Goal: Task Accomplishment & Management: Manage account settings

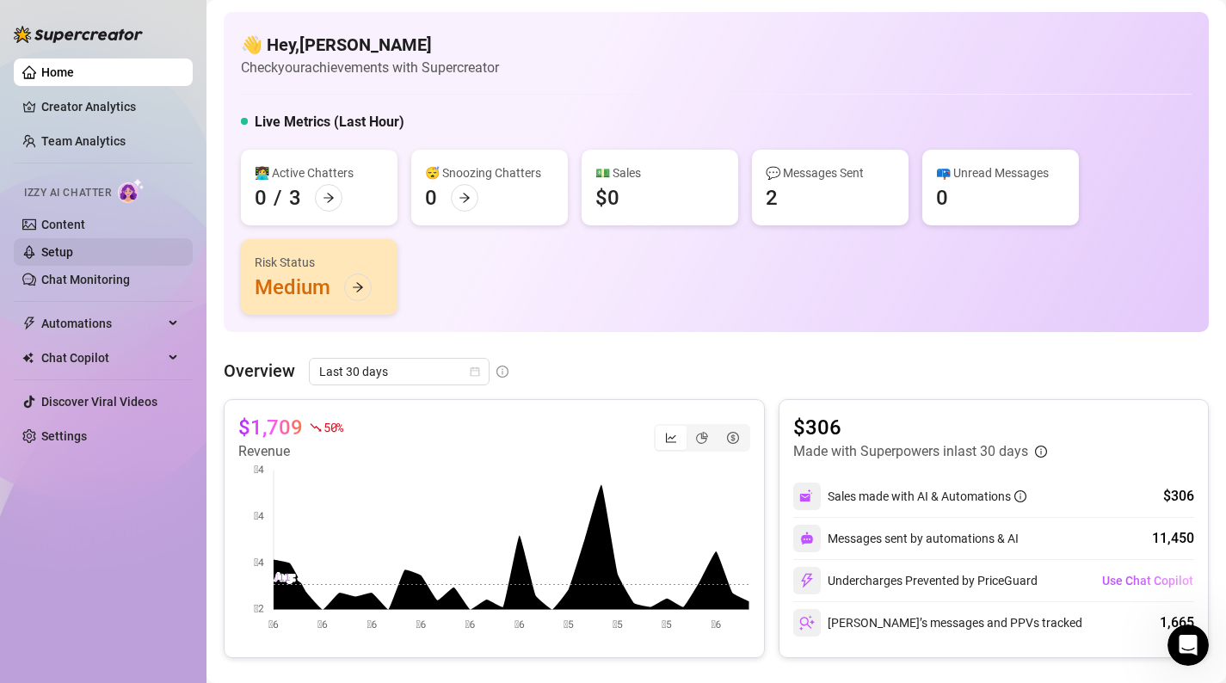
scroll to position [474, 0]
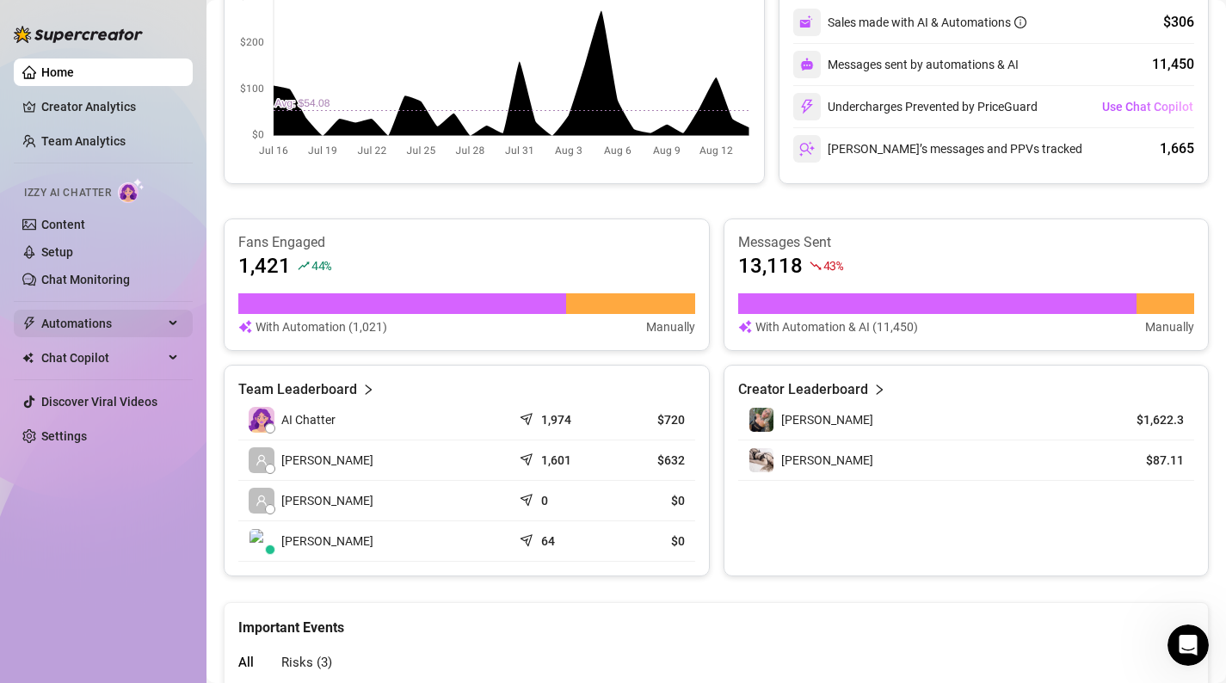
click at [107, 321] on span "Automations" at bounding box center [102, 324] width 122 height 28
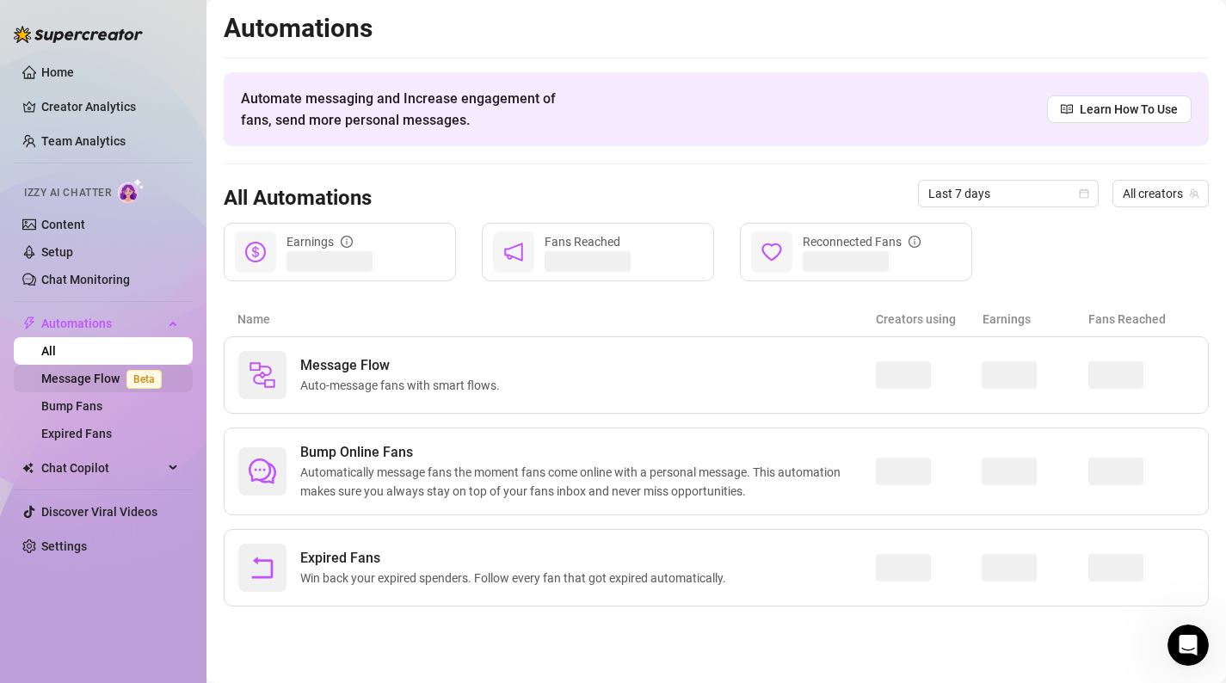
click at [95, 378] on link "Message Flow Beta" at bounding box center [104, 379] width 127 height 14
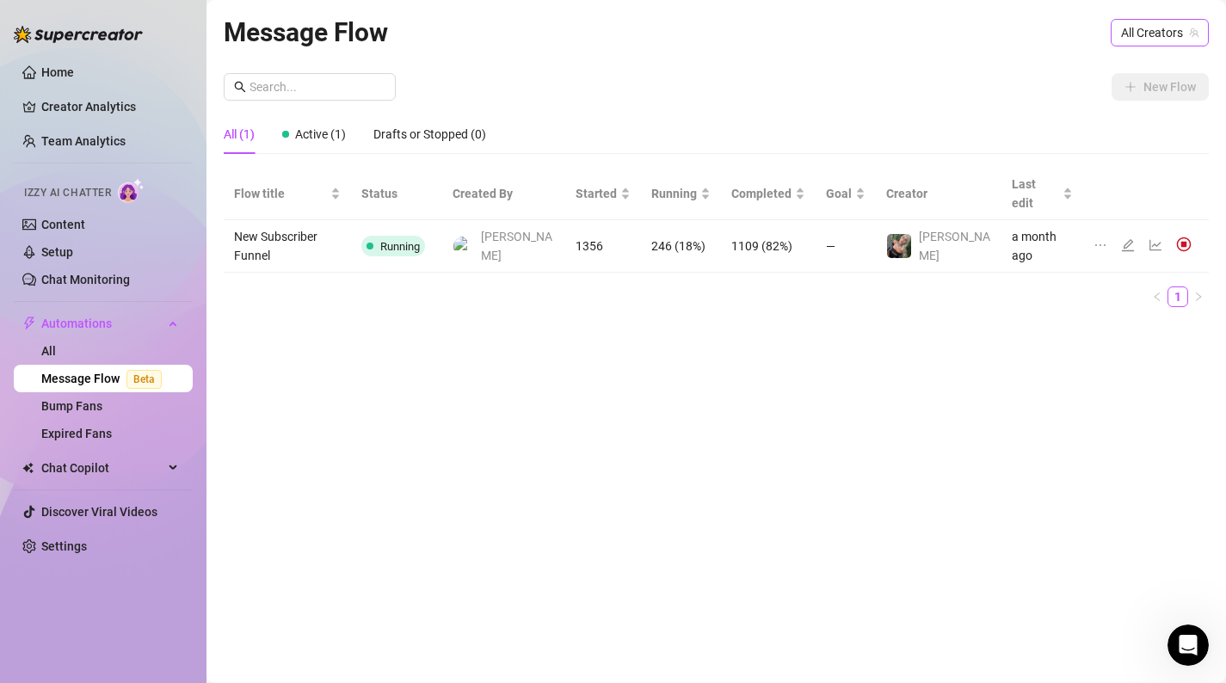
click at [1145, 44] on span "All Creators" at bounding box center [1159, 33] width 77 height 26
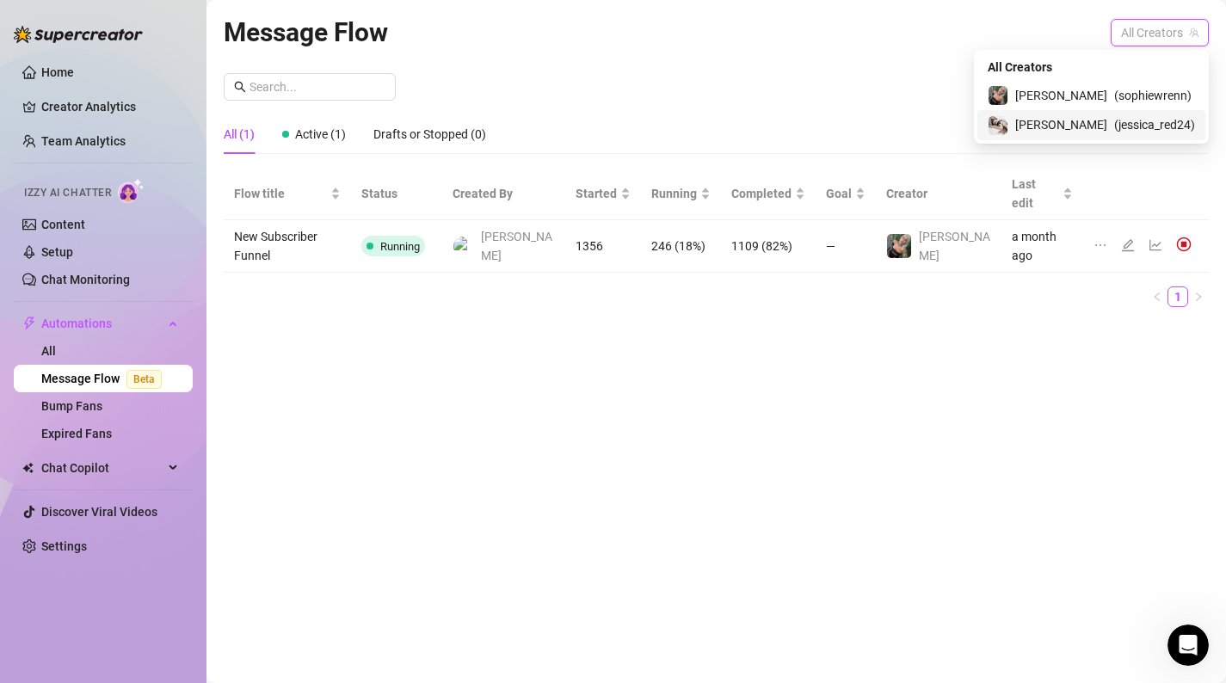
click at [1119, 120] on span "( jessica_red24 )" at bounding box center [1154, 124] width 81 height 19
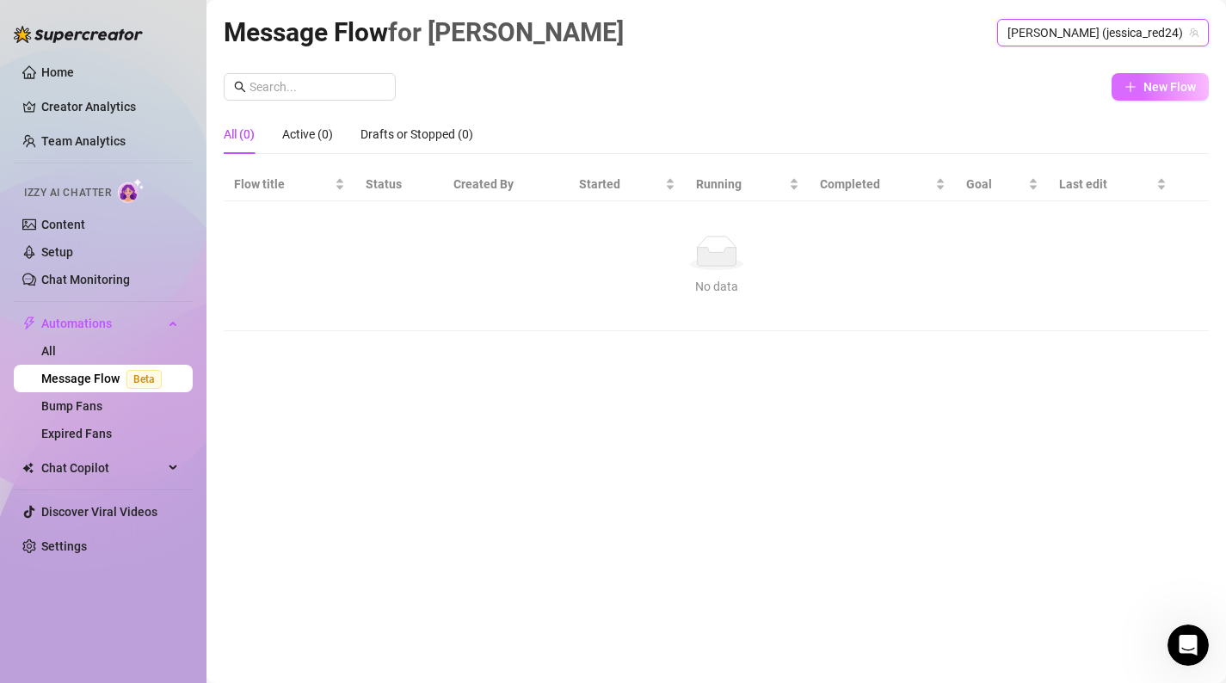
click at [1166, 93] on span "New Flow" at bounding box center [1170, 87] width 52 height 14
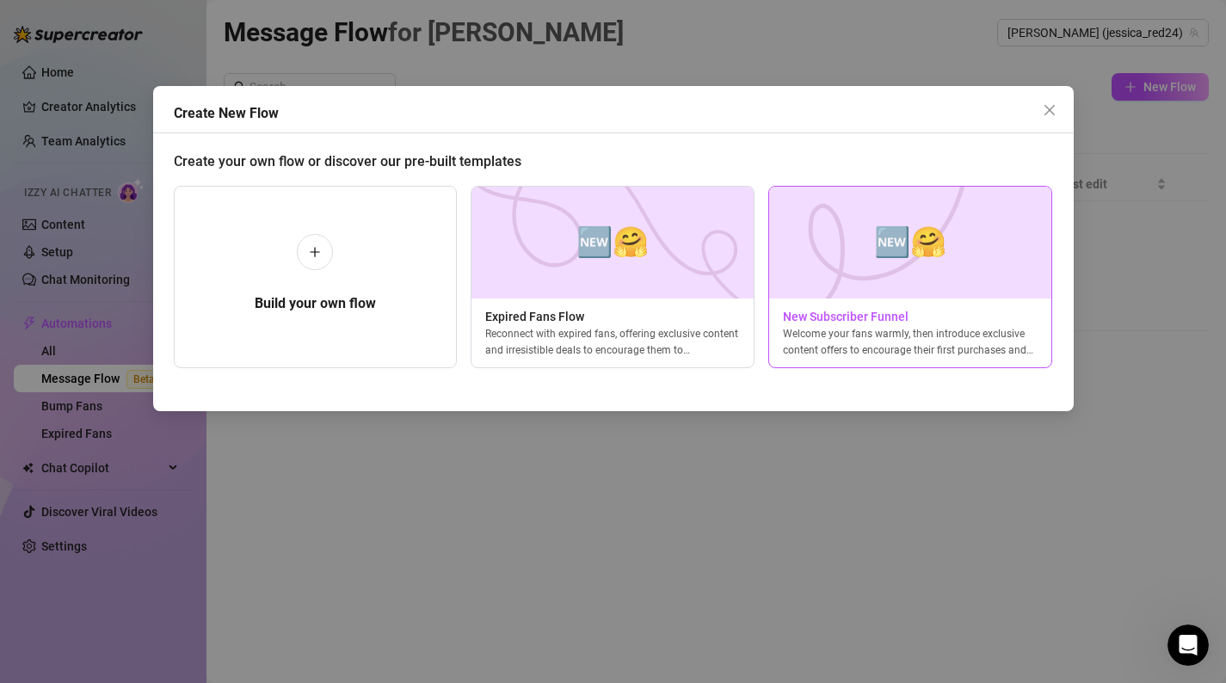
click at [871, 279] on img at bounding box center [910, 243] width 284 height 112
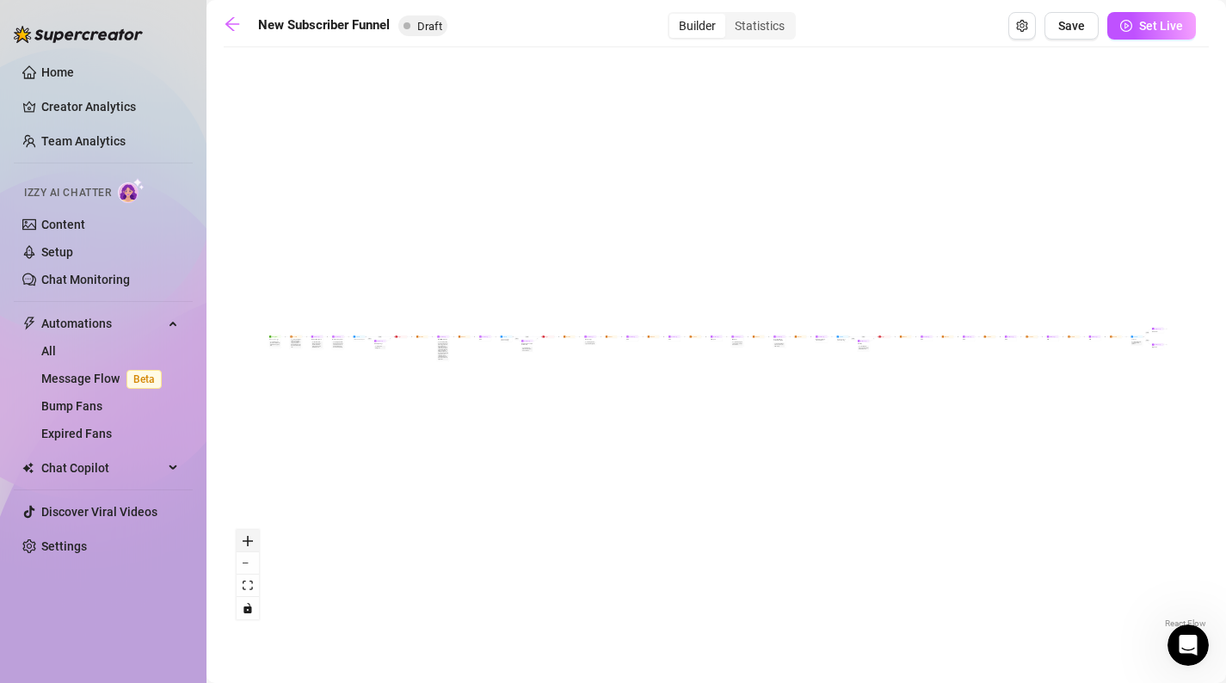
click at [249, 542] on icon "zoom in" at bounding box center [248, 541] width 10 height 10
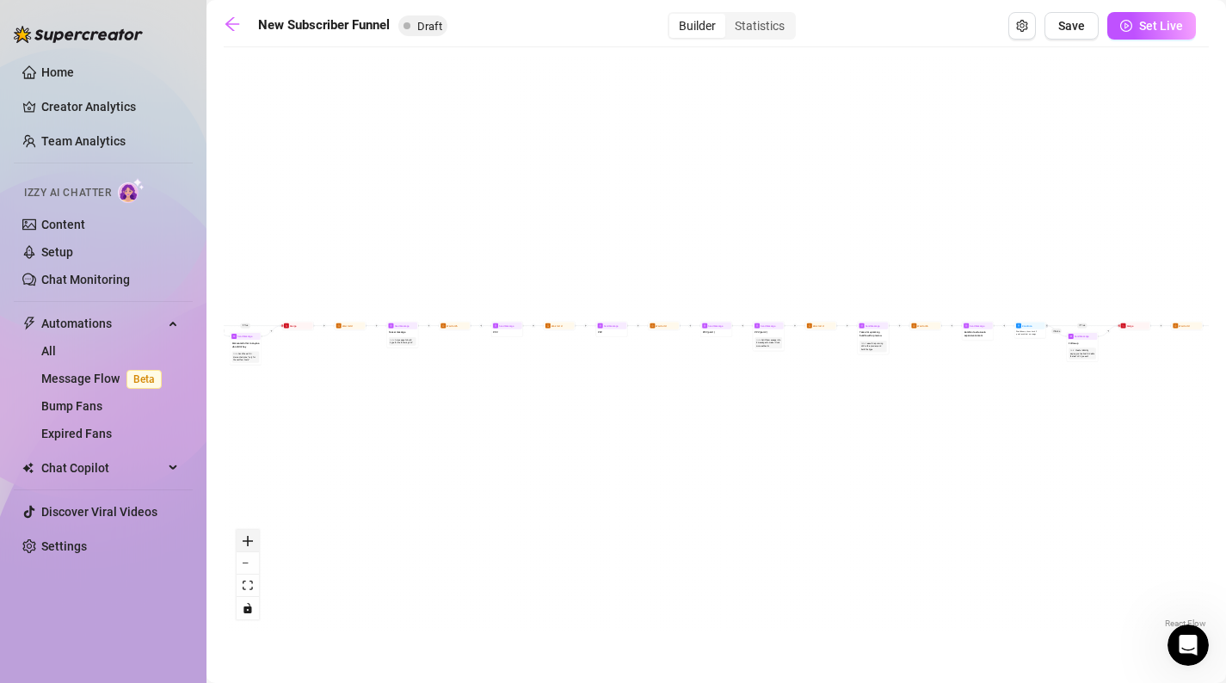
click at [249, 542] on icon "zoom in" at bounding box center [248, 541] width 10 height 10
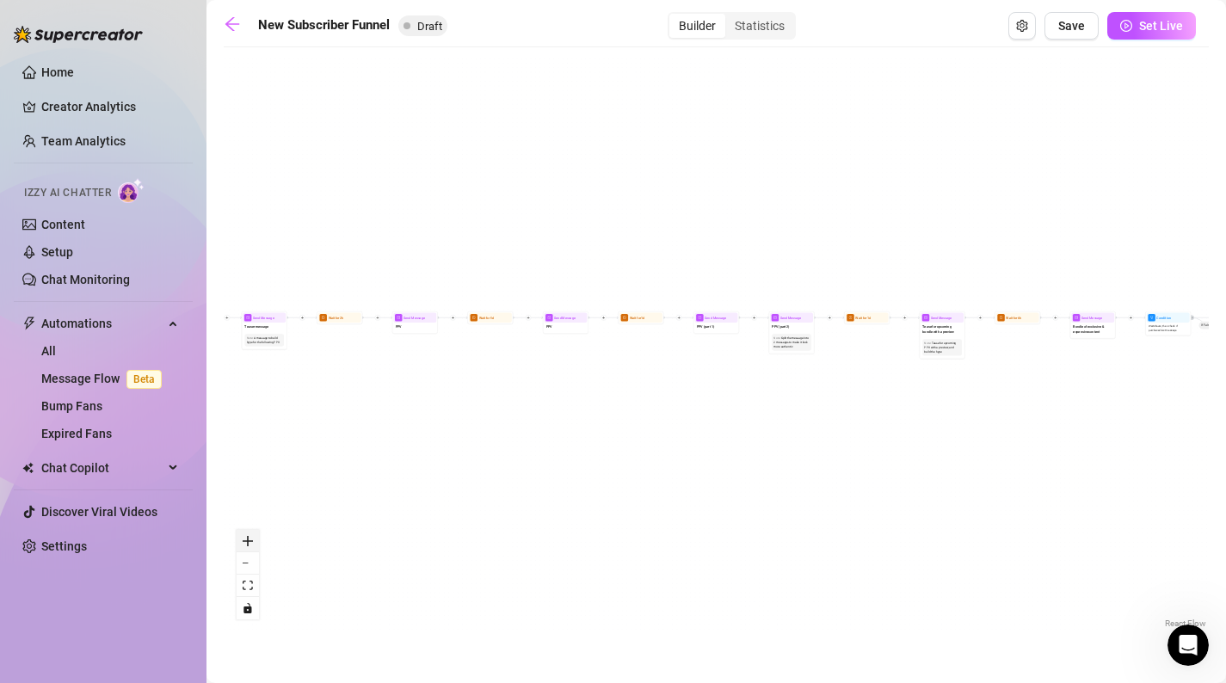
click at [249, 542] on icon "zoom in" at bounding box center [248, 541] width 10 height 10
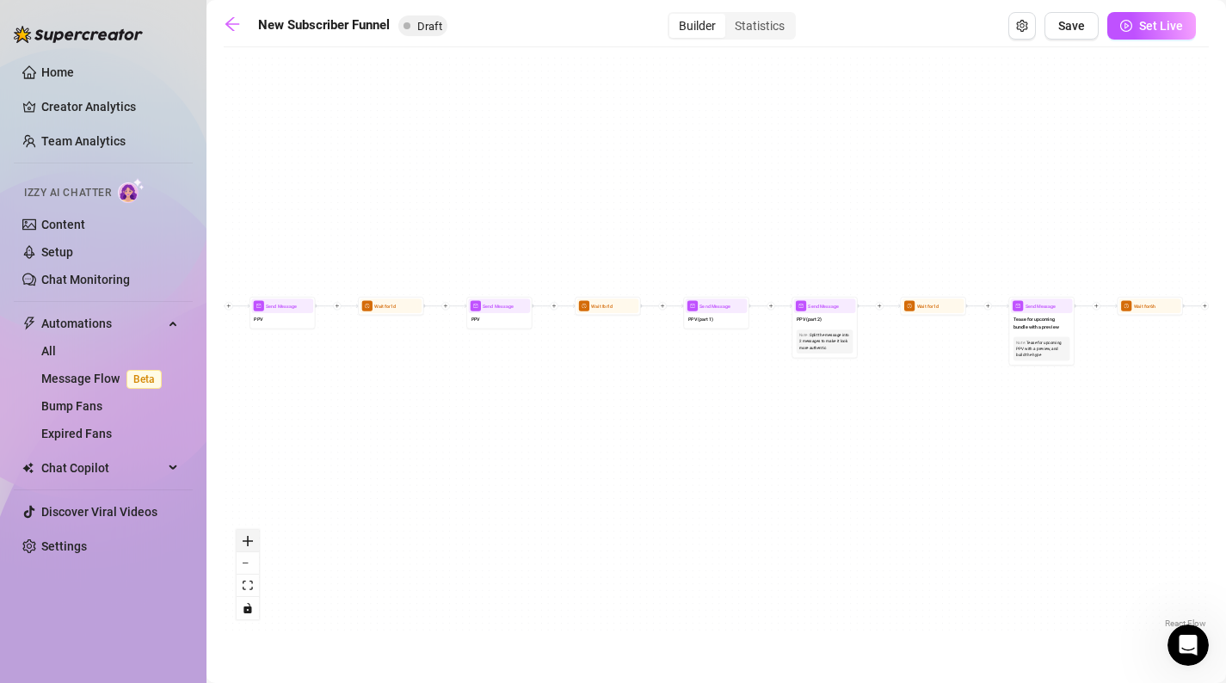
click at [249, 542] on icon "zoom in" at bounding box center [248, 541] width 10 height 10
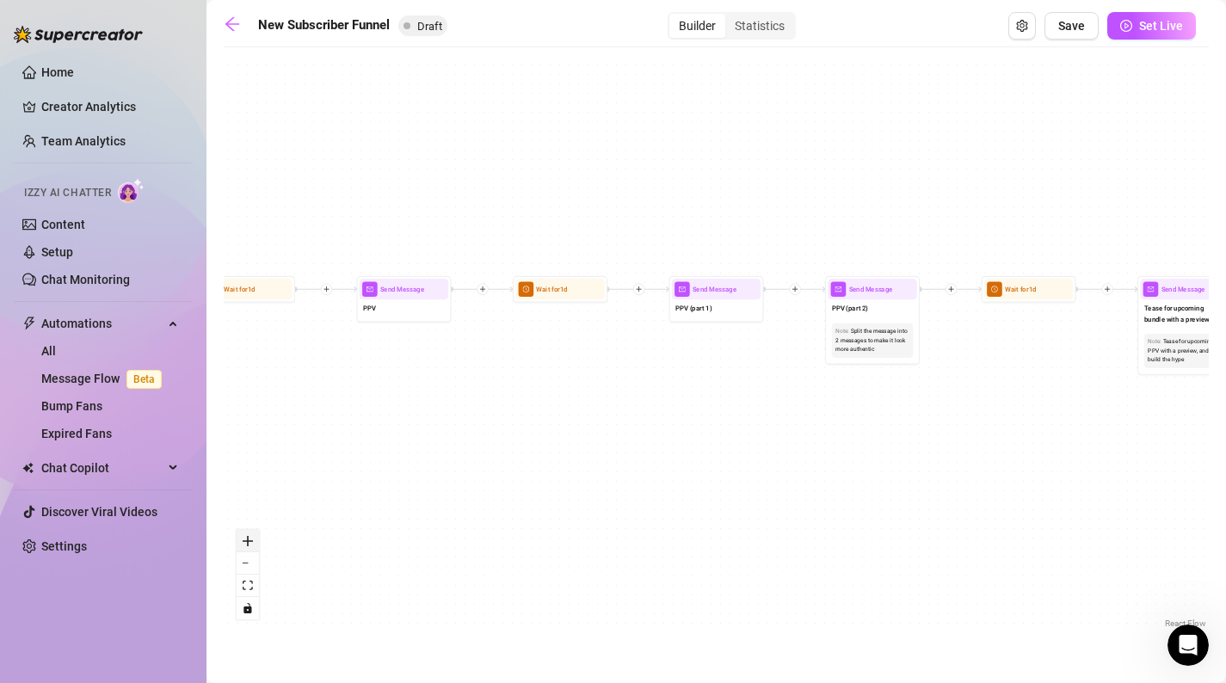
click at [249, 542] on icon "zoom in" at bounding box center [248, 541] width 10 height 10
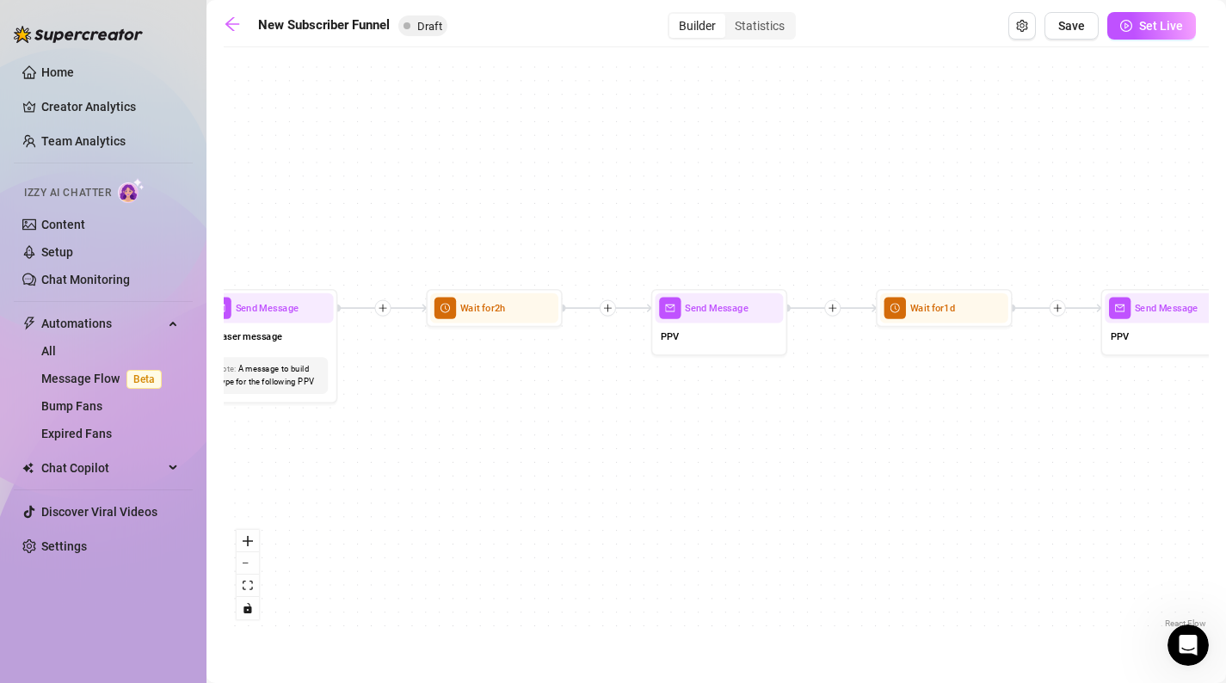
drag, startPoint x: 335, startPoint y: 476, endPoint x: 1237, endPoint y: 519, distance: 903.8
click at [1225, 519] on html "Home Creator Analytics Team Analytics Izzy AI Chatter Content Setup Chat Monito…" at bounding box center [613, 341] width 1226 height 683
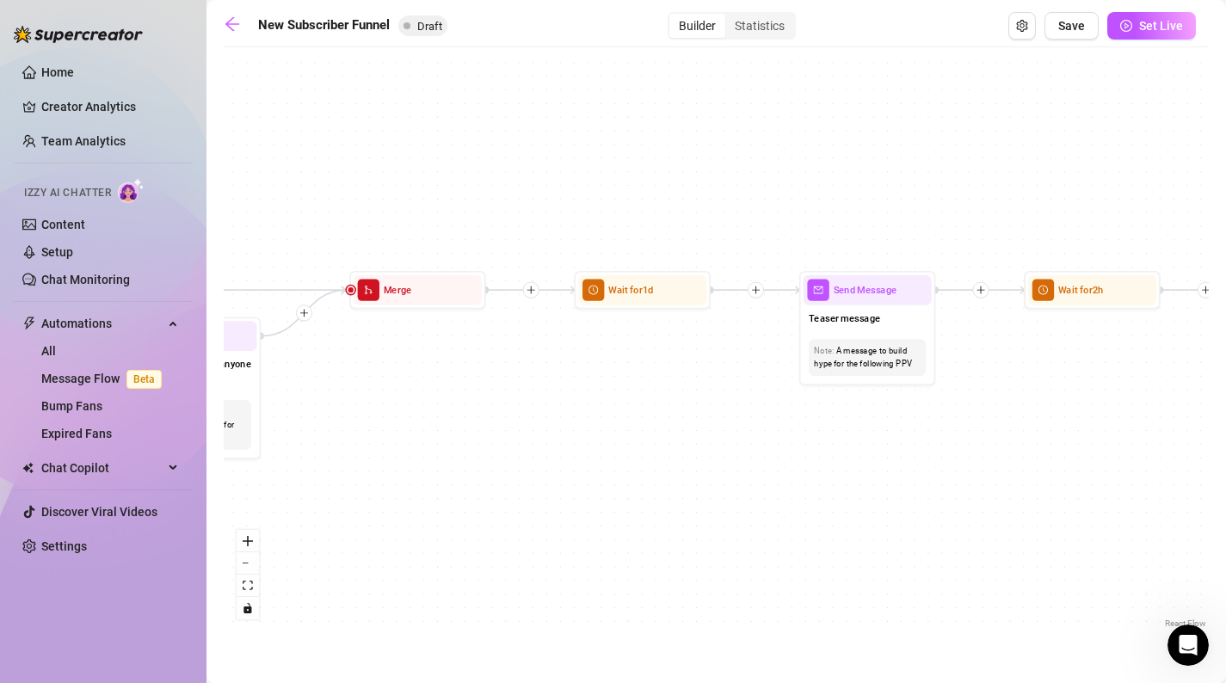
drag, startPoint x: 422, startPoint y: 503, endPoint x: 1213, endPoint y: 472, distance: 792.3
click at [1213, 472] on main "New Subscriber Funnel Draft Builder Statistics Save Set Live If True If True If…" at bounding box center [717, 341] width 1020 height 683
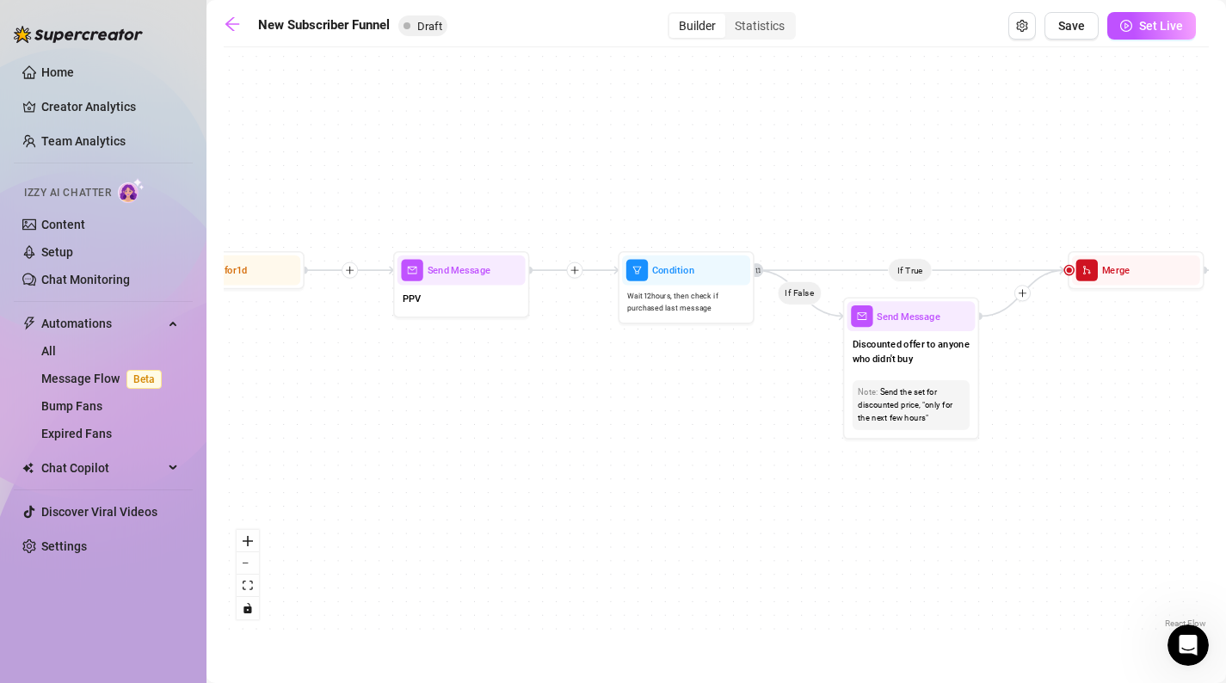
drag, startPoint x: 583, startPoint y: 469, endPoint x: 1237, endPoint y: 466, distance: 654.9
click at [1225, 466] on html "Home Creator Analytics Team Analytics Izzy AI Chatter Content Setup Chat Monito…" at bounding box center [613, 341] width 1226 height 683
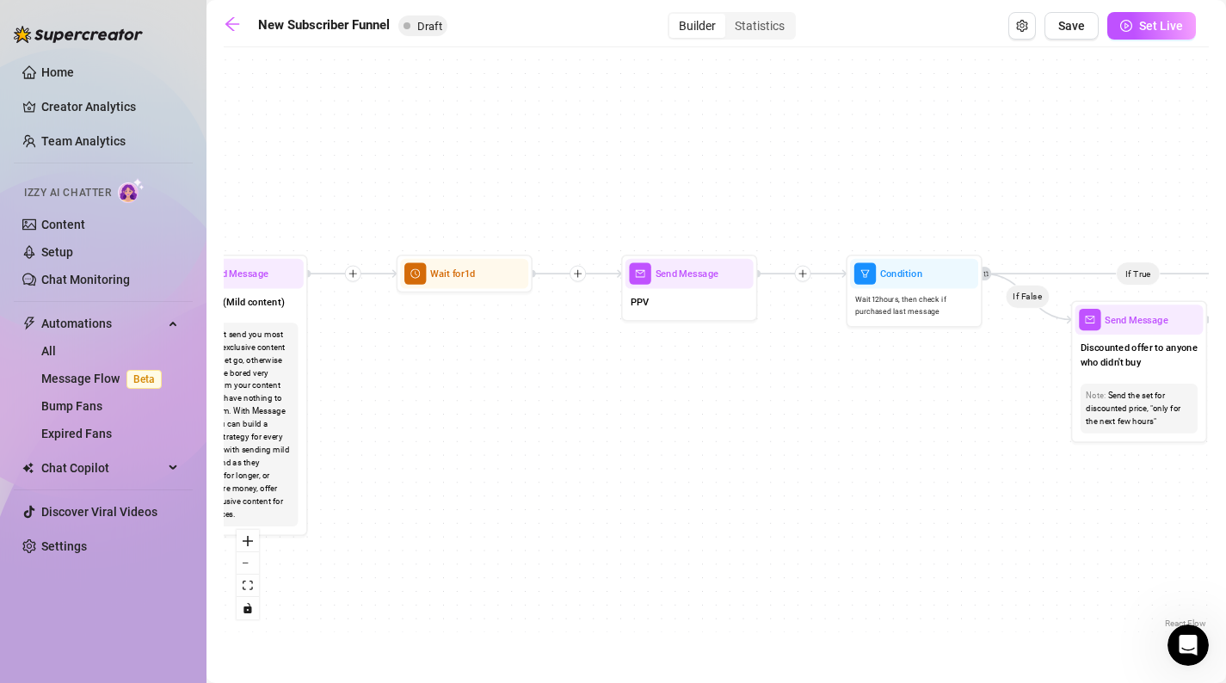
drag, startPoint x: 482, startPoint y: 447, endPoint x: 1178, endPoint y: 475, distance: 696.8
click at [1178, 475] on div "If True If True If True If False If False If False If True If False Merge Merge…" at bounding box center [716, 344] width 985 height 577
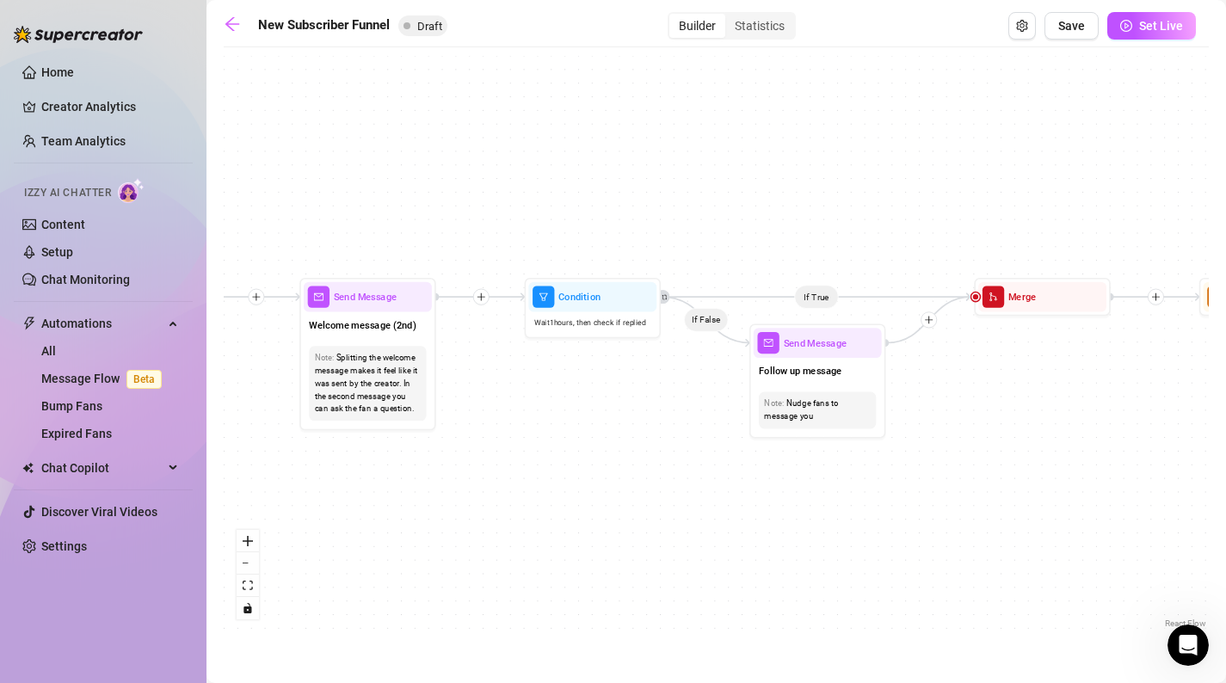
drag, startPoint x: 522, startPoint y: 433, endPoint x: 1176, endPoint y: 428, distance: 653.2
click at [1176, 428] on div "If True If True If True If False If False If False If True If False Merge Merge…" at bounding box center [716, 344] width 985 height 577
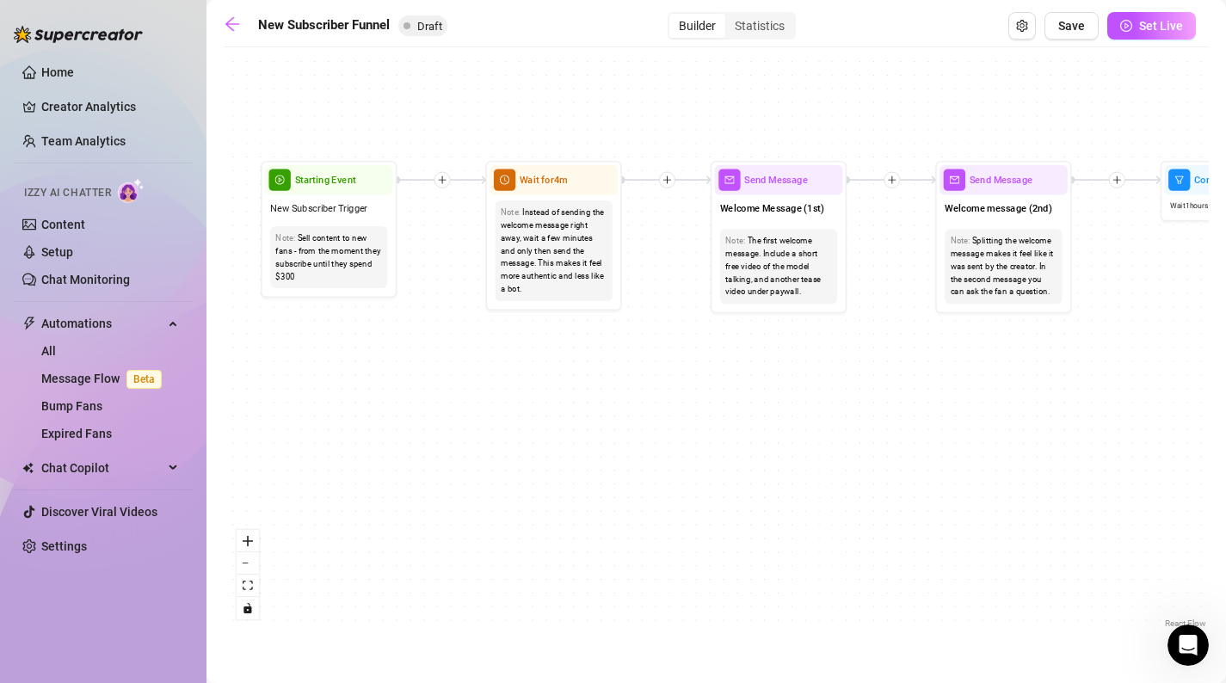
drag, startPoint x: 571, startPoint y: 481, endPoint x: 1229, endPoint y: 362, distance: 669.0
click at [1225, 362] on html "Home Creator Analytics Team Analytics Izzy AI Chatter Content Setup Chat Monito…" at bounding box center [613, 341] width 1226 height 683
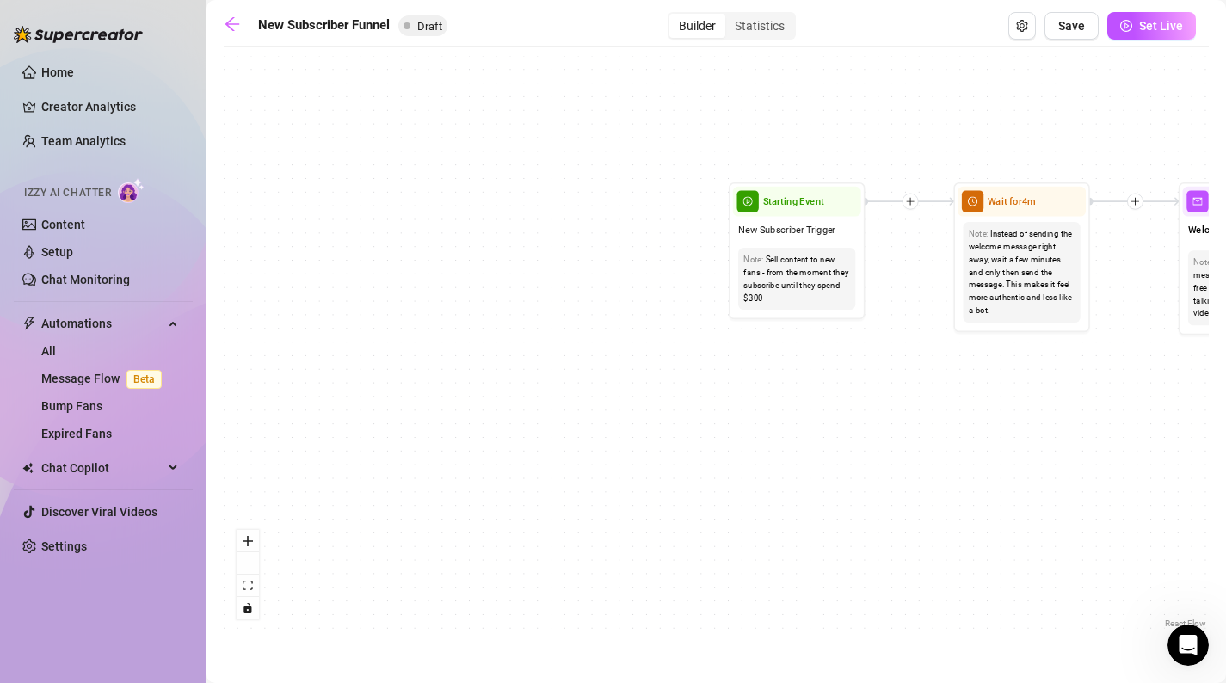
drag, startPoint x: 522, startPoint y: 410, endPoint x: 1122, endPoint y: 455, distance: 602.4
click at [1122, 455] on div "If True If True If True If False If False If False If True If False Merge Merge…" at bounding box center [716, 344] width 985 height 577
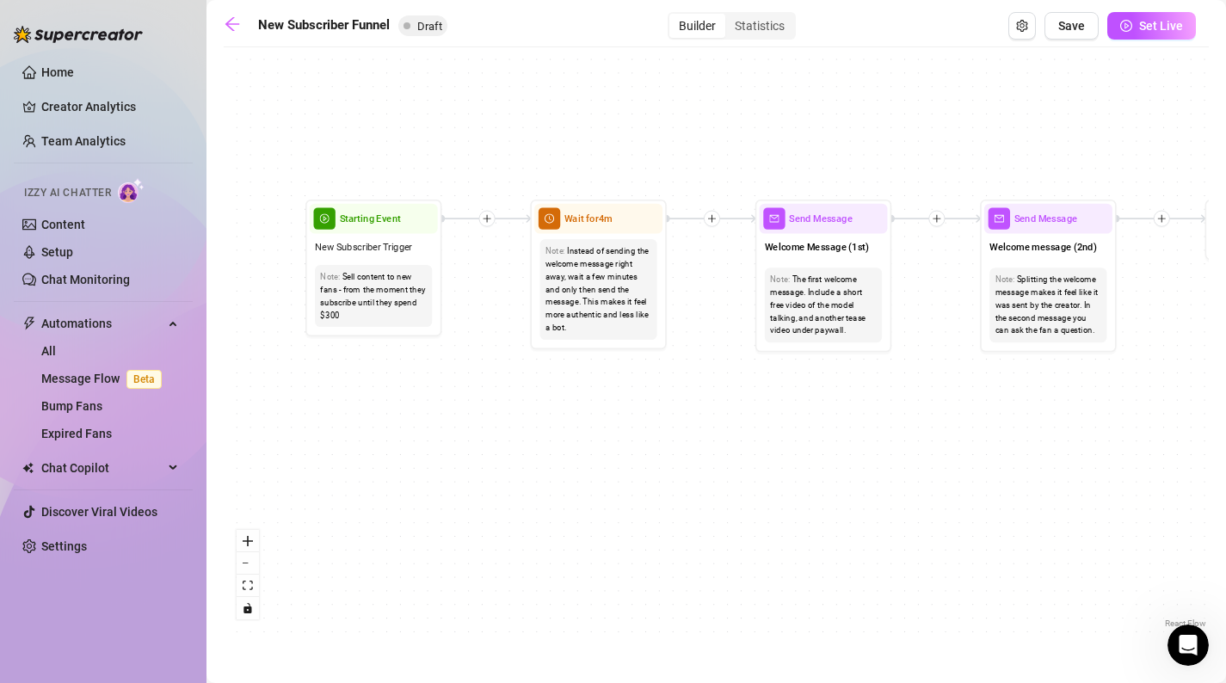
drag, startPoint x: 1122, startPoint y: 455, endPoint x: 534, endPoint y: 450, distance: 587.8
click at [534, 450] on div "If True If True If True If False If False If False If True If False Merge Merge…" at bounding box center [716, 344] width 985 height 577
click at [249, 544] on icon "zoom in" at bounding box center [248, 541] width 10 height 10
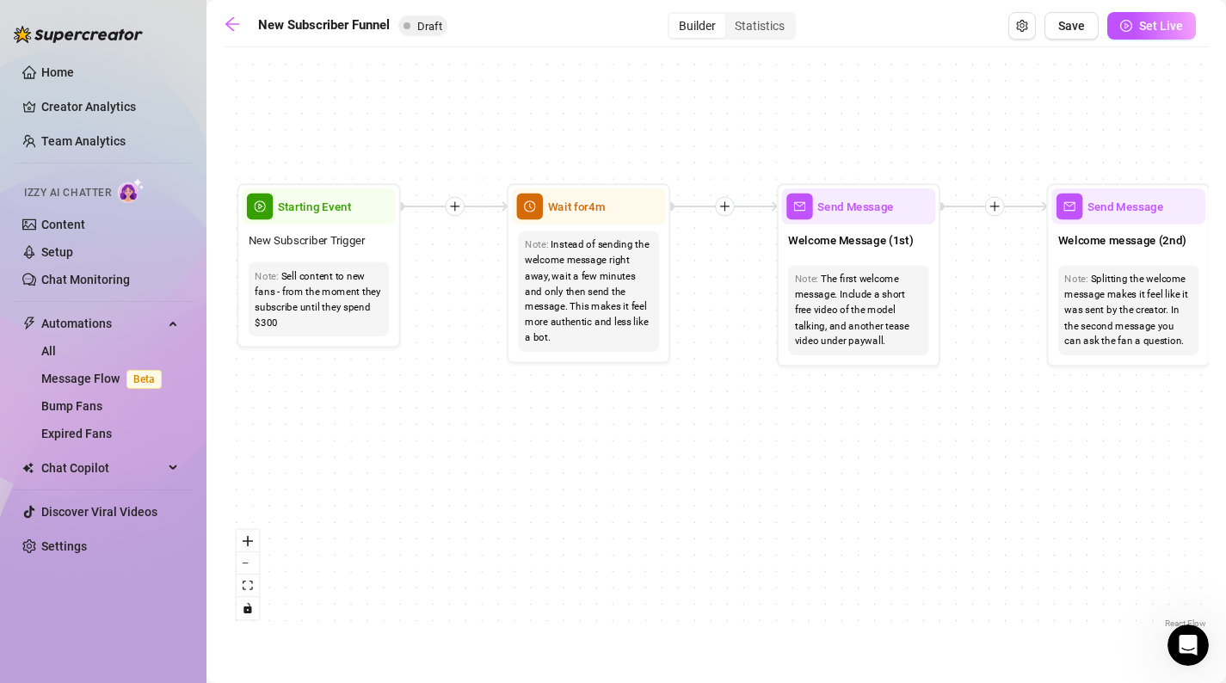
drag, startPoint x: 305, startPoint y: 408, endPoint x: 319, endPoint y: 421, distance: 18.9
click at [319, 421] on div "If True If True If True If False If False If False If True If False Merge Merge…" at bounding box center [716, 344] width 985 height 577
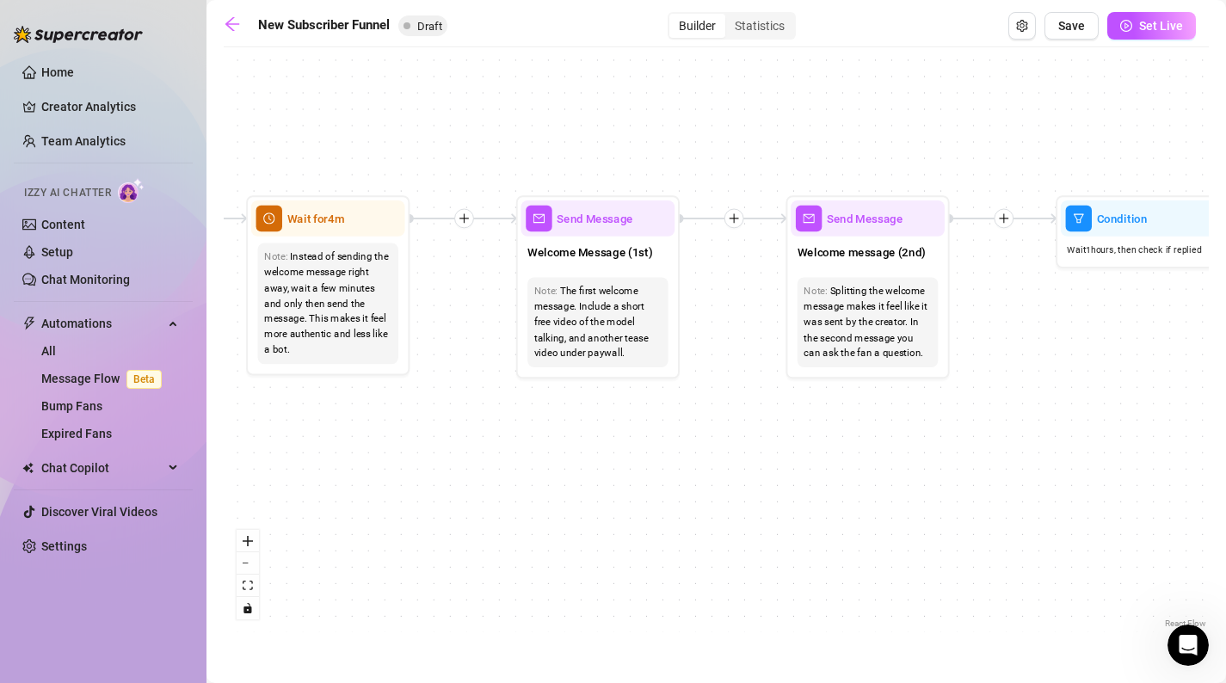
drag, startPoint x: 705, startPoint y: 455, endPoint x: 443, endPoint y: 466, distance: 261.8
click at [443, 466] on div "If True If True If True If False If False If False If True If False Merge Merge…" at bounding box center [716, 344] width 985 height 577
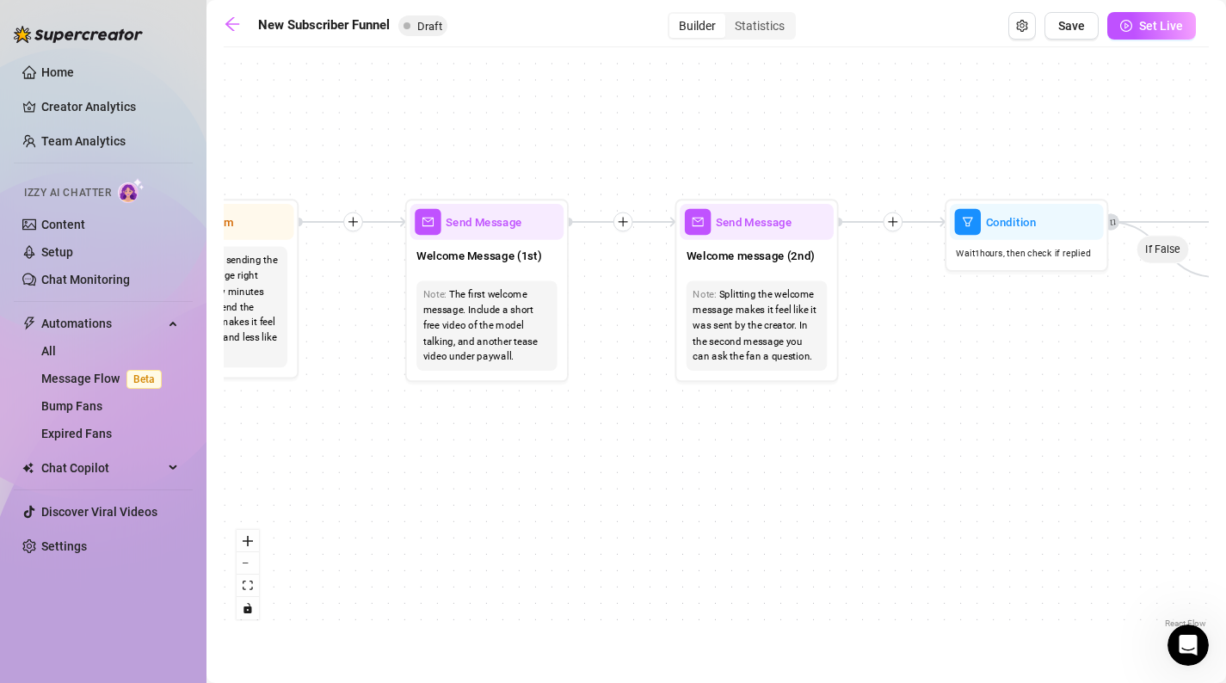
drag, startPoint x: 762, startPoint y: 410, endPoint x: 652, endPoint y: 415, distance: 110.2
click at [652, 415] on div "If True If True If True If False If False If False If True If False Merge Merge…" at bounding box center [716, 344] width 985 height 577
click at [530, 233] on div at bounding box center [546, 192] width 42 height 83
click at [500, 228] on span "Send Message" at bounding box center [484, 222] width 76 height 18
type textarea "First part of the welcome message"
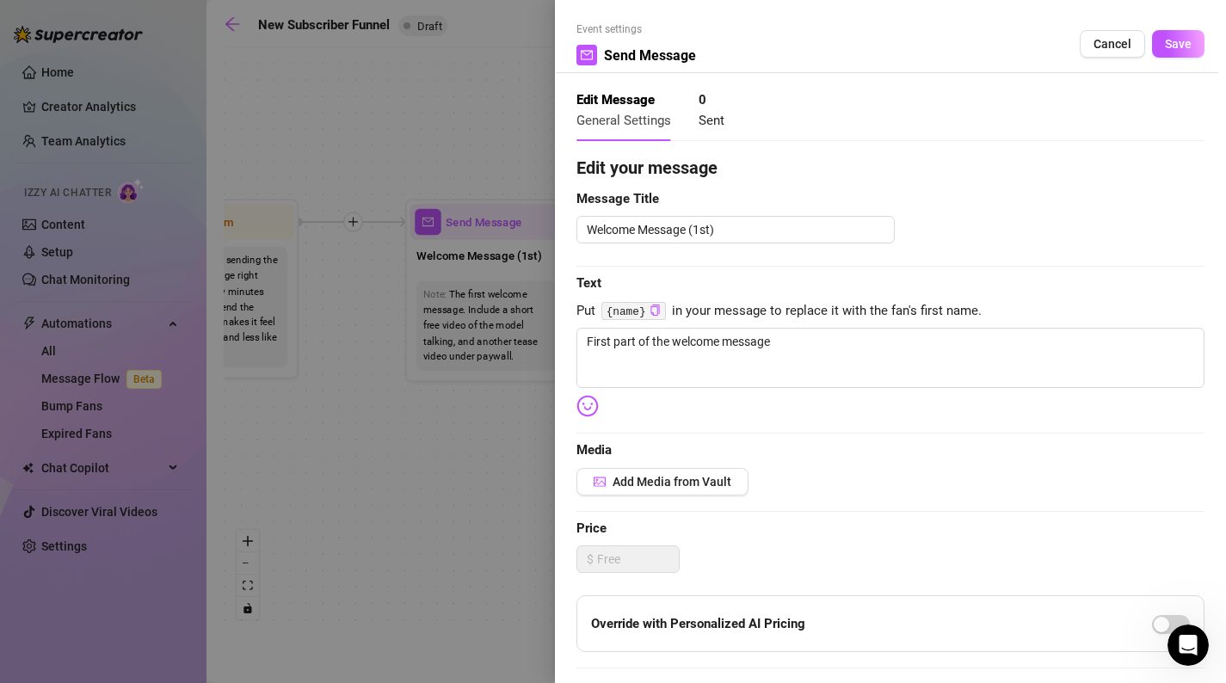
click at [460, 459] on div at bounding box center [613, 341] width 1226 height 683
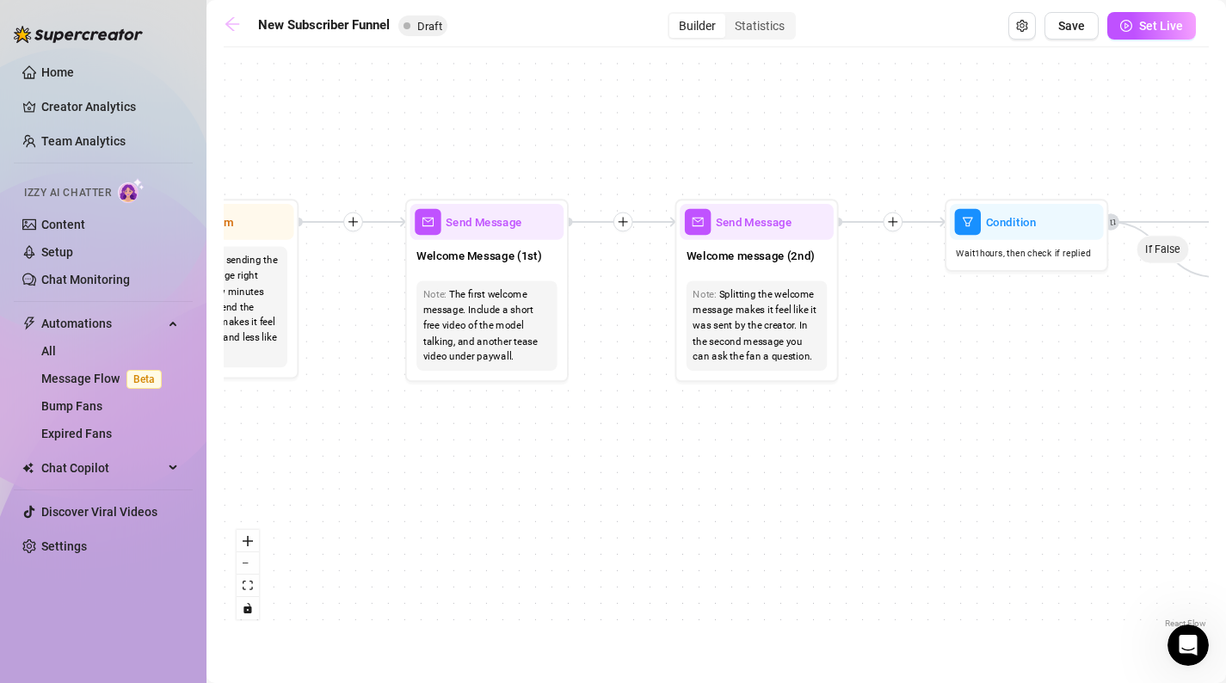
click at [225, 28] on icon "arrow-left" at bounding box center [232, 23] width 17 height 17
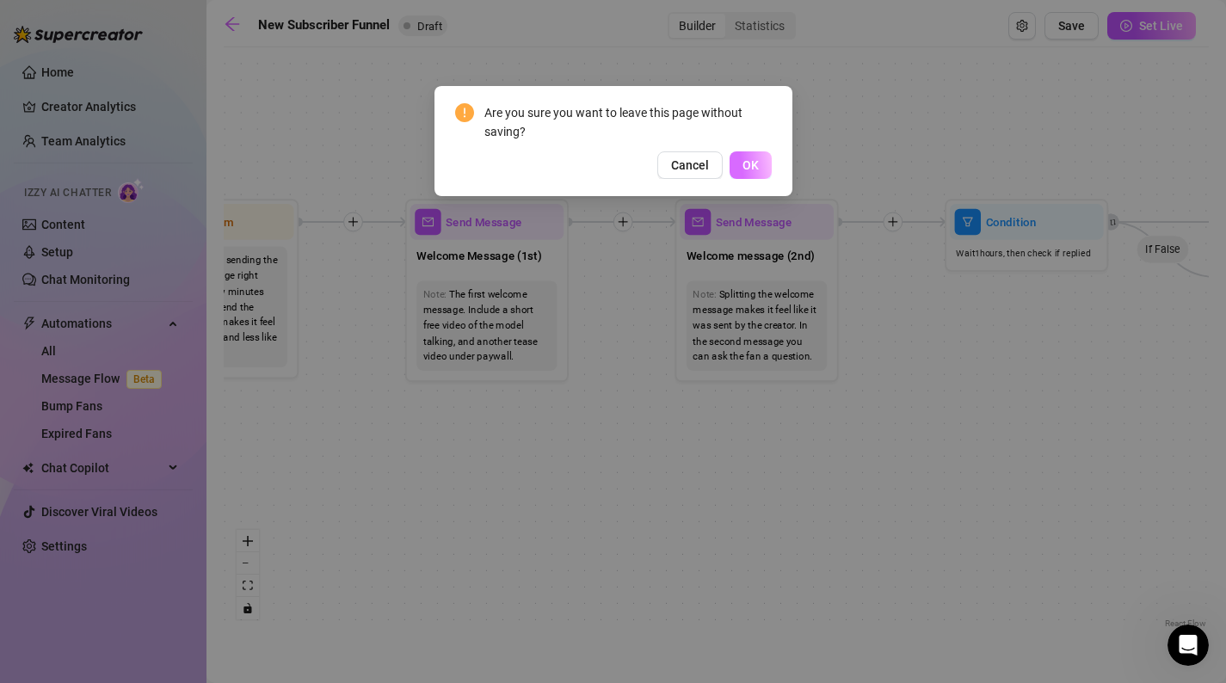
click at [754, 165] on span "OK" at bounding box center [751, 165] width 16 height 14
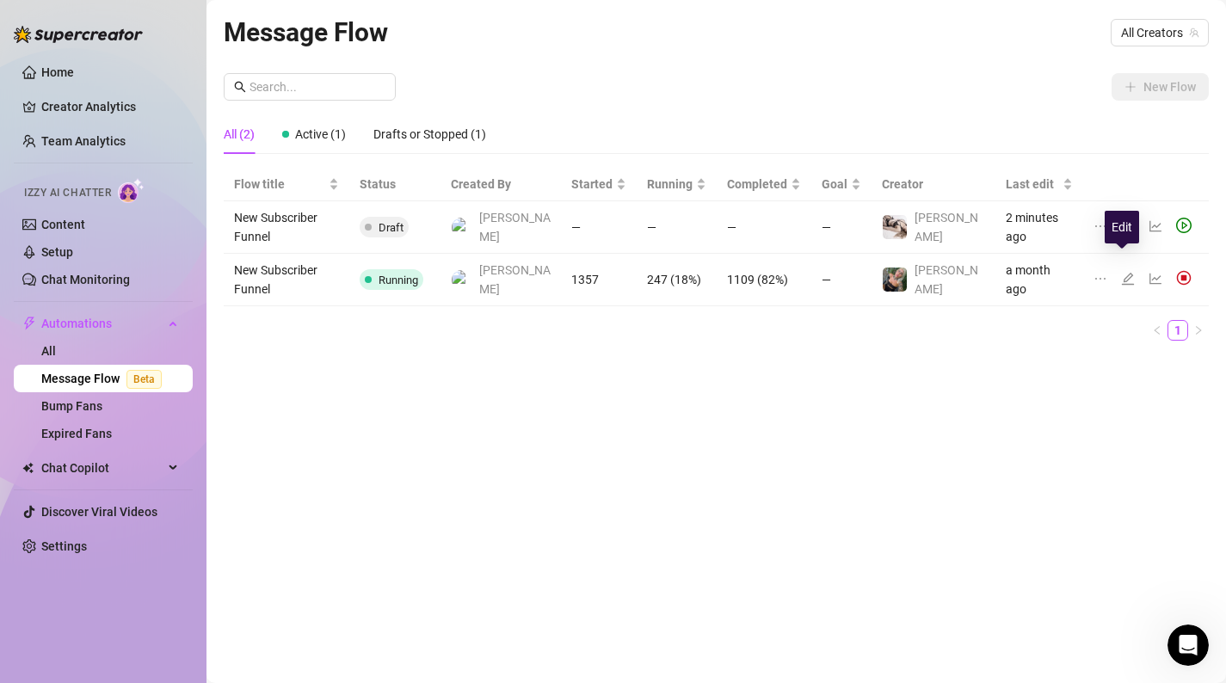
click at [1122, 273] on icon "edit" at bounding box center [1128, 279] width 12 height 12
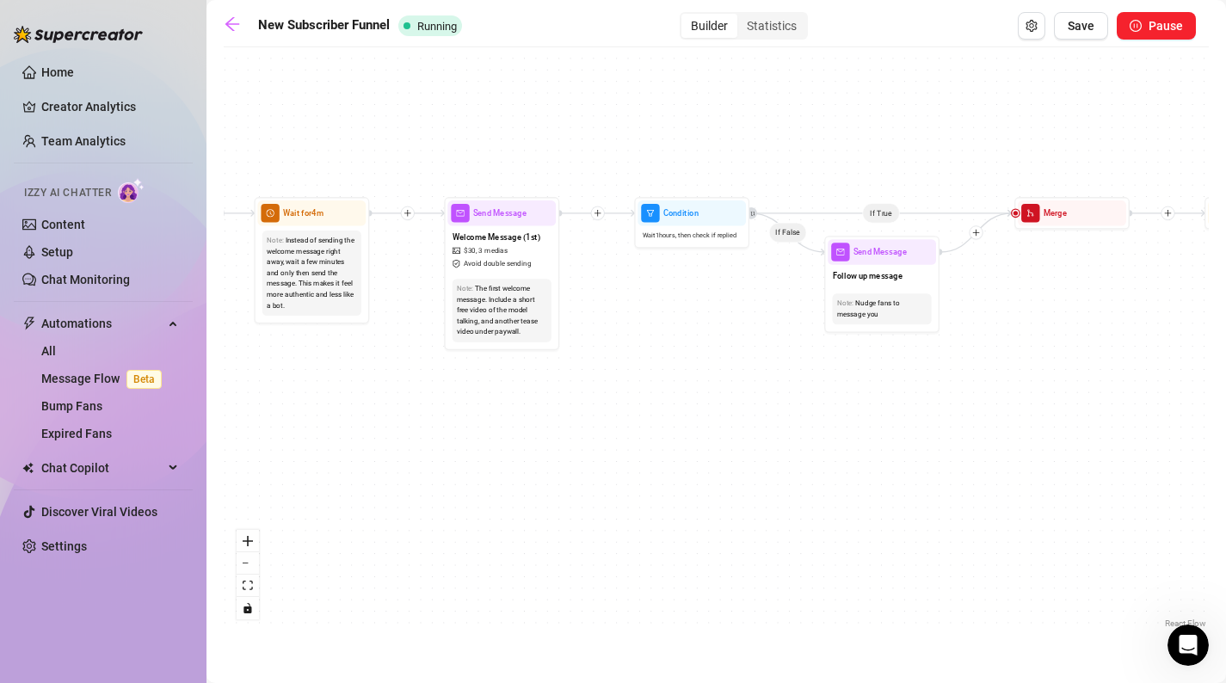
drag, startPoint x: 478, startPoint y: 343, endPoint x: 377, endPoint y: 400, distance: 116.4
click at [377, 400] on div "If True If True If False If False Merge Merge Send Message Follow up message No…" at bounding box center [716, 344] width 985 height 577
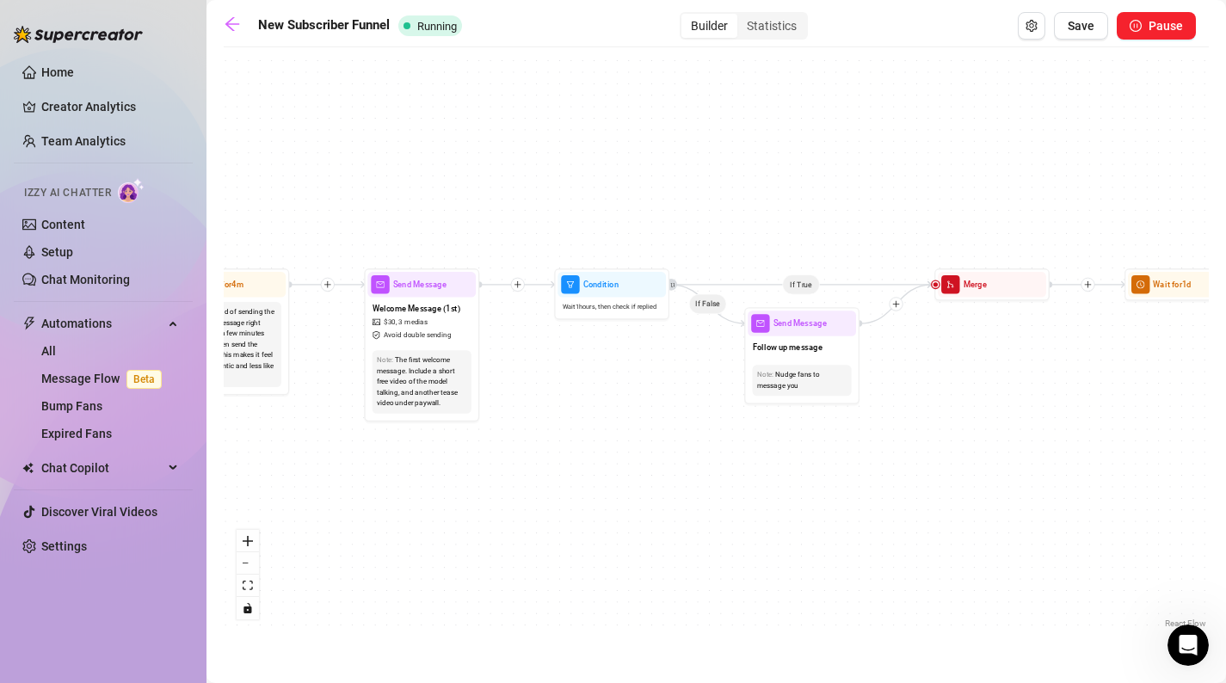
drag, startPoint x: 319, startPoint y: 389, endPoint x: 241, endPoint y: 459, distance: 104.8
click at [241, 459] on div "If True If True If False If False Merge Merge Send Message Follow up message No…" at bounding box center [716, 344] width 985 height 577
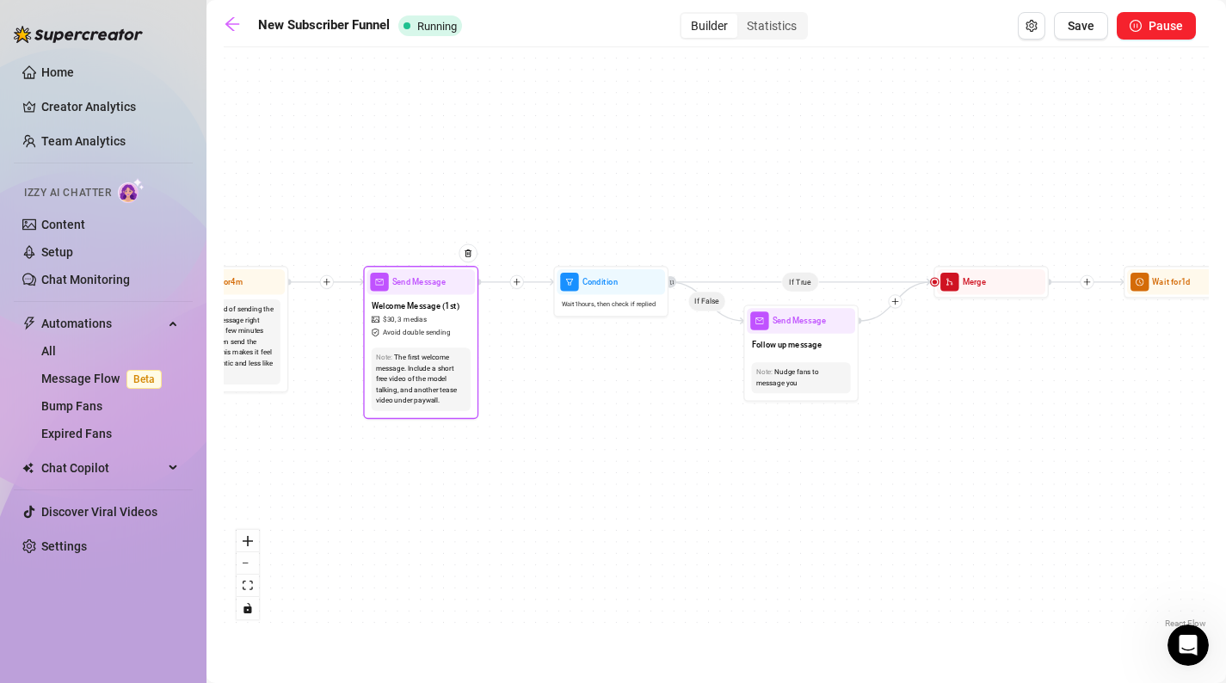
click at [419, 376] on div "The first welcome message. Include a short free video of the model talking, and…" at bounding box center [420, 379] width 89 height 54
click at [420, 287] on span "Send Message" at bounding box center [418, 281] width 53 height 13
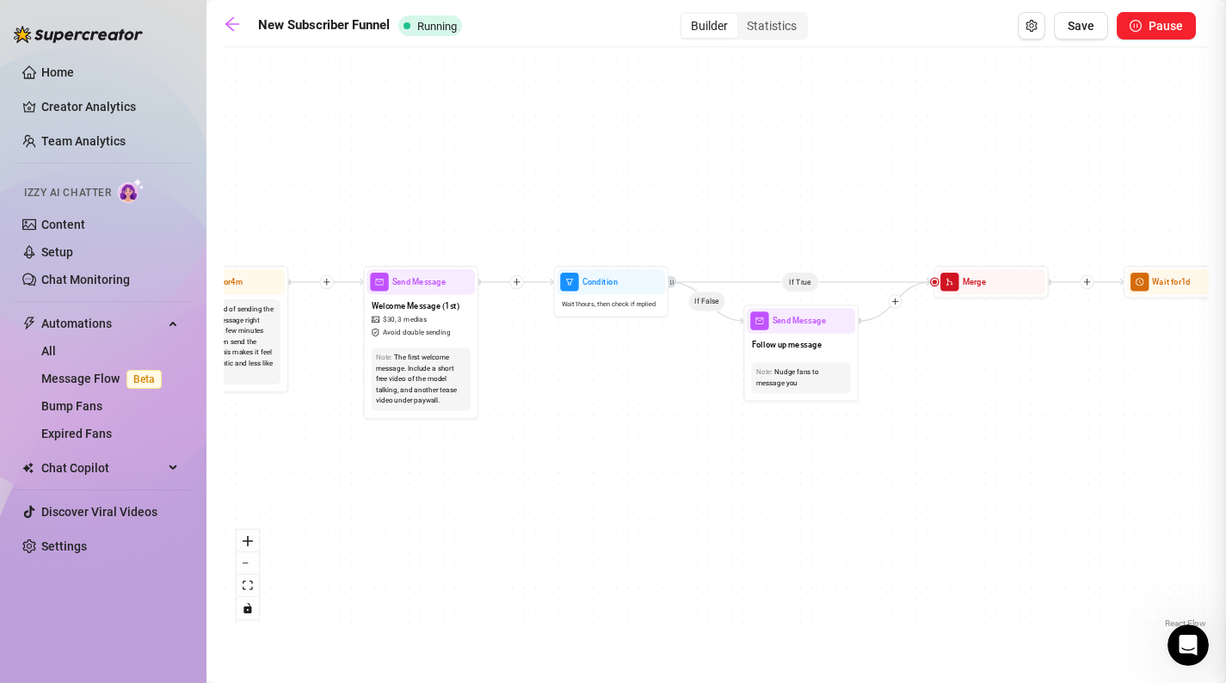
type textarea "im soph :) this is a pre-written welcome message, but send me a reply and i'll …"
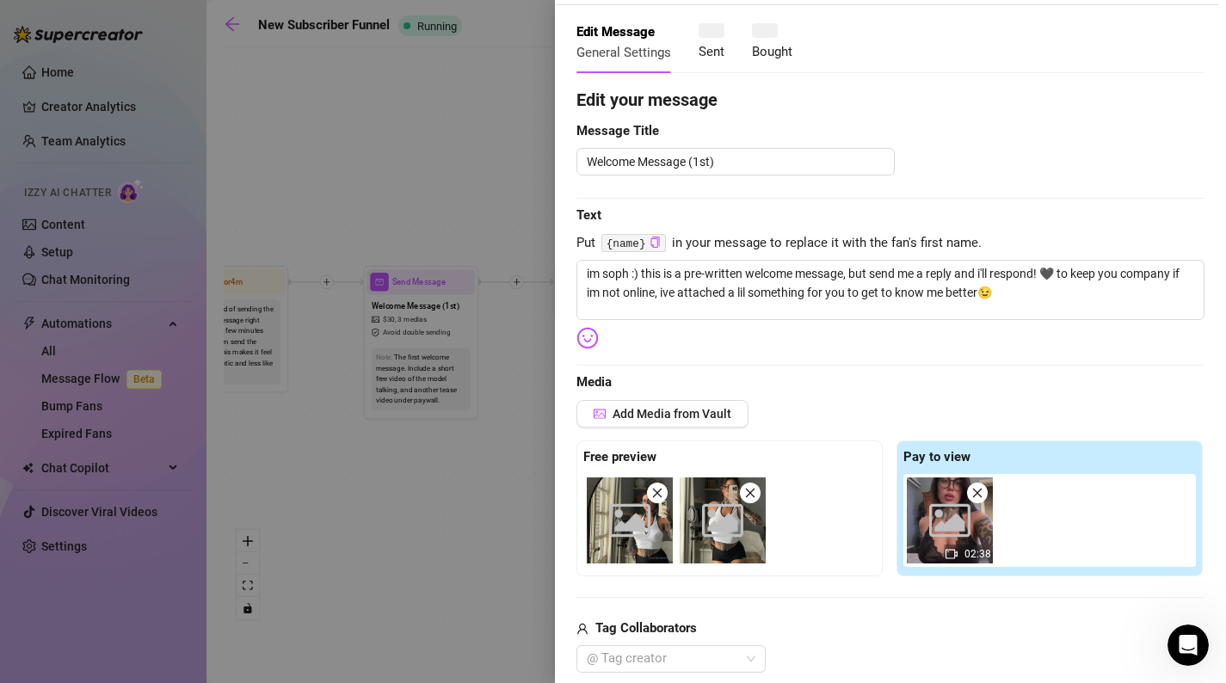
scroll to position [77, 0]
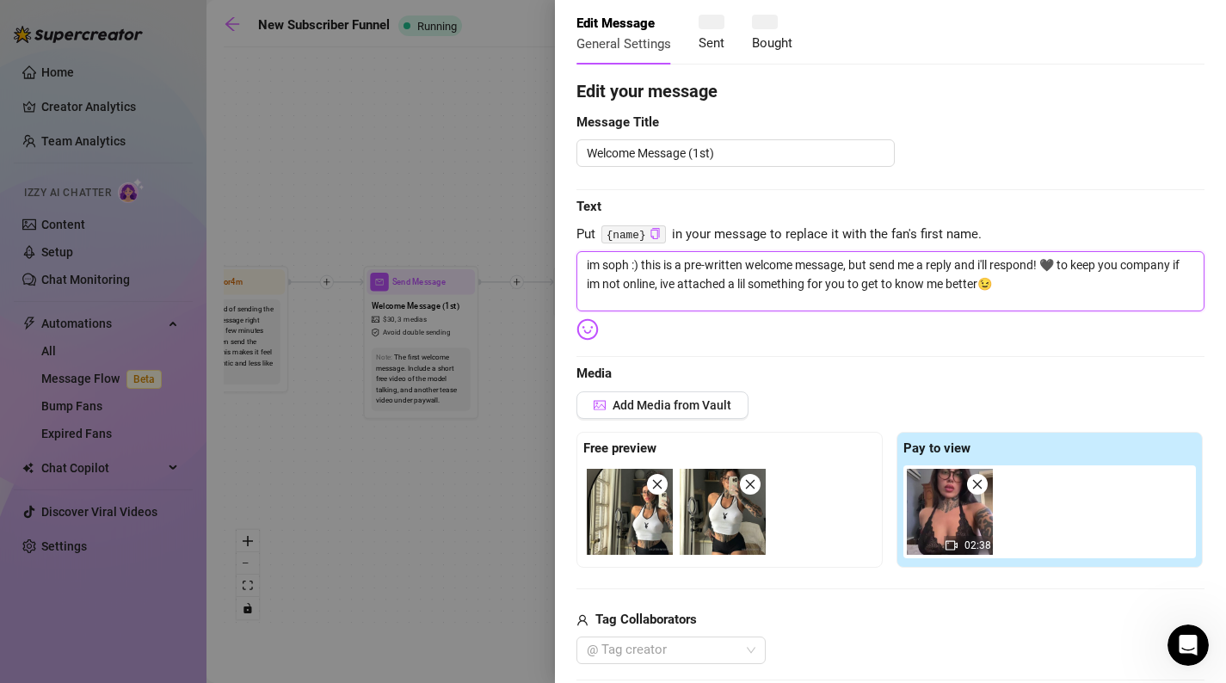
click at [1049, 287] on textarea "im soph :) this is a pre-written welcome message, but send me a reply and i'll …" at bounding box center [891, 281] width 628 height 60
drag, startPoint x: 1049, startPoint y: 287, endPoint x: 555, endPoint y: 234, distance: 496.8
click at [555, 234] on div "Event settings Send Message Cancel Save Edit Message General Settings Sent Boug…" at bounding box center [890, 341] width 671 height 683
click at [404, 194] on div at bounding box center [613, 341] width 1226 height 683
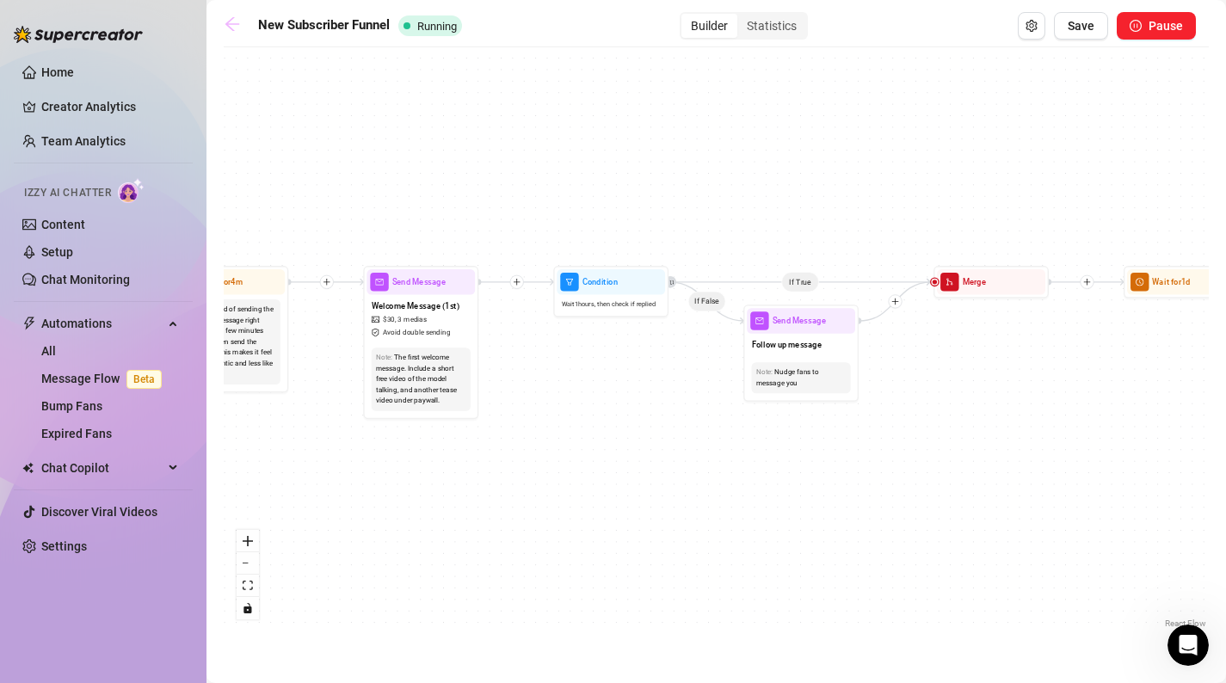
click at [232, 22] on icon "arrow-left" at bounding box center [232, 23] width 17 height 17
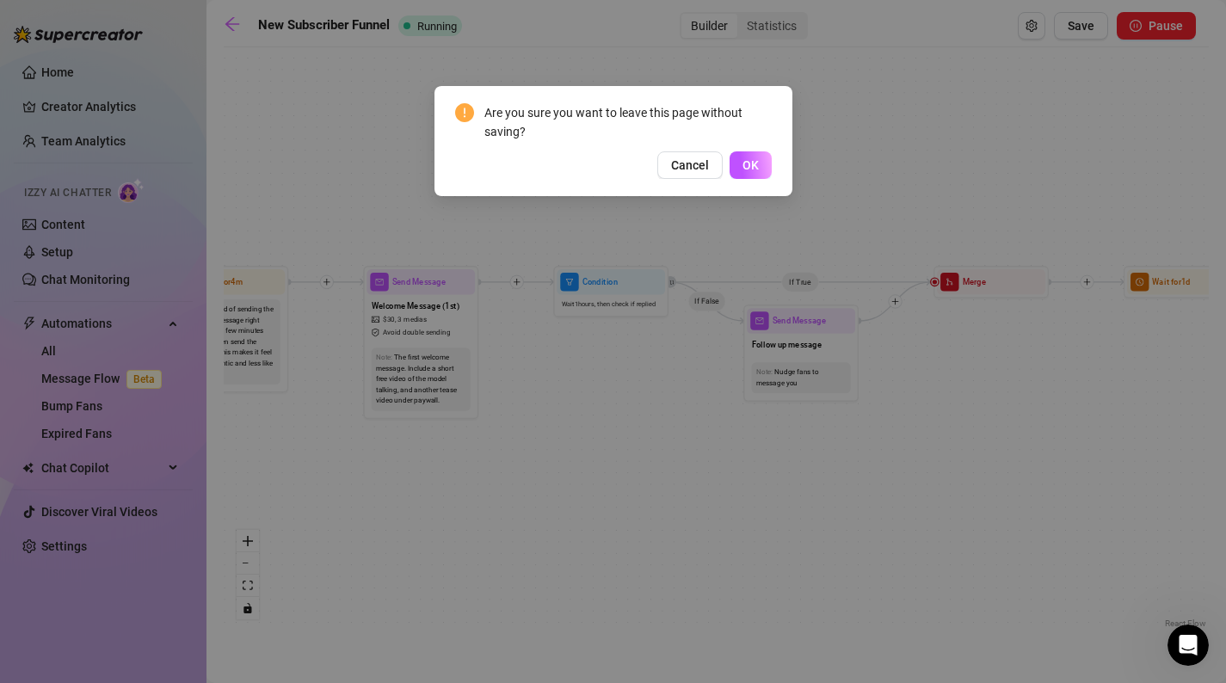
click at [735, 179] on div "Are you sure you want to leave this page without saving? Cancel OK" at bounding box center [614, 141] width 358 height 110
click at [750, 170] on span "OK" at bounding box center [751, 165] width 16 height 14
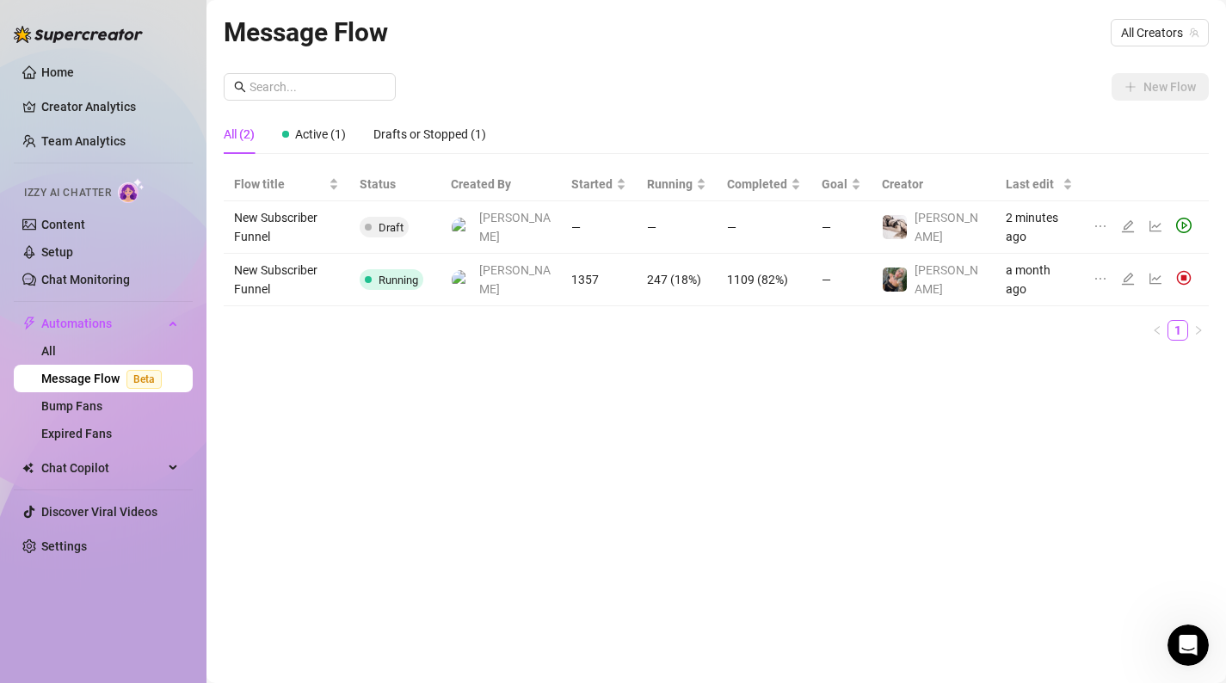
click at [1126, 219] on icon "edit" at bounding box center [1128, 226] width 14 height 14
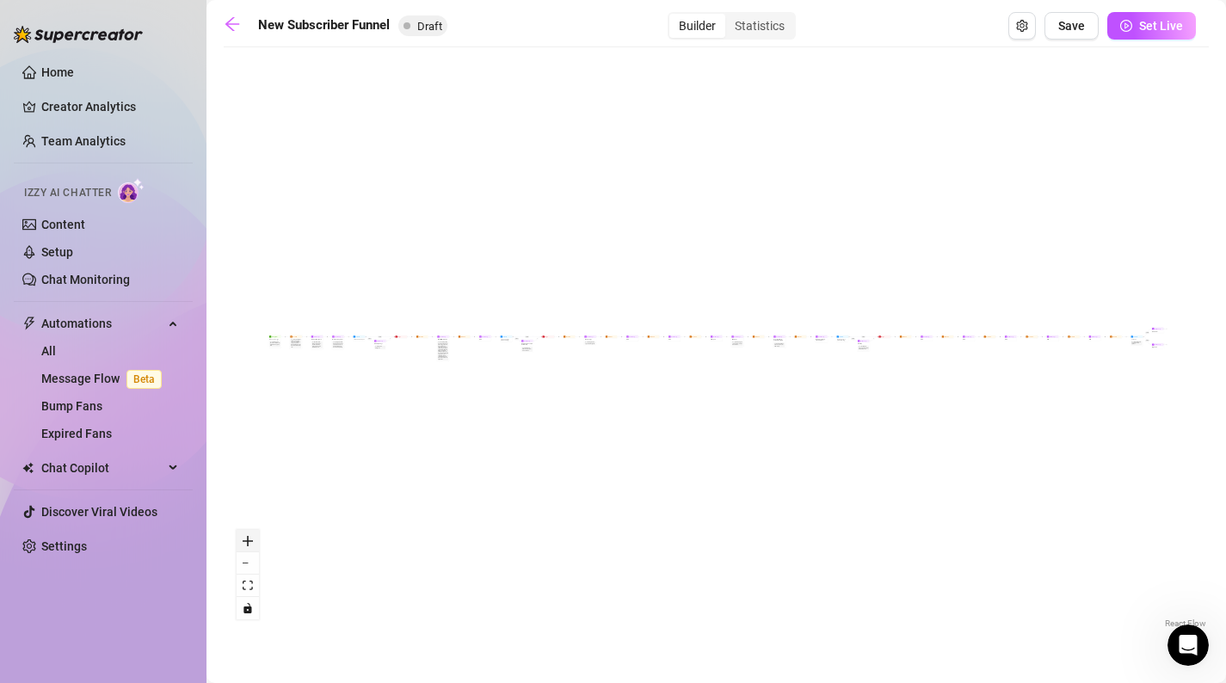
click at [250, 549] on button "zoom in" at bounding box center [248, 541] width 22 height 22
drag, startPoint x: 244, startPoint y: 426, endPoint x: 644, endPoint y: 474, distance: 403.1
click at [644, 474] on div "If True If True If True If False If False If False If True If False Merge Merge…" at bounding box center [716, 344] width 985 height 577
click at [250, 545] on icon "zoom in" at bounding box center [248, 541] width 10 height 10
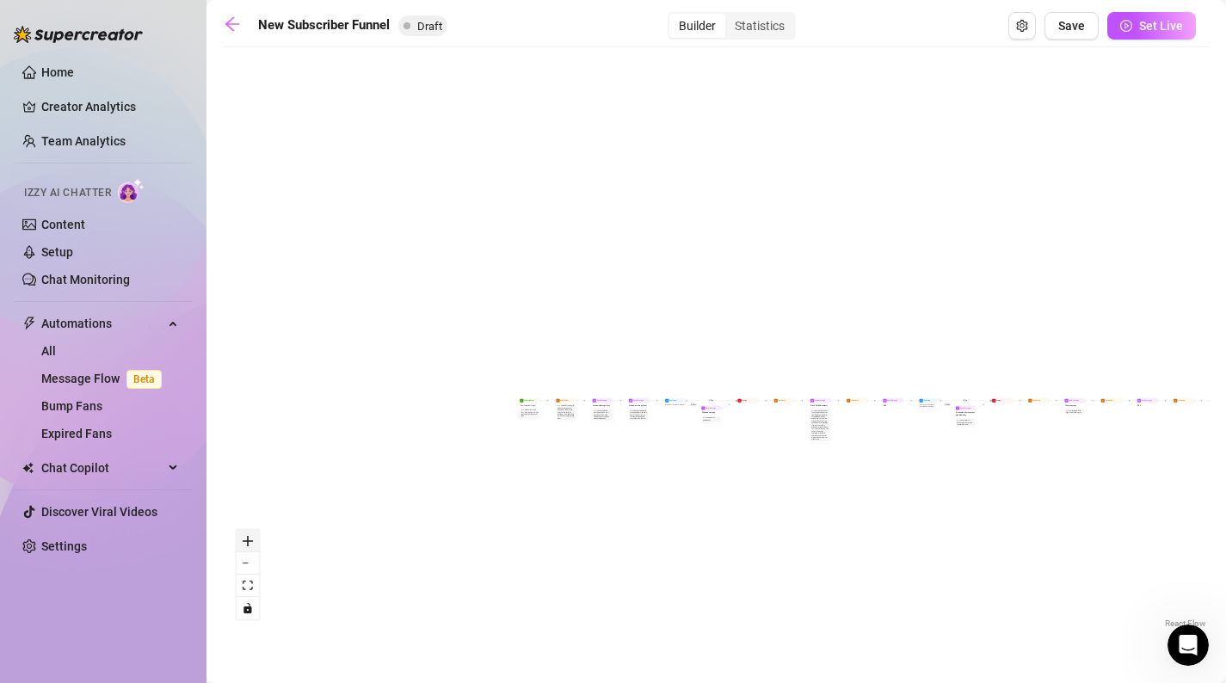
click at [250, 545] on icon "zoom in" at bounding box center [248, 541] width 10 height 10
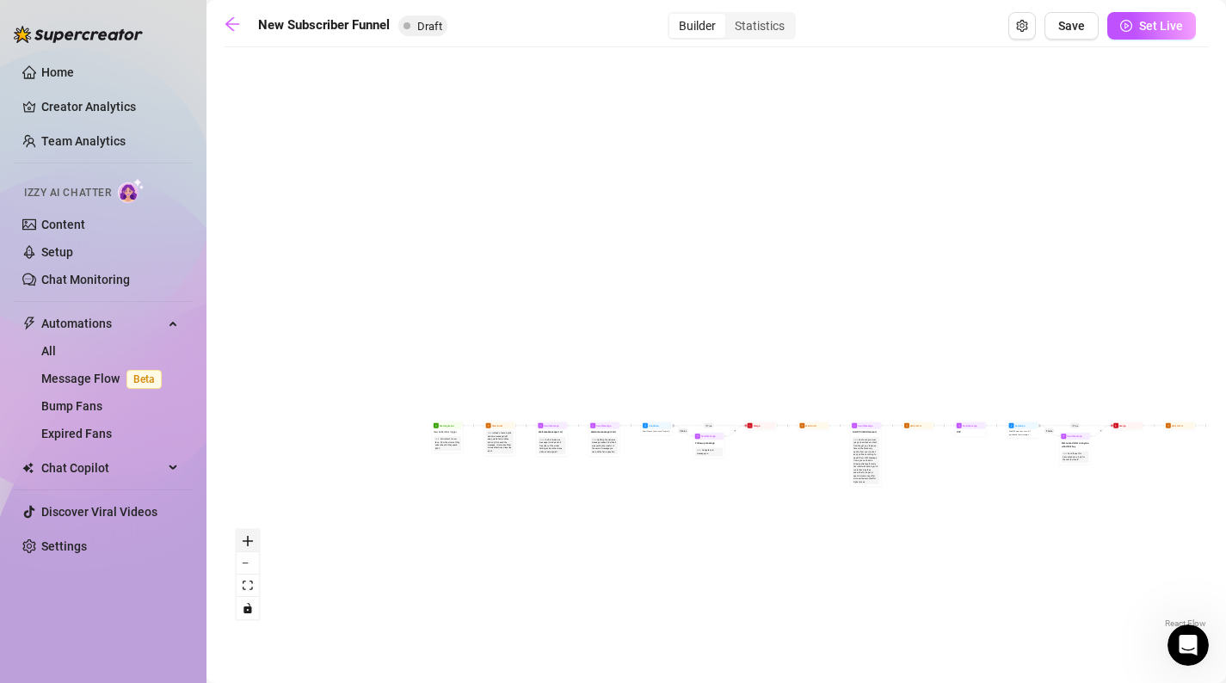
click at [250, 545] on icon "zoom in" at bounding box center [248, 541] width 10 height 10
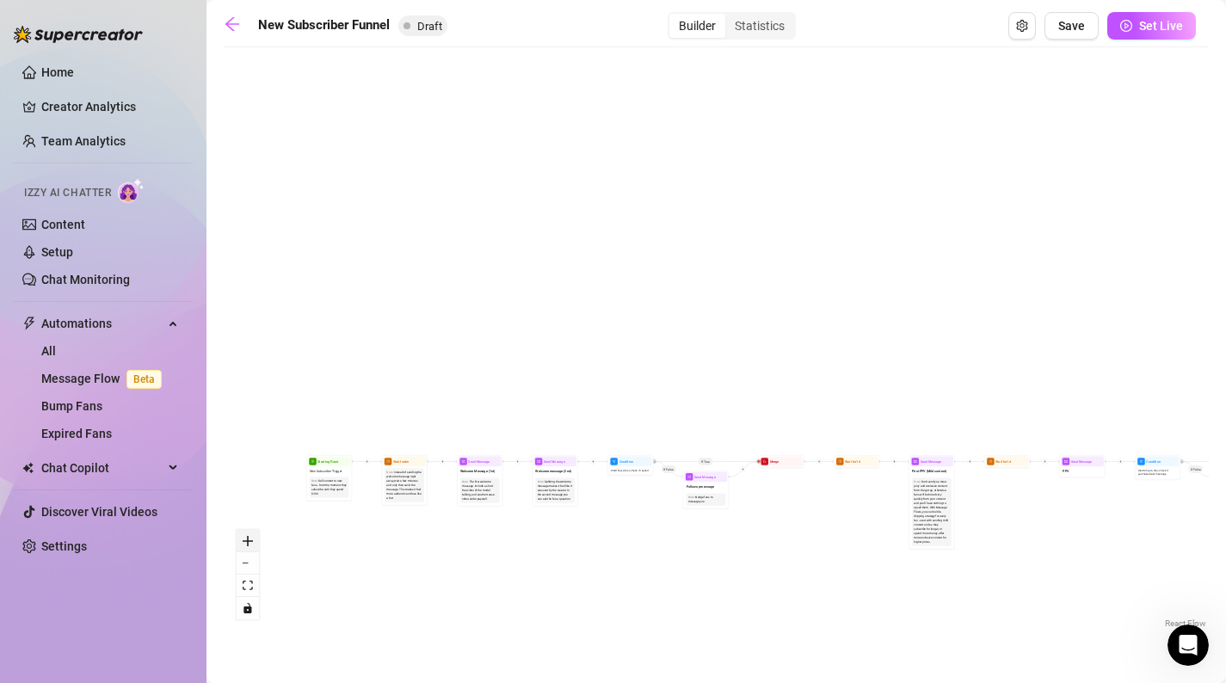
click at [250, 545] on icon "zoom in" at bounding box center [248, 541] width 10 height 10
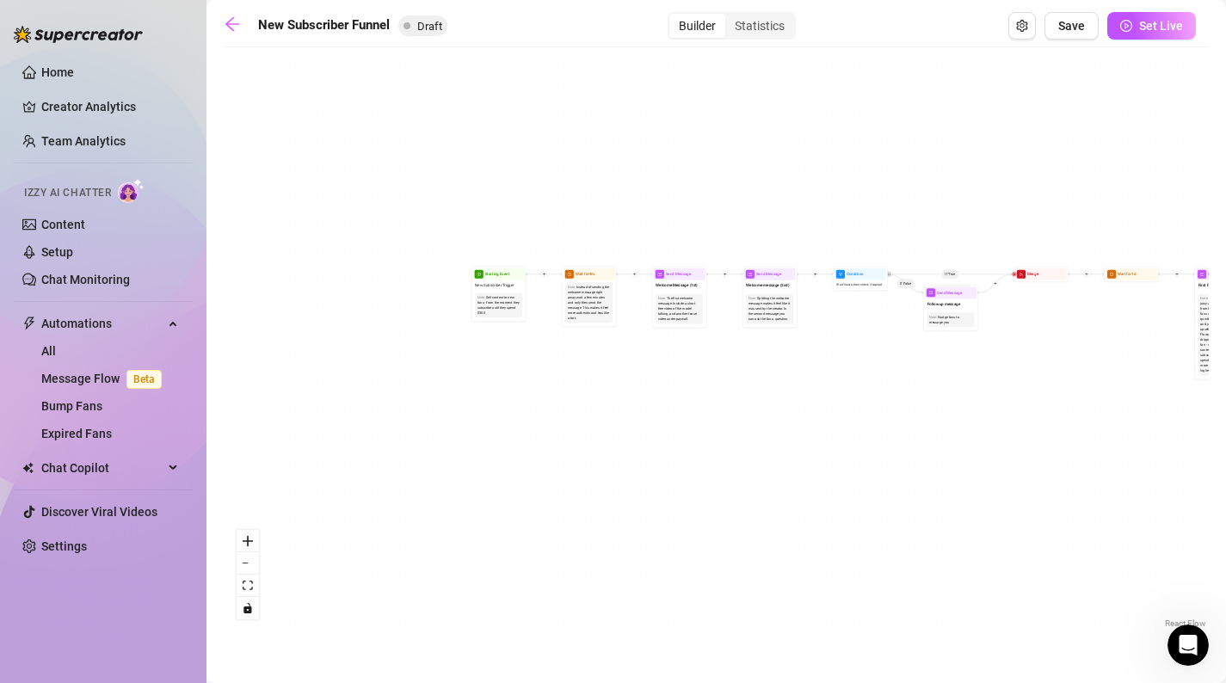
drag, startPoint x: 284, startPoint y: 489, endPoint x: 583, endPoint y: 204, distance: 413.3
click at [583, 204] on div "If True If True If True If False If False If False If True If False Merge Merge…" at bounding box center [716, 344] width 985 height 577
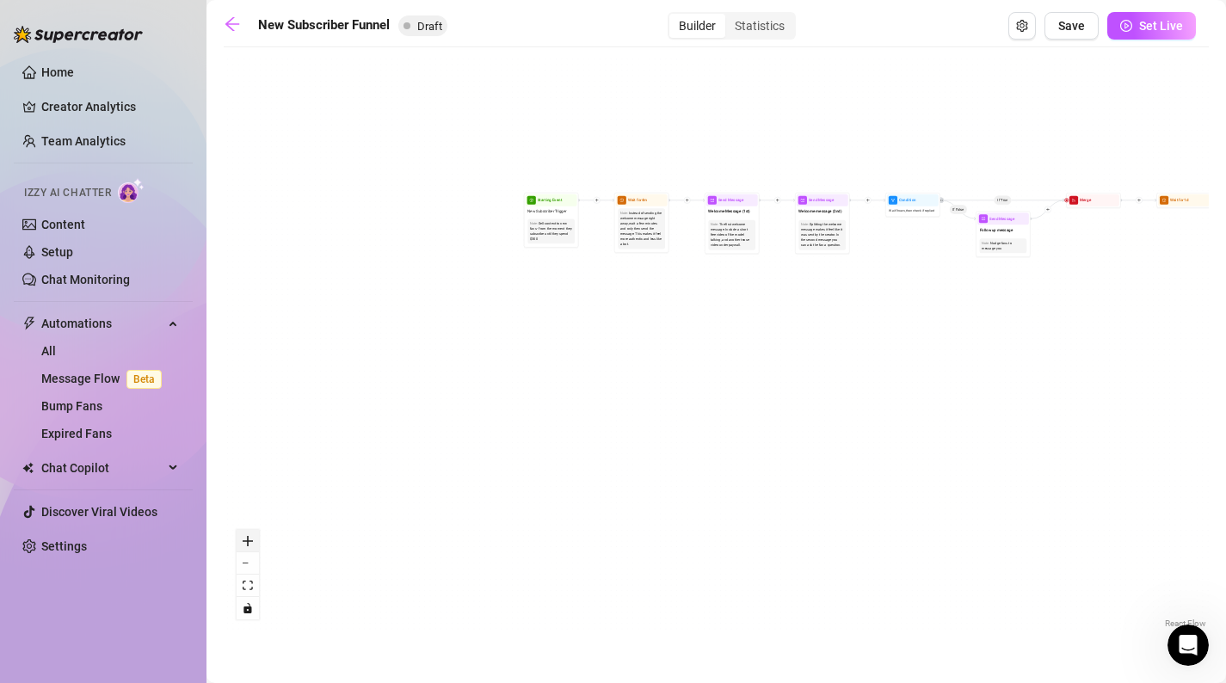
click at [250, 536] on icon "zoom in" at bounding box center [248, 541] width 10 height 10
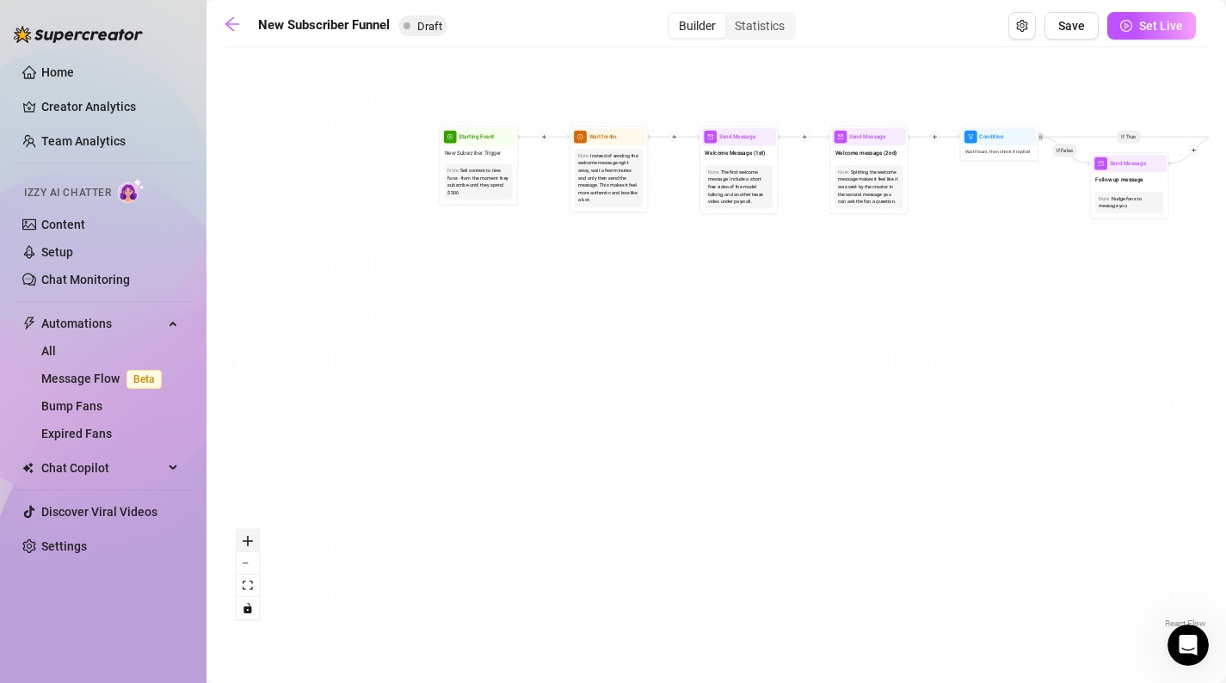
click at [250, 536] on icon "zoom in" at bounding box center [248, 541] width 10 height 10
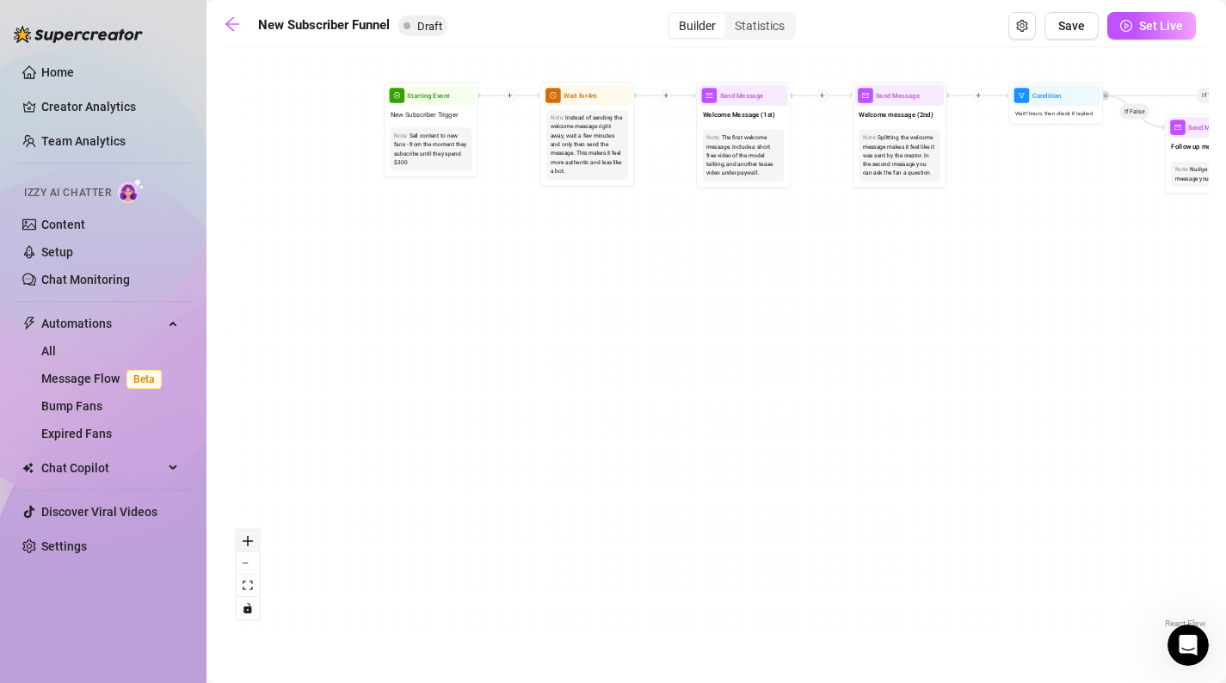
click at [250, 536] on icon "zoom in" at bounding box center [248, 541] width 10 height 10
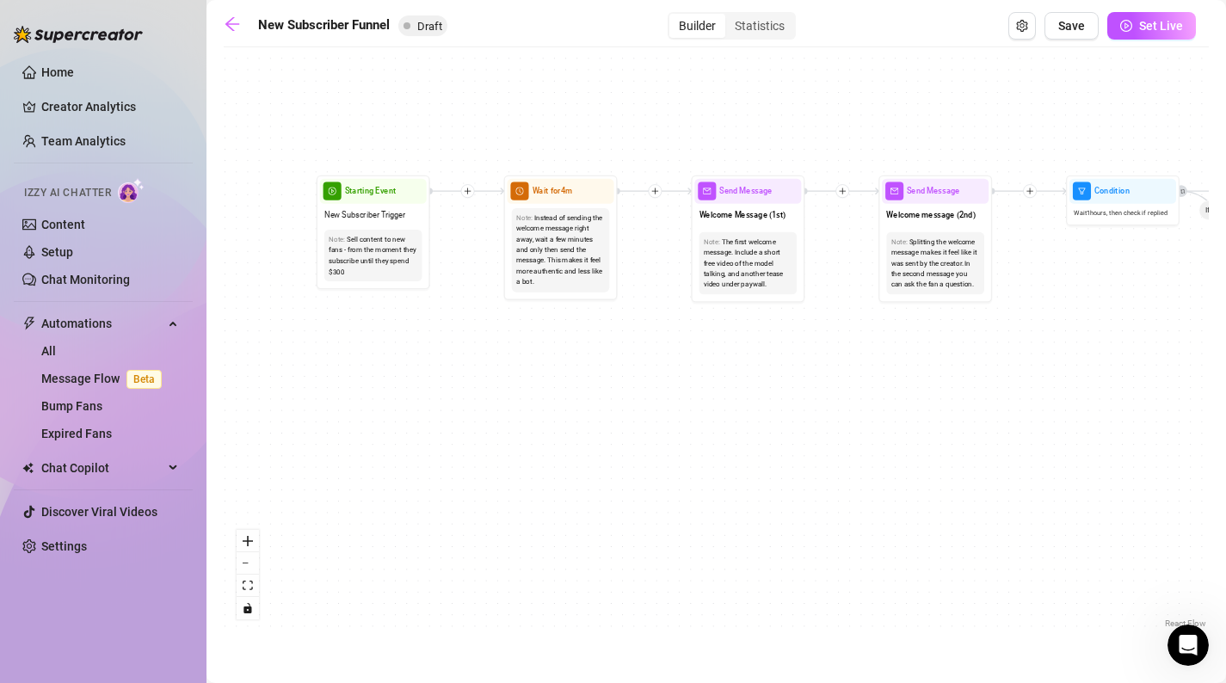
drag, startPoint x: 458, startPoint y: 256, endPoint x: 455, endPoint y: 397, distance: 141.2
click at [456, 398] on div "If True If True If True If False If False If False If True If False Merge Merge…" at bounding box center [716, 344] width 985 height 577
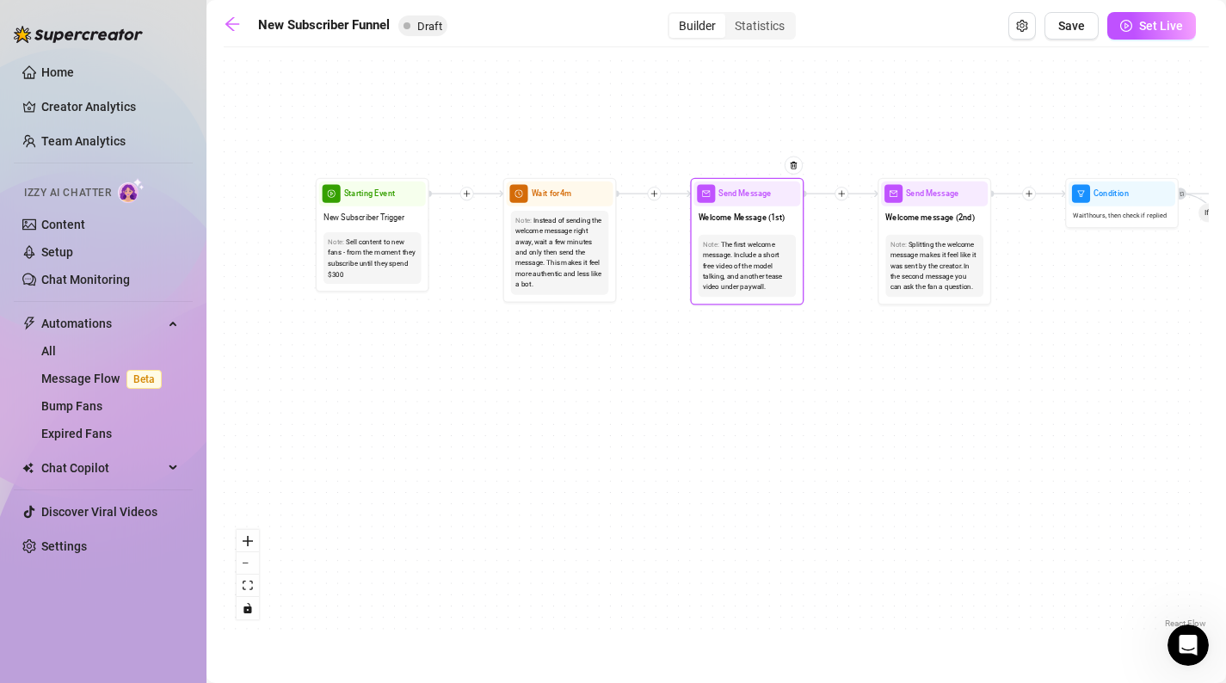
click at [757, 193] on span "Send Message" at bounding box center [745, 194] width 52 height 13
type textarea "First part of the welcome message"
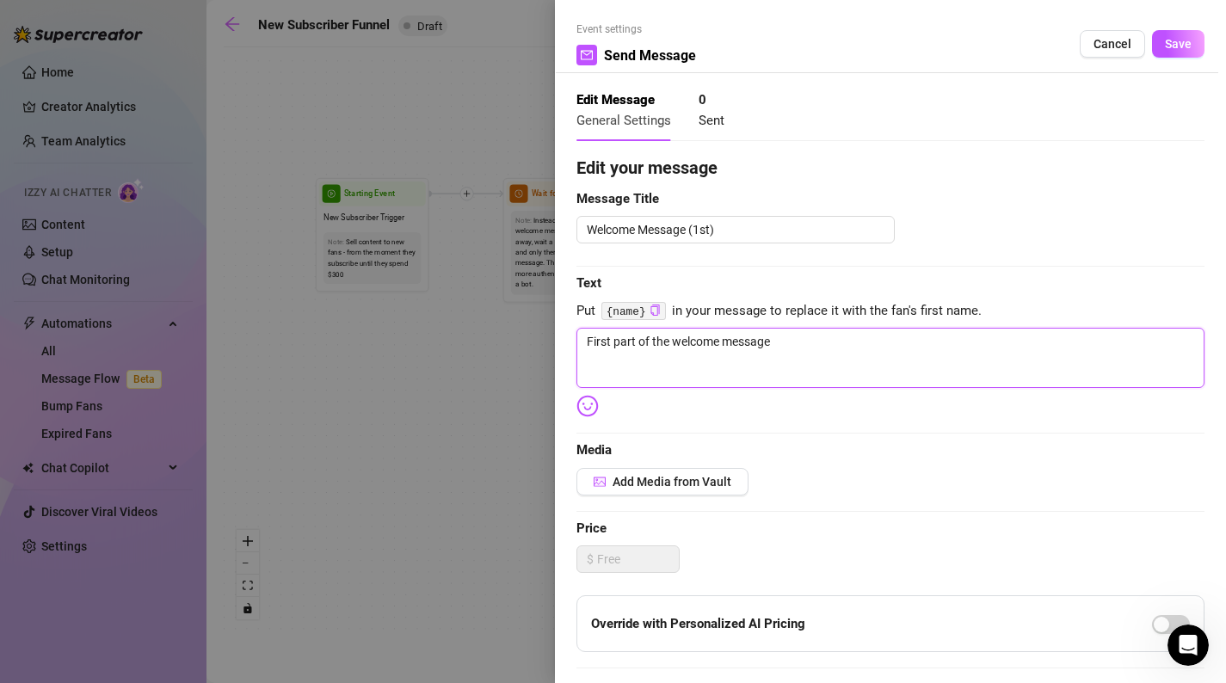
click at [713, 336] on textarea "First part of the welcome message" at bounding box center [891, 358] width 628 height 60
drag, startPoint x: 791, startPoint y: 349, endPoint x: 537, endPoint y: 332, distance: 254.4
click at [537, 332] on div "Event settings Send Message Cancel Save Edit Message General Settings 0 Sent Ed…" at bounding box center [613, 341] width 1226 height 683
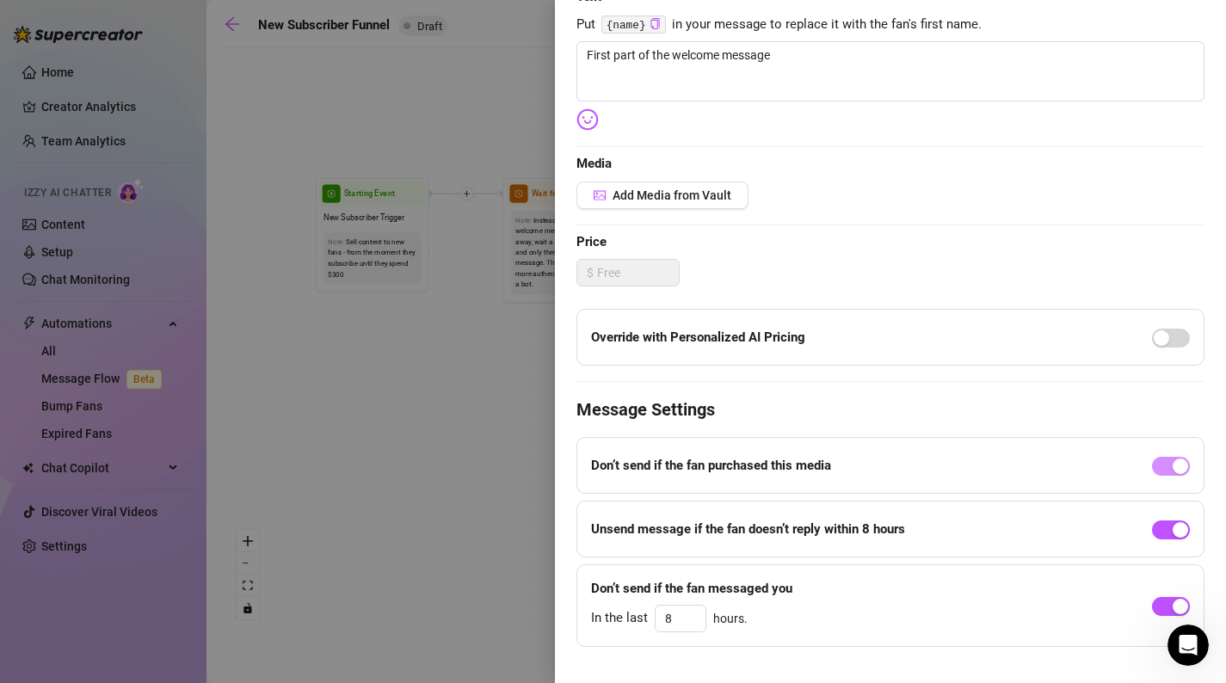
scroll to position [295, 0]
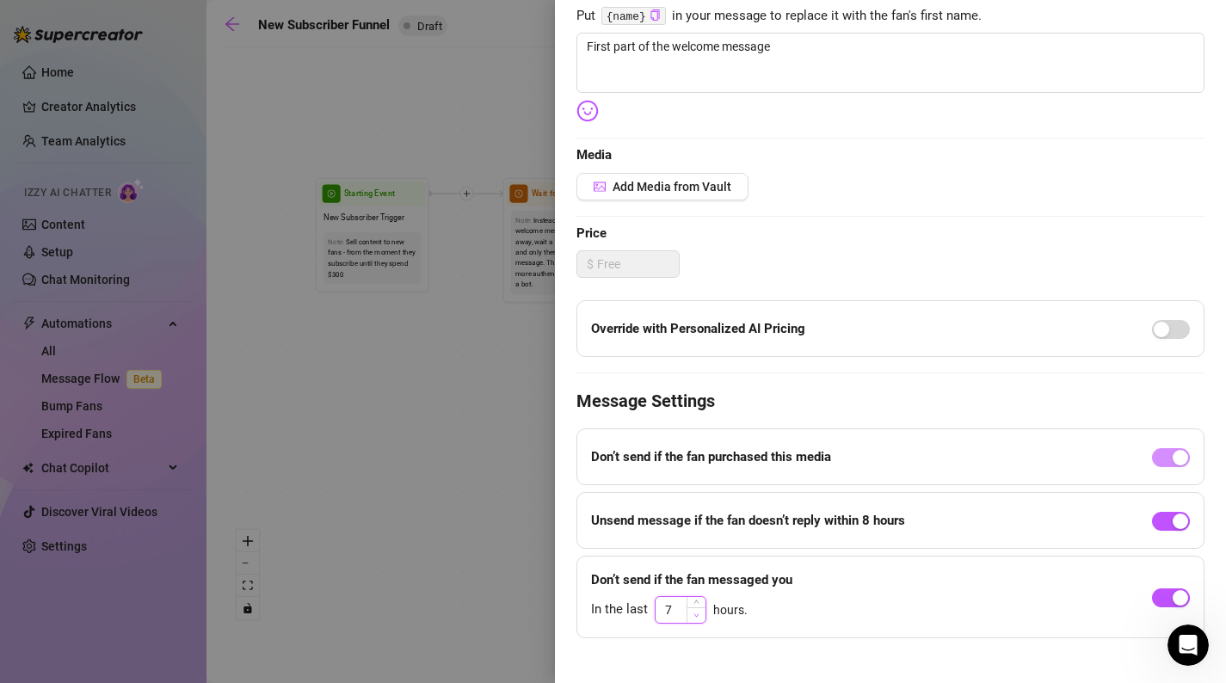
click at [697, 620] on span "Decrease Value" at bounding box center [696, 615] width 19 height 15
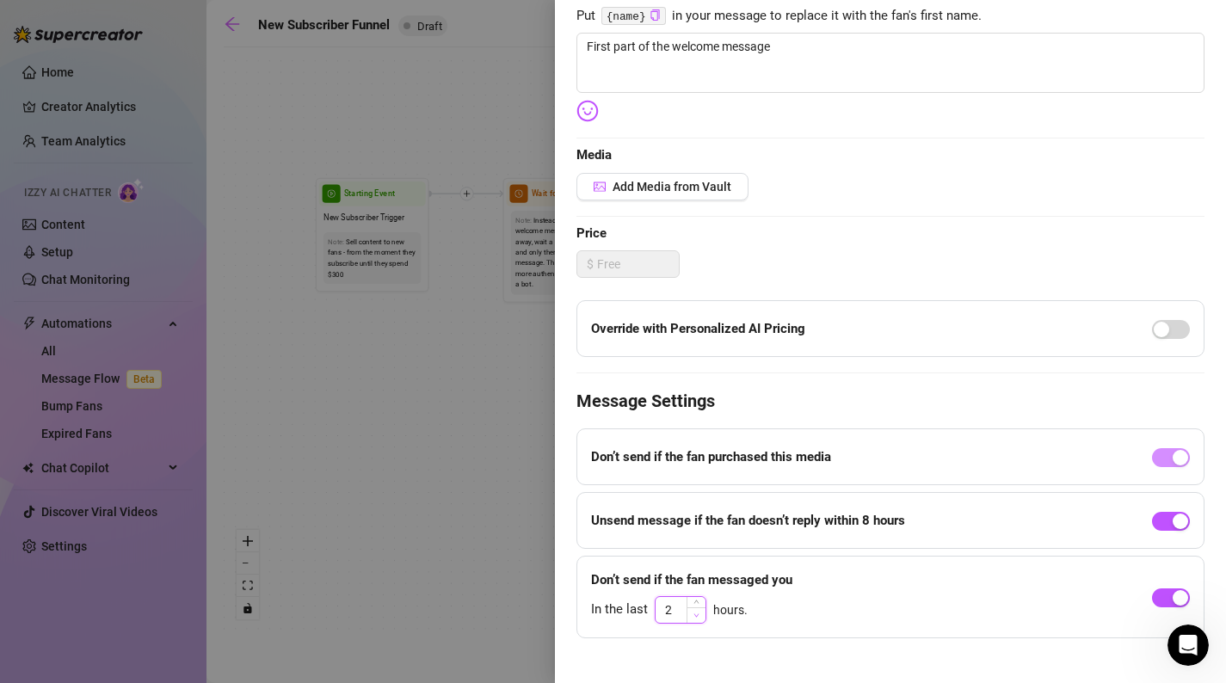
click at [697, 620] on span "Decrease Value" at bounding box center [696, 615] width 19 height 15
click at [700, 600] on span "Increase Value" at bounding box center [696, 604] width 19 height 15
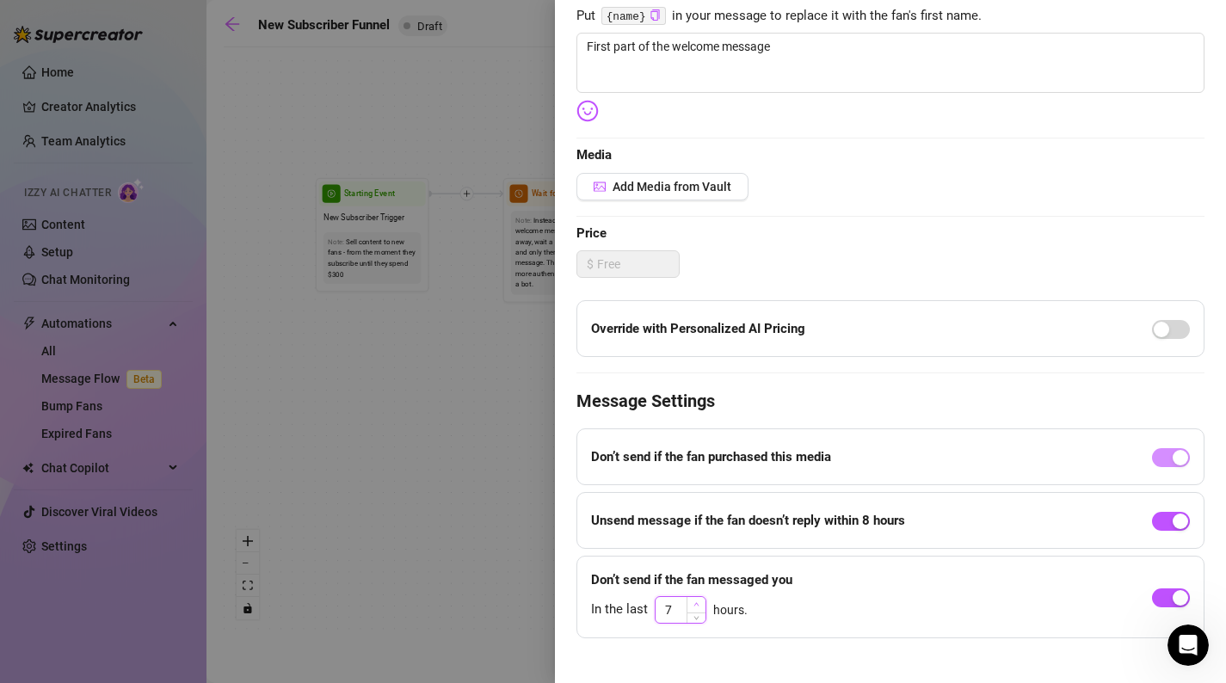
click at [700, 600] on span "Increase Value" at bounding box center [696, 604] width 19 height 15
type input "8"
click at [700, 600] on span "Increase Value" at bounding box center [696, 604] width 19 height 15
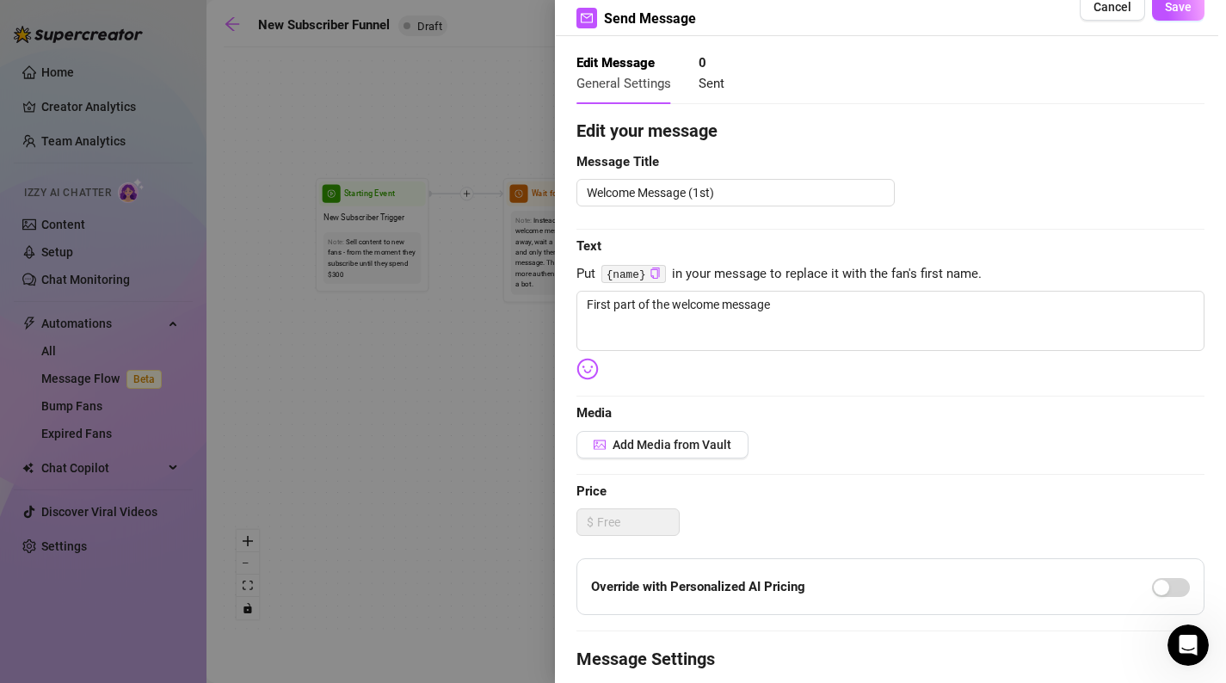
scroll to position [0, 0]
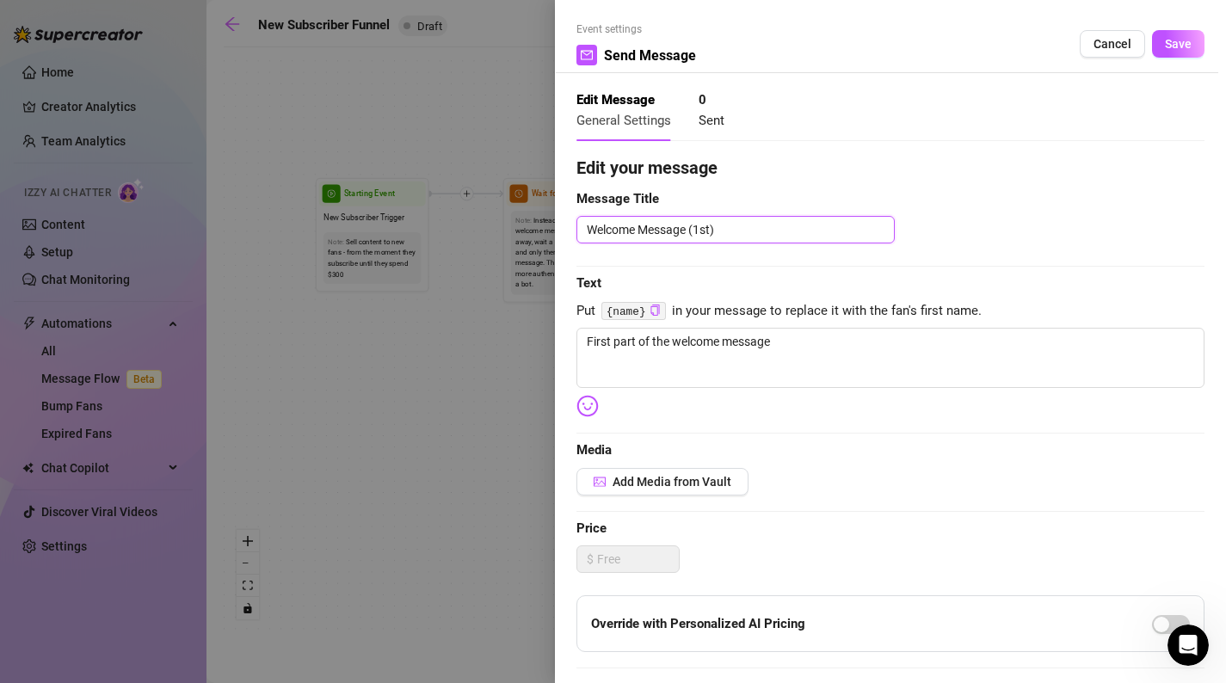
click at [750, 229] on textarea "Welcome Message (1st)" at bounding box center [736, 230] width 318 height 28
click at [706, 388] on div "Edit your message Message Title Welcome Message (1st) Text Put {name} in your m…" at bounding box center [891, 544] width 628 height 779
click at [733, 371] on textarea "First part of the welcome message" at bounding box center [891, 358] width 628 height 60
paste textarea "im soph :) this is a pre-written welcome message, but send me a reply and i'll …"
type textarea "First part of the welcome messageim soph :) this is a pre-written welcome messa…"
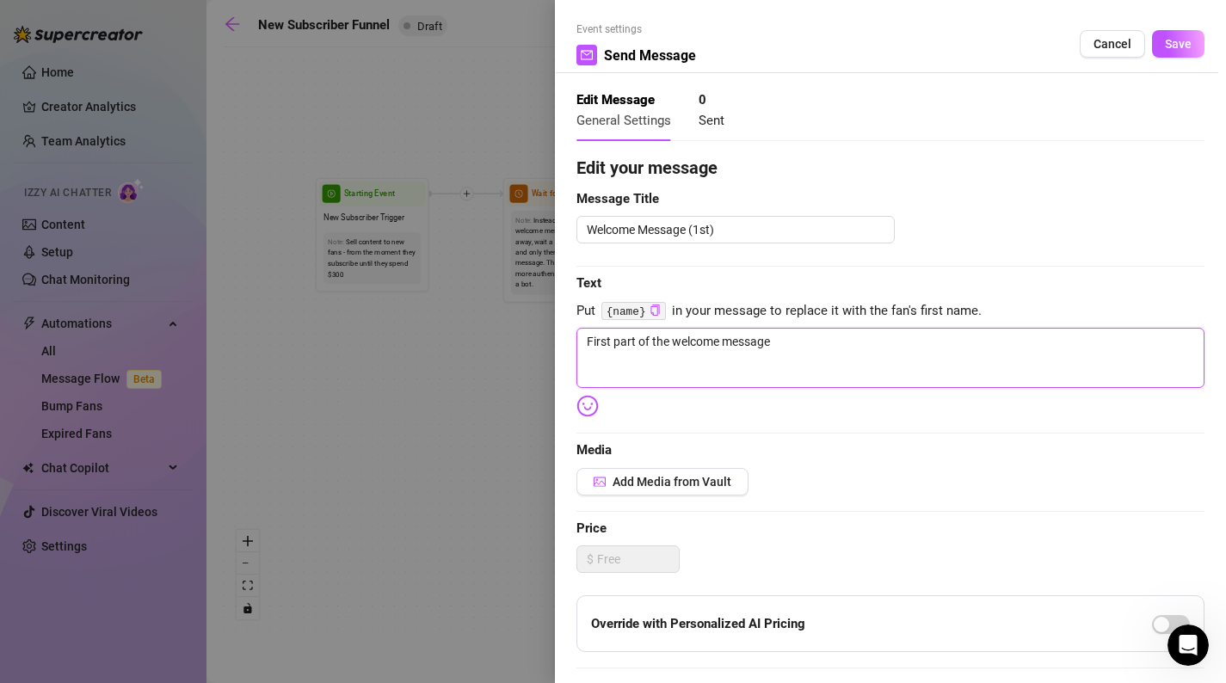
type textarea "First part of the welcome messageim soph :) this is a pre-written welcome messa…"
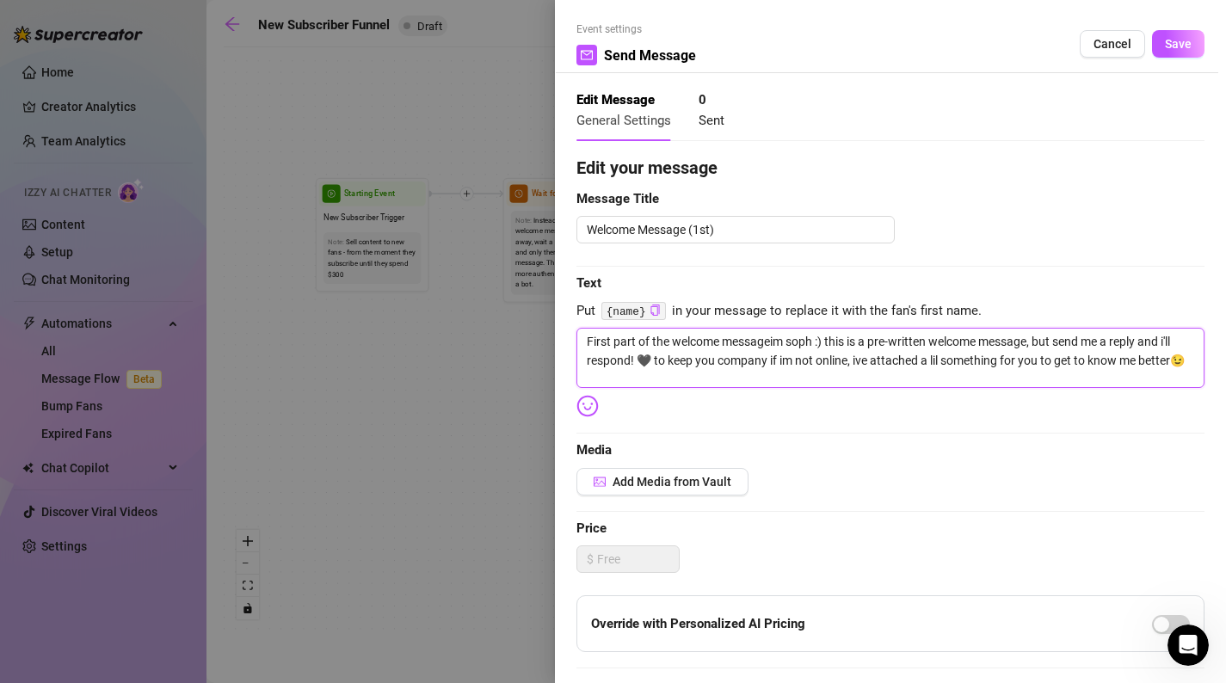
drag, startPoint x: 826, startPoint y: 338, endPoint x: 571, endPoint y: 323, distance: 256.1
click at [571, 323] on div "Event settings Send Message Cancel Save Edit Message General Settings 0 Sent Ed…" at bounding box center [890, 341] width 671 height 683
type textarea "O this is a pre-written welcome message, but send me a reply and i'll respond! …"
type textarea "Oh this is a pre-written welcome message, but send me a reply and i'll respond!…"
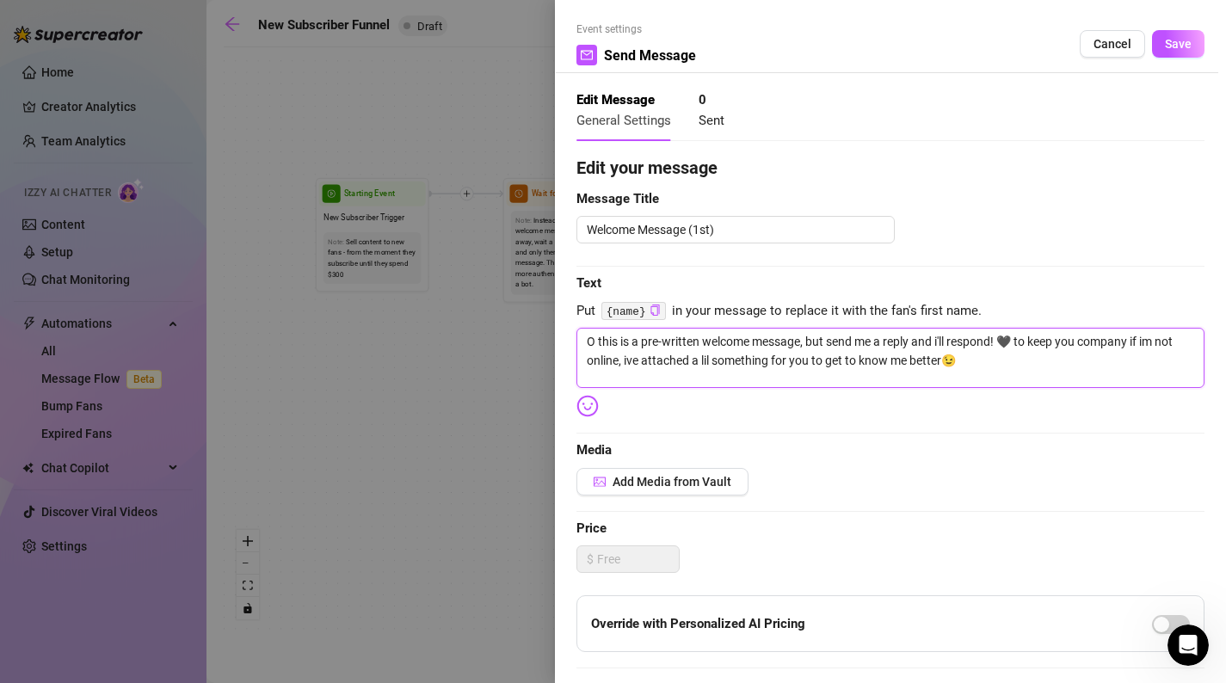
type textarea "Oh this is a pre-written welcome message, but send me a reply and i'll respond!…"
type textarea "Oh h this is a pre-written welcome message, but send me a reply and i'll respon…"
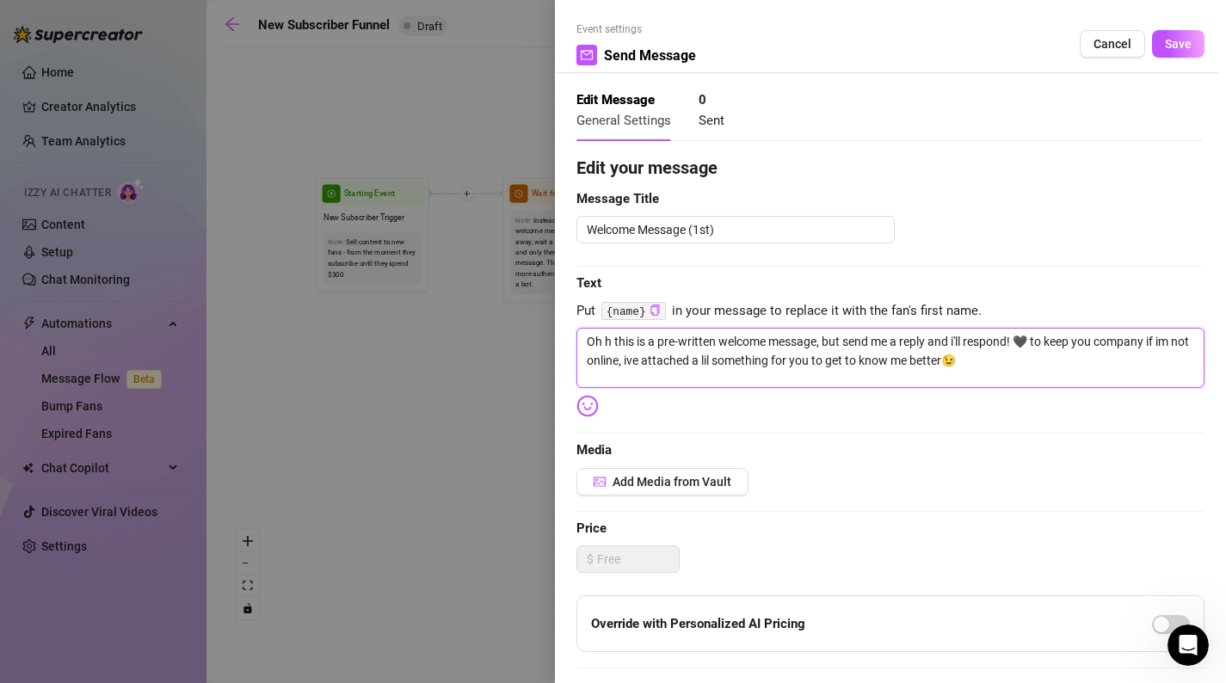
type textarea "Oh he this is a pre-written welcome message, but send me a reply and i'll respo…"
type textarea "Oh hey this is a pre-written welcome message, but send me a reply and i'll resp…"
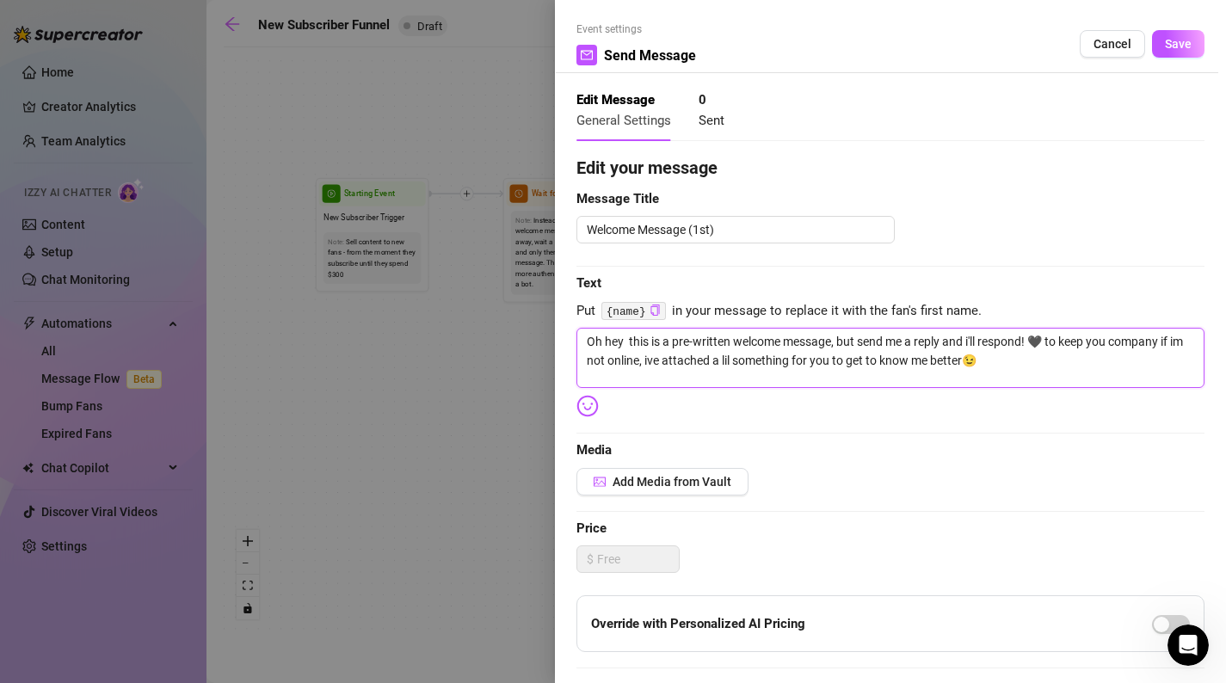
type textarea "Oh hey t this is a pre-written welcome message, but send me a reply and i'll re…"
type textarea "Oh hey th this is a pre-written welcome message, but send me a reply and i'll r…"
type textarea "Oh hey the this is a pre-written welcome message, but send me a reply and i'll …"
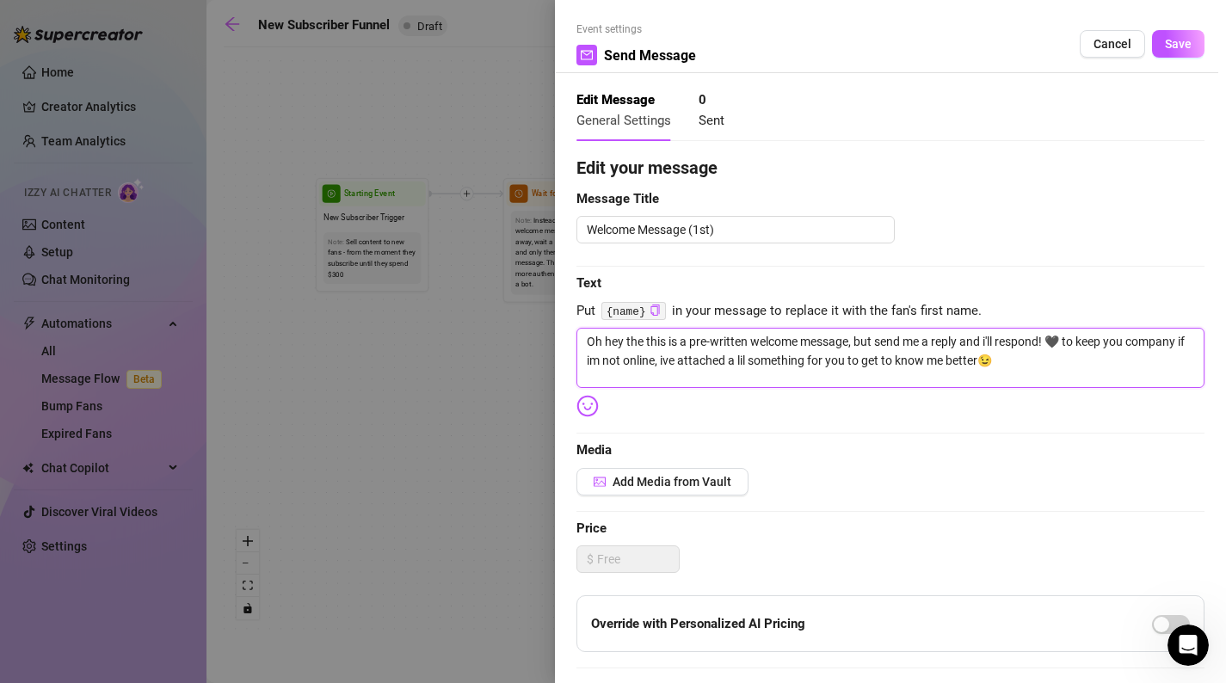
type textarea "Oh hey ther this is a pre-written welcome message, but send me a reply and i'll…"
type textarea "Oh hey there this is a pre-written welcome message, but send me a reply and i'l…"
type textarea "Oh hey there, this is a pre-written welcome message, but send me a reply and i'…"
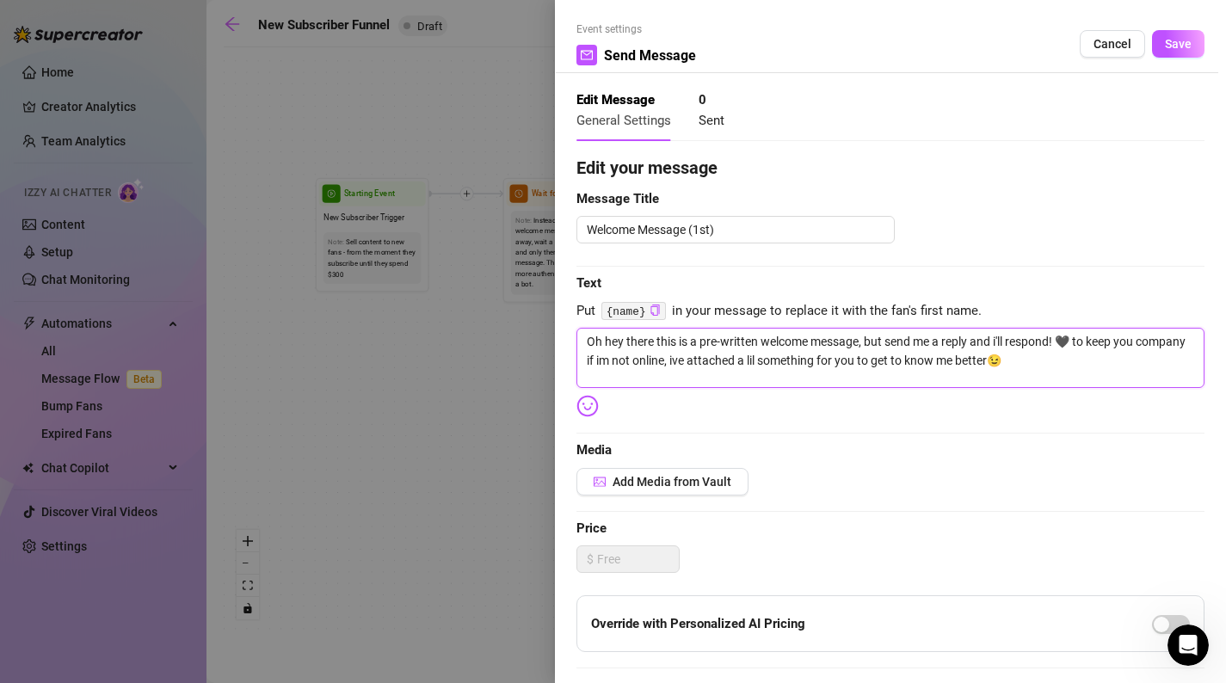
type textarea "Oh hey there, this is a pre-written welcome message, but send me a reply and i'…"
type textarea "Oh hey there, I this is a pre-written welcome message, but send me a reply and …"
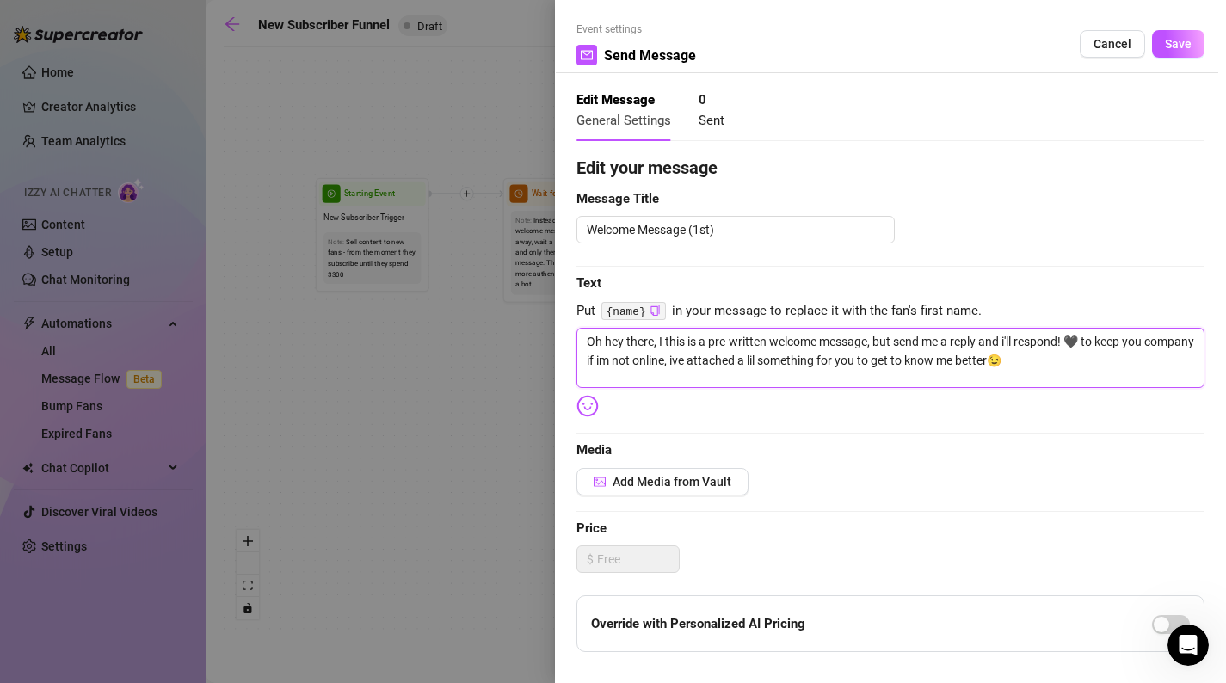
type textarea "Oh hey there, I' this is a pre-written welcome message, but send me a reply and…"
type textarea "Oh hey there, I'm this is a pre-written welcome message, but send me a reply an…"
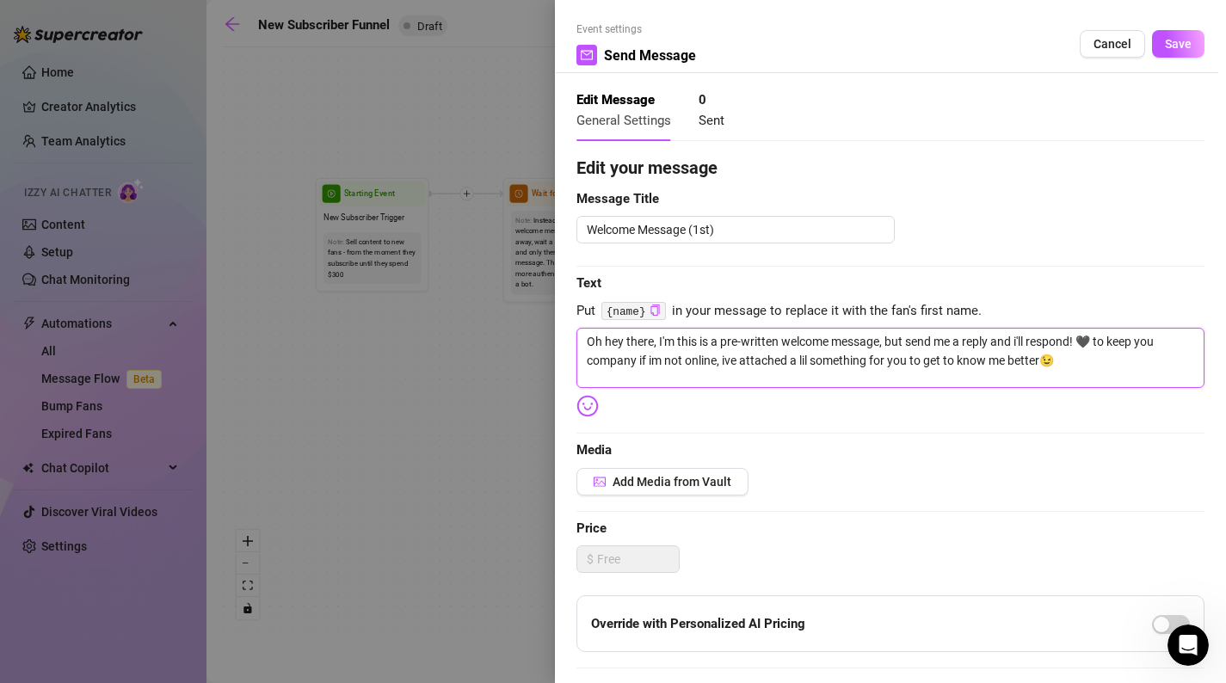
type textarea "Oh hey there, I'm this is a pre-written welcome message, but send me a reply an…"
type textarea "Oh hey there, I'm J this is a pre-written welcome message, but send me a reply …"
type textarea "Oh hey there, I'm Je this is a pre-written welcome message, but send me a reply…"
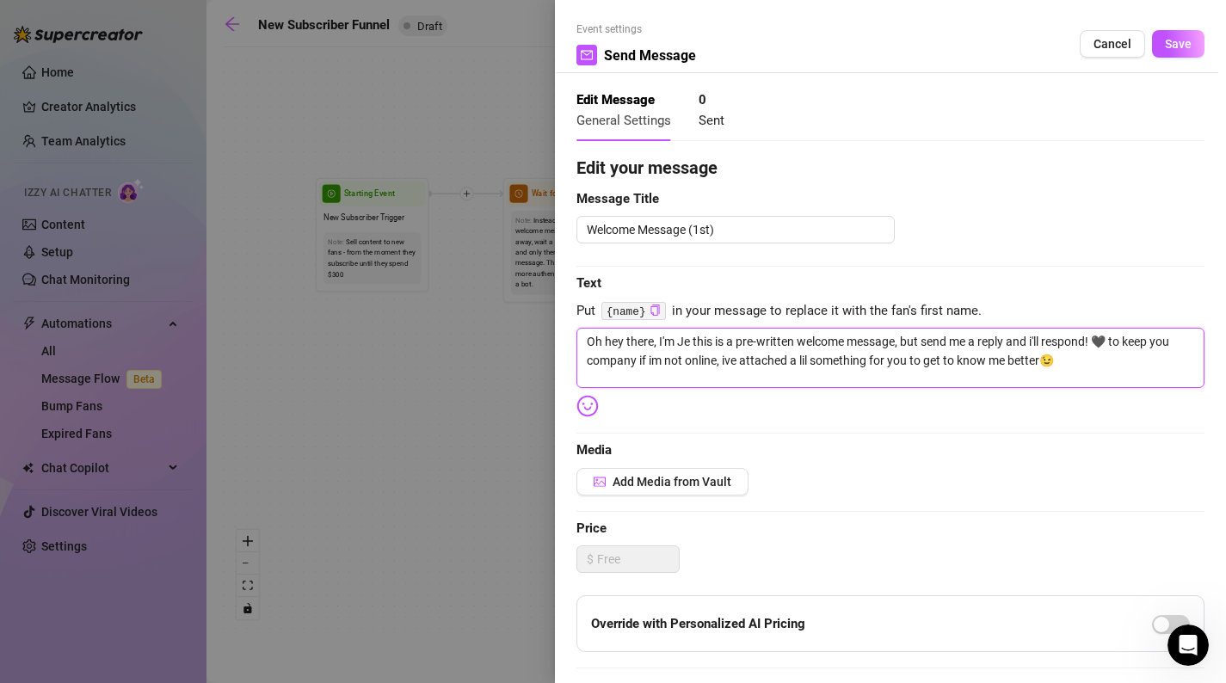
type textarea "Oh hey there, I'm Jes this is a pre-written welcome message, but send me a repl…"
type textarea "Oh hey there, I'm [PERSON_NAME] this is a pre-written welcome message, but send…"
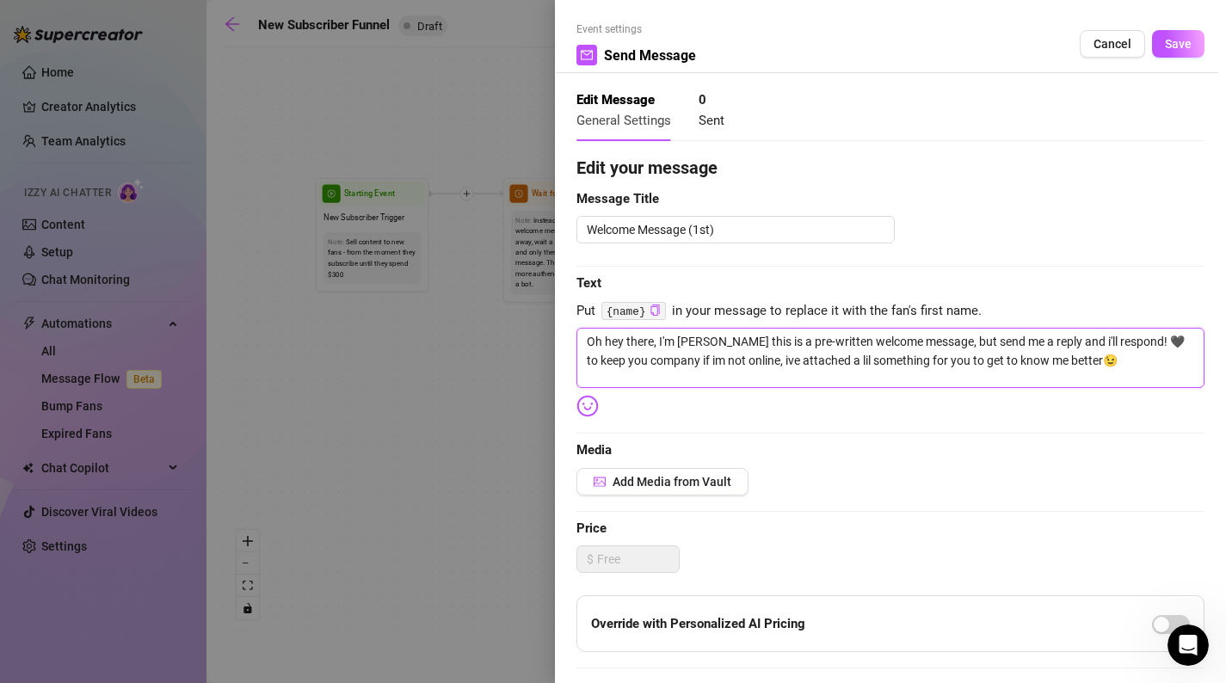
type textarea "Oh hey there, I'm [PERSON_NAME] this is a pre-written welcome message, but send…"
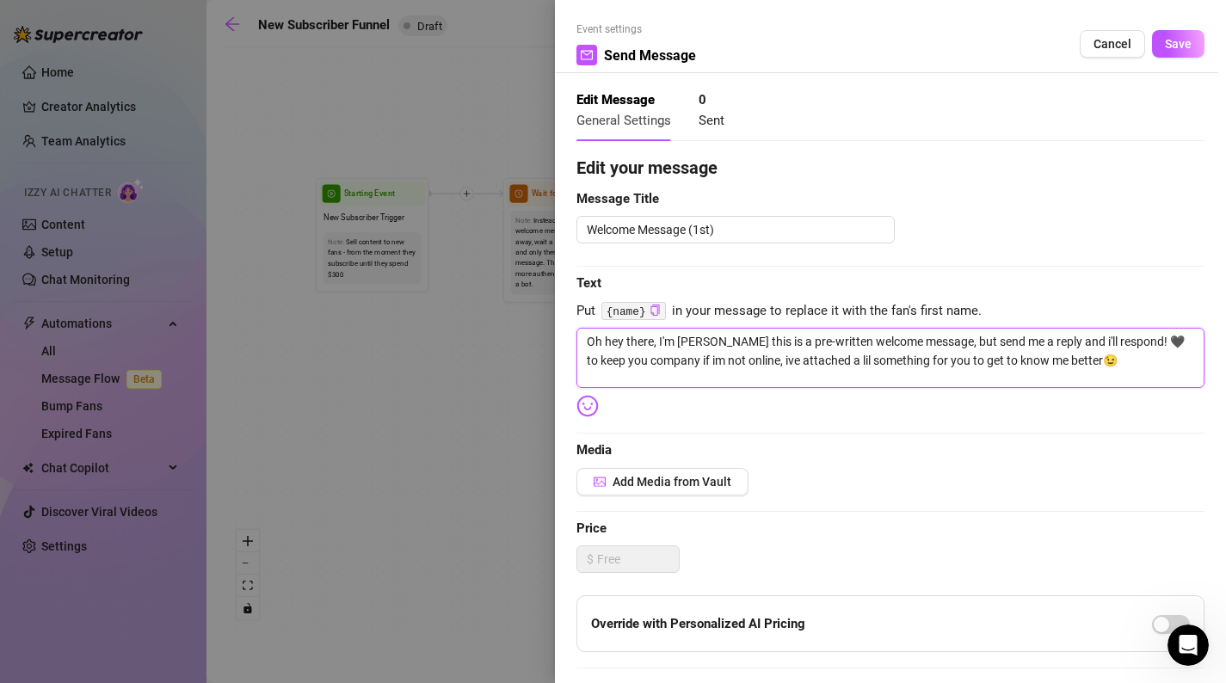
type textarea "Oh hey there, I'm [PERSON_NAME]! this is a pre-written welcome message, but sen…"
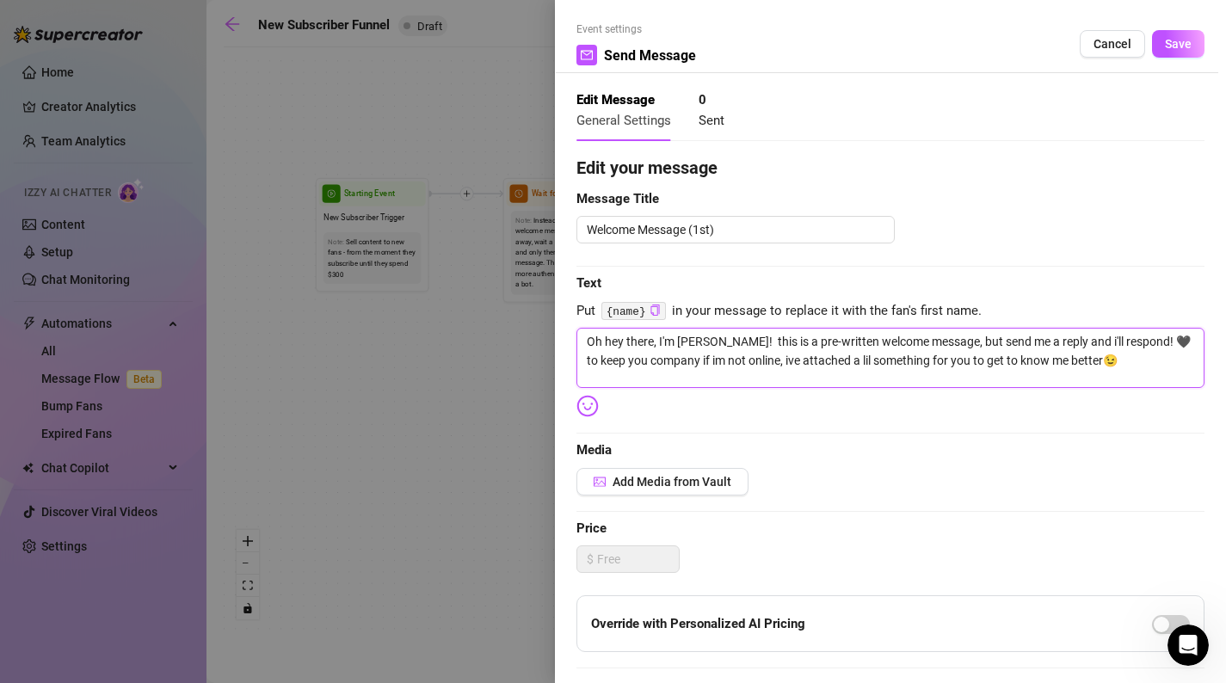
type textarea "Oh hey there, I'm [PERSON_NAME]! this is a pre-written welcome message, but sen…"
type textarea "Oh hey there, I'm [PERSON_NAME] this is a pre-written welcome message, but send…"
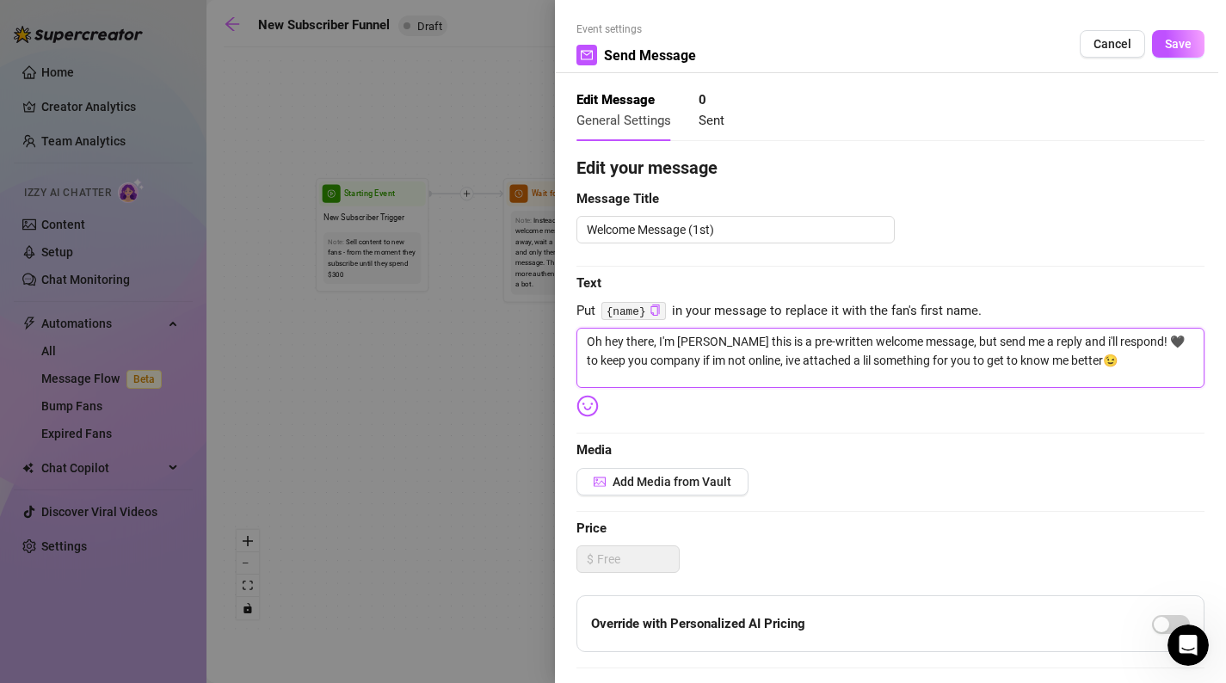
type textarea "Oh hey there, I'm [PERSON_NAME] this is a pre-written welcome message, but send…"
type textarea "Oh hey there, I'm Jes this is a pre-written welcome message, but send me a repl…"
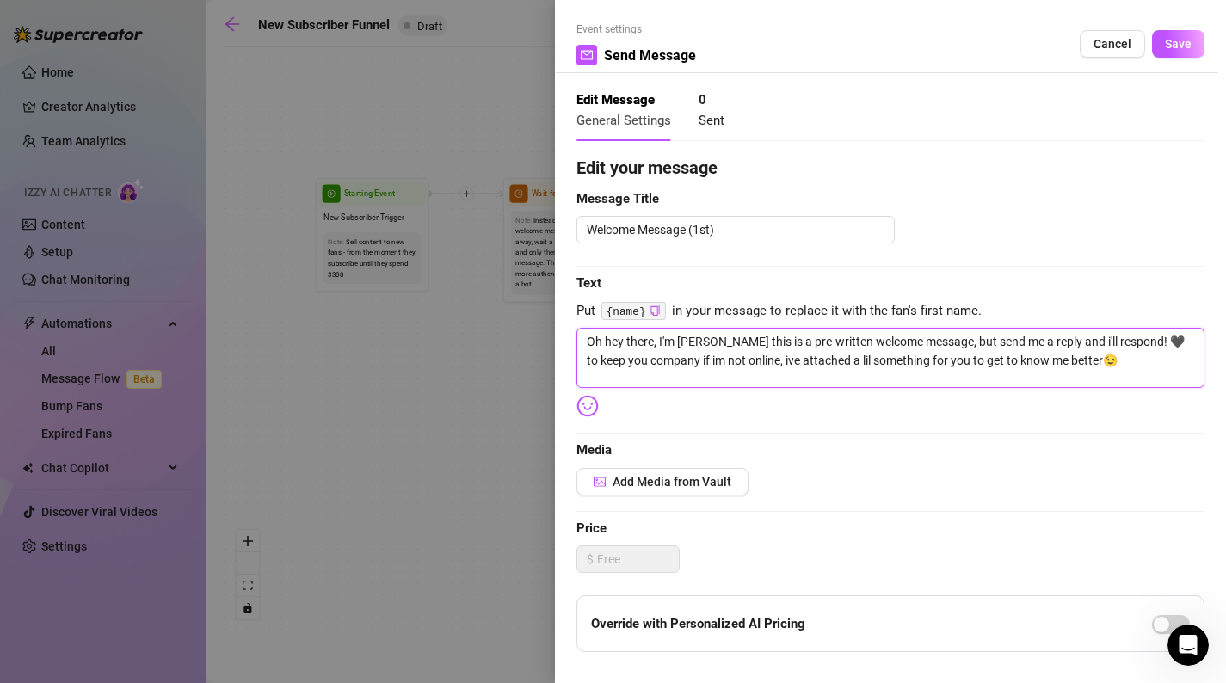
type textarea "Oh hey there, I'm Jes this is a pre-written welcome message, but send me a repl…"
type textarea "Oh hey there, I'm Je this is a pre-written welcome message, but send me a reply…"
type textarea "Oh hey there, I'm J this is a pre-written welcome message, but send me a reply …"
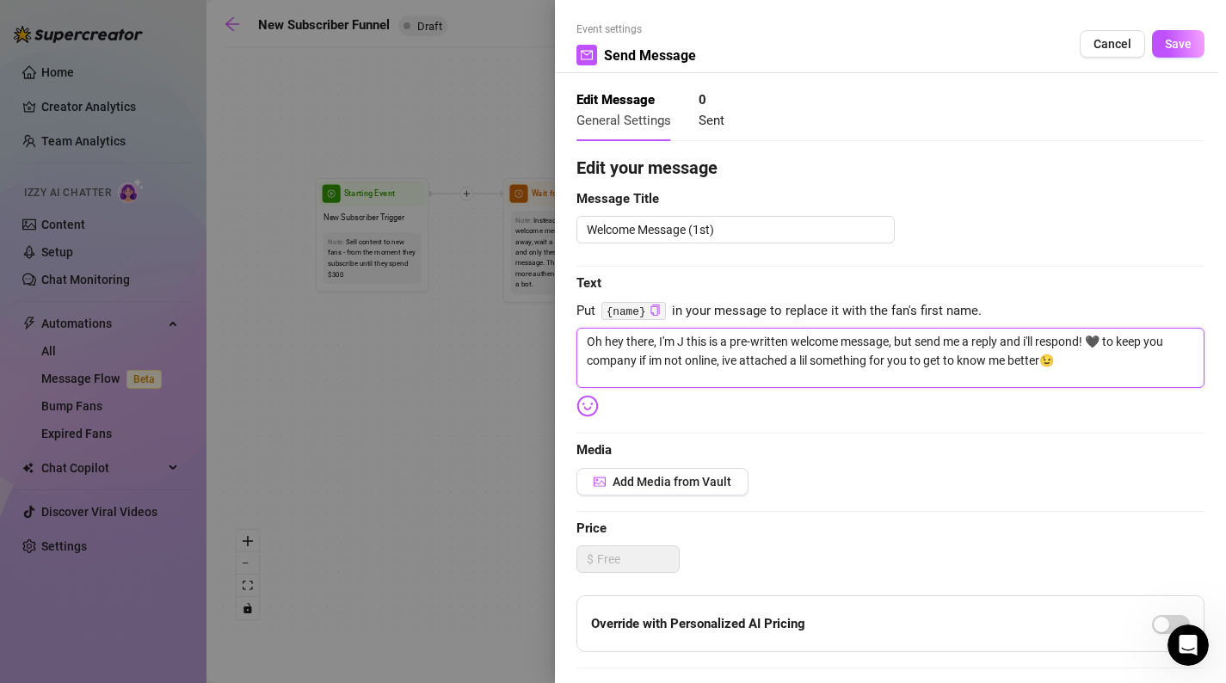
type textarea "Oh hey there, I'm this is a pre-written welcome message, but send me a reply an…"
type textarea "Oh hey there, I' this is a pre-written welcome message, but send me a reply and…"
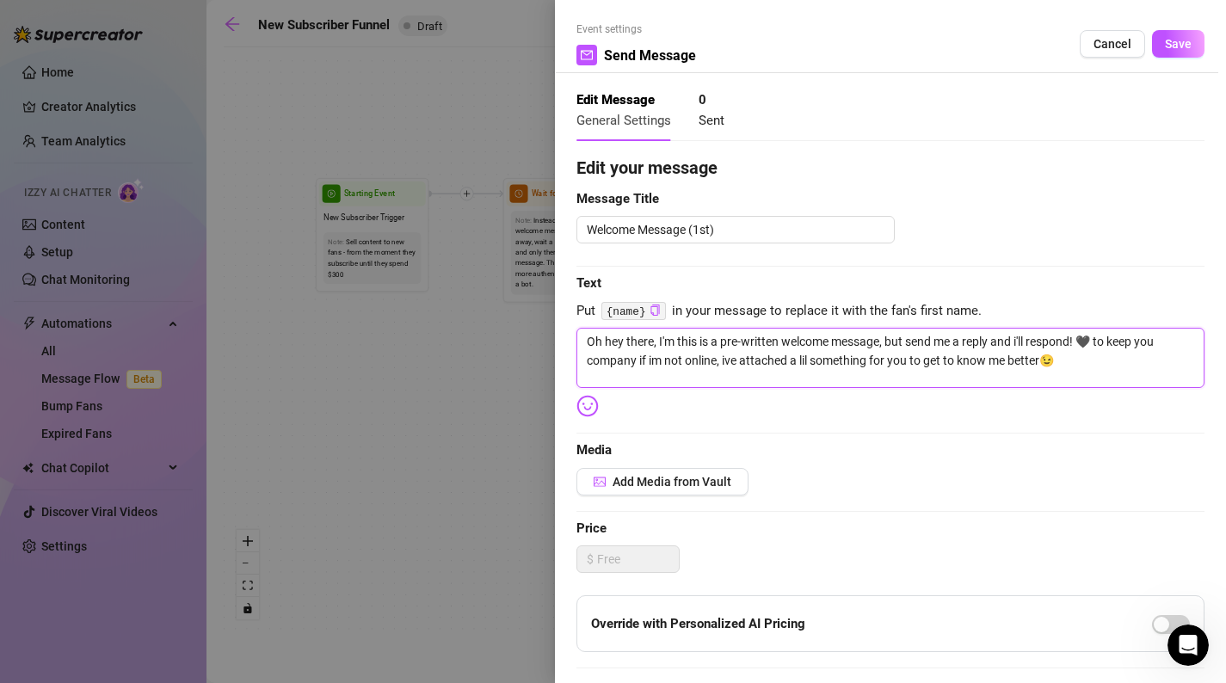
type textarea "Oh hey there, I' this is a pre-written welcome message, but send me a reply and…"
type textarea "Oh hey there, I this is a pre-written welcome message, but send me a reply and …"
type textarea "Oh hey there, this is a pre-written welcome message, but send me a reply and i'…"
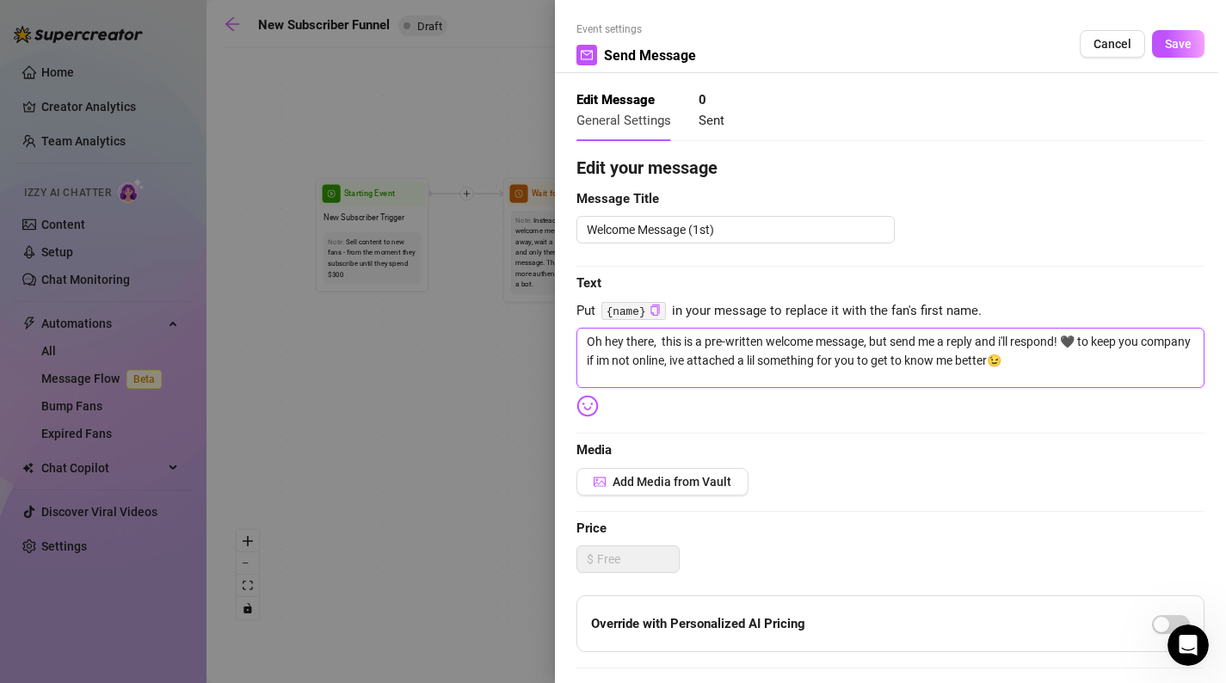
type textarea "Oh hey there, this is a pre-written welcome message, but send me a reply and i'…"
type textarea "Oh hey there this is a pre-written welcome message, but send me a reply and i'l…"
type textarea "Oh hey there! this is a pre-written welcome message, but send me a reply and i'…"
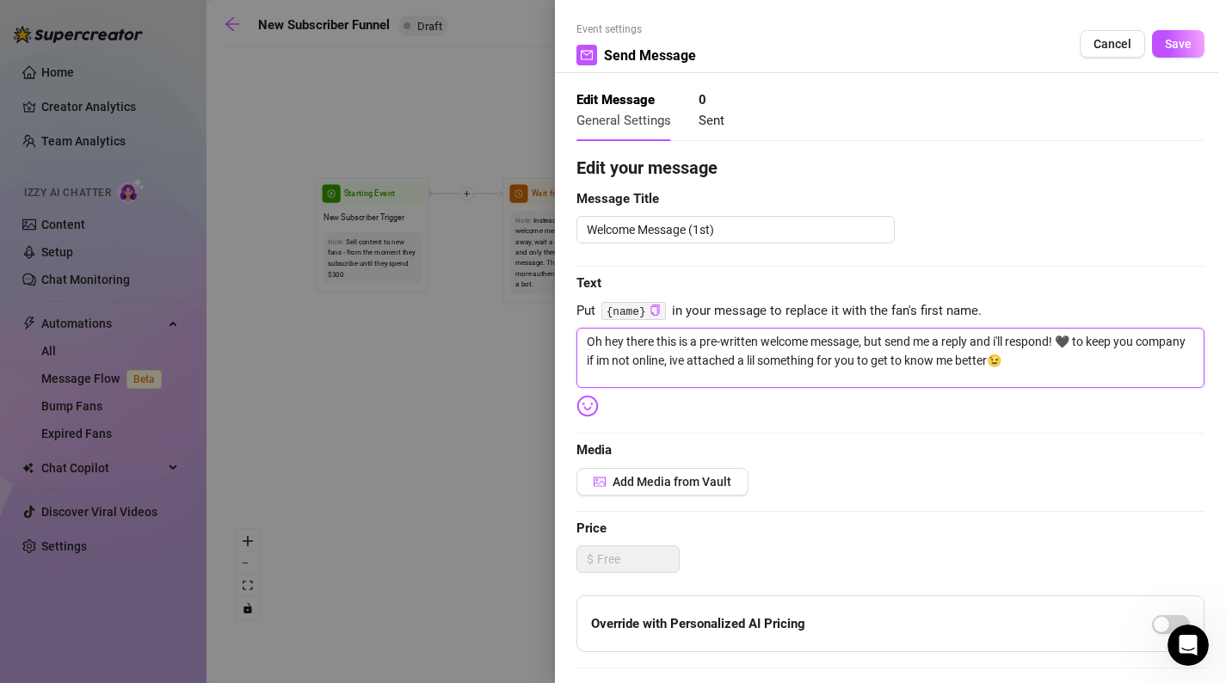
type textarea "Oh hey there! this is a pre-written welcome message, but send me a reply and i'…"
type textarea "Oh hey there! T this is a pre-written welcome message, but send me a reply and …"
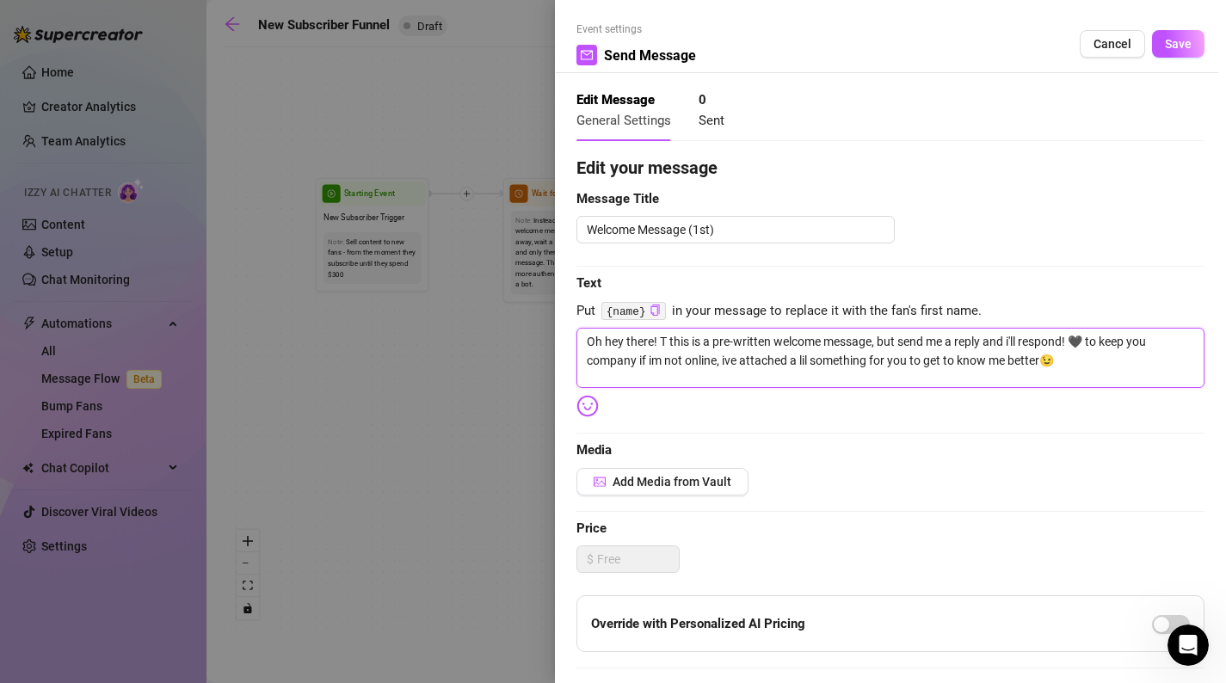
type textarea "Oh hey there! Th this is a pre-written welcome message, but send me a reply and…"
type textarea "Oh hey there! Tha this is a pre-written welcome message, but send me a reply an…"
type textarea "Oh hey there! Than this is a pre-written welcome message, but send me a reply a…"
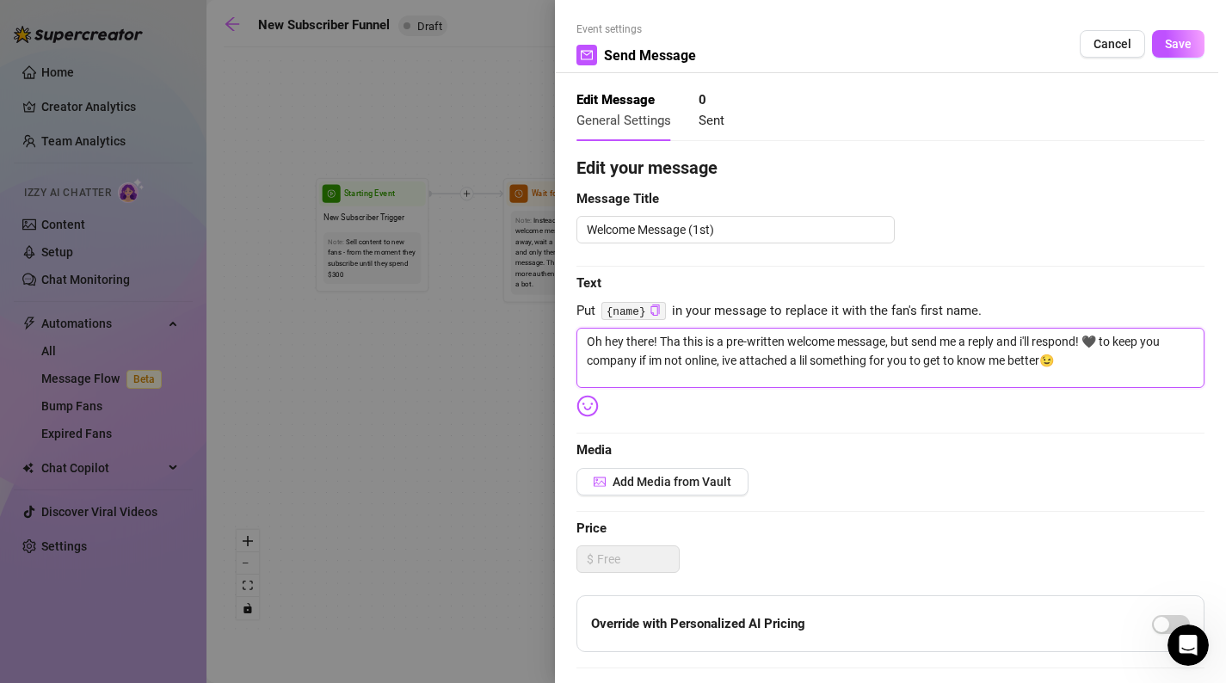
type textarea "Oh hey there! Than this is a pre-written welcome message, but send me a reply a…"
type textarea "Oh hey there! Thank this is a pre-written welcome message, but send me a reply …"
type textarea "Oh hey there! Thanks this is a pre-written welcome message, but send me a reply…"
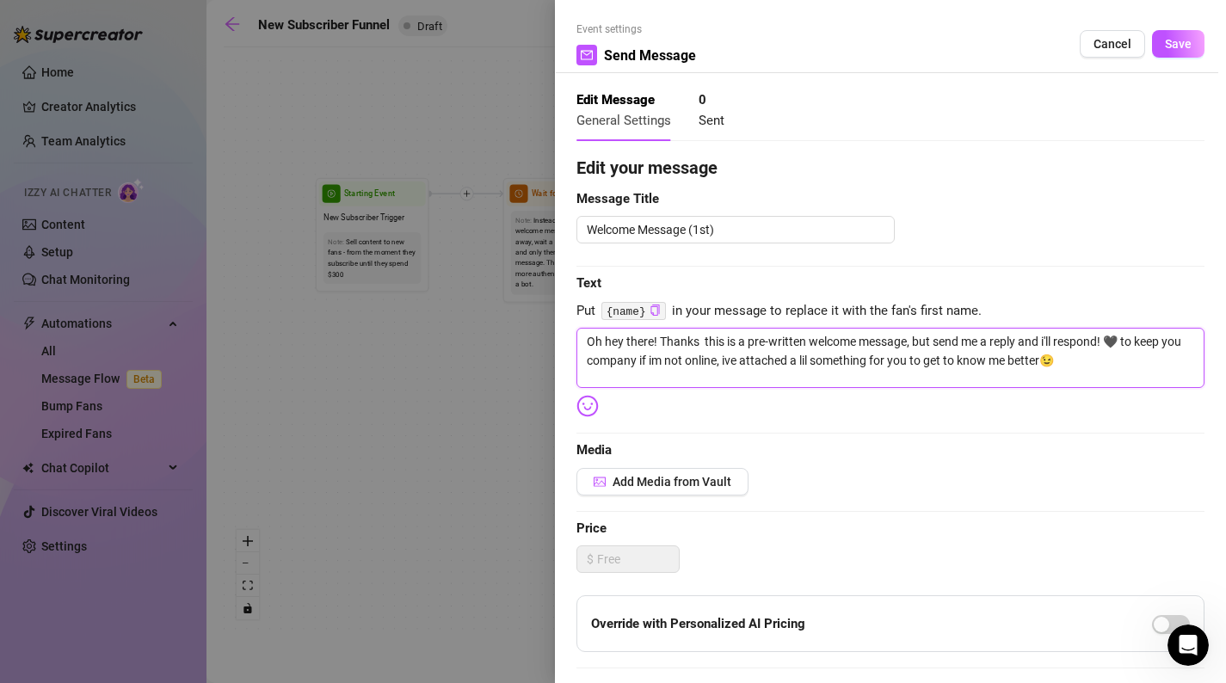
type textarea "Oh hey there! Thanks f this is a pre-written welcome message, but send me a rep…"
type textarea "Oh hey there! Thanks fo this is a pre-written welcome message, but send me a re…"
type textarea "Oh hey there! Thanks for this is a pre-written welcome message, but send me a r…"
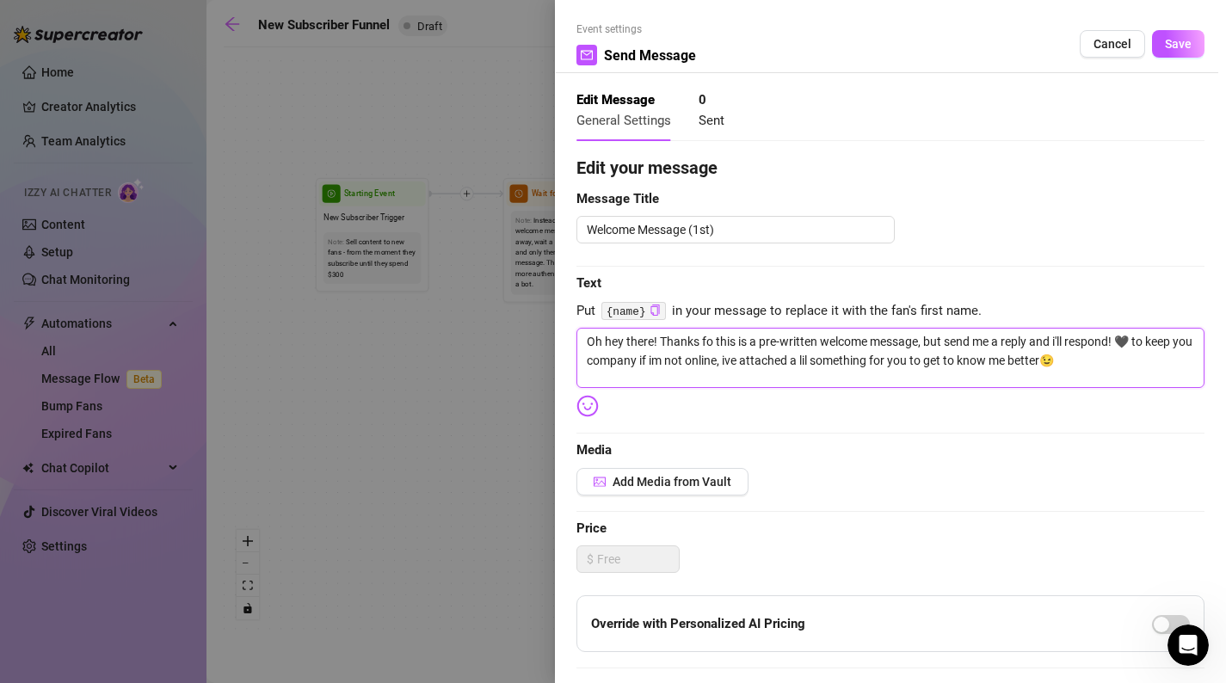
type textarea "Oh hey there! Thanks for this is a pre-written welcome message, but send me a r…"
type textarea "Oh hey there! Thanks for t this is a pre-written welcome message, but send me a…"
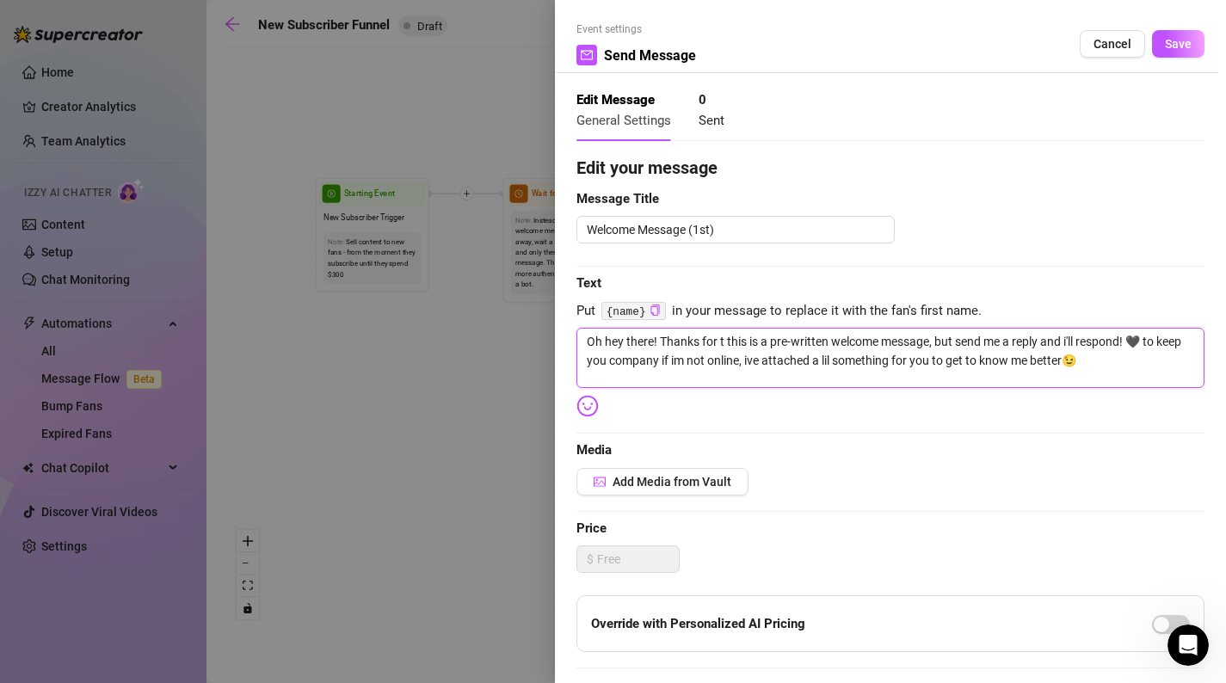
type textarea "Oh hey there! Thanks for th this is a pre-written welcome message, but send me …"
type textarea "Oh hey there! Thanks for the this is a pre-written welcome message, but send me…"
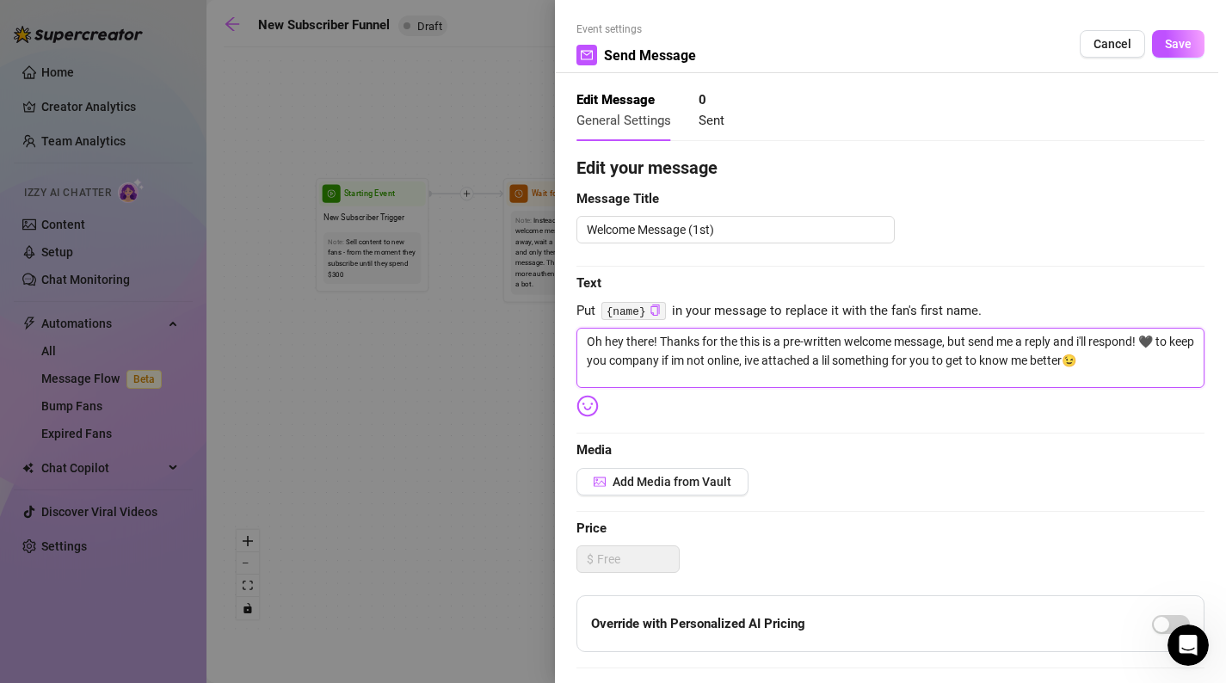
type textarea "Oh hey there! Thanks for the this is a pre-written welcome message, but send me…"
type textarea "Oh hey there! Thanks for the s this is a pre-written welcome message, but send …"
type textarea "Oh hey there! Thanks for the su this is a pre-written welcome message, but send…"
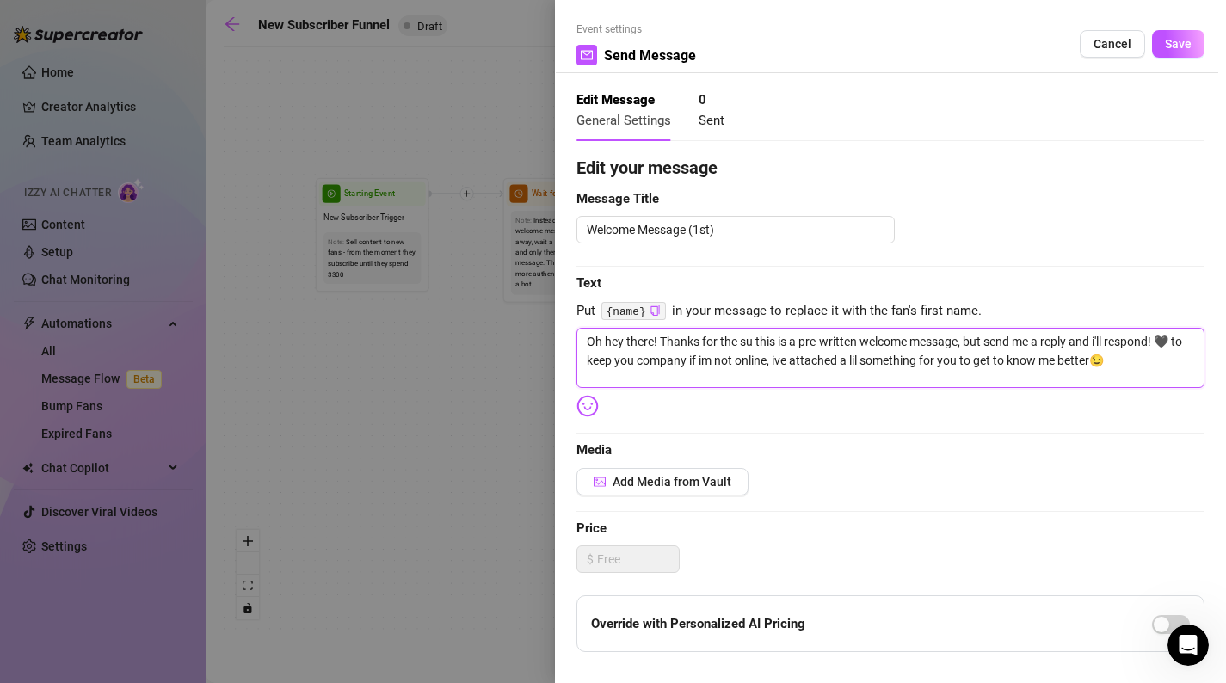
type textarea "Oh hey there! Thanks for the sub this is a pre-written welcome message, but sen…"
type textarea "Oh hey there! Thanks for the sub b this is a pre-written welcome message, but s…"
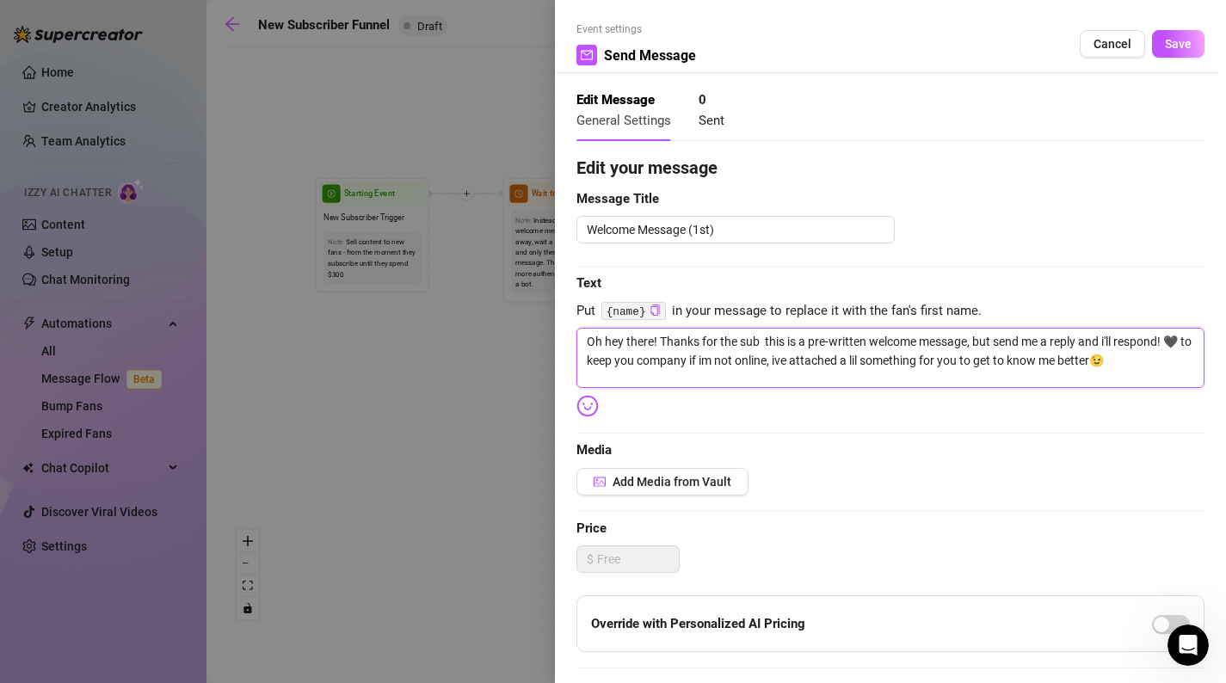
type textarea "Oh hey there! Thanks for the sub b this is a pre-written welcome message, but s…"
type textarea "Oh hey there! Thanks for the sub ba this is a pre-written welcome message, but …"
type textarea "Oh hey there! Thanks for the sub bab this is a pre-written welcome message, but…"
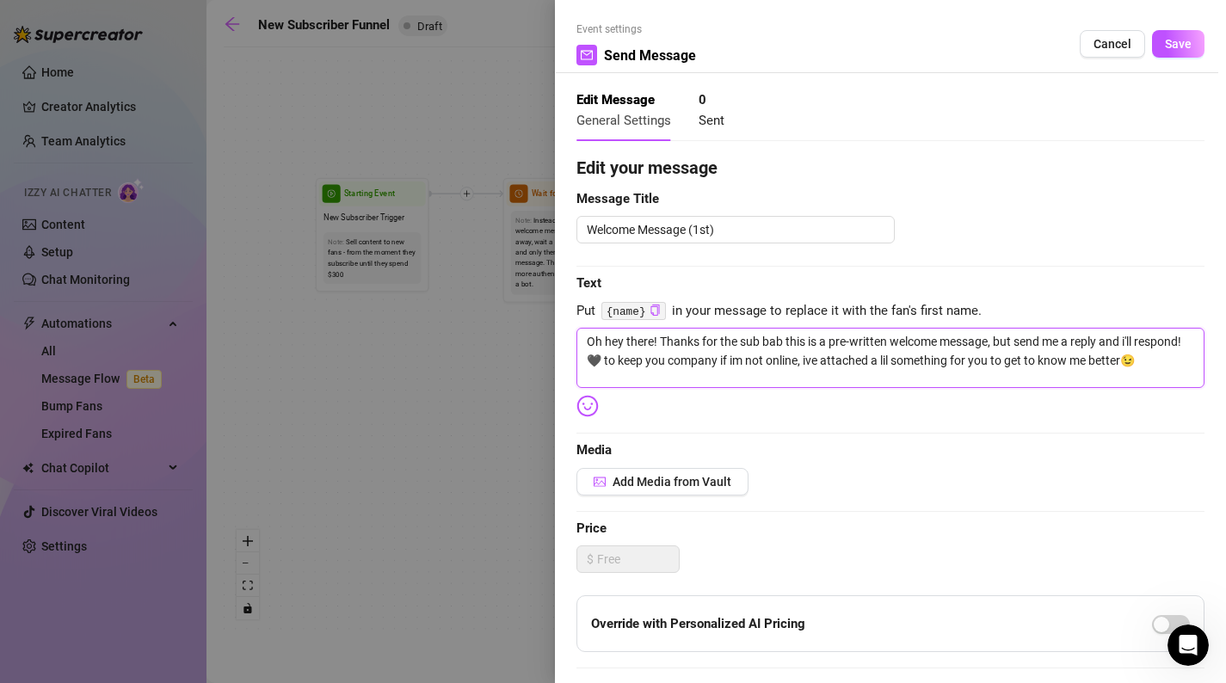
type textarea "Oh hey there! Thanks for the sub babe this is a pre-written welcome message, bu…"
type textarea "Oh hey there! Thanks for the sub babe, this is a pre-written welcome message, b…"
type textarea "Oh hey there! Thanks for the sub babe this is a pre-written welcome message, bu…"
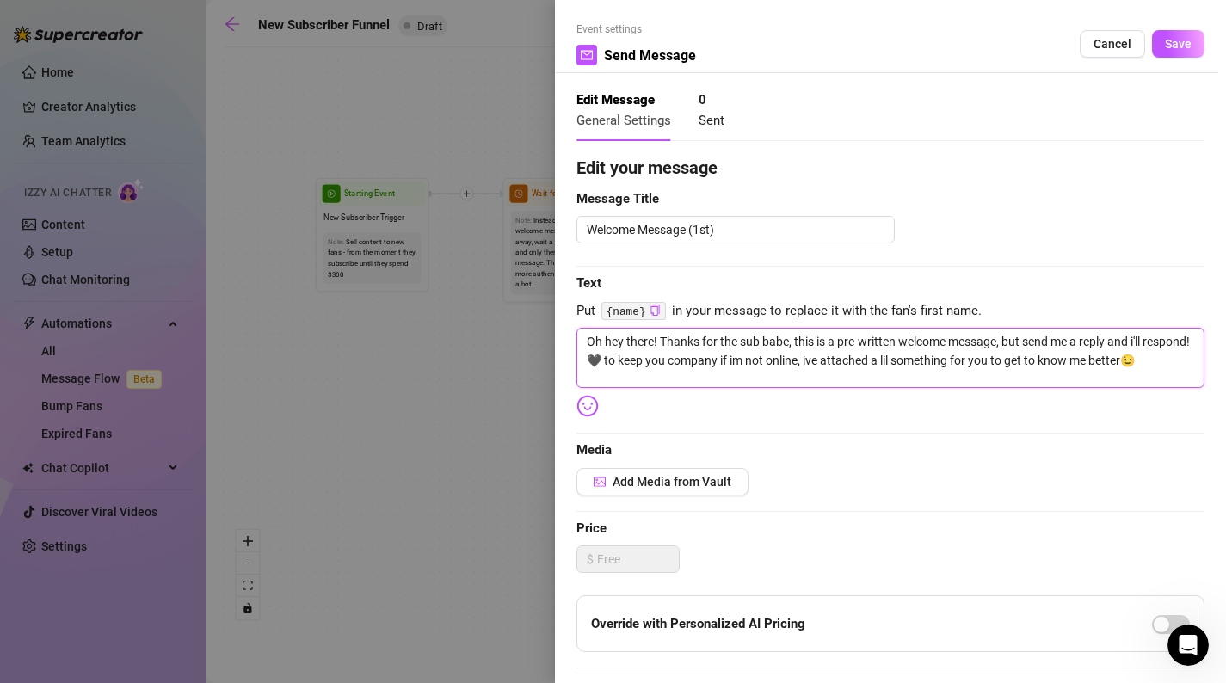
type textarea "Oh hey there! Thanks for the sub babe this is a pre-written welcome message, bu…"
type textarea "Oh hey there! Thanks for the sub babe. this is a pre-written welcome message, b…"
click at [803, 341] on textarea "Oh hey there! Thanks for the sub babe. this is a pre-written welcome message, b…" at bounding box center [891, 358] width 628 height 60
type textarea "Oh hey there! Thanks for the sub babe. his is a pre-written welcome message, bu…"
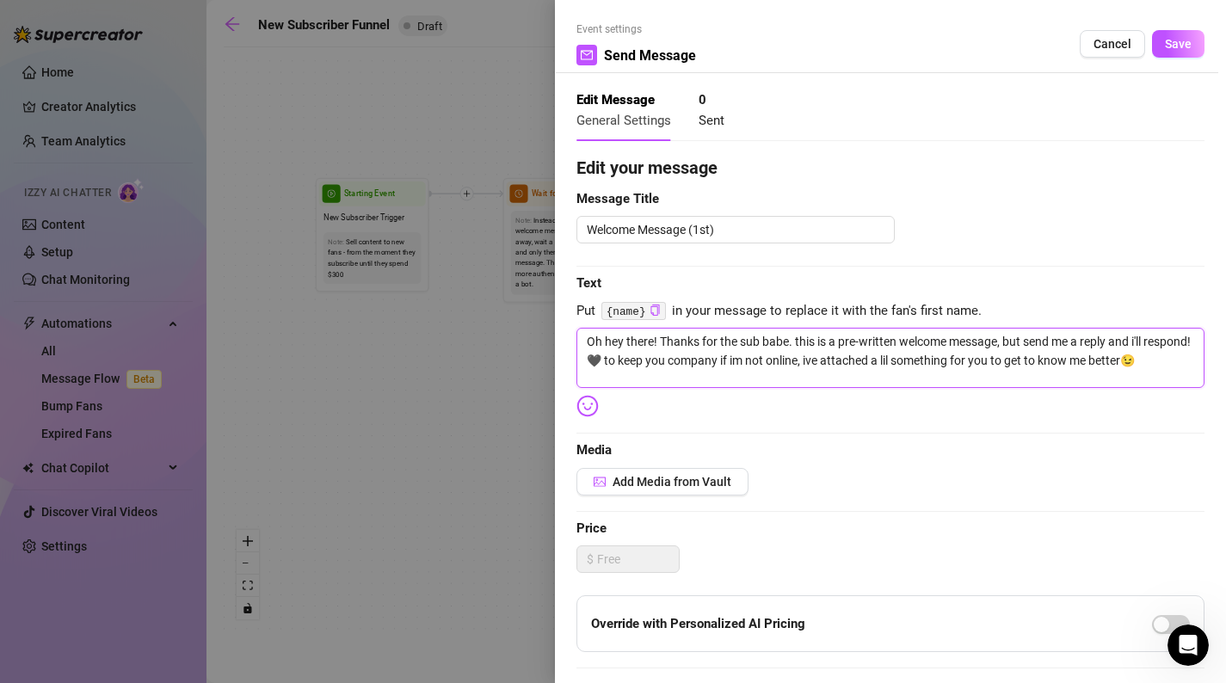
type textarea "Oh hey there! Thanks for the sub babe. his is a pre-written welcome message, bu…"
type textarea "Oh hey there! Thanks for the sub babe. This is a pre-written welcome message, b…"
click at [1143, 342] on textarea "Oh hey there! Thanks for the sub babe. This is a pre-written welcome message, b…" at bounding box center [891, 358] width 628 height 60
type textarea "Oh hey there! Thanks for the sub babe. This is a pre-written welcome message, b…"
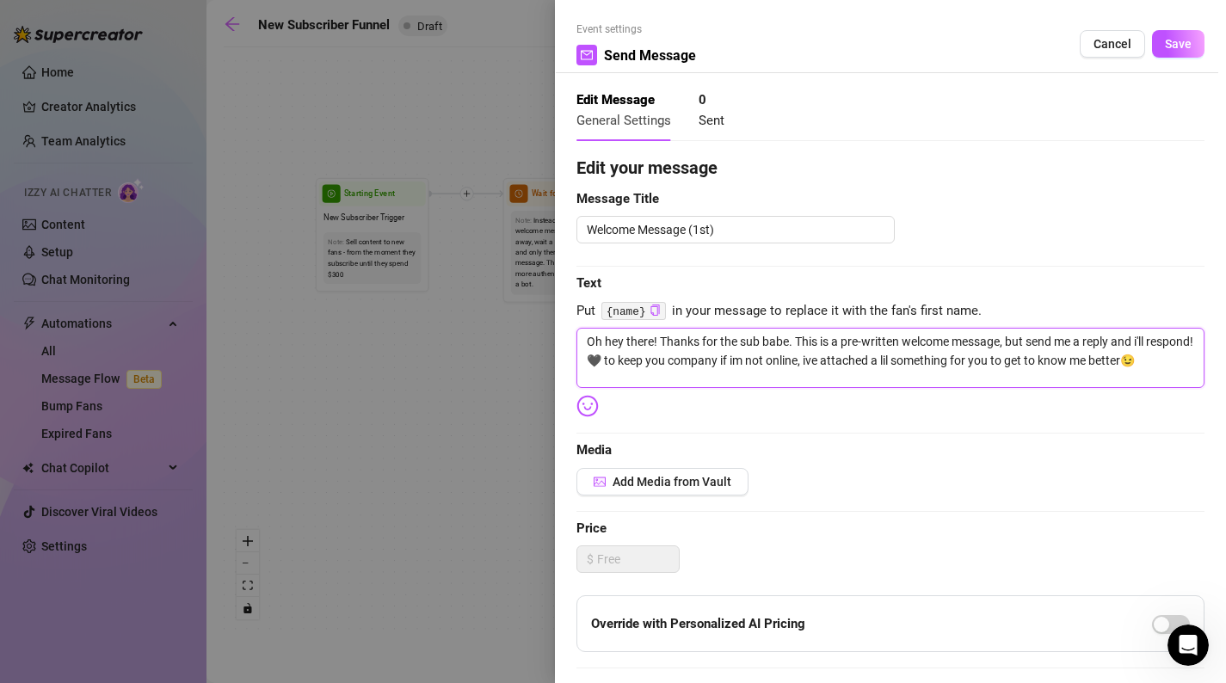
type textarea "Oh hey there! Thanks for the sub babe. This is a pre-written welcome message, b…"
click at [730, 358] on textarea "Oh hey there! Thanks for the sub babe. This is a pre-written welcome message, b…" at bounding box center [891, 358] width 628 height 60
click at [657, 367] on textarea "Oh hey there! Thanks for the sub babe. This is a pre-written welcome message, b…" at bounding box center [891, 358] width 628 height 60
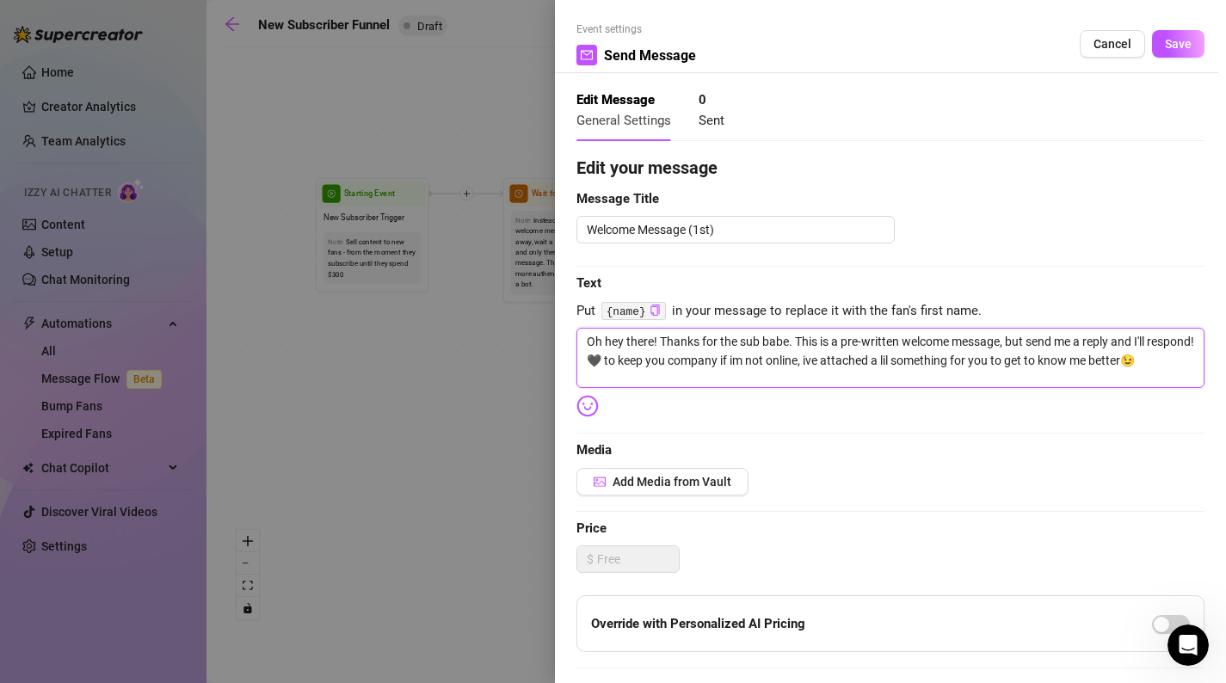
type textarea "Oh hey there! Thanks for the sub babe. This is a pre-written welcome message, b…"
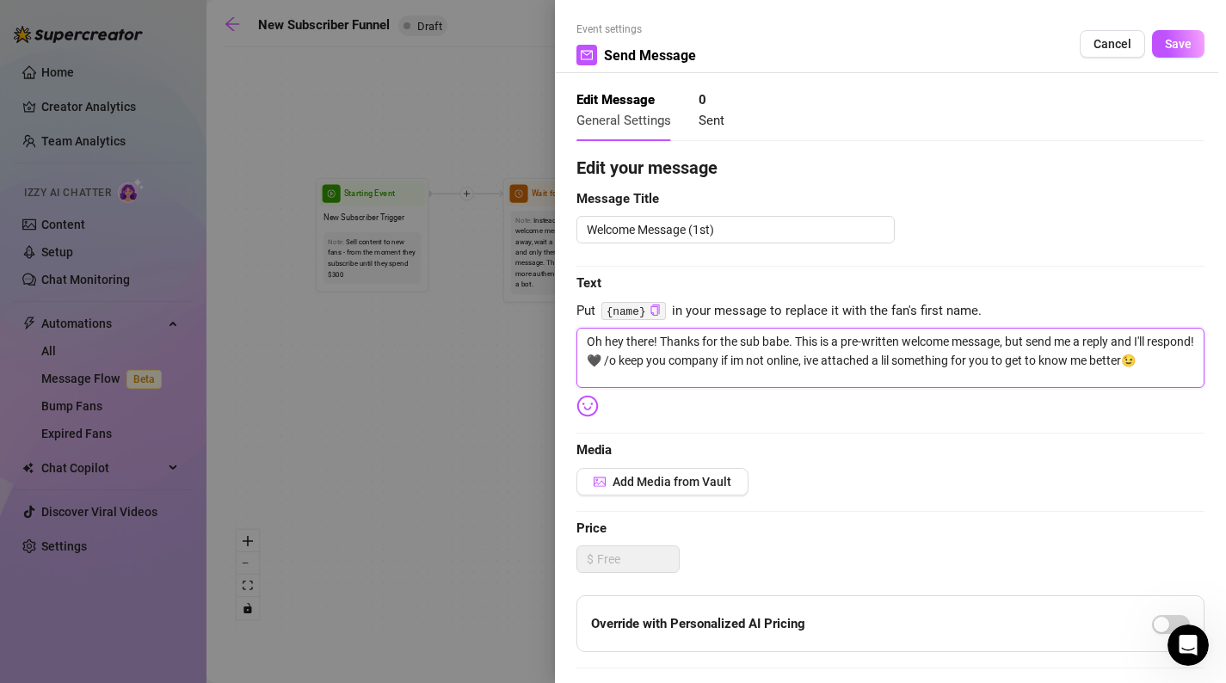
type textarea "Oh hey there! Thanks for the sub babe. This is a pre-written welcome message, b…"
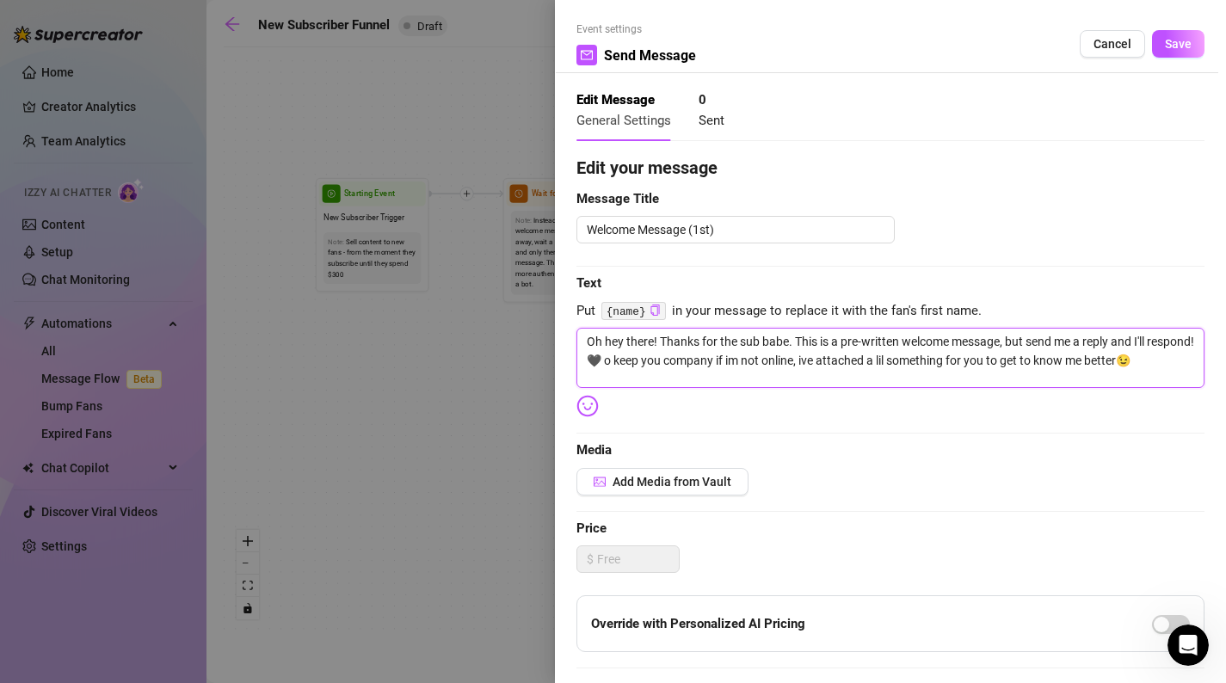
type textarea "Oh hey there! Thanks for the sub babe. This is a pre-written welcome message, b…"
click at [634, 361] on textarea "Oh hey there! Thanks for the sub babe. This is a pre-written welcome message, b…" at bounding box center [891, 358] width 628 height 60
click at [786, 364] on textarea "Oh hey there! Thanks for the sub babe. This is a pre-written welcome message, b…" at bounding box center [891, 358] width 628 height 60
type textarea "Oh hey there! Thanks for the sub babe. This is a pre-written welcome message, b…"
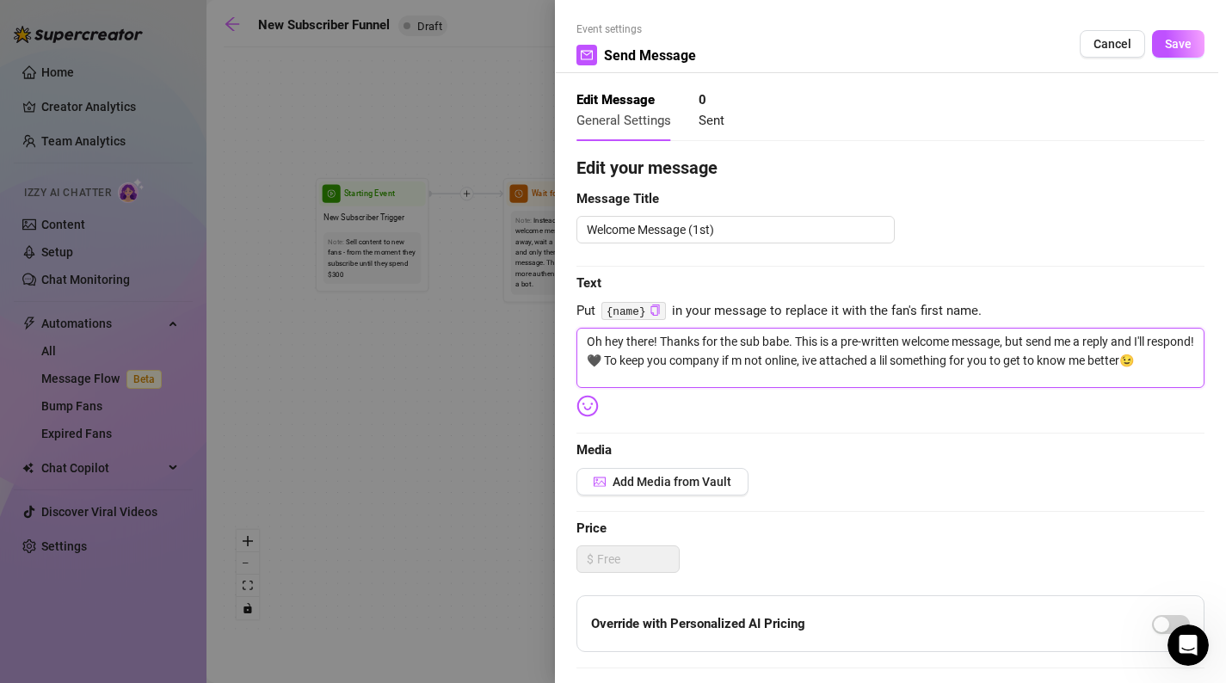
type textarea "Oh hey there! Thanks for the sub babe. This is a pre-written welcome message, b…"
click at [861, 359] on textarea "Oh hey there! Thanks for the sub babe. This is a pre-written welcome message, b…" at bounding box center [891, 358] width 628 height 60
type textarea "Oh hey there! Thanks for the sub babe. This is a pre-written welcome message, b…"
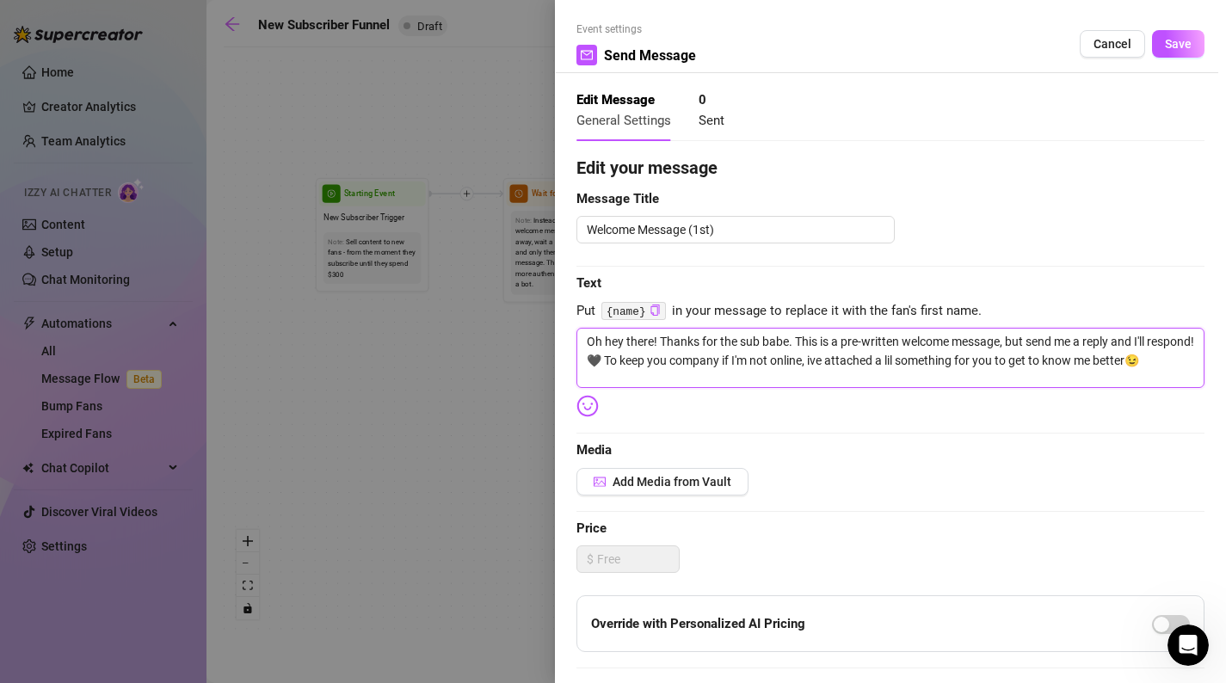
type textarea "Oh hey there! Thanks for the sub babe. This is a pre-written welcome message, b…"
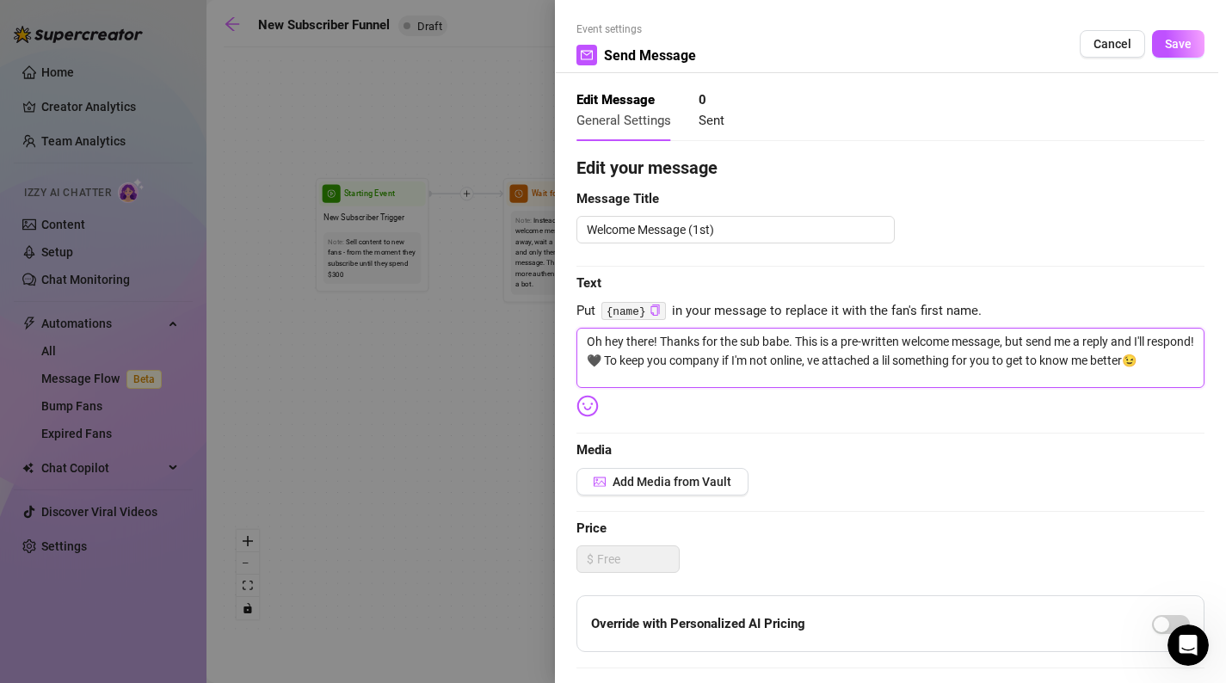
type textarea "Oh hey there! Thanks for the sub babe. This is a pre-written welcome message, b…"
click at [727, 477] on span "Add Media from Vault" at bounding box center [672, 482] width 119 height 14
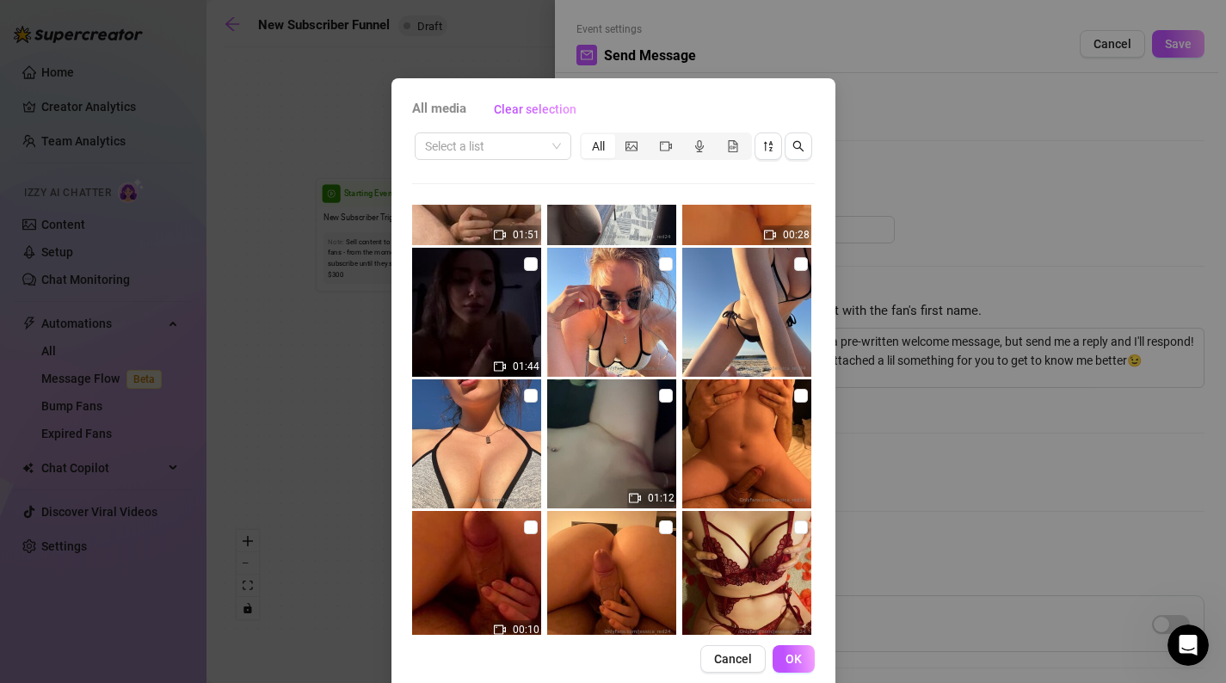
scroll to position [2459, 0]
click at [665, 262] on input "checkbox" at bounding box center [666, 263] width 14 height 14
checkbox input "true"
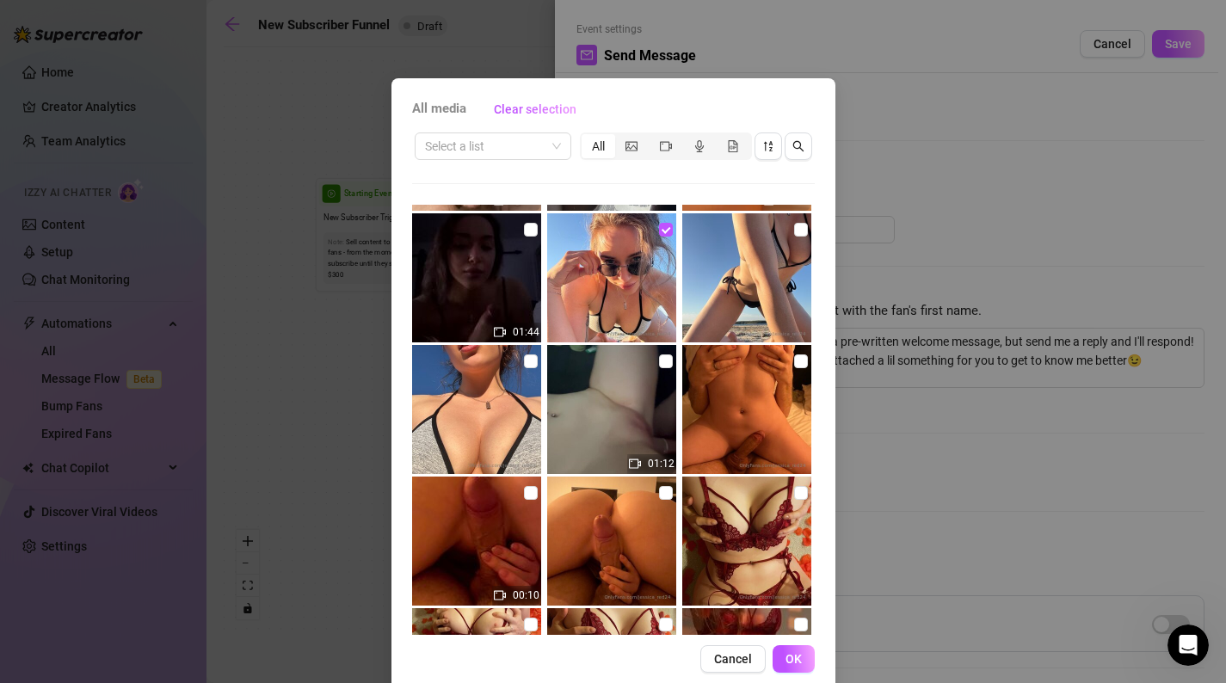
scroll to position [2492, 0]
click at [799, 232] on input "checkbox" at bounding box center [801, 231] width 14 height 14
checkbox input "true"
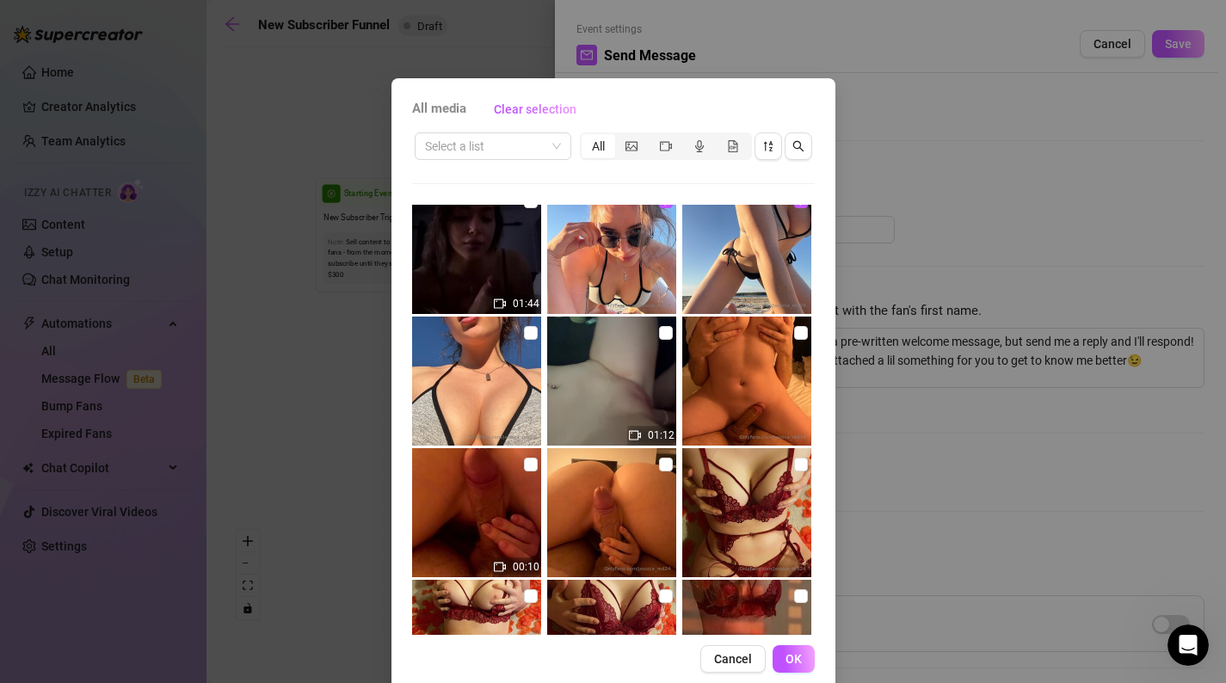
scroll to position [2523, 0]
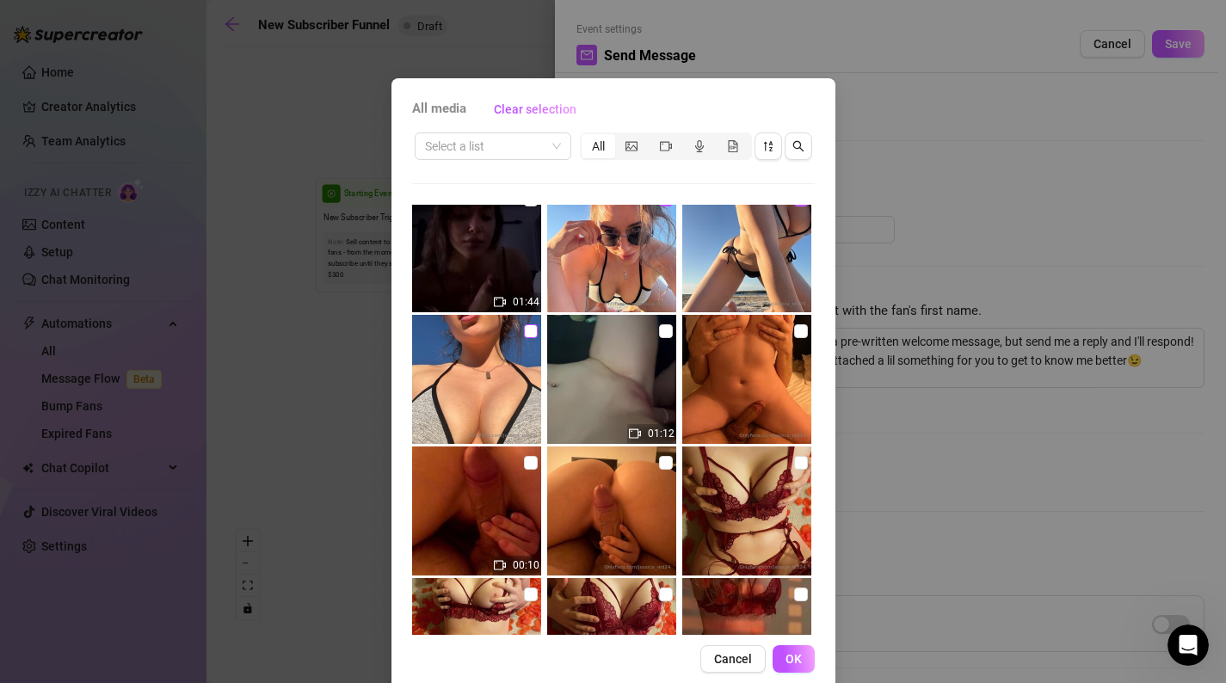
click at [532, 331] on input "checkbox" at bounding box center [531, 331] width 14 height 14
checkbox input "true"
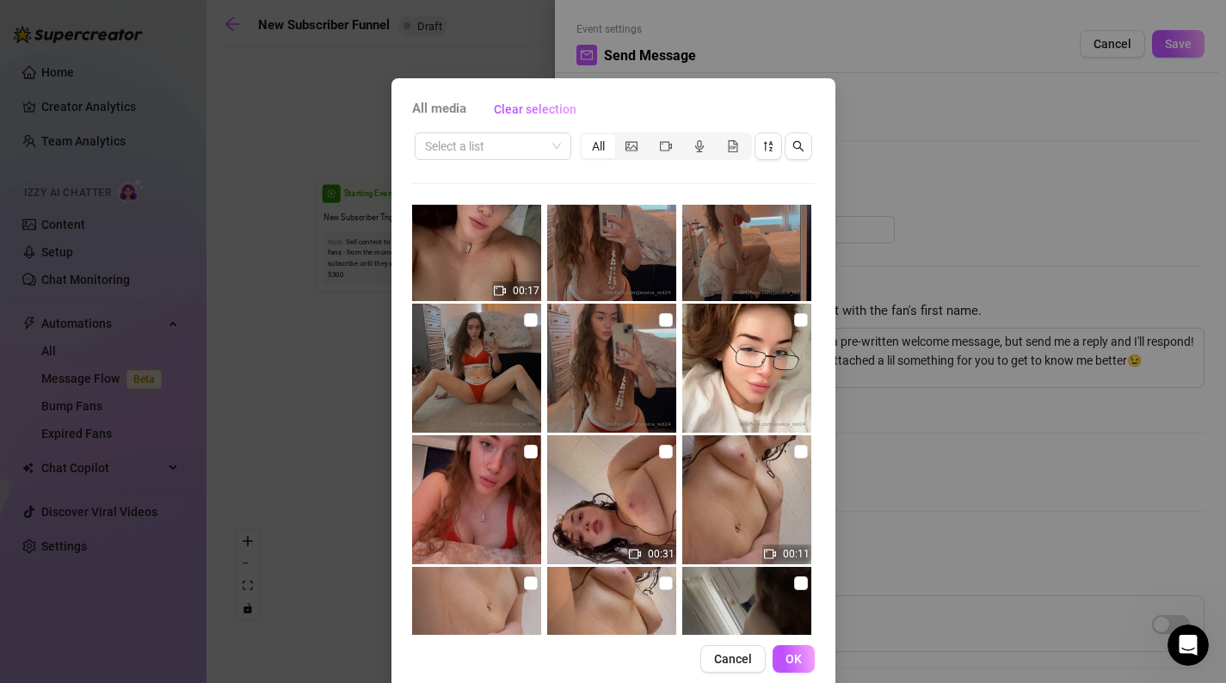
scroll to position [0, 0]
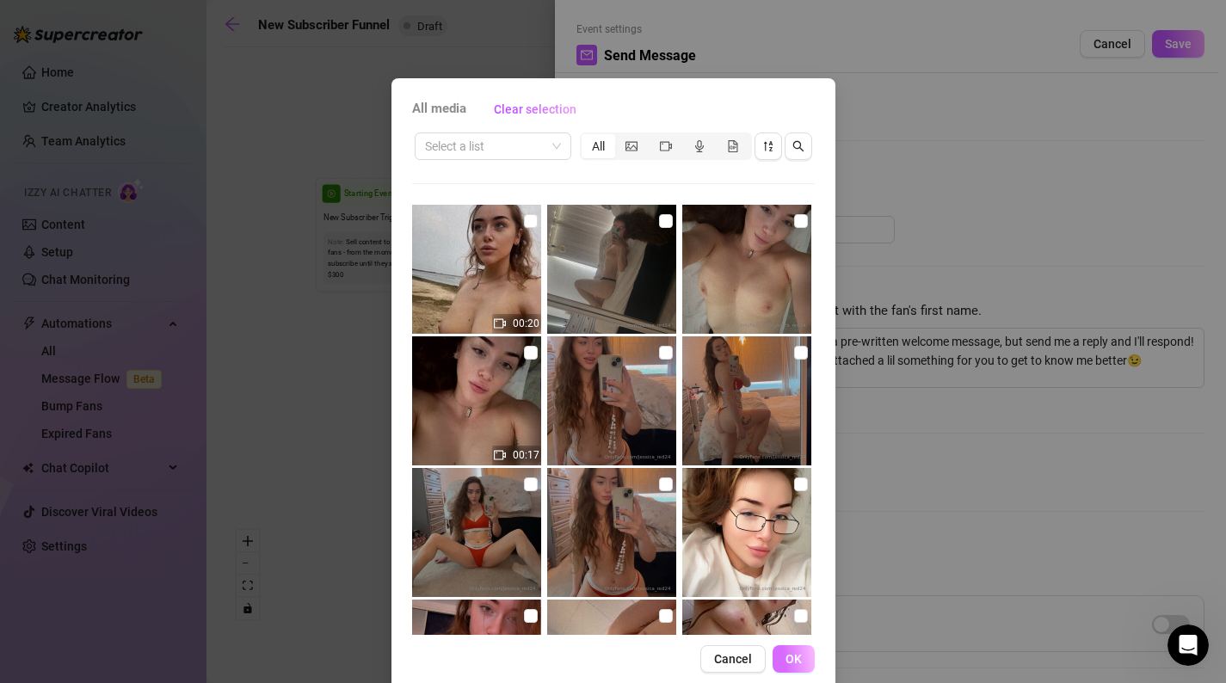
click at [799, 653] on span "OK" at bounding box center [794, 659] width 16 height 14
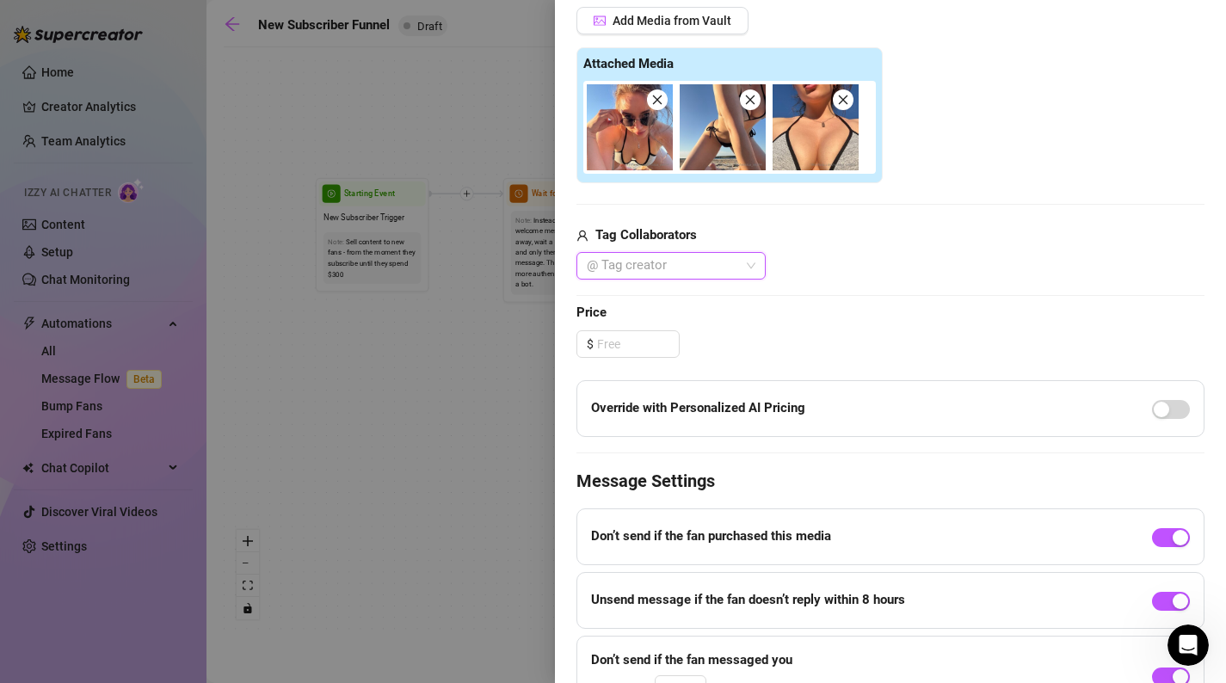
scroll to position [472, 0]
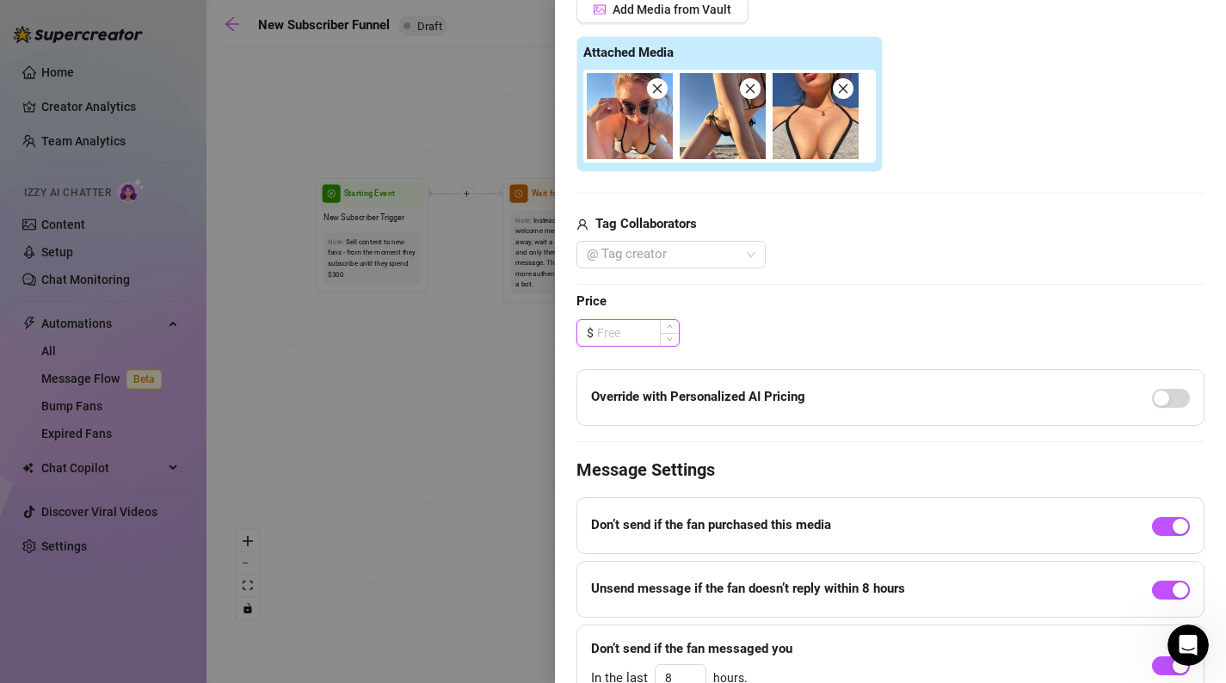
click at [614, 333] on input at bounding box center [638, 333] width 82 height 26
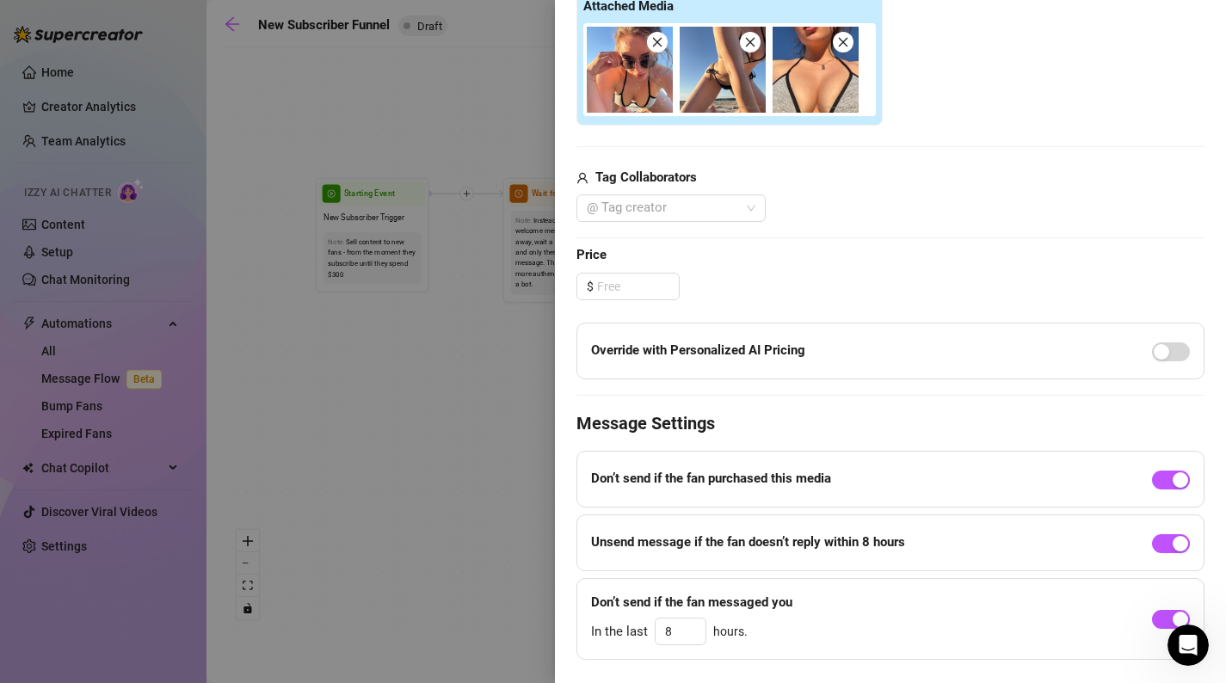
scroll to position [518, 0]
click at [622, 293] on input at bounding box center [638, 288] width 82 height 26
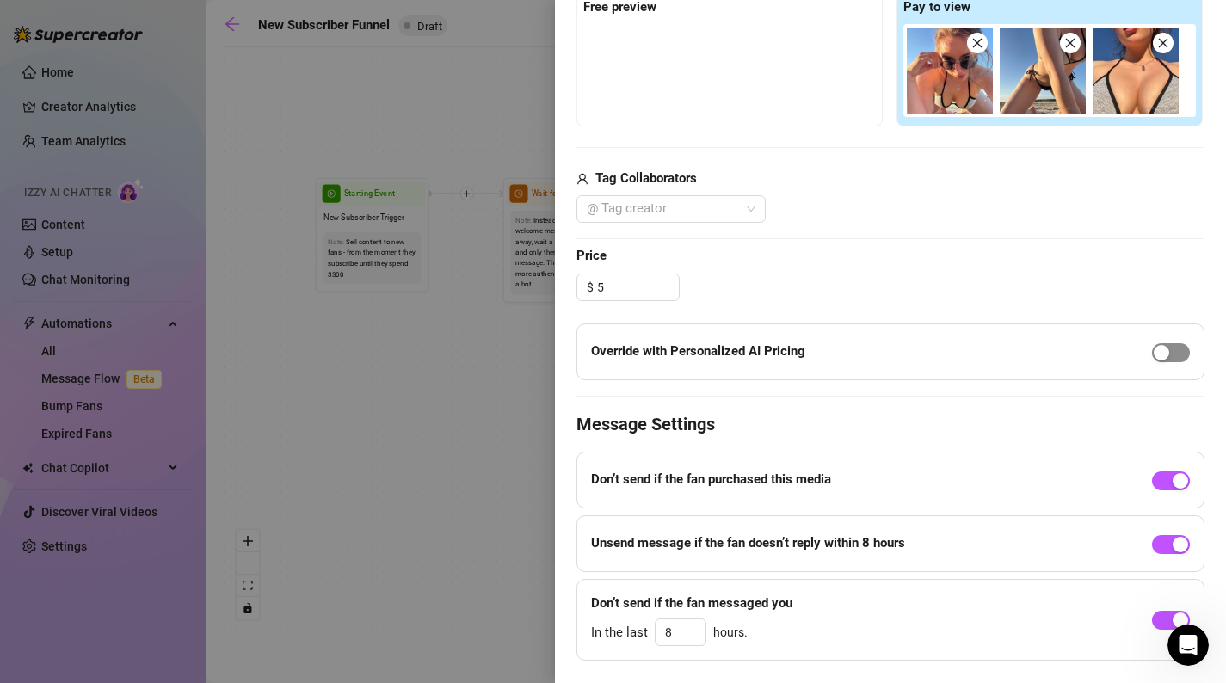
type input "5.00"
click at [1166, 350] on div "button" at bounding box center [1161, 352] width 15 height 15
drag, startPoint x: 653, startPoint y: 281, endPoint x: 540, endPoint y: 281, distance: 113.6
click at [540, 281] on div "Event settings Send Message Cancel Save Edit Message General Settings 0 Sent Ed…" at bounding box center [613, 341] width 1226 height 683
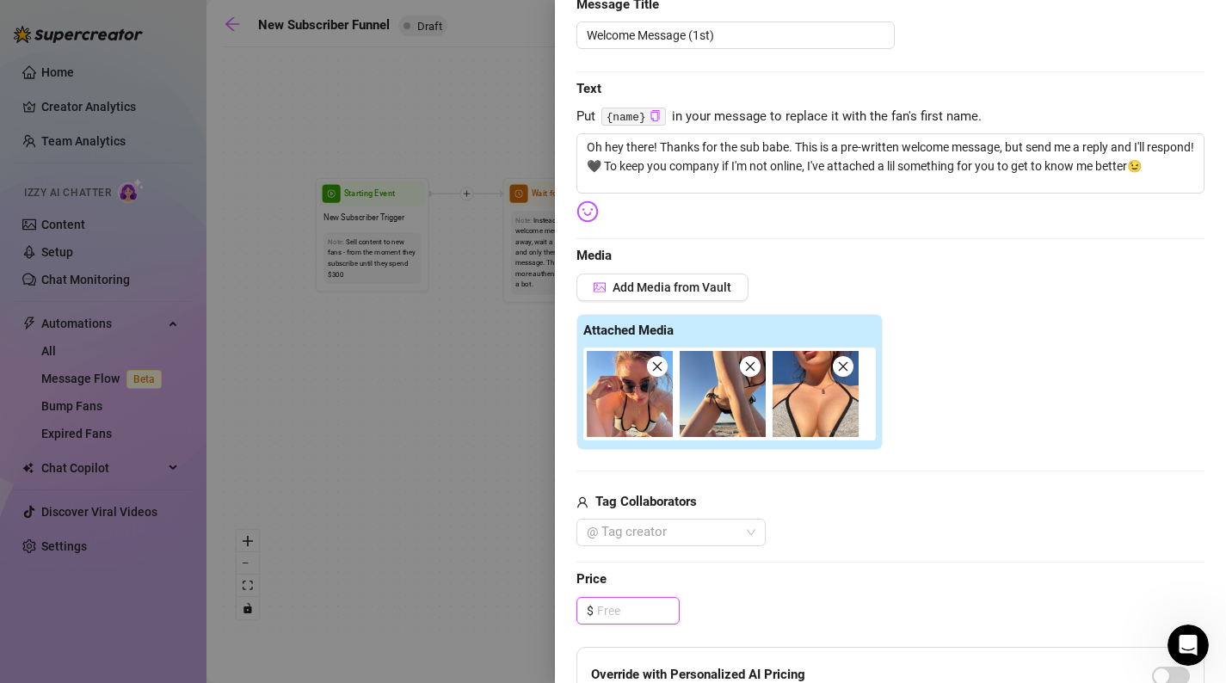
scroll to position [0, 0]
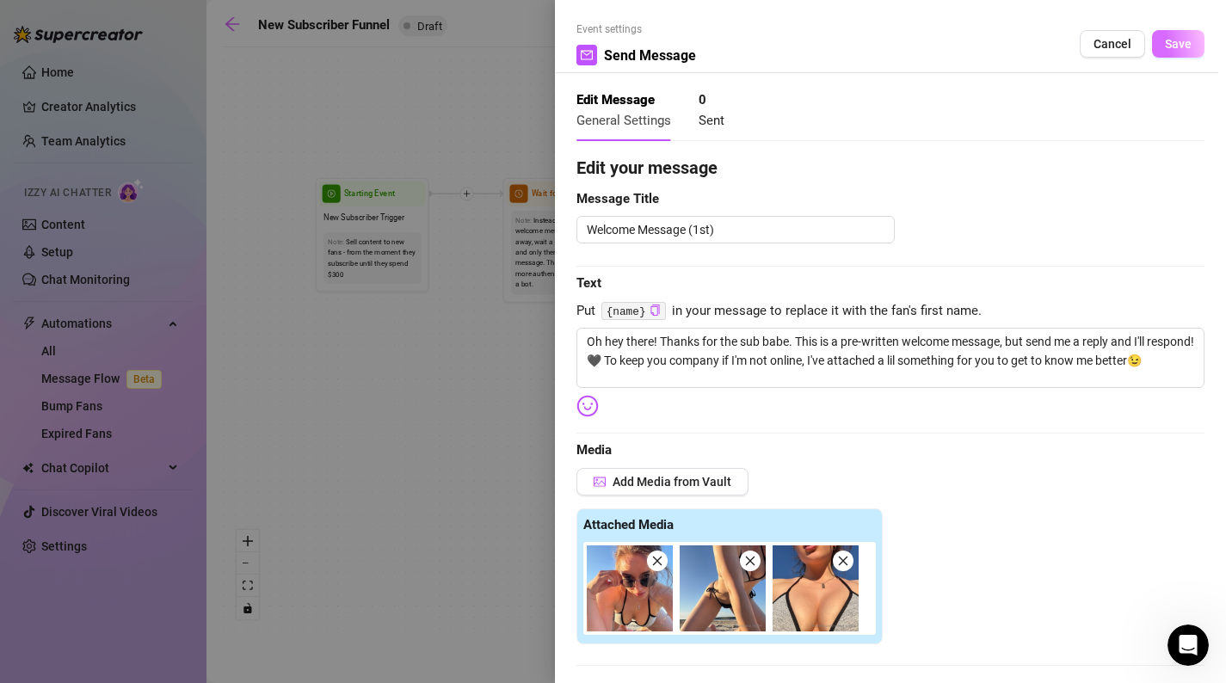
click at [1182, 38] on span "Save" at bounding box center [1178, 44] width 27 height 14
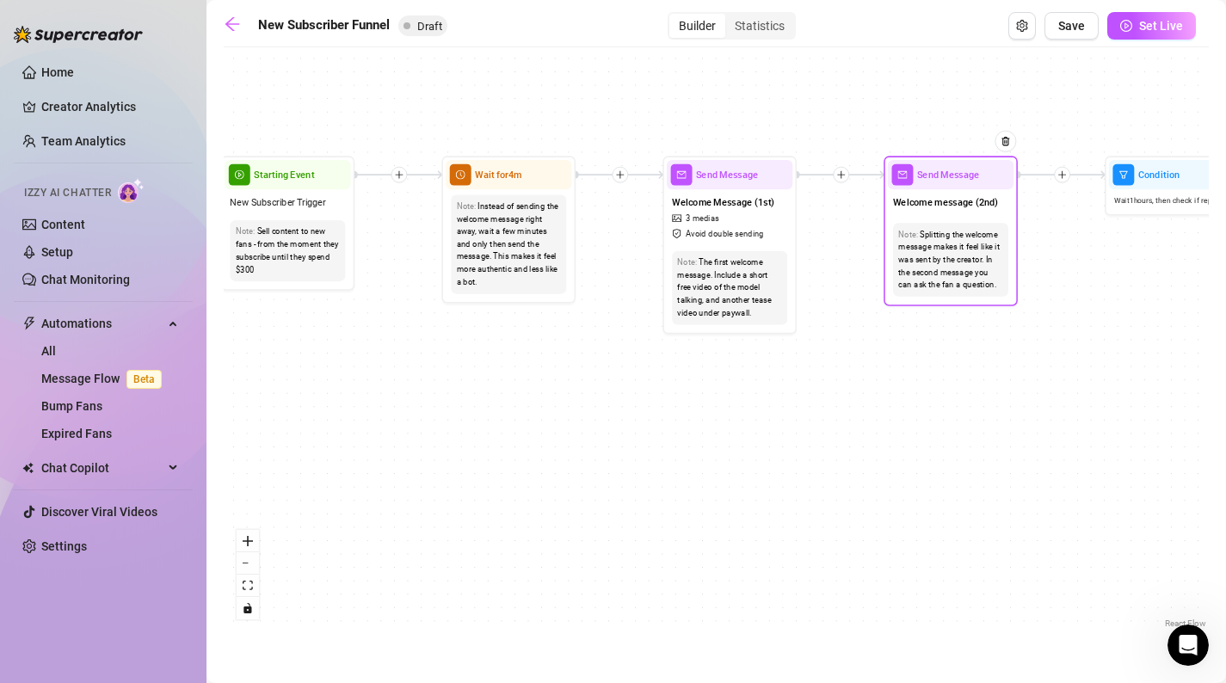
click at [978, 177] on span "Send Message" at bounding box center [948, 175] width 62 height 15
type textarea "Second part of the welcome message"
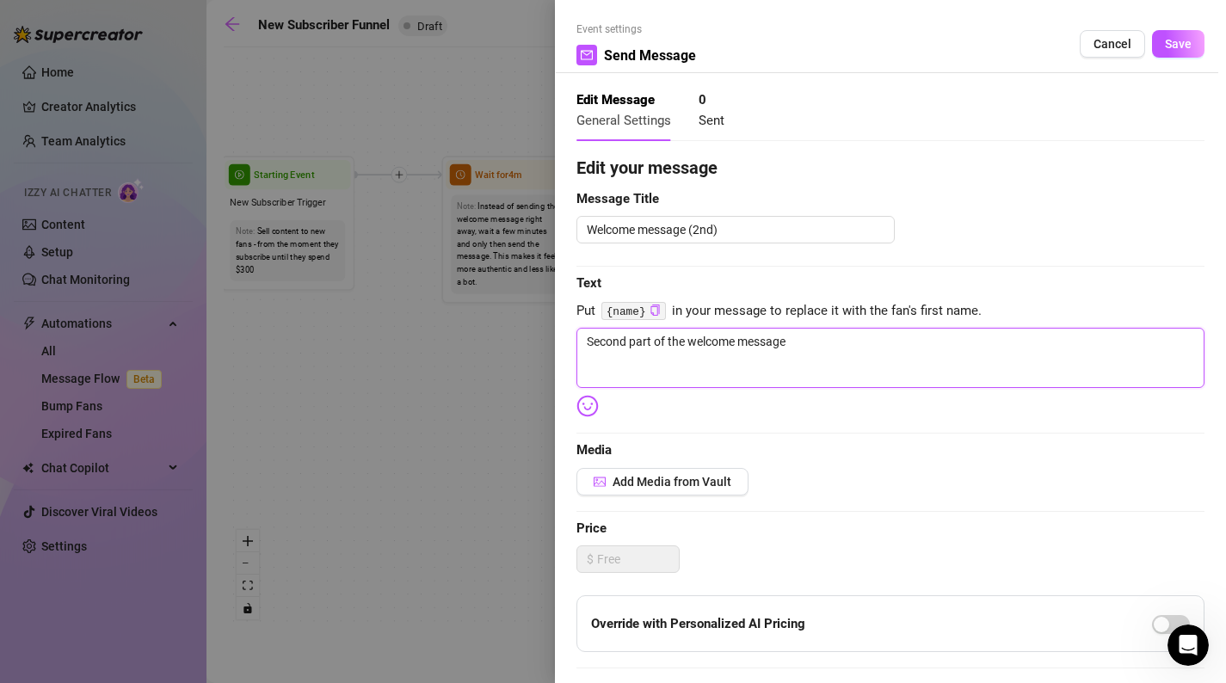
click at [855, 362] on textarea "Second part of the welcome message" at bounding box center [891, 358] width 628 height 60
drag, startPoint x: 857, startPoint y: 361, endPoint x: 532, endPoint y: 315, distance: 328.5
click at [532, 315] on div "Event settings Send Message Cancel Save Edit Message General Settings 0 Sent Ed…" at bounding box center [613, 341] width 1226 height 683
type textarea "Write your message here"
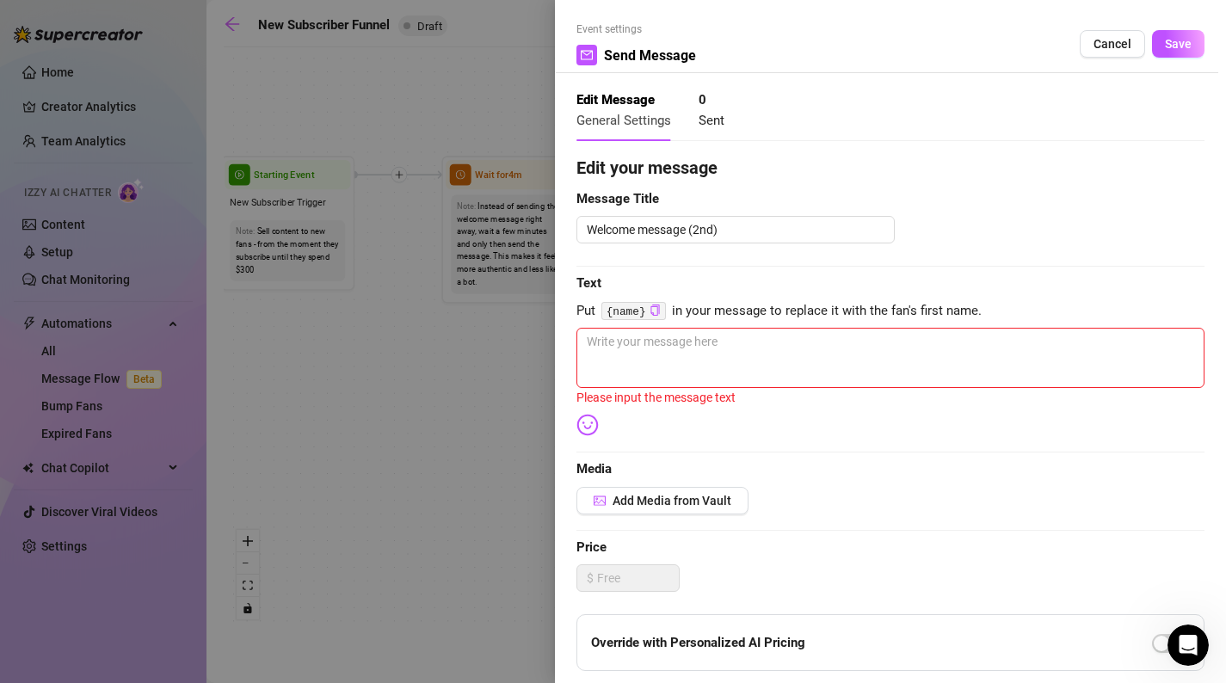
click at [373, 367] on div at bounding box center [613, 341] width 1226 height 683
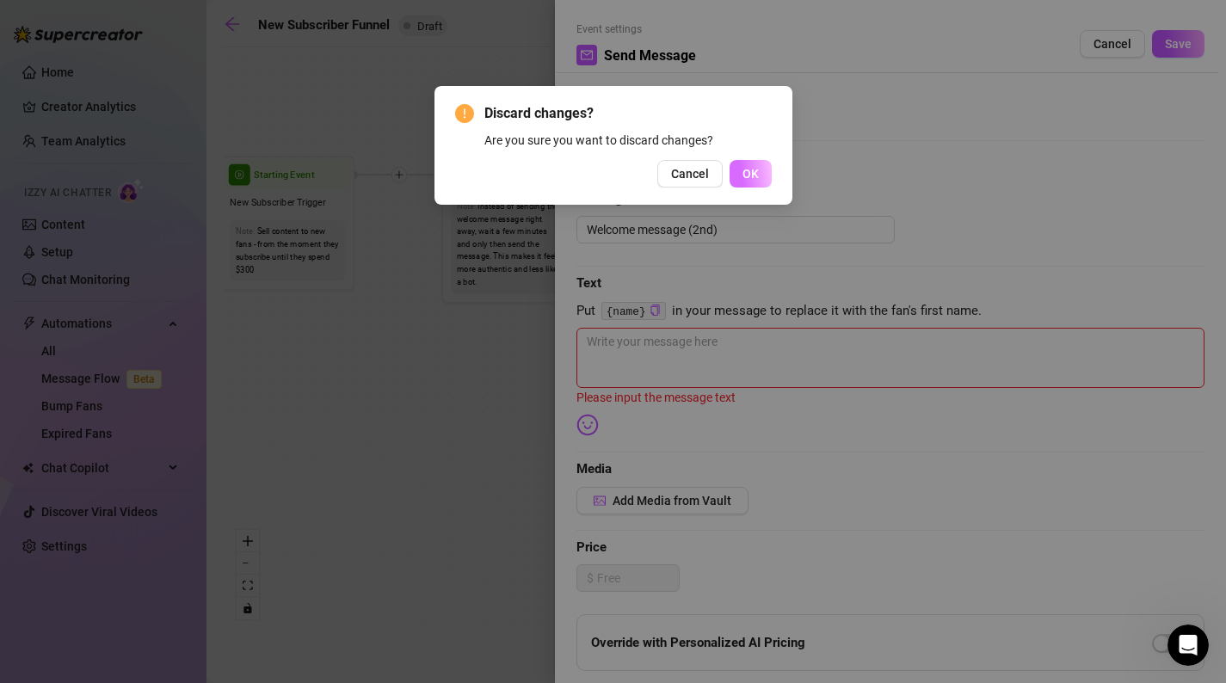
click at [748, 173] on span "OK" at bounding box center [751, 174] width 16 height 14
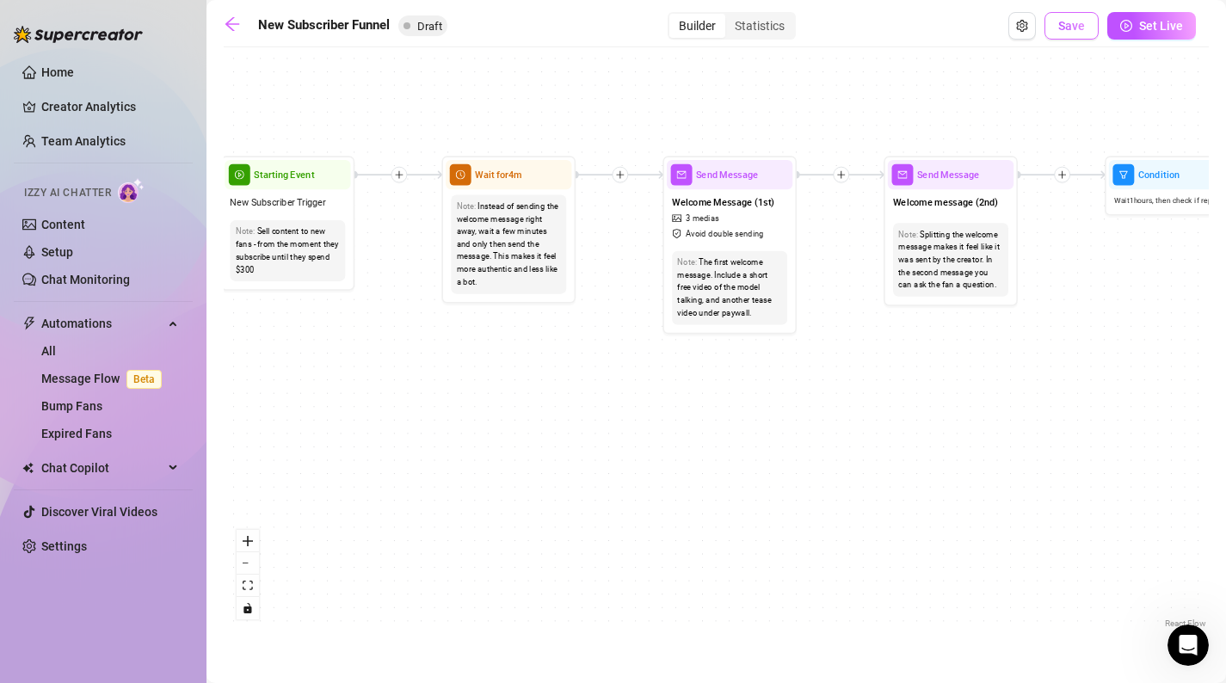
click at [1093, 26] on button "Save" at bounding box center [1072, 26] width 54 height 28
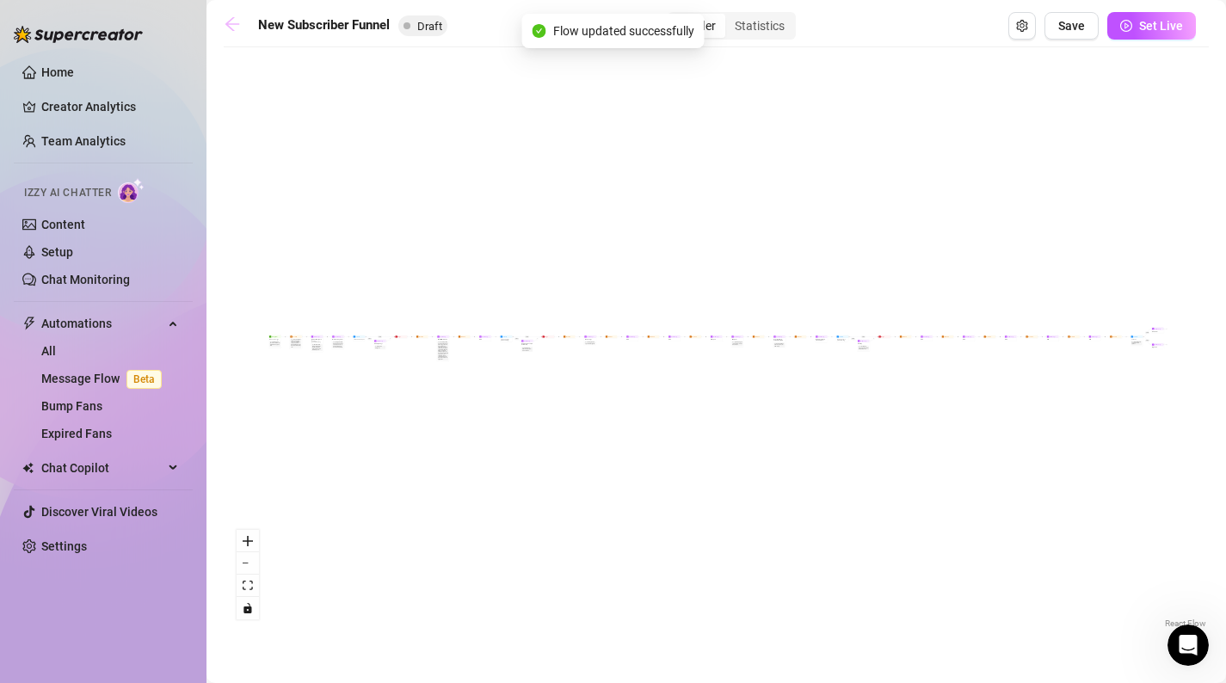
click at [247, 22] on link at bounding box center [237, 25] width 26 height 21
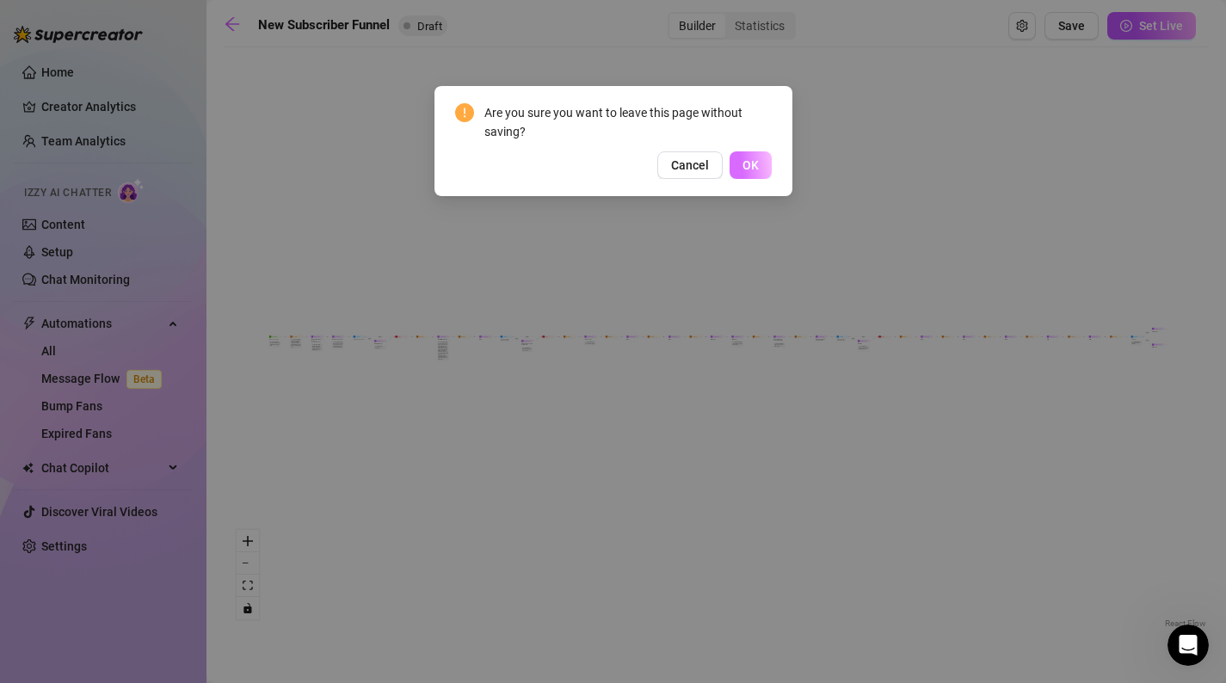
click at [750, 166] on span "OK" at bounding box center [751, 165] width 16 height 14
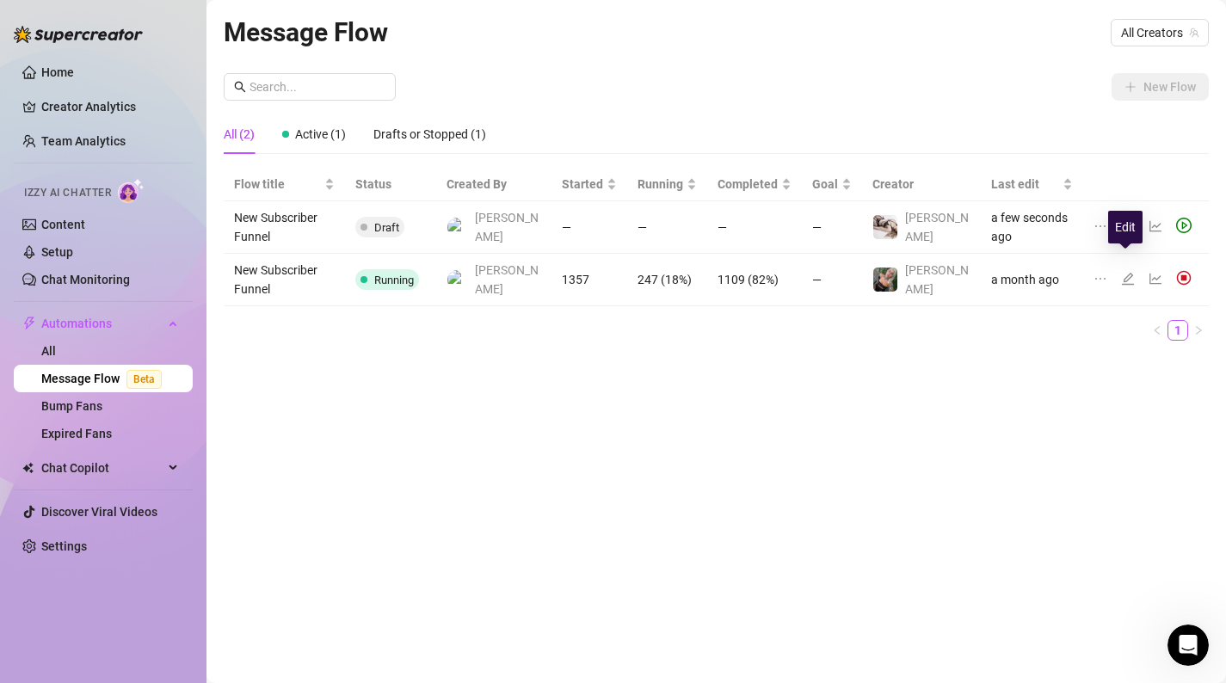
click at [1125, 272] on icon "edit" at bounding box center [1128, 279] width 14 height 14
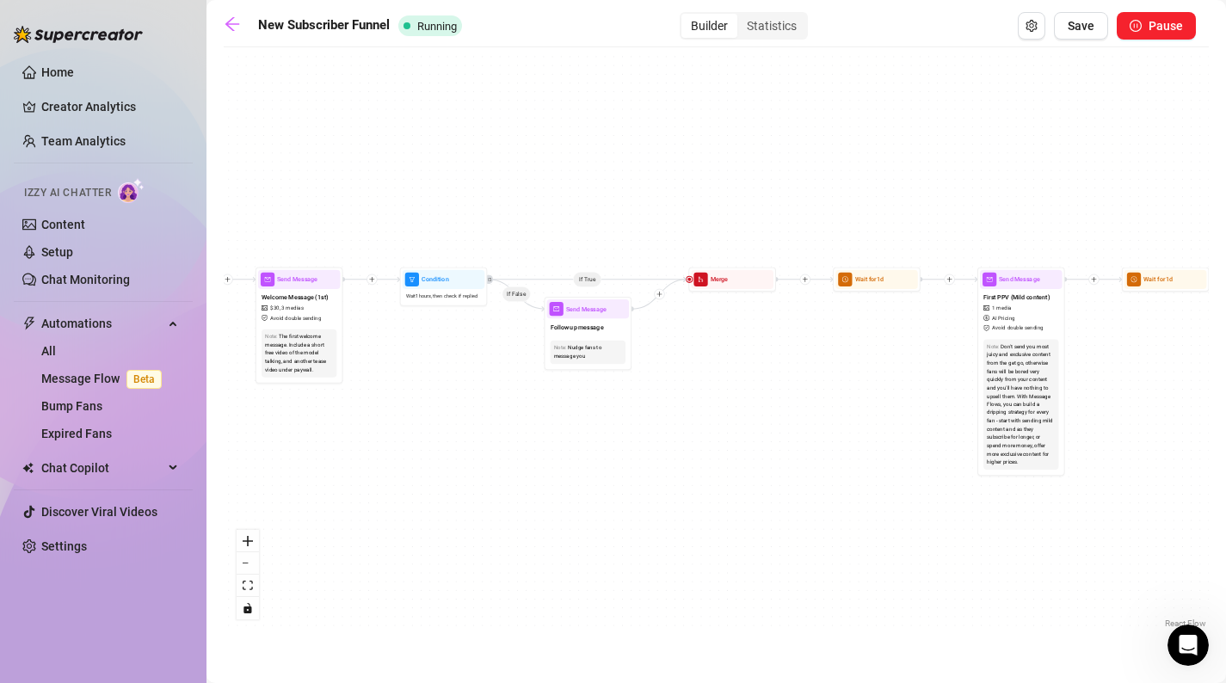
click at [460, 343] on div "If True If True If False If False Merge Merge Send Message Follow up message No…" at bounding box center [716, 344] width 985 height 577
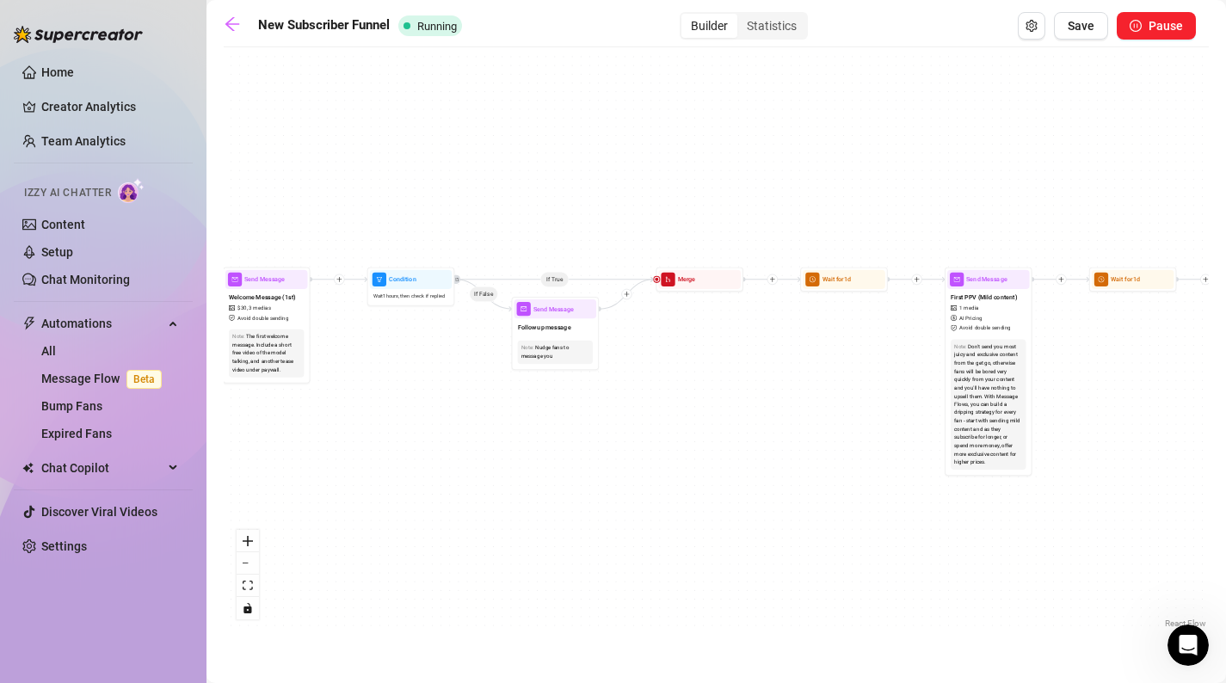
drag, startPoint x: 651, startPoint y: 367, endPoint x: 616, endPoint y: 366, distance: 34.4
click at [616, 366] on div "If True If True If False If False Merge Merge Send Message Follow up message No…" at bounding box center [716, 344] width 985 height 577
click at [556, 323] on span "Follow up message" at bounding box center [543, 325] width 53 height 9
type textarea "gone quiet already? damn"
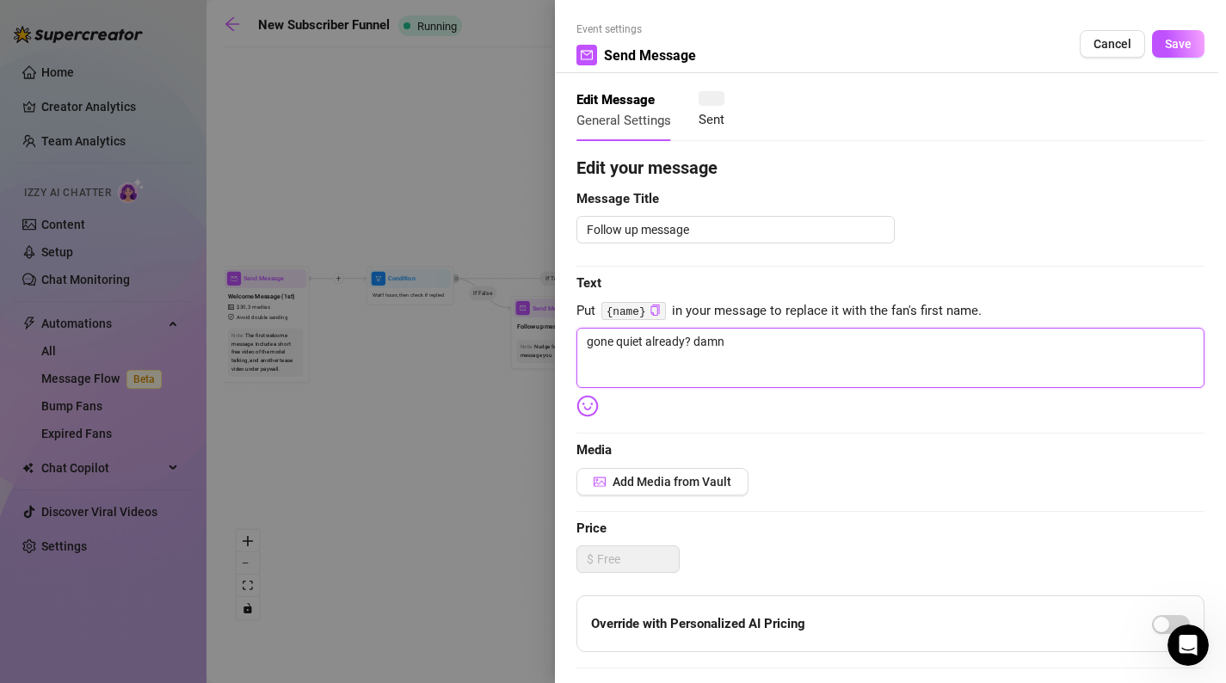
drag, startPoint x: 782, startPoint y: 348, endPoint x: 560, endPoint y: 322, distance: 223.5
click at [560, 322] on div "Event settings Send Message Cancel Save Edit Message General Settings Sent Edit…" at bounding box center [890, 341] width 671 height 683
click at [298, 407] on div at bounding box center [613, 341] width 1226 height 683
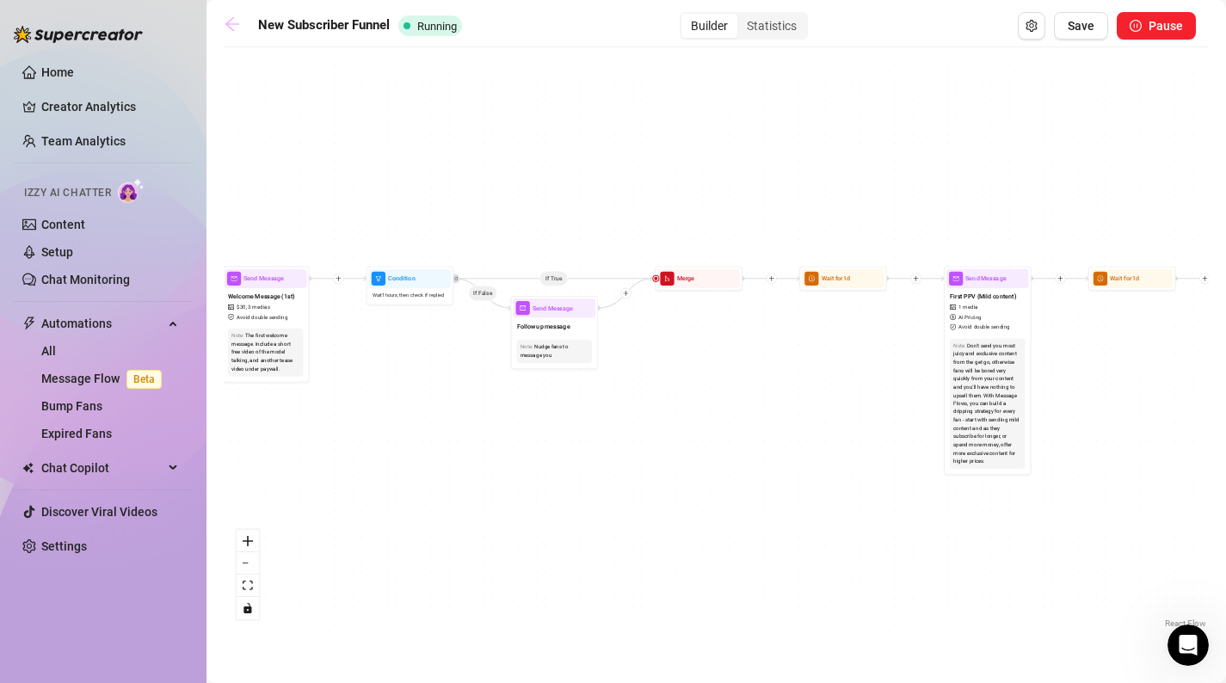
click at [228, 28] on icon "arrow-left" at bounding box center [232, 23] width 17 height 17
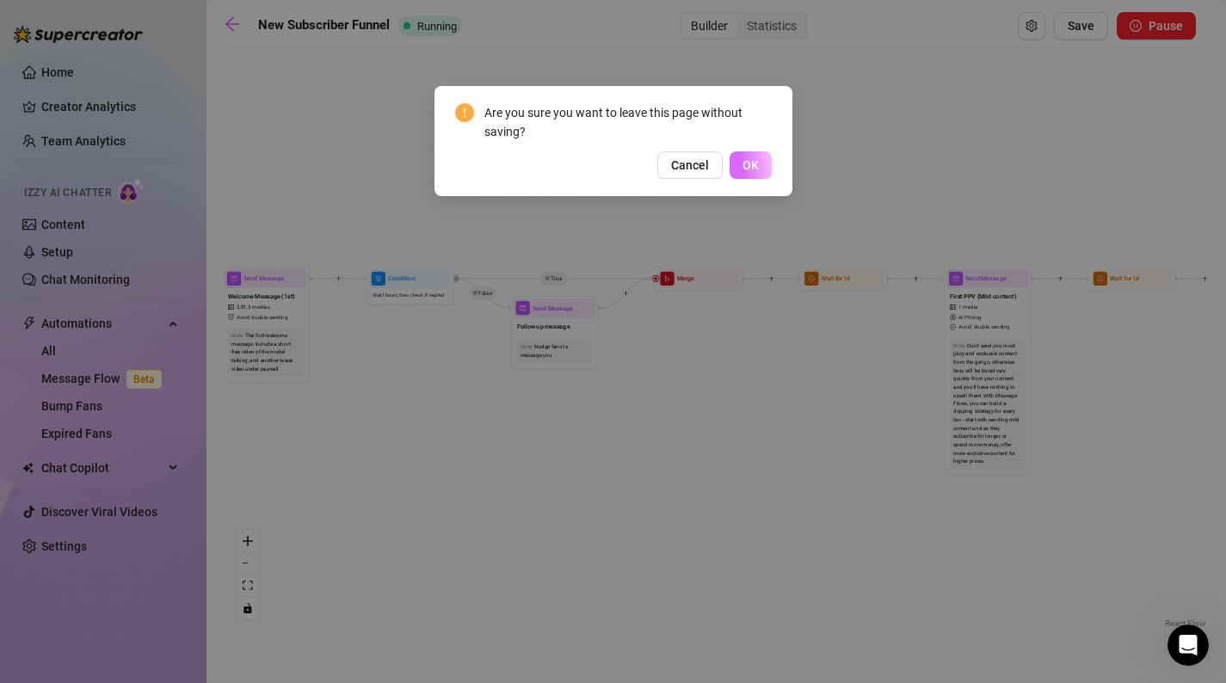
click at [763, 170] on button "OK" at bounding box center [751, 165] width 42 height 28
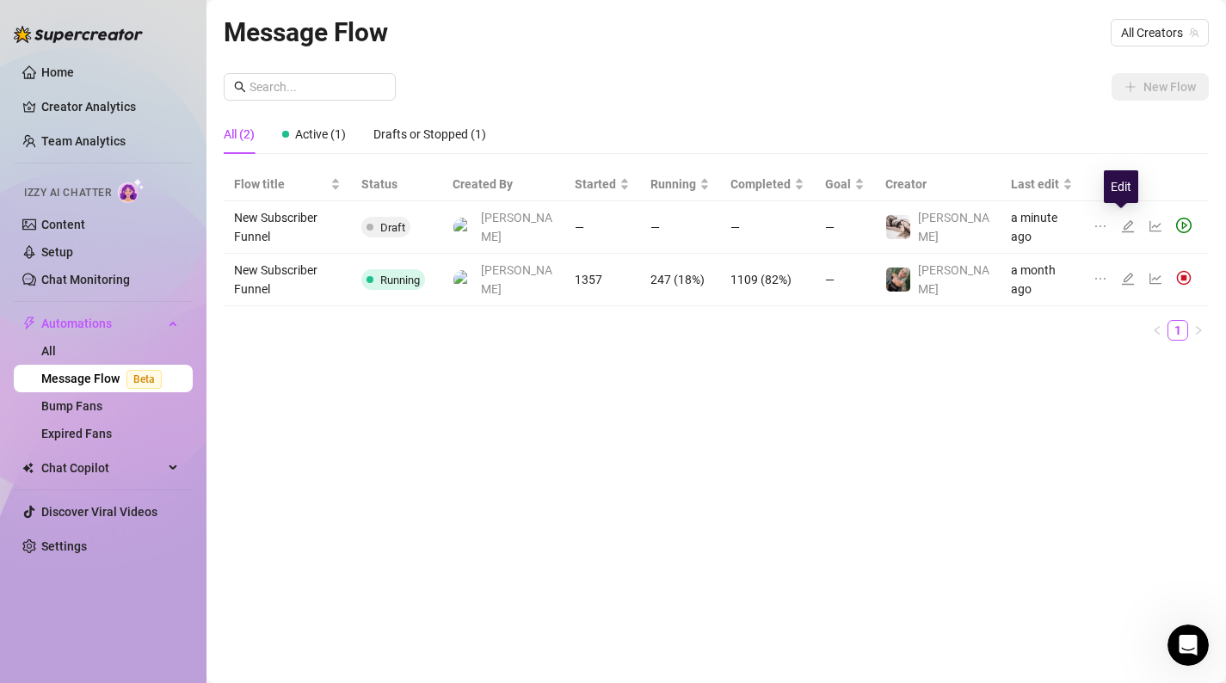
click at [1126, 220] on icon "edit" at bounding box center [1128, 226] width 14 height 14
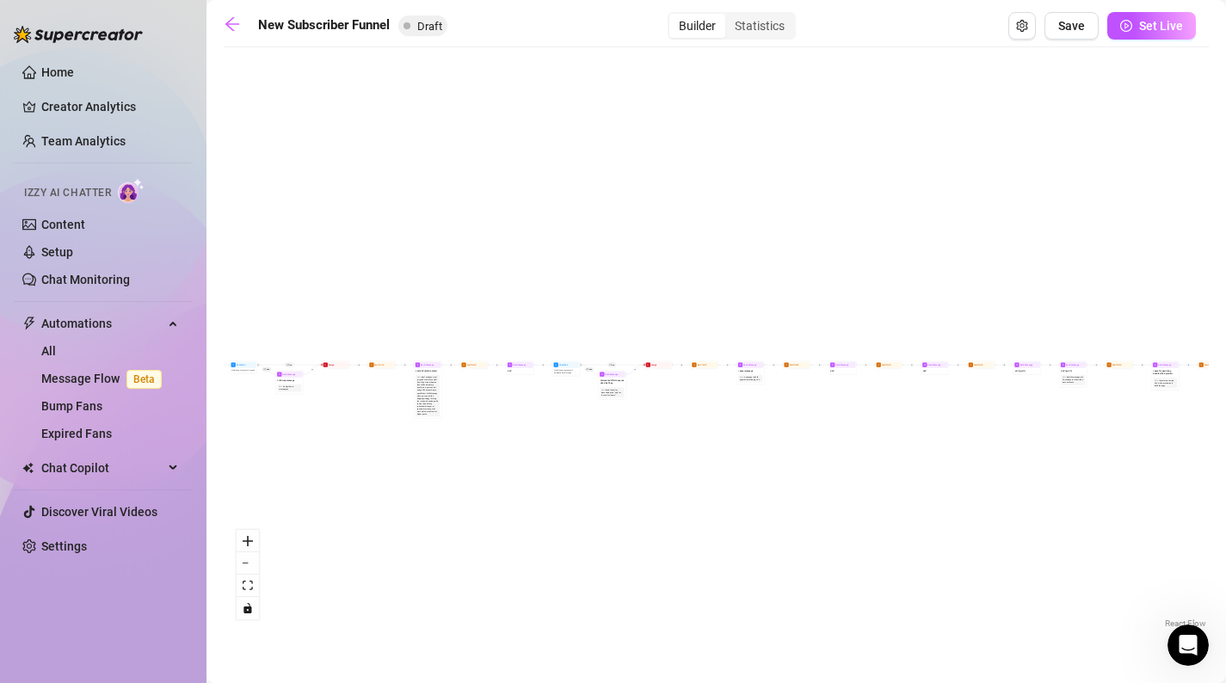
drag, startPoint x: 328, startPoint y: 439, endPoint x: 466, endPoint y: 435, distance: 138.6
click at [466, 435] on div "If True If True If True If False If False If False If True If False Merge Merge…" at bounding box center [716, 344] width 985 height 577
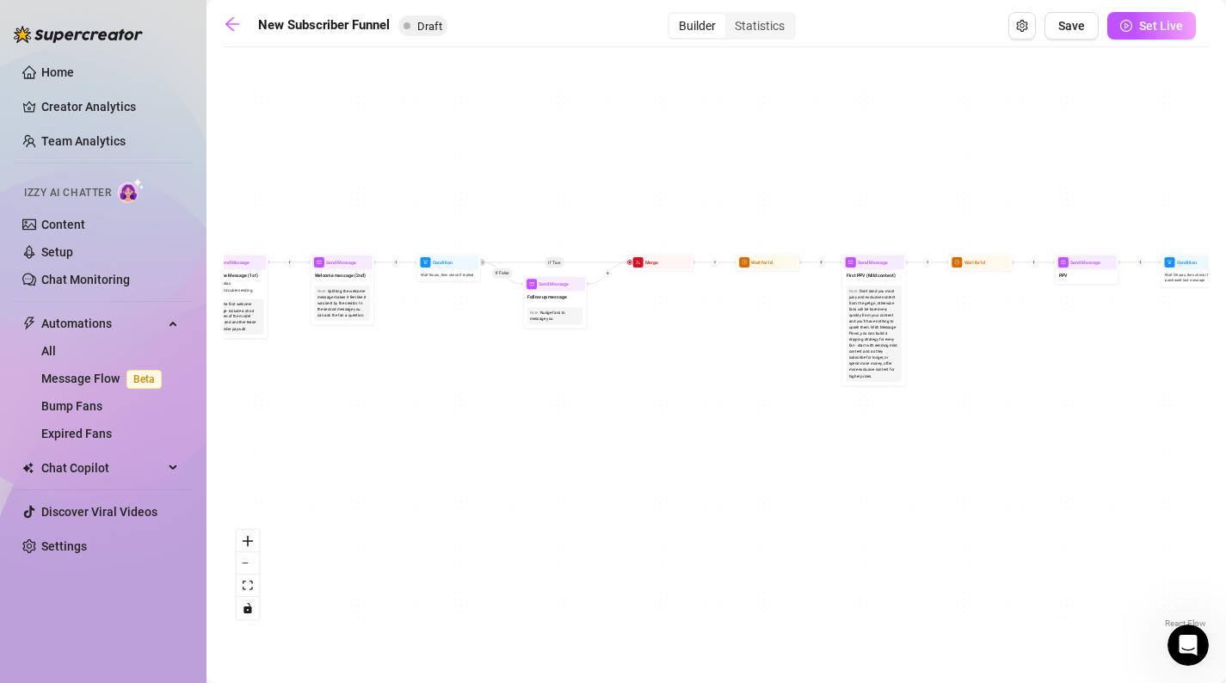
drag, startPoint x: 351, startPoint y: 422, endPoint x: 562, endPoint y: 420, distance: 210.8
click at [562, 420] on div "If True If True If True If False If False If False If True If False Merge Merge…" at bounding box center [716, 344] width 985 height 577
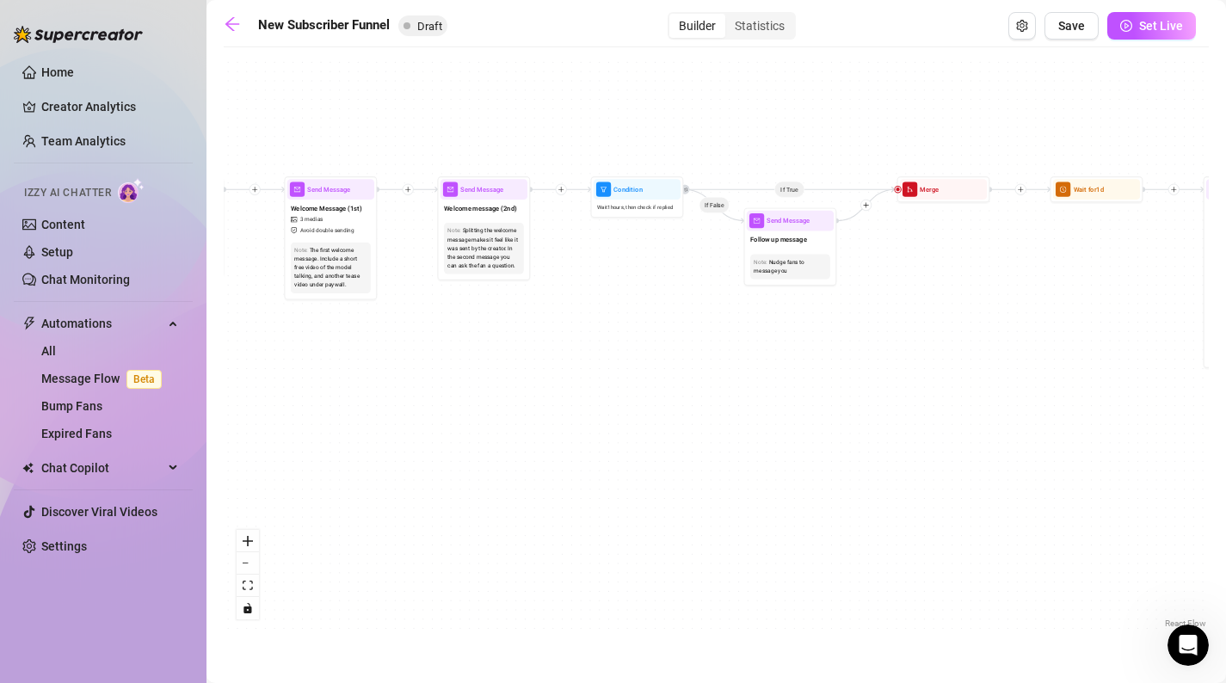
drag, startPoint x: 561, startPoint y: 420, endPoint x: 797, endPoint y: 417, distance: 235.8
click at [798, 417] on div "If True If True If True If False If False If False If True If False Merge Merge…" at bounding box center [716, 344] width 985 height 577
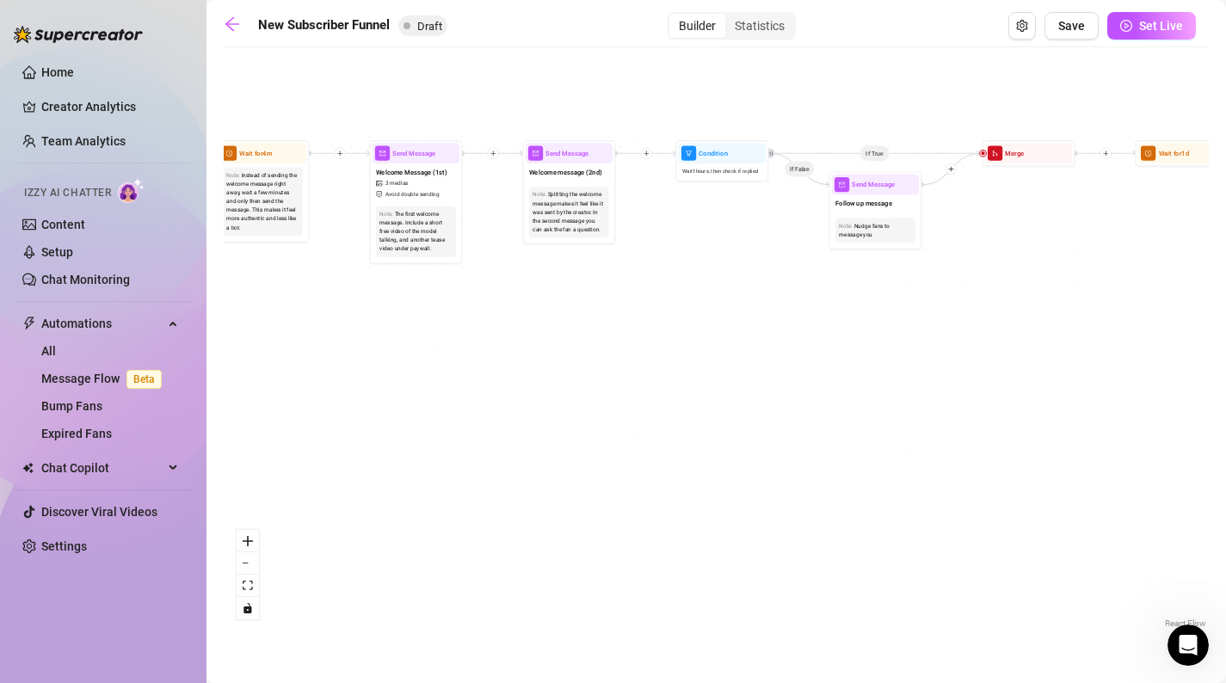
drag, startPoint x: 435, startPoint y: 350, endPoint x: 521, endPoint y: 314, distance: 92.5
click at [521, 314] on div "If True If True If True If False If False If False If True If False Merge Merge…" at bounding box center [716, 344] width 985 height 577
click at [560, 233] on div "Splitting the welcome message makes it feel like it was sent by the creator. In…" at bounding box center [569, 212] width 72 height 44
click at [574, 151] on span "Send Message" at bounding box center [567, 153] width 43 height 10
type textarea "Second part of the welcome message"
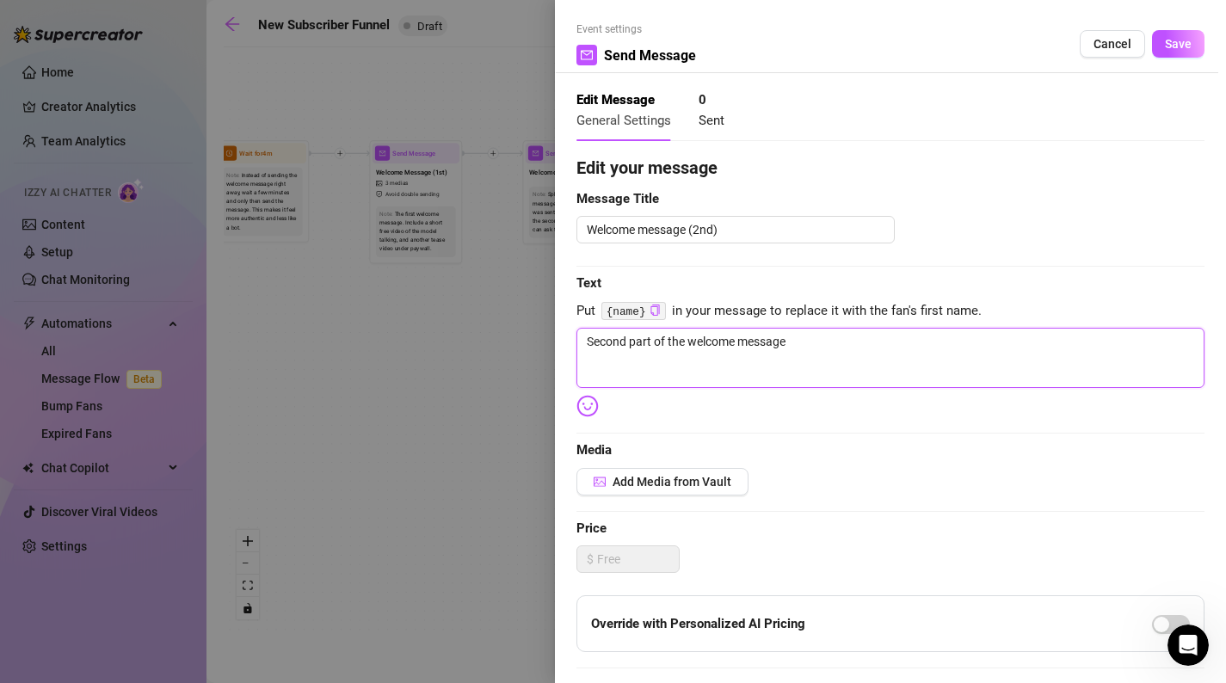
click at [727, 357] on textarea "Second part of the welcome message" at bounding box center [891, 358] width 628 height 60
drag, startPoint x: 838, startPoint y: 361, endPoint x: 497, endPoint y: 341, distance: 342.3
click at [497, 343] on div "Event settings Send Message Cancel Save Edit Message General Settings 0 Sent Ed…" at bounding box center [613, 341] width 1226 height 683
type textarea "M"
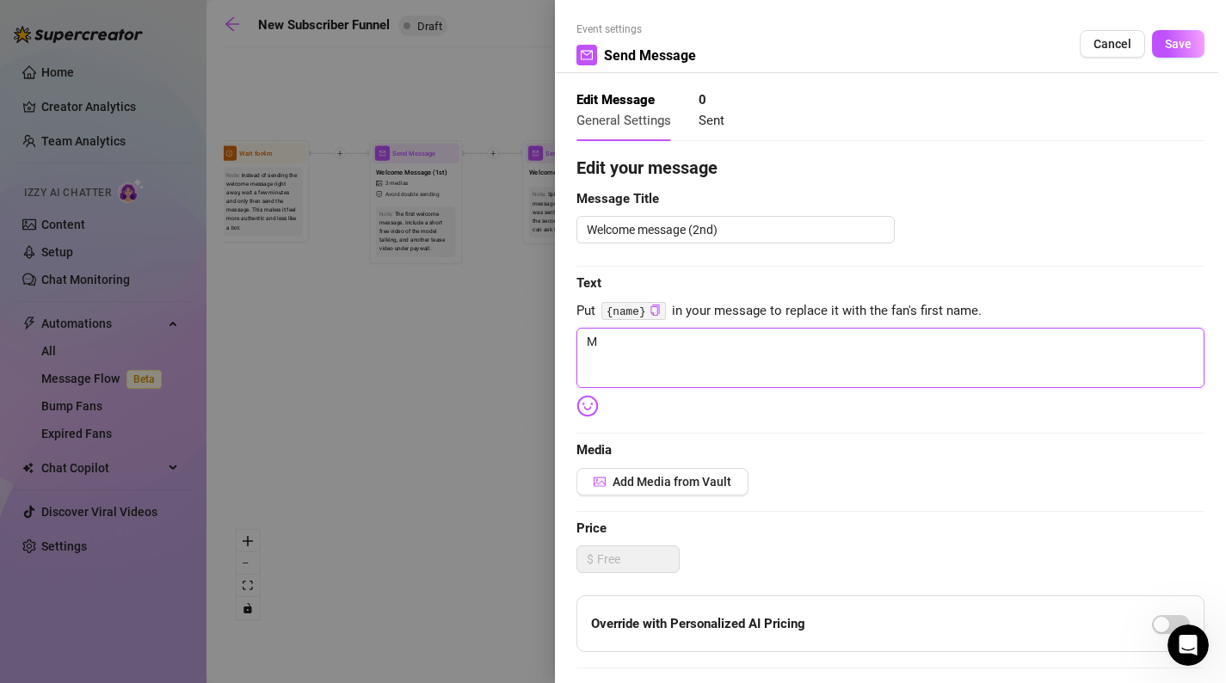
type textarea "Ma"
type textarea "May"
type textarea "Mayb"
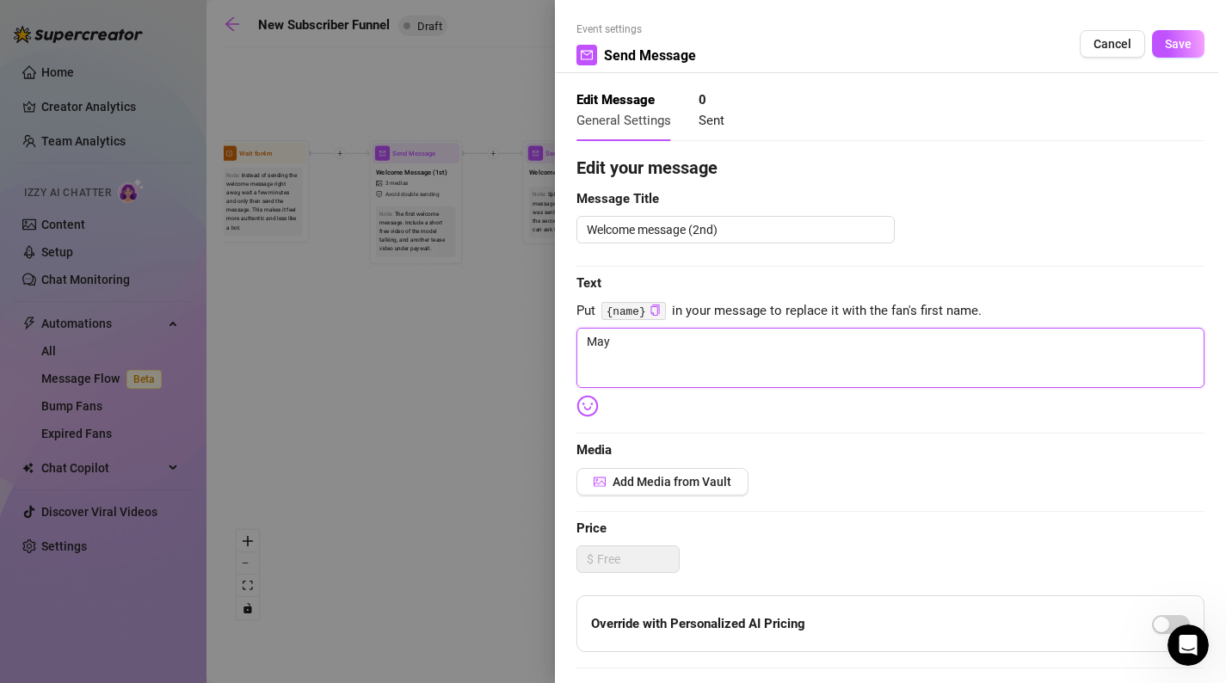
type textarea "Mayb"
type textarea "Maybe"
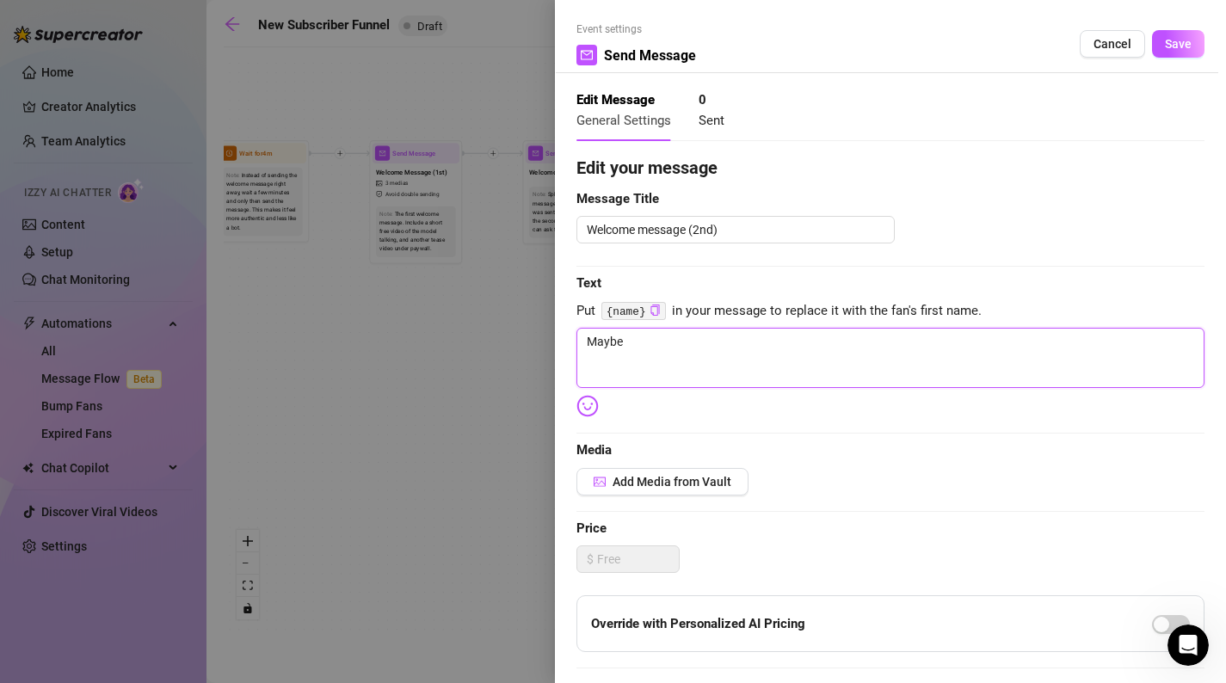
type textarea "Maybe l"
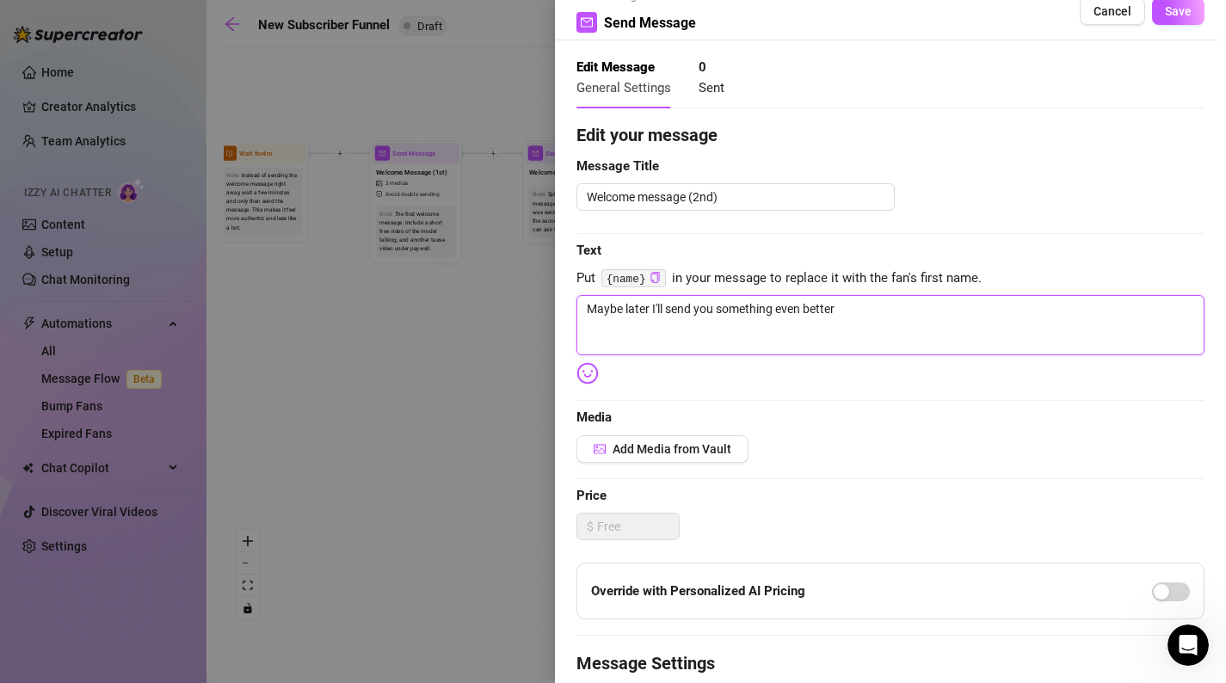
scroll to position [15, 0]
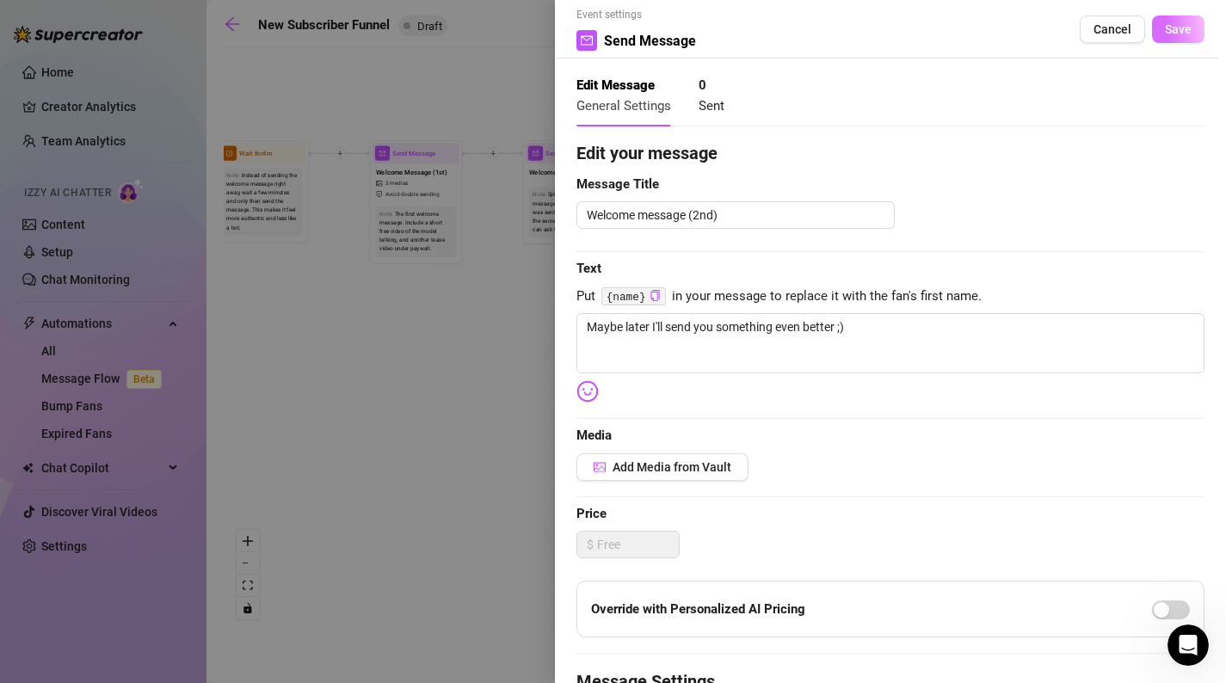
click at [1182, 25] on span "Save" at bounding box center [1178, 29] width 27 height 14
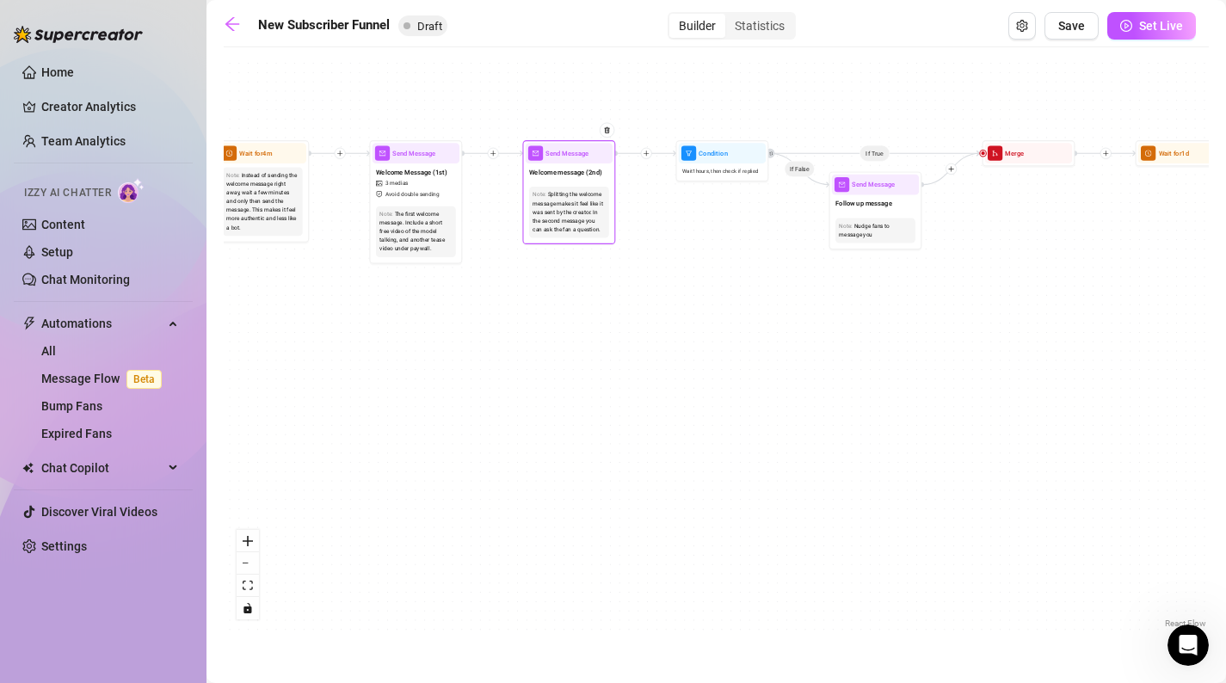
click at [607, 161] on div "Send Message" at bounding box center [569, 153] width 87 height 21
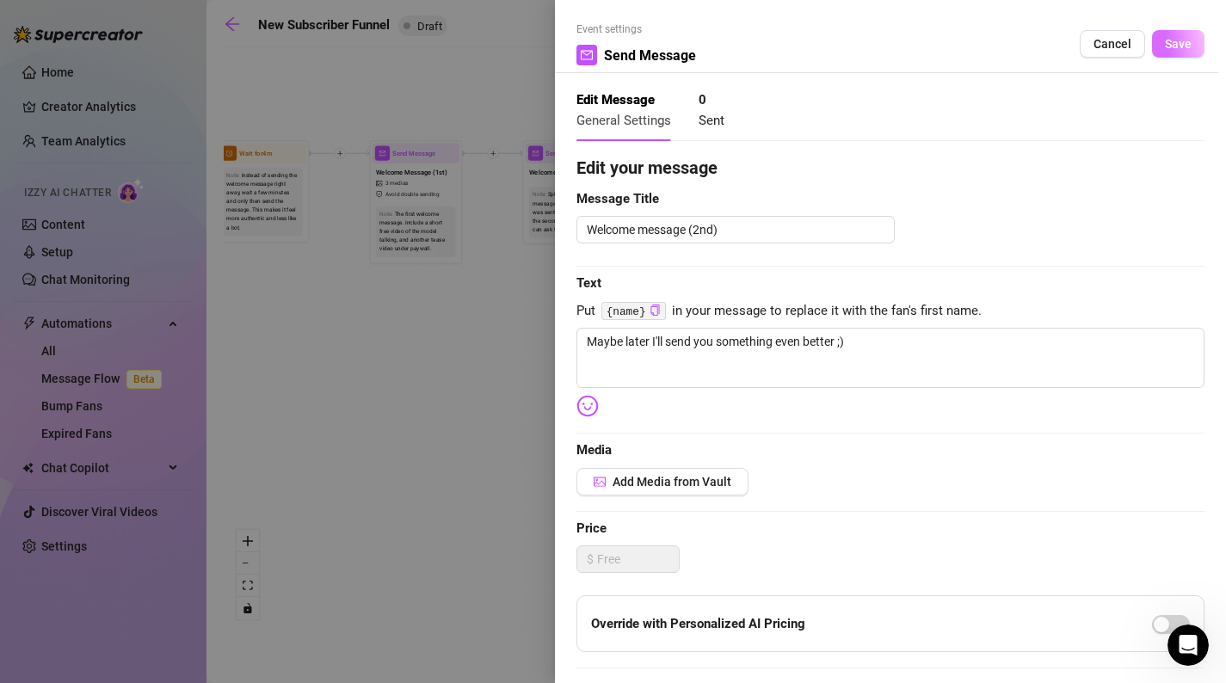
click at [1176, 45] on span "Save" at bounding box center [1178, 44] width 27 height 14
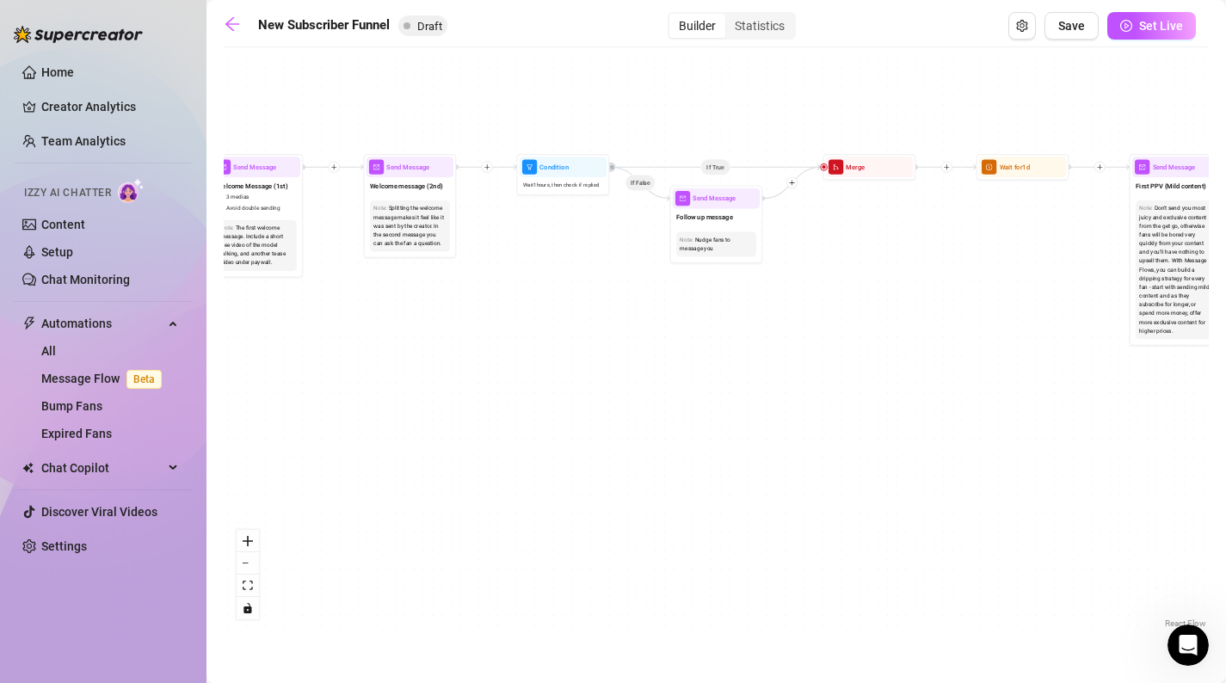
drag, startPoint x: 755, startPoint y: 221, endPoint x: 445, endPoint y: 258, distance: 312.0
click at [445, 258] on div "If True If True If True If False If False If False If True If False Merge Merge…" at bounding box center [716, 344] width 985 height 577
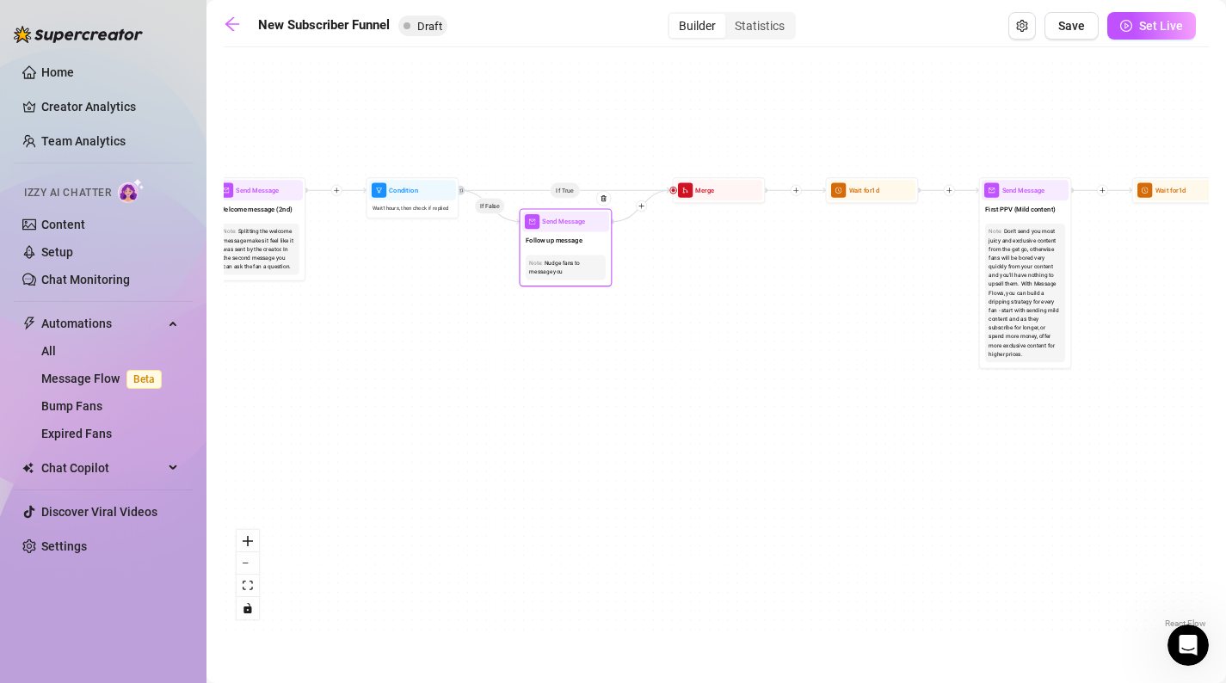
click at [566, 222] on span "Send Message" at bounding box center [563, 222] width 43 height 10
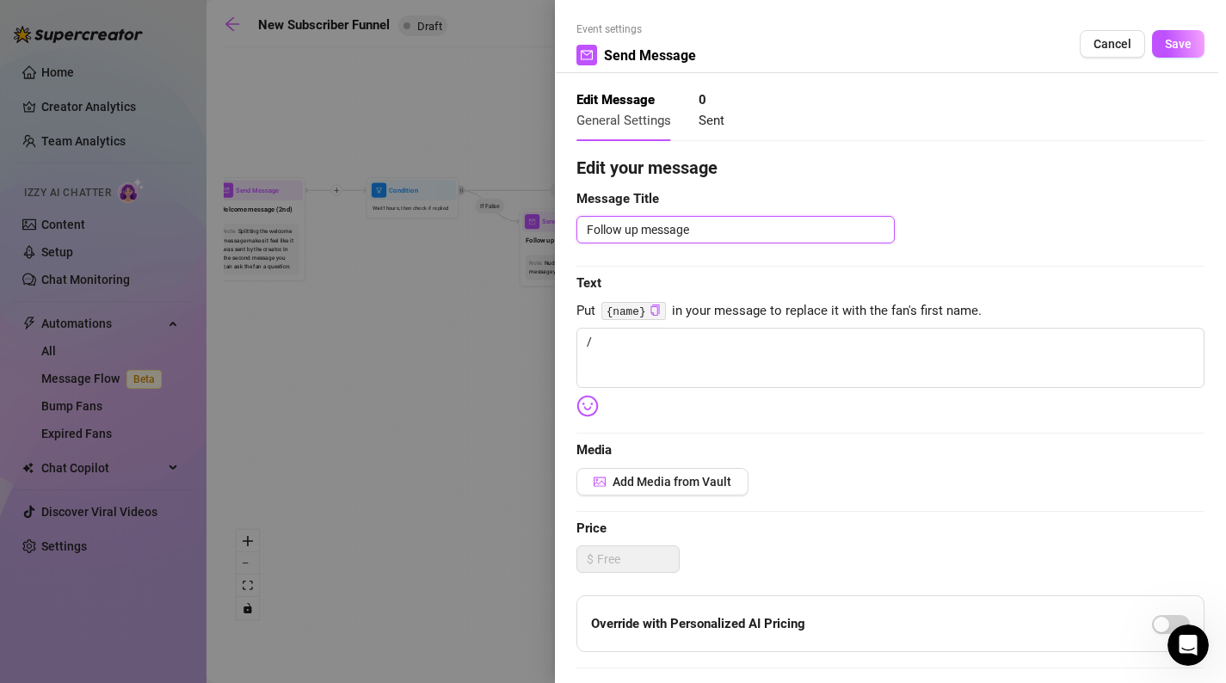
click at [736, 234] on textarea "Follow up message" at bounding box center [736, 230] width 318 height 28
drag, startPoint x: 775, startPoint y: 367, endPoint x: 528, endPoint y: 355, distance: 247.3
click at [528, 355] on div "Event settings Send Message Cancel Save Edit Message General Settings 0 Sent Ed…" at bounding box center [613, 341] width 1226 height 683
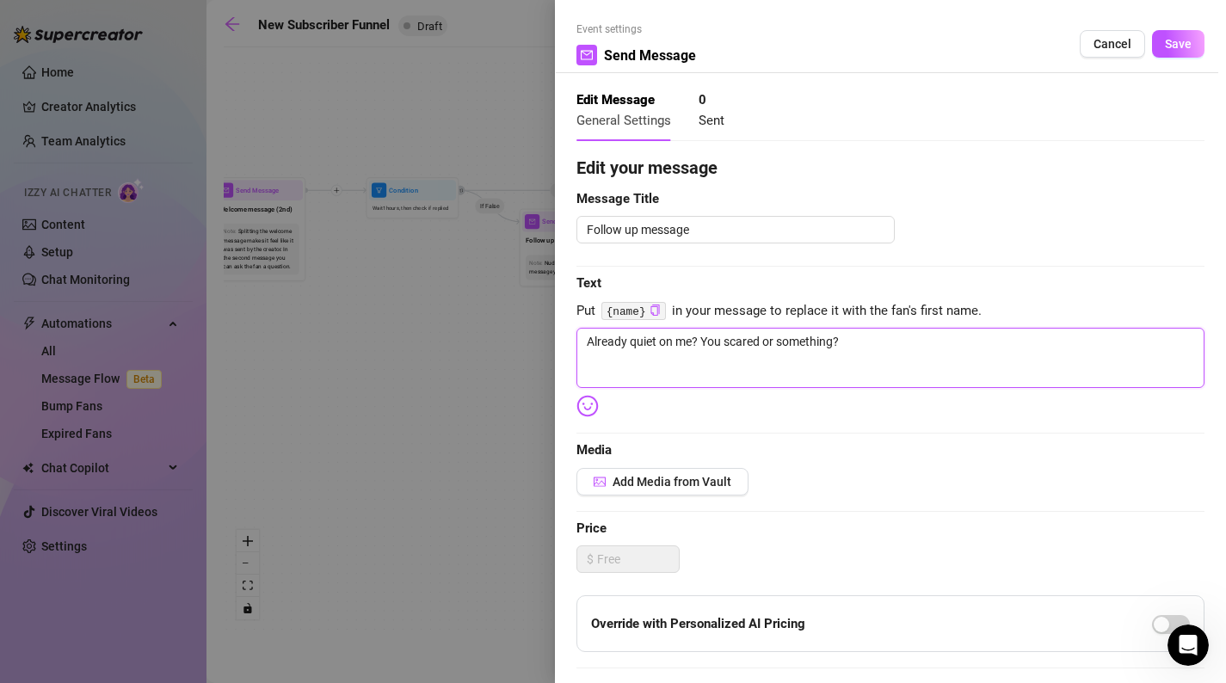
click at [928, 350] on textarea "Already quiet on me? You scared or something?" at bounding box center [891, 358] width 628 height 60
paste textarea "😏"
click at [842, 343] on textarea "Already quiet on me? You scared or something?😏" at bounding box center [891, 358] width 628 height 60
click at [1186, 37] on span "Save" at bounding box center [1178, 44] width 27 height 14
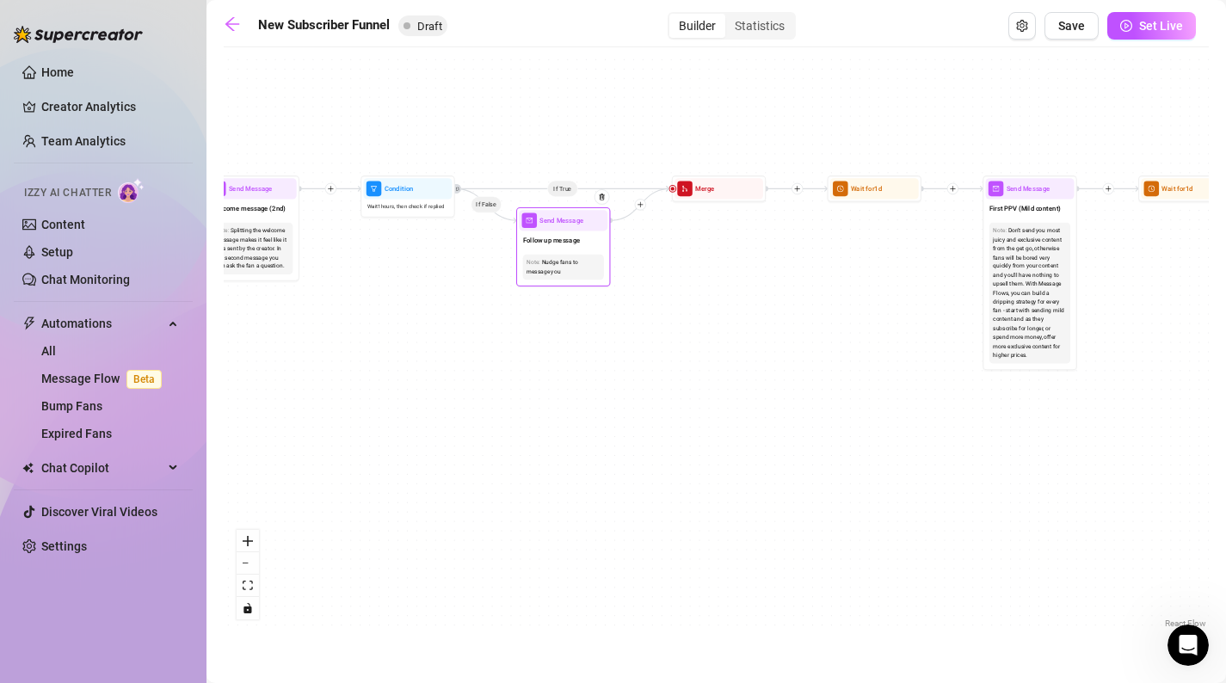
click at [558, 230] on div "Send Message" at bounding box center [563, 220] width 89 height 21
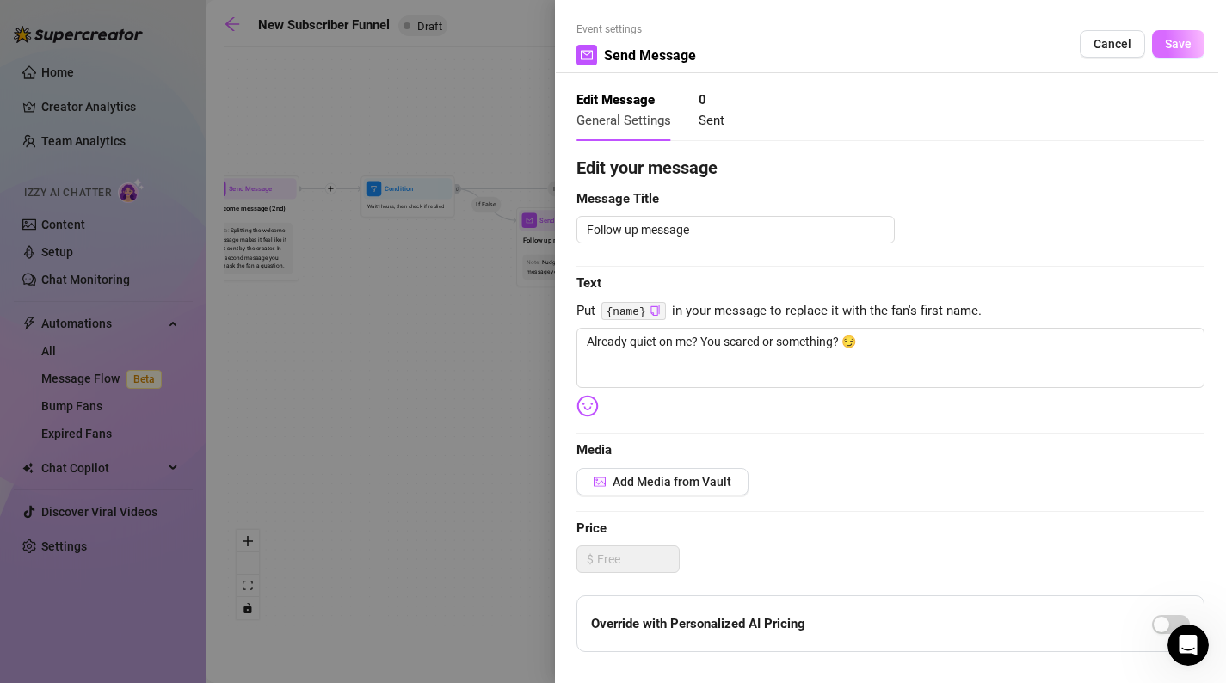
click at [1182, 40] on span "Save" at bounding box center [1178, 44] width 27 height 14
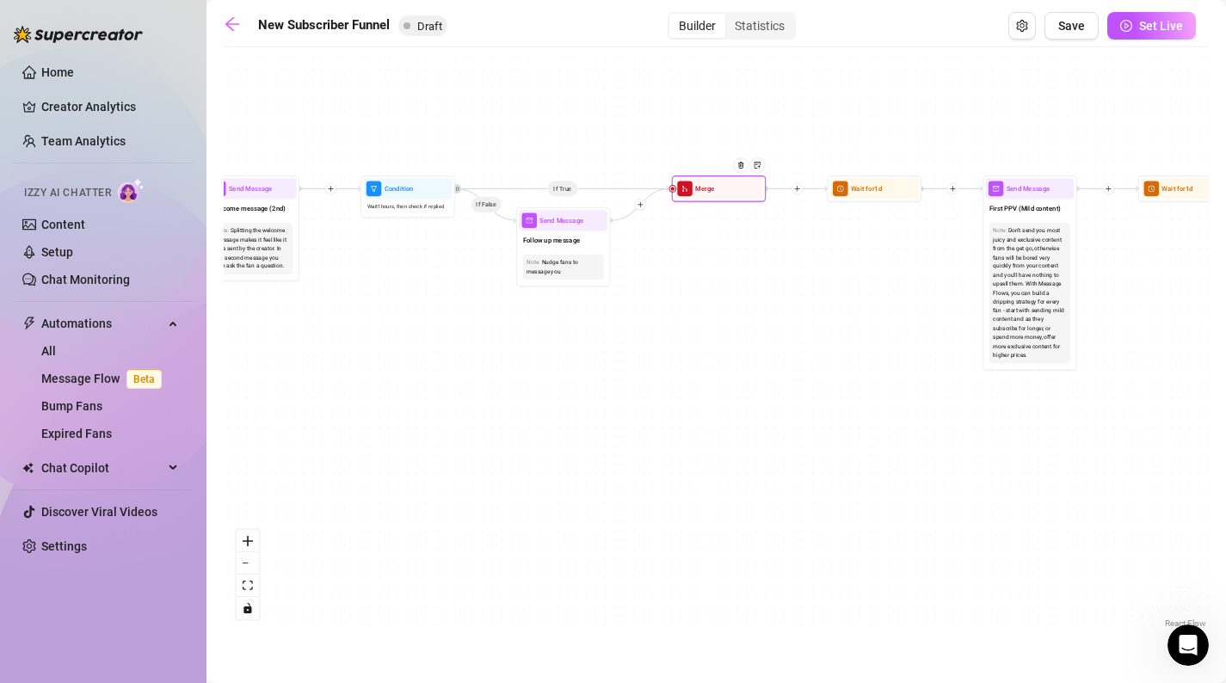
click at [684, 195] on span "merge" at bounding box center [684, 189] width 15 height 15
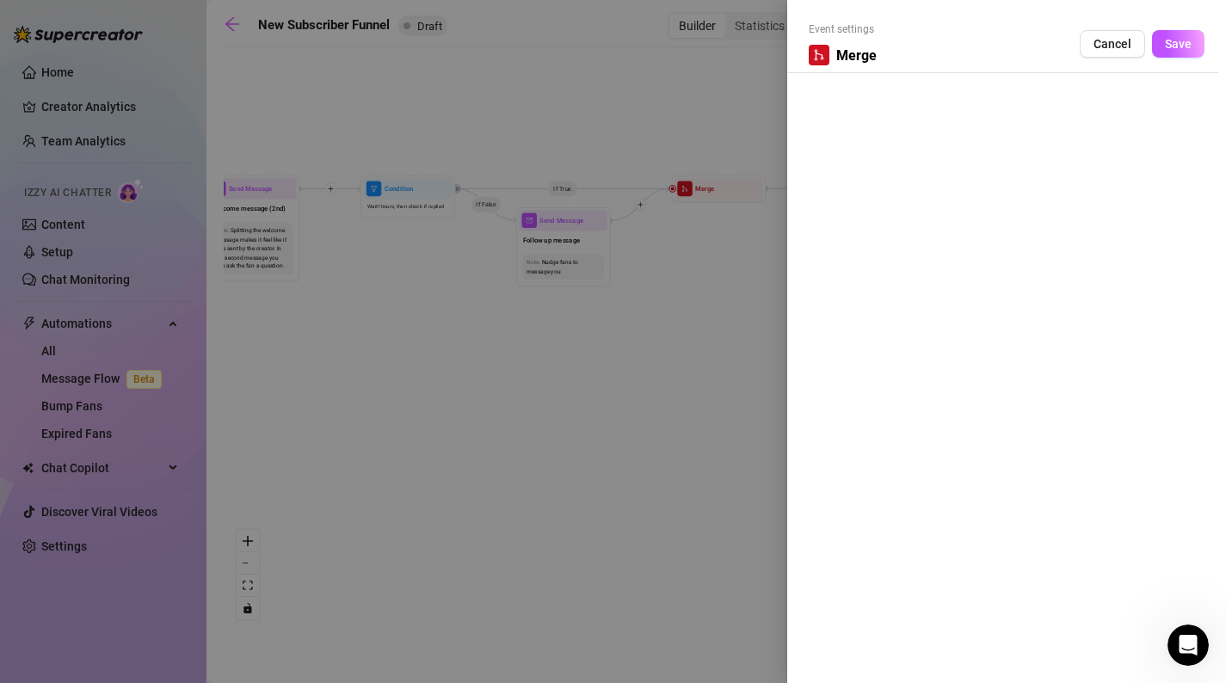
click at [700, 330] on div at bounding box center [613, 341] width 1226 height 683
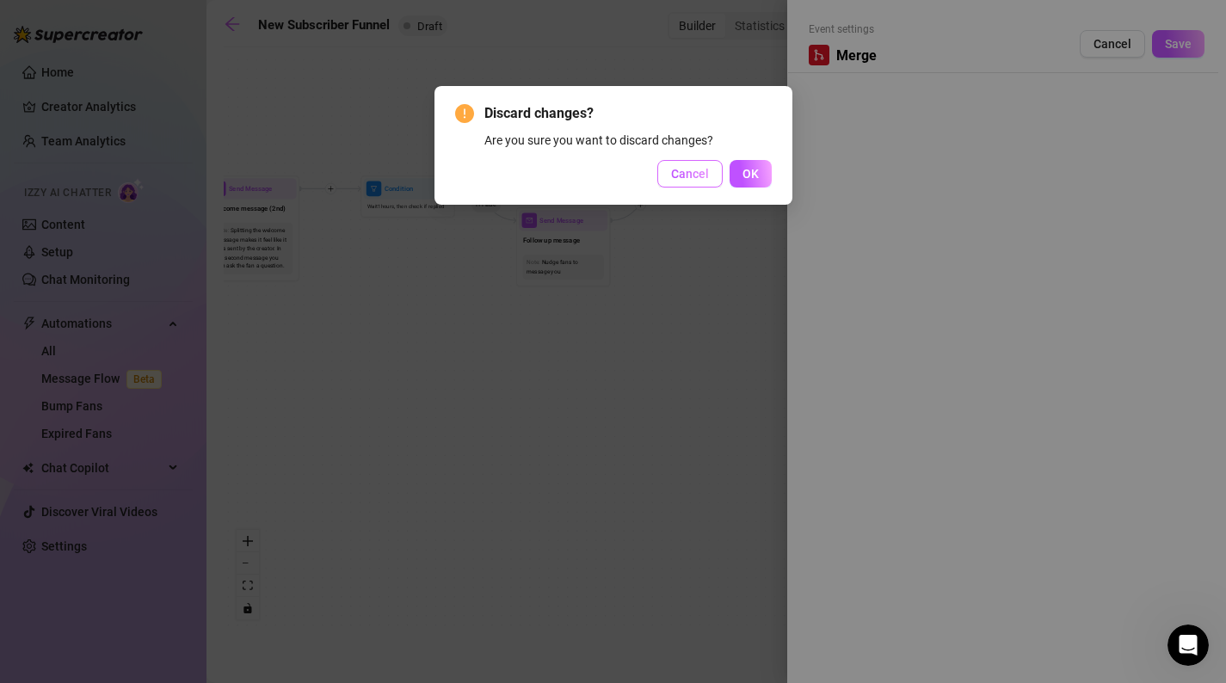
click at [700, 179] on span "Cancel" at bounding box center [690, 174] width 38 height 14
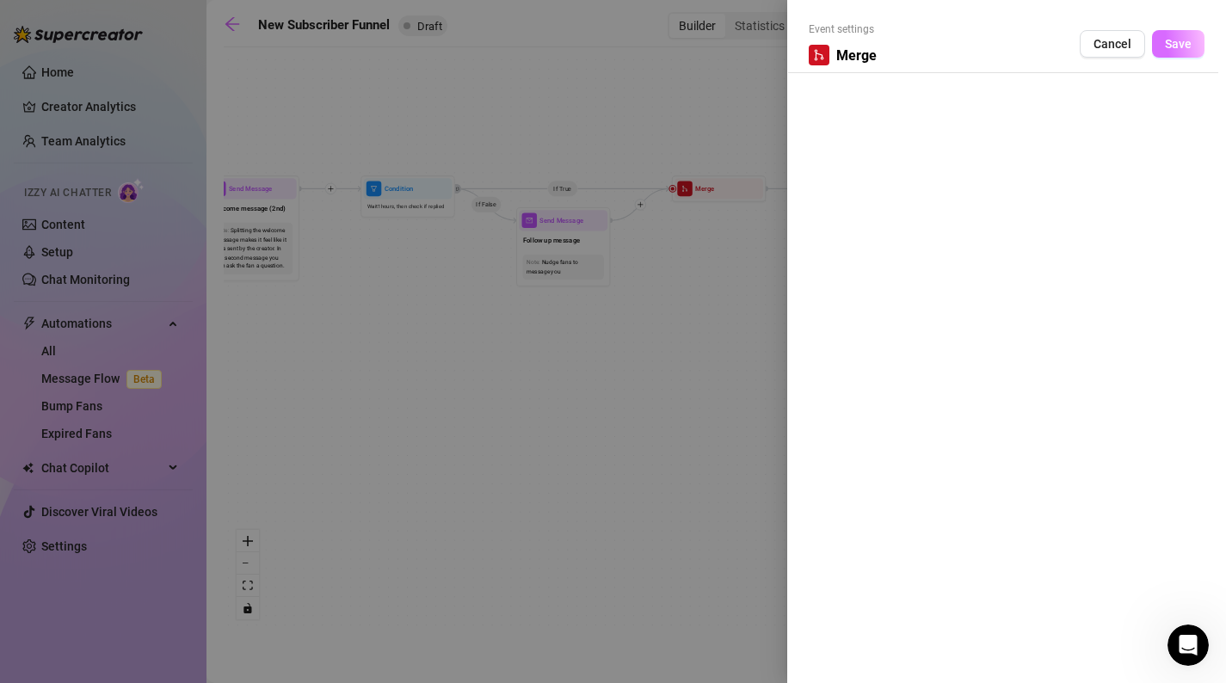
click at [1171, 44] on span "Save" at bounding box center [1178, 44] width 27 height 14
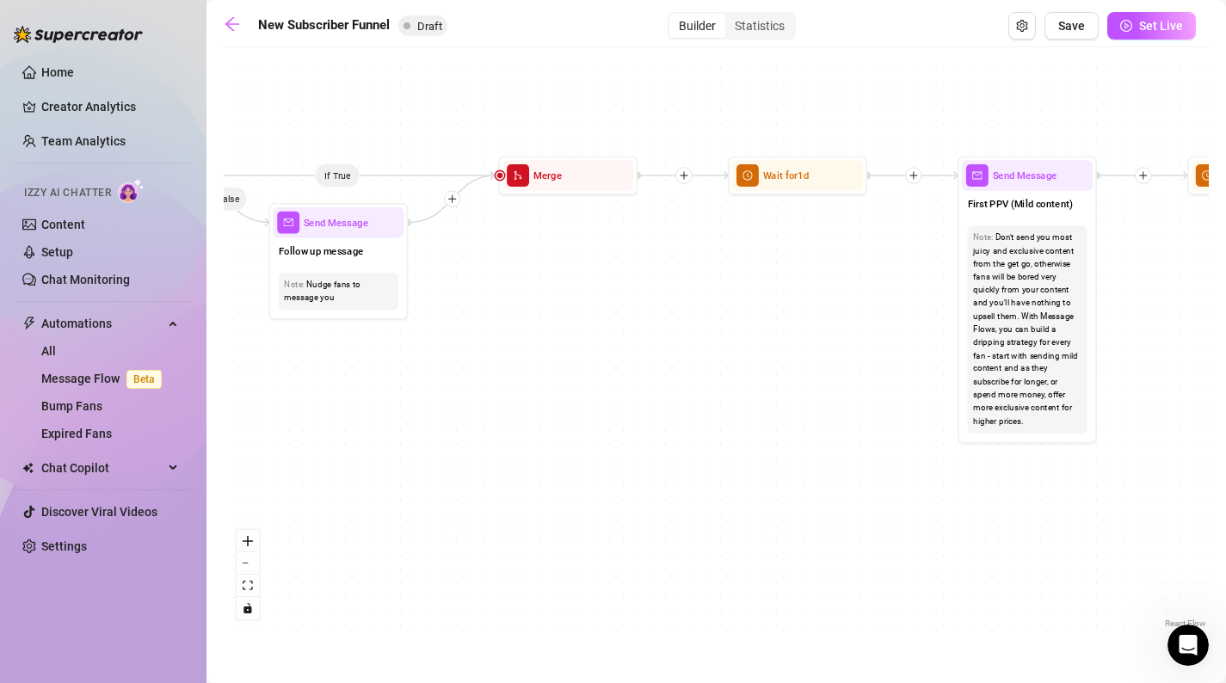
drag, startPoint x: 869, startPoint y: 331, endPoint x: 652, endPoint y: 344, distance: 217.2
click at [652, 344] on div "If True If True If True If False If False If False If True If False Merge Merge…" at bounding box center [716, 344] width 985 height 577
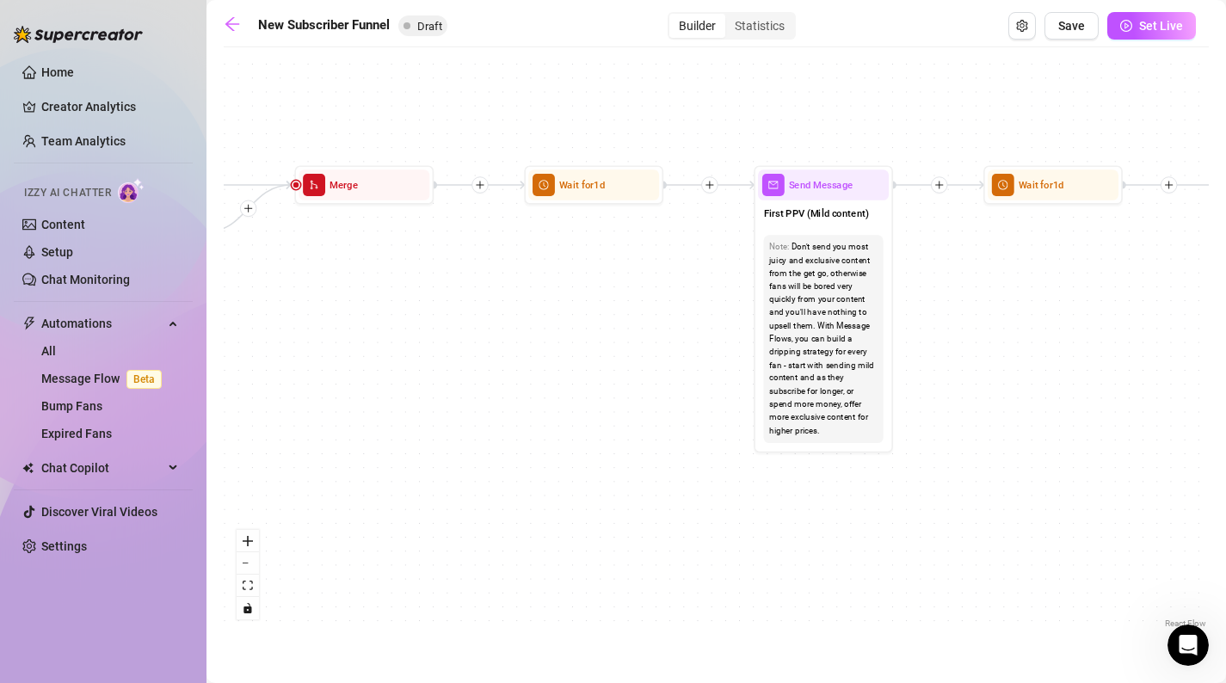
drag, startPoint x: 750, startPoint y: 387, endPoint x: 555, endPoint y: 397, distance: 195.6
click at [555, 397] on div "If True If True If True If False If False If False If True If False Merge Merge…" at bounding box center [716, 344] width 985 height 577
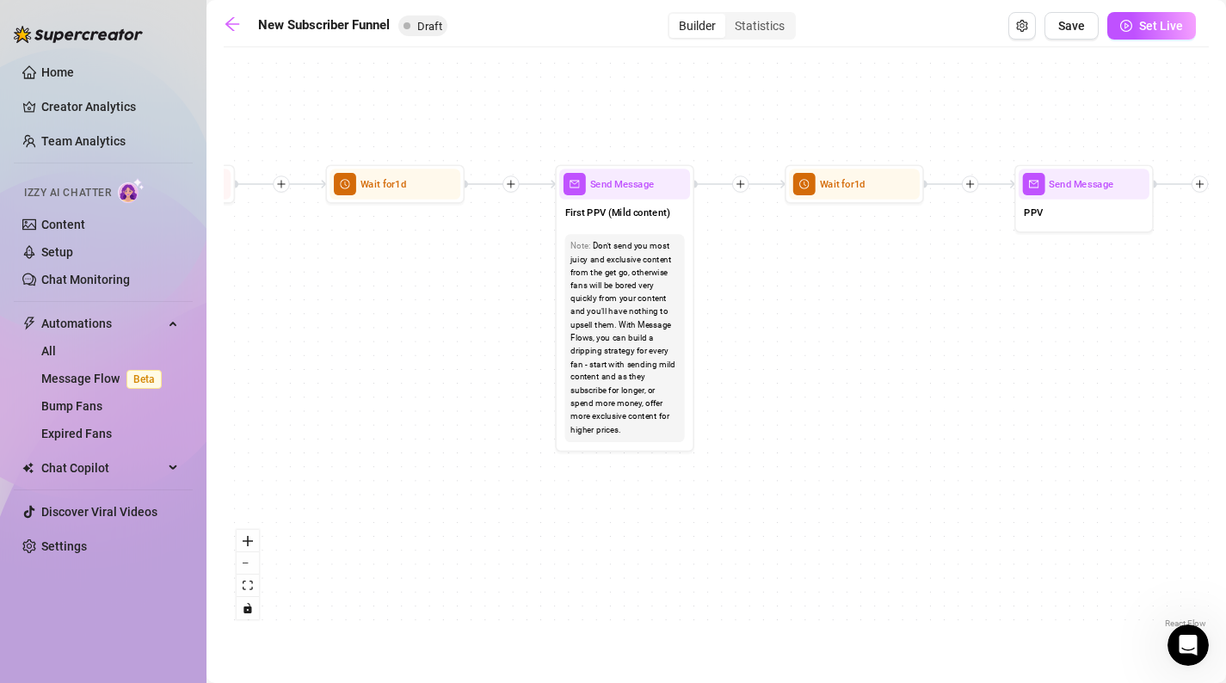
drag, startPoint x: 555, startPoint y: 397, endPoint x: 426, endPoint y: 370, distance: 131.8
click at [426, 371] on div "If True If True If True If False If False If False If True If False Merge Merge…" at bounding box center [716, 344] width 985 height 577
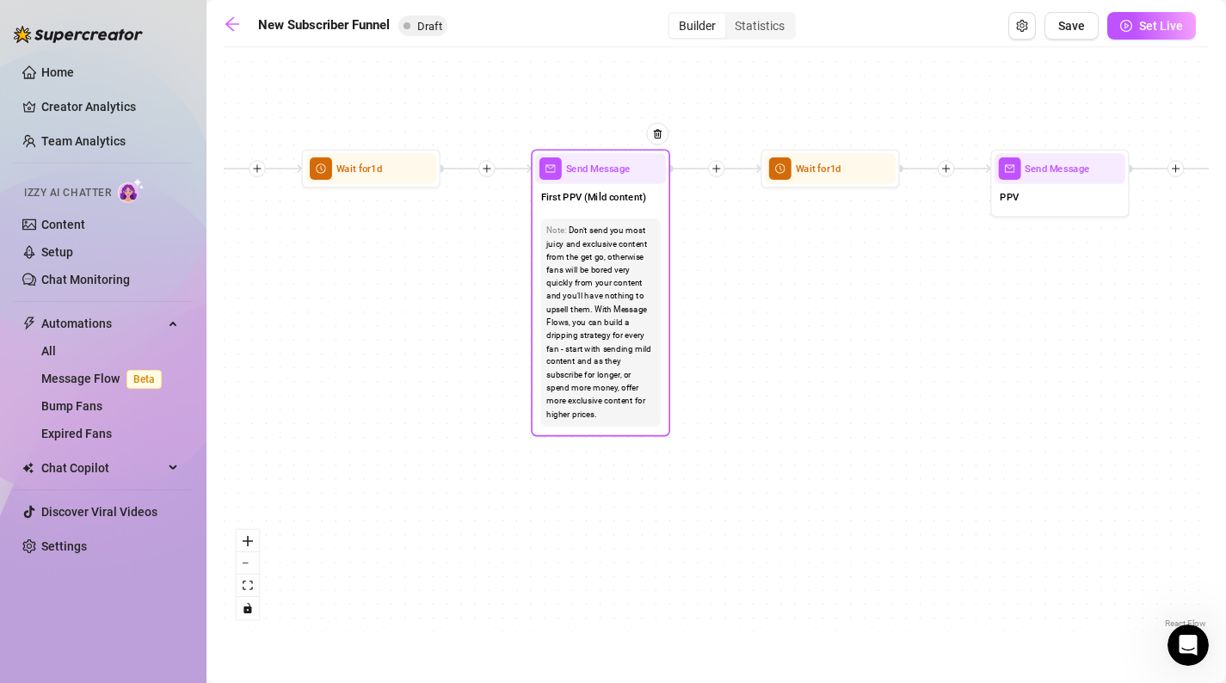
click at [596, 178] on div "Send Message" at bounding box center [600, 168] width 131 height 31
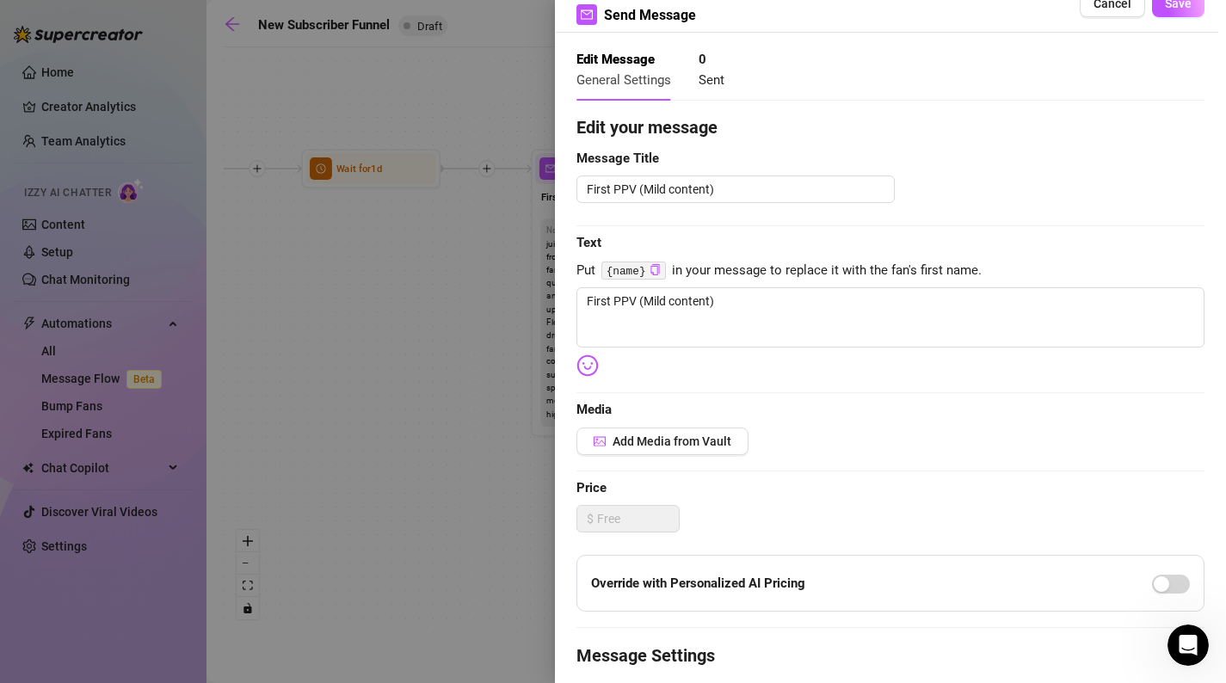
scroll to position [41, 0]
click at [714, 434] on span "Add Media from Vault" at bounding box center [672, 441] width 119 height 14
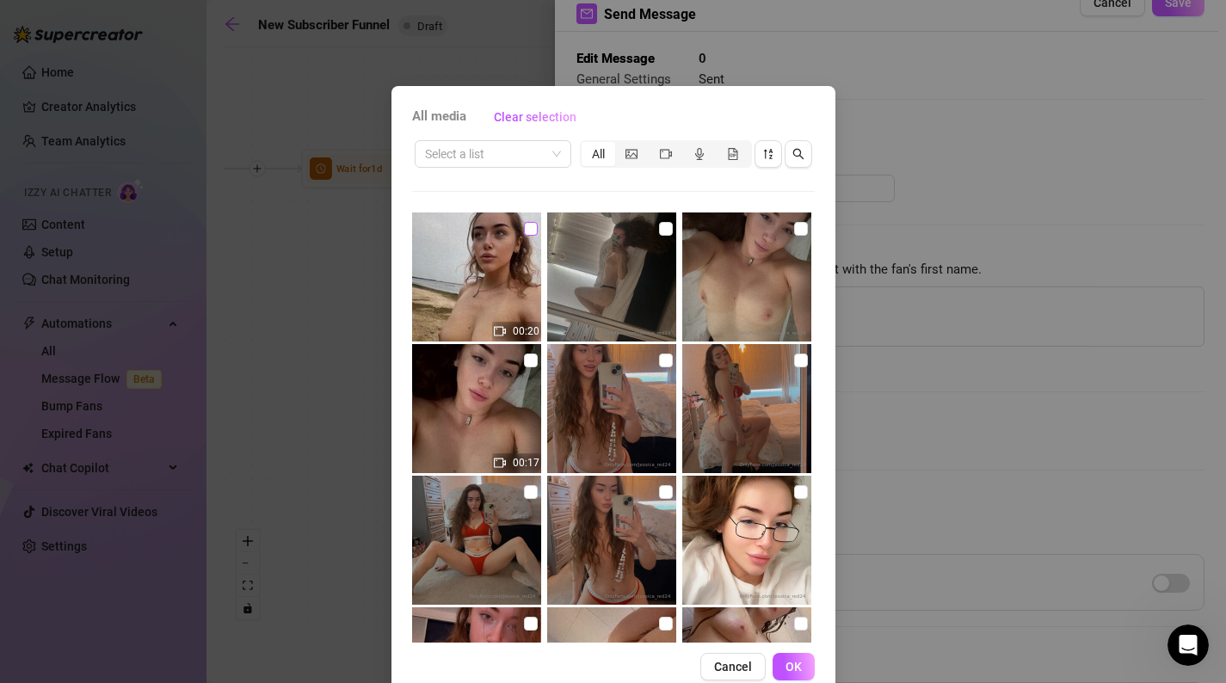
click at [529, 229] on input "checkbox" at bounding box center [531, 229] width 14 height 14
click at [787, 664] on span "OK" at bounding box center [794, 667] width 16 height 14
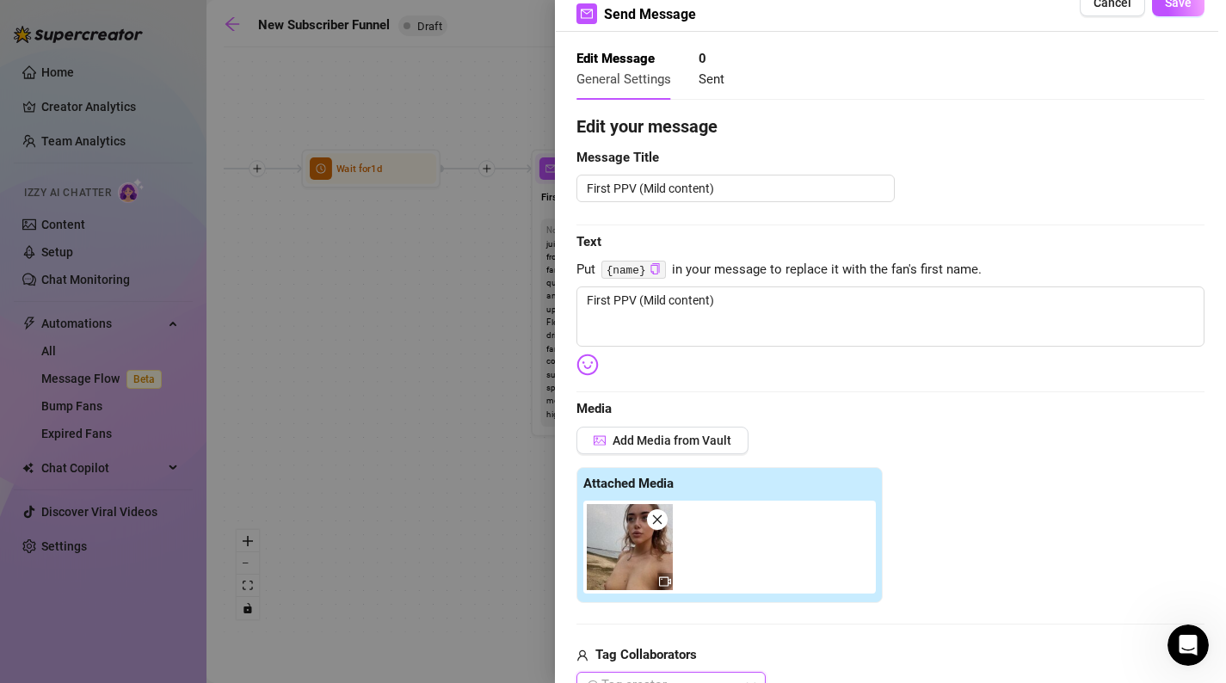
click at [662, 523] on icon "close" at bounding box center [657, 520] width 12 height 12
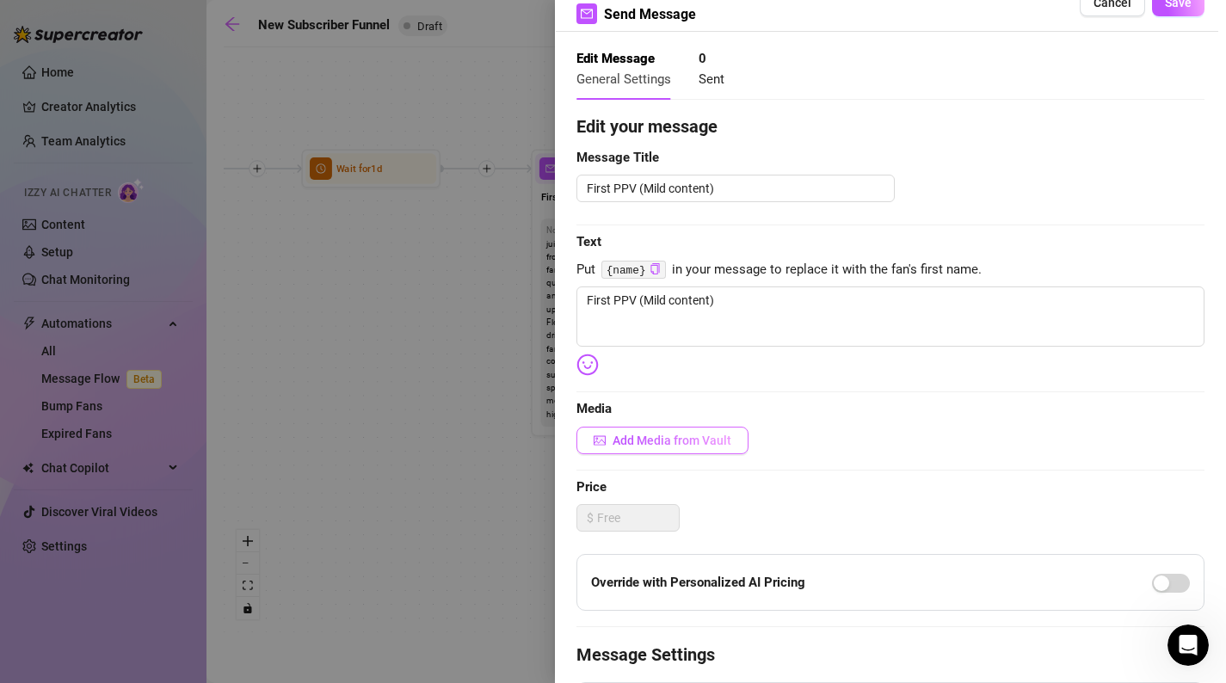
click at [712, 445] on span "Add Media from Vault" at bounding box center [672, 441] width 119 height 14
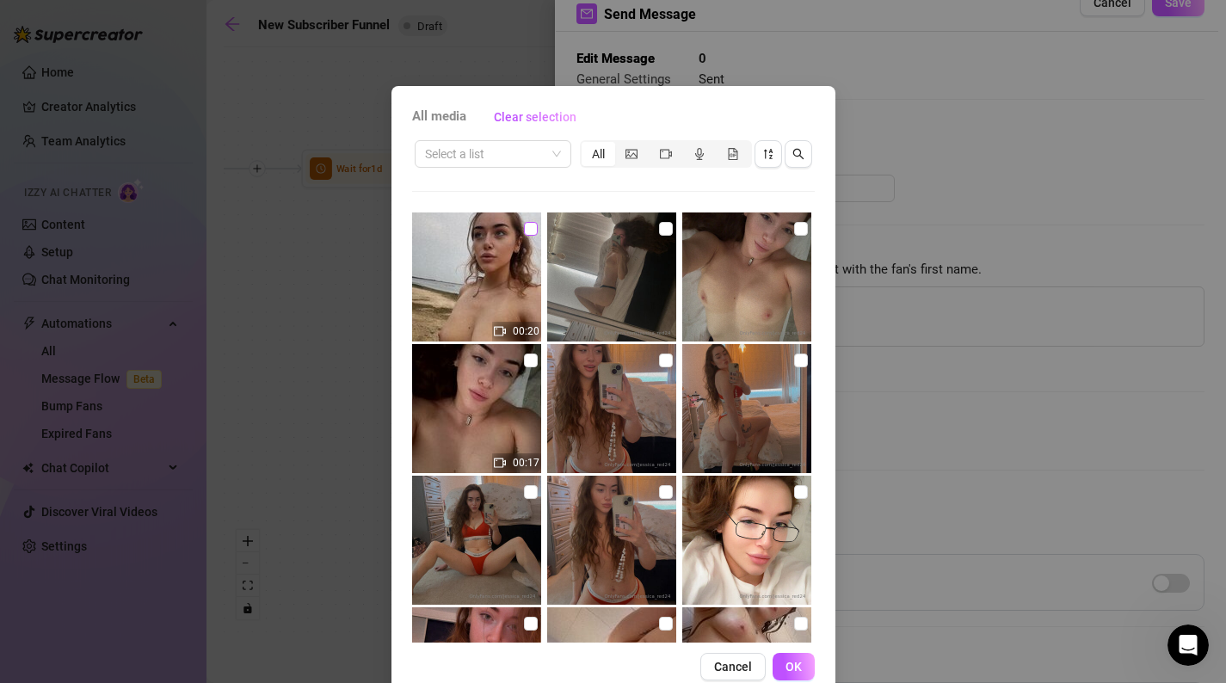
click at [534, 231] on input "checkbox" at bounding box center [531, 229] width 14 height 14
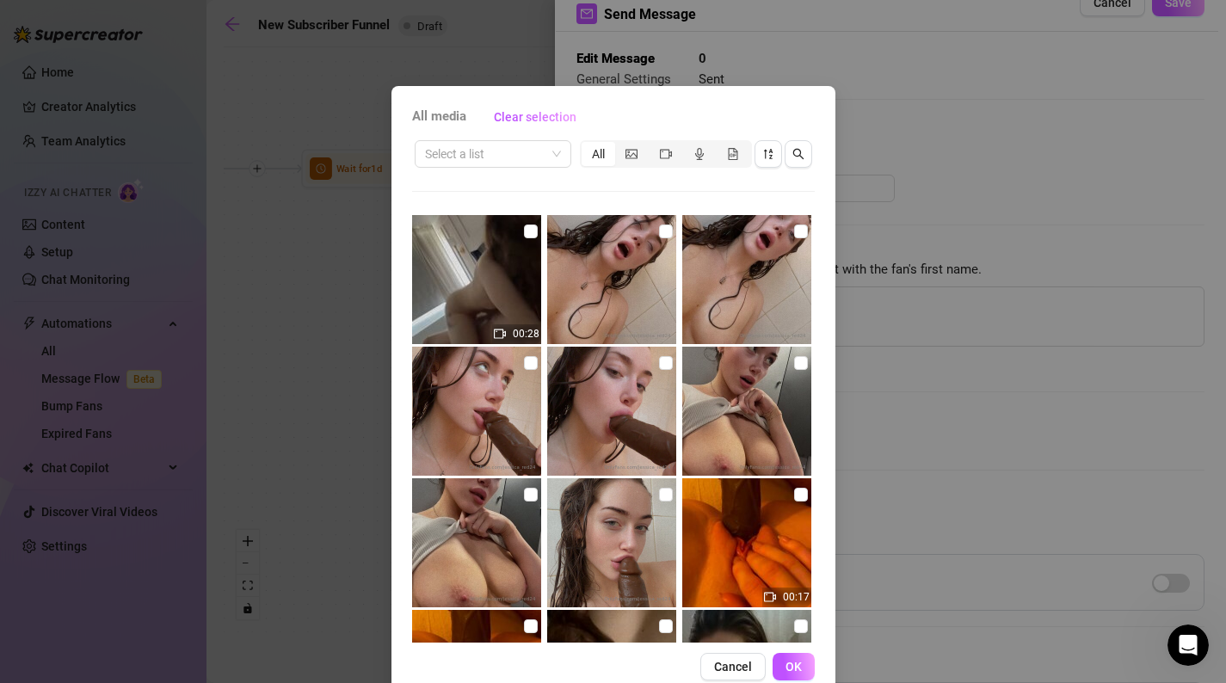
scroll to position [657, 0]
click at [799, 657] on button "OK" at bounding box center [794, 667] width 42 height 28
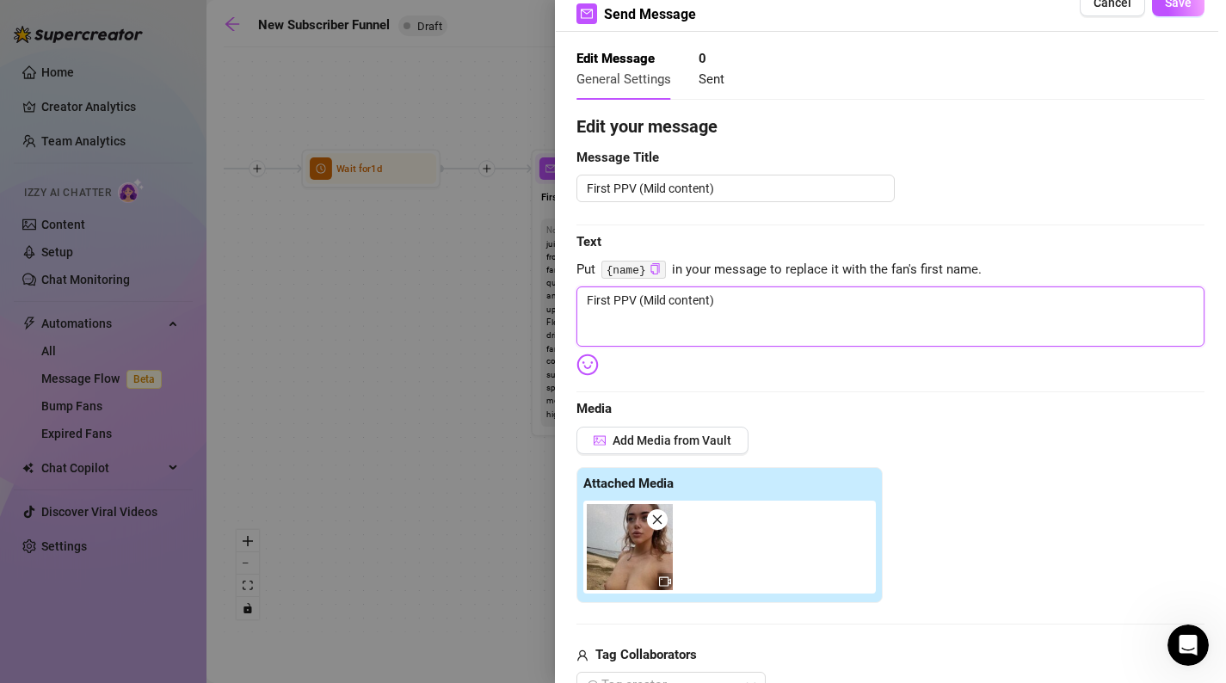
drag, startPoint x: 791, startPoint y: 318, endPoint x: 510, endPoint y: 284, distance: 282.5
click at [510, 284] on div "Event settings Send Message Cancel Save Edit Message General Settings 0 Sent Ed…" at bounding box center [613, 341] width 1226 height 683
click at [627, 572] on img at bounding box center [630, 547] width 86 height 86
click at [631, 540] on img at bounding box center [630, 547] width 86 height 86
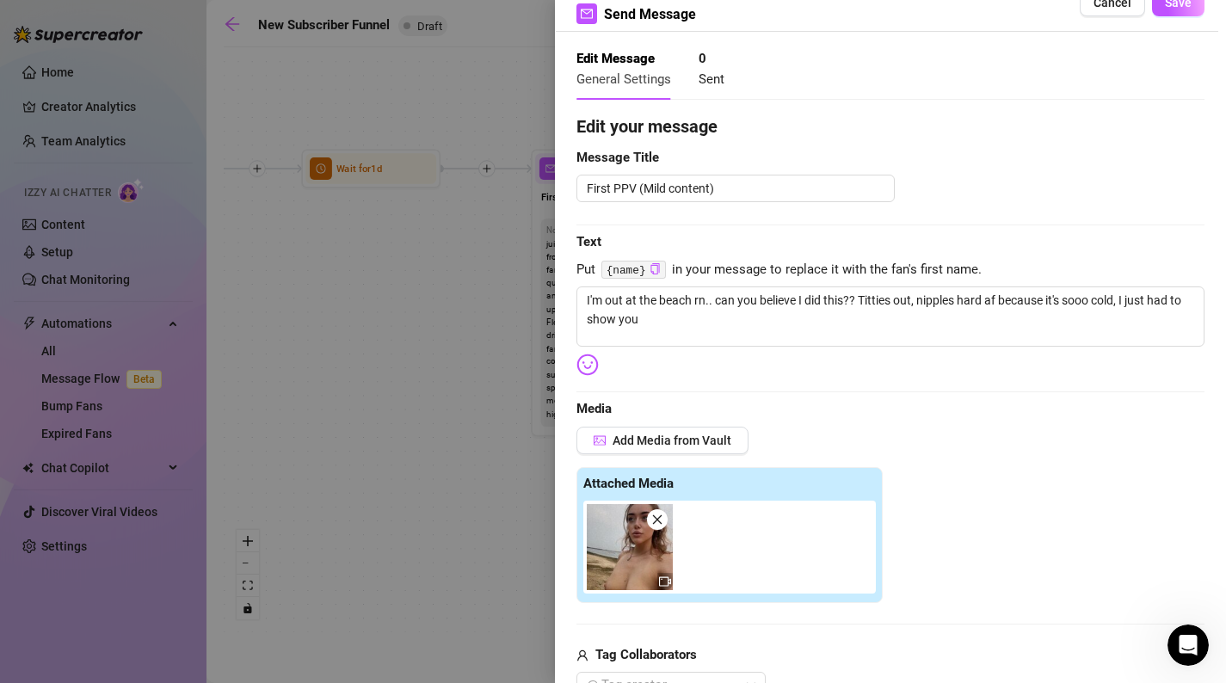
click at [591, 370] on body "Home Creator Analytics Team Analytics Izzy AI Chatter Content Setup Chat Monito…" at bounding box center [613, 341] width 1226 height 683
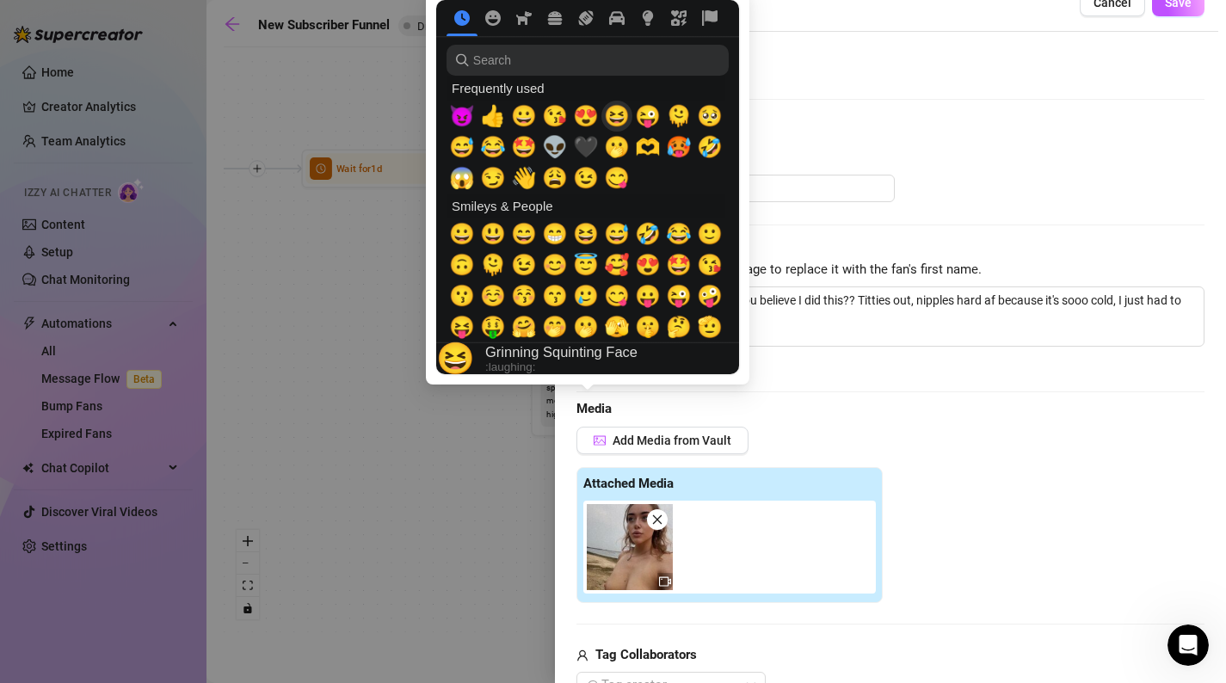
click at [613, 115] on span "😆" at bounding box center [617, 116] width 26 height 24
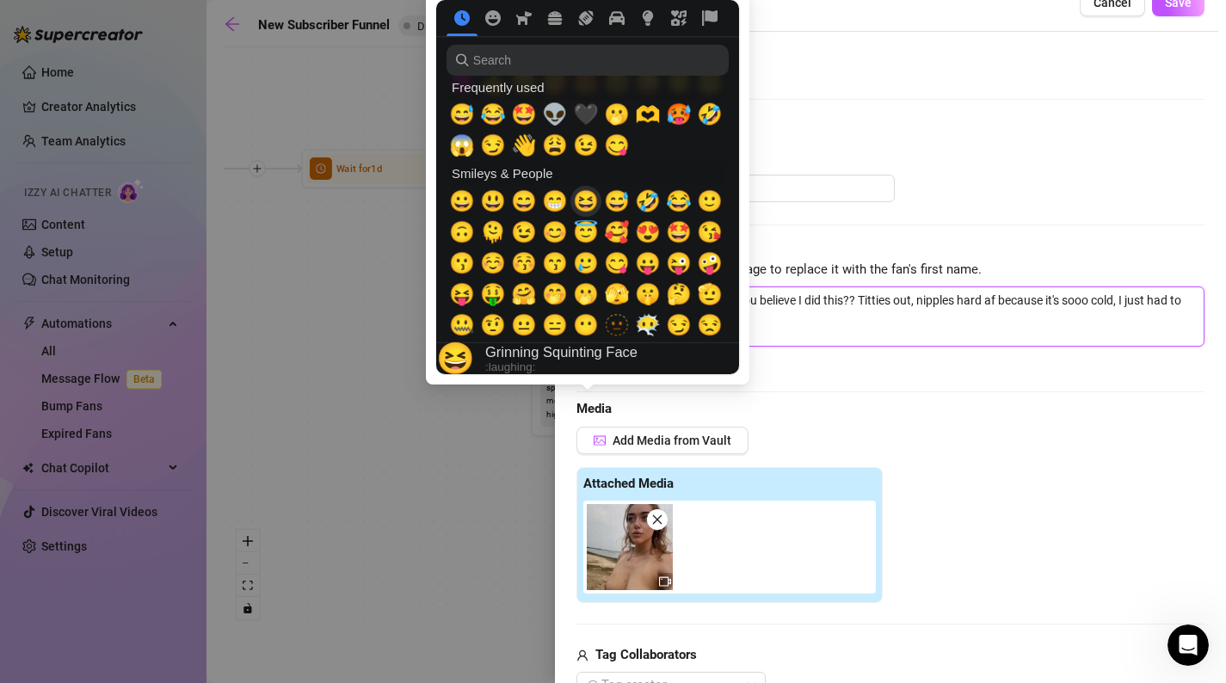
scroll to position [32, 0]
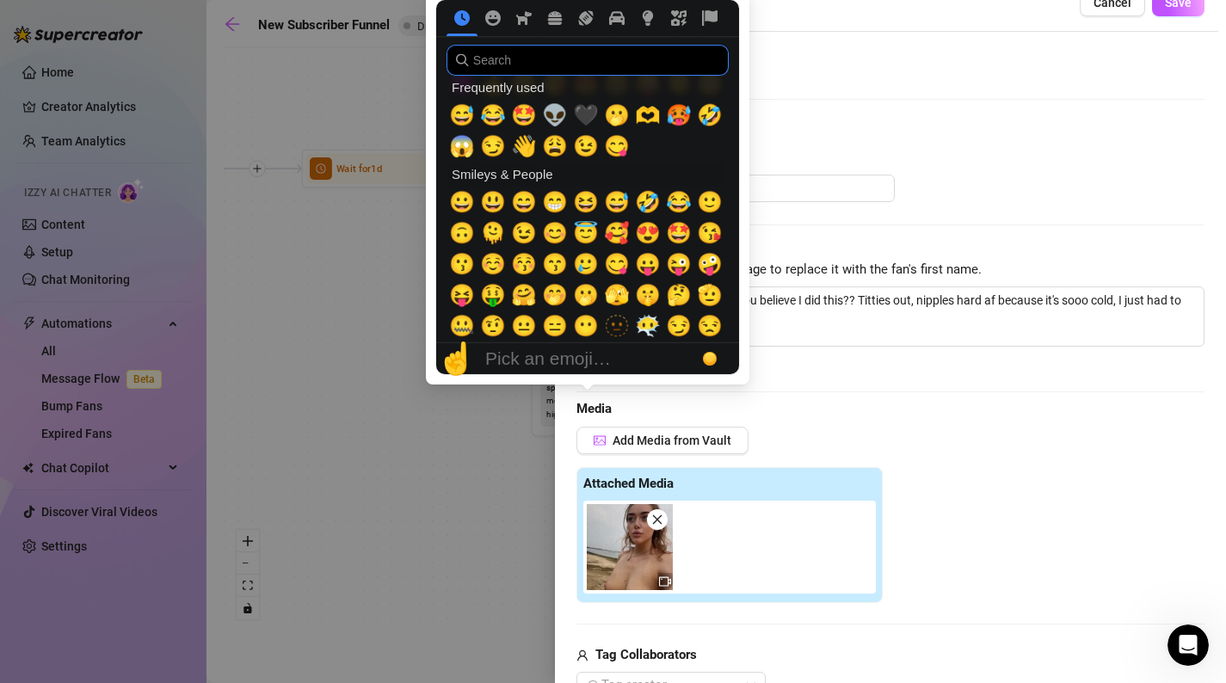
click at [633, 61] on input "search" at bounding box center [588, 60] width 282 height 31
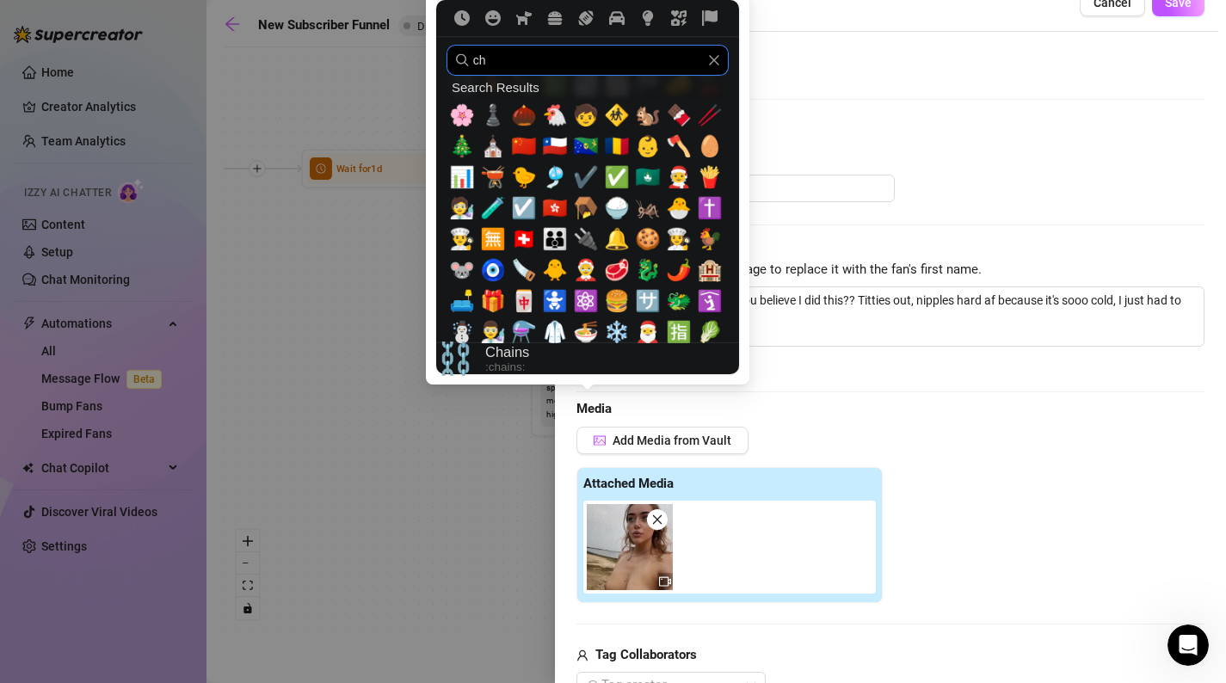
scroll to position [0, 0]
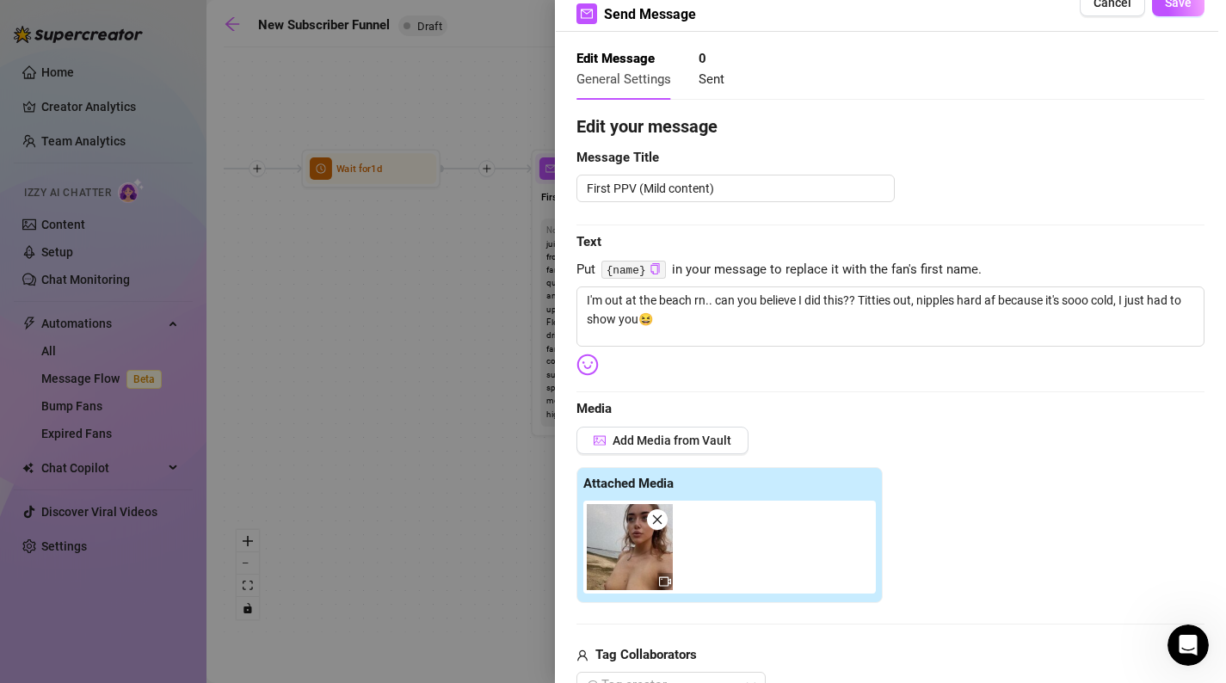
click at [0, 0] on div "🍒 Cherries :cherries:" at bounding box center [0, 0] width 0 height 0
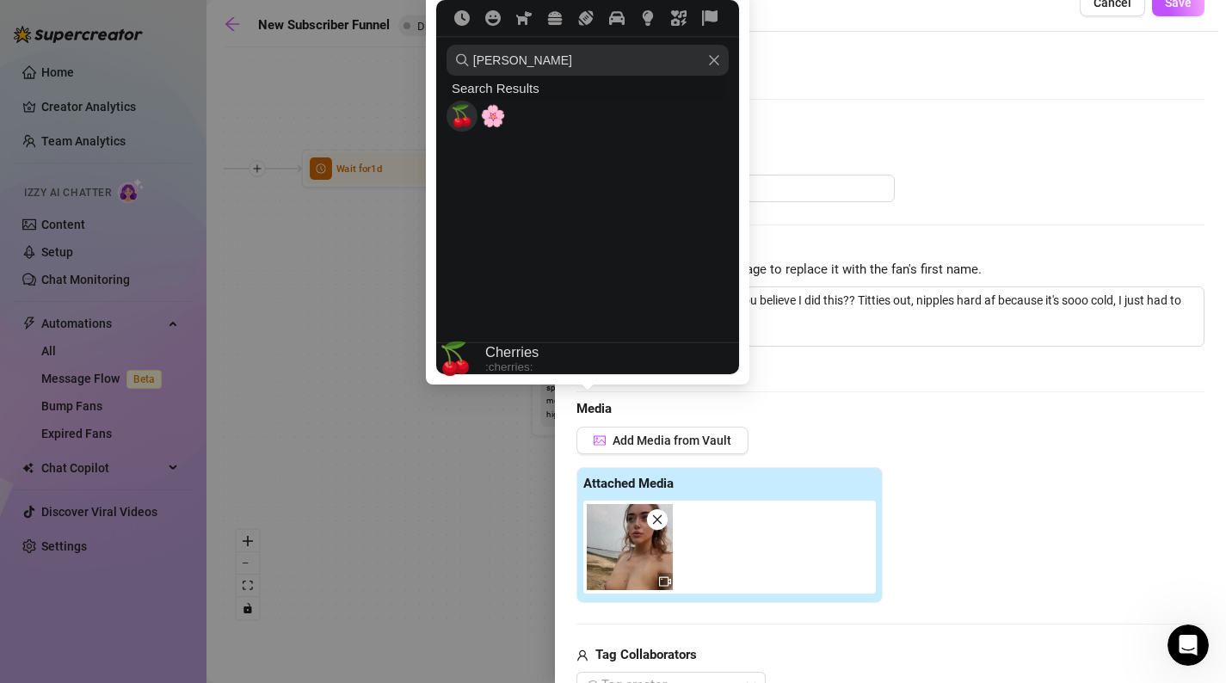
click at [459, 113] on span "🍒" at bounding box center [462, 116] width 26 height 24
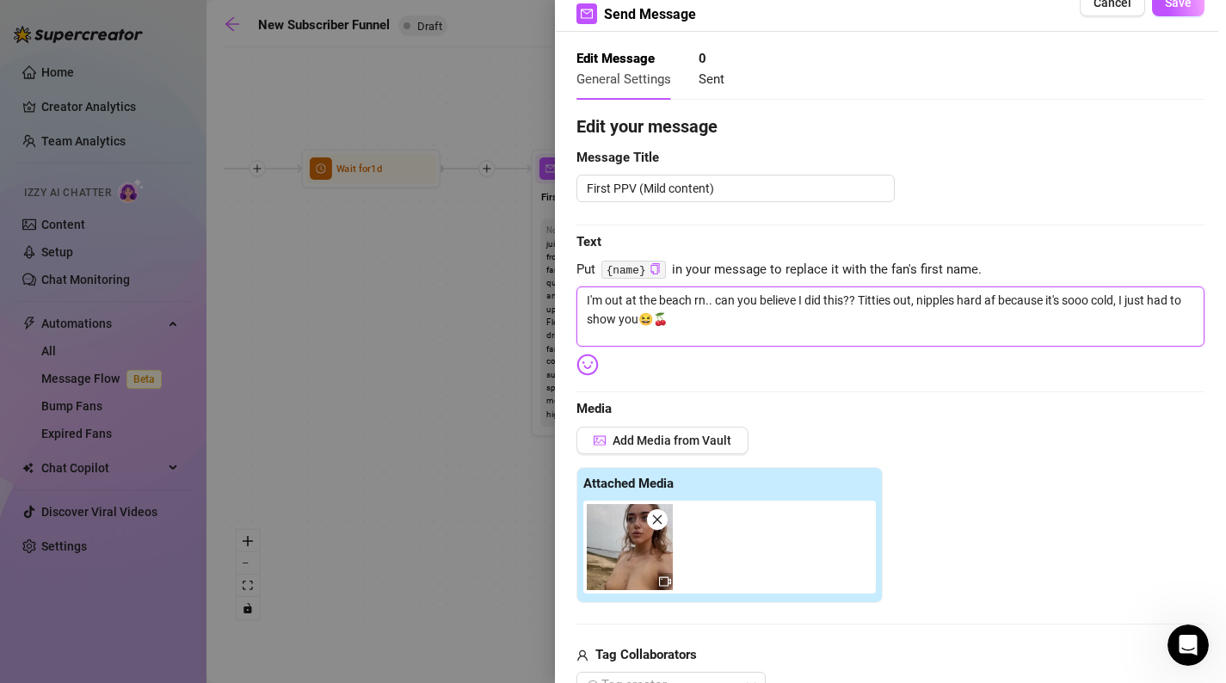
click at [873, 325] on textarea "I'm out at the beach rn.. can you believe I did this?? Titties out, nipples har…" at bounding box center [891, 317] width 628 height 60
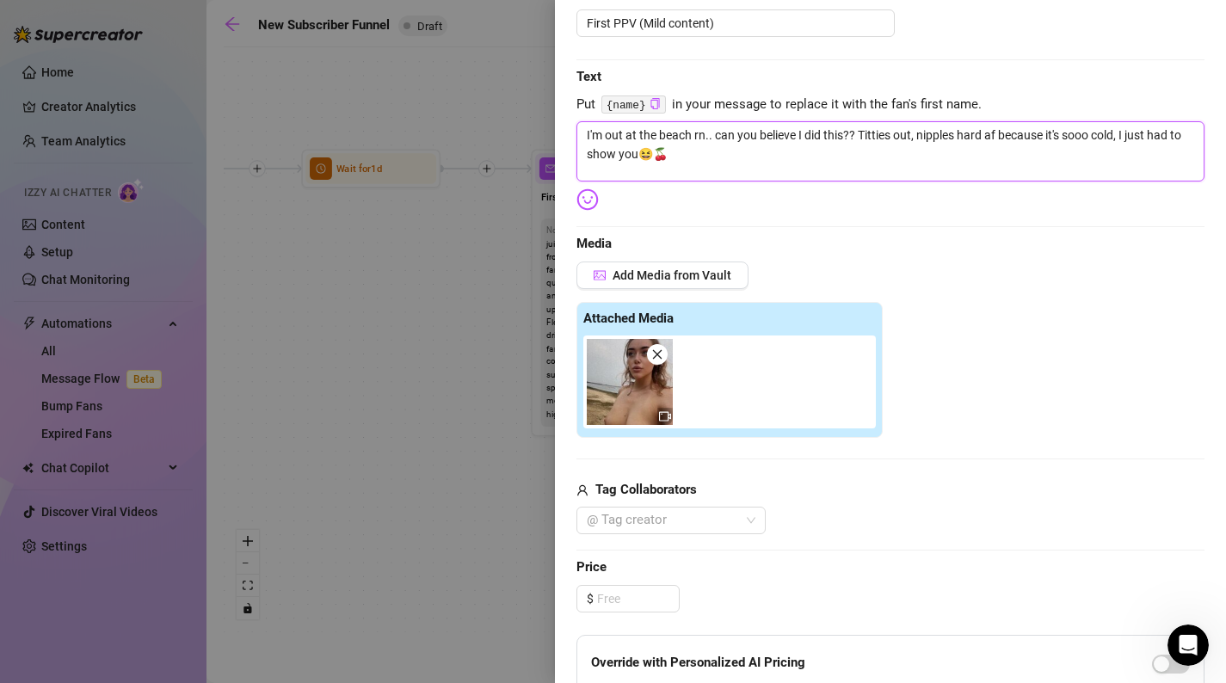
scroll to position [225, 0]
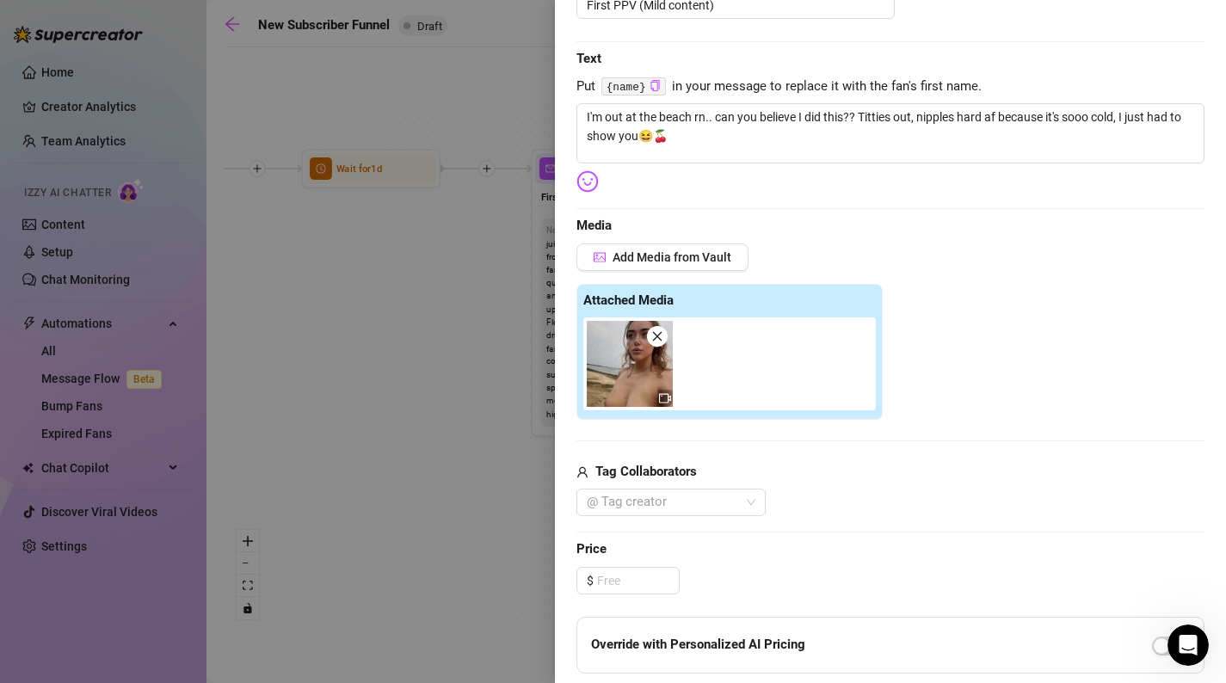
click at [614, 594] on div "Edit your message Message Title First PPV (Mild content) Text Put {name} in you…" at bounding box center [891, 442] width 628 height 1024
click at [620, 587] on input at bounding box center [638, 581] width 82 height 26
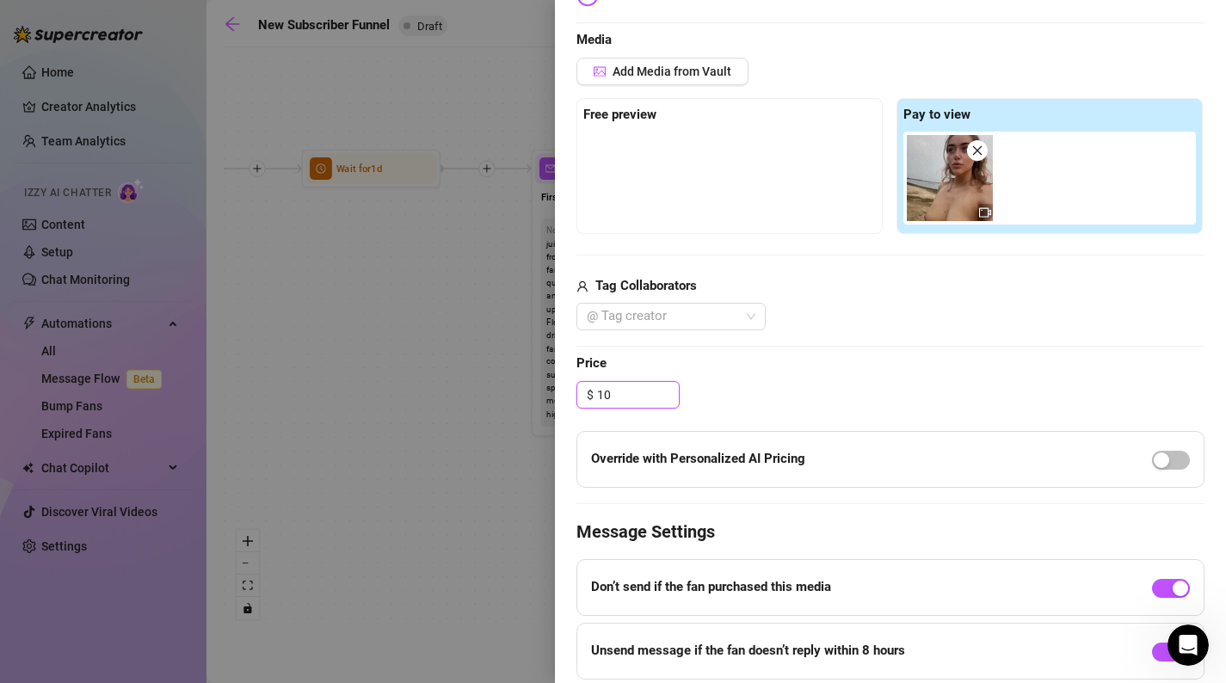
scroll to position [457, 0]
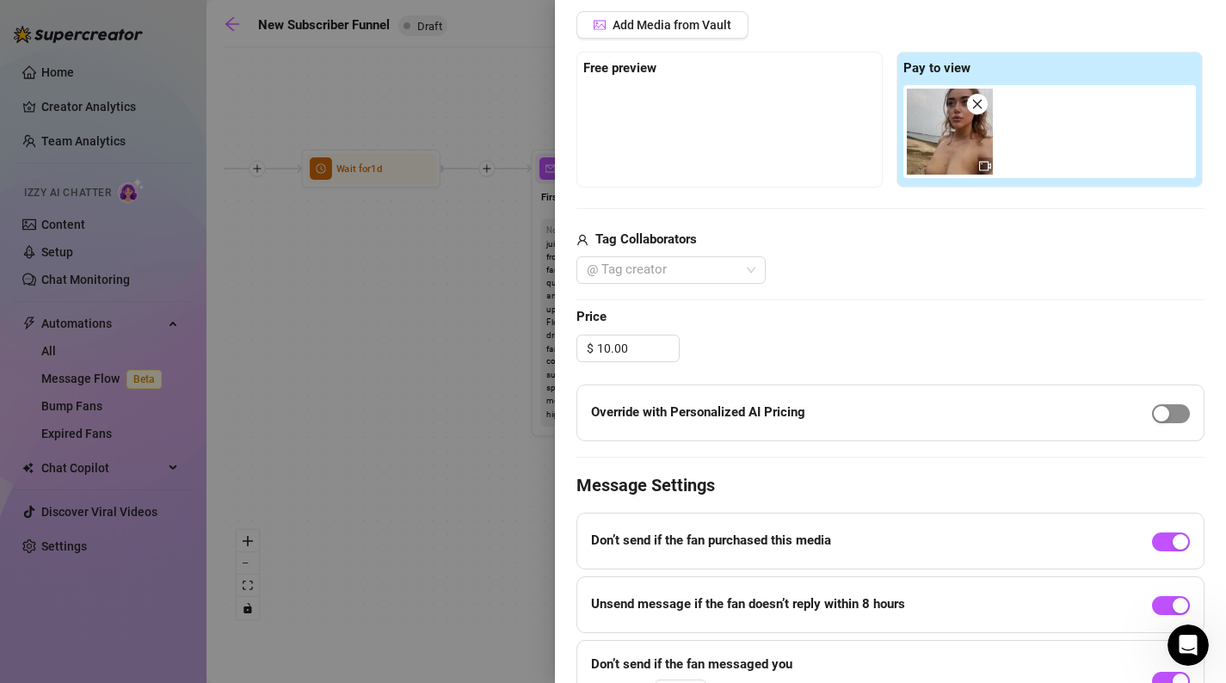
click at [1165, 408] on div "button" at bounding box center [1161, 413] width 15 height 15
drag, startPoint x: 637, startPoint y: 346, endPoint x: 583, endPoint y: 346, distance: 53.4
click at [583, 346] on div "$ 10.00" at bounding box center [628, 349] width 103 height 28
click at [818, 297] on div "Edit your message Message Title First PPV (Mild content) Text Put {name} in you…" at bounding box center [891, 210] width 628 height 1024
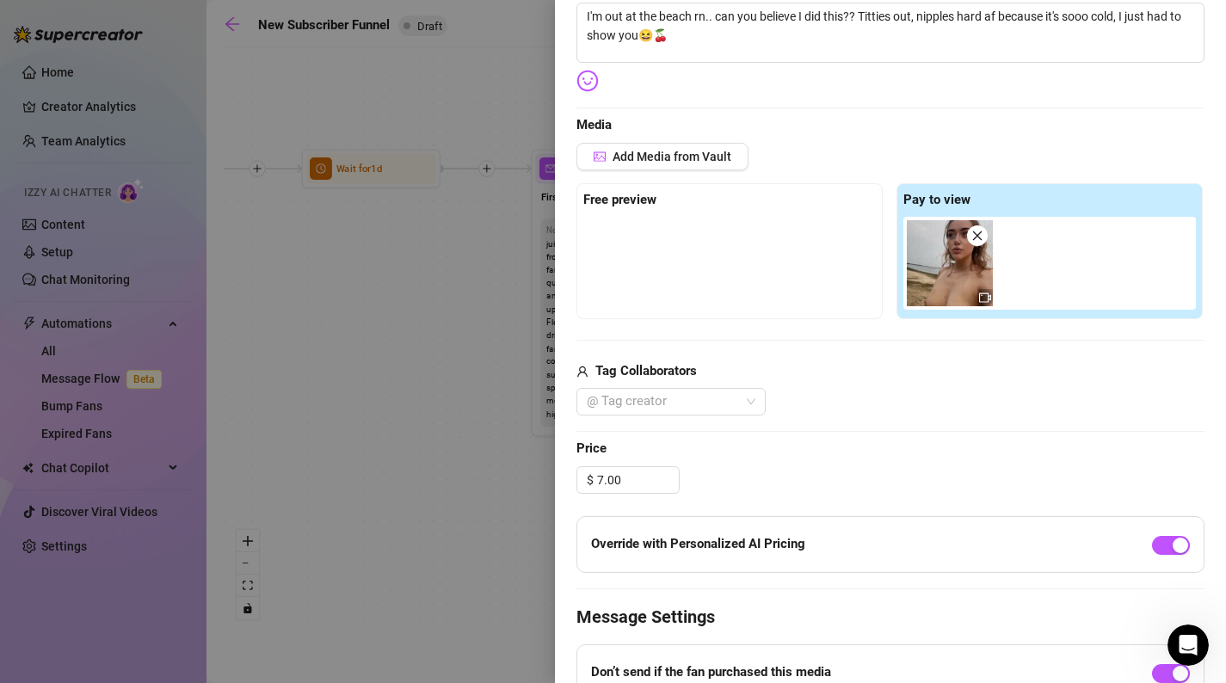
scroll to position [524, 0]
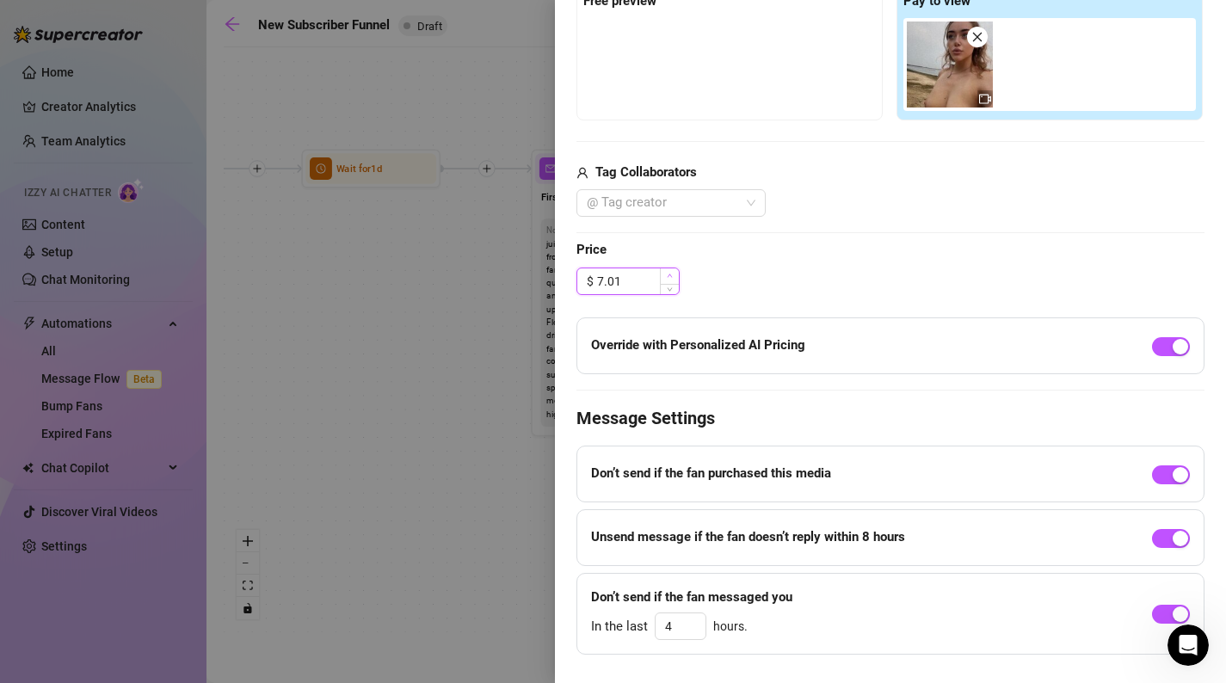
click at [670, 276] on icon "up" at bounding box center [670, 276] width 6 height 6
drag, startPoint x: 629, startPoint y: 287, endPoint x: 585, endPoint y: 286, distance: 43.9
click at [585, 286] on div "$ 7.02" at bounding box center [628, 282] width 103 height 28
click at [848, 228] on div "Edit your message Message Title First PPV (Mild content) Text Put {name} in you…" at bounding box center [891, 143] width 628 height 1024
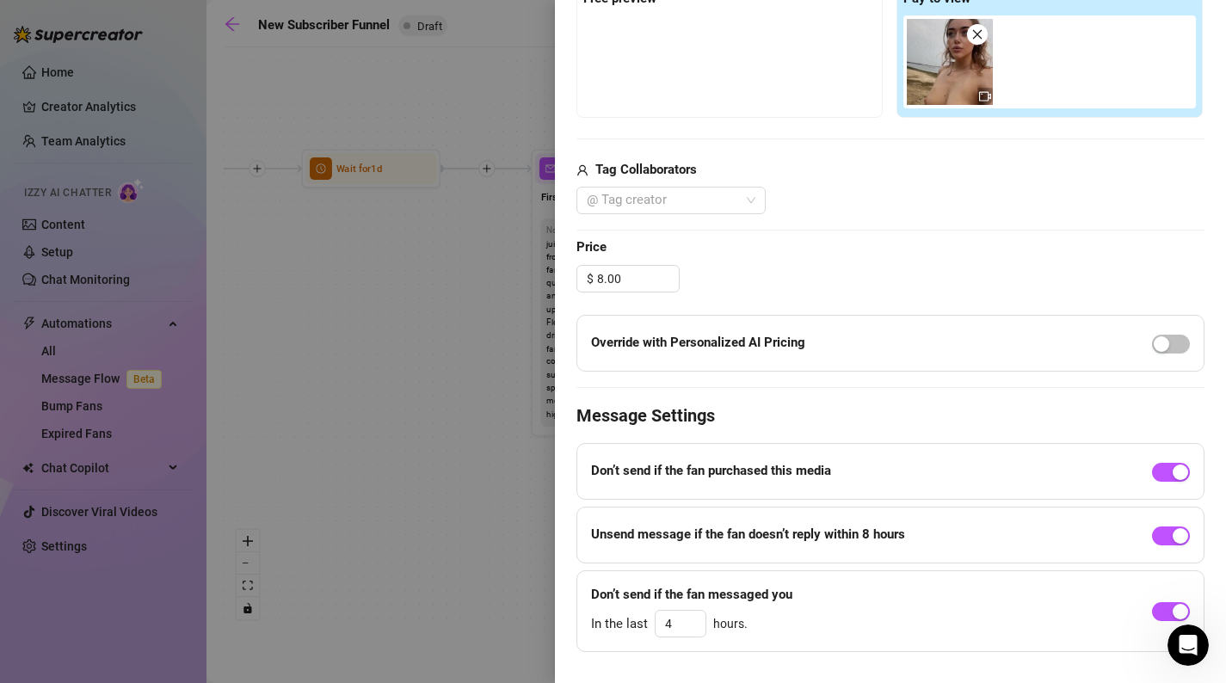
scroll to position [525, 0]
click at [694, 634] on icon "down" at bounding box center [697, 631] width 6 height 6
click at [1165, 613] on span "button" at bounding box center [1171, 613] width 38 height 19
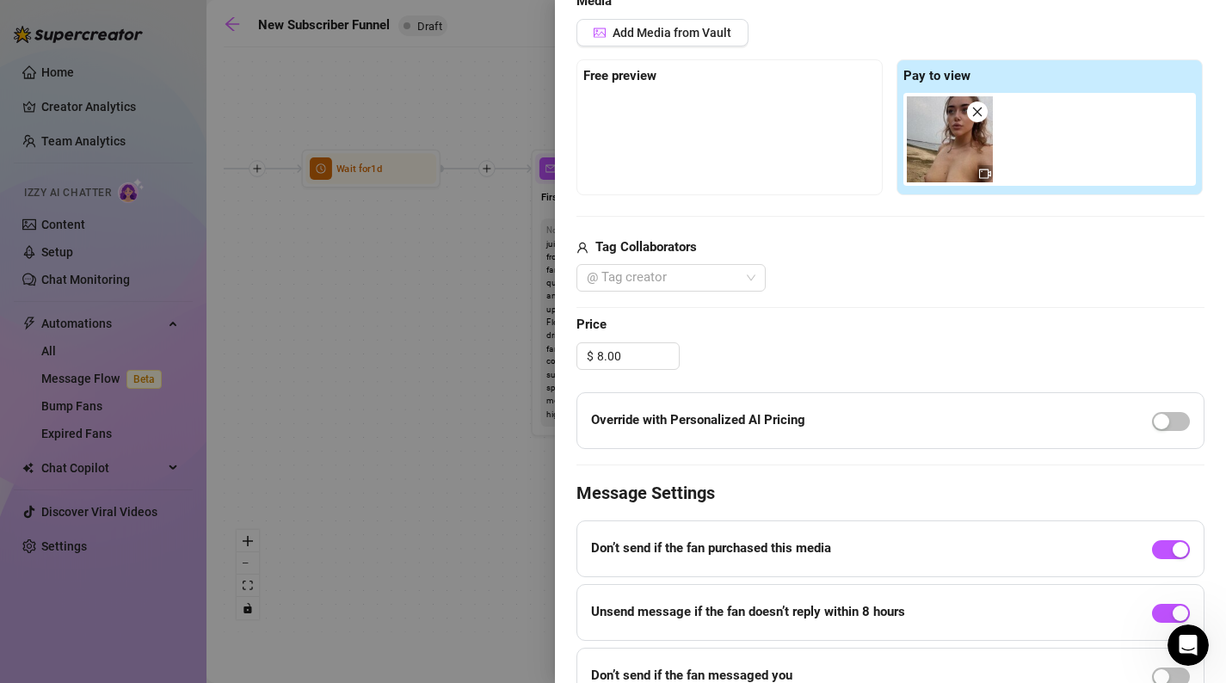
scroll to position [535, 0]
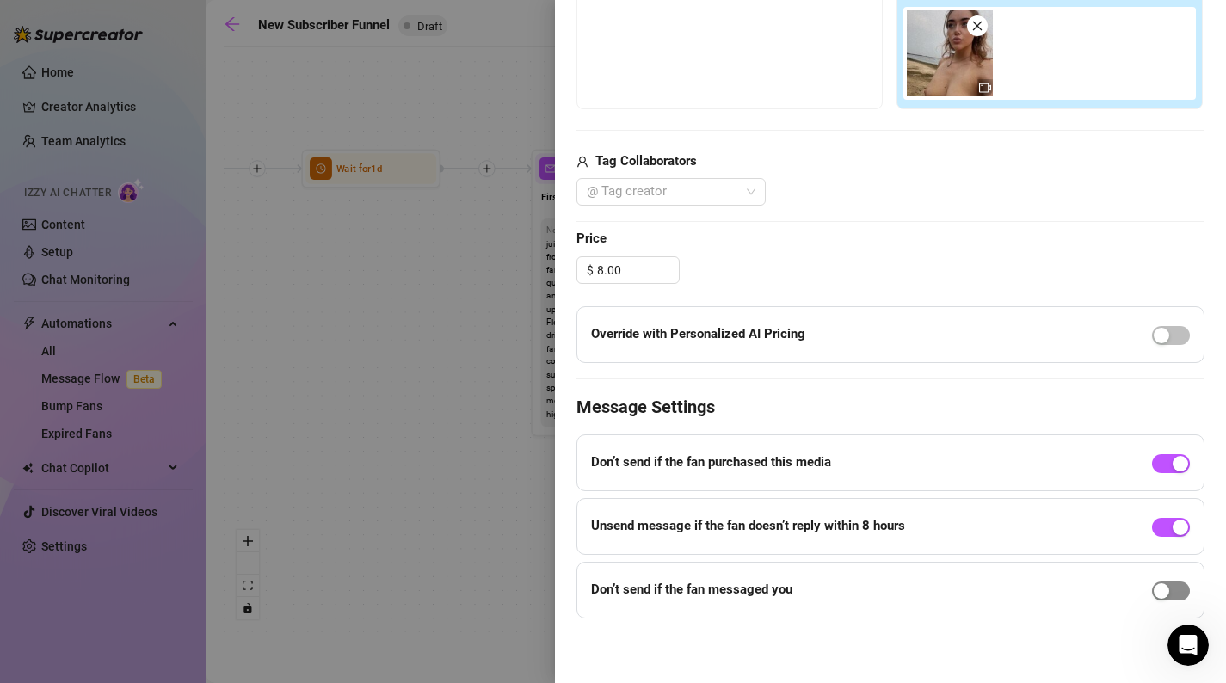
click at [1176, 583] on span "button" at bounding box center [1171, 591] width 38 height 19
click at [694, 624] on span "Decrease Value" at bounding box center [696, 620] width 19 height 15
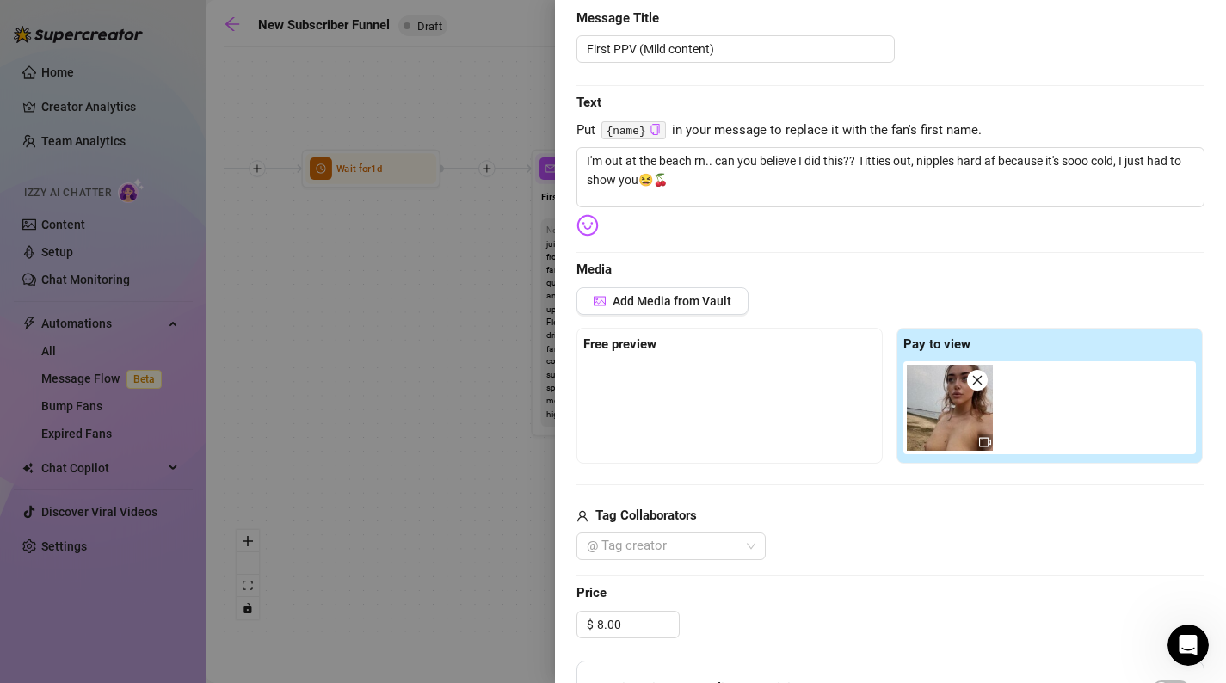
scroll to position [0, 0]
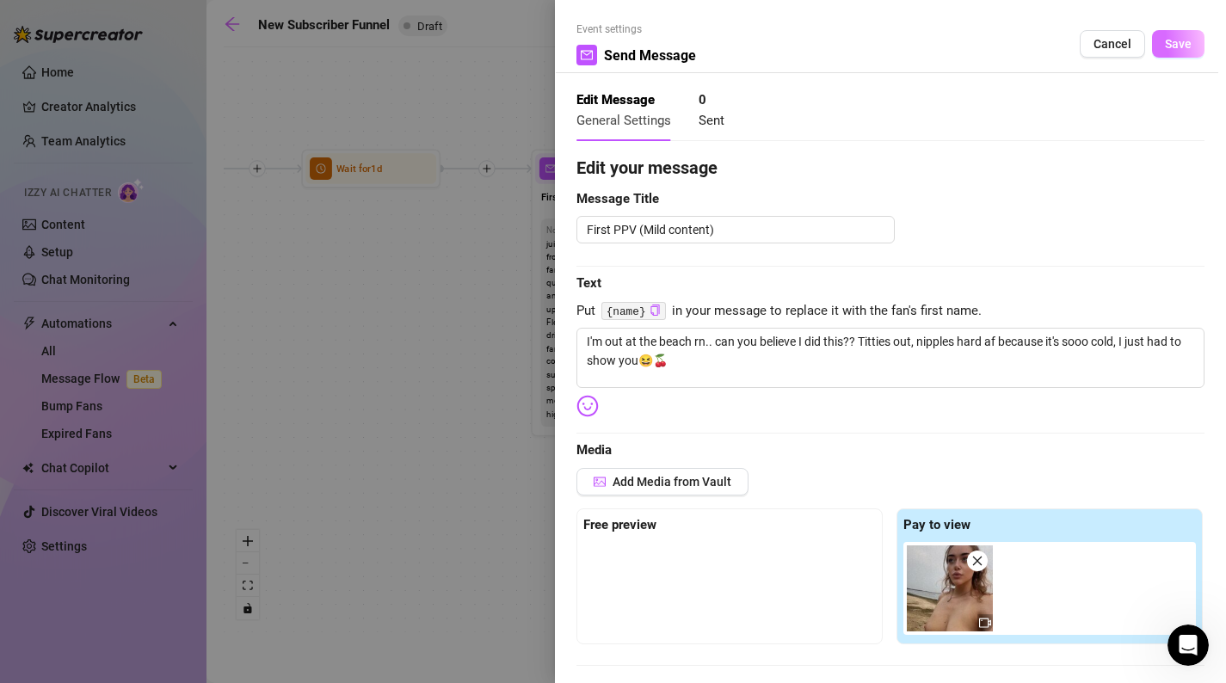
click at [1187, 42] on span "Save" at bounding box center [1178, 44] width 27 height 14
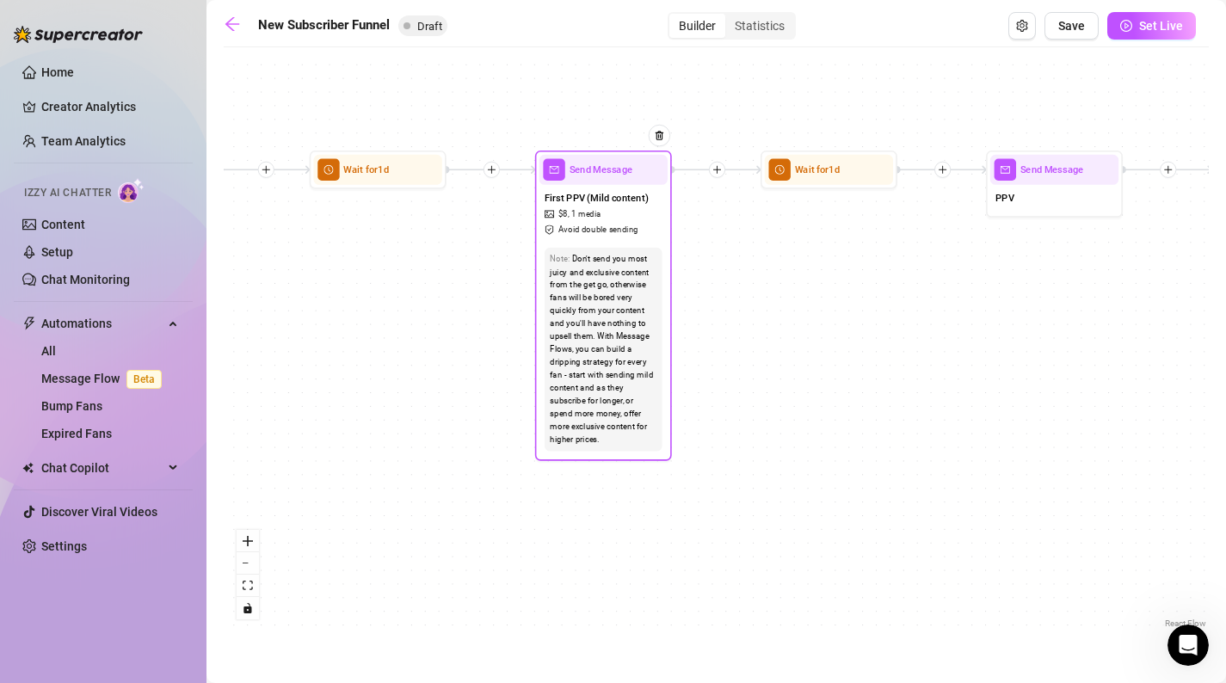
click at [611, 231] on span "Avoid double sending" at bounding box center [599, 230] width 80 height 13
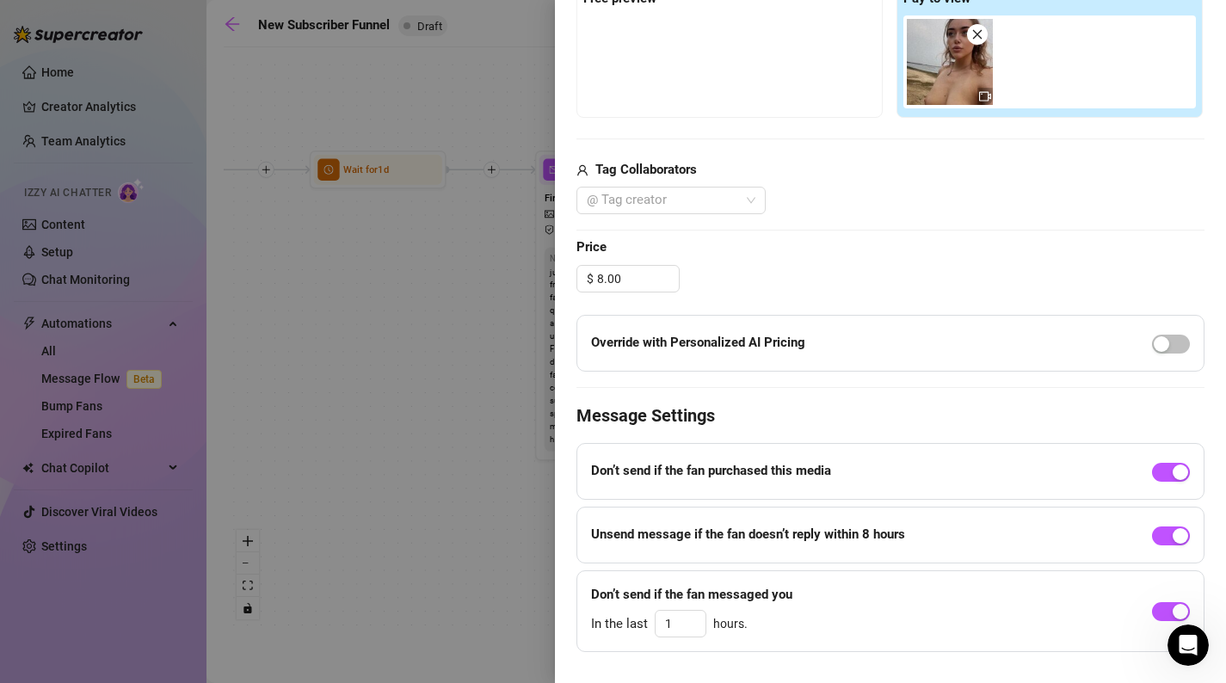
scroll to position [560, 0]
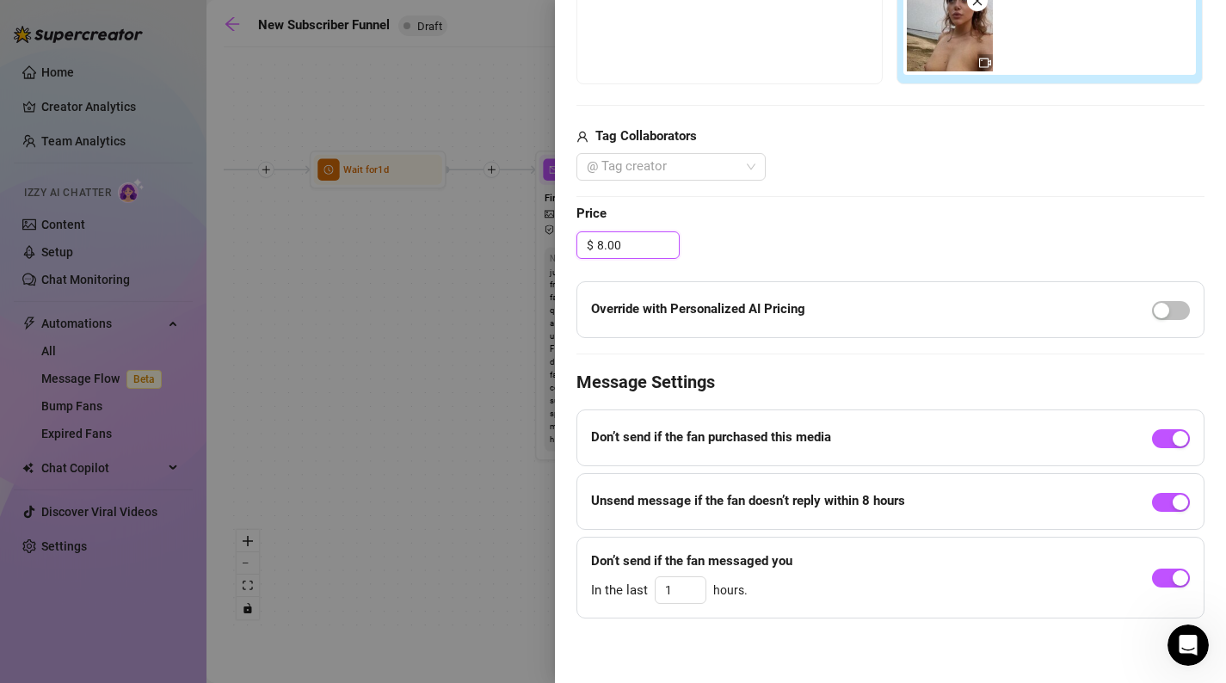
drag, startPoint x: 633, startPoint y: 240, endPoint x: 556, endPoint y: 233, distance: 76.9
click at [556, 233] on div "Event settings Send Message Cancel Save Edit Message General Settings 0 Sent 0 …" at bounding box center [890, 341] width 671 height 683
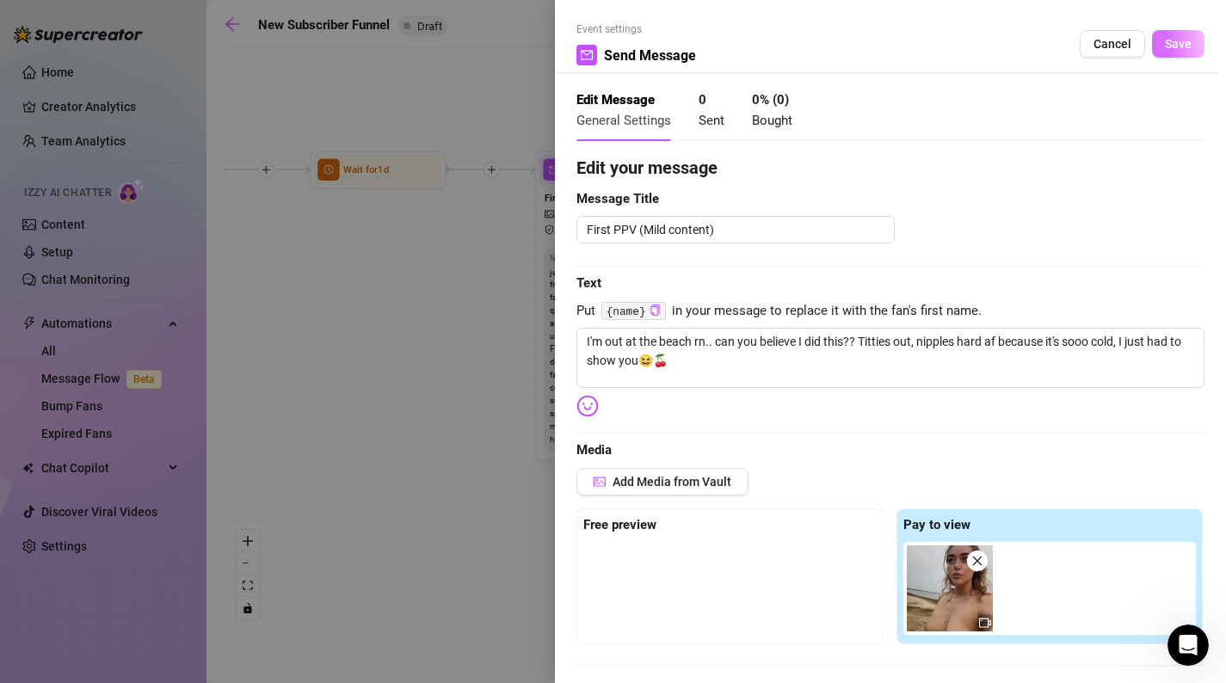
click at [1187, 41] on span "Save" at bounding box center [1178, 44] width 27 height 14
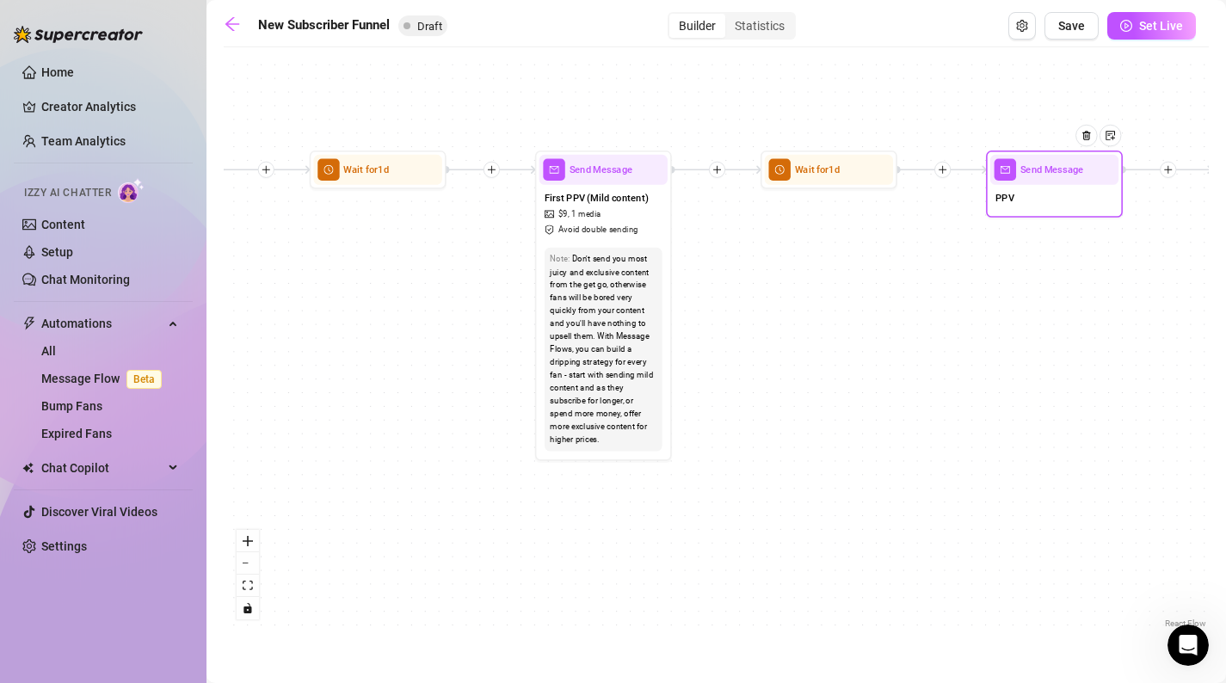
click at [1044, 207] on div "PPV" at bounding box center [1055, 199] width 128 height 28
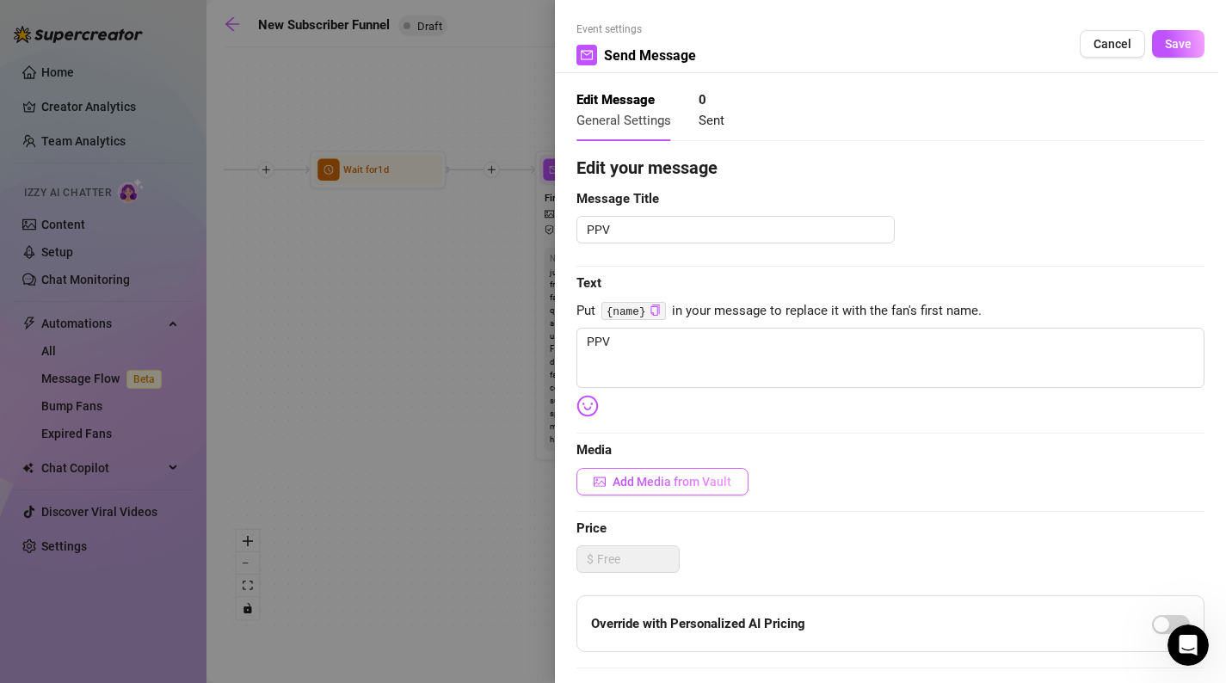
click at [687, 468] on button "Add Media from Vault" at bounding box center [663, 482] width 172 height 28
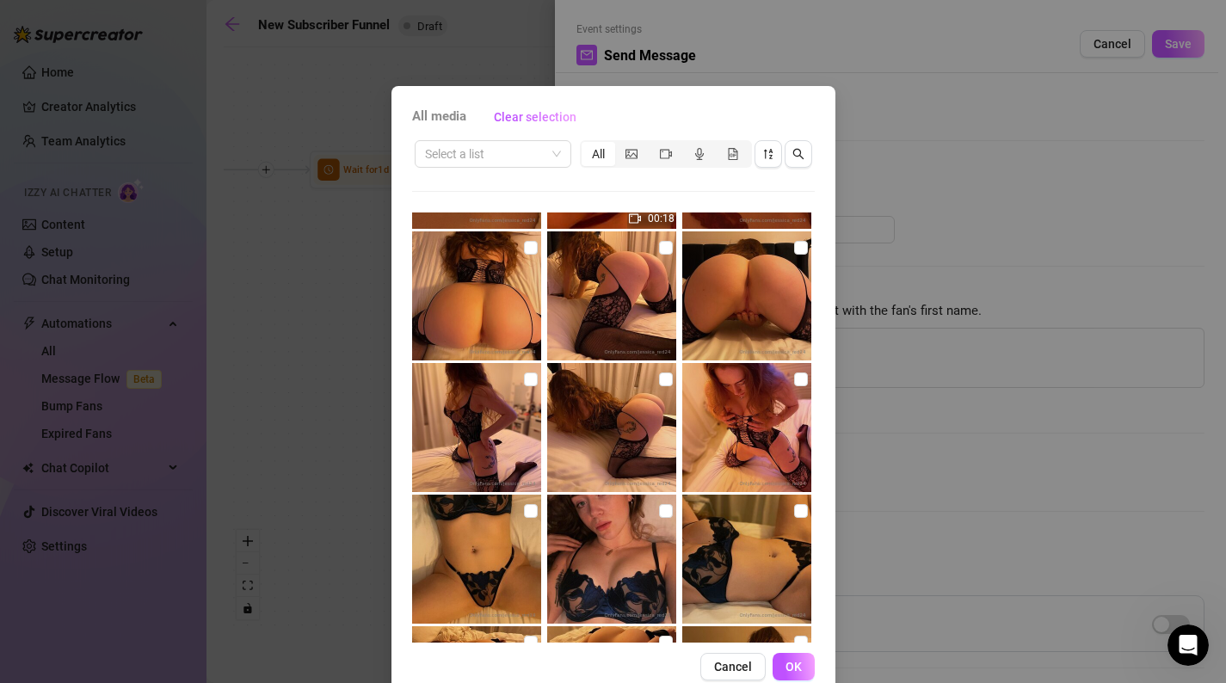
scroll to position [3132, 0]
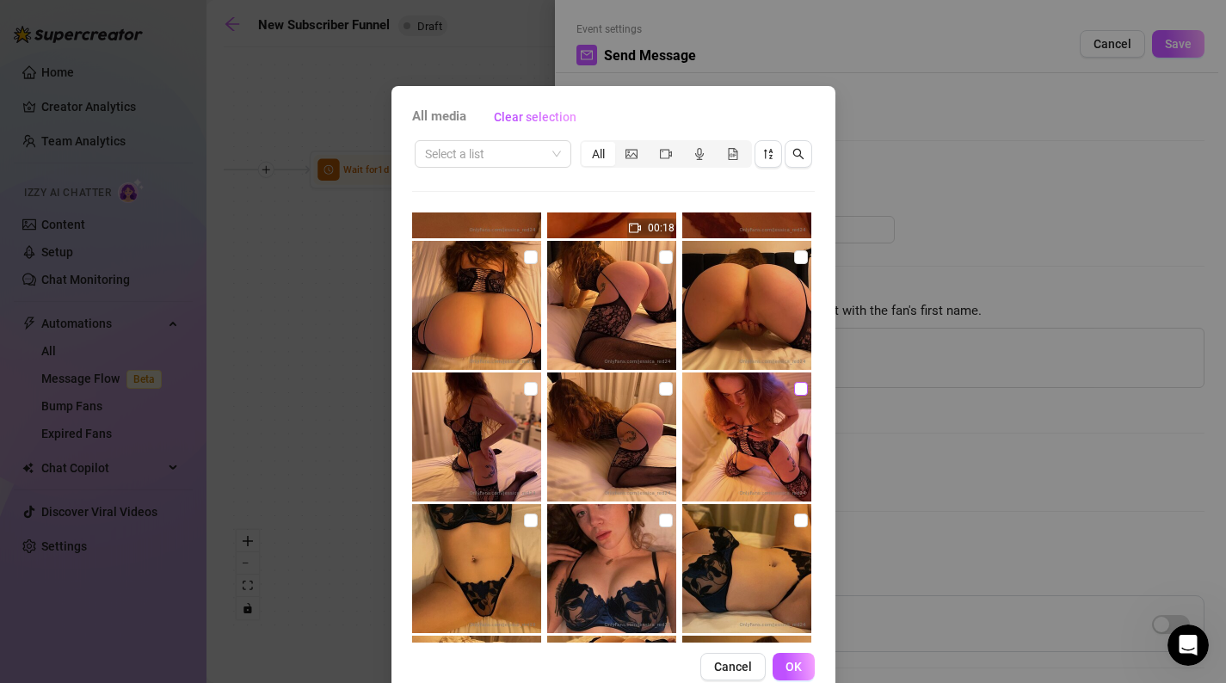
click at [799, 390] on input "checkbox" at bounding box center [801, 389] width 14 height 14
click at [665, 391] on input "checkbox" at bounding box center [666, 389] width 14 height 14
click at [529, 387] on input "checkbox" at bounding box center [531, 389] width 14 height 14
click at [798, 261] on input "checkbox" at bounding box center [801, 257] width 14 height 14
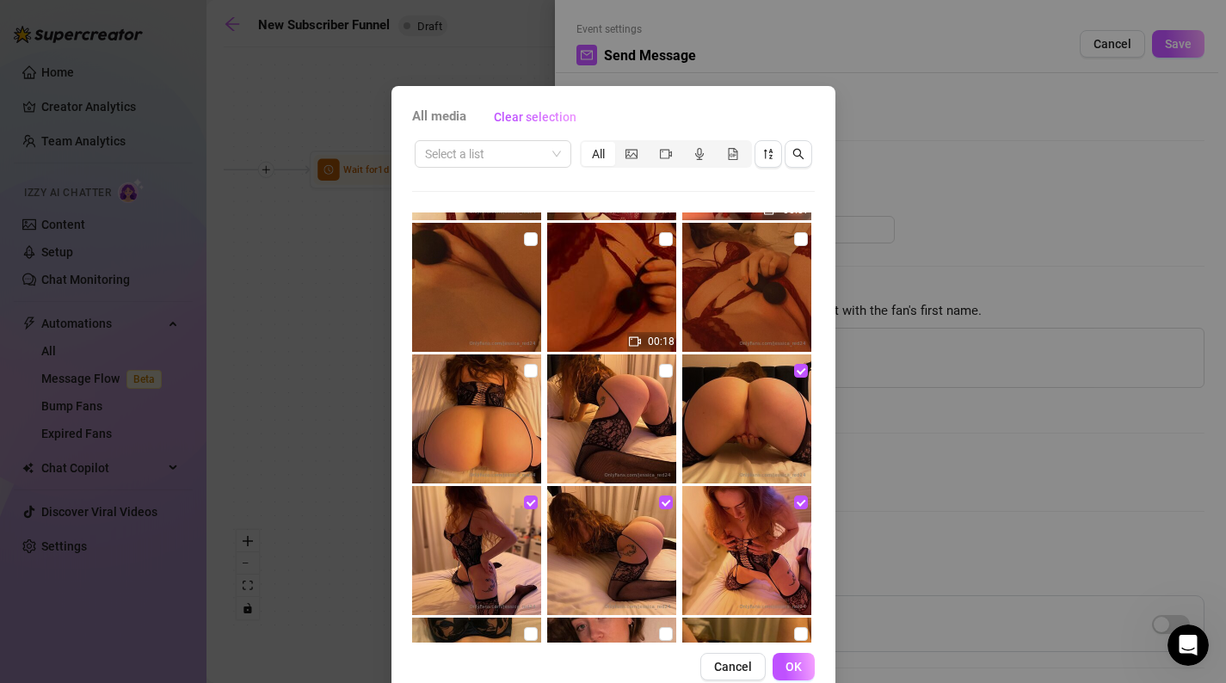
scroll to position [3002, 0]
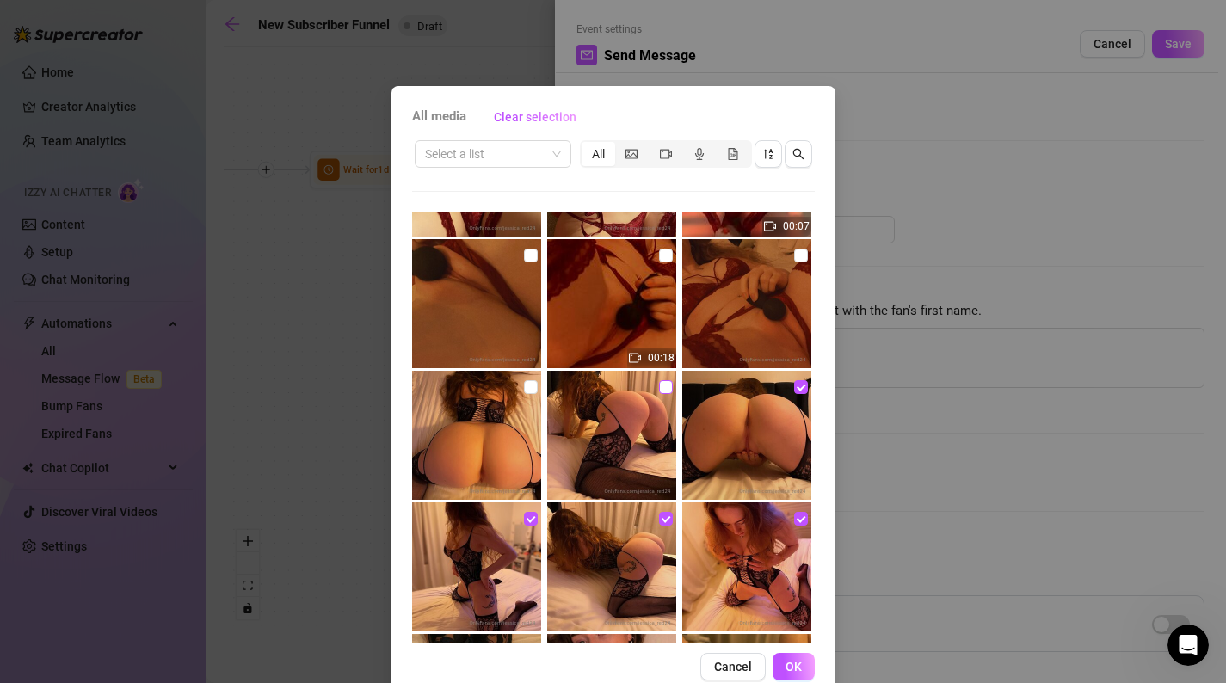
click at [666, 389] on input "checkbox" at bounding box center [666, 387] width 14 height 14
click at [530, 389] on input "checkbox" at bounding box center [531, 387] width 14 height 14
click at [798, 668] on span "OK" at bounding box center [794, 667] width 16 height 14
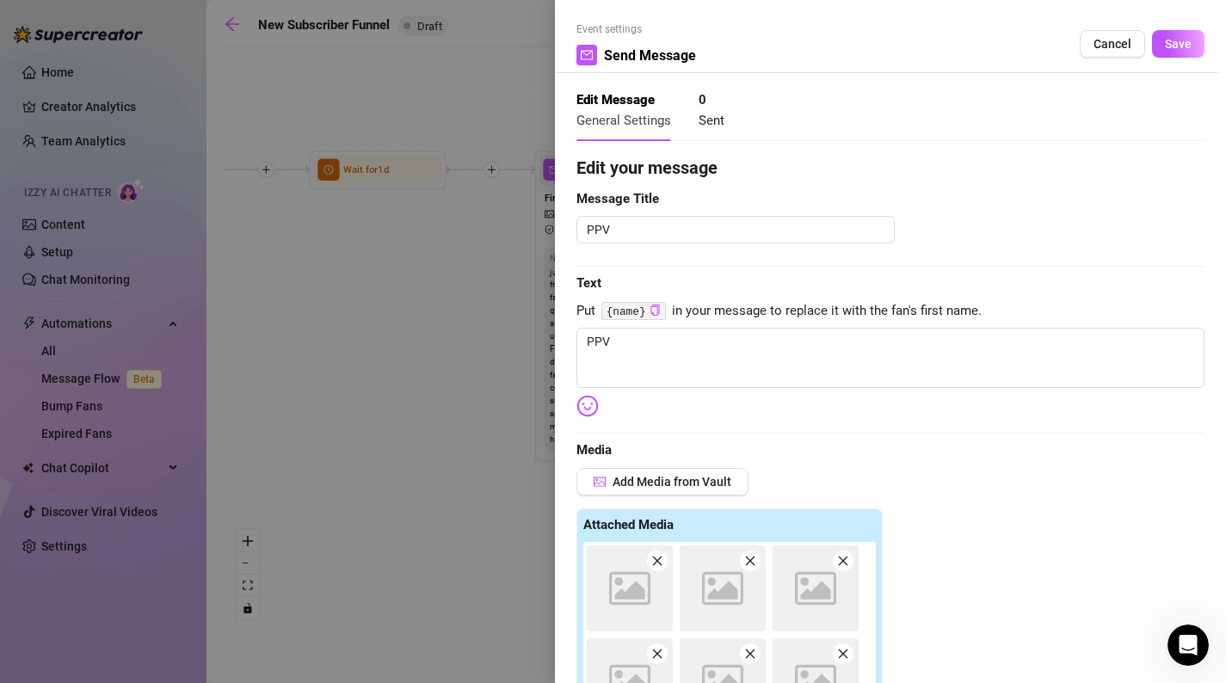
scroll to position [373, 0]
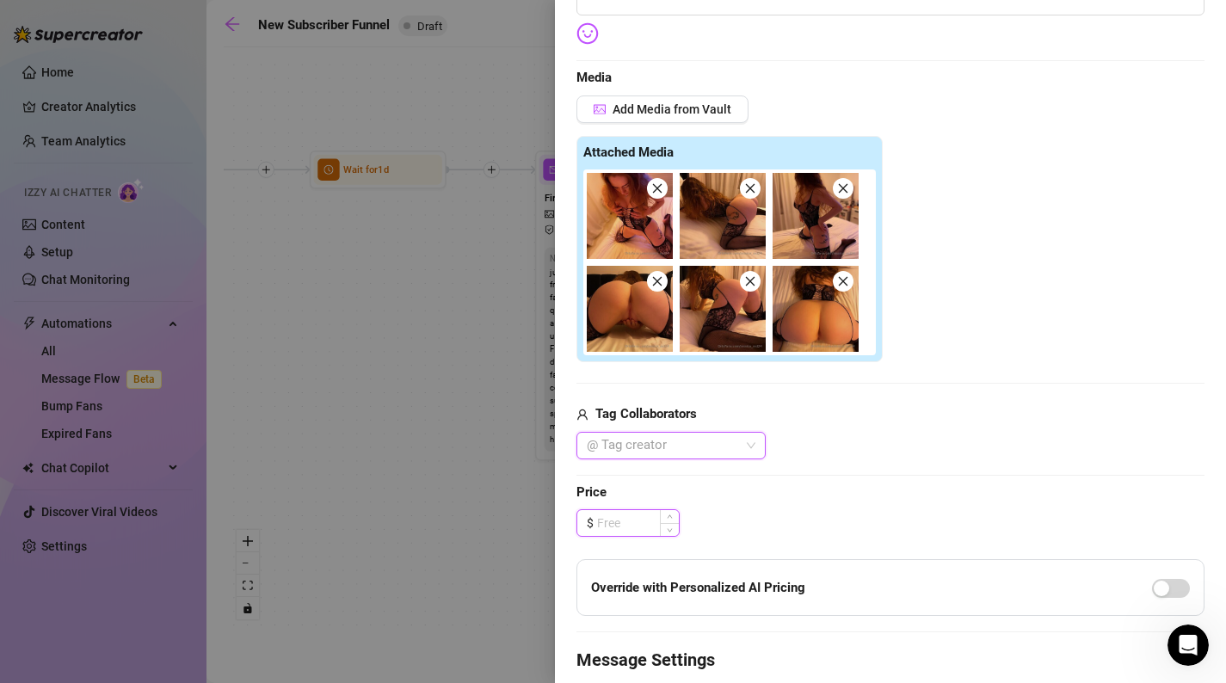
click at [654, 523] on input at bounding box center [638, 523] width 82 height 26
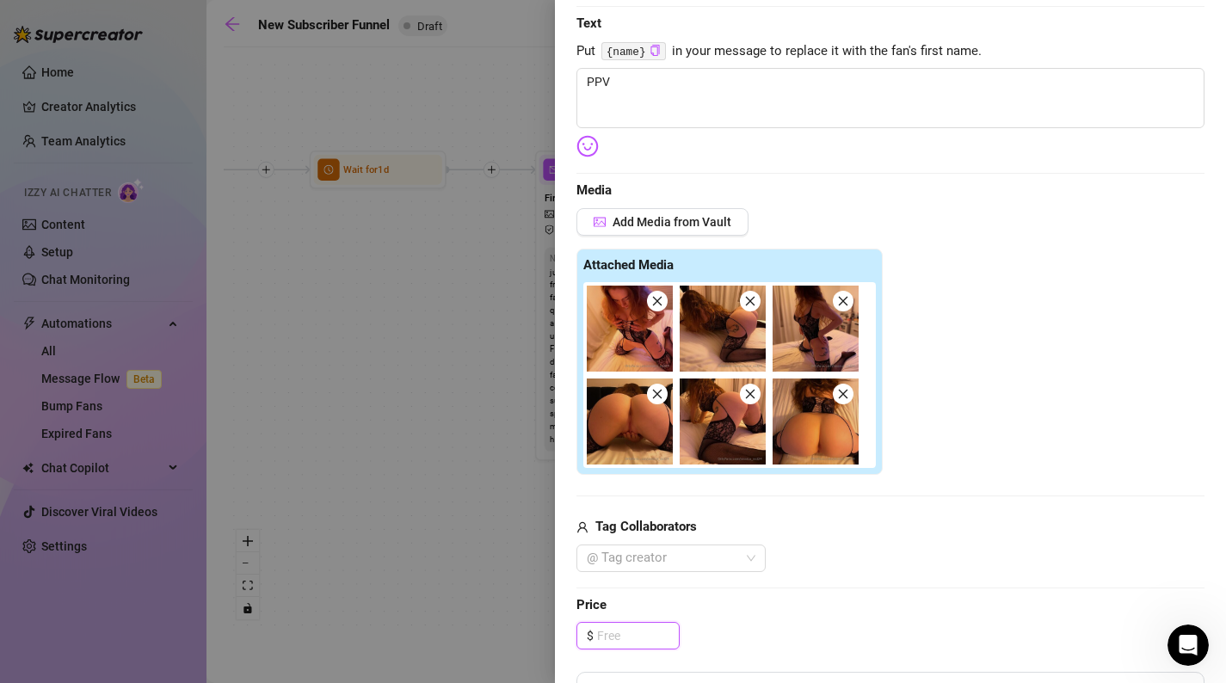
scroll to position [265, 0]
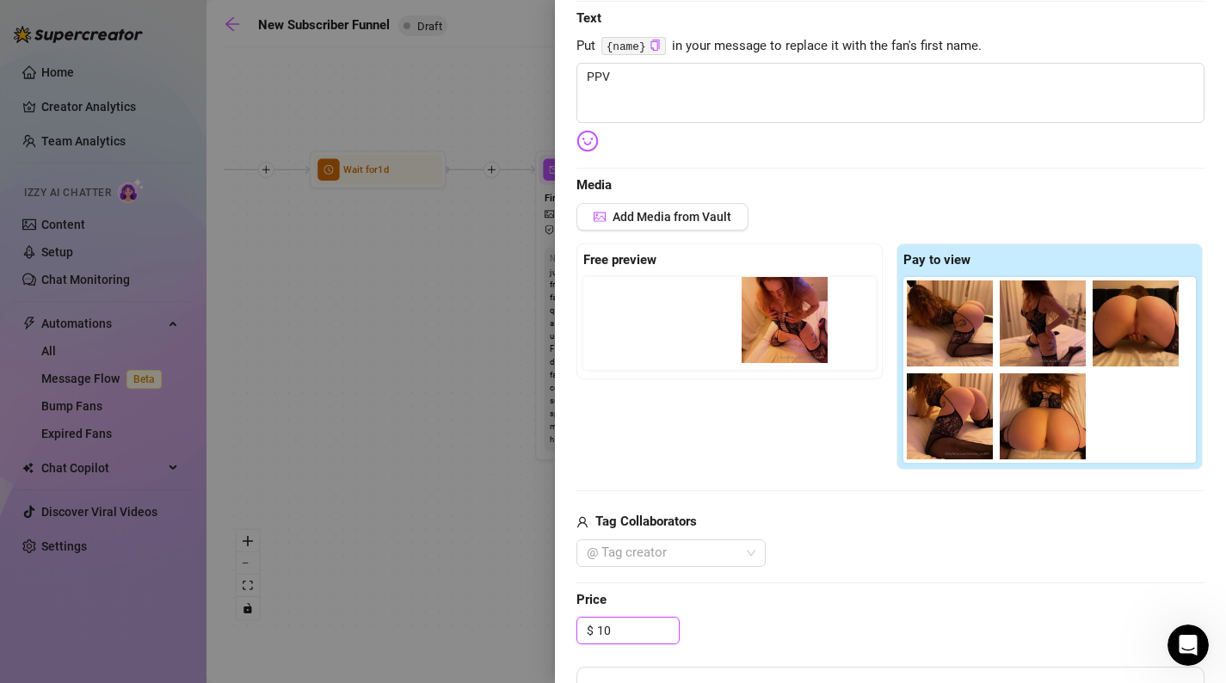
drag, startPoint x: 972, startPoint y: 333, endPoint x: 803, endPoint y: 330, distance: 168.7
click at [803, 330] on div "Free preview Pay to view" at bounding box center [891, 357] width 628 height 227
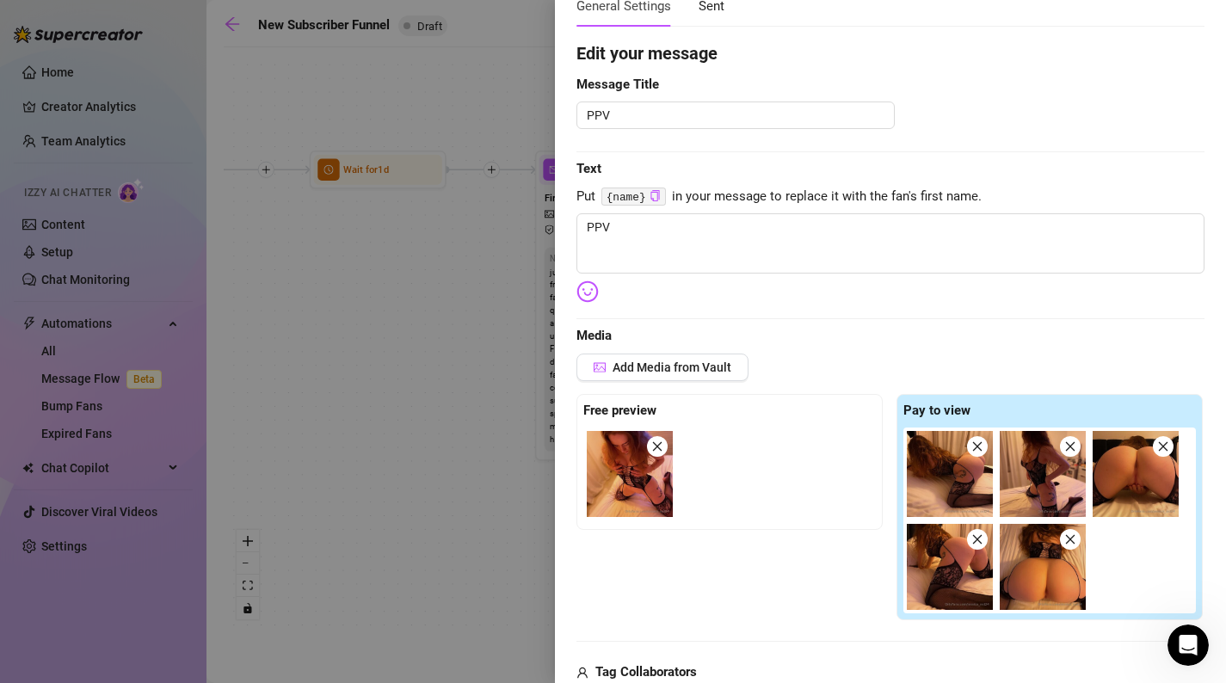
scroll to position [108, 0]
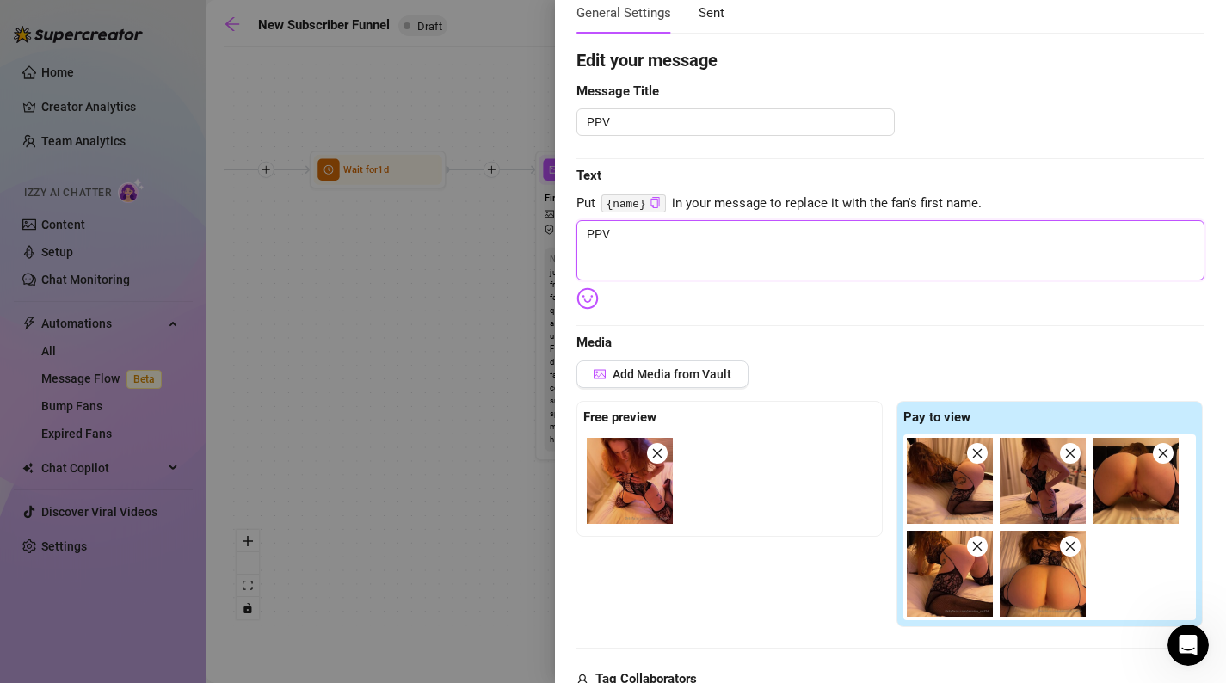
drag, startPoint x: 802, startPoint y: 243, endPoint x: 576, endPoint y: 243, distance: 226.3
click at [575, 242] on div "Event settings Send Message Cancel Save Edit Message General Settings 0 Sent Ed…" at bounding box center [890, 341] width 671 height 683
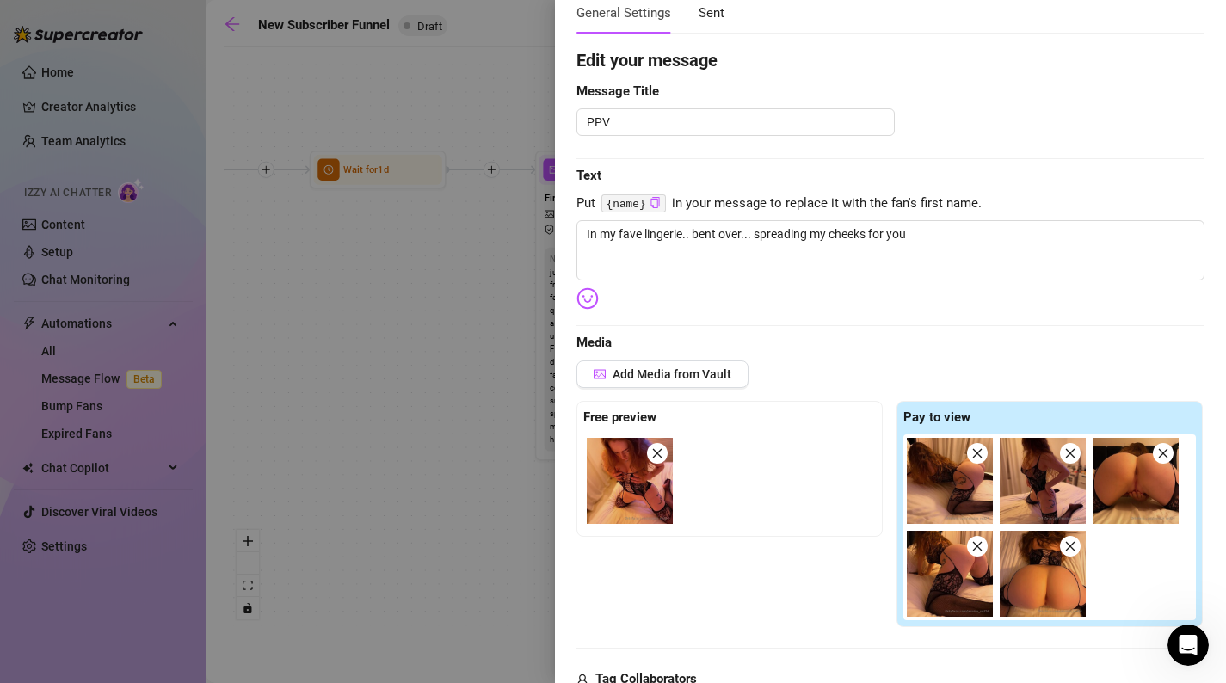
click at [589, 298] on img at bounding box center [588, 298] width 22 height 22
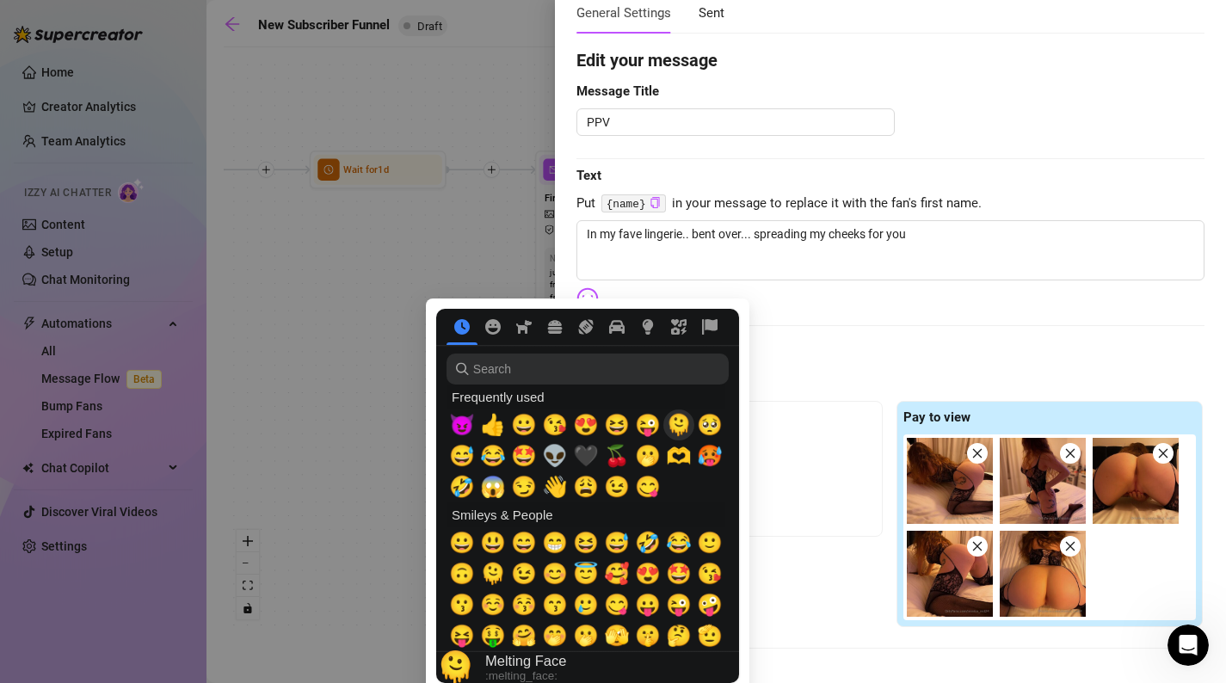
click at [683, 437] on span "🫠" at bounding box center [679, 425] width 26 height 24
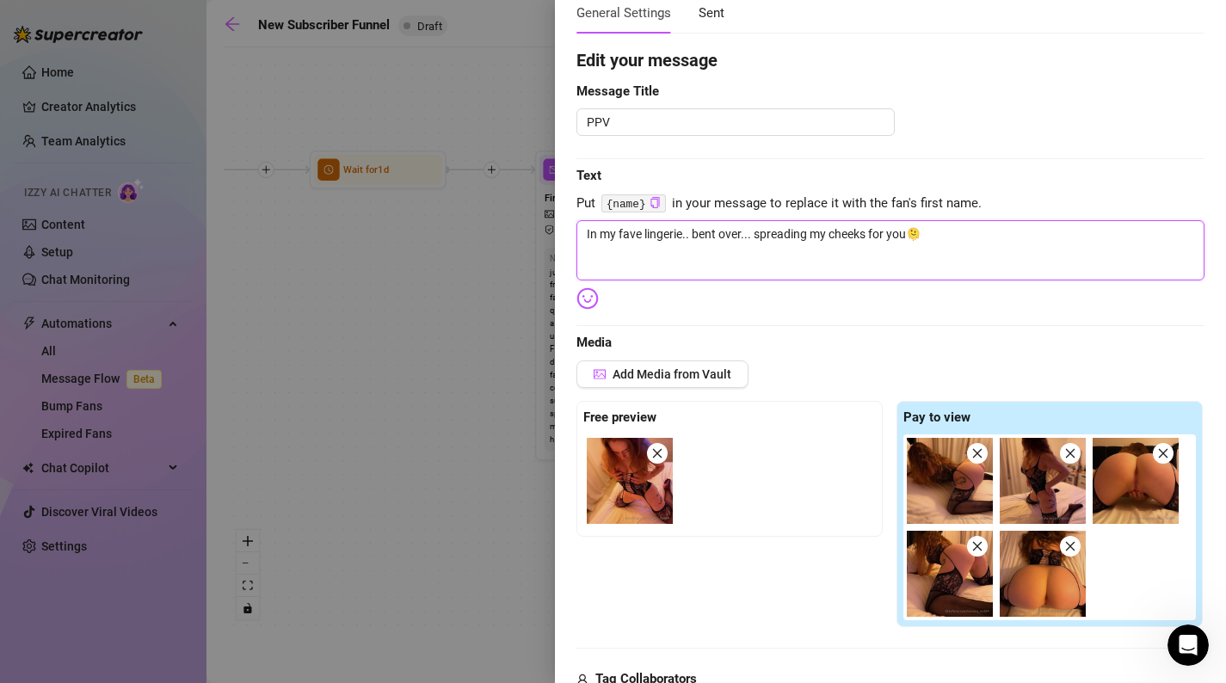
click at [1053, 230] on textarea "In my fave lingerie.. bent over... spreading my cheeks for you🫠" at bounding box center [891, 250] width 628 height 60
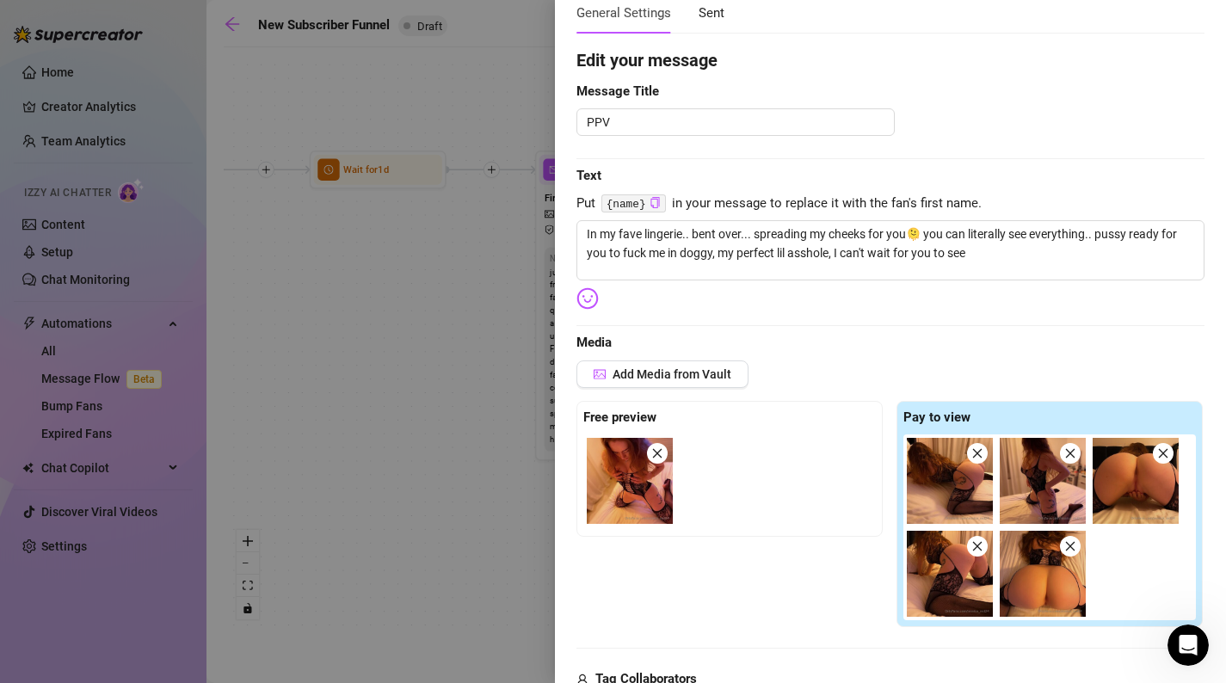
click at [580, 300] on body "Home Creator Analytics Team Analytics Izzy AI Chatter Content Setup Chat Monito…" at bounding box center [613, 341] width 1226 height 683
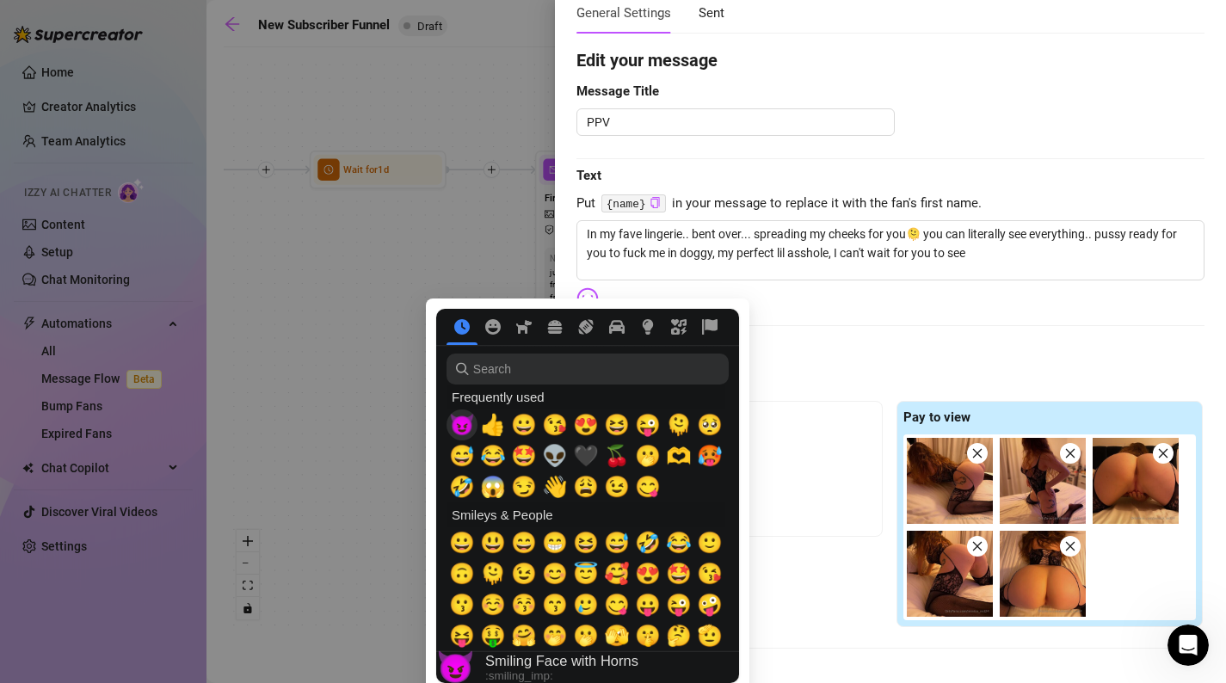
click at [457, 420] on span "😈" at bounding box center [462, 425] width 26 height 24
click at [841, 318] on div "Edit your message Message Title PPV Text Put {name} in your message to replace …" at bounding box center [891, 604] width 628 height 1115
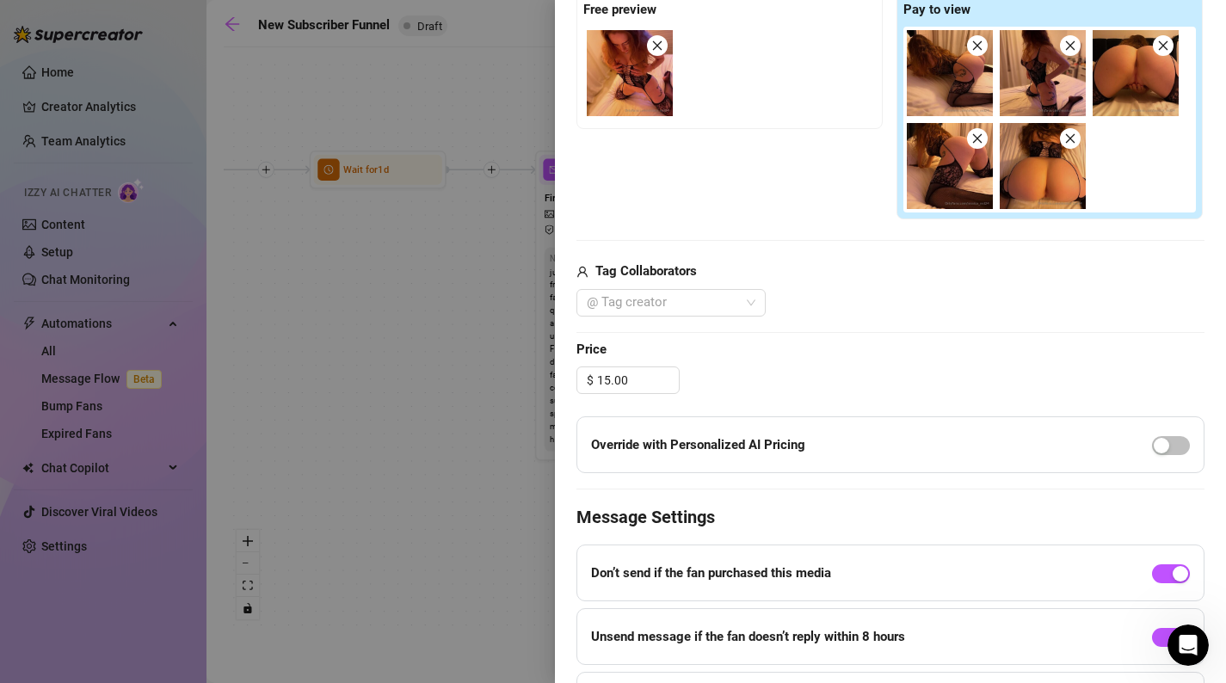
scroll to position [459, 0]
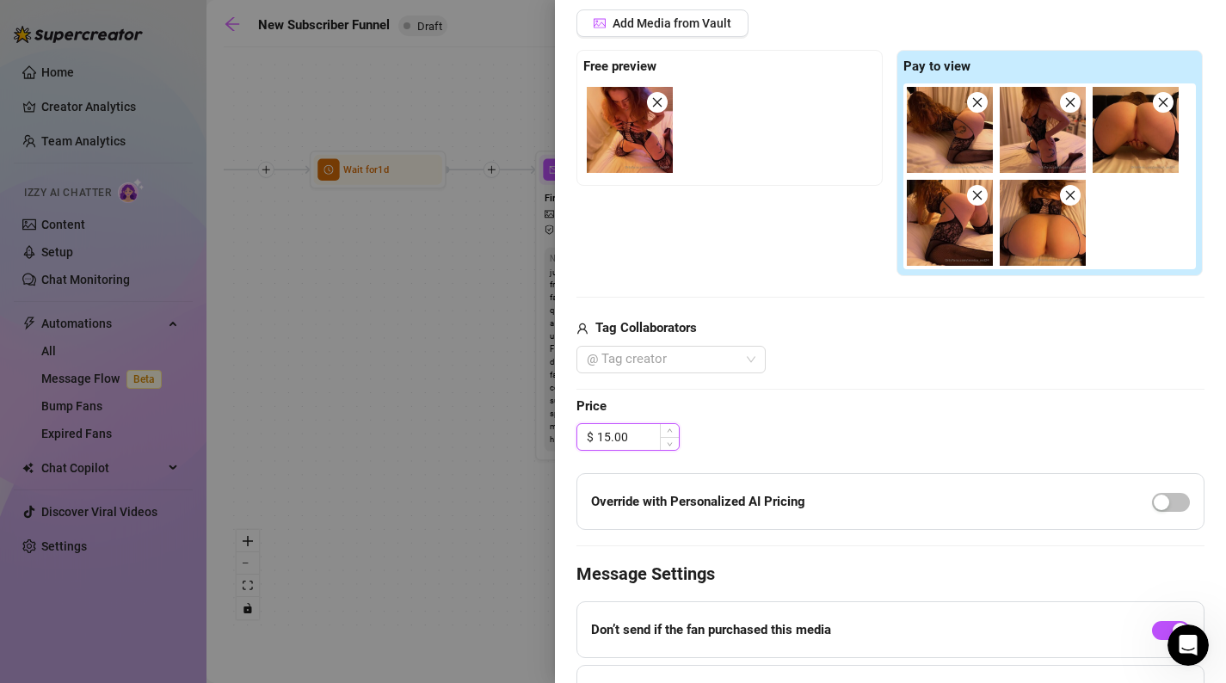
drag, startPoint x: 645, startPoint y: 433, endPoint x: 608, endPoint y: 435, distance: 38.0
click at [608, 435] on input "15.00" at bounding box center [638, 437] width 82 height 26
click at [603, 435] on input "15.00" at bounding box center [638, 437] width 82 height 26
click at [609, 436] on input "15.00" at bounding box center [638, 437] width 82 height 26
click at [784, 393] on div "Edit your message Message Title PPV Text Put {name} in your message to replace …" at bounding box center [891, 253] width 628 height 1115
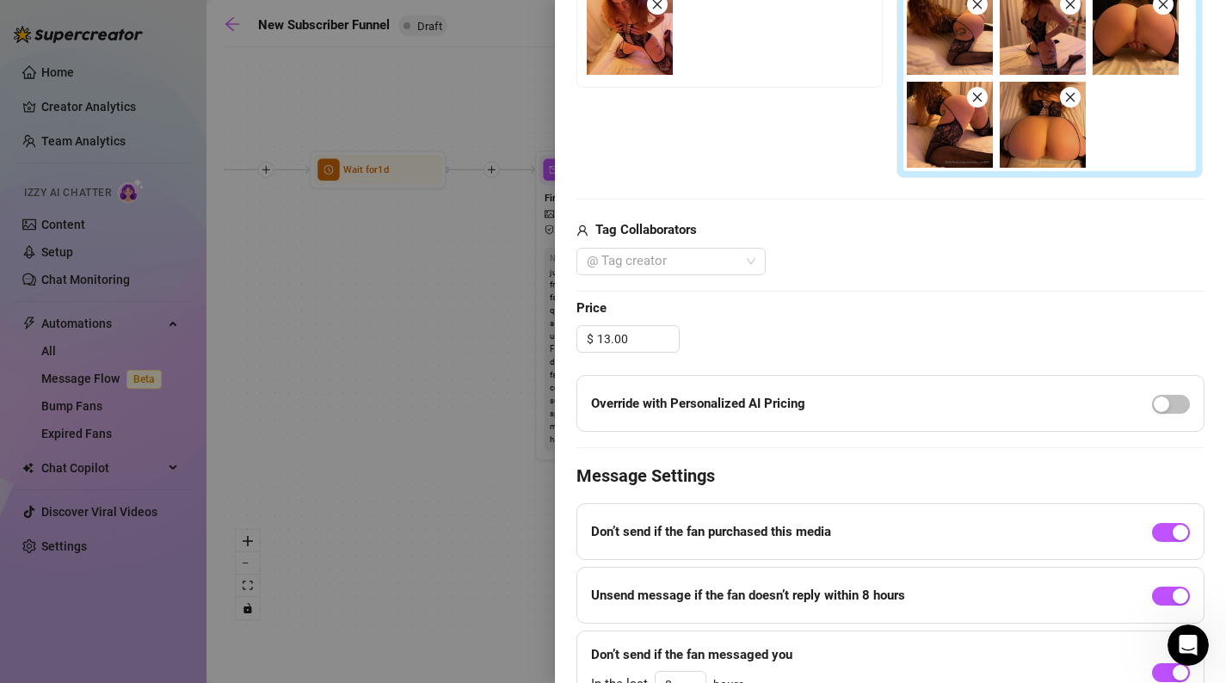
scroll to position [651, 0]
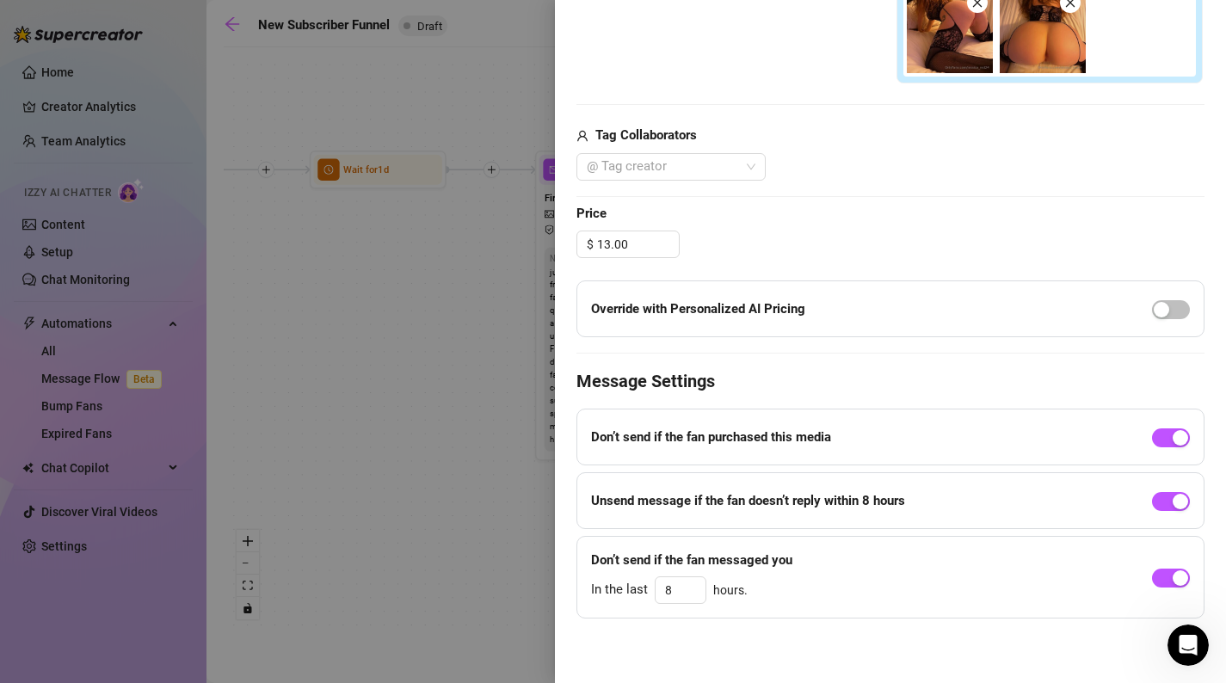
click at [1176, 319] on div at bounding box center [1171, 309] width 38 height 28
click at [1176, 312] on span "button" at bounding box center [1171, 309] width 38 height 19
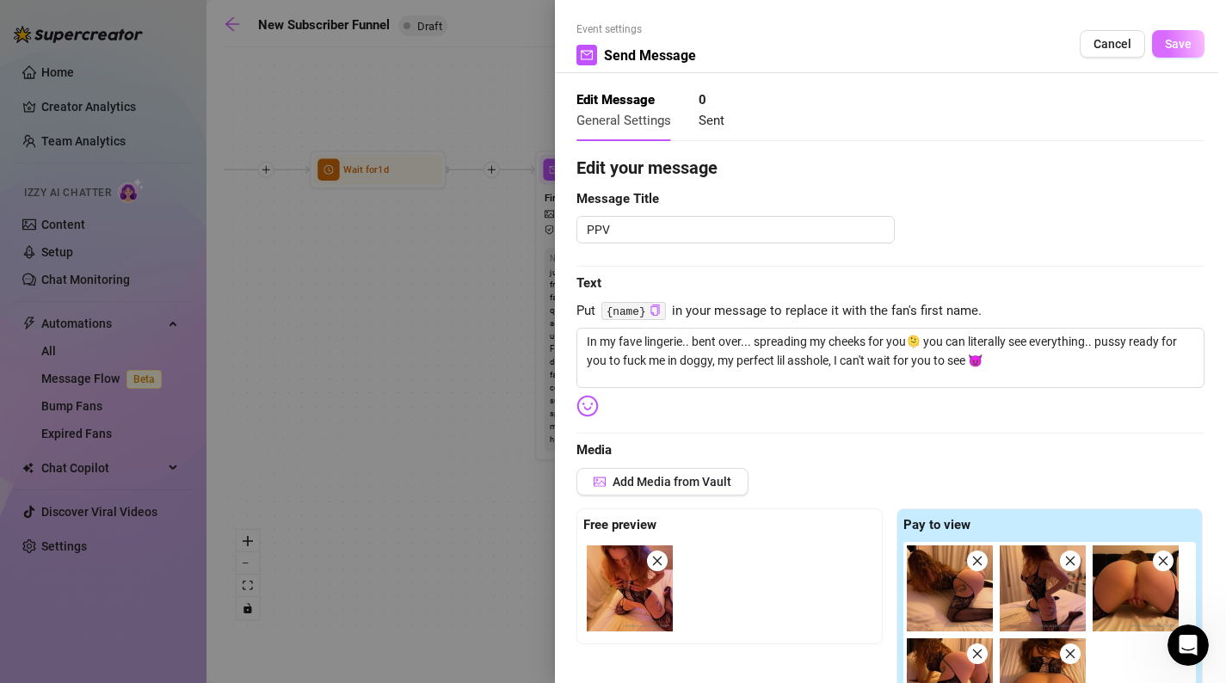
click at [1191, 42] on span "Save" at bounding box center [1178, 44] width 27 height 14
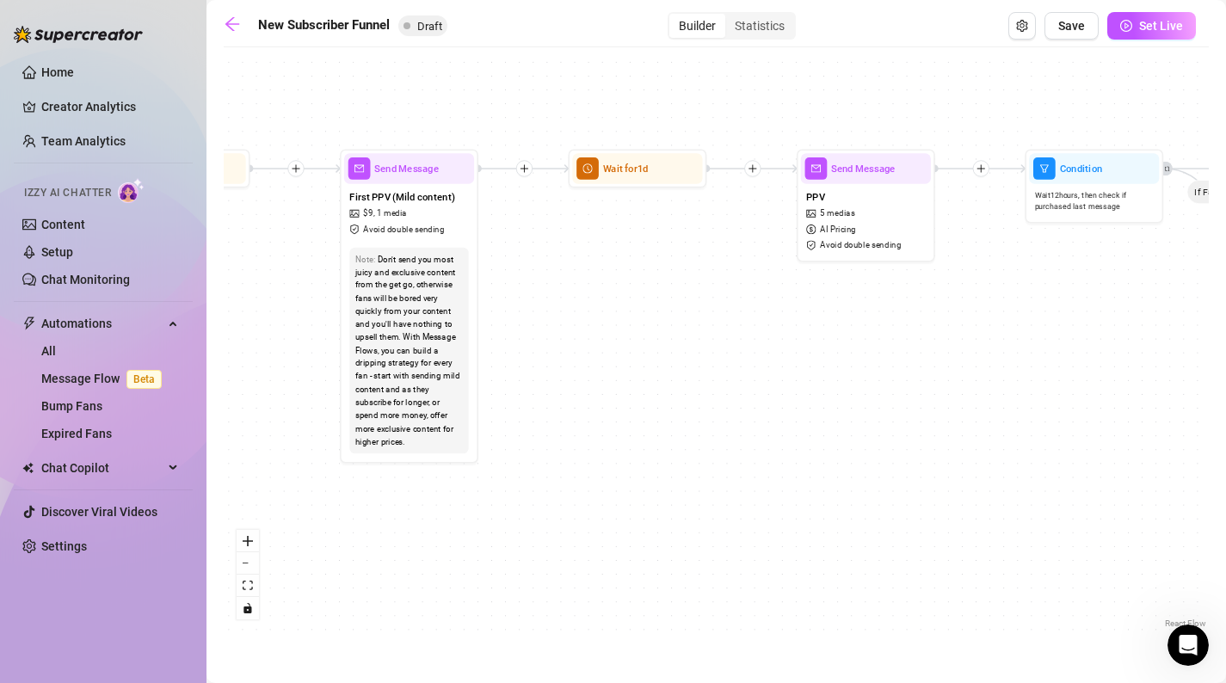
drag, startPoint x: 883, startPoint y: 289, endPoint x: 476, endPoint y: 289, distance: 407.0
click at [476, 289] on div "If True If True If True If False If False If False If True If False Merge Merge…" at bounding box center [716, 344] width 985 height 577
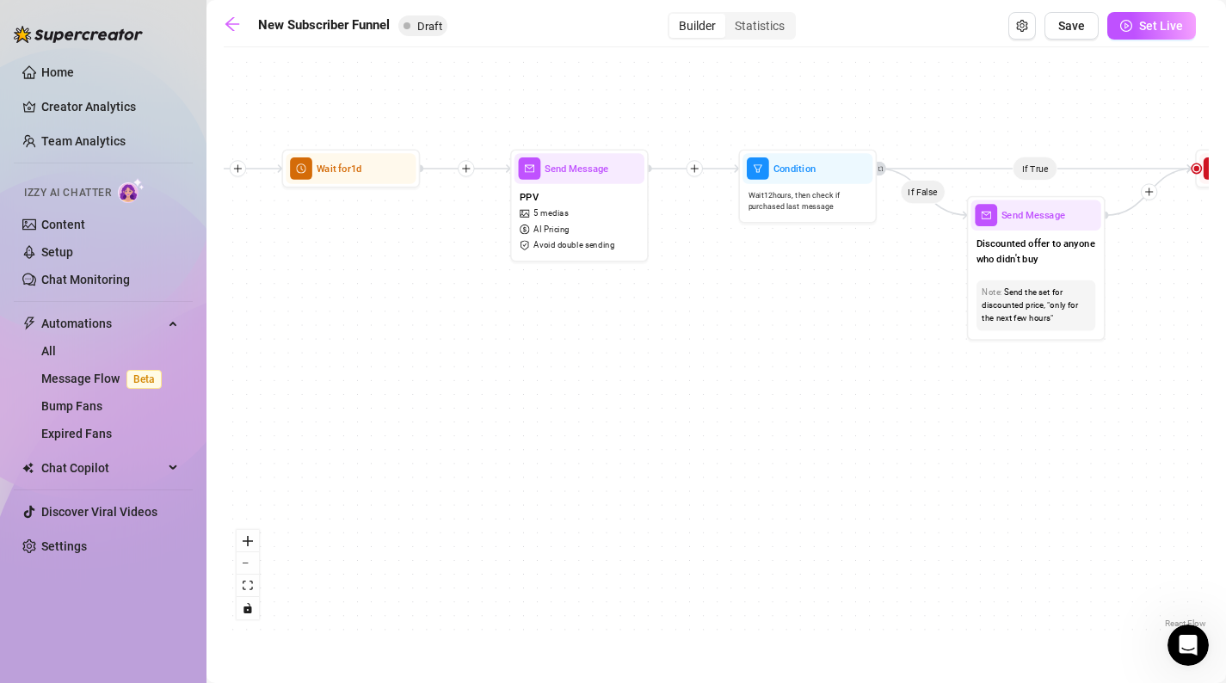
drag, startPoint x: 849, startPoint y: 314, endPoint x: 775, endPoint y: 314, distance: 74.0
click at [775, 314] on div "If True If True If True If False If False If False If True If False Merge Merge…" at bounding box center [716, 344] width 985 height 577
click at [580, 170] on span "Send Message" at bounding box center [576, 168] width 65 height 15
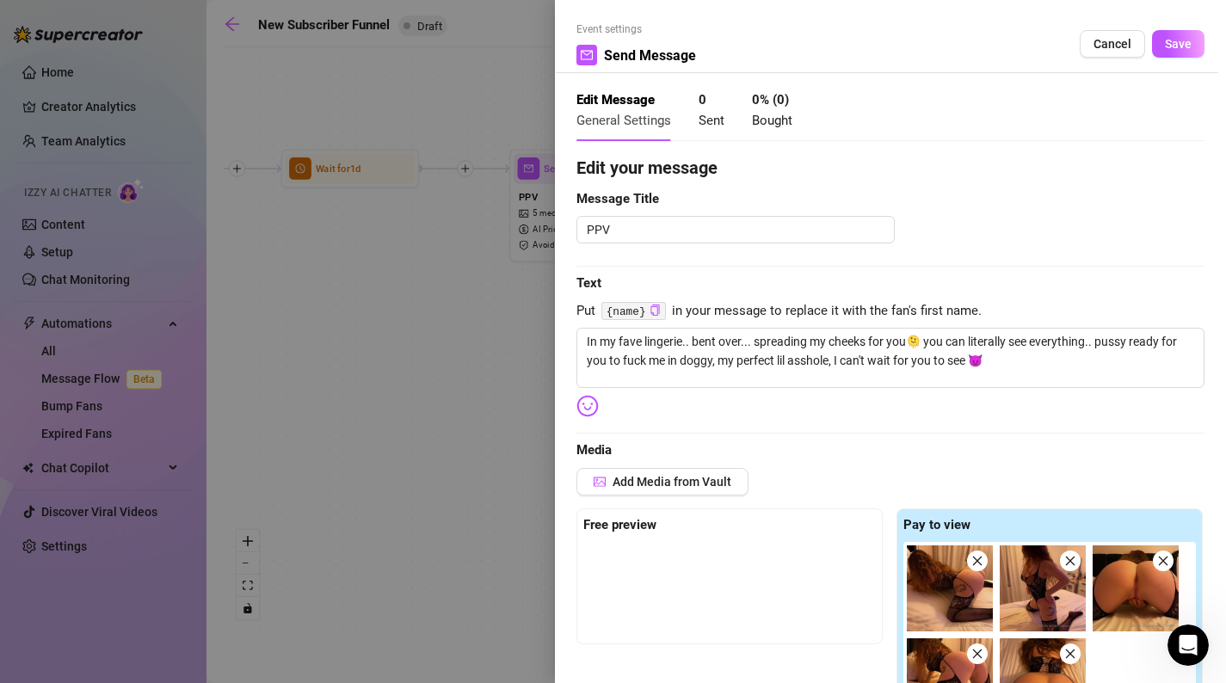
click at [465, 334] on div at bounding box center [613, 341] width 1226 height 683
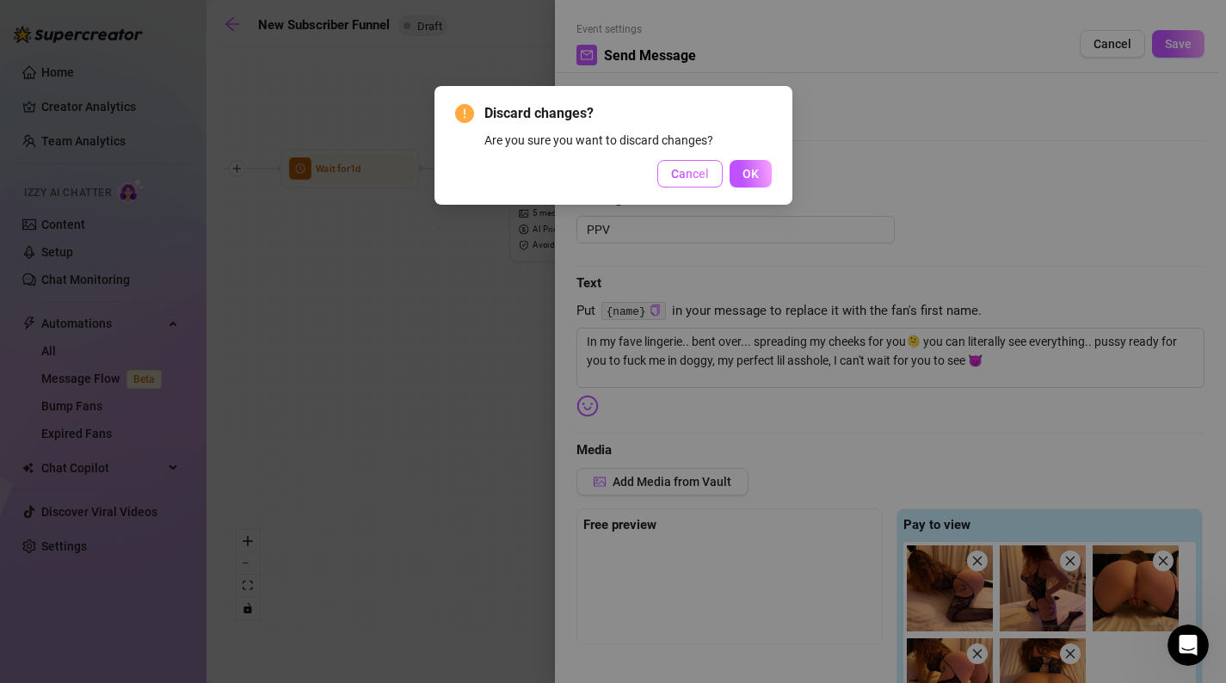
click at [685, 172] on span "Cancel" at bounding box center [690, 174] width 38 height 14
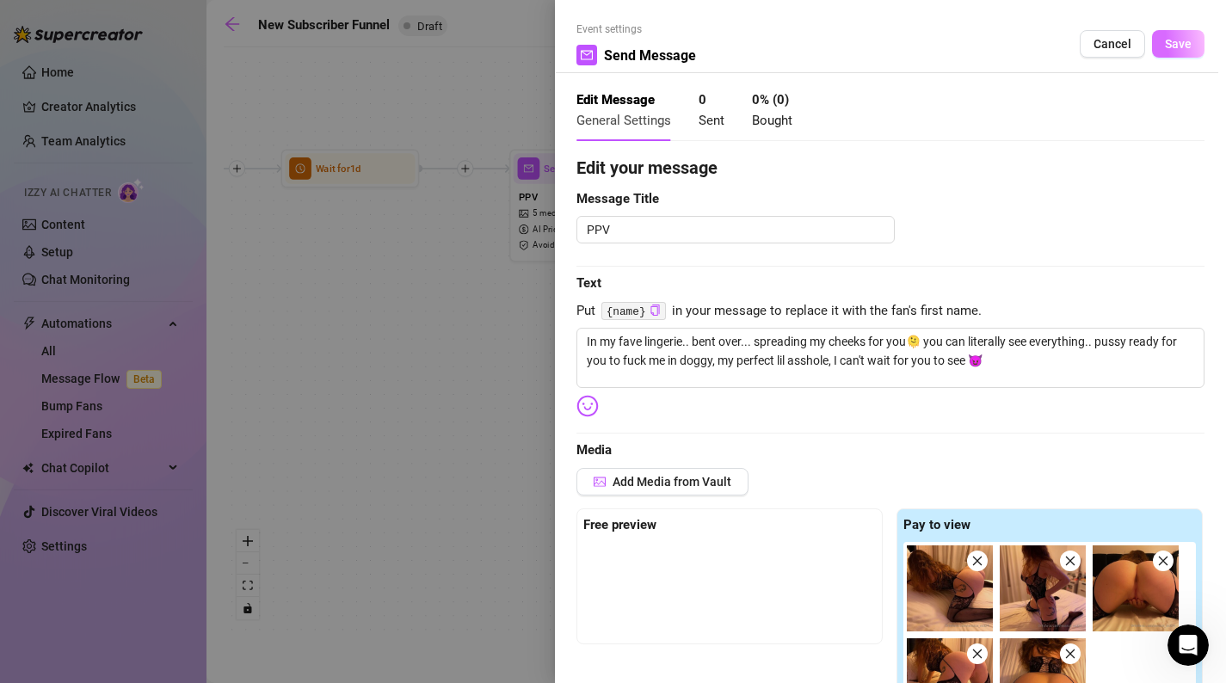
click at [1188, 44] on span "Save" at bounding box center [1178, 44] width 27 height 14
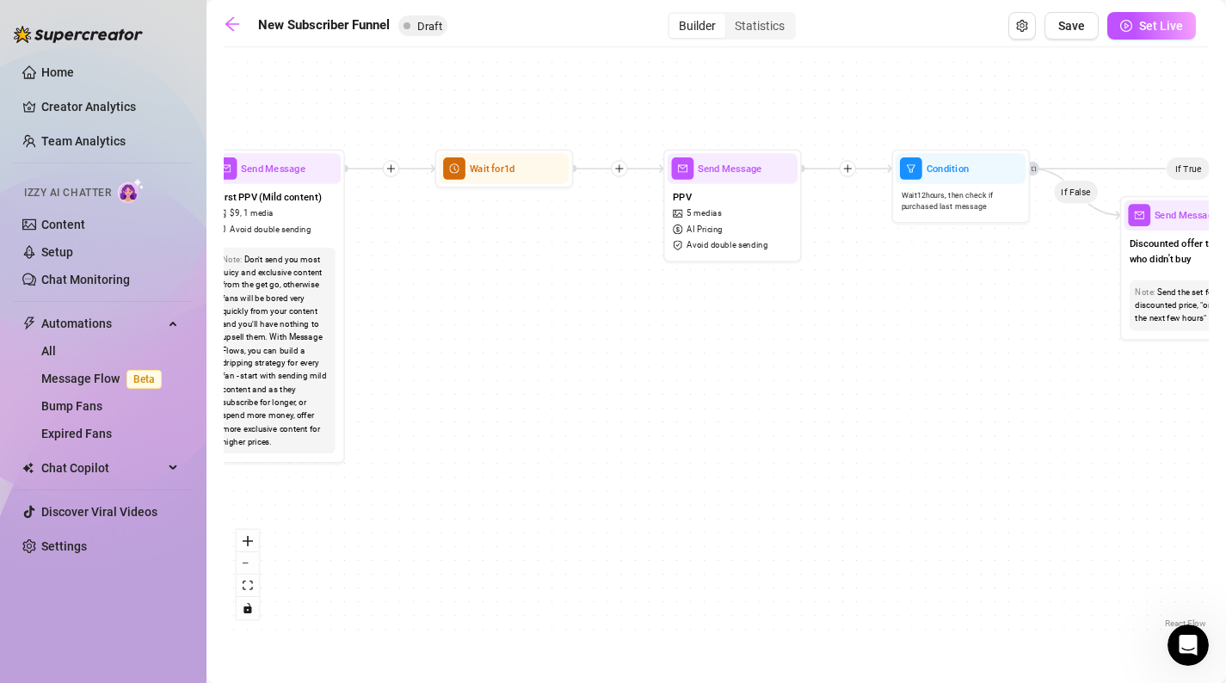
drag, startPoint x: 438, startPoint y: 266, endPoint x: 744, endPoint y: 266, distance: 306.4
click at [744, 266] on div "If True If True If True If False If False If False If True If False Merge Merge…" at bounding box center [716, 344] width 985 height 577
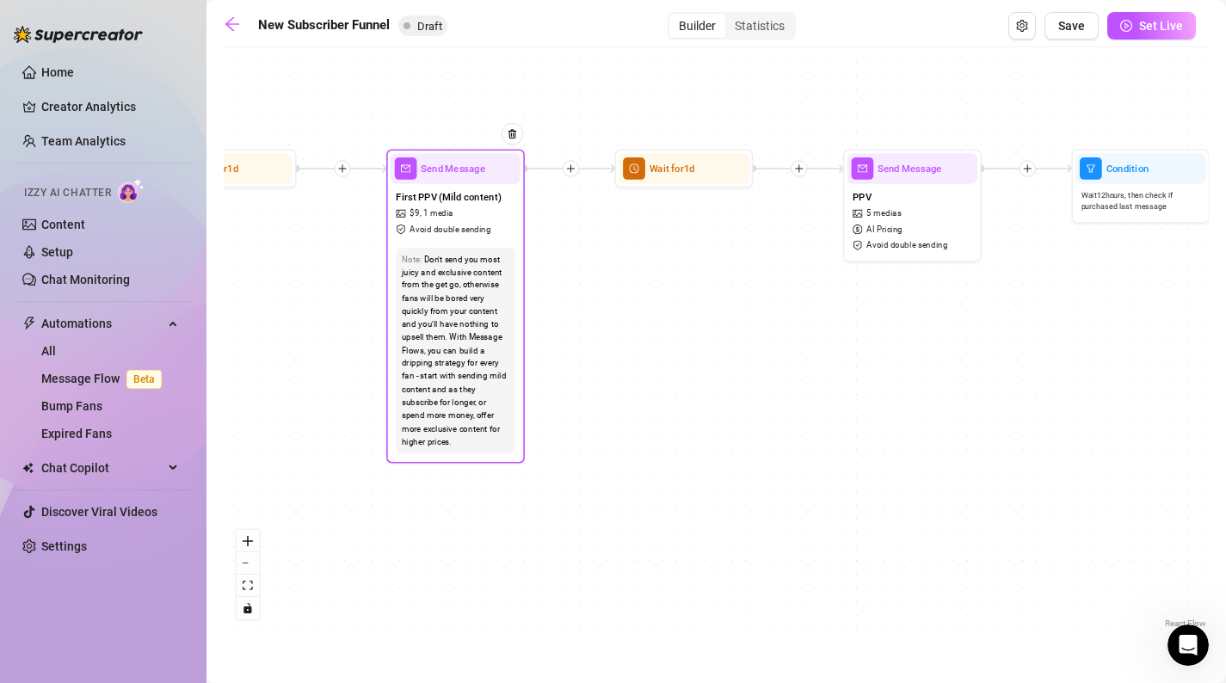
click at [463, 178] on div "Send Message" at bounding box center [456, 168] width 130 height 30
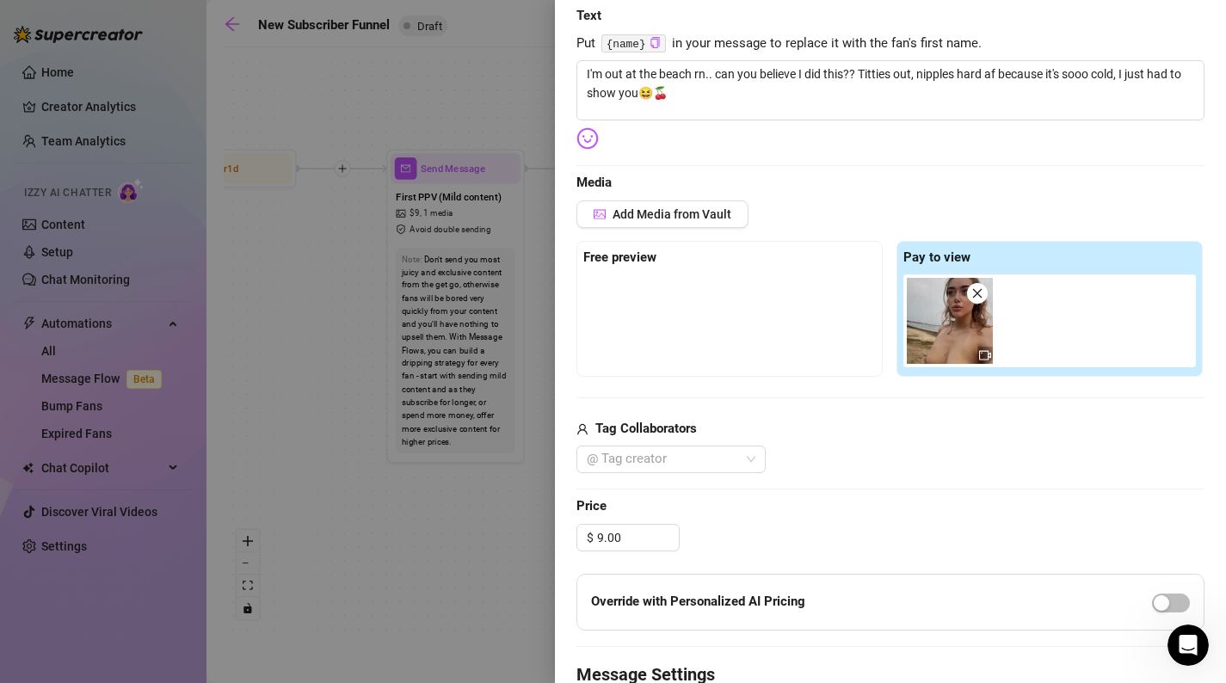
scroll to position [360, 0]
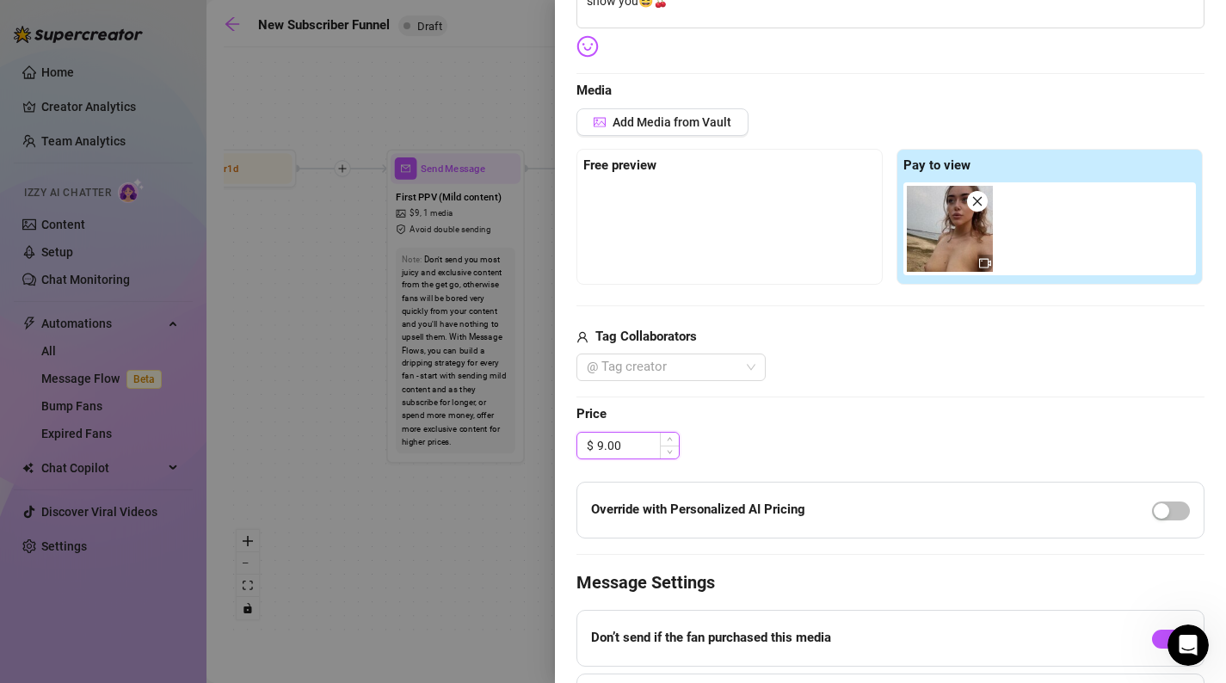
click at [629, 447] on input "9.00" at bounding box center [638, 446] width 82 height 26
drag, startPoint x: 633, startPoint y: 447, endPoint x: 559, endPoint y: 441, distance: 74.3
click at [559, 441] on div "Event settings Send Message Cancel Save Edit Message General Settings 0 Sent 0 …" at bounding box center [890, 341] width 671 height 683
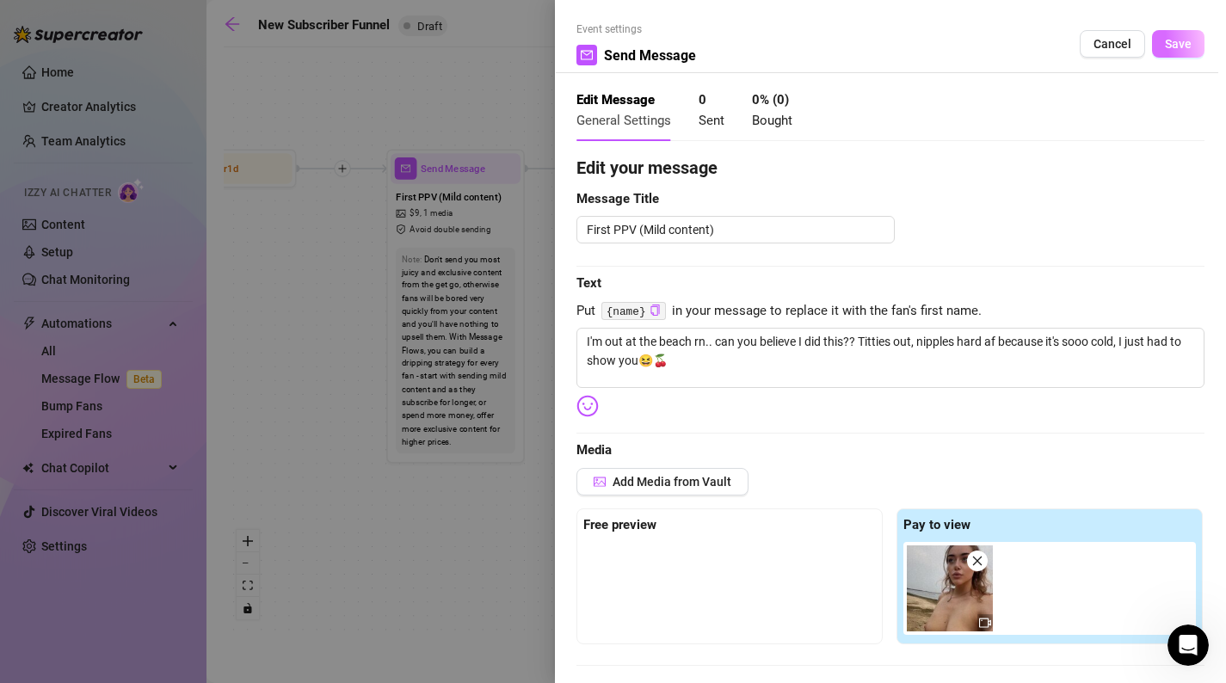
click at [1189, 31] on button "Save" at bounding box center [1178, 44] width 52 height 28
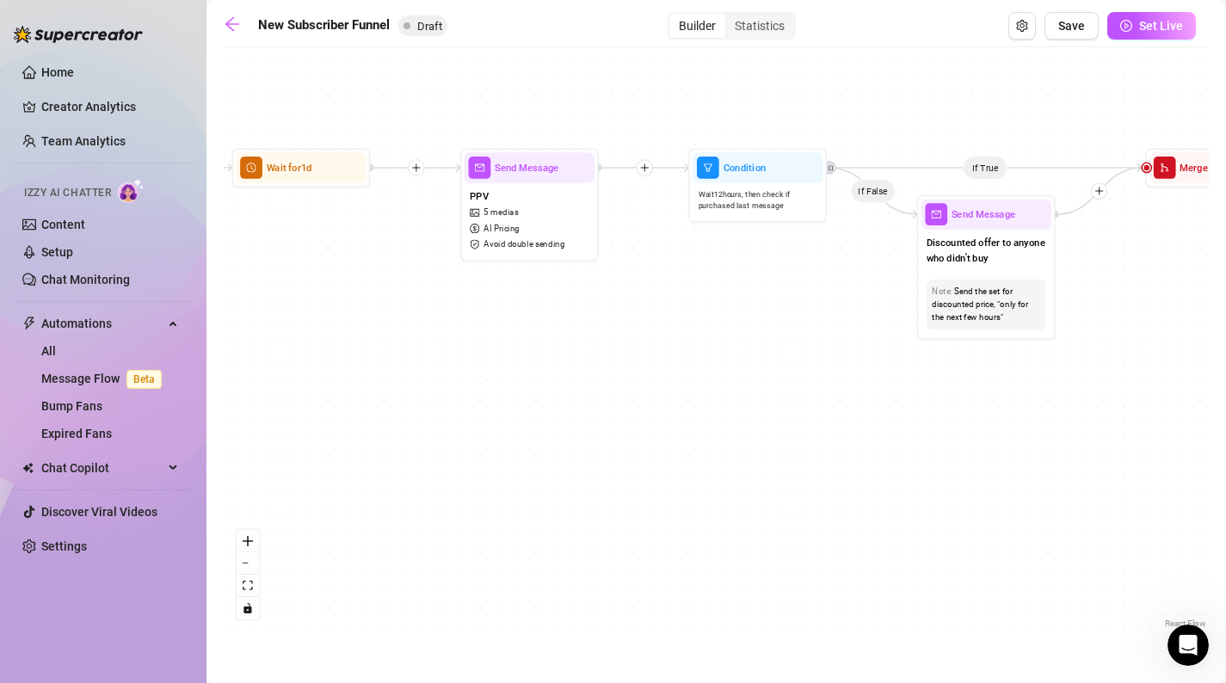
drag, startPoint x: 1085, startPoint y: 424, endPoint x: 687, endPoint y: 419, distance: 398.5
click at [687, 420] on div "If True If True If True If False If False If False If True If False Merge Merge…" at bounding box center [716, 344] width 985 height 577
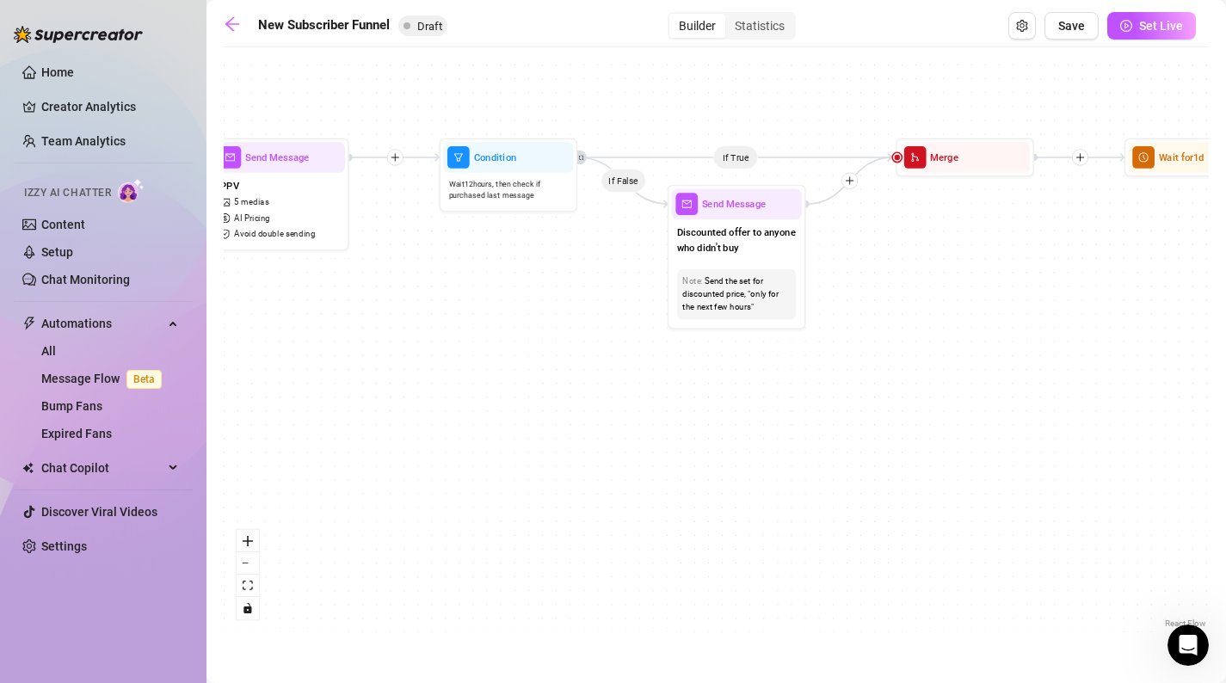
drag, startPoint x: 740, startPoint y: 392, endPoint x: 476, endPoint y: 380, distance: 264.5
click at [476, 380] on div "If True If True If True If False If False If False If True If False Merge Merge…" at bounding box center [716, 344] width 985 height 577
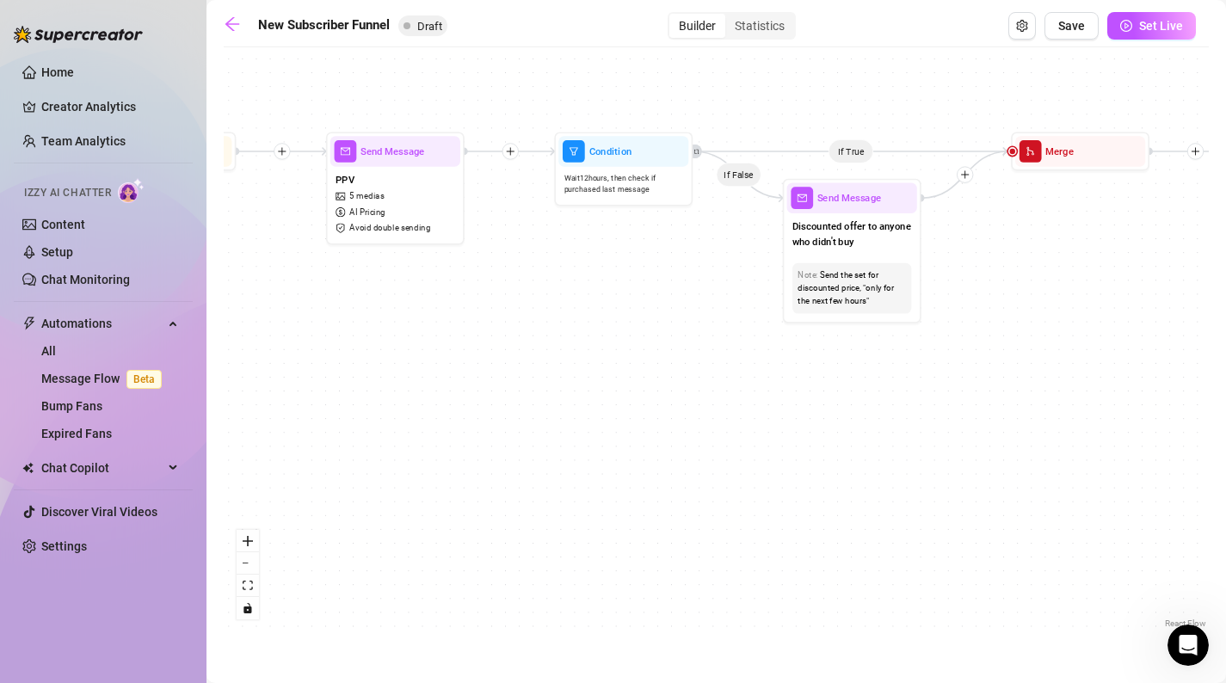
drag, startPoint x: 534, startPoint y: 380, endPoint x: 679, endPoint y: 380, distance: 145.4
click at [679, 380] on div "If True If True If True If False If False If False If True If False Merge Merge…" at bounding box center [716, 344] width 985 height 577
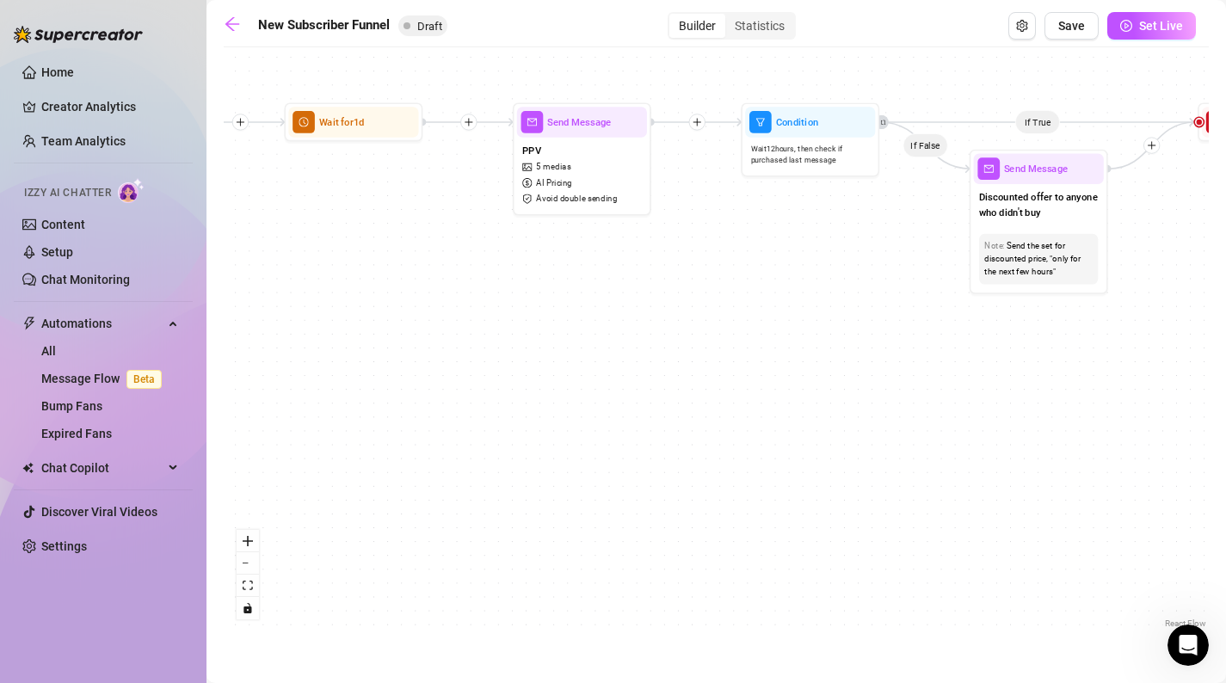
drag, startPoint x: 716, startPoint y: 370, endPoint x: 904, endPoint y: 341, distance: 190.7
click at [904, 341] on div "If True If True If True If False If False If False If True If False Merge Merge…" at bounding box center [716, 344] width 985 height 577
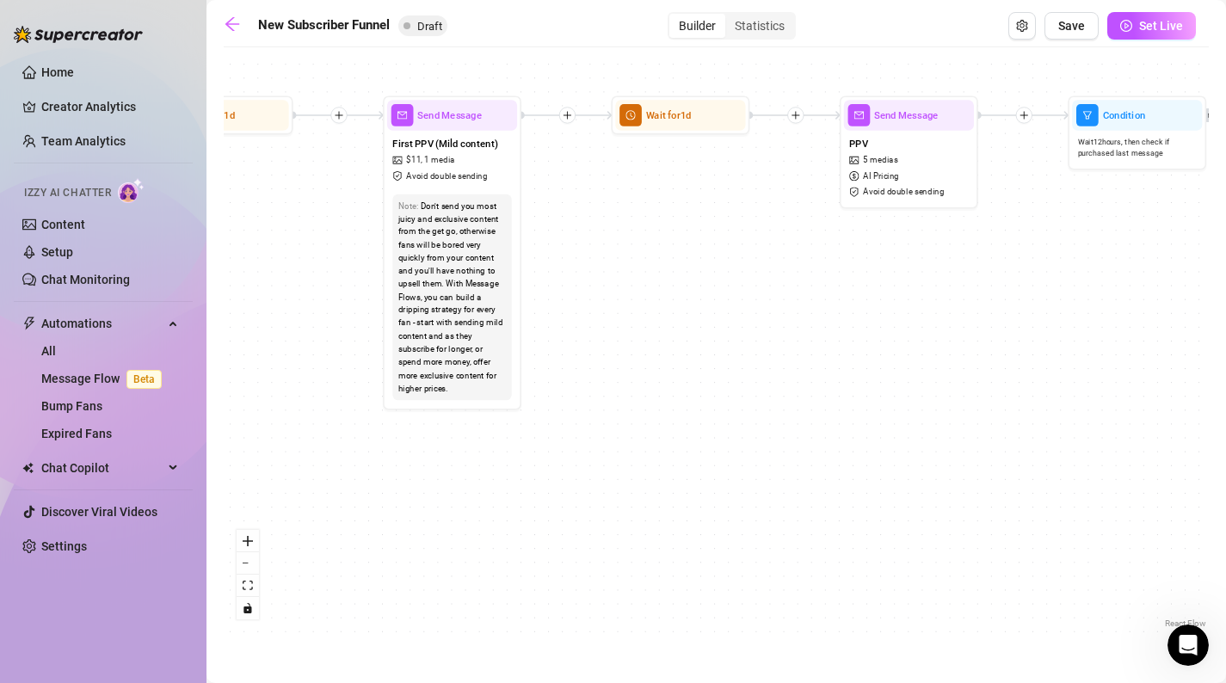
drag, startPoint x: 777, startPoint y: 361, endPoint x: 1102, endPoint y: 355, distance: 325.4
click at [1102, 355] on div "If True If True If True If False If False If False If True If False Merge Merge…" at bounding box center [716, 344] width 985 height 577
click at [454, 117] on span "Send Message" at bounding box center [449, 115] width 65 height 15
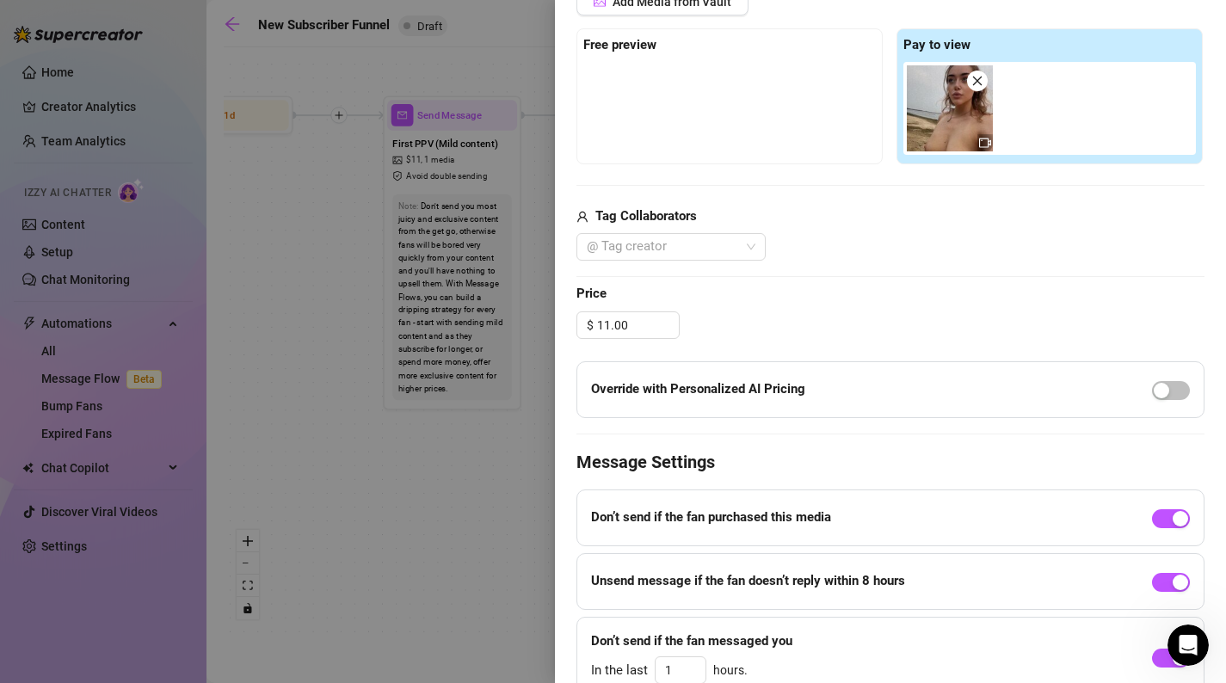
scroll to position [560, 0]
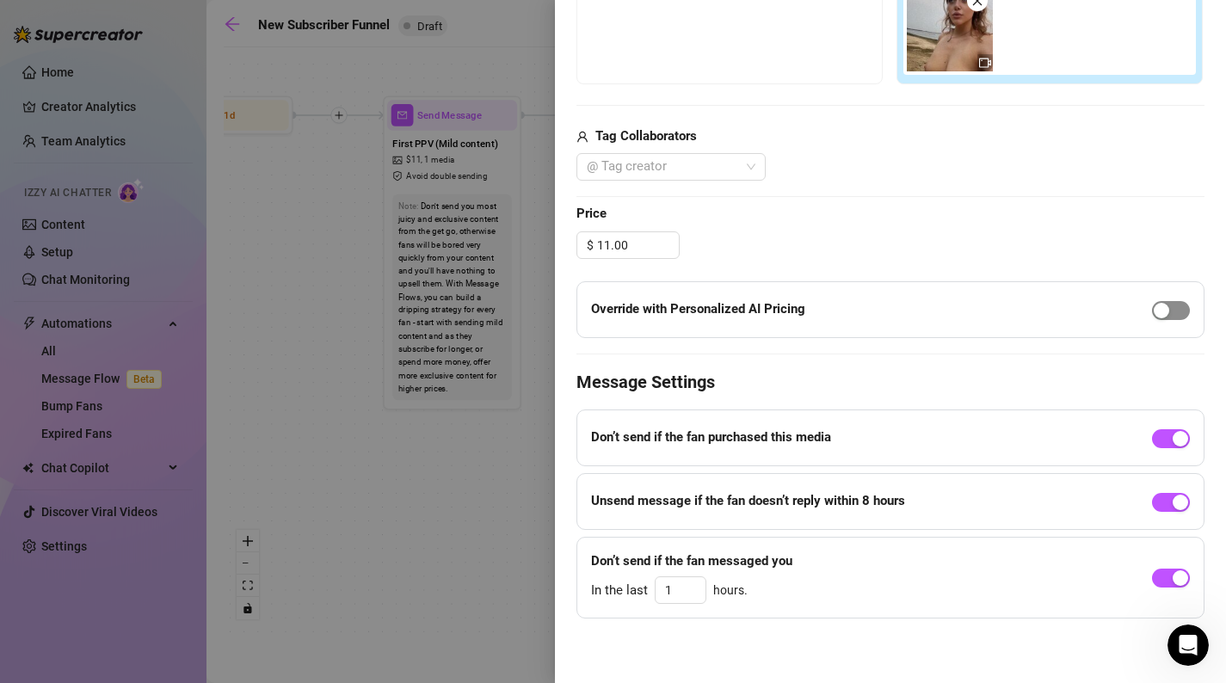
click at [1172, 306] on span "button" at bounding box center [1171, 310] width 38 height 19
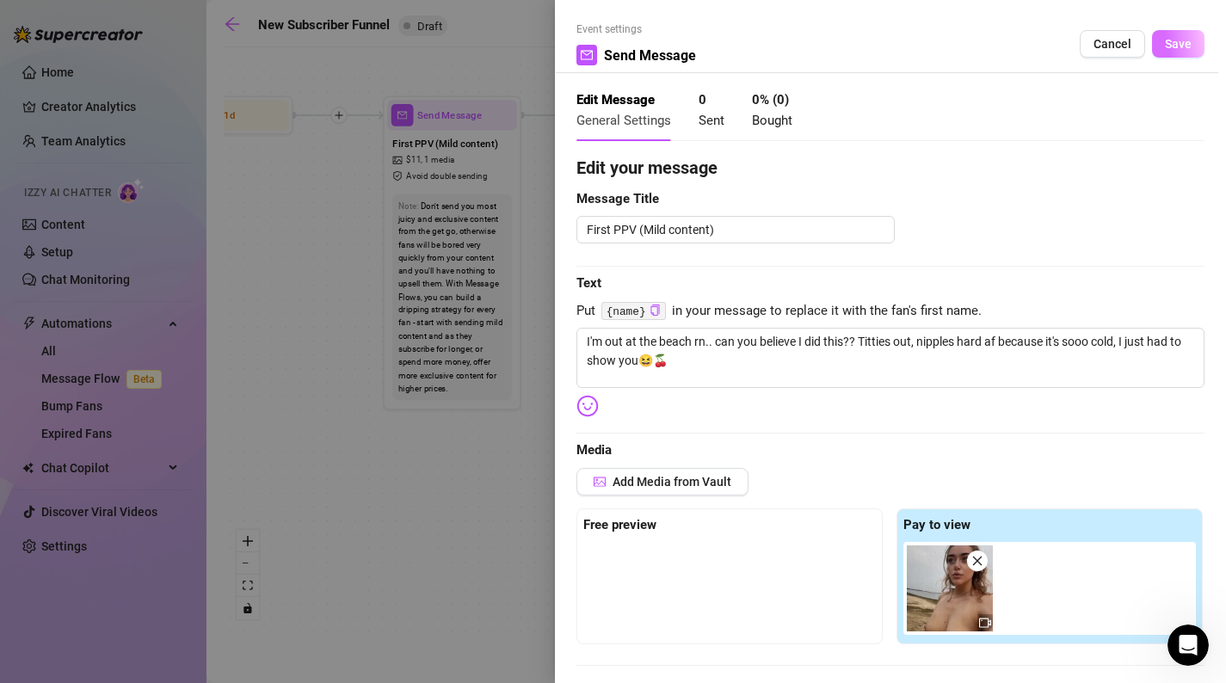
click at [1185, 46] on span "Save" at bounding box center [1178, 44] width 27 height 14
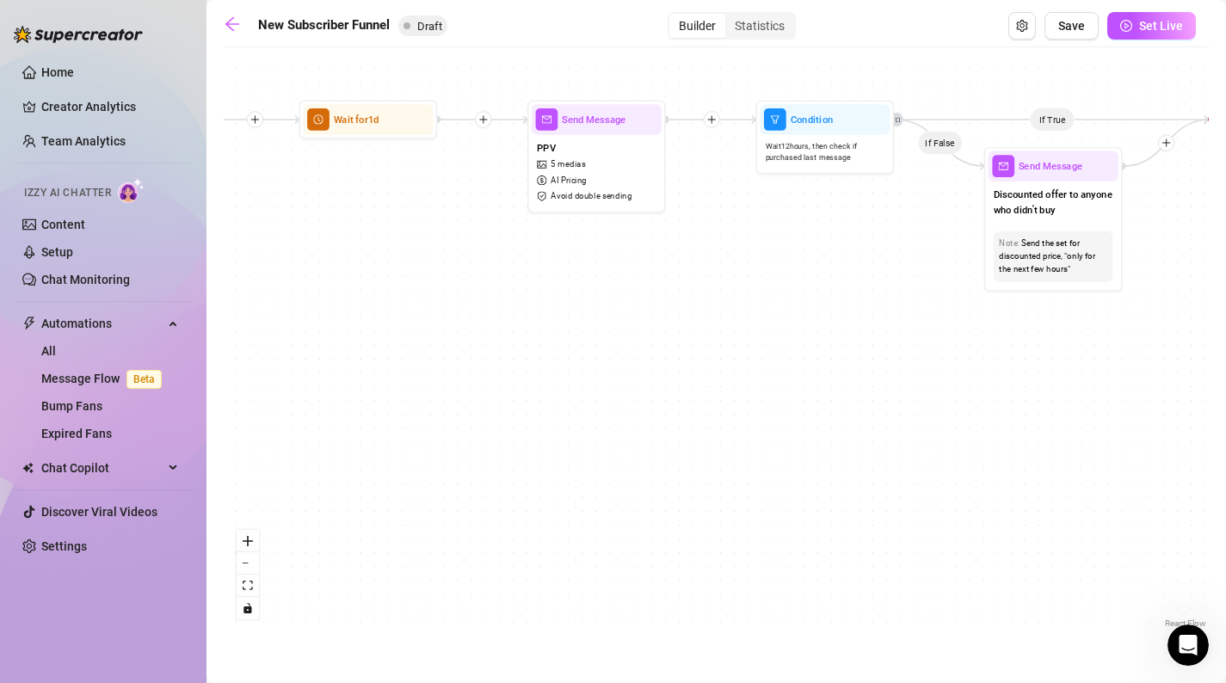
drag, startPoint x: 1003, startPoint y: 281, endPoint x: 561, endPoint y: 283, distance: 442.3
click at [561, 283] on div "If True If True If True If False If False If False If True If False Merge Merge…" at bounding box center [716, 344] width 985 height 577
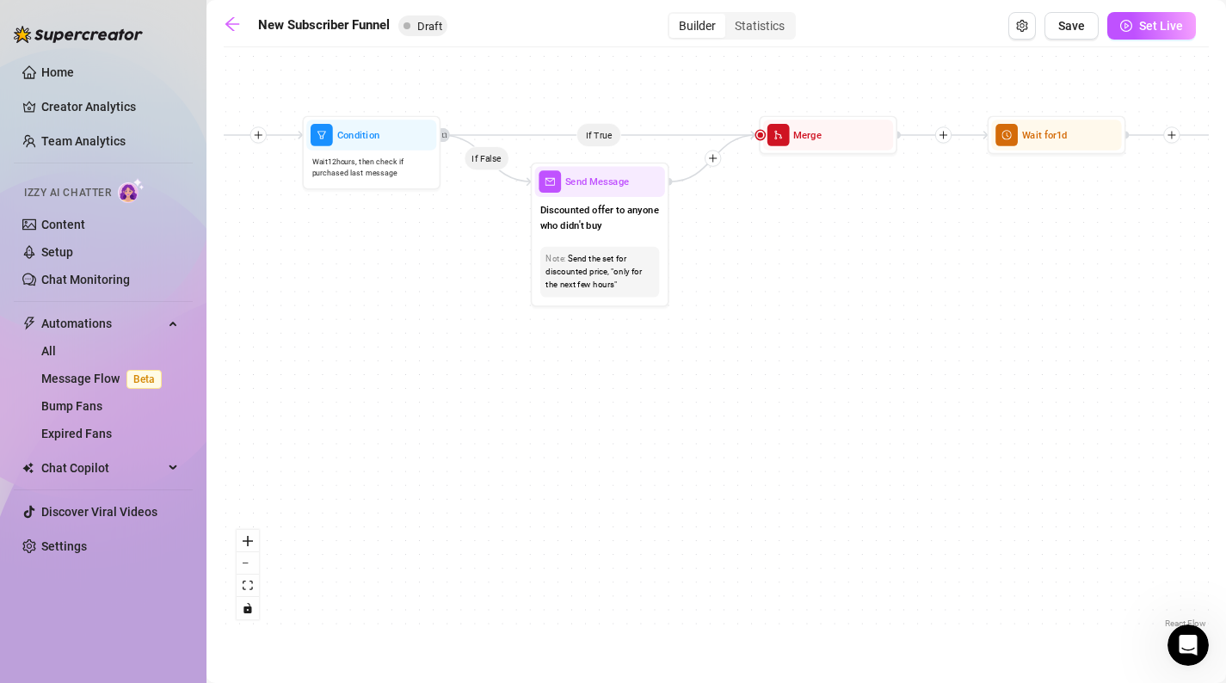
drag, startPoint x: 745, startPoint y: 202, endPoint x: 419, endPoint y: 218, distance: 326.5
click at [419, 218] on div "If True If True If True If False If False If False If True If False Merge Merge…" at bounding box center [716, 344] width 985 height 577
click at [621, 186] on span "Send Message" at bounding box center [596, 180] width 65 height 15
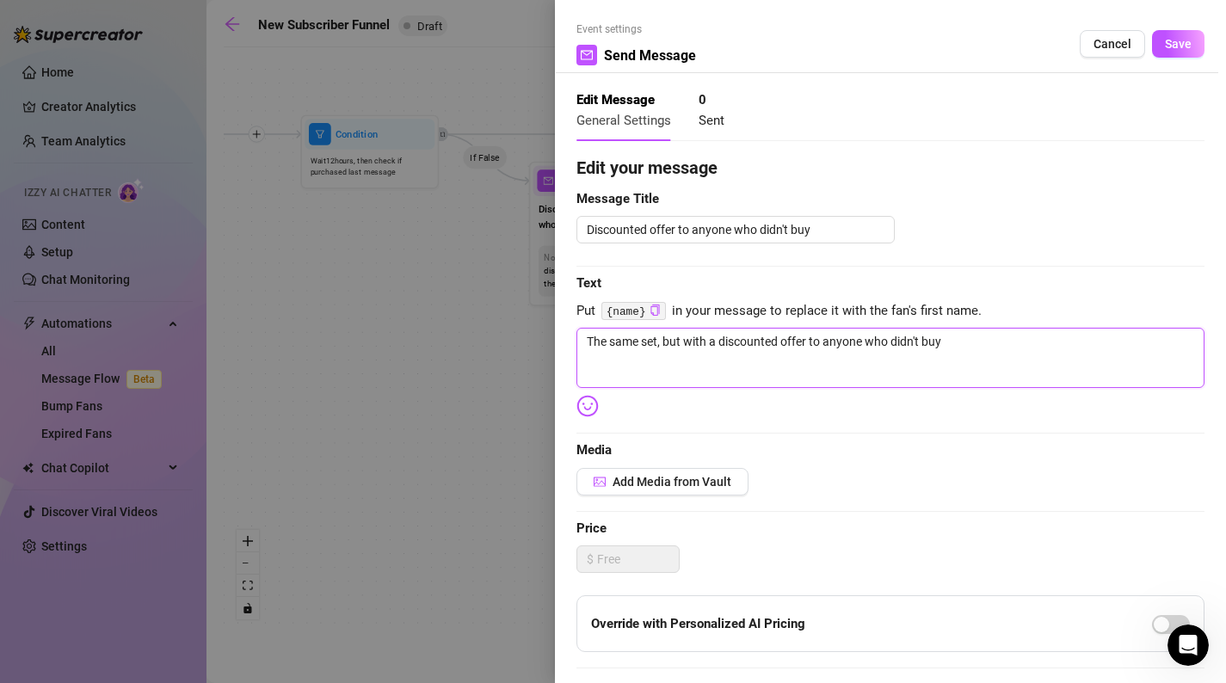
drag, startPoint x: 978, startPoint y: 329, endPoint x: 505, endPoint y: 323, distance: 472.5
click at [505, 323] on div "Event settings Send Message Cancel Save Edit Message General Settings 0 Sent Ed…" at bounding box center [613, 341] width 1226 height 683
click at [999, 339] on textarea "The same set, but with a discounted offer to anyone who didn't buy" at bounding box center [891, 358] width 628 height 60
drag, startPoint x: 1000, startPoint y: 358, endPoint x: 582, endPoint y: 324, distance: 419.6
click at [582, 325] on div "Edit your message Message Title Discounted offer to anyone who didn't buy Text …" at bounding box center [891, 531] width 628 height 753
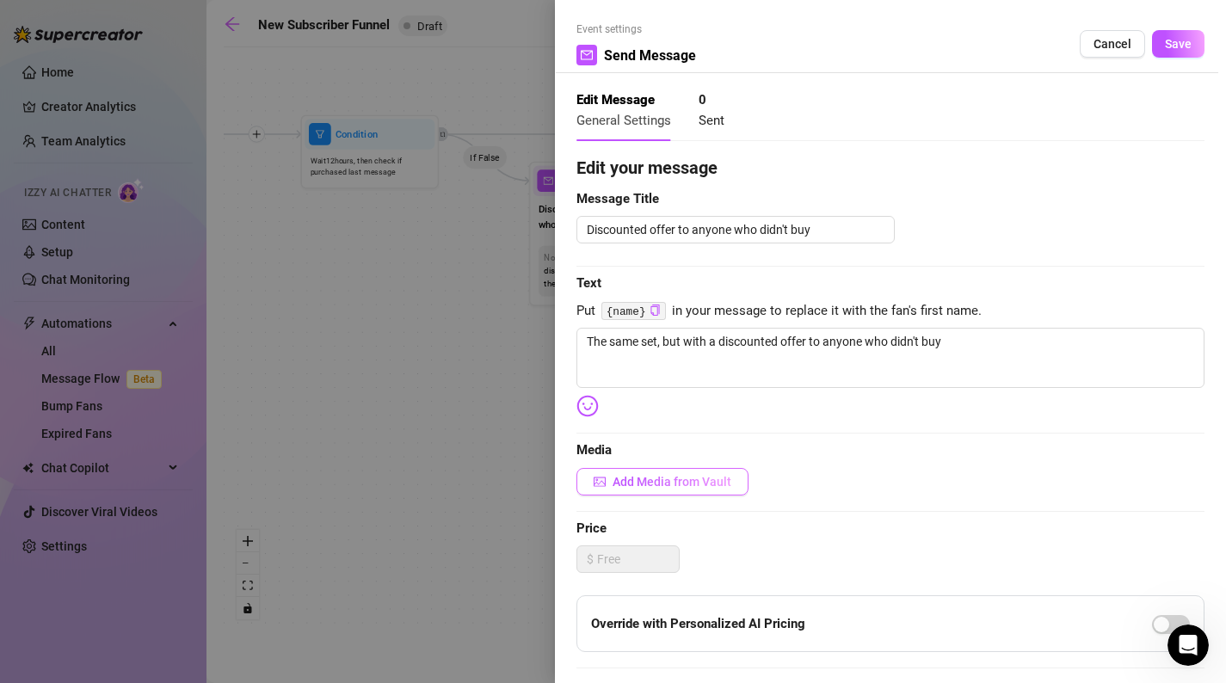
click at [665, 479] on span "Add Media from Vault" at bounding box center [672, 482] width 119 height 14
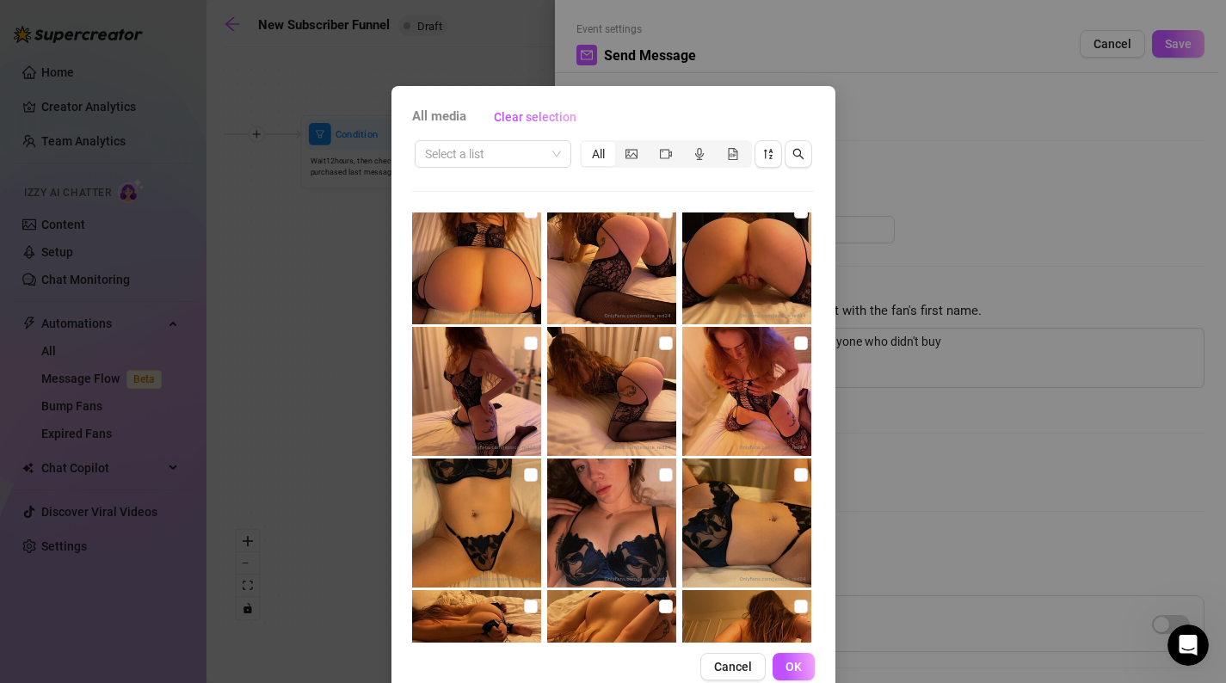
scroll to position [3119, 0]
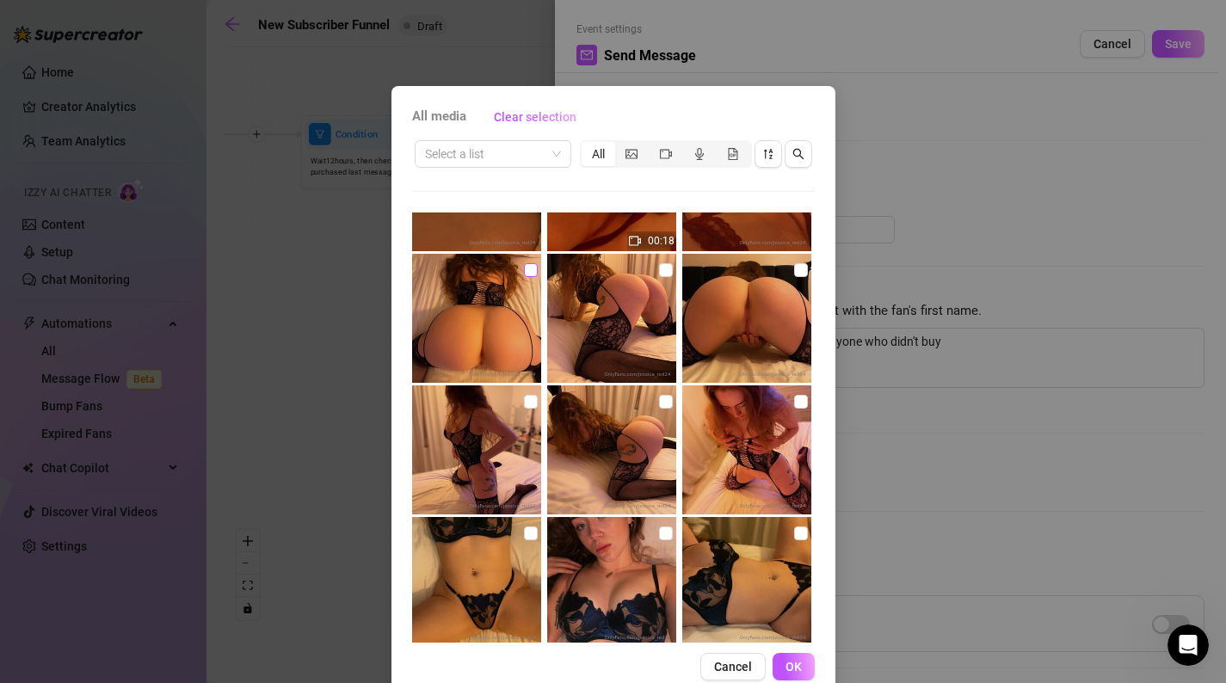
click at [529, 272] on input "checkbox" at bounding box center [531, 270] width 14 height 14
click at [665, 268] on input "checkbox" at bounding box center [666, 270] width 14 height 14
click at [791, 272] on img at bounding box center [746, 318] width 129 height 129
click at [803, 266] on input "checkbox" at bounding box center [801, 270] width 14 height 14
click at [670, 403] on input "checkbox" at bounding box center [666, 402] width 14 height 14
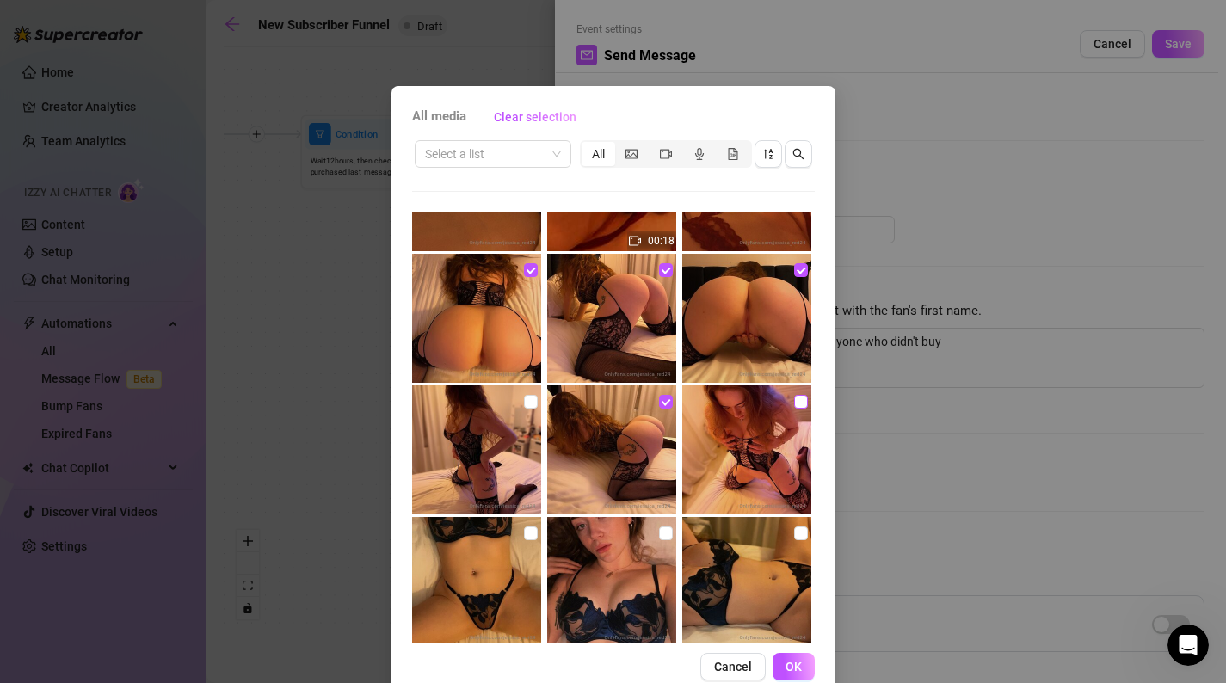
click at [799, 401] on input "checkbox" at bounding box center [801, 402] width 14 height 14
click at [533, 401] on input "checkbox" at bounding box center [531, 402] width 14 height 14
click at [788, 659] on button "OK" at bounding box center [794, 667] width 42 height 28
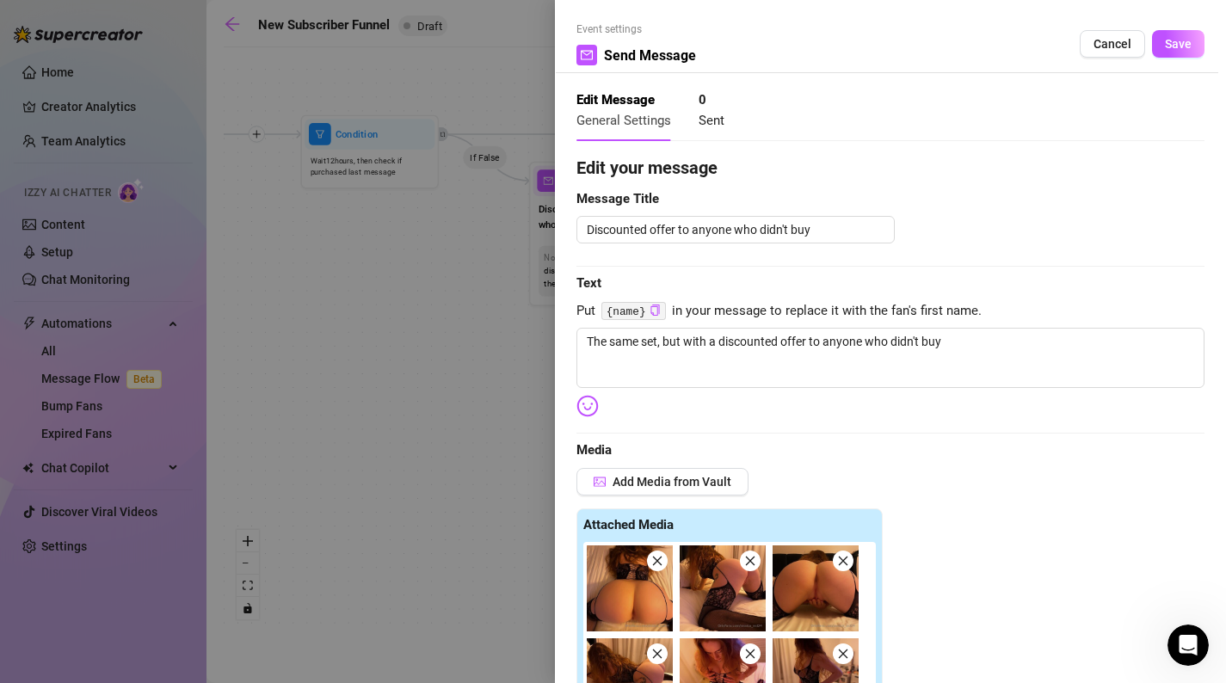
scroll to position [373, 0]
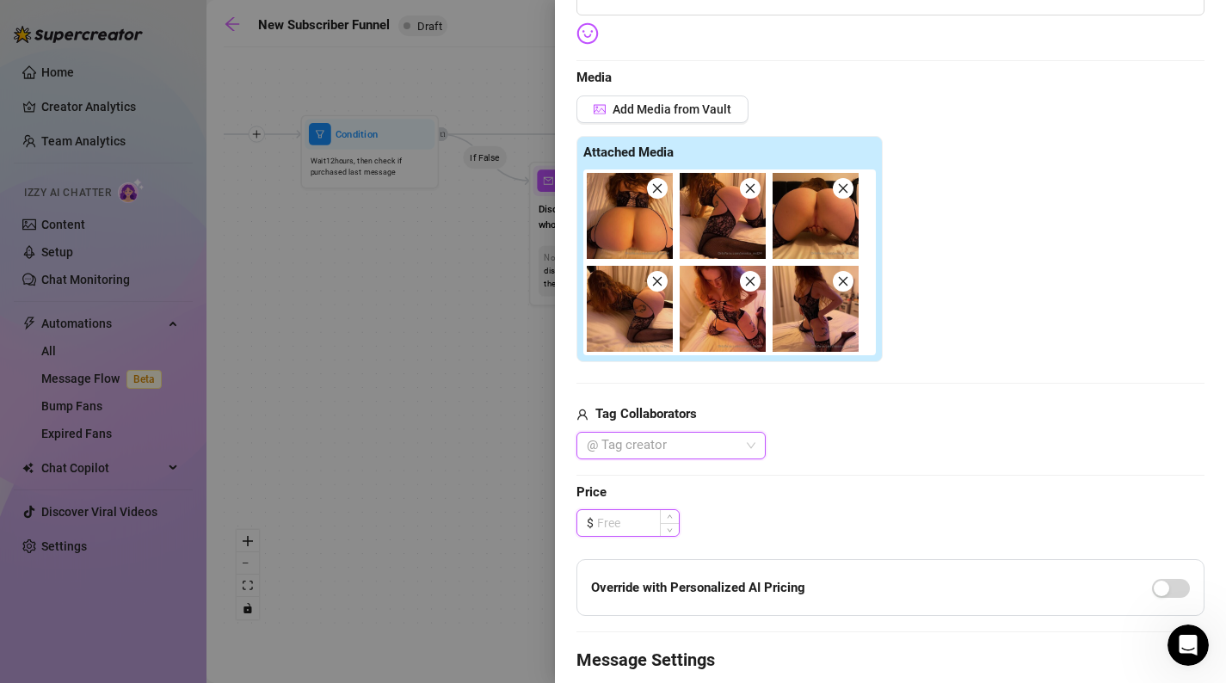
click at [614, 517] on input at bounding box center [638, 523] width 82 height 26
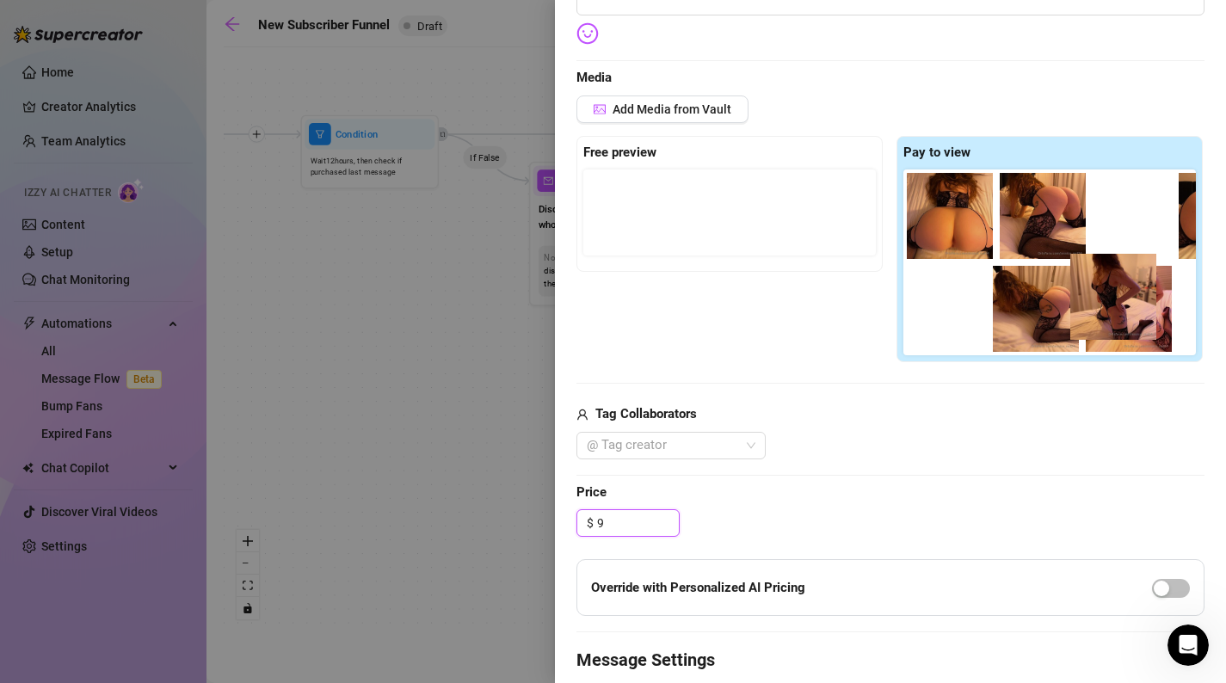
drag, startPoint x: 1119, startPoint y: 309, endPoint x: 1091, endPoint y: 297, distance: 30.1
click at [1091, 297] on div at bounding box center [1053, 263] width 299 height 186
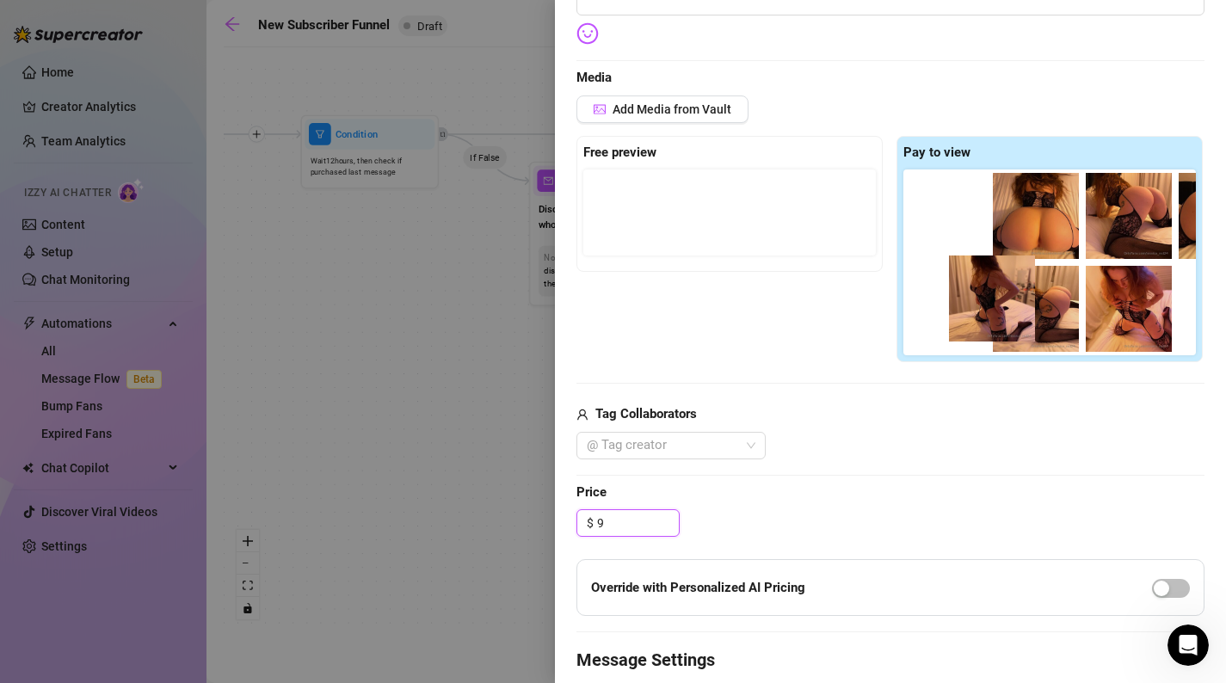
drag, startPoint x: 1142, startPoint y: 330, endPoint x: 1034, endPoint y: 322, distance: 108.7
click at [1034, 322] on div at bounding box center [1053, 263] width 299 height 186
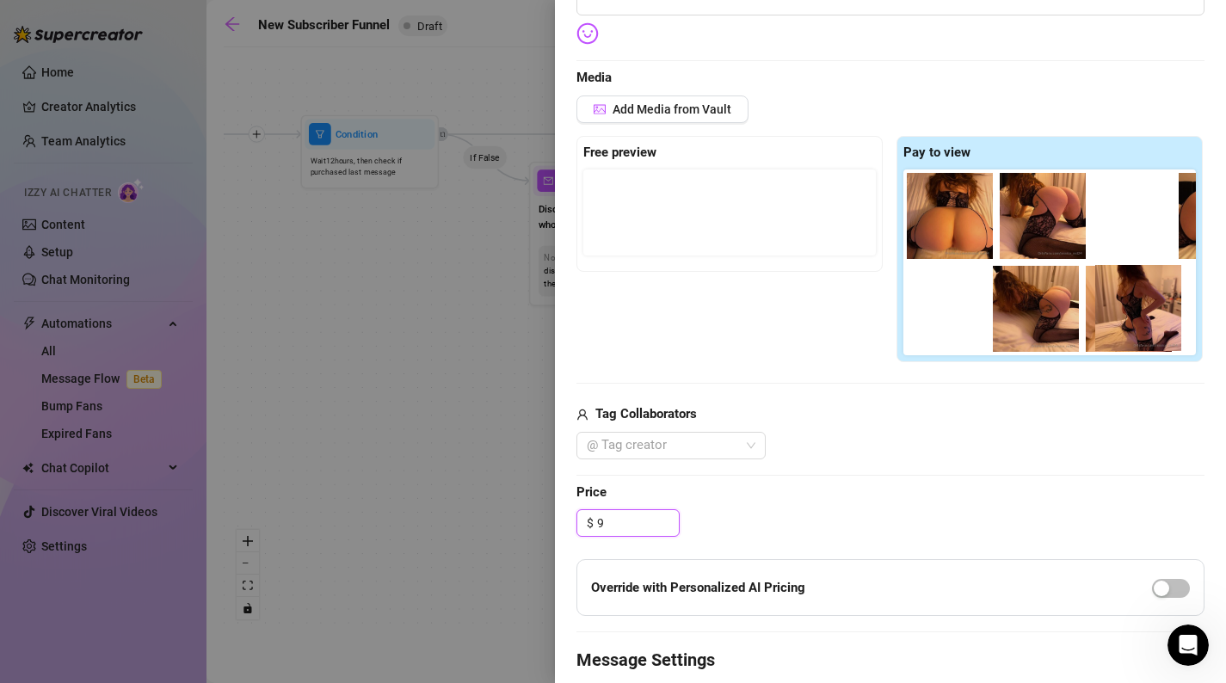
click at [1150, 323] on div at bounding box center [1053, 263] width 299 height 186
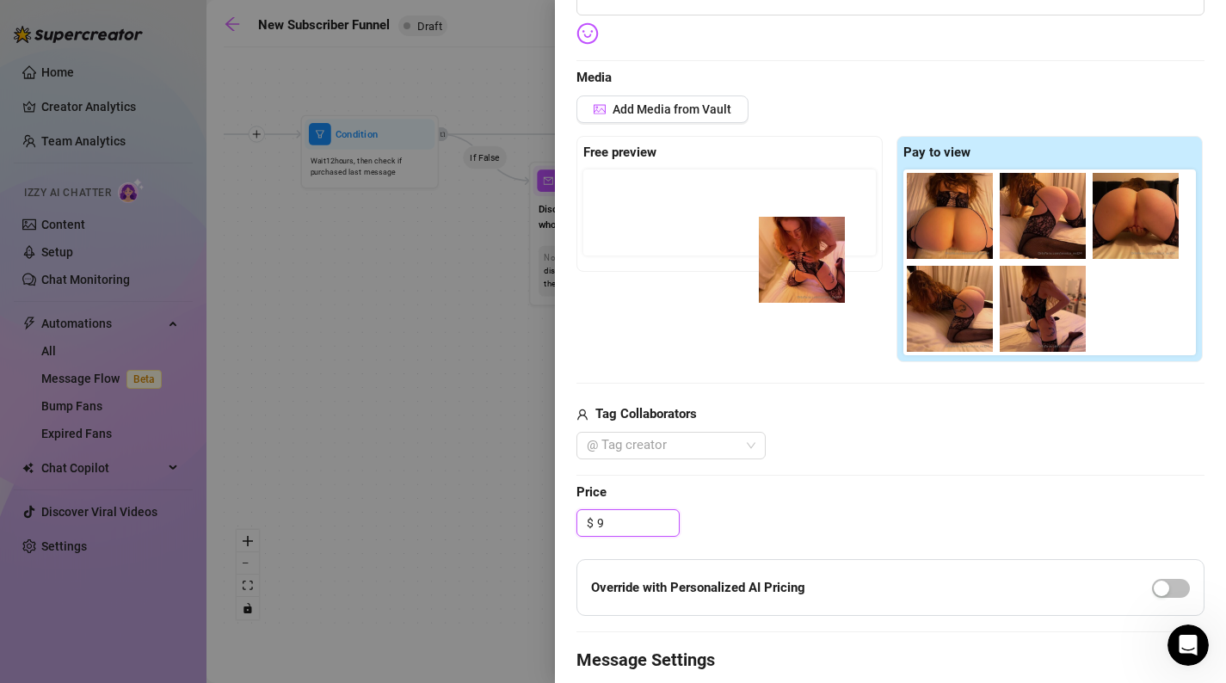
drag, startPoint x: 1052, startPoint y: 327, endPoint x: 793, endPoint y: 264, distance: 267.4
click at [793, 264] on div "Free preview Pay to view" at bounding box center [891, 249] width 628 height 227
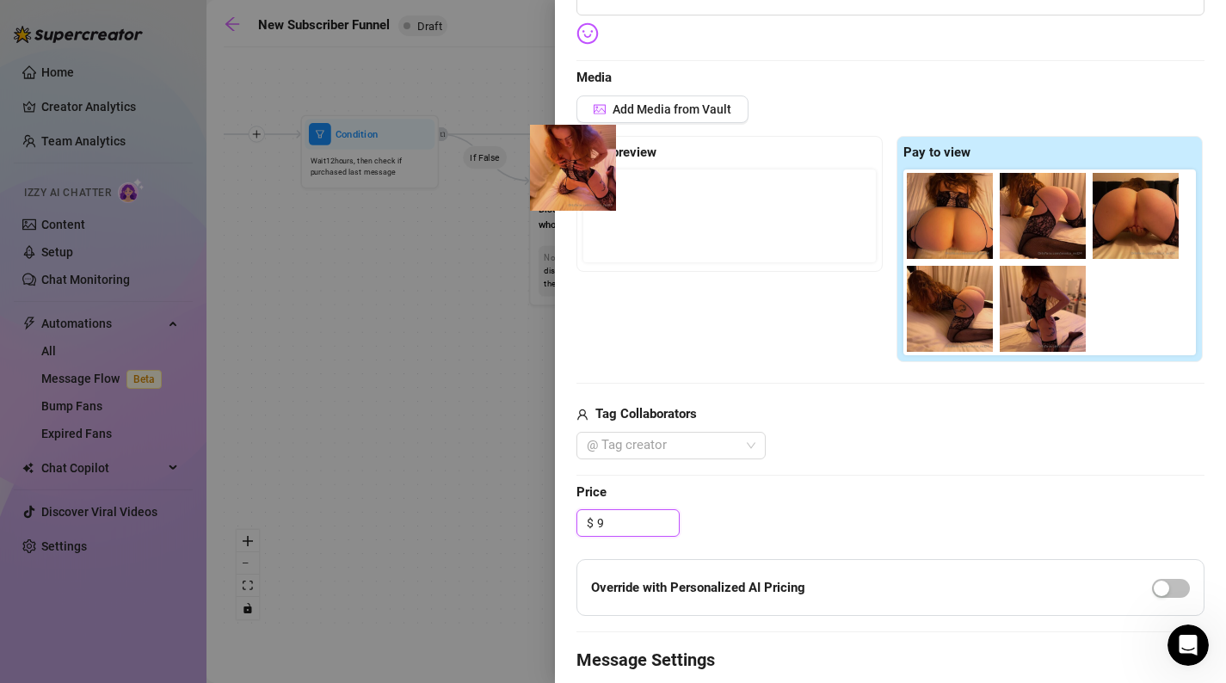
drag, startPoint x: 1021, startPoint y: 309, endPoint x: 549, endPoint y: 170, distance: 491.5
click at [549, 170] on div "Event settings Send Message Cancel Save Edit Message General Settings 0 Sent Ed…" at bounding box center [613, 341] width 1226 height 683
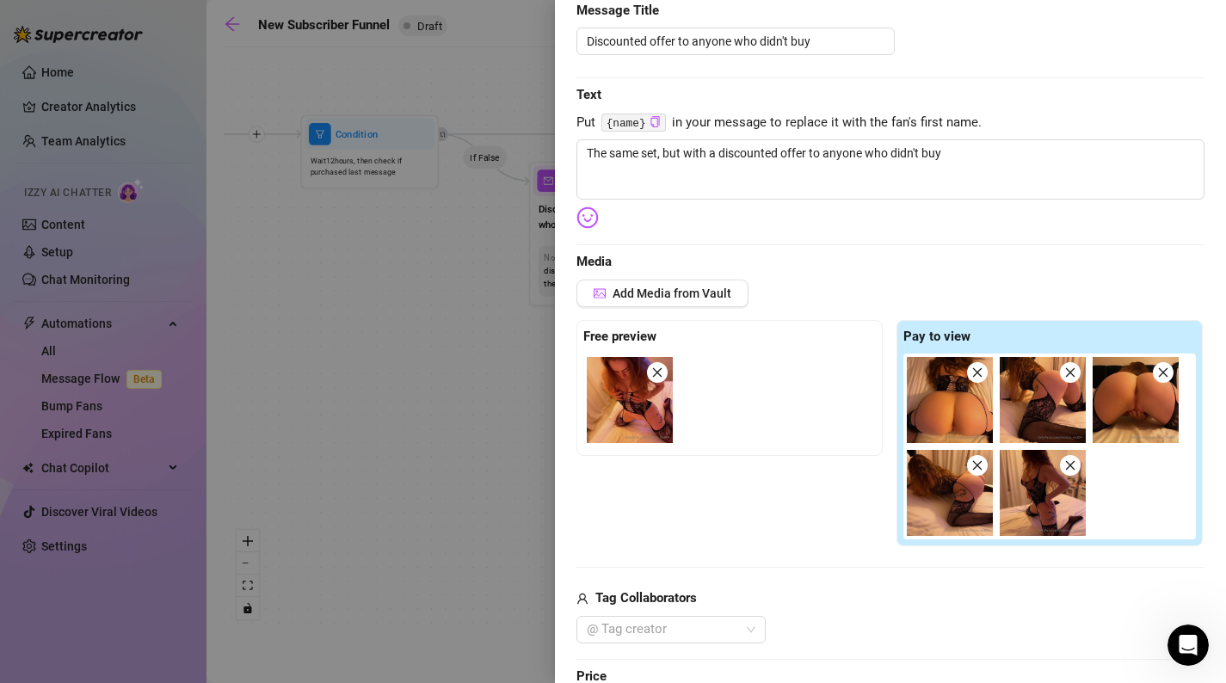
scroll to position [154, 0]
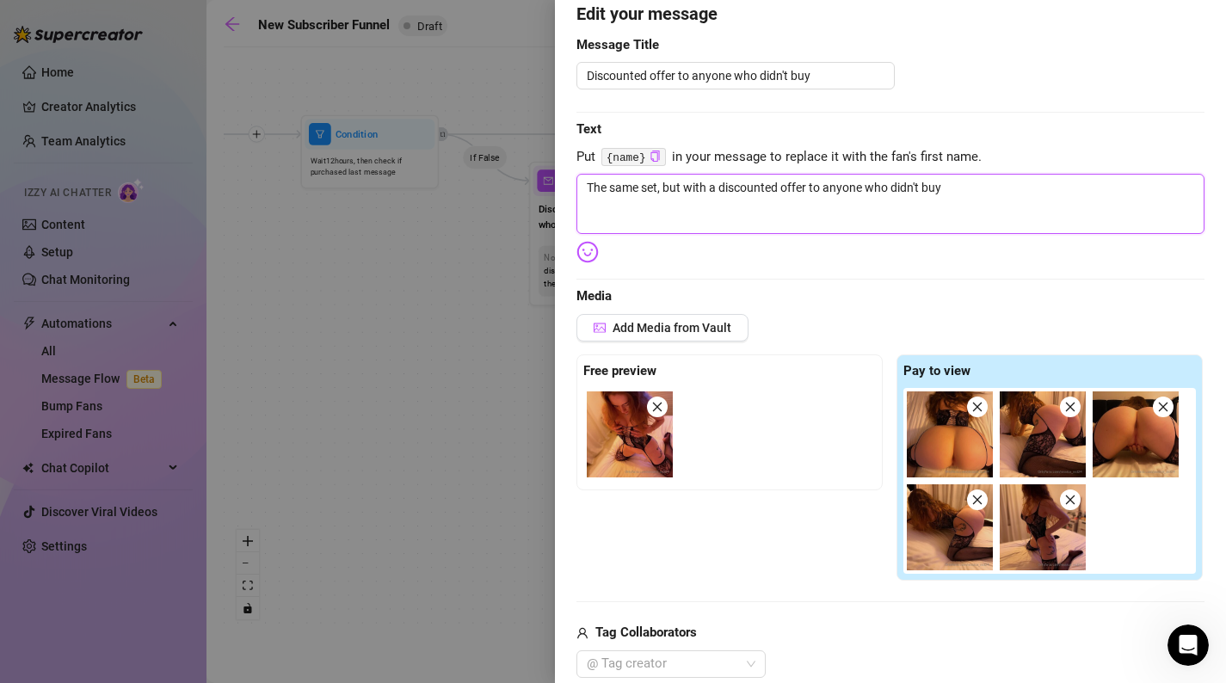
drag, startPoint x: 960, startPoint y: 216, endPoint x: 405, endPoint y: 167, distance: 557.2
click at [405, 167] on div "Event settings Send Message Cancel Save Edit Message General Settings 0 Sent Ed…" at bounding box center [613, 341] width 1226 height 683
click at [591, 261] on img at bounding box center [588, 252] width 22 height 22
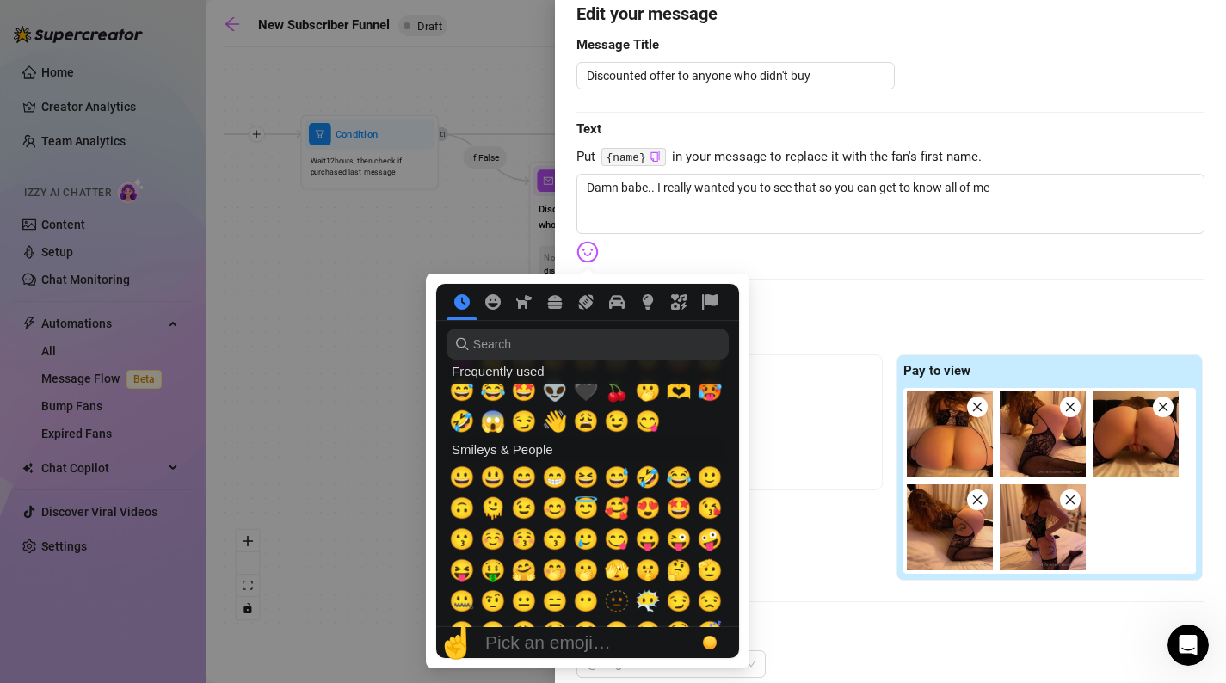
scroll to position [43, 0]
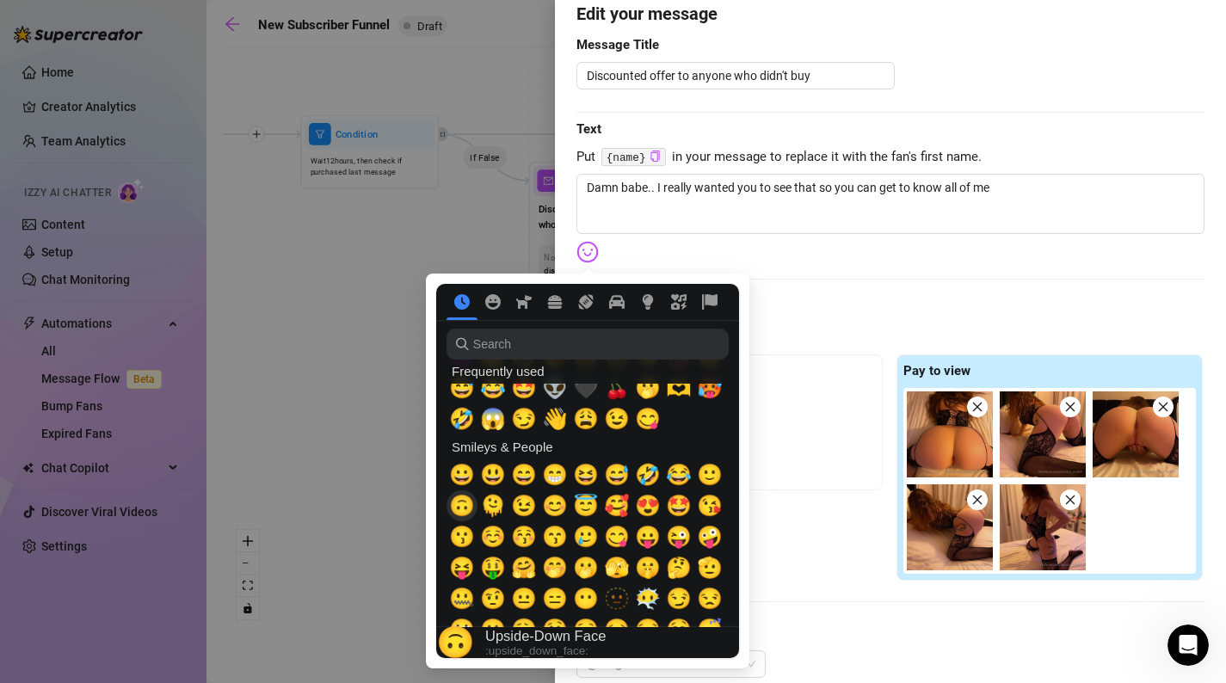
click at [465, 506] on span "🙃" at bounding box center [462, 506] width 26 height 24
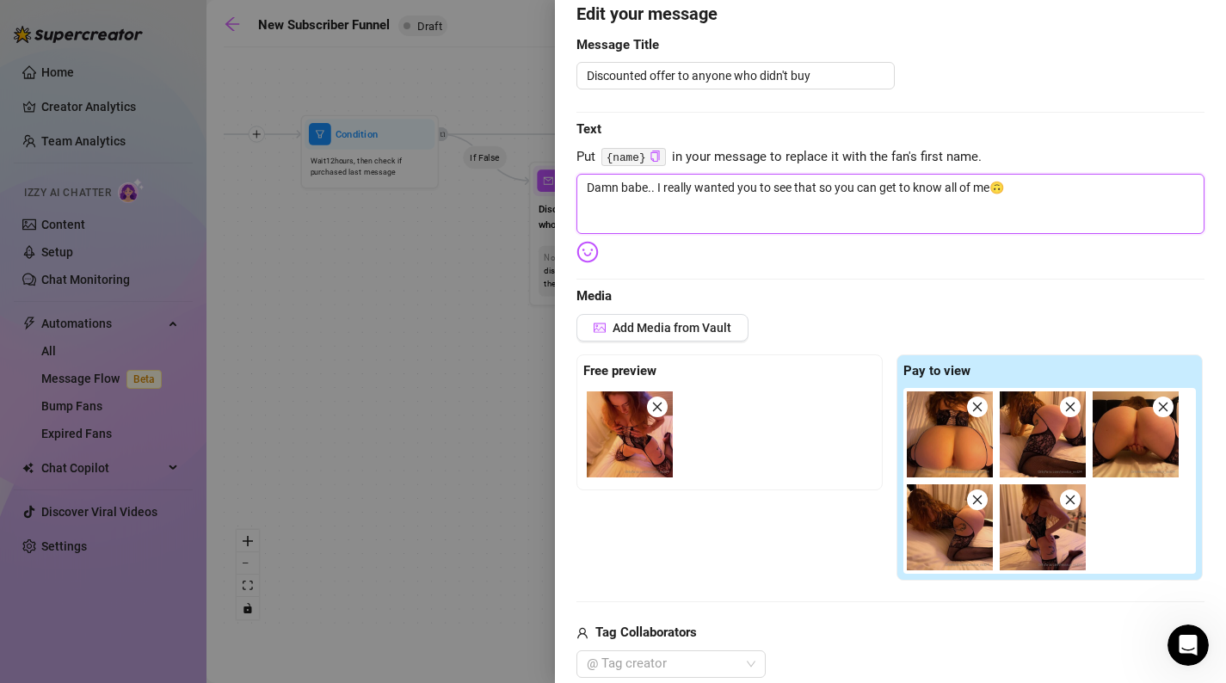
click at [1064, 190] on textarea "Damn babe.. I really wanted you to see that so you can get to know all of me🙃" at bounding box center [891, 204] width 628 height 60
click at [749, 212] on textarea "Damn babe.. I really wanted you to see that so you can get to know all of me🙃 I…" at bounding box center [891, 204] width 628 height 60
click at [855, 209] on textarea "Damn babe.. I really wanted you to see that so you can get to know all of me🙃 I…" at bounding box center [891, 204] width 628 height 60
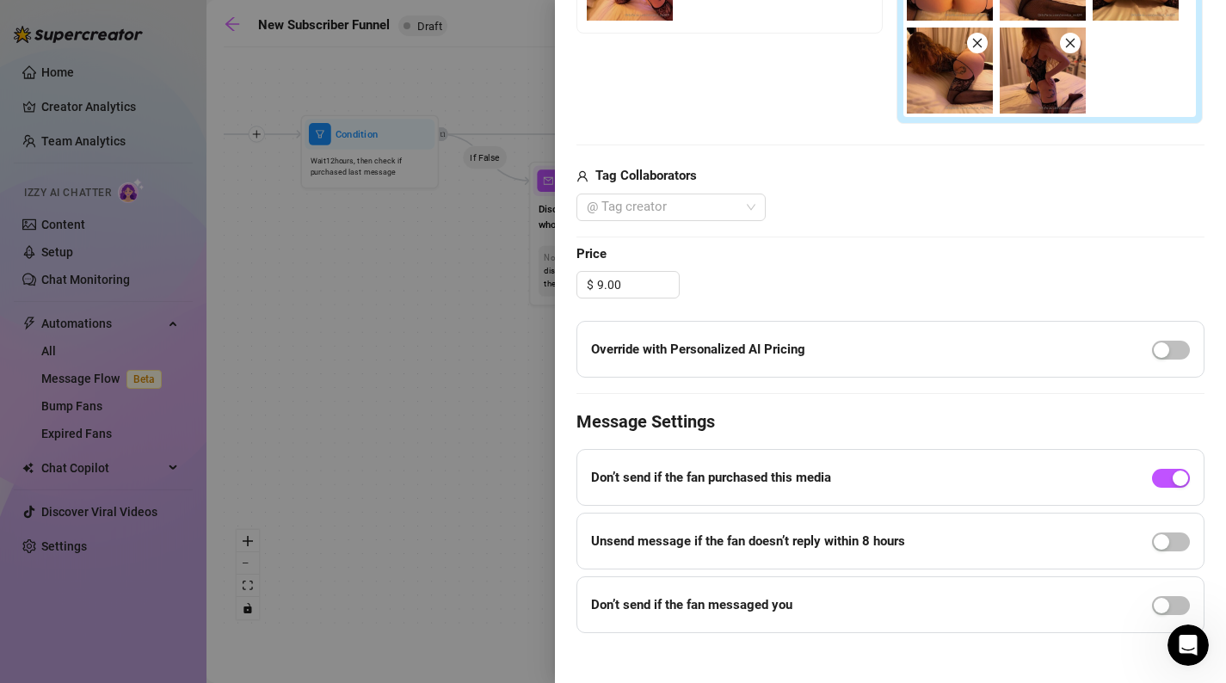
scroll to position [0, 0]
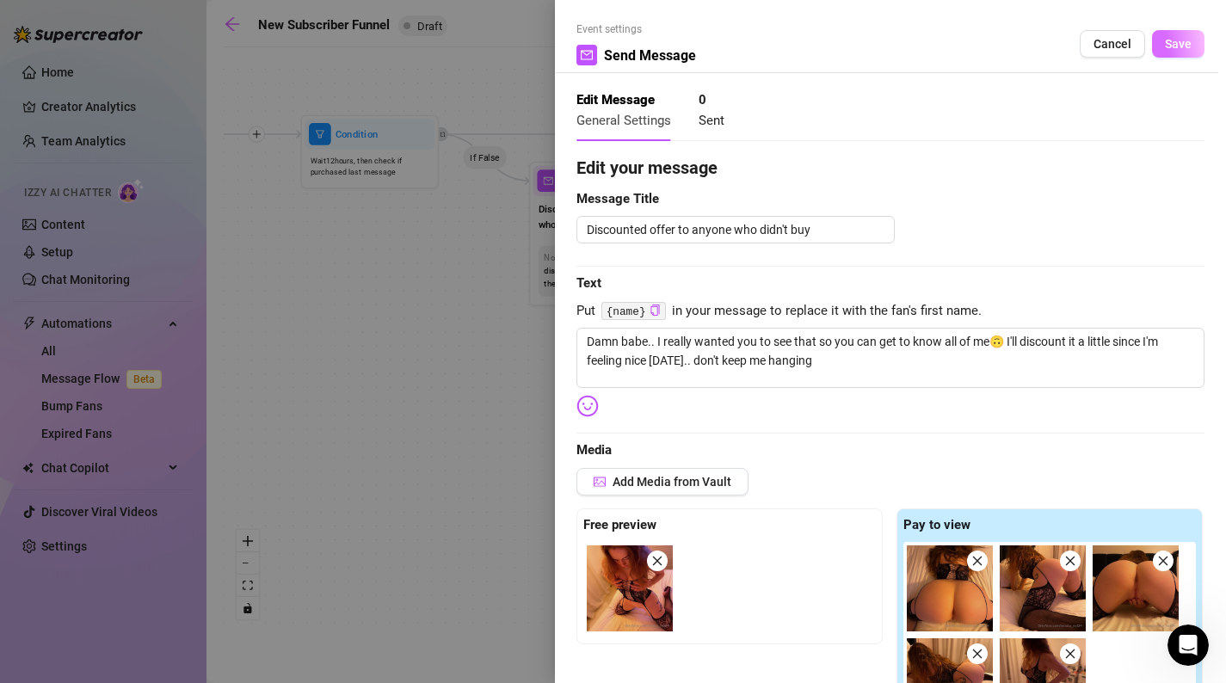
click at [1187, 37] on span "Save" at bounding box center [1178, 44] width 27 height 14
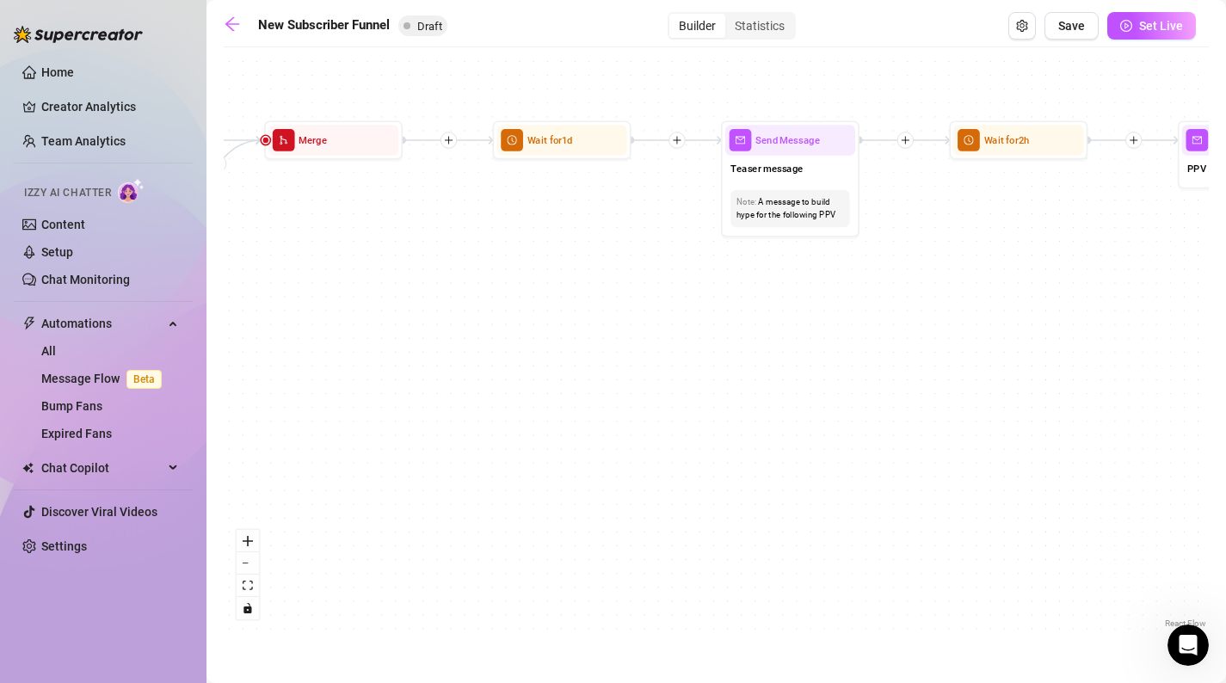
drag, startPoint x: 980, startPoint y: 318, endPoint x: 483, endPoint y: 324, distance: 497.4
click at [483, 324] on div "If True If True If True If False If False If False If True If False Merge Merge…" at bounding box center [716, 344] width 985 height 577
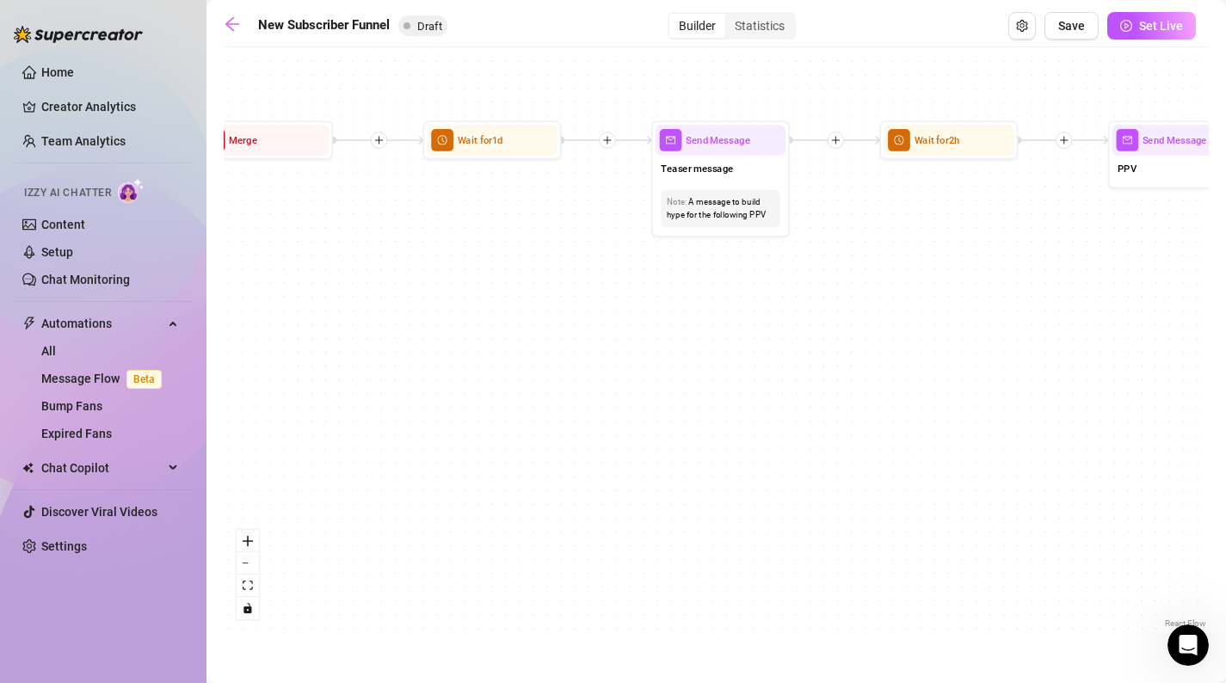
drag, startPoint x: 891, startPoint y: 257, endPoint x: 735, endPoint y: 256, distance: 155.8
click at [735, 256] on div "If True If True If True If False If False If False If True If False Merge Merge…" at bounding box center [716, 344] width 985 height 577
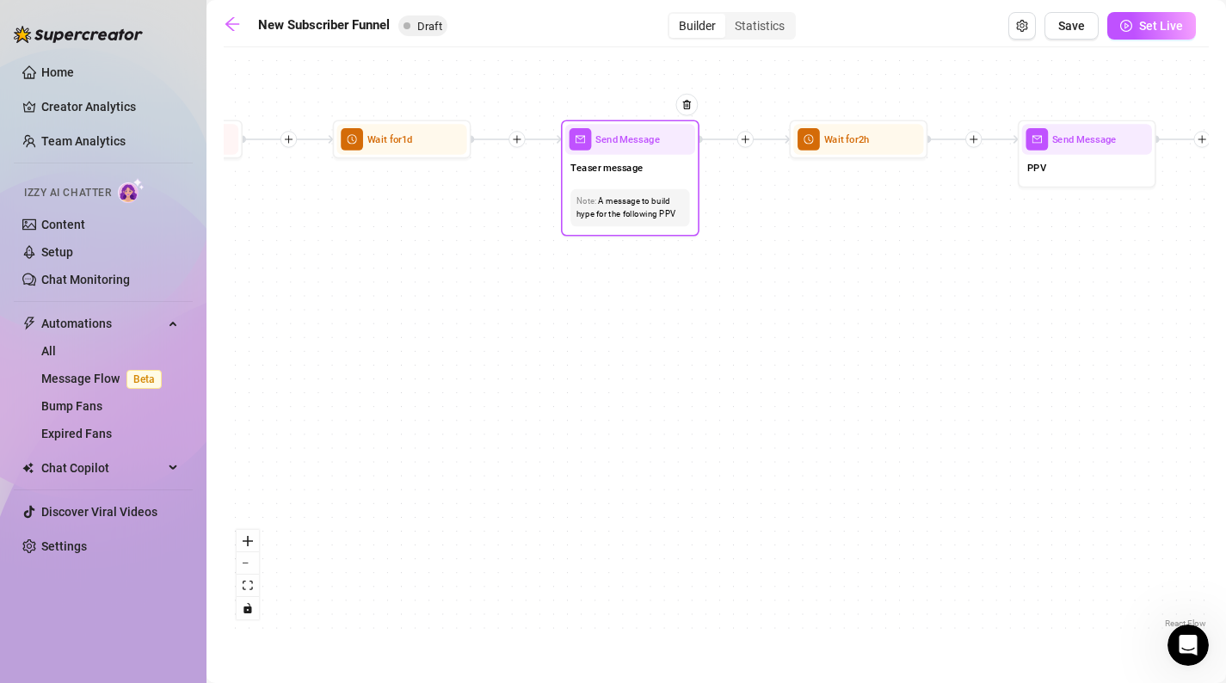
click at [682, 222] on div "Note: A message to build hype for the following PPV" at bounding box center [630, 207] width 119 height 37
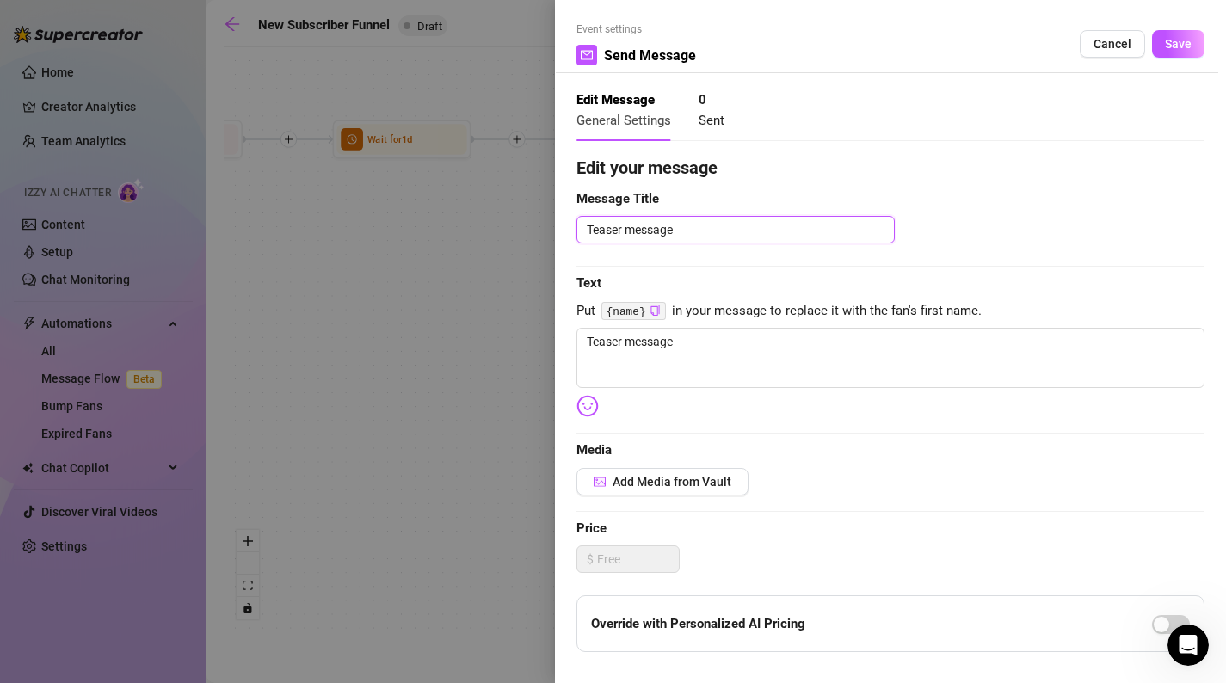
drag, startPoint x: 706, startPoint y: 234, endPoint x: 500, endPoint y: 219, distance: 206.2
click at [500, 219] on div "Event settings Send Message Cancel Save Edit Message General Settings 0 Sent Ed…" at bounding box center [613, 341] width 1226 height 683
click at [1170, 44] on span "Save" at bounding box center [1178, 44] width 27 height 14
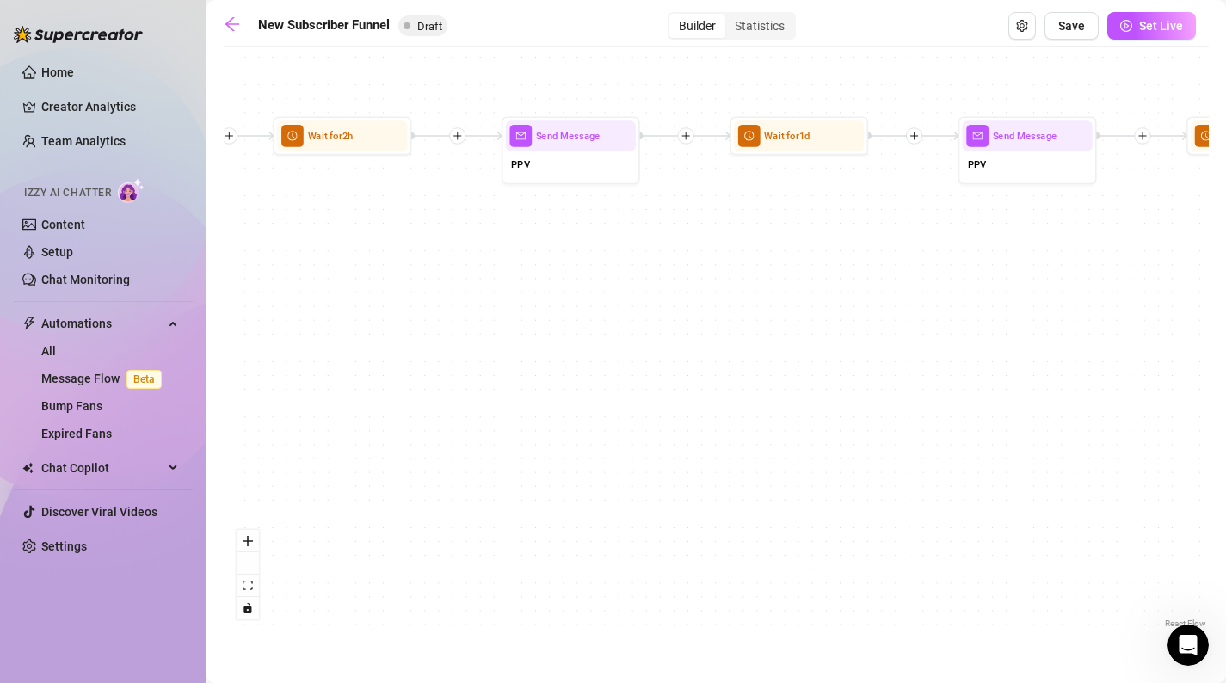
drag, startPoint x: 1058, startPoint y: 224, endPoint x: 529, endPoint y: 219, distance: 528.4
click at [529, 219] on div "If True If True If True If False If False If False If True If False Merge Merge…" at bounding box center [716, 344] width 985 height 577
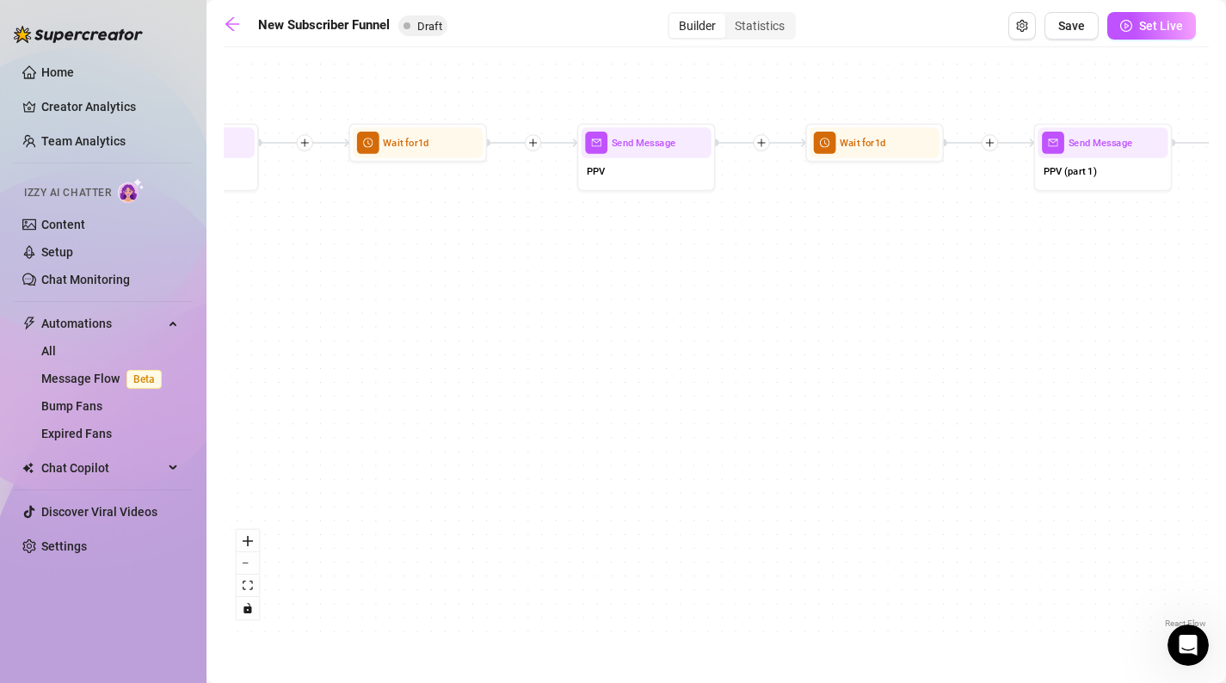
drag, startPoint x: 1085, startPoint y: 261, endPoint x: 445, endPoint y: 252, distance: 640.3
click at [446, 252] on div "If True If True If True If False If False If False If True If False Merge Merge…" at bounding box center [716, 344] width 985 height 577
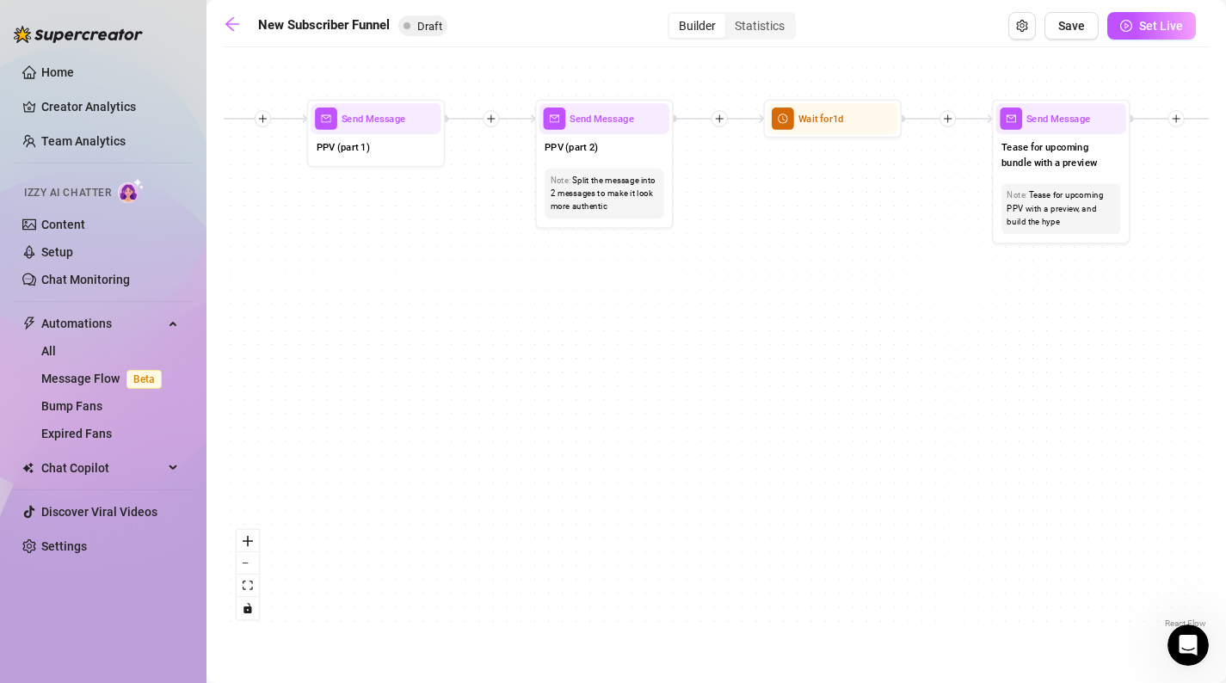
drag, startPoint x: 781, startPoint y: 251, endPoint x: 249, endPoint y: 241, distance: 532.8
click at [249, 241] on div "If True If True If True If False If False If False If True If False Merge Merge…" at bounding box center [716, 344] width 985 height 577
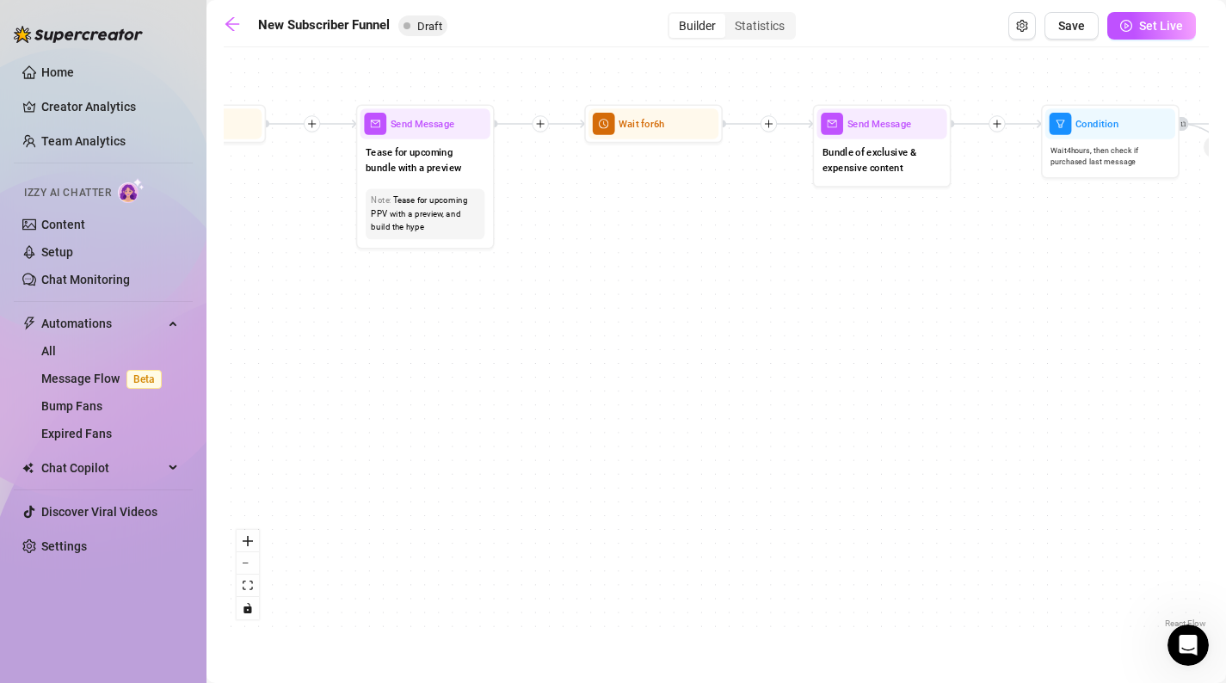
drag, startPoint x: 780, startPoint y: 250, endPoint x: 214, endPoint y: 257, distance: 565.4
click at [215, 257] on main "New Subscriber Funnel Draft Builder Statistics Save Set Live If True If True If…" at bounding box center [717, 341] width 1020 height 683
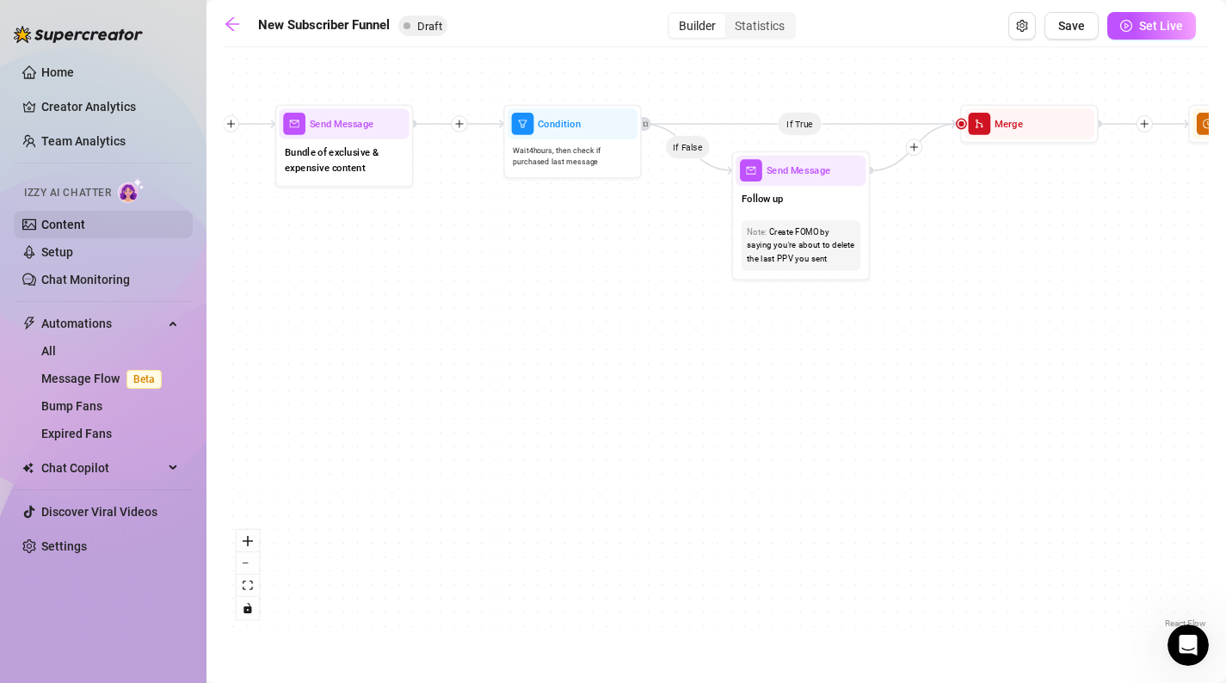
drag, startPoint x: 726, startPoint y: 217, endPoint x: 168, endPoint y: 214, distance: 558.5
click at [170, 216] on div "Home Creator Analytics Team Analytics Izzy AI Chatter Content Setup Chat Monito…" at bounding box center [613, 341] width 1226 height 683
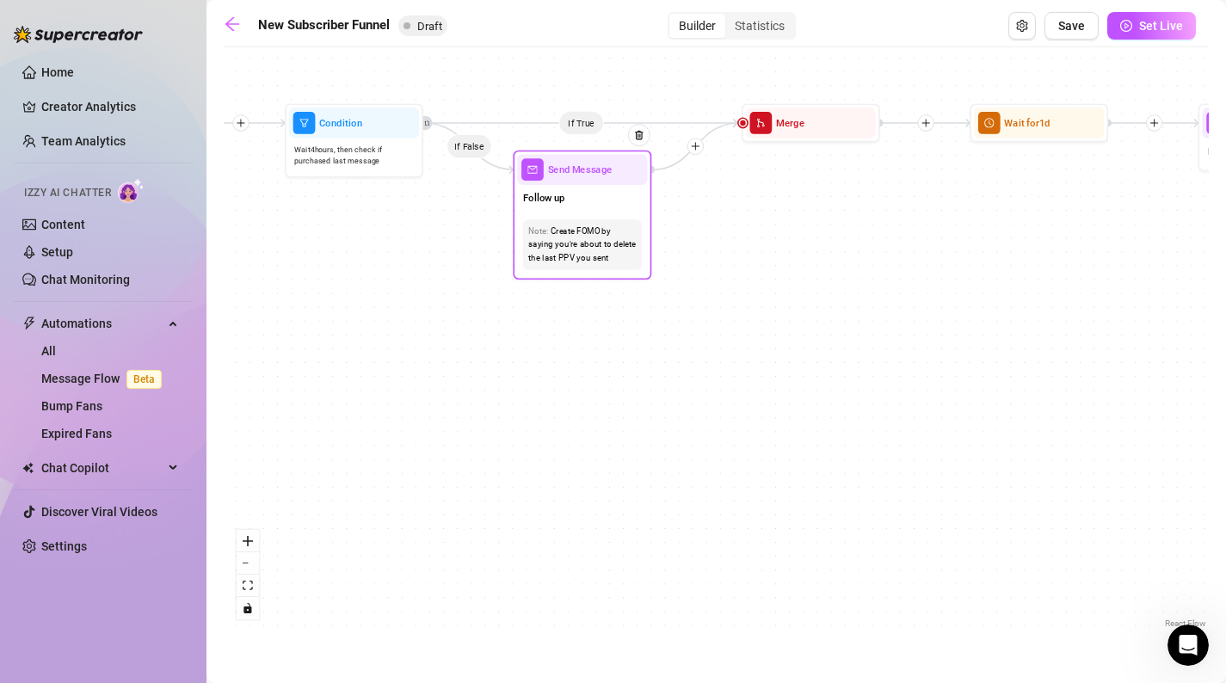
drag, startPoint x: 867, startPoint y: 219, endPoint x: 37, endPoint y: 182, distance: 830.4
click at [37, 182] on div "Home Creator Analytics Team Analytics Izzy AI Chatter Content Setup Chat Monito…" at bounding box center [613, 341] width 1226 height 683
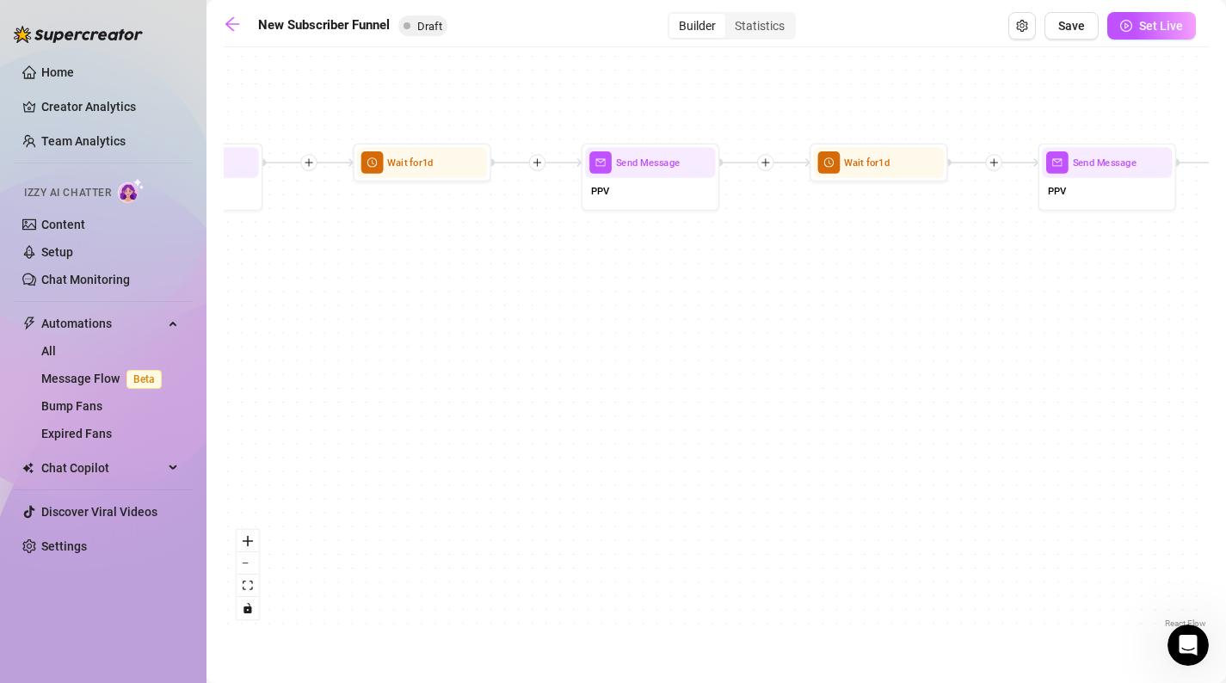
drag, startPoint x: 731, startPoint y: 187, endPoint x: -9, endPoint y: 311, distance: 750.4
click at [0, 311] on html "Home Creator Analytics Team Analytics Izzy AI Chatter Content Setup Chat Monito…" at bounding box center [613, 341] width 1226 height 683
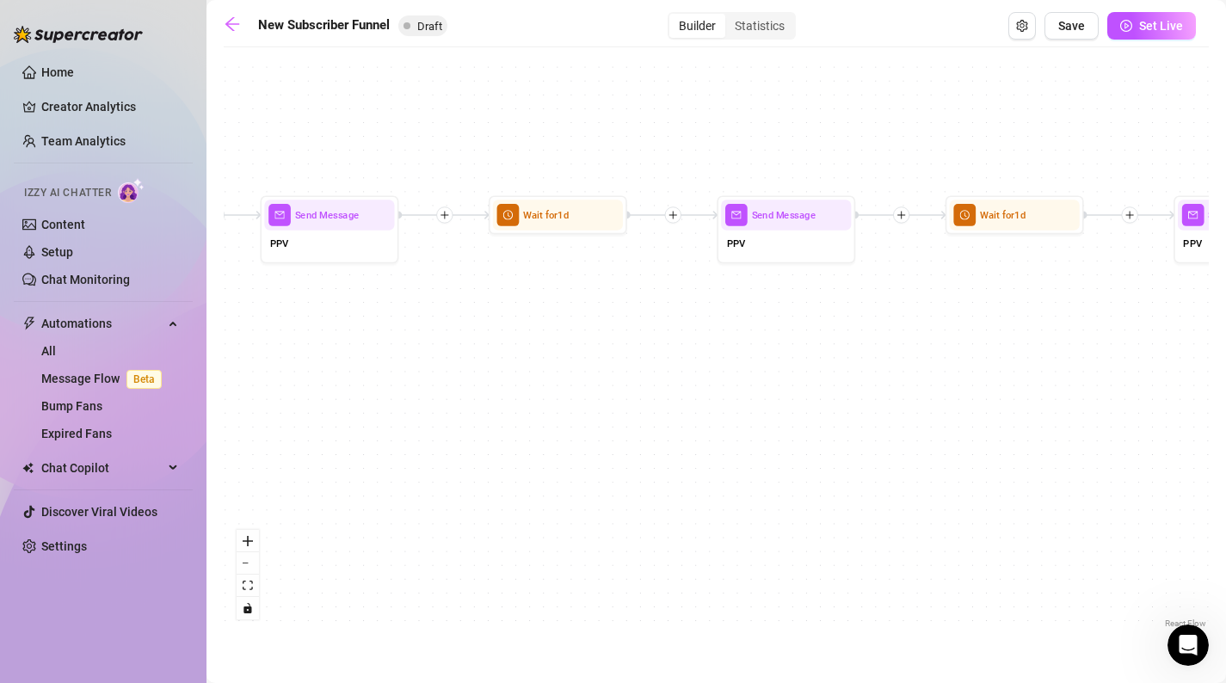
drag, startPoint x: 792, startPoint y: 258, endPoint x: 222, endPoint y: 272, distance: 569.9
click at [227, 275] on div "If True If True If True If False If False If False If True If False Merge Merge…" at bounding box center [716, 344] width 985 height 577
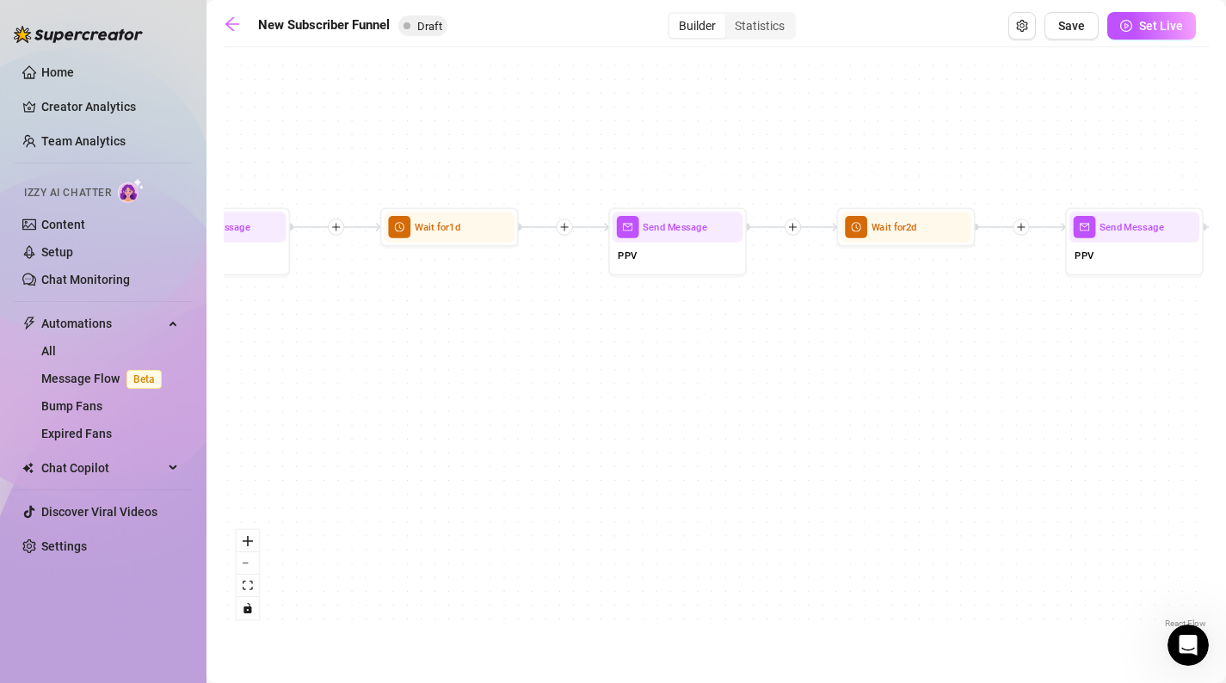
drag, startPoint x: 851, startPoint y: 264, endPoint x: 268, endPoint y: 298, distance: 583.6
click at [268, 298] on div "If True If True If True If False If False If False If True If False Merge Merge…" at bounding box center [716, 344] width 985 height 577
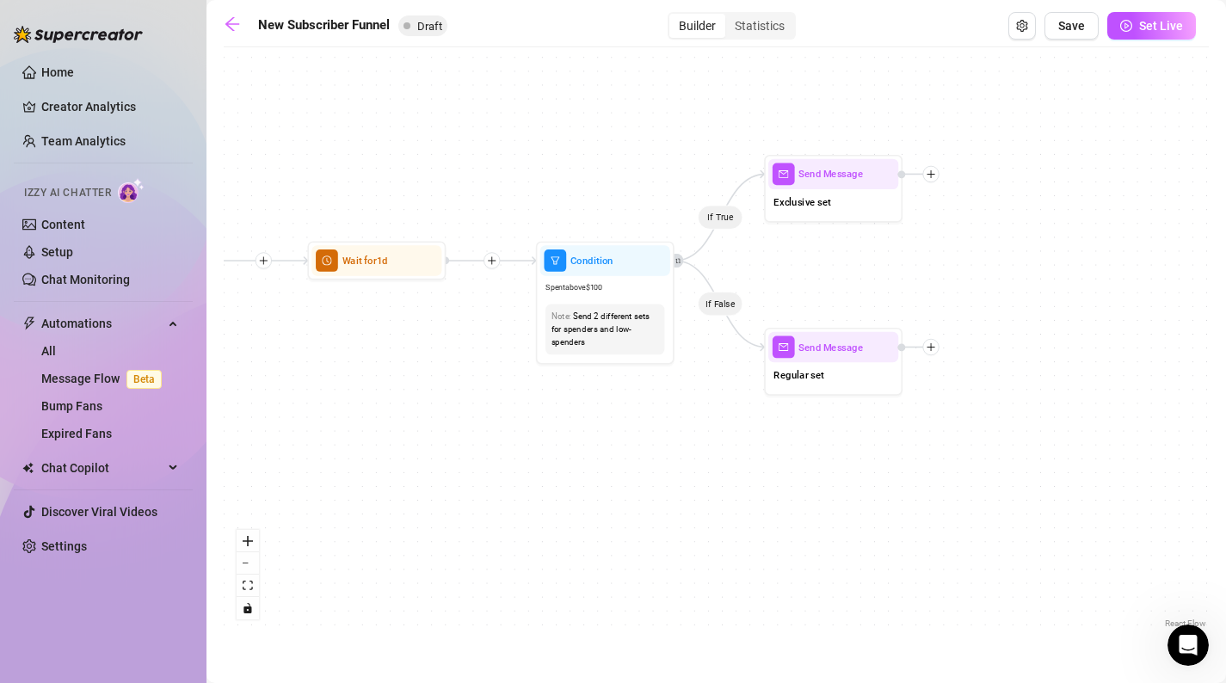
drag, startPoint x: 763, startPoint y: 376, endPoint x: 269, endPoint y: 376, distance: 494.0
click at [271, 376] on div "If True If True If True If False If False If False If True If False Merge Merge…" at bounding box center [716, 344] width 985 height 577
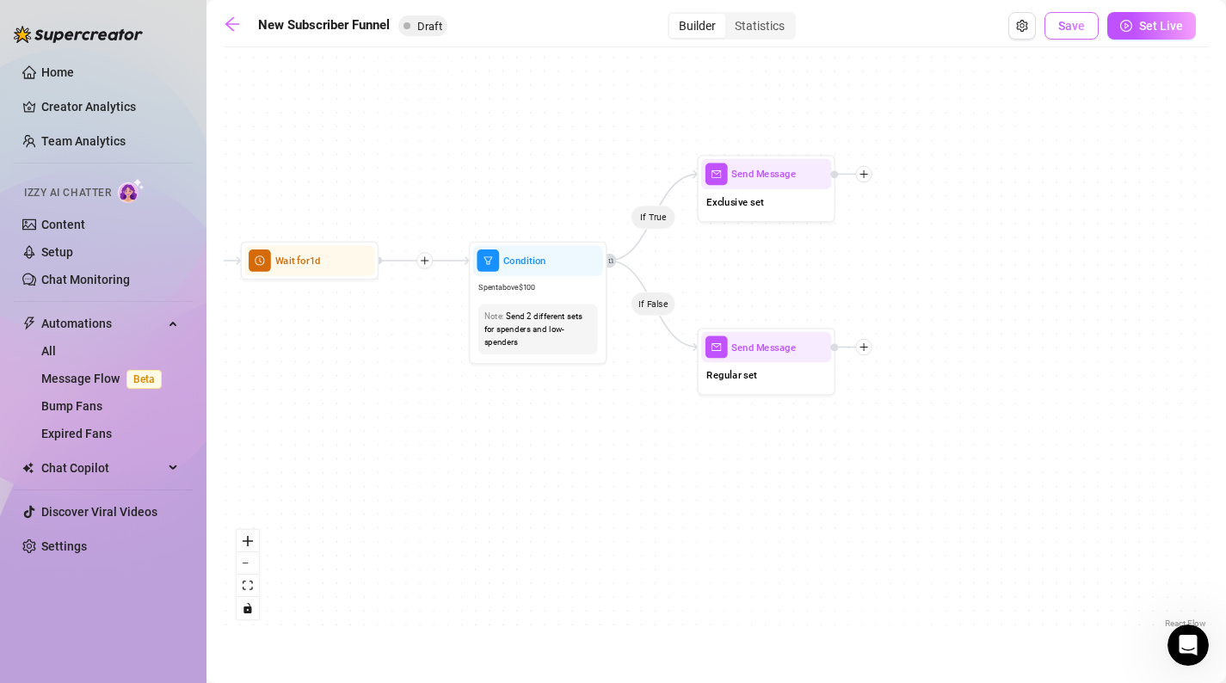
click at [1078, 29] on span "Save" at bounding box center [1071, 26] width 27 height 14
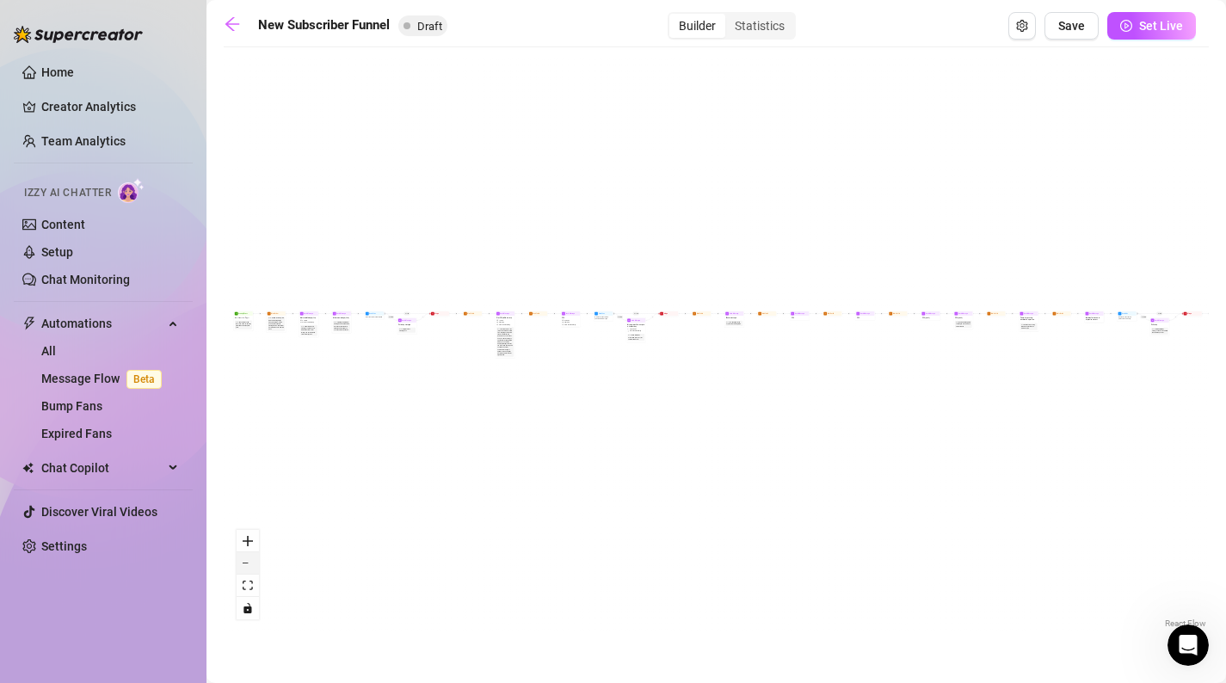
click at [256, 552] on button "zoom out" at bounding box center [248, 563] width 22 height 22
click at [250, 552] on button "zoom out" at bounding box center [248, 563] width 22 height 22
click at [250, 552] on button "zoom in" at bounding box center [248, 541] width 22 height 22
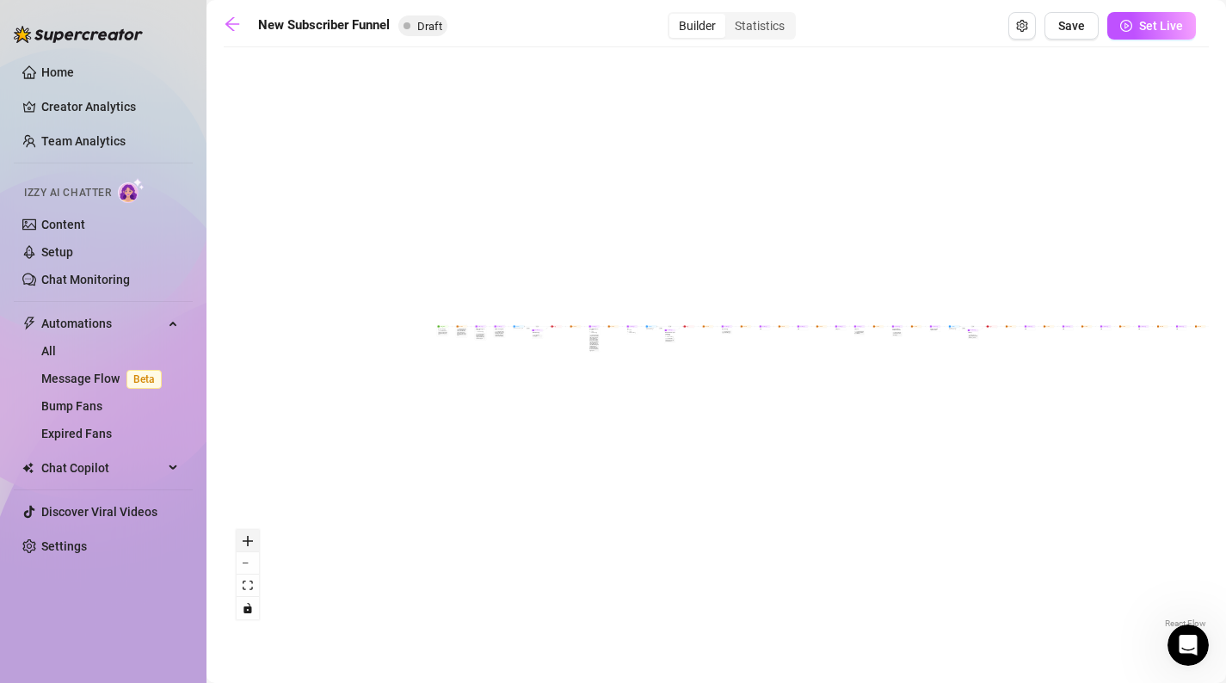
click at [250, 548] on button "zoom in" at bounding box center [248, 541] width 22 height 22
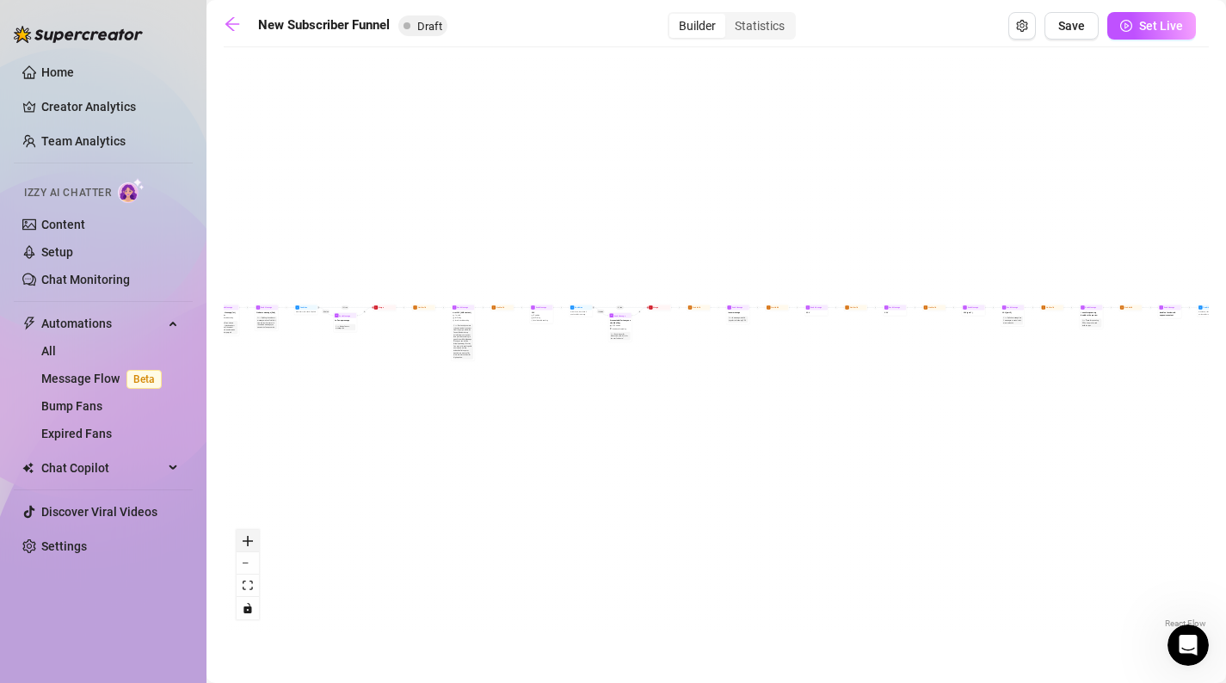
click at [250, 548] on button "zoom in" at bounding box center [248, 541] width 22 height 22
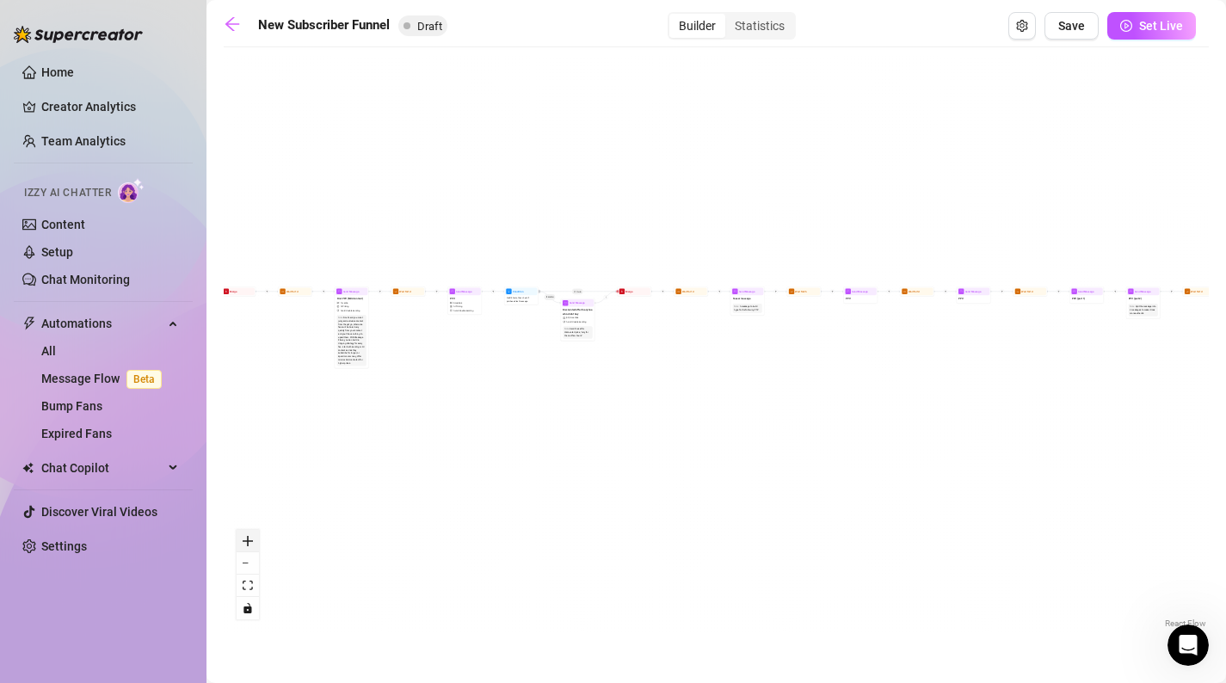
click at [250, 548] on button "zoom in" at bounding box center [248, 541] width 22 height 22
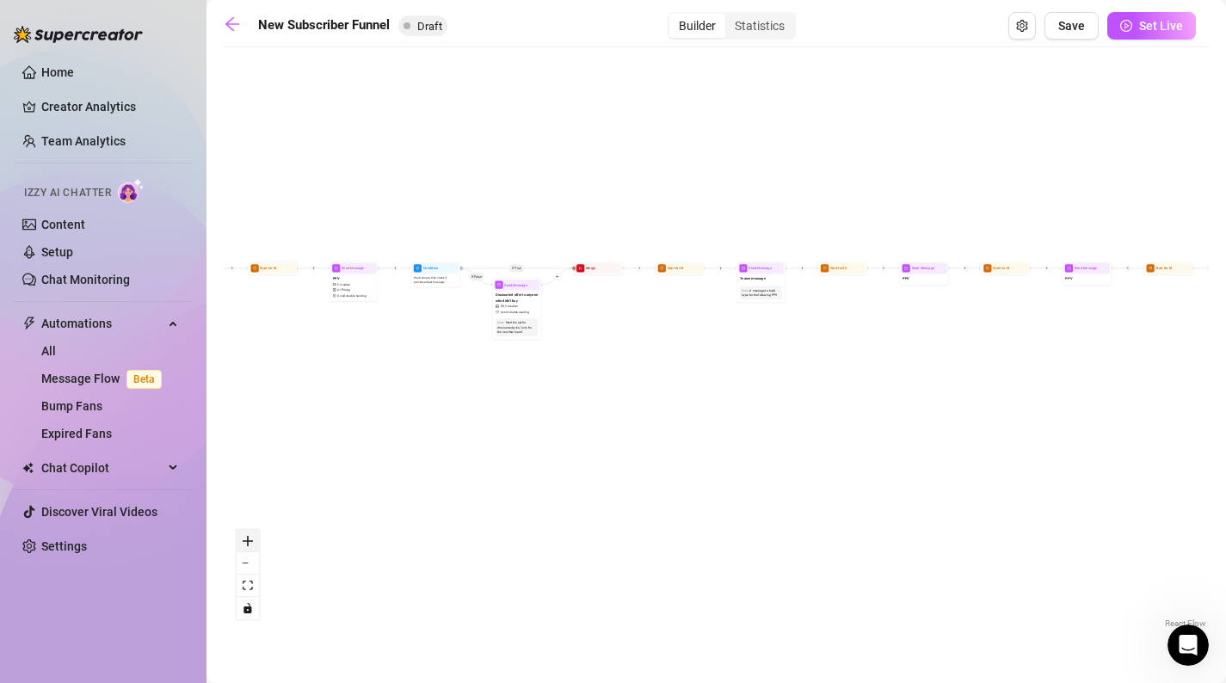
click at [250, 548] on button "zoom in" at bounding box center [248, 541] width 22 height 22
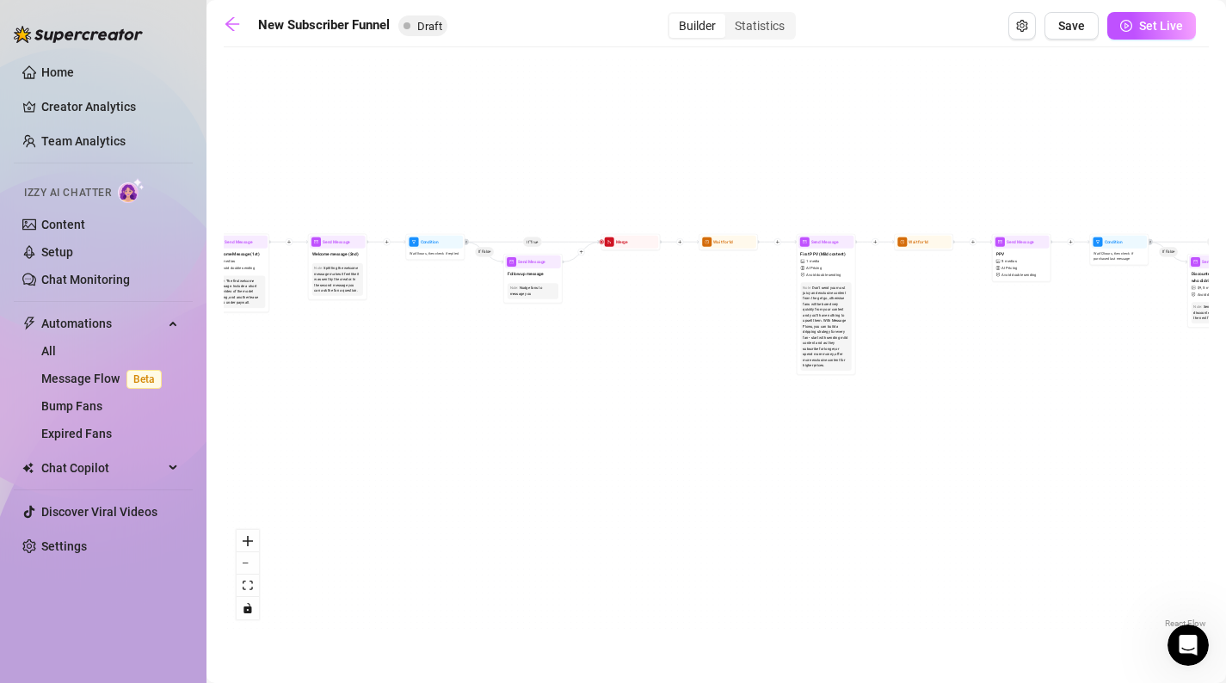
drag, startPoint x: 498, startPoint y: 448, endPoint x: 1237, endPoint y: 443, distance: 739.2
click at [1225, 443] on html "Home Creator Analytics Team Analytics Izzy AI Chatter Content Setup Chat Monito…" at bounding box center [613, 341] width 1226 height 683
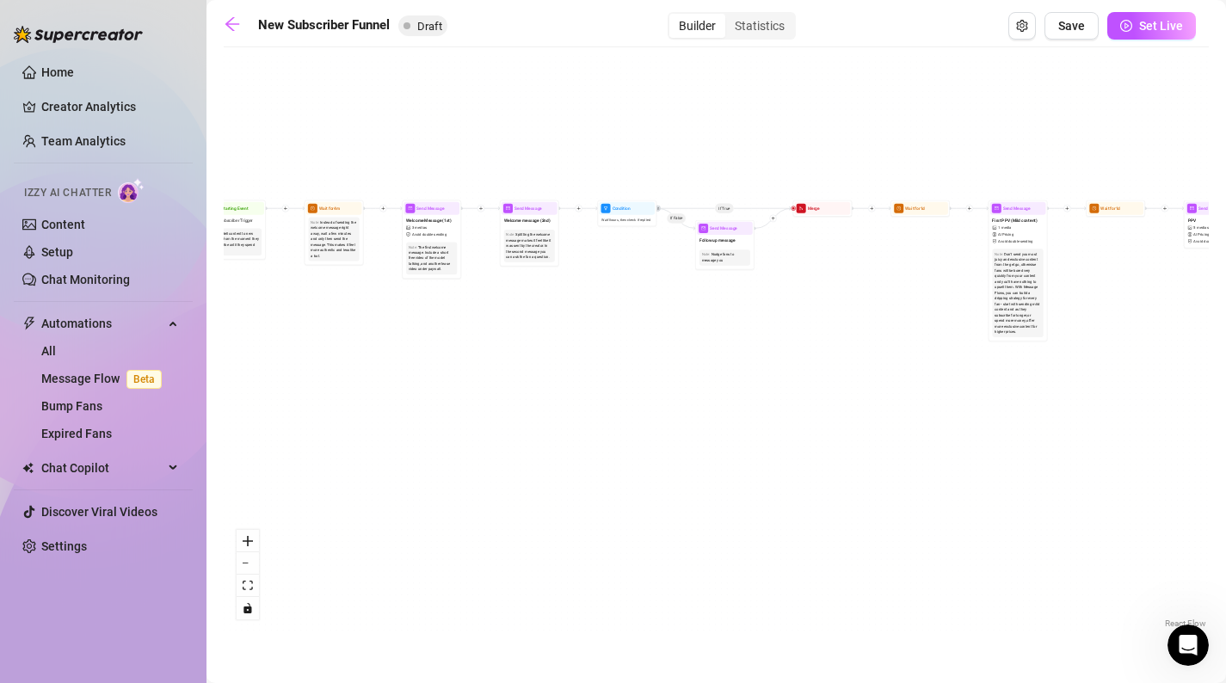
drag, startPoint x: 540, startPoint y: 565, endPoint x: 676, endPoint y: 529, distance: 140.7
click at [676, 530] on div "If True If False If True If False If True If False If True If False Merge Merge…" at bounding box center [716, 344] width 985 height 577
click at [253, 547] on button "zoom in" at bounding box center [248, 541] width 22 height 22
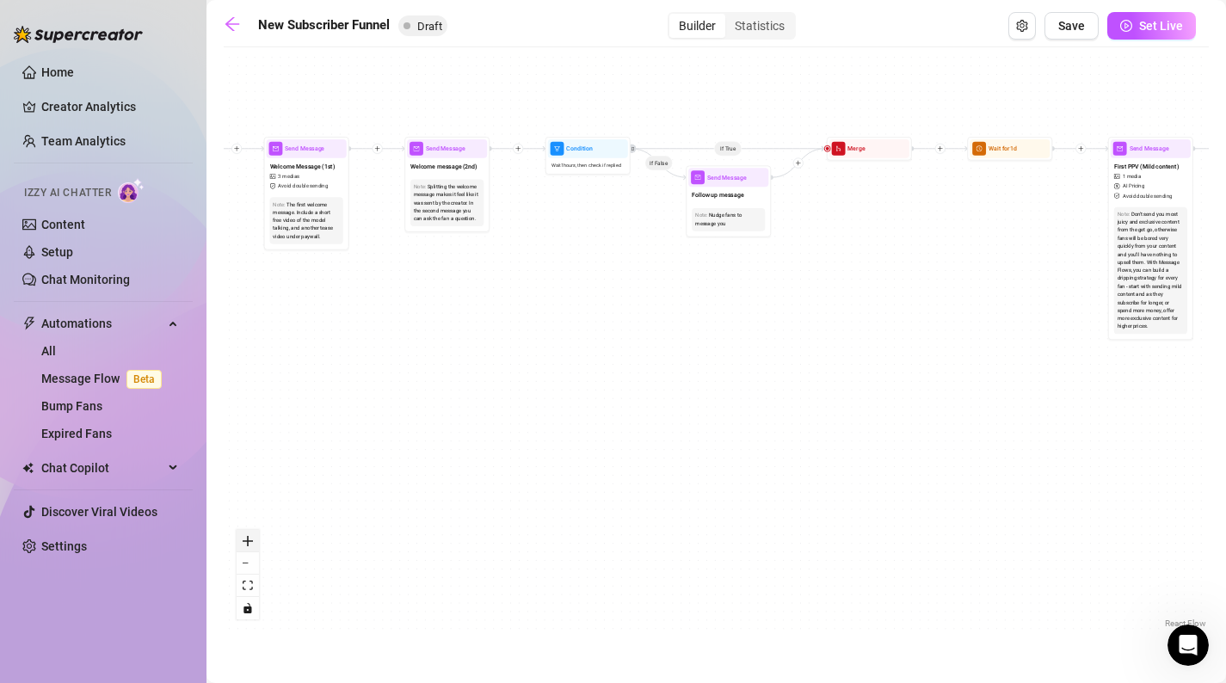
click at [253, 547] on button "zoom in" at bounding box center [248, 541] width 22 height 22
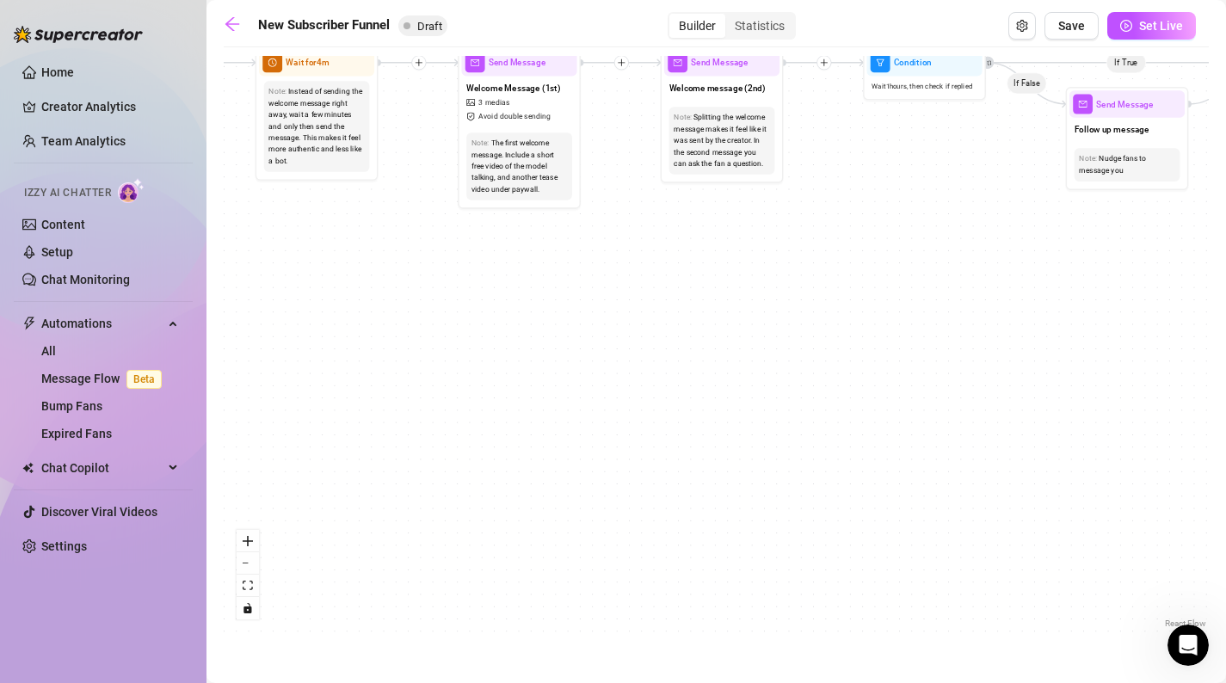
drag, startPoint x: 361, startPoint y: 410, endPoint x: 788, endPoint y: 410, distance: 427.7
click at [788, 410] on div "If True If False If True If False If True If False If True If False Merge Merge…" at bounding box center [716, 344] width 985 height 577
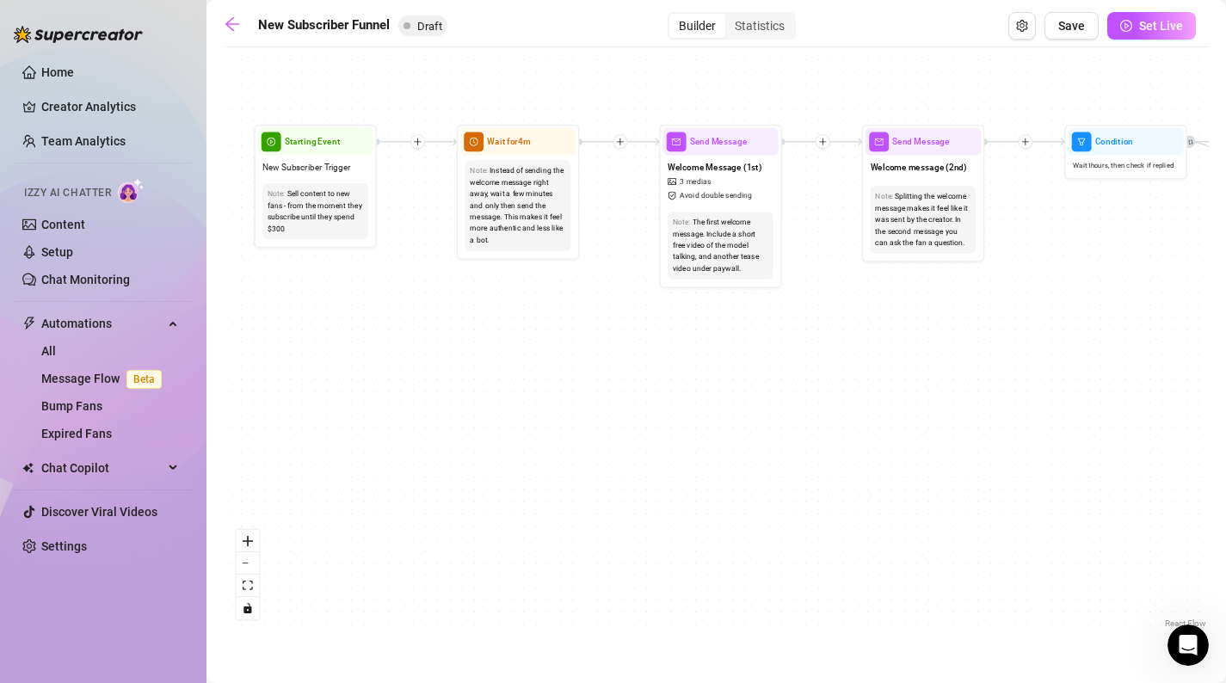
drag, startPoint x: 661, startPoint y: 392, endPoint x: 966, endPoint y: 515, distance: 329.4
click at [967, 516] on div "If True If False If True If False If True If False If True If False Merge Merge…" at bounding box center [716, 344] width 985 height 577
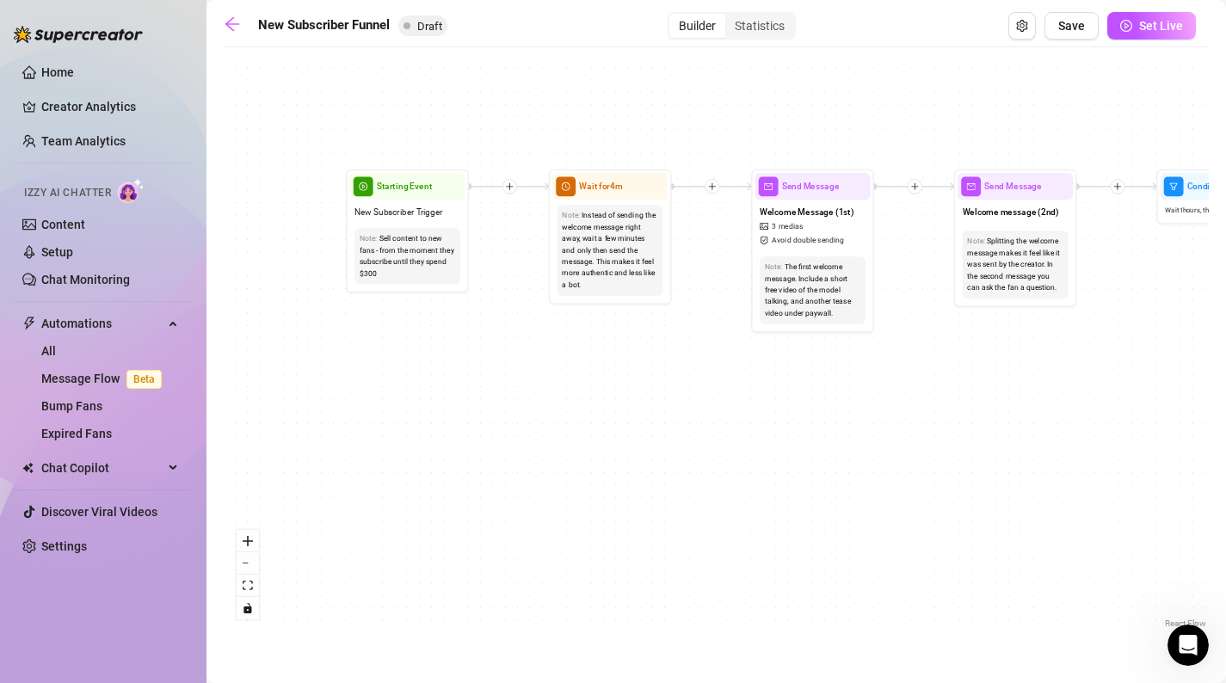
drag, startPoint x: 751, startPoint y: 431, endPoint x: 655, endPoint y: 427, distance: 96.5
click at [655, 427] on div "If True If False If True If False If True If False If True If False Merge Merge…" at bounding box center [716, 344] width 985 height 577
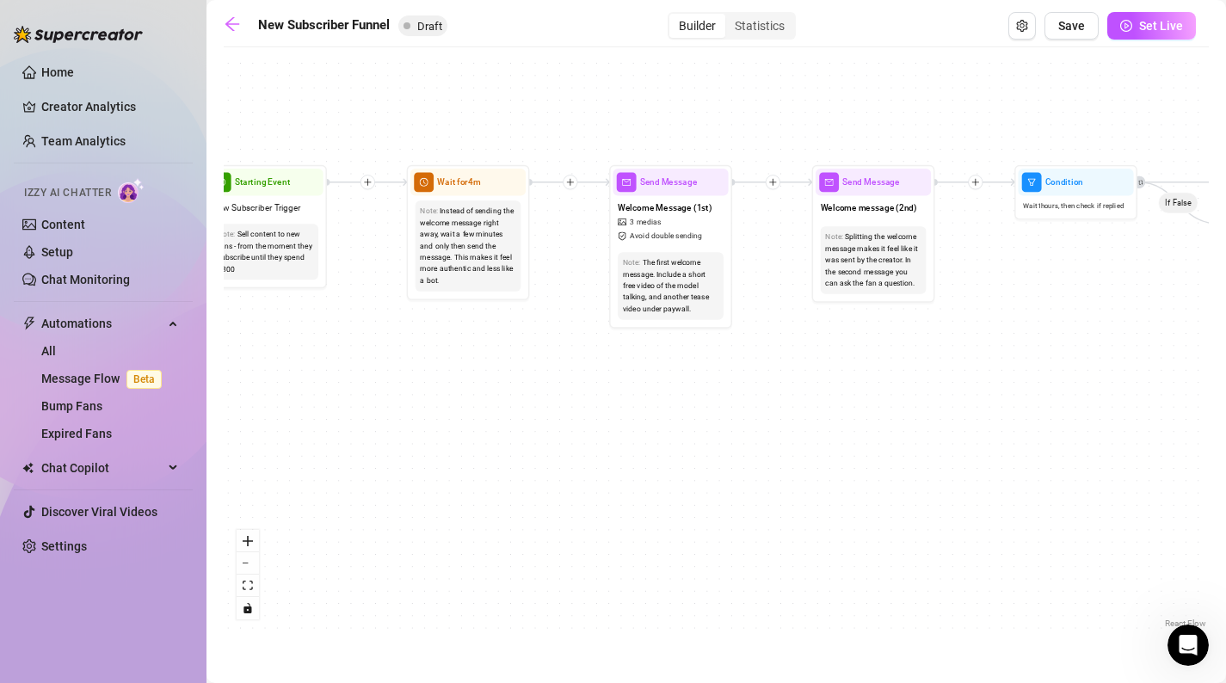
drag, startPoint x: 638, startPoint y: 374, endPoint x: 545, endPoint y: 373, distance: 92.9
click at [545, 373] on div "If True If False If True If False If True If False If True If False Merge Merge…" at bounding box center [716, 344] width 985 height 577
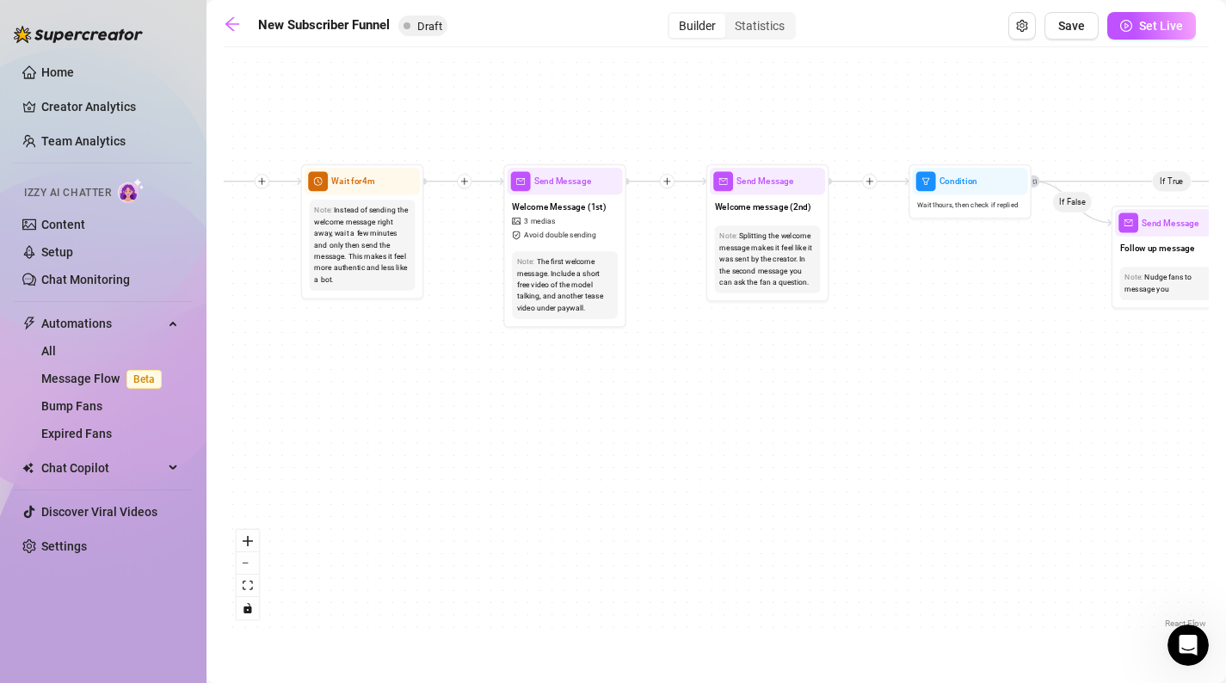
drag, startPoint x: 754, startPoint y: 398, endPoint x: 559, endPoint y: 398, distance: 195.3
click at [559, 398] on div "If True If False If True If False If True If False If True If False Merge Merge…" at bounding box center [716, 344] width 985 height 577
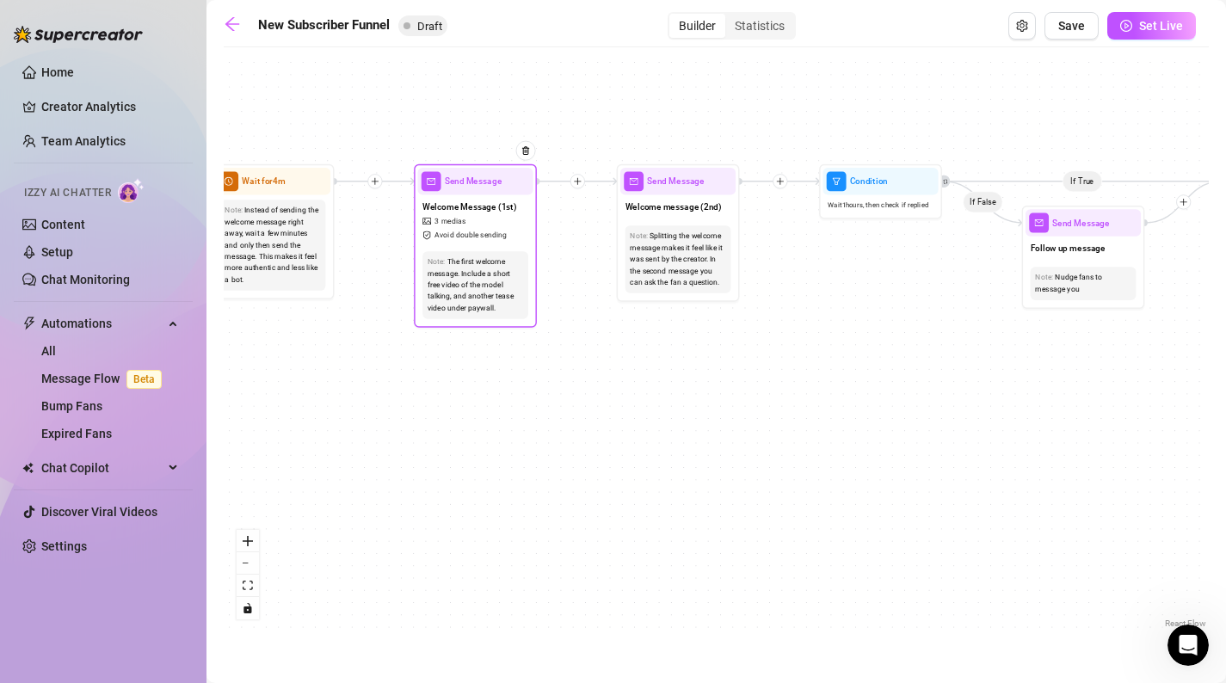
click at [505, 184] on div at bounding box center [519, 159] width 32 height 63
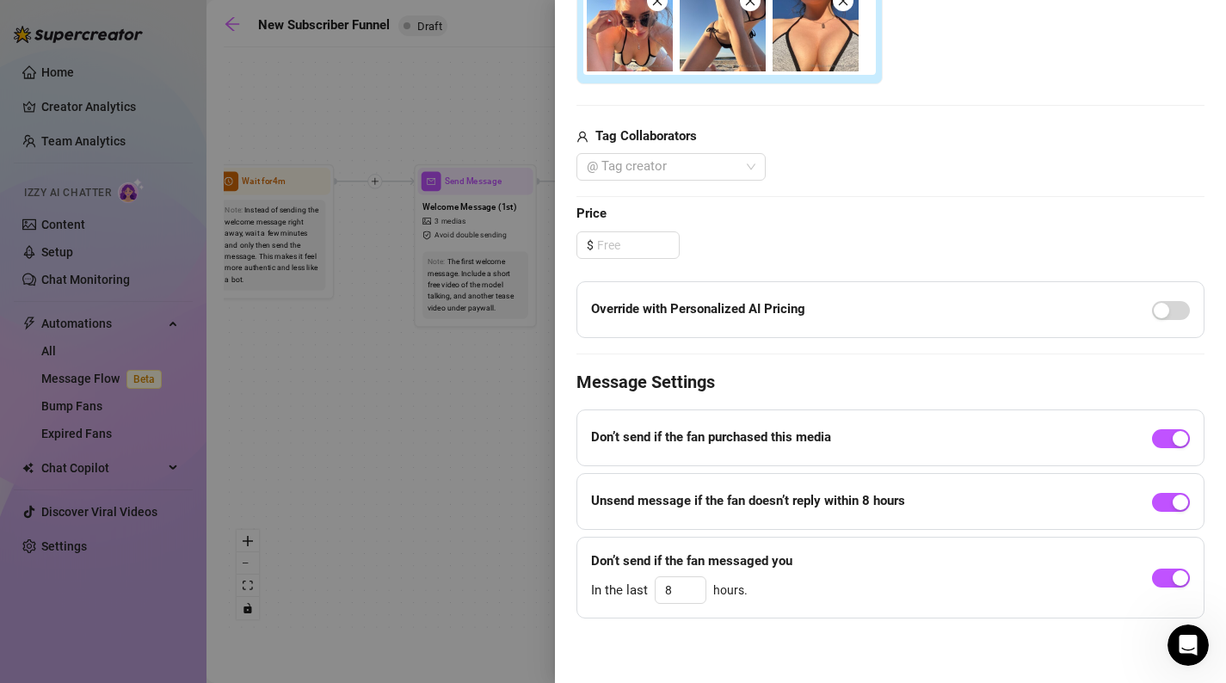
scroll to position [557, 0]
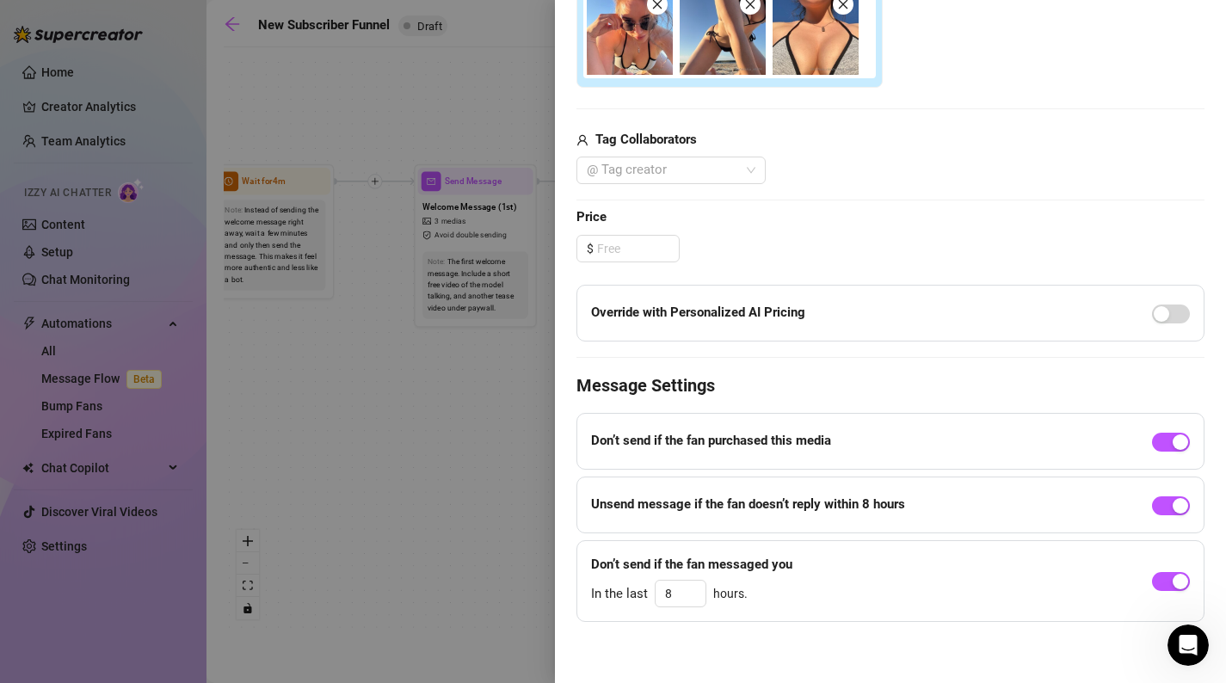
click at [512, 356] on div at bounding box center [613, 341] width 1226 height 683
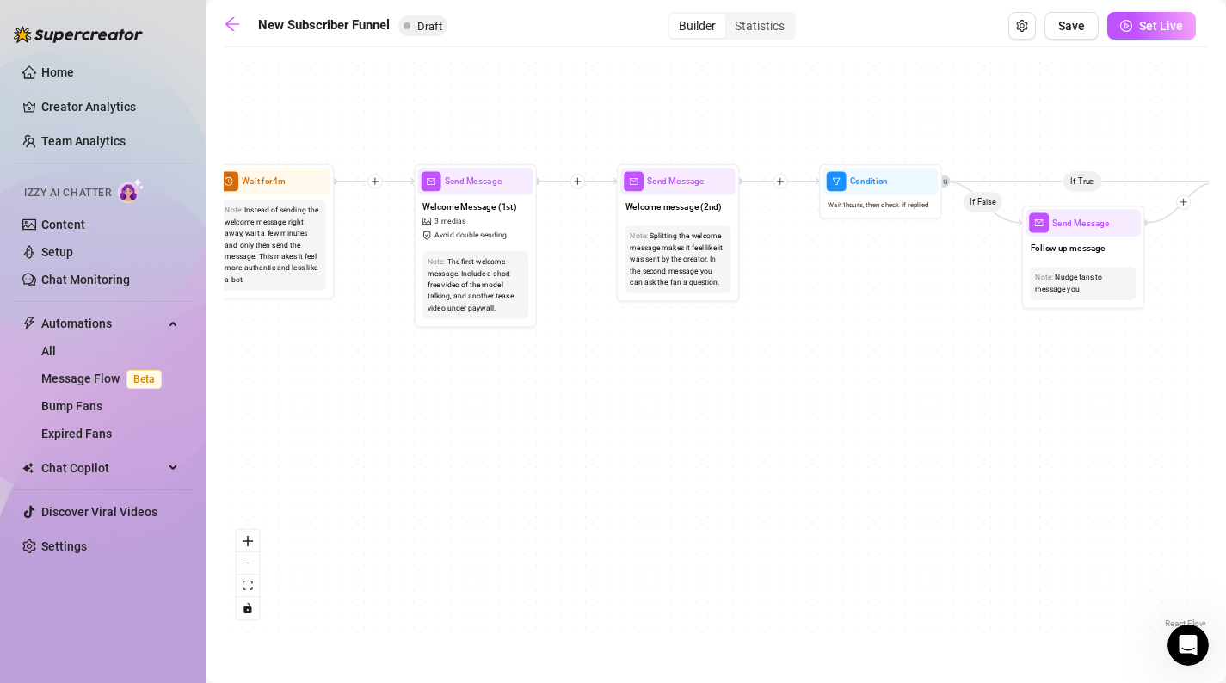
click at [879, 349] on div "If True If False If True If False If True If False If True If False Merge Merge…" at bounding box center [716, 344] width 985 height 577
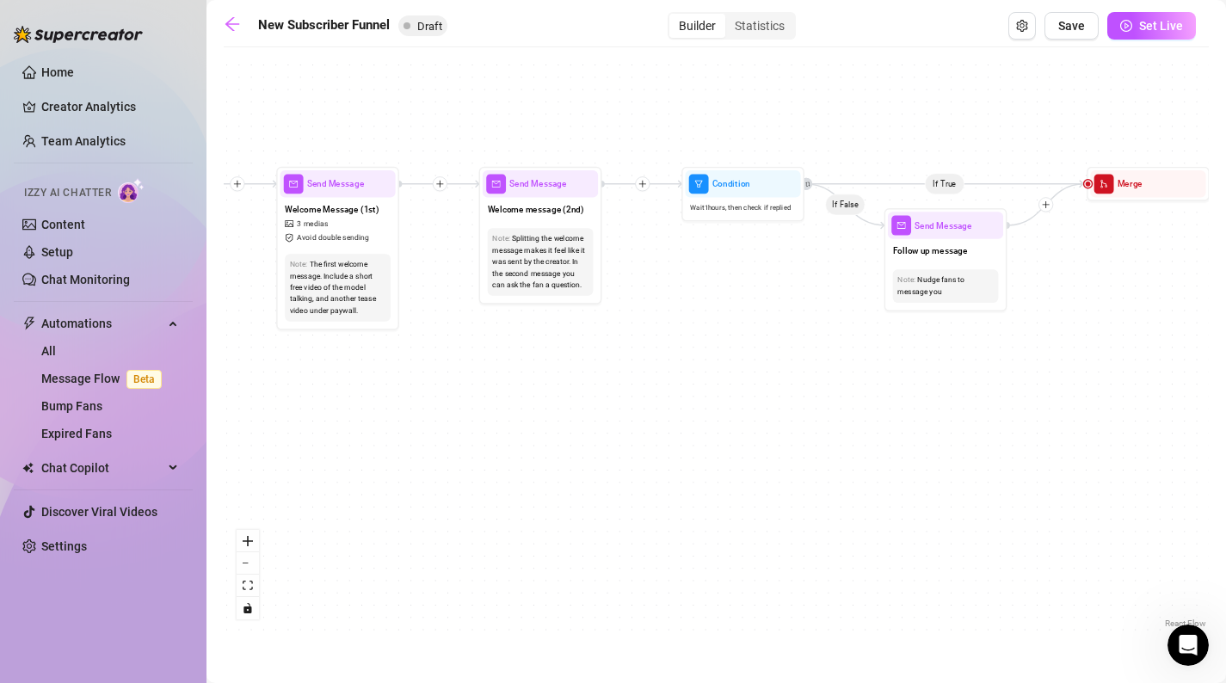
drag, startPoint x: 499, startPoint y: 406, endPoint x: 256, endPoint y: 393, distance: 243.0
click at [256, 393] on div "If True If False If True If False If True If False If True If False Merge Merge…" at bounding box center [716, 344] width 985 height 577
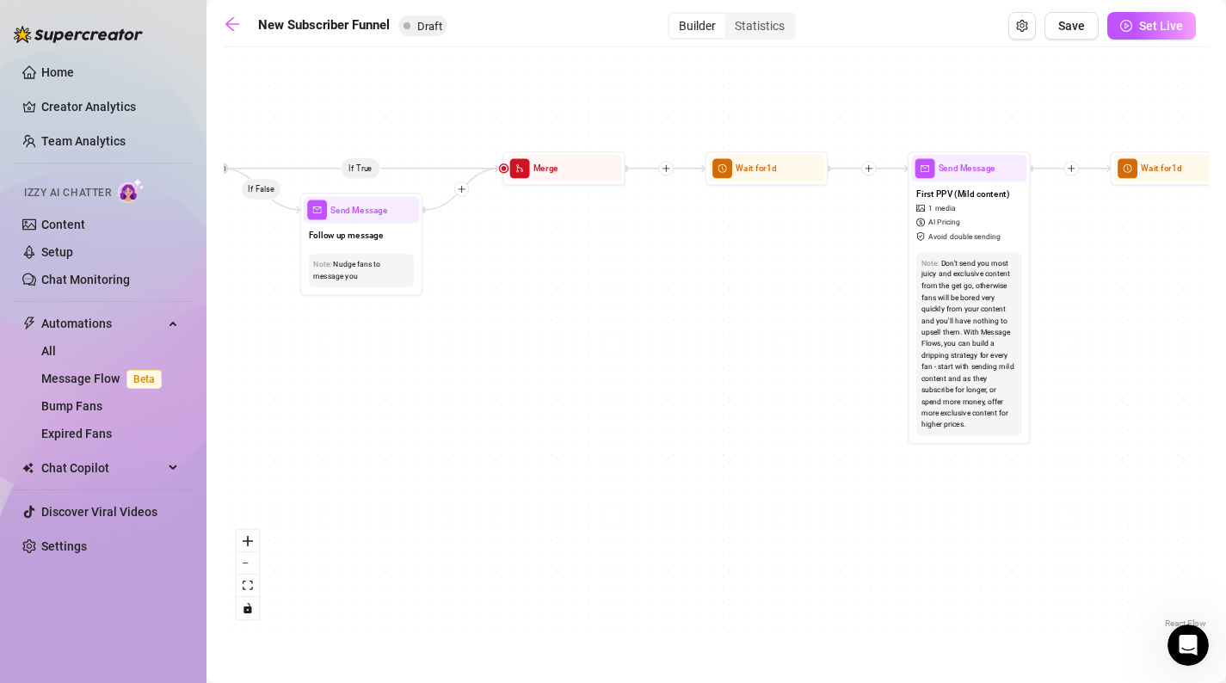
drag, startPoint x: 750, startPoint y: 390, endPoint x: 256, endPoint y: 386, distance: 493.1
click at [256, 386] on div "If True If False If True If False If True If False If True If False Merge Merge…" at bounding box center [716, 344] width 985 height 577
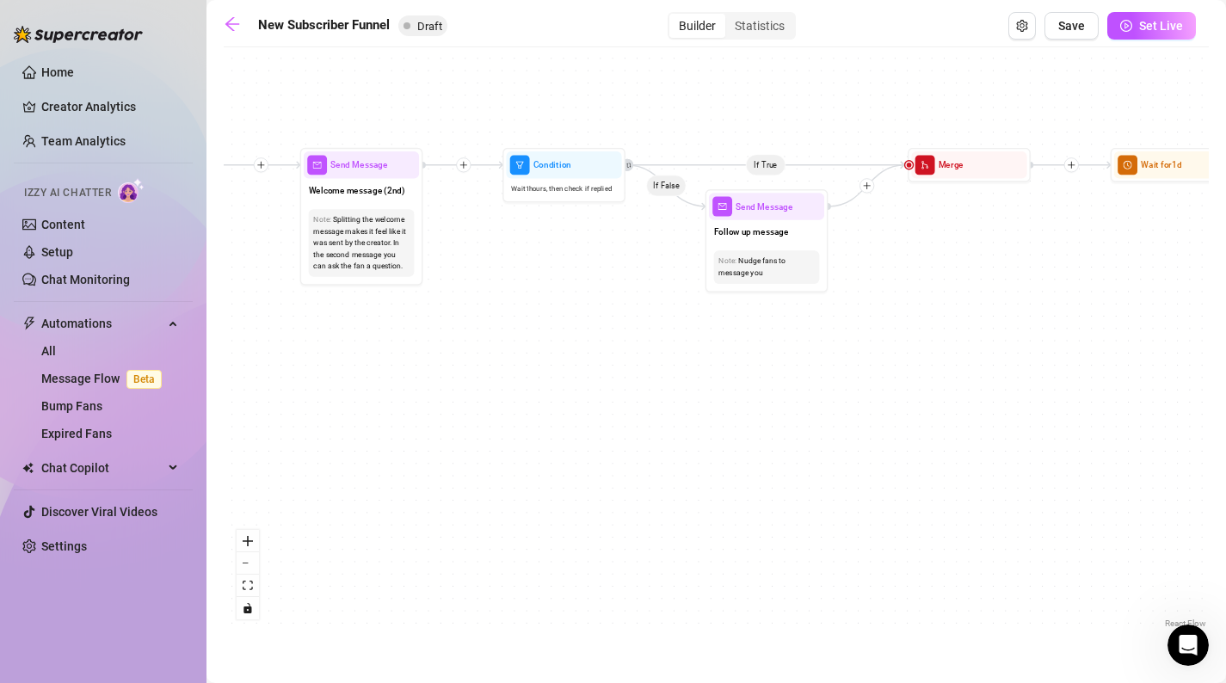
drag, startPoint x: 281, startPoint y: 368, endPoint x: 700, endPoint y: 368, distance: 419.1
click at [700, 368] on div "If True If False If True If False If True If False If True If False Merge Merge…" at bounding box center [716, 344] width 985 height 577
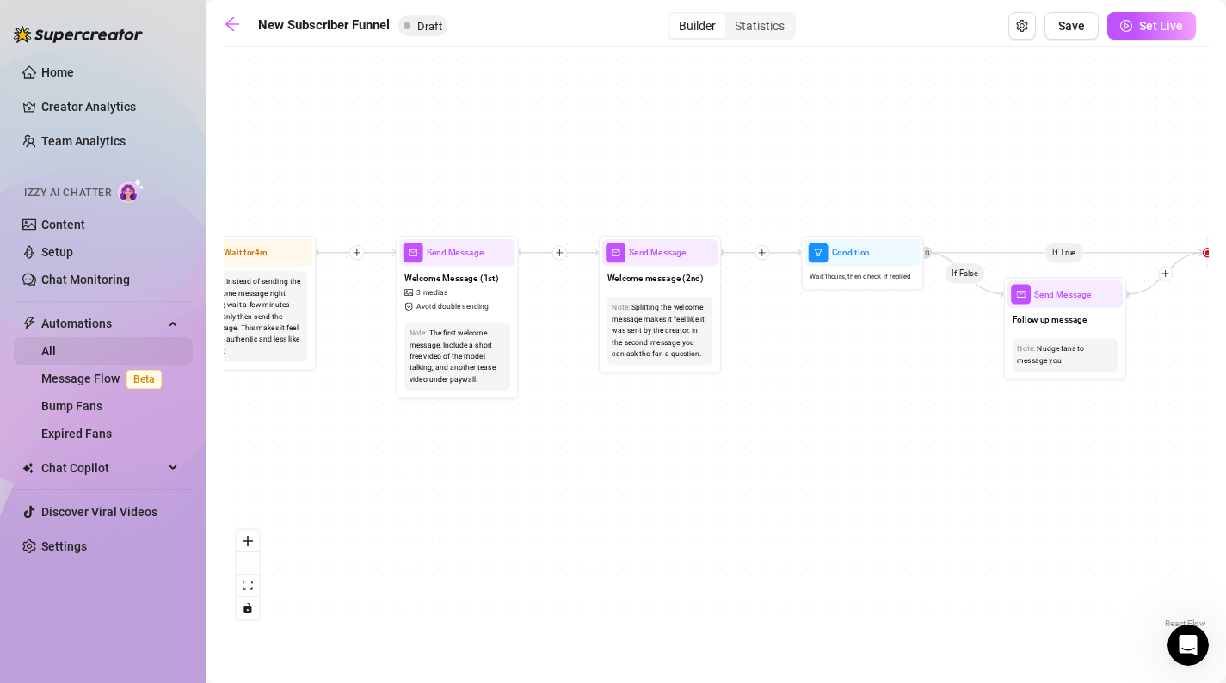
drag, startPoint x: 388, startPoint y: 343, endPoint x: 177, endPoint y: 339, distance: 210.9
click at [177, 339] on div "Home Creator Analytics Team Analytics Izzy AI Chatter Content Setup Chat Monito…" at bounding box center [613, 341] width 1226 height 683
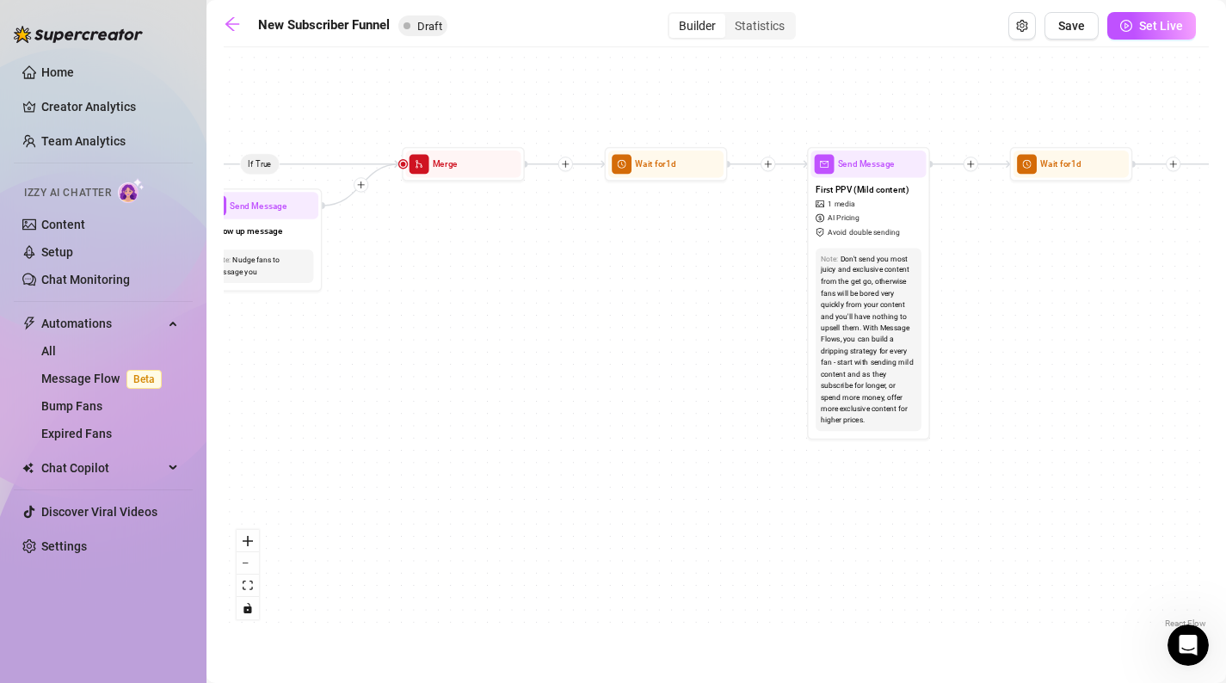
drag, startPoint x: 677, startPoint y: 328, endPoint x: 225, endPoint y: 327, distance: 452.7
click at [225, 328] on div "If True If False If True If False If True If False If True If False Merge Merge…" at bounding box center [716, 344] width 985 height 577
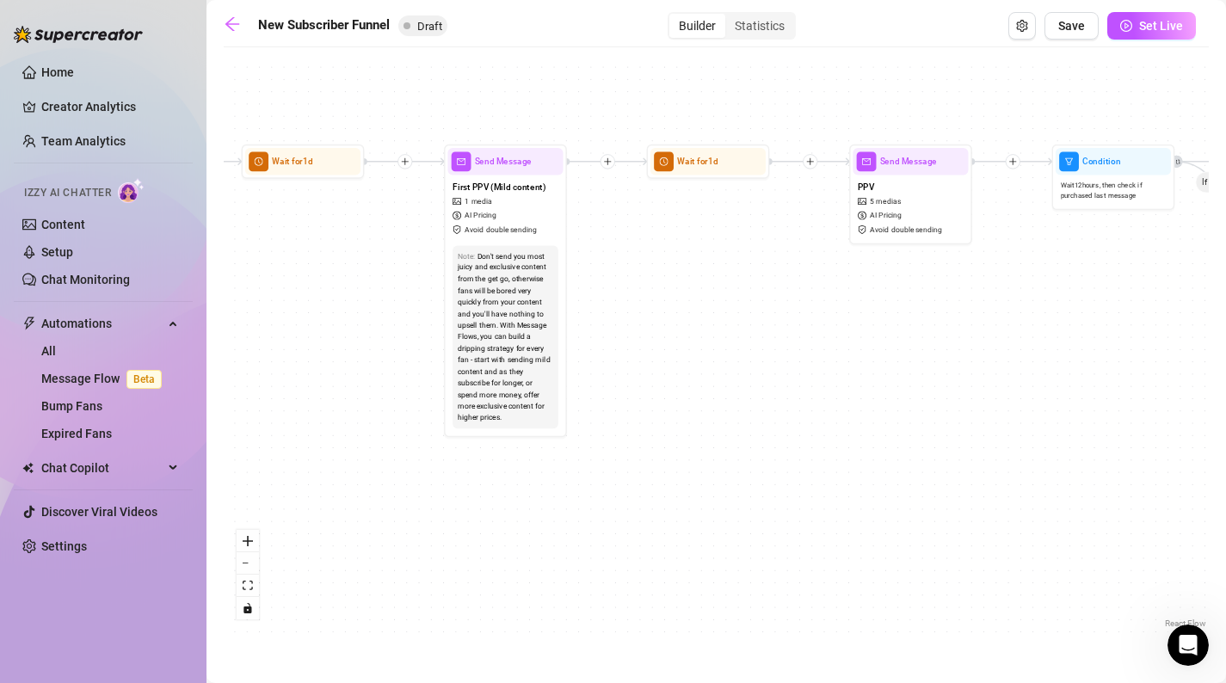
drag, startPoint x: 563, startPoint y: 348, endPoint x: 356, endPoint y: 344, distance: 206.6
click at [357, 346] on div "If True If False If True If False If True If False If True If False Merge Merge…" at bounding box center [716, 344] width 985 height 577
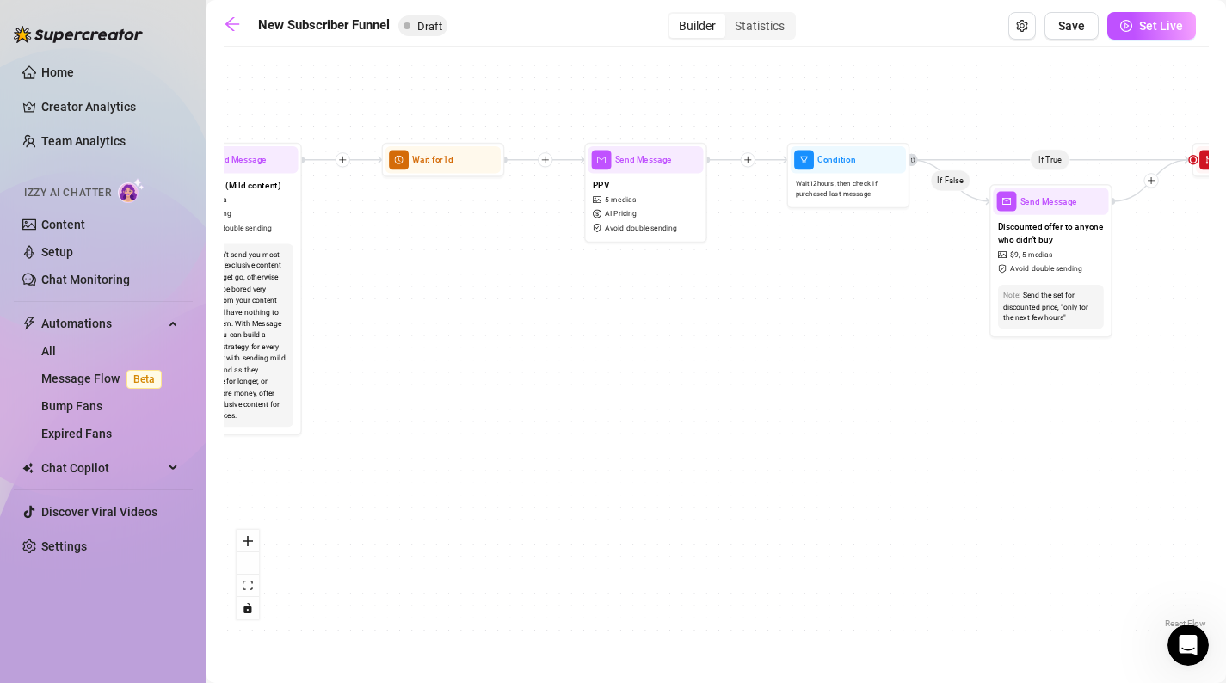
drag, startPoint x: 874, startPoint y: 345, endPoint x: 504, endPoint y: 343, distance: 370.1
click at [504, 343] on div "If True If False If True If False If True If False If True If False Merge Merge…" at bounding box center [716, 344] width 985 height 577
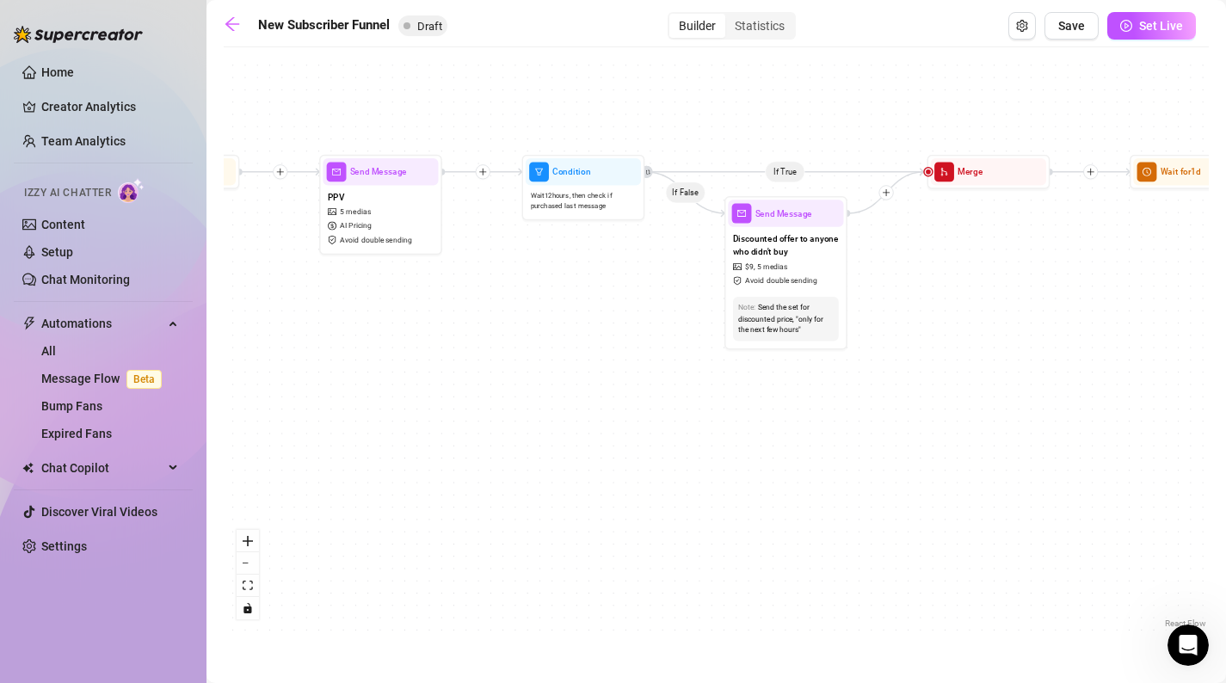
drag, startPoint x: 703, startPoint y: 358, endPoint x: 335, endPoint y: 409, distance: 371.8
click at [335, 409] on div "If True If False If True If False If True If False If True If False Merge Merge…" at bounding box center [716, 344] width 985 height 577
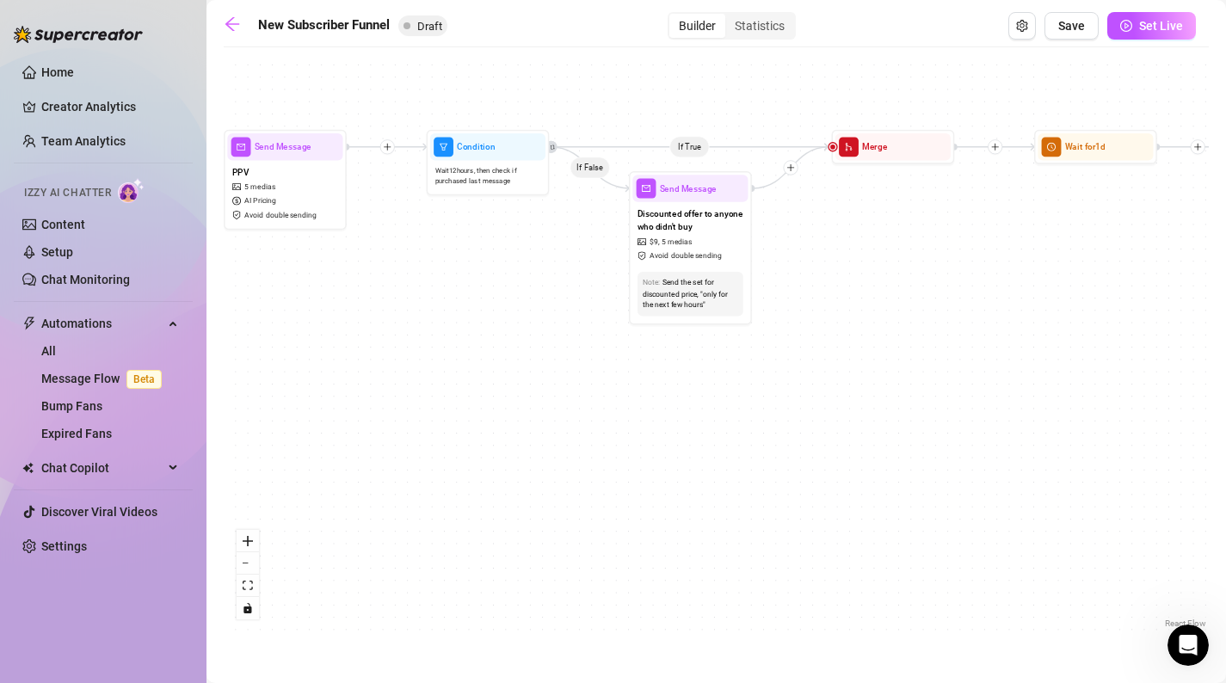
drag, startPoint x: 712, startPoint y: 334, endPoint x: 897, endPoint y: 269, distance: 196.0
click at [897, 269] on div "If True If False If True If False If True If False If True If False Merge Merge…" at bounding box center [716, 344] width 985 height 577
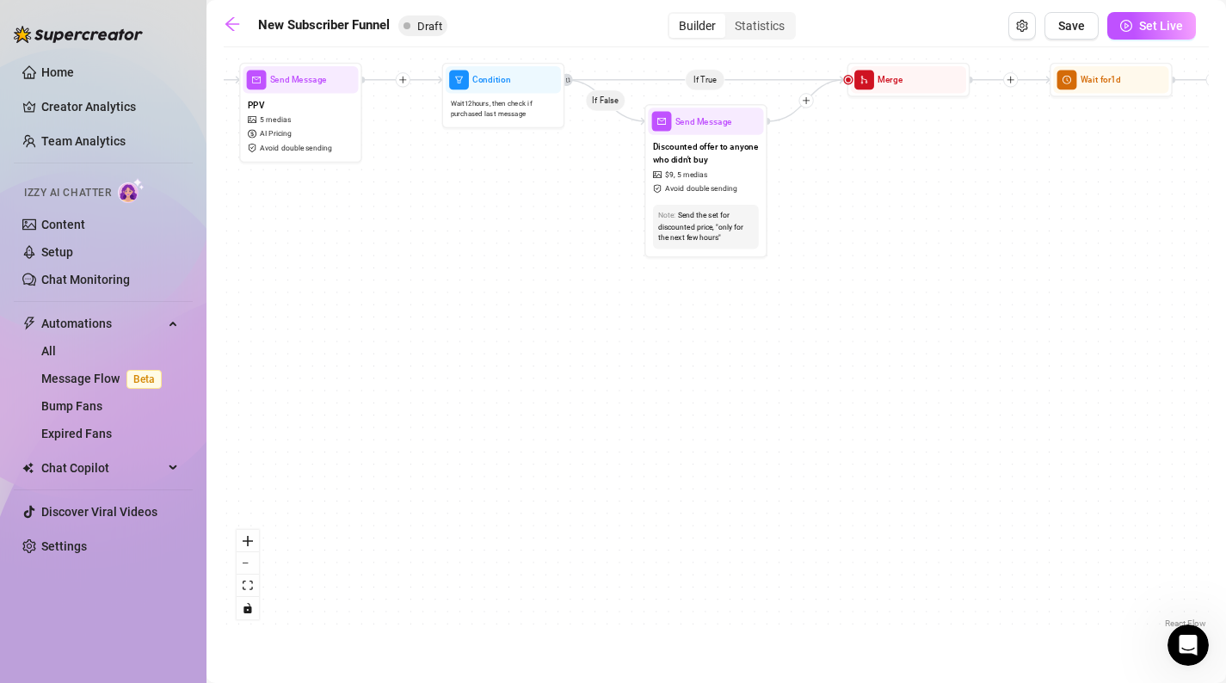
drag, startPoint x: 459, startPoint y: 357, endPoint x: 398, endPoint y: 282, distance: 96.6
click at [398, 283] on div "If True If False If True If False If True If False If True If False Merge Merge…" at bounding box center [716, 344] width 985 height 577
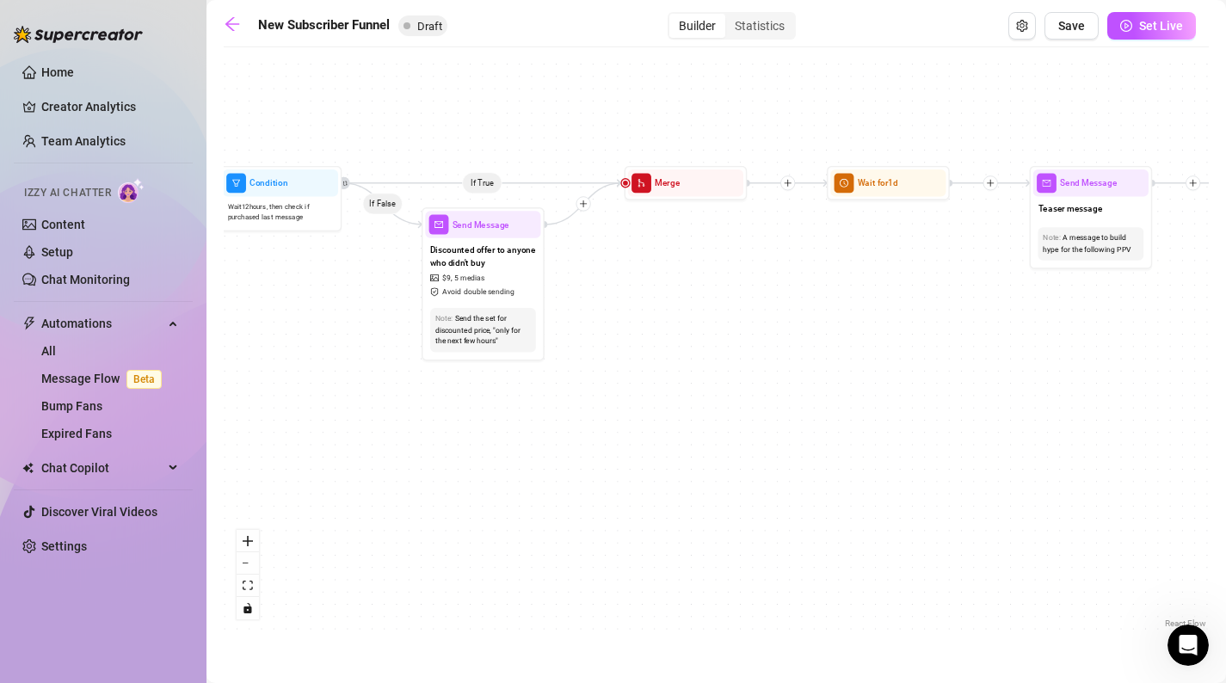
drag, startPoint x: 902, startPoint y: 238, endPoint x: 743, endPoint y: 359, distance: 199.7
click at [743, 359] on div "If True If False If True If False If True If False If True If False Merge Merge…" at bounding box center [716, 344] width 985 height 577
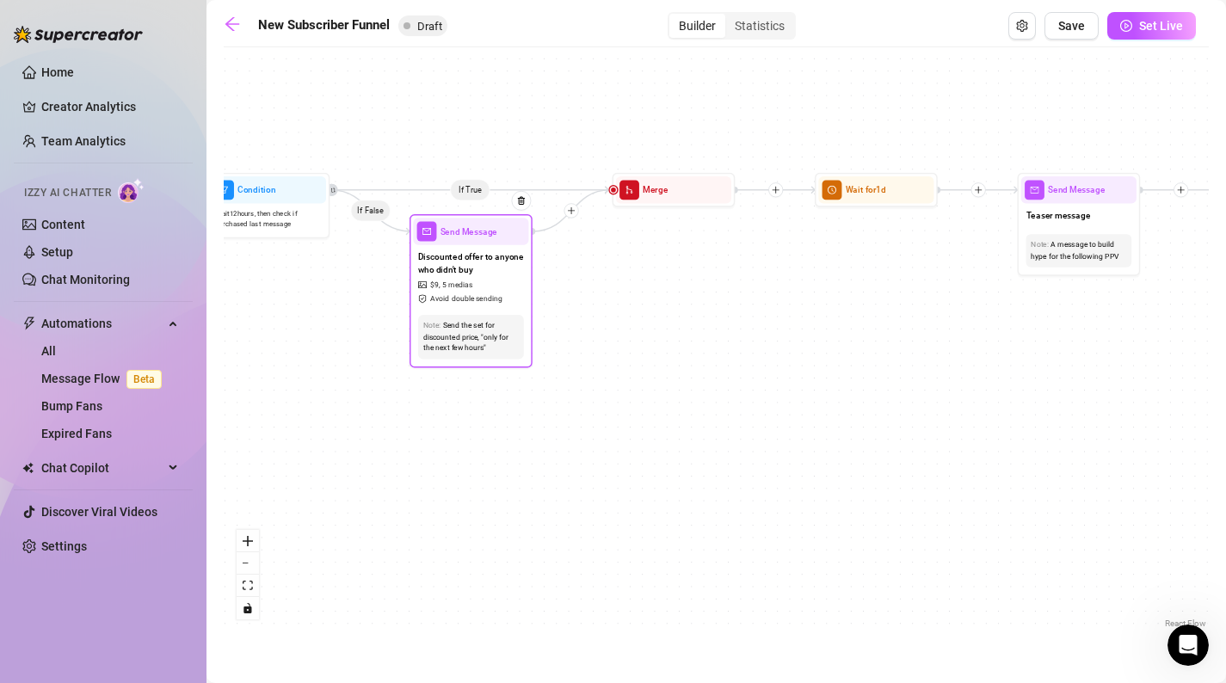
click at [441, 244] on div "Send Message" at bounding box center [470, 231] width 115 height 27
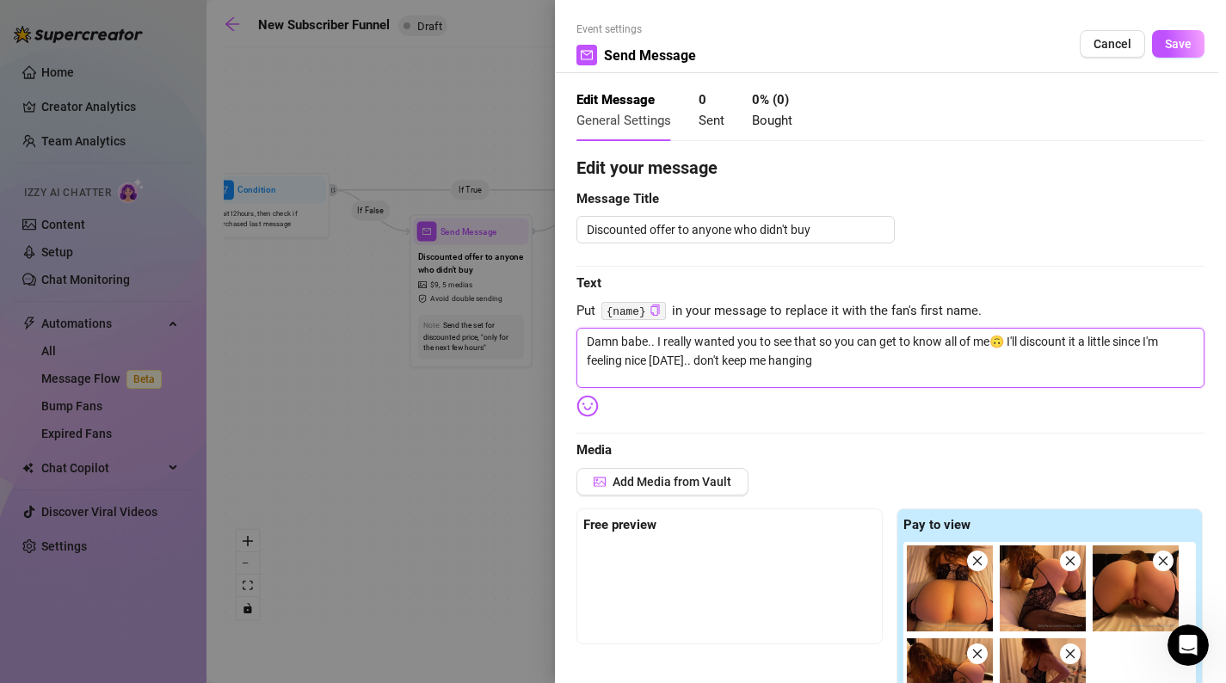
click at [879, 355] on textarea "Damn babe.. I really wanted you to see that so you can get to know all of me🙃 I…" at bounding box center [891, 358] width 628 height 60
click at [1112, 343] on textarea "Damn babe.. I really wanted you to see that so you can get to know all of me🙃 I…" at bounding box center [891, 358] width 628 height 60
click at [1174, 40] on span "Save" at bounding box center [1178, 44] width 27 height 14
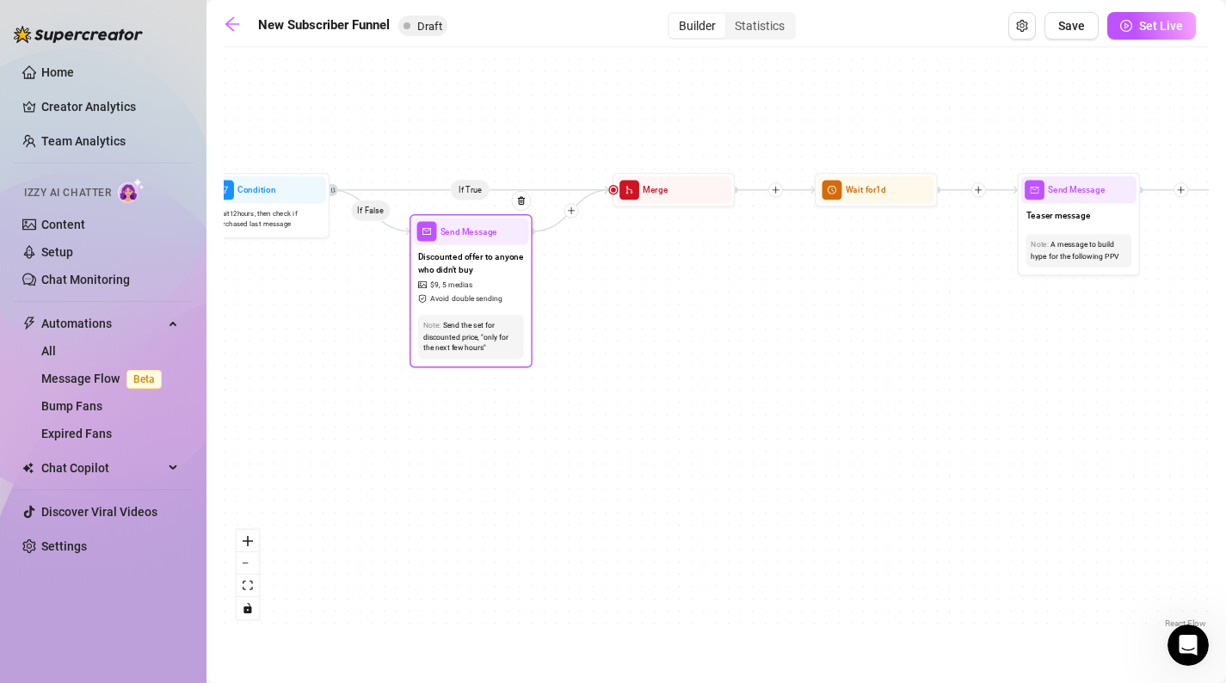
click at [459, 233] on span "Send Message" at bounding box center [469, 232] width 57 height 14
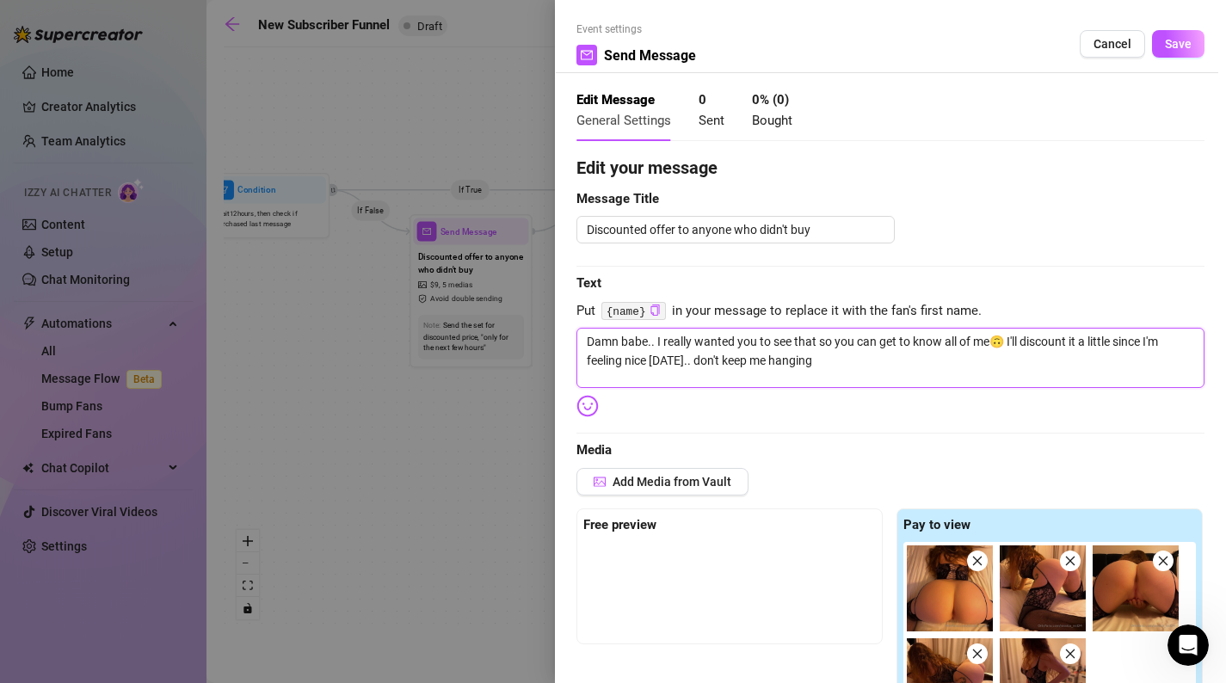
click at [1061, 368] on textarea "Damn babe.. I really wanted you to see that so you can get to know all of me🙃 I…" at bounding box center [891, 358] width 628 height 60
click at [1187, 40] on span "Save" at bounding box center [1178, 44] width 27 height 14
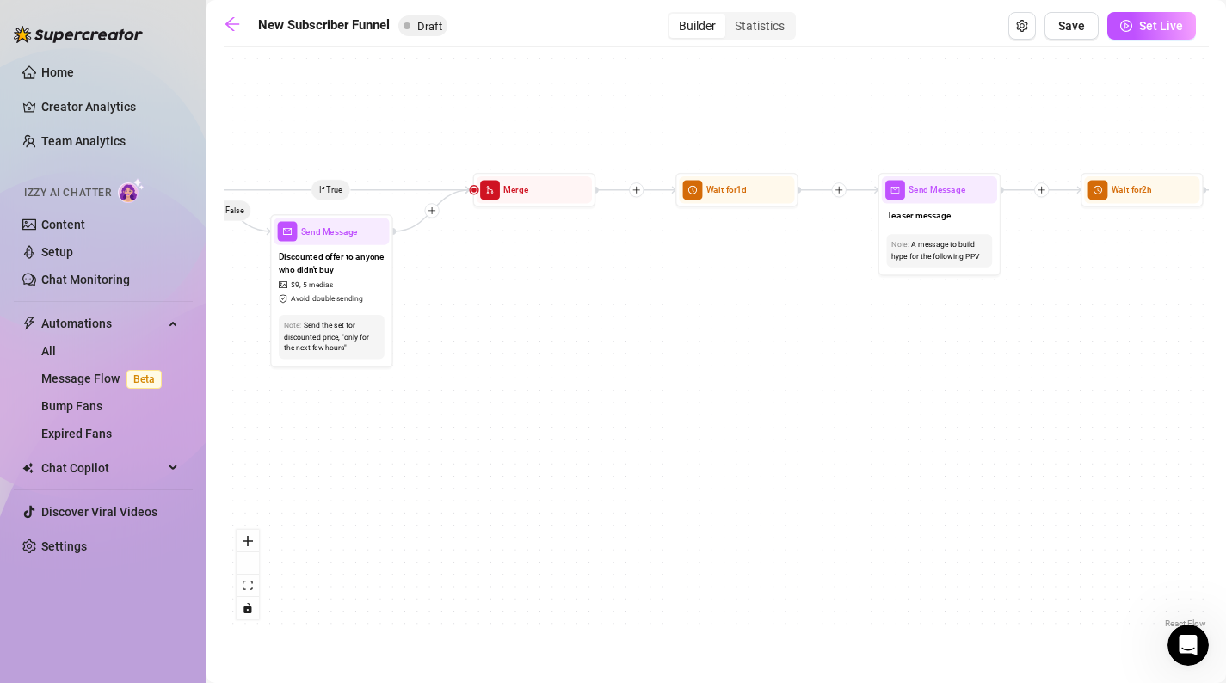
drag, startPoint x: 968, startPoint y: 312, endPoint x: 373, endPoint y: 321, distance: 595.6
click at [373, 322] on div "If True If False If True If False If True If False If True If False Merge Merge…" at bounding box center [716, 344] width 985 height 577
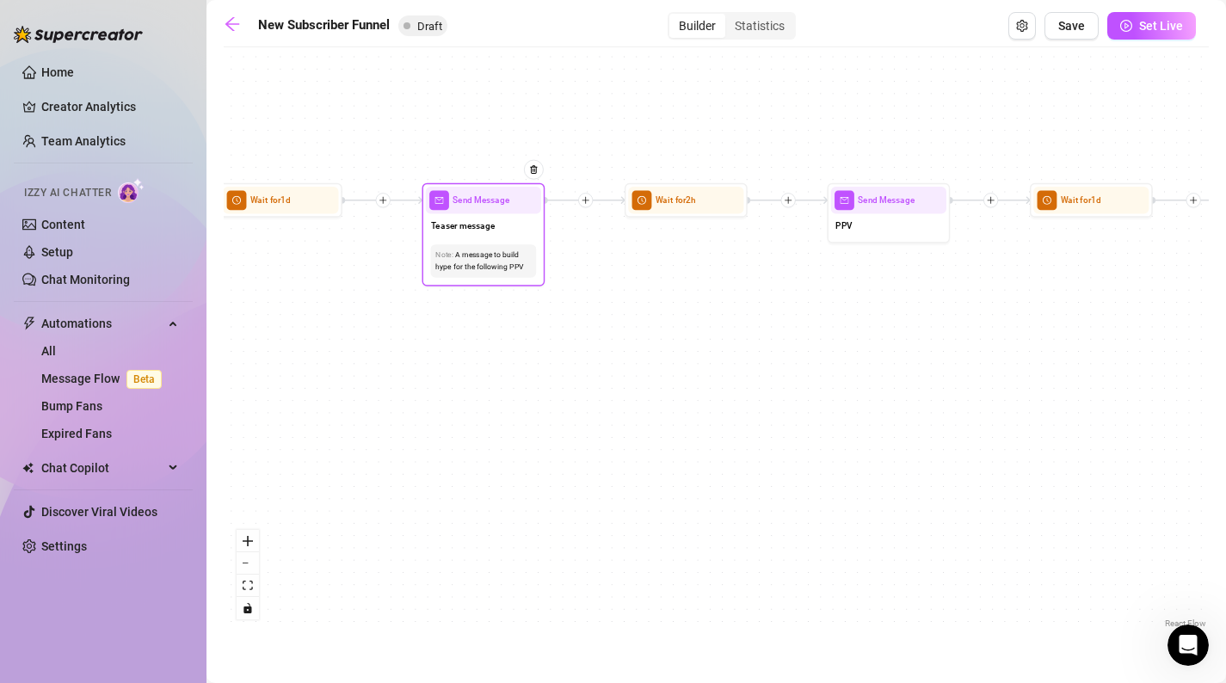
click at [472, 205] on span "Send Message" at bounding box center [481, 201] width 57 height 14
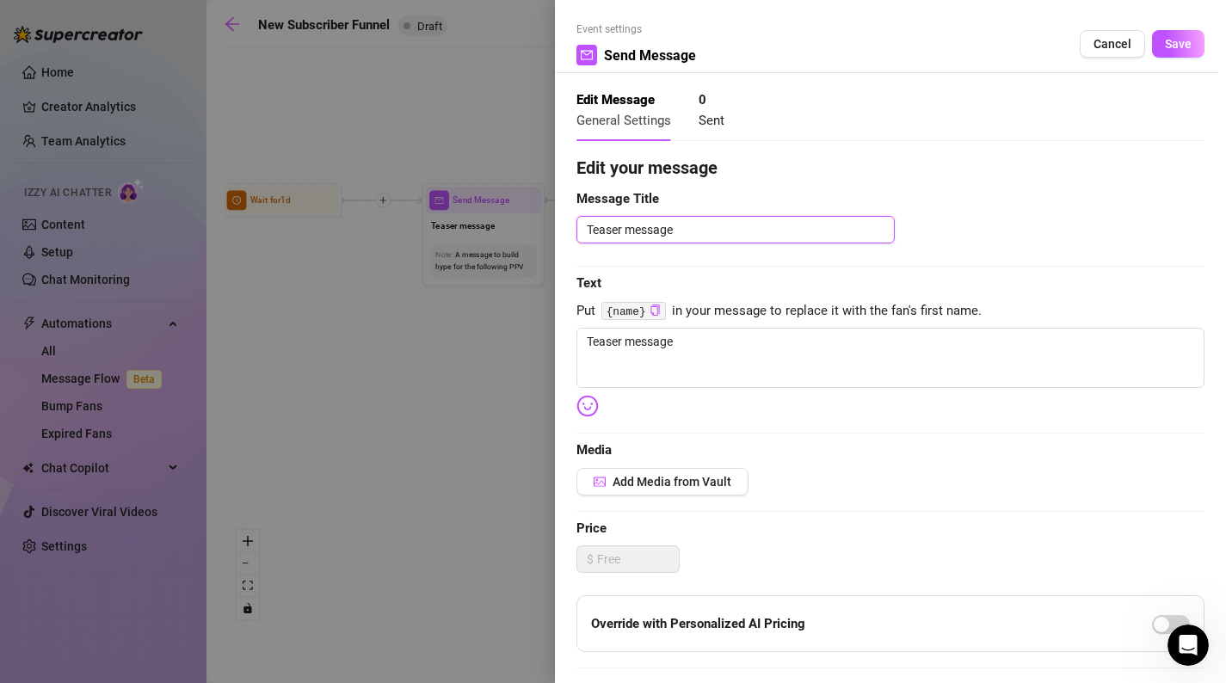
click at [610, 238] on textarea "Teaser message" at bounding box center [736, 230] width 318 height 28
click at [668, 345] on textarea "Teaser message" at bounding box center [891, 358] width 628 height 60
drag, startPoint x: 709, startPoint y: 350, endPoint x: 589, endPoint y: 347, distance: 119.7
click at [589, 348] on textarea "Teaser message" at bounding box center [891, 358] width 628 height 60
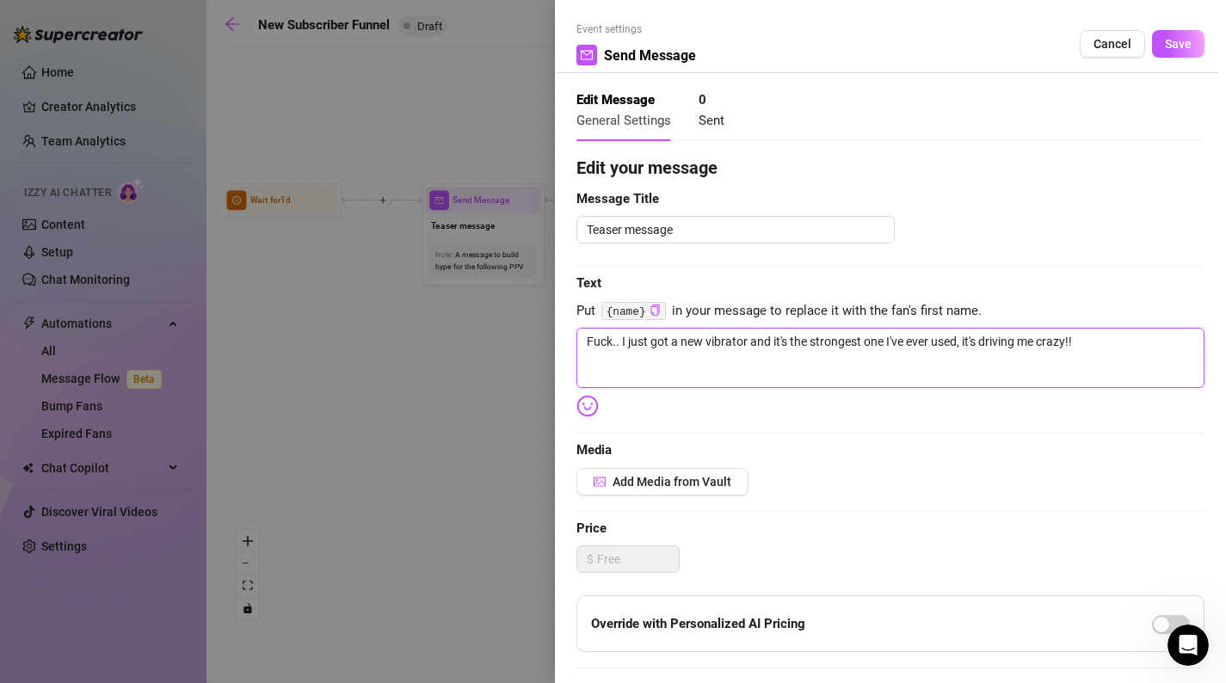
click at [614, 349] on textarea "Fuck.. I just got a new vibrator and it's the strongest one I've ever used, it'…" at bounding box center [891, 358] width 628 height 60
click at [1055, 330] on textarea "Fuck... I just got a new vibrator and it's the strongest one I've ever used, it…" at bounding box center [891, 358] width 628 height 60
click at [1176, 361] on textarea "Fuck... I just got a new vibrator and it's the strongest one I've ever used, it…" at bounding box center [891, 358] width 628 height 60
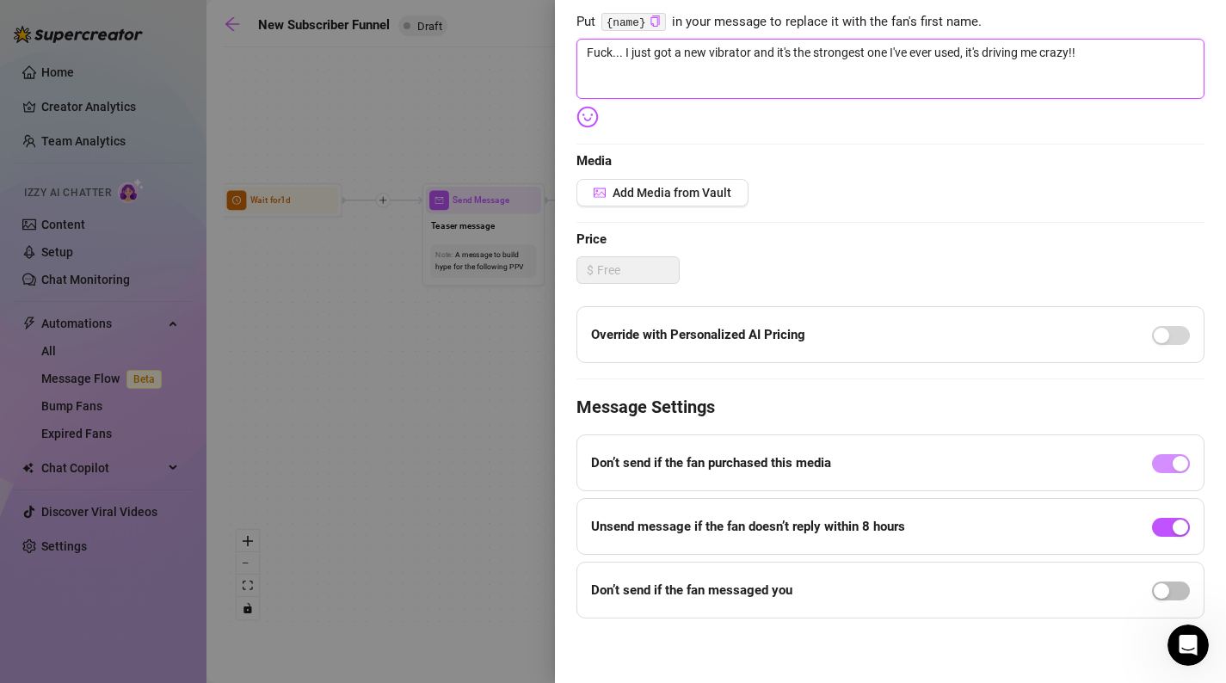
scroll to position [0, 0]
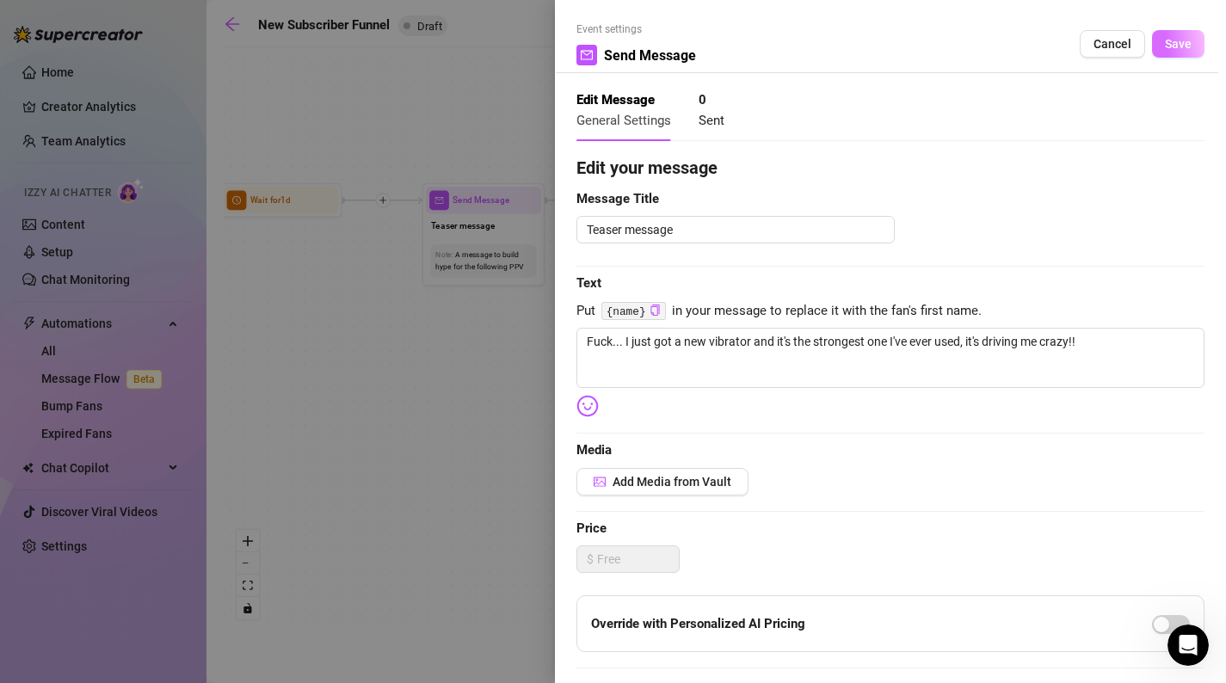
click at [1177, 33] on button "Save" at bounding box center [1178, 44] width 52 height 28
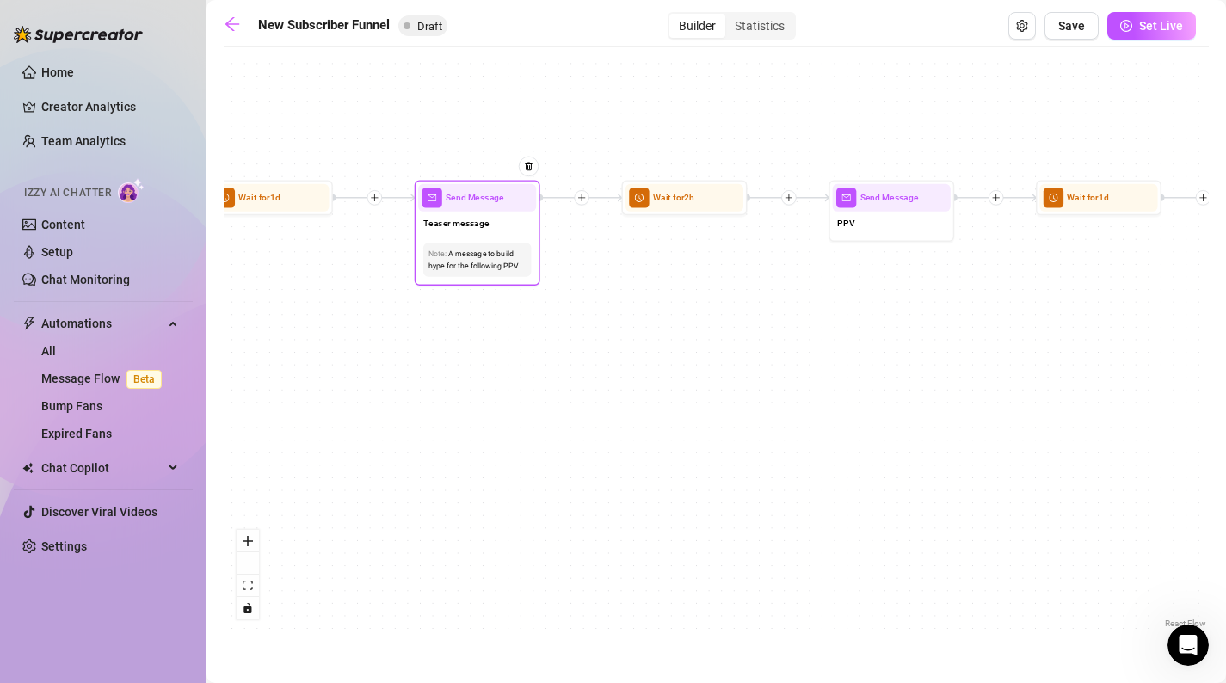
click at [489, 207] on div "Send Message" at bounding box center [477, 198] width 118 height 28
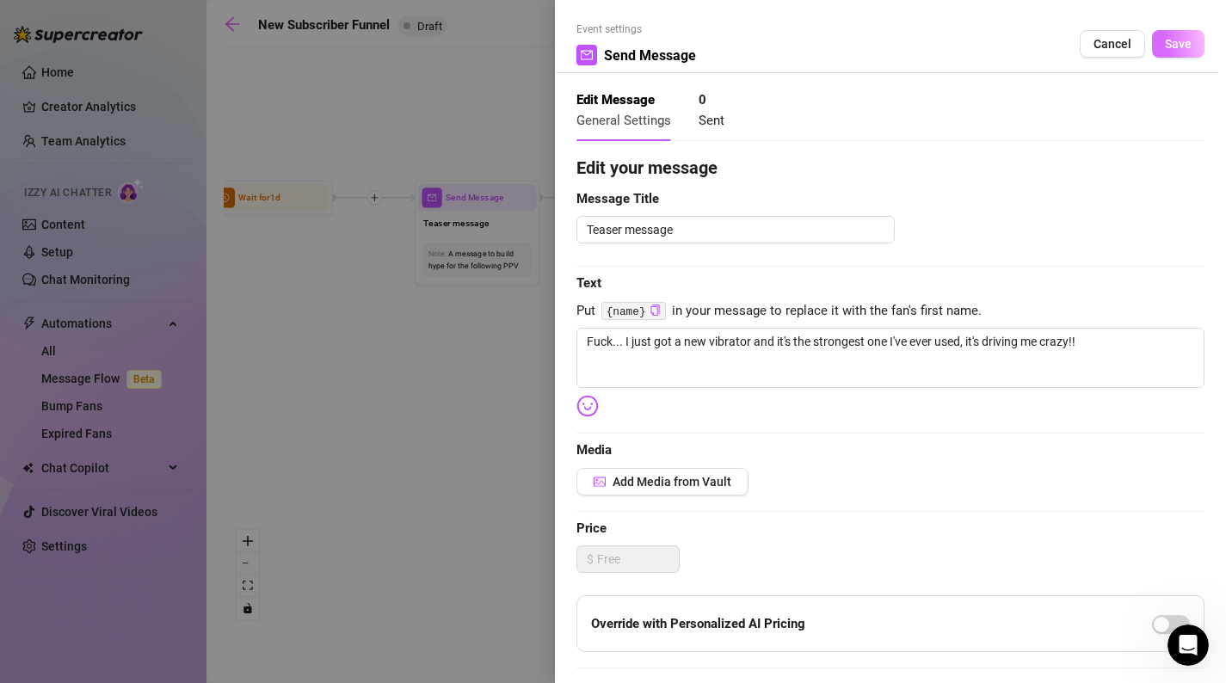
click at [1196, 34] on button "Save" at bounding box center [1178, 44] width 52 height 28
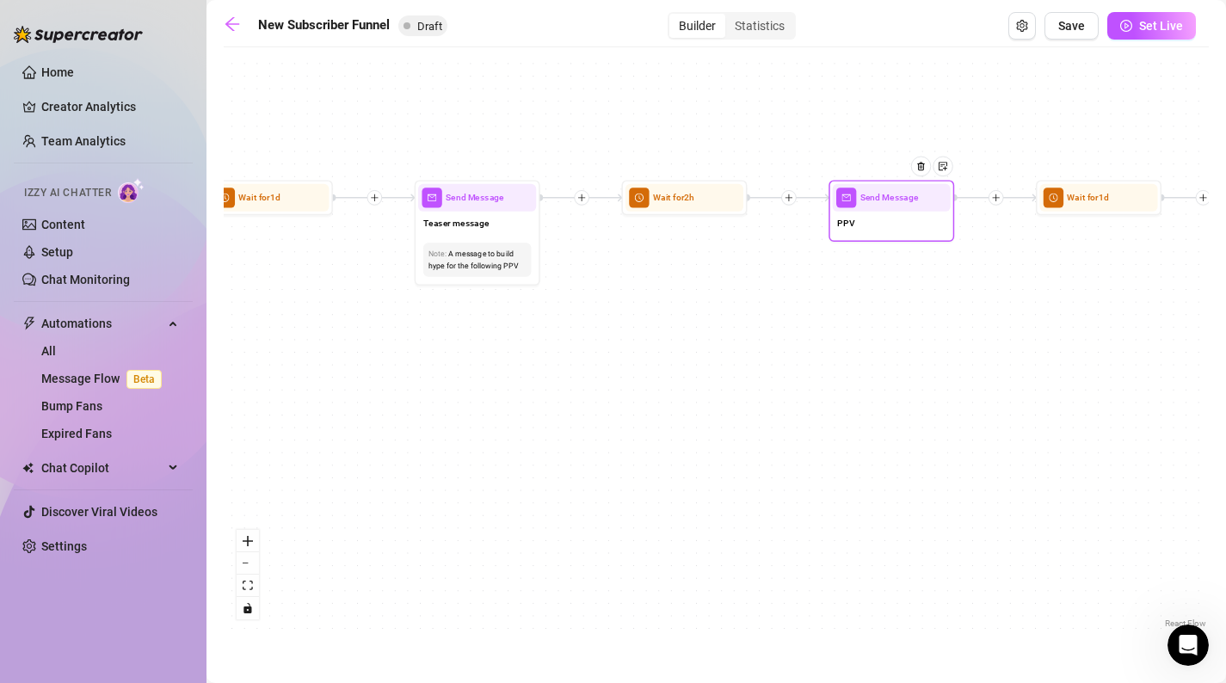
click at [925, 218] on div "PPV" at bounding box center [892, 225] width 118 height 27
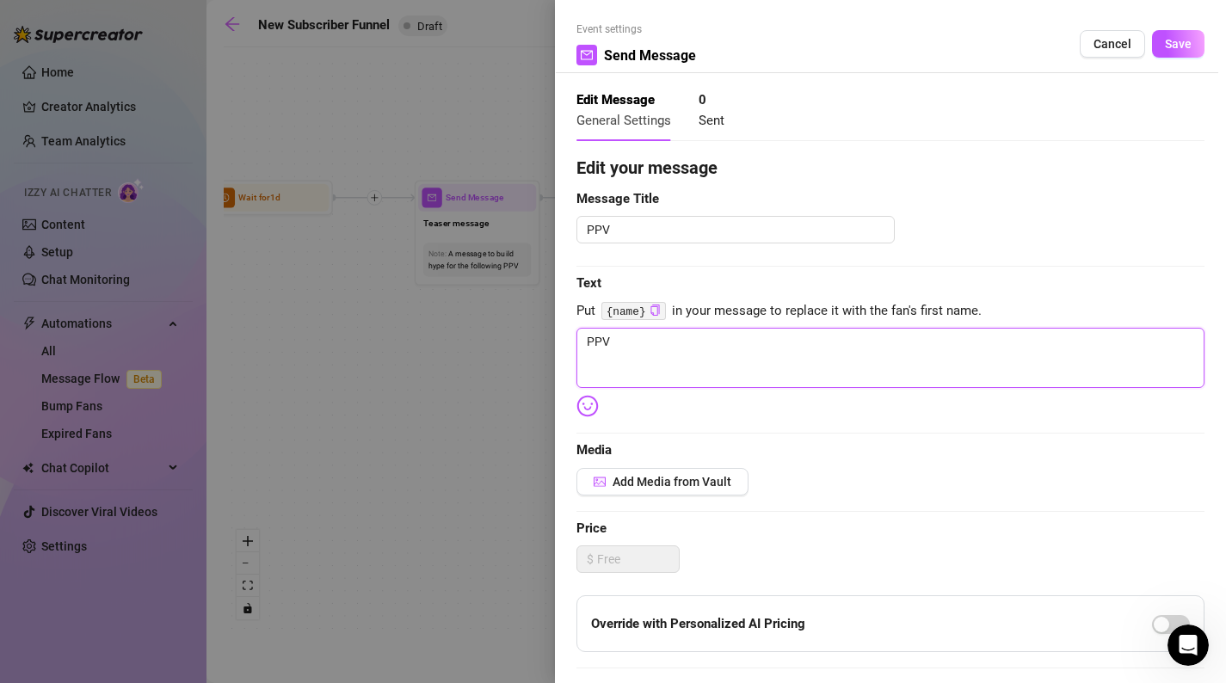
drag, startPoint x: 700, startPoint y: 360, endPoint x: 549, endPoint y: 357, distance: 151.5
click at [549, 357] on div "Event settings Send Message Cancel Save Edit Message General Settings 0 Sent Ed…" at bounding box center [613, 341] width 1226 height 683
click at [597, 406] on img at bounding box center [588, 406] width 22 height 22
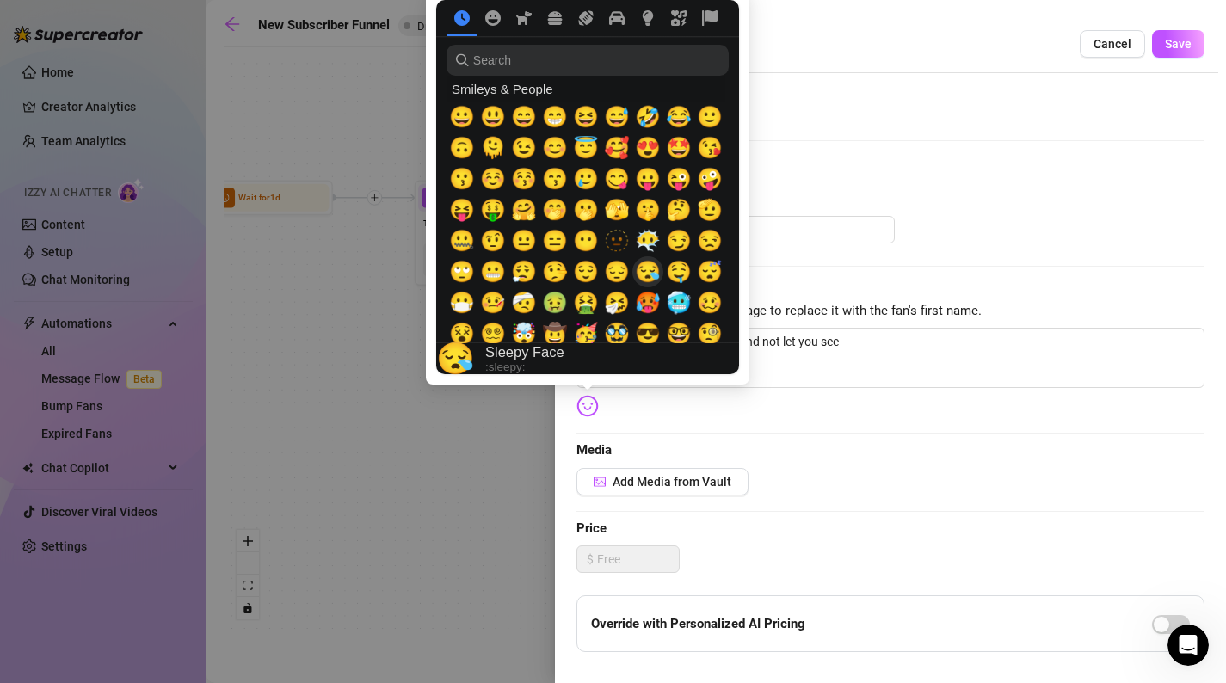
scroll to position [128, 0]
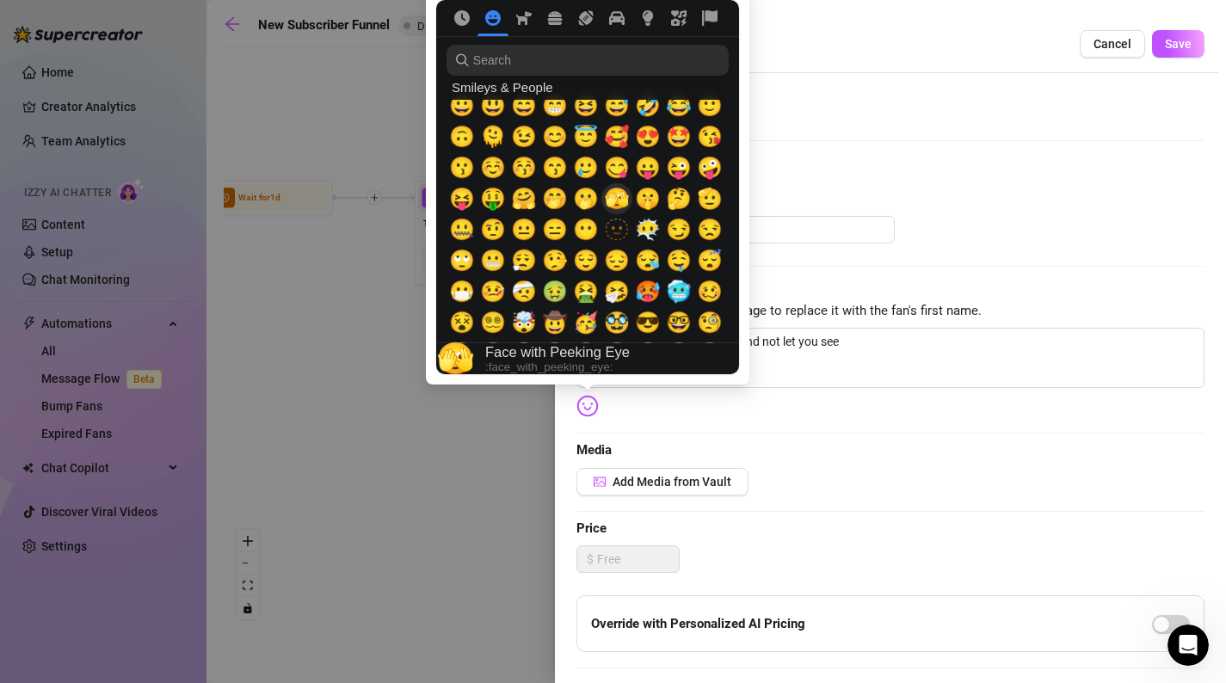
click at [623, 205] on span "🫣" at bounding box center [617, 199] width 26 height 24
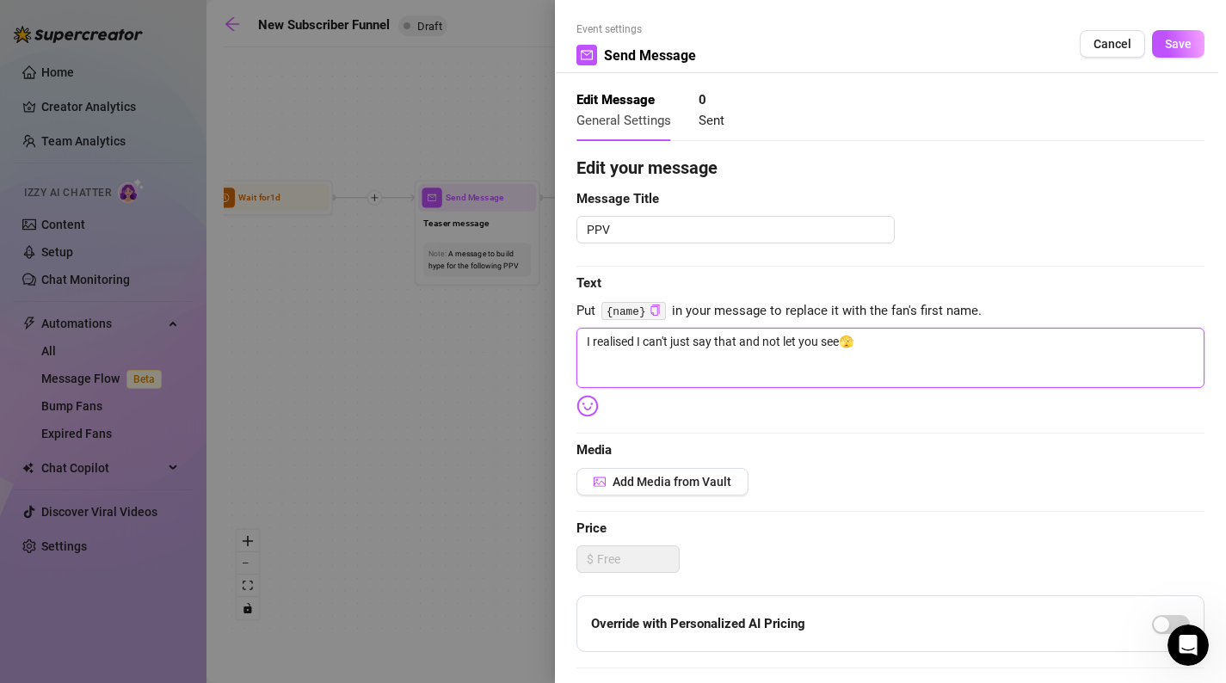
click at [916, 343] on textarea "I realised I can't just say that and not let you see🫣" at bounding box center [891, 358] width 628 height 60
click at [626, 479] on span "Add Media from Vault" at bounding box center [672, 482] width 119 height 14
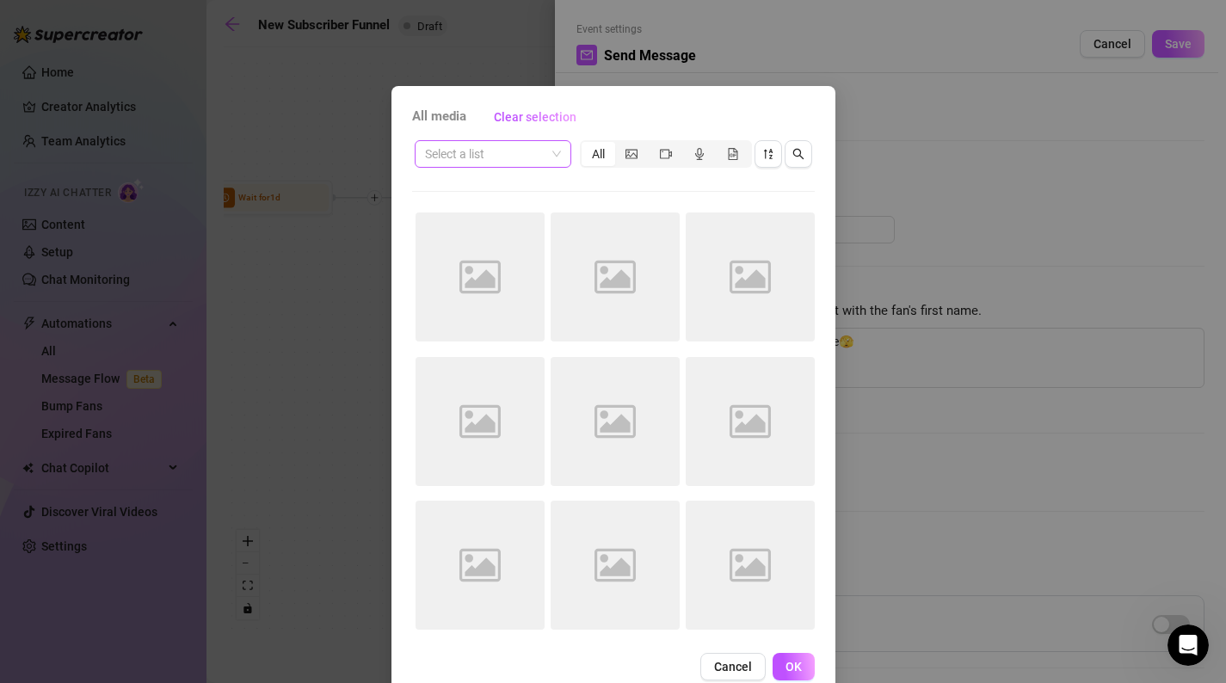
click at [552, 155] on span at bounding box center [493, 154] width 136 height 26
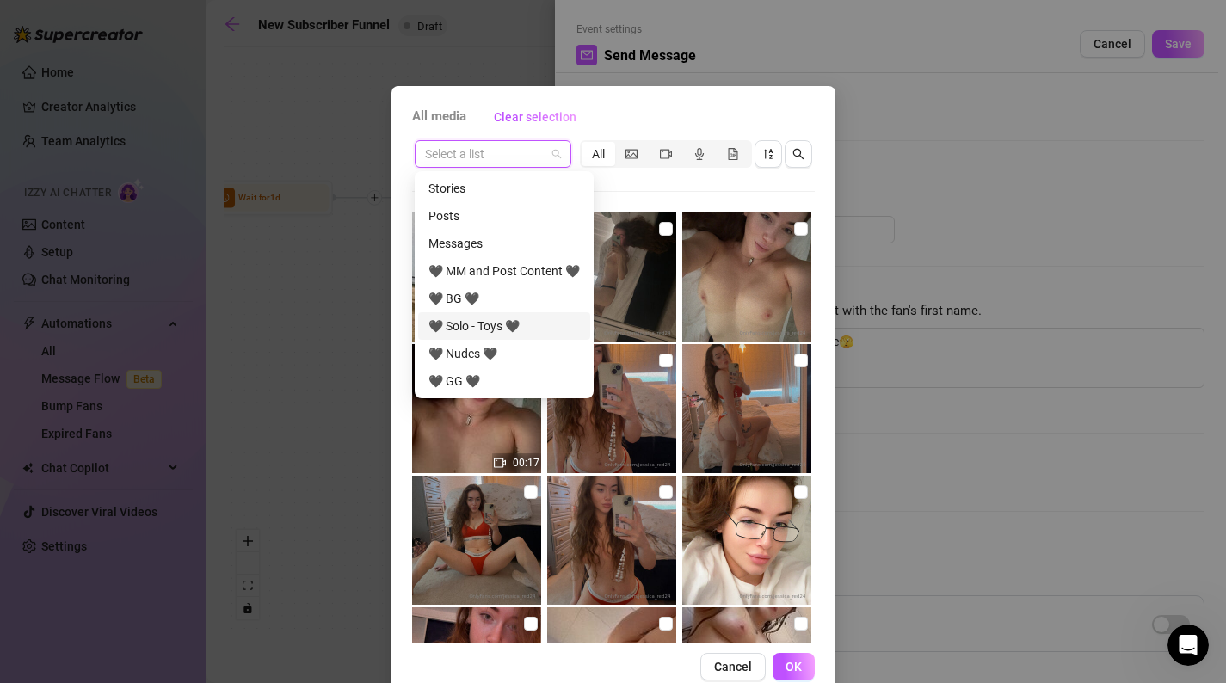
click at [522, 317] on div "🖤 Solo - Toys 🖤" at bounding box center [504, 326] width 151 height 19
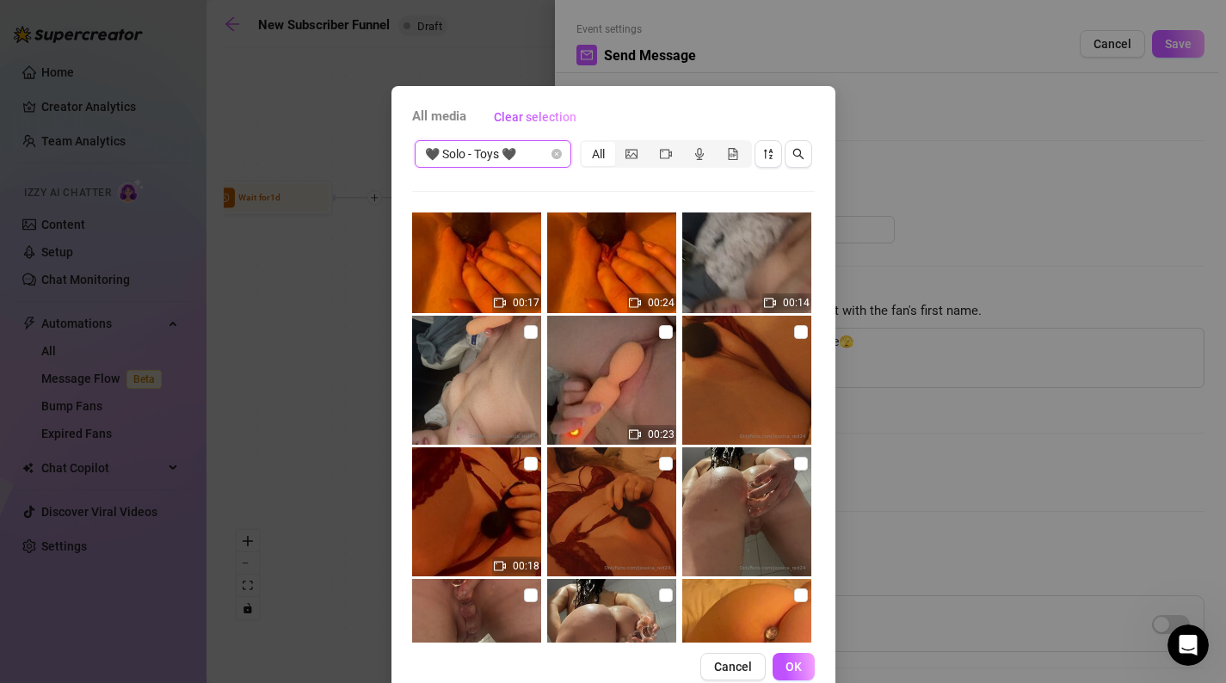
scroll to position [172, 0]
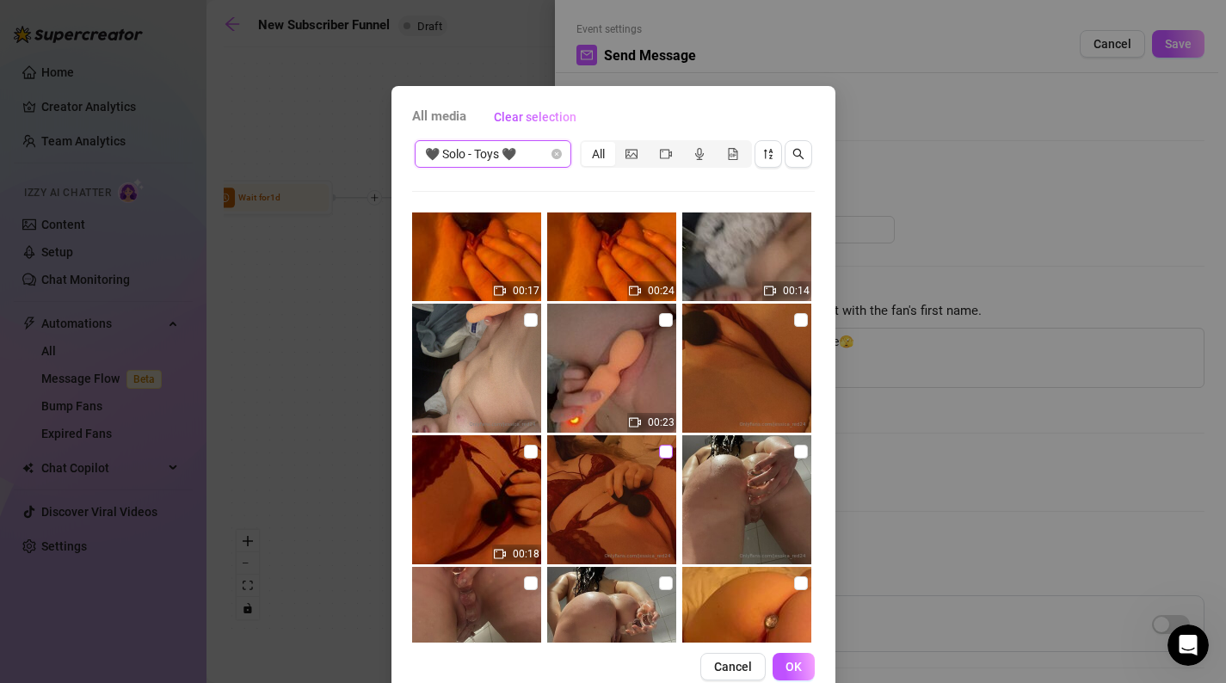
click at [672, 447] on input "checkbox" at bounding box center [666, 452] width 14 height 14
click at [532, 453] on input "checkbox" at bounding box center [531, 452] width 14 height 14
click at [802, 319] on input "checkbox" at bounding box center [801, 320] width 14 height 14
click at [799, 662] on span "OK" at bounding box center [794, 667] width 16 height 14
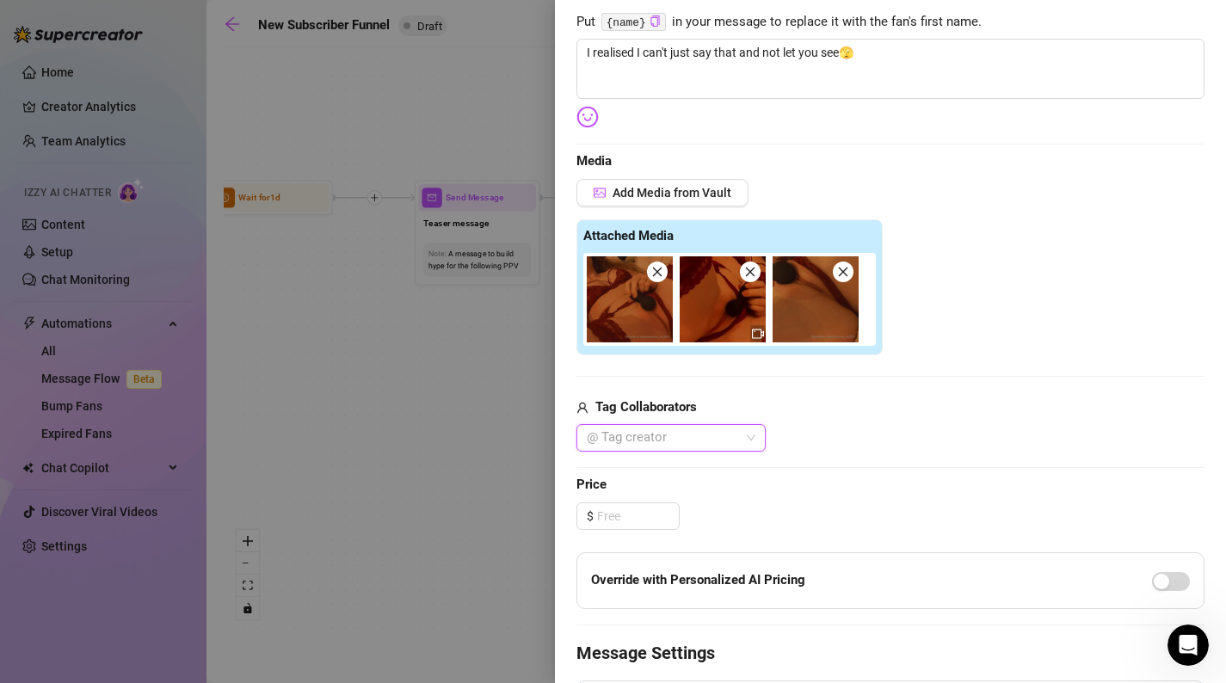
scroll to position [272, 0]
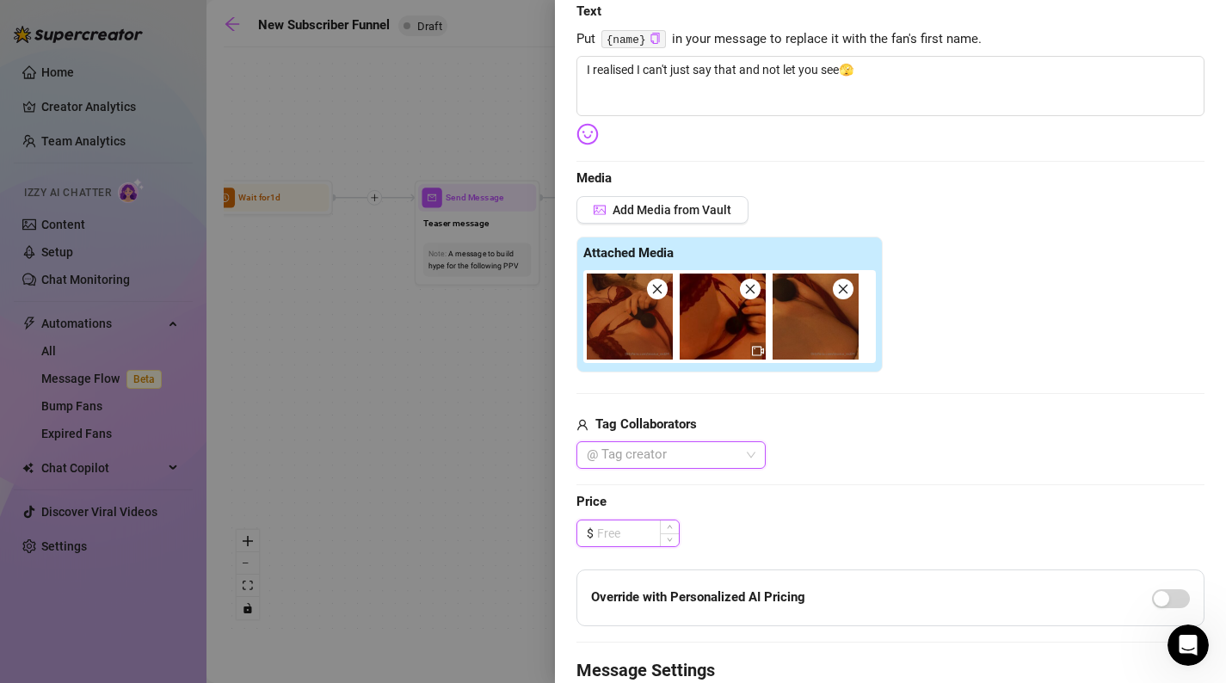
click at [650, 528] on input at bounding box center [638, 534] width 82 height 26
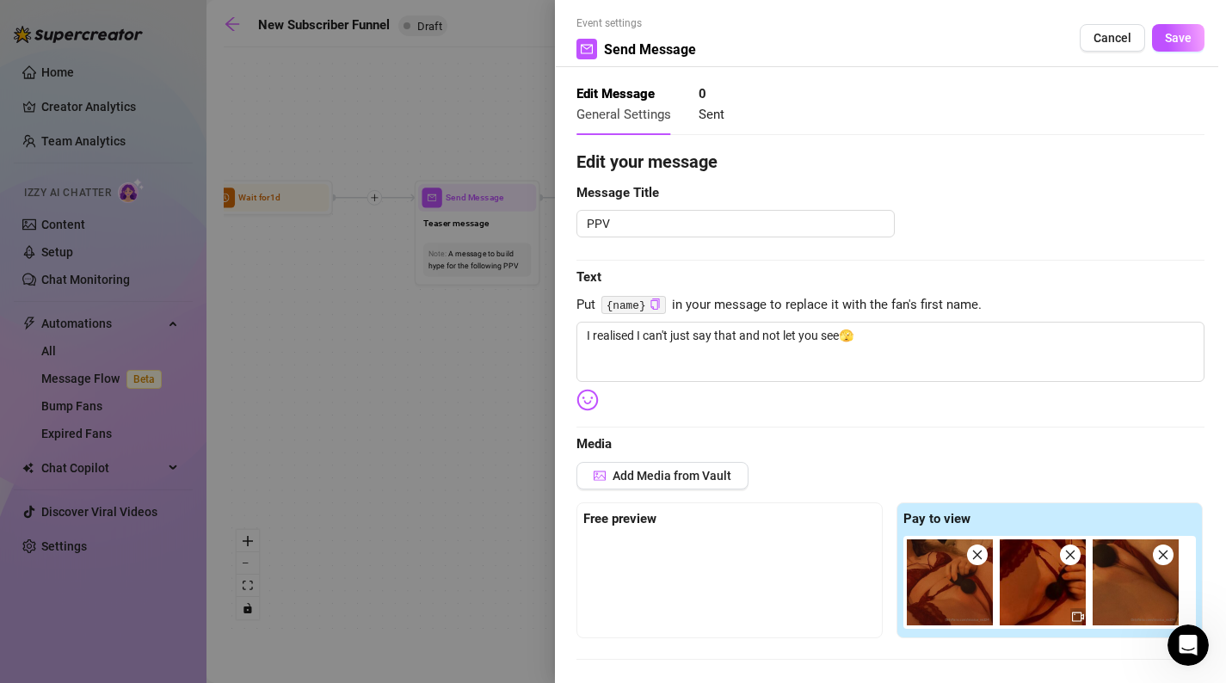
scroll to position [0, 0]
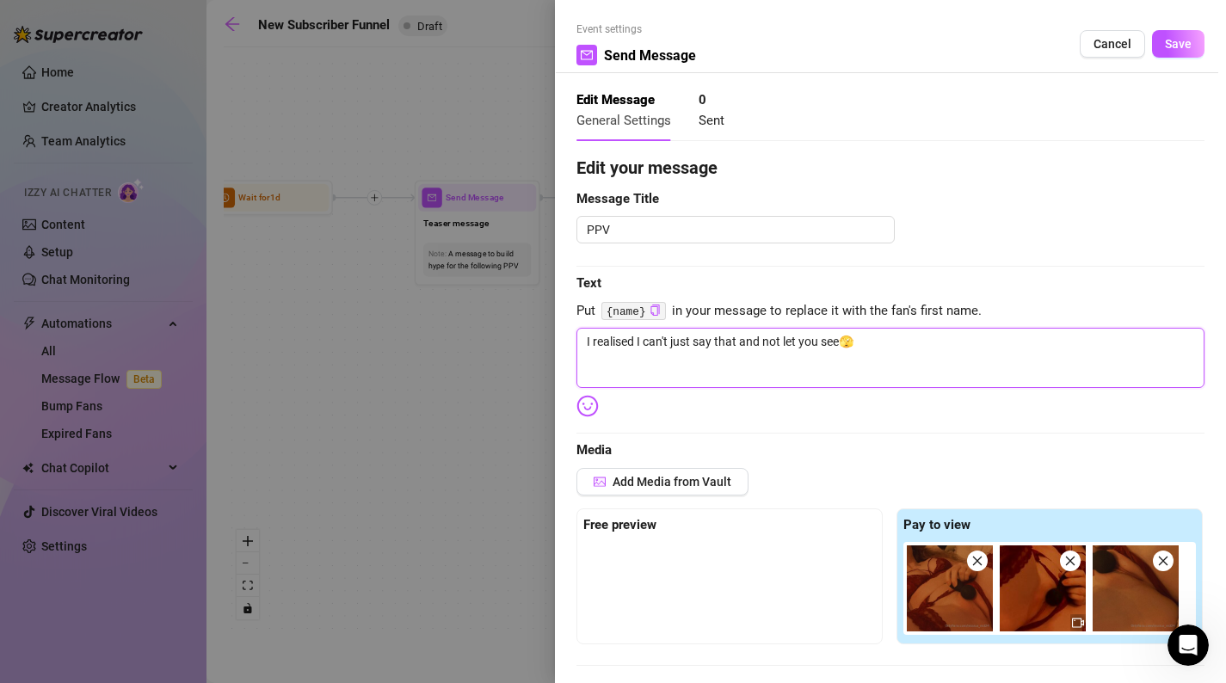
click at [892, 354] on textarea "I realised I can't just say that and not let you see🫣" at bounding box center [891, 358] width 628 height 60
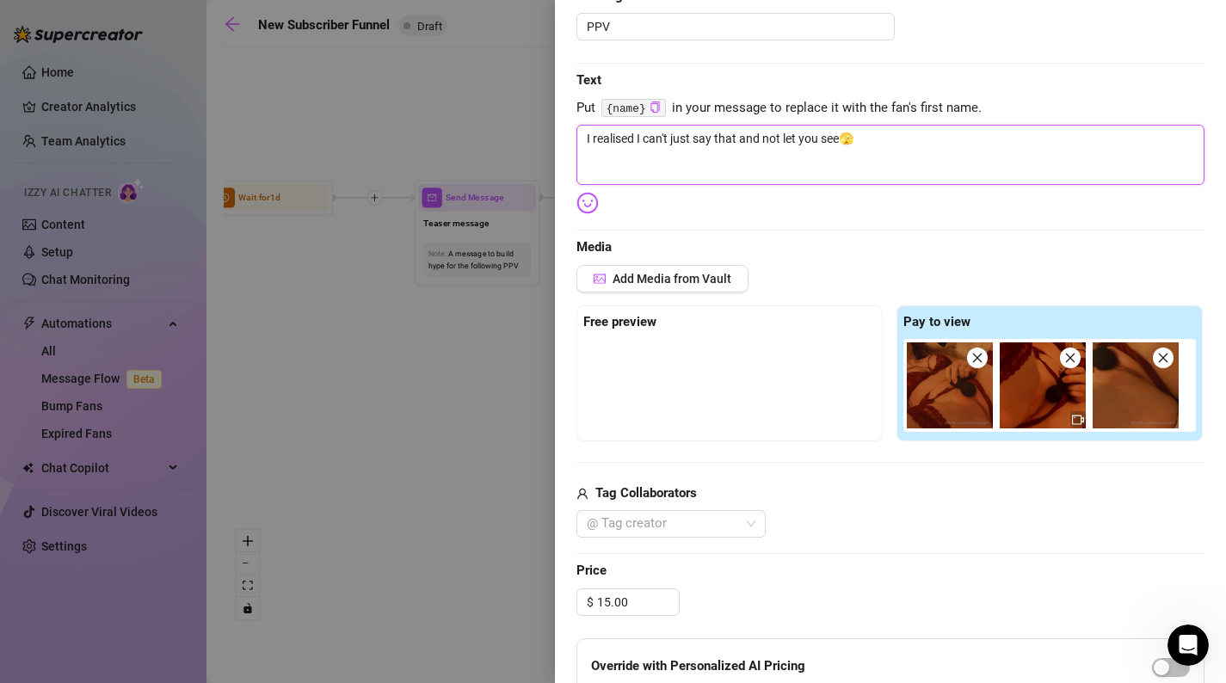
scroll to position [238, 0]
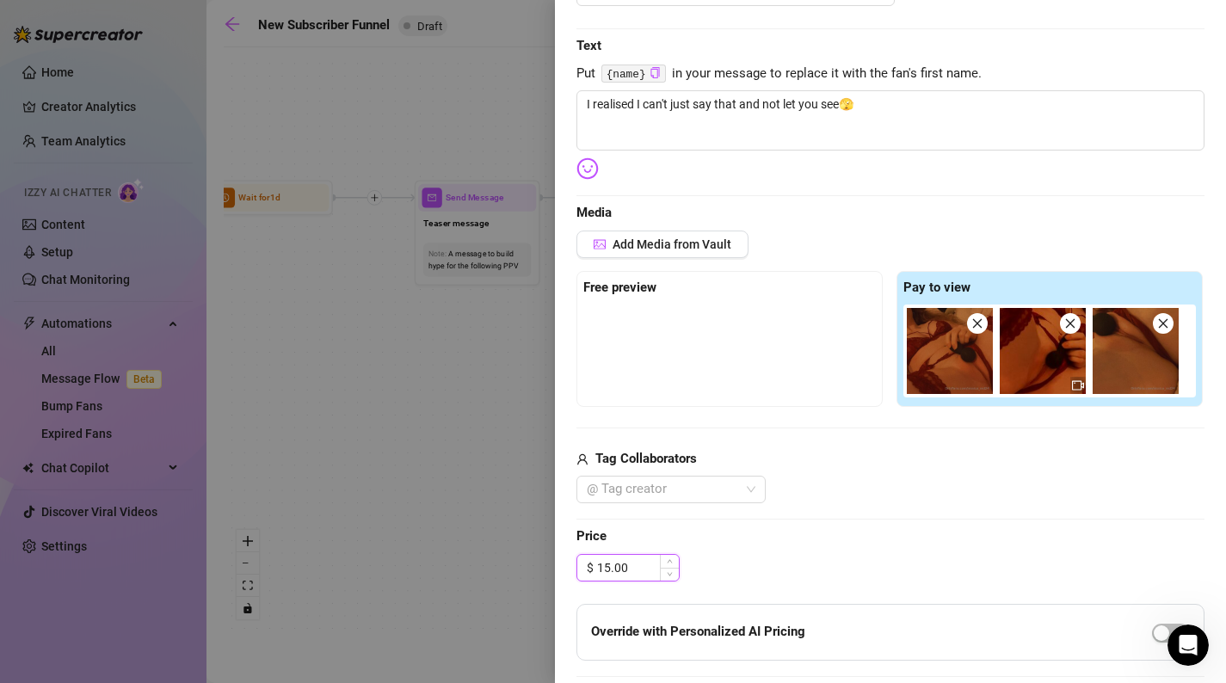
click at [623, 566] on input "15.00" at bounding box center [638, 568] width 82 height 26
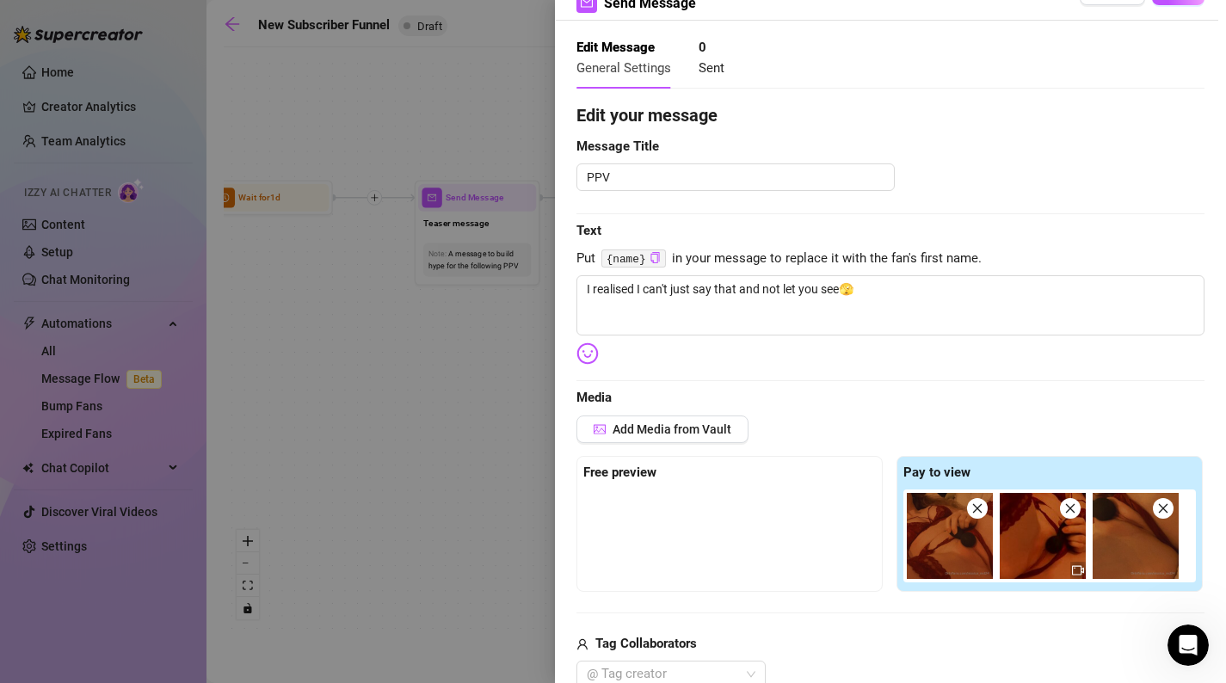
scroll to position [0, 0]
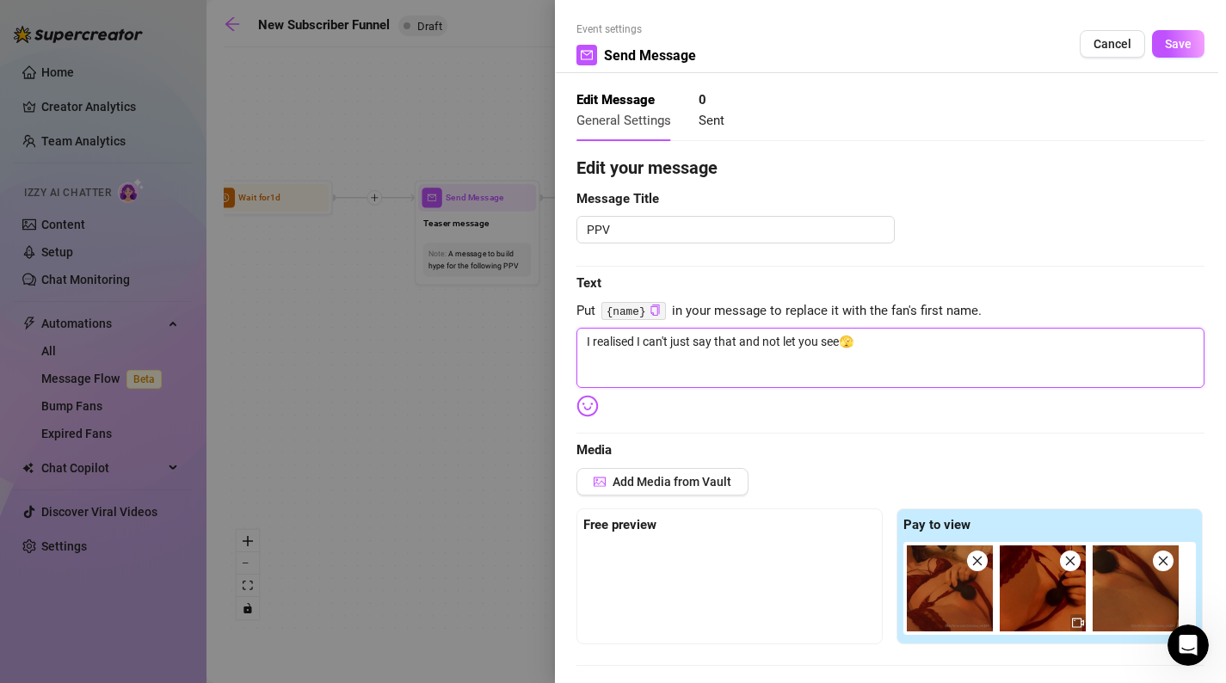
click at [989, 355] on textarea "I realised I can't just say that and not let you see🫣" at bounding box center [891, 358] width 628 height 60
click at [569, 398] on div "Event settings Send Message Cancel Save Edit Message General Settings 0 Sent Ed…" at bounding box center [890, 341] width 671 height 683
click at [589, 401] on img at bounding box center [588, 406] width 22 height 22
click at [1188, 44] on span "Save" at bounding box center [1178, 44] width 27 height 14
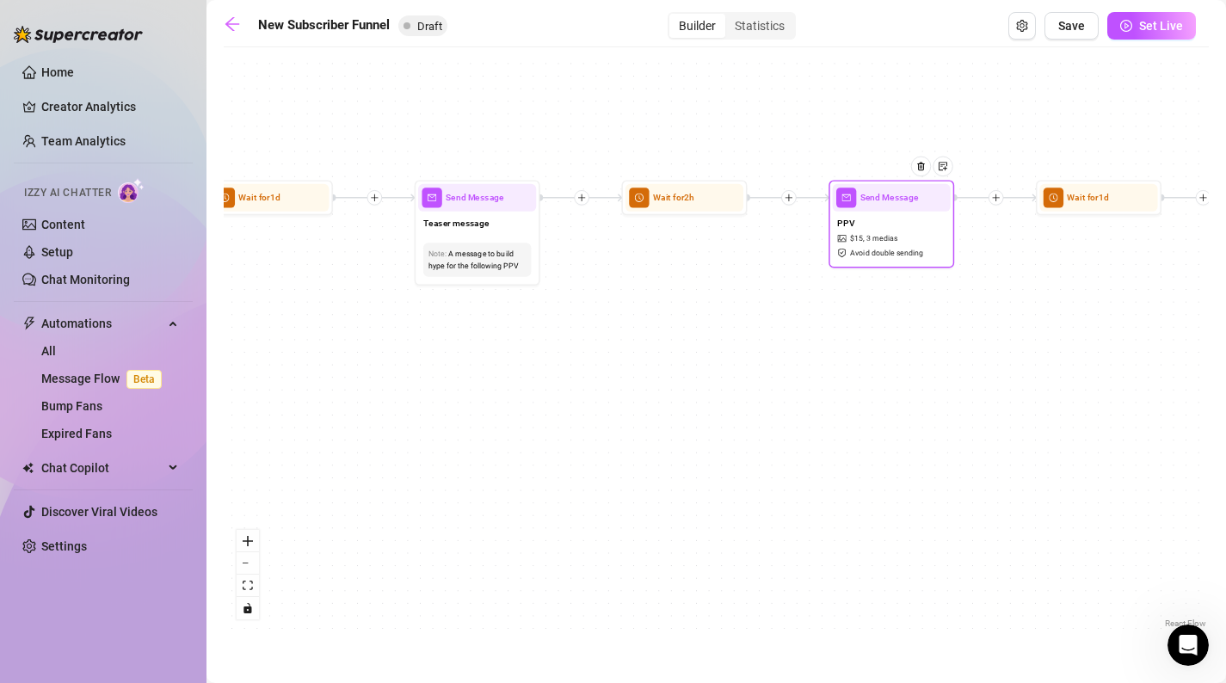
click at [874, 231] on div "PPV $ 15 , 3 medias Avoid double sending" at bounding box center [892, 238] width 118 height 52
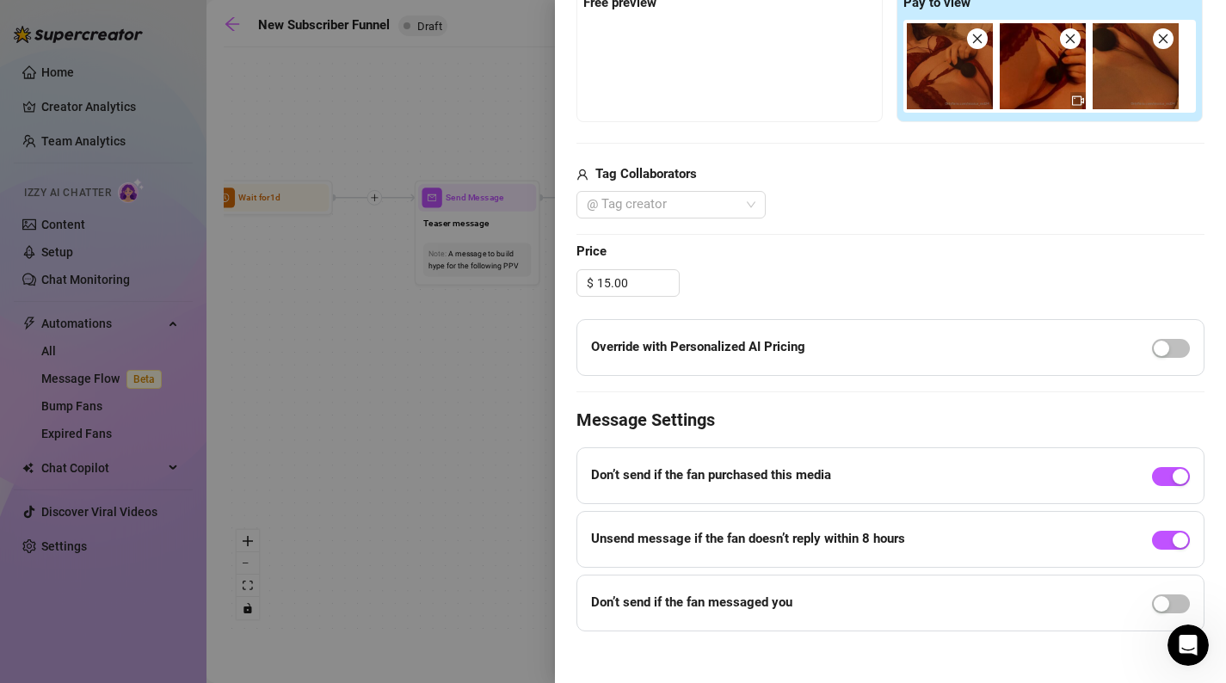
scroll to position [535, 0]
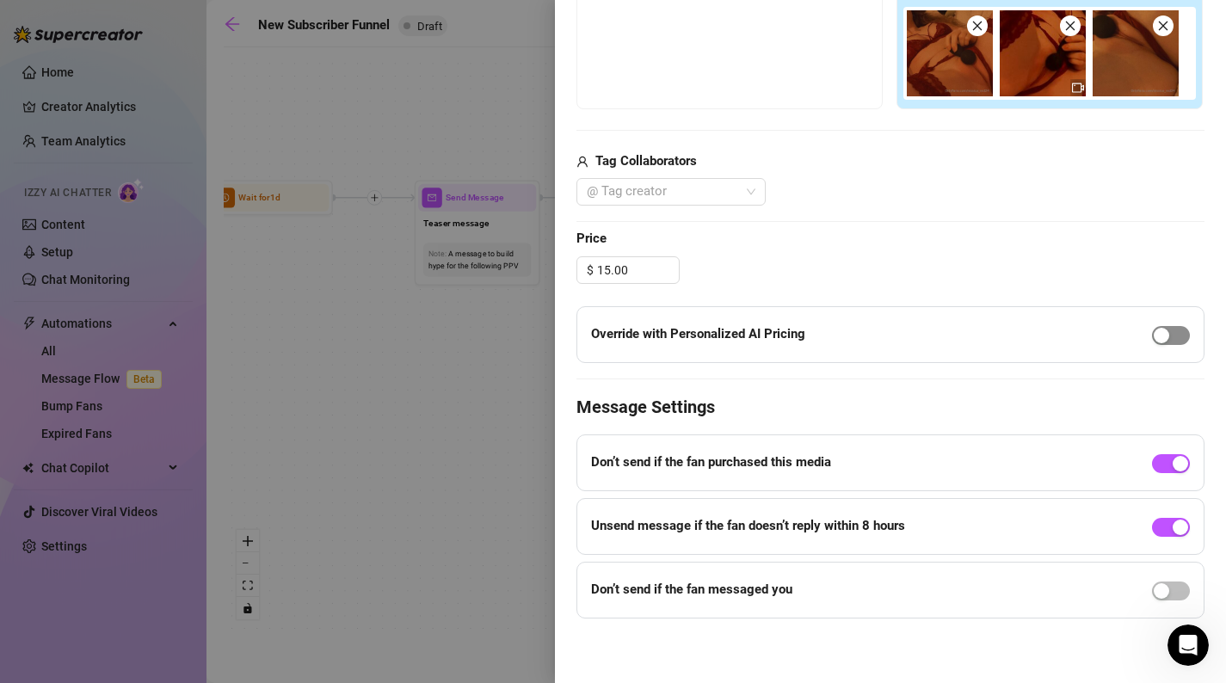
click at [1162, 342] on div "button" at bounding box center [1161, 335] width 15 height 15
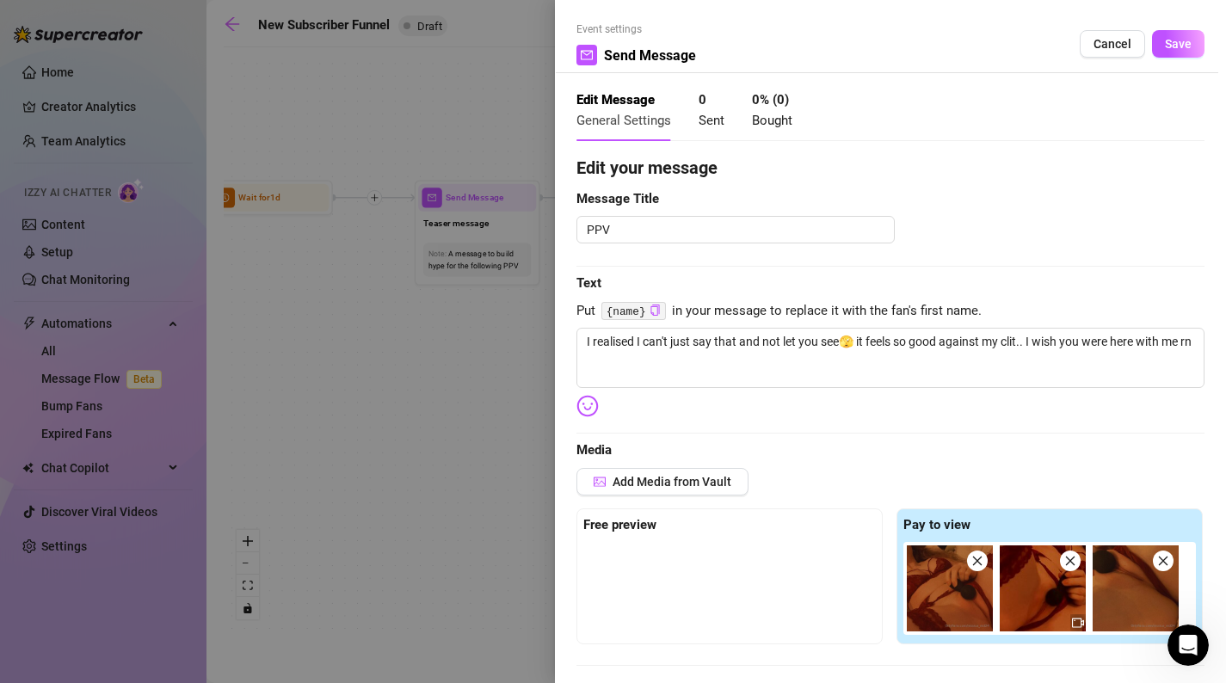
click at [1182, 60] on div "Event settings Send Message Cancel Save" at bounding box center [891, 48] width 628 height 52
click at [1184, 48] on span "Save" at bounding box center [1178, 44] width 27 height 14
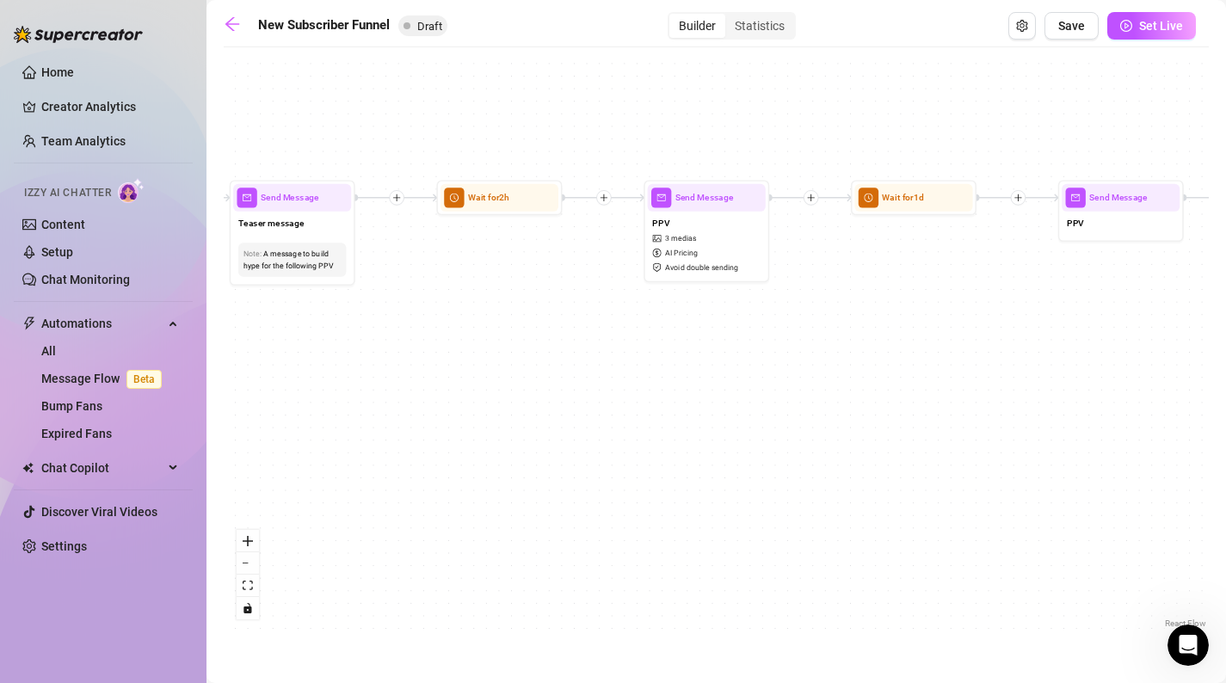
drag, startPoint x: 917, startPoint y: 420, endPoint x: 423, endPoint y: 416, distance: 494.8
click at [423, 417] on div "If True If False If True If False If True If False If True If False Merge Merge…" at bounding box center [716, 344] width 985 height 577
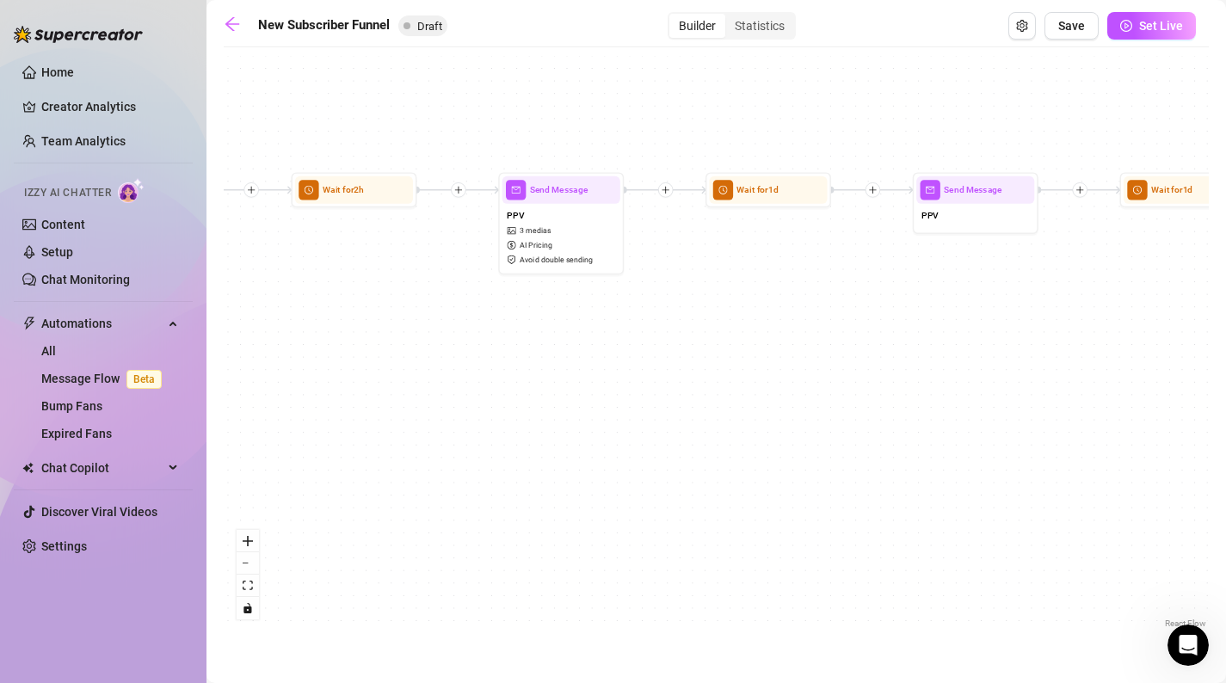
drag, startPoint x: 769, startPoint y: 415, endPoint x: 934, endPoint y: 410, distance: 164.4
click at [934, 410] on div "If True If False If True If False If True If False If True If False Merge Merge…" at bounding box center [716, 344] width 985 height 577
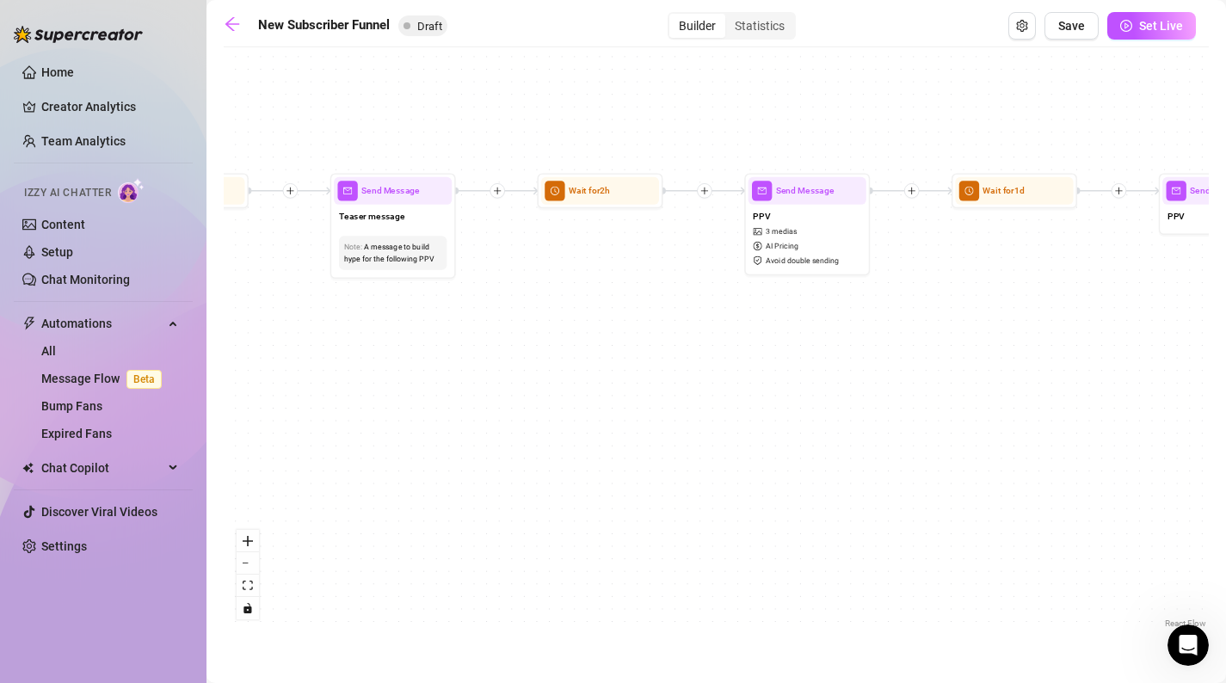
drag, startPoint x: 589, startPoint y: 387, endPoint x: 834, endPoint y: 386, distance: 245.3
click at [835, 387] on div "If True If False If True If False If True If False If True If False Merge Merge…" at bounding box center [716, 344] width 985 height 577
click at [633, 198] on div at bounding box center [634, 168] width 54 height 64
click at [581, 192] on span "Wait for 2h" at bounding box center [589, 190] width 41 height 14
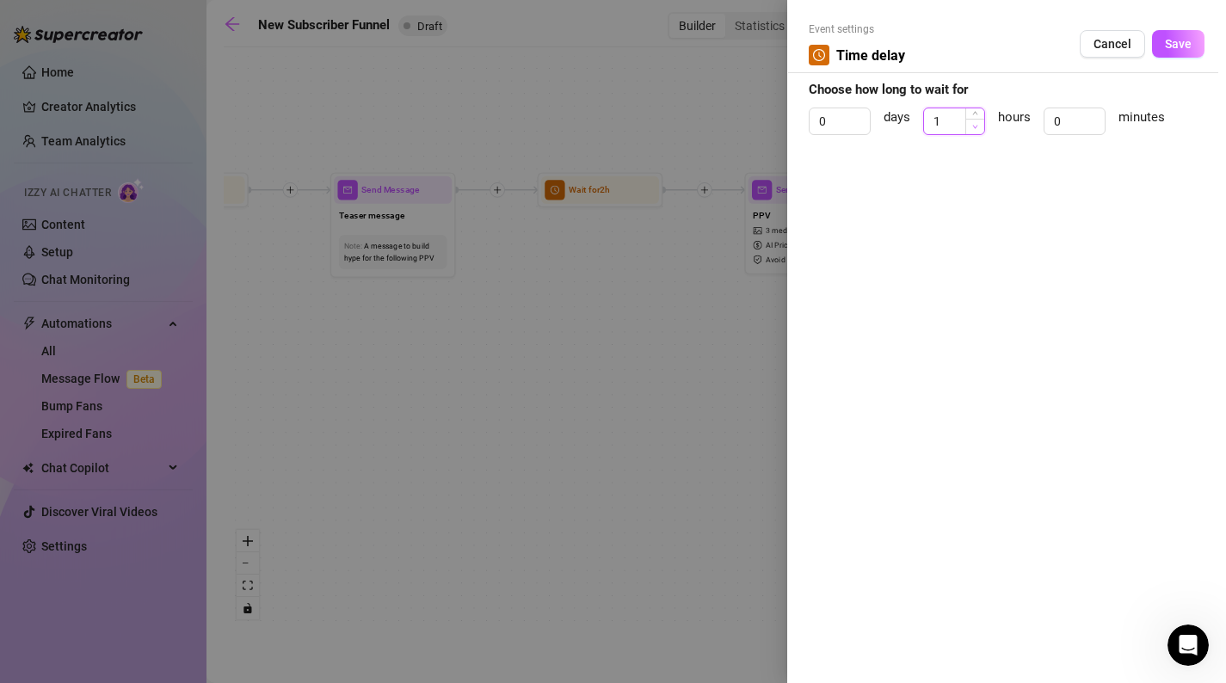
click at [975, 128] on icon "down" at bounding box center [975, 127] width 6 height 6
click at [1181, 47] on span "Save" at bounding box center [1178, 44] width 27 height 14
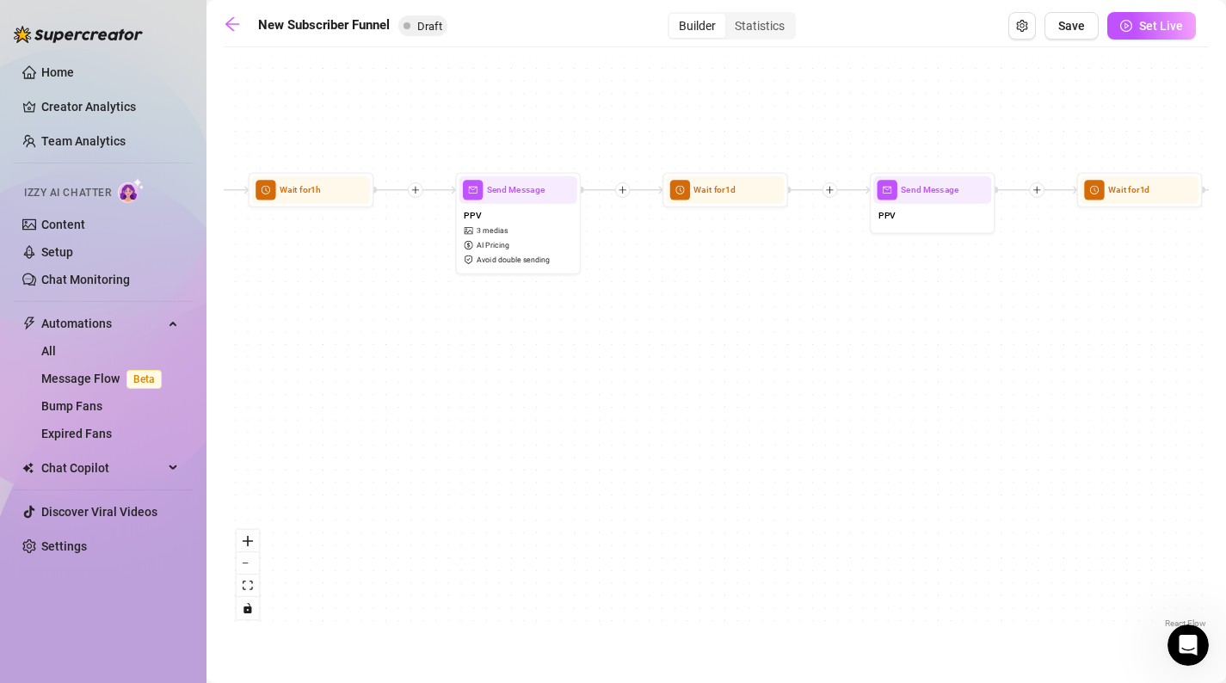
drag, startPoint x: 1091, startPoint y: 423, endPoint x: 647, endPoint y: 423, distance: 444.0
click at [647, 423] on div "If True If False If True If False If True If False If True If False Merge Merge…" at bounding box center [716, 344] width 985 height 577
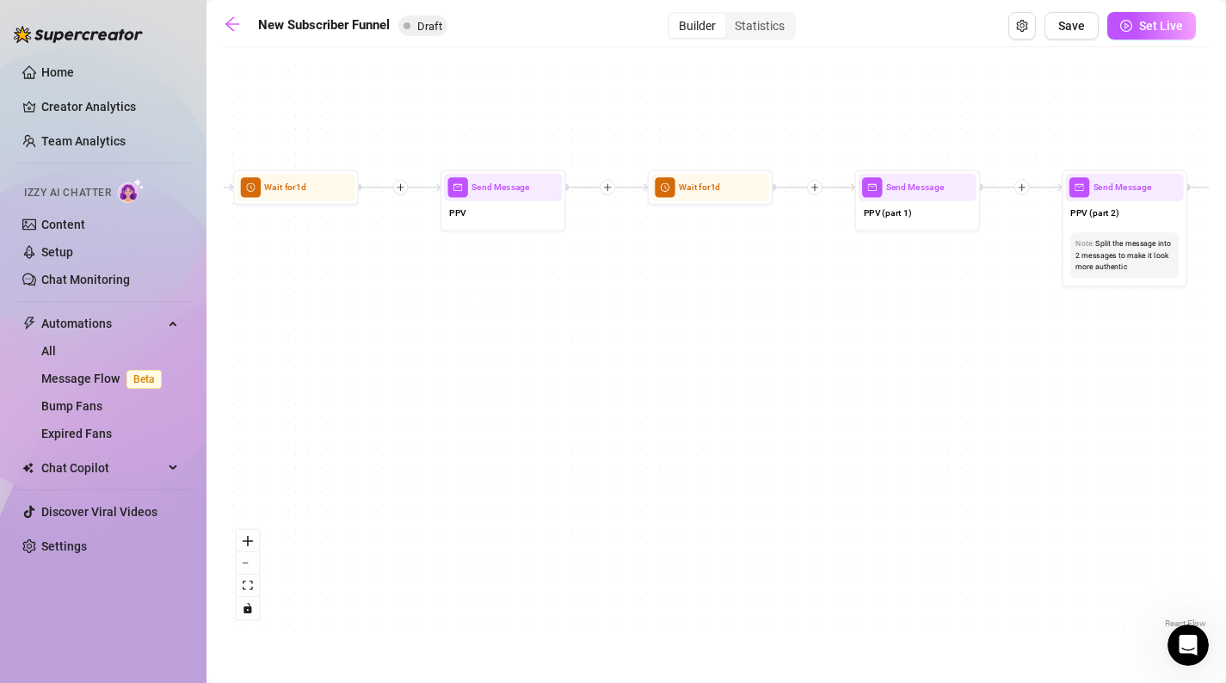
drag, startPoint x: 504, startPoint y: 368, endPoint x: 238, endPoint y: 362, distance: 266.0
click at [238, 363] on div "If True If False If True If False If True If False If True If False Merge Merge…" at bounding box center [716, 344] width 985 height 577
click at [524, 201] on div "PPV" at bounding box center [500, 212] width 118 height 27
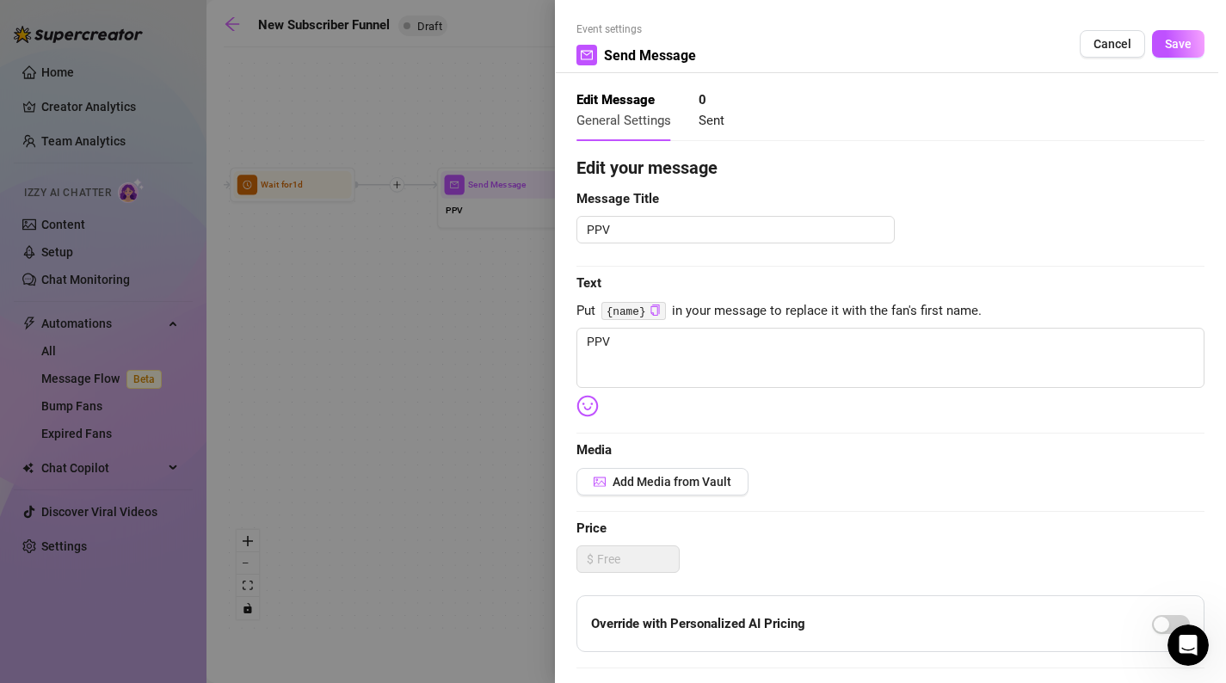
click at [635, 467] on div "Edit your message Message Title PPV Text Put {name} in your message to replace …" at bounding box center [891, 531] width 628 height 753
drag, startPoint x: 670, startPoint y: 343, endPoint x: 562, endPoint y: 330, distance: 109.1
click at [562, 330] on div "Event settings Send Message Cancel Save Edit Message General Settings 0 Sent Ed…" at bounding box center [890, 341] width 671 height 683
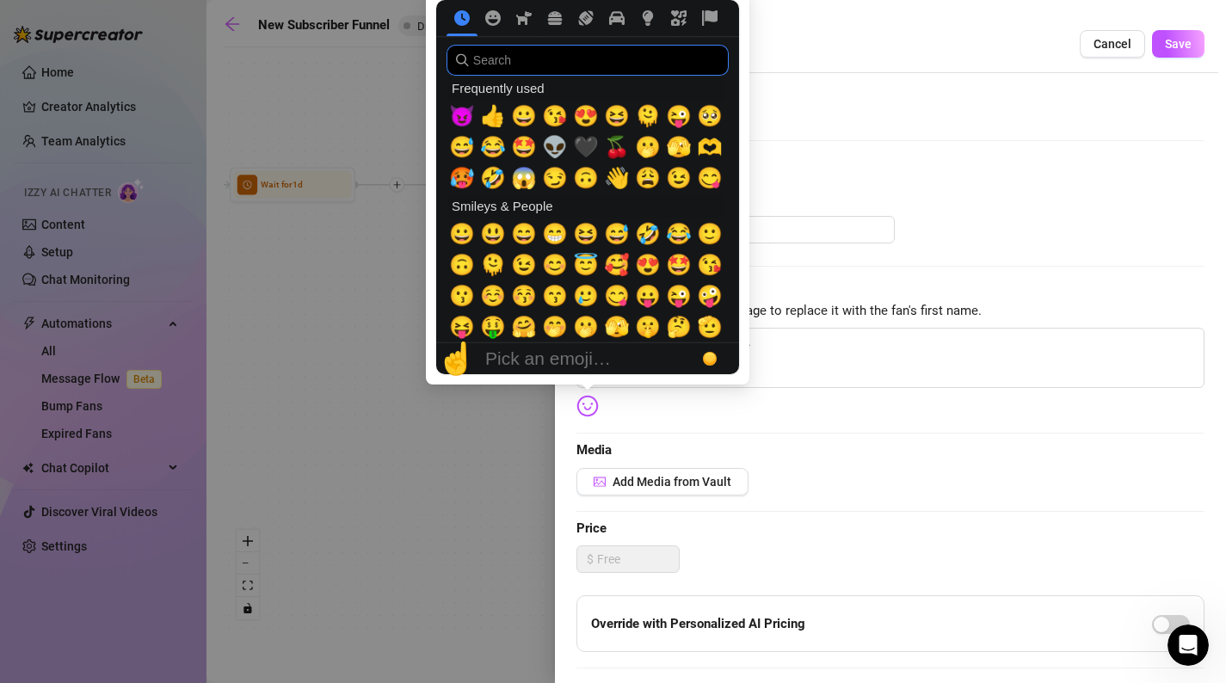
click at [583, 71] on input "search" at bounding box center [588, 60] width 282 height 31
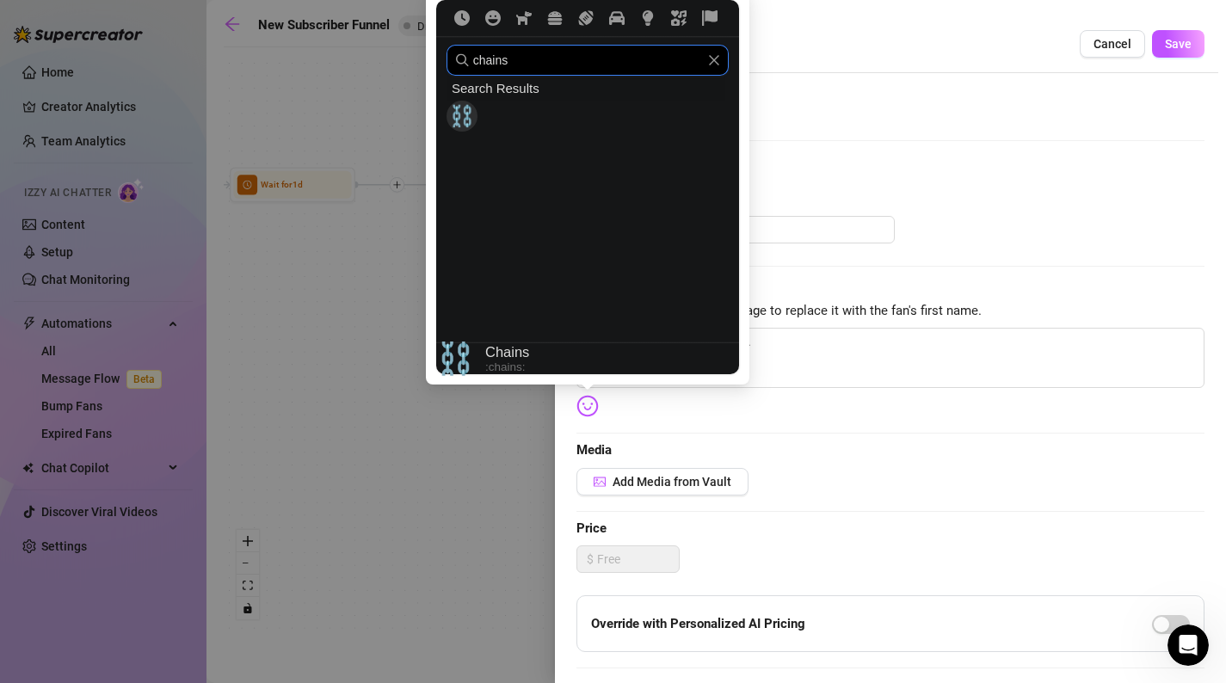
click at [460, 116] on span "⛓️" at bounding box center [462, 116] width 26 height 24
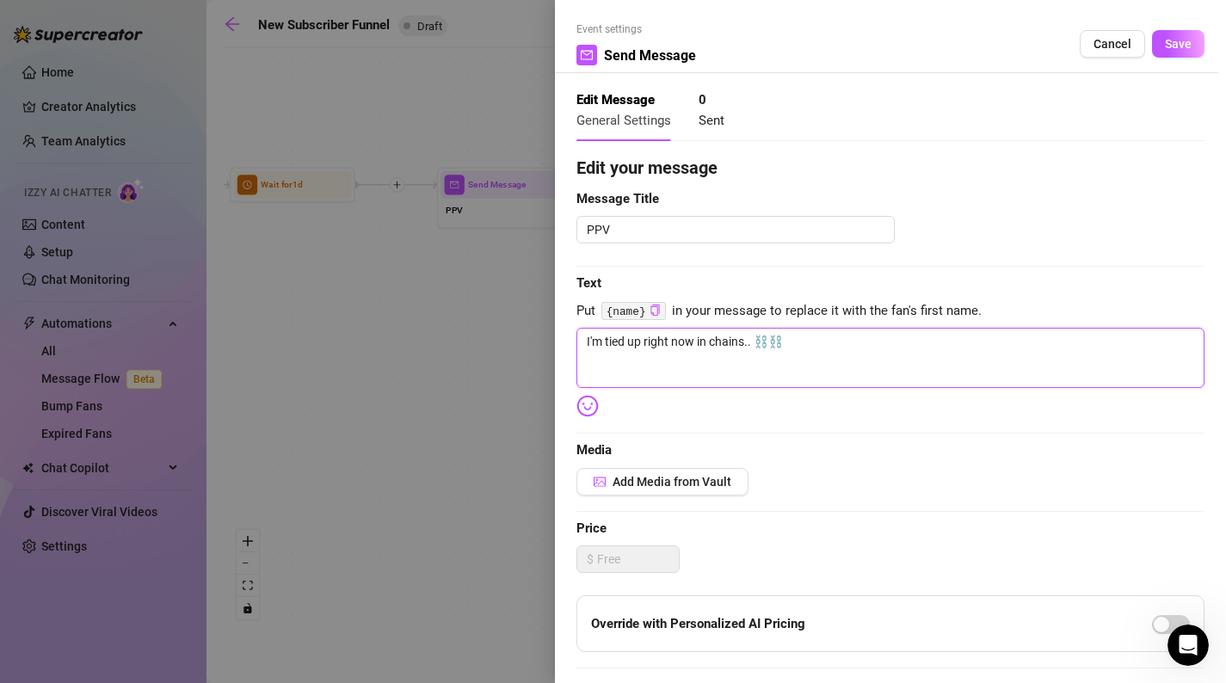
click at [798, 342] on textarea "I'm tied up right now in chains.. ⛓️⛓️" at bounding box center [891, 358] width 628 height 60
click at [762, 347] on textarea "I'm tied up right now in chains.. ⛓️⛓️" at bounding box center [891, 358] width 628 height 60
click at [744, 345] on textarea "I'm tied up right now in chains.. ⛓️⛓️" at bounding box center [891, 358] width 628 height 60
drag, startPoint x: 744, startPoint y: 345, endPoint x: 712, endPoint y: 343, distance: 32.8
click at [712, 343] on textarea "I'm tied up right now in chains.. ⛓️⛓️" at bounding box center [891, 358] width 628 height 60
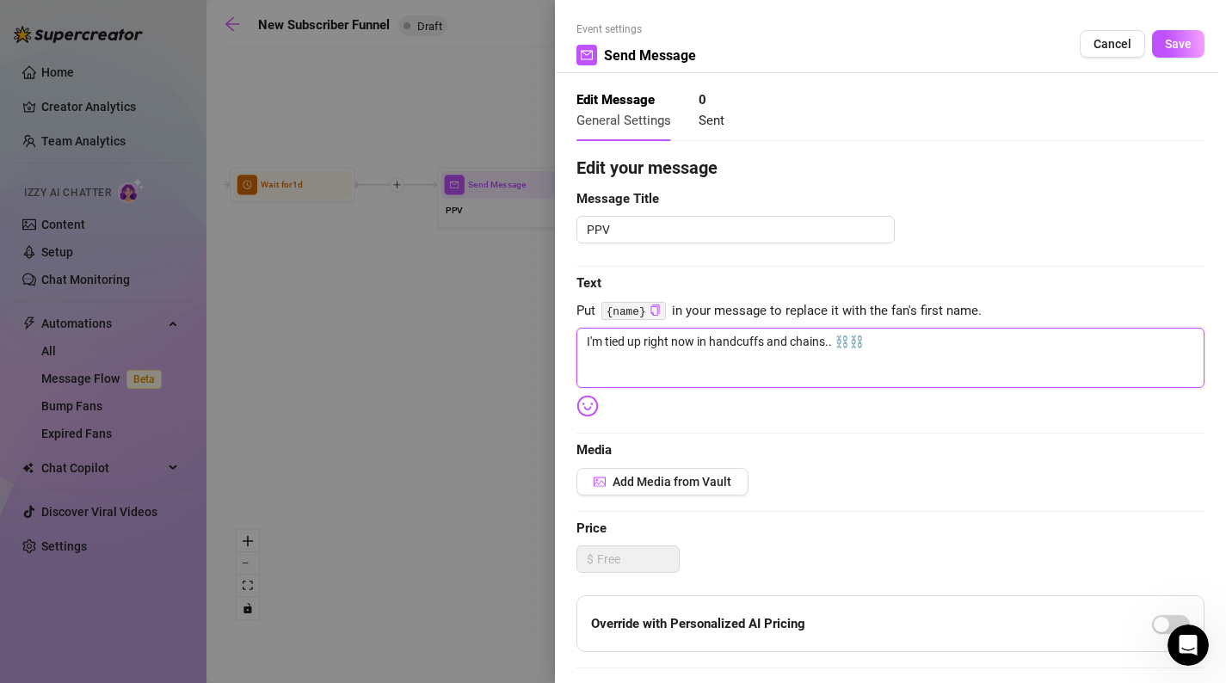
click at [923, 348] on textarea "I'm tied up right now in handcuffs and chains.. ⛓️⛓️" at bounding box center [891, 358] width 628 height 60
click at [591, 417] on img at bounding box center [588, 406] width 22 height 22
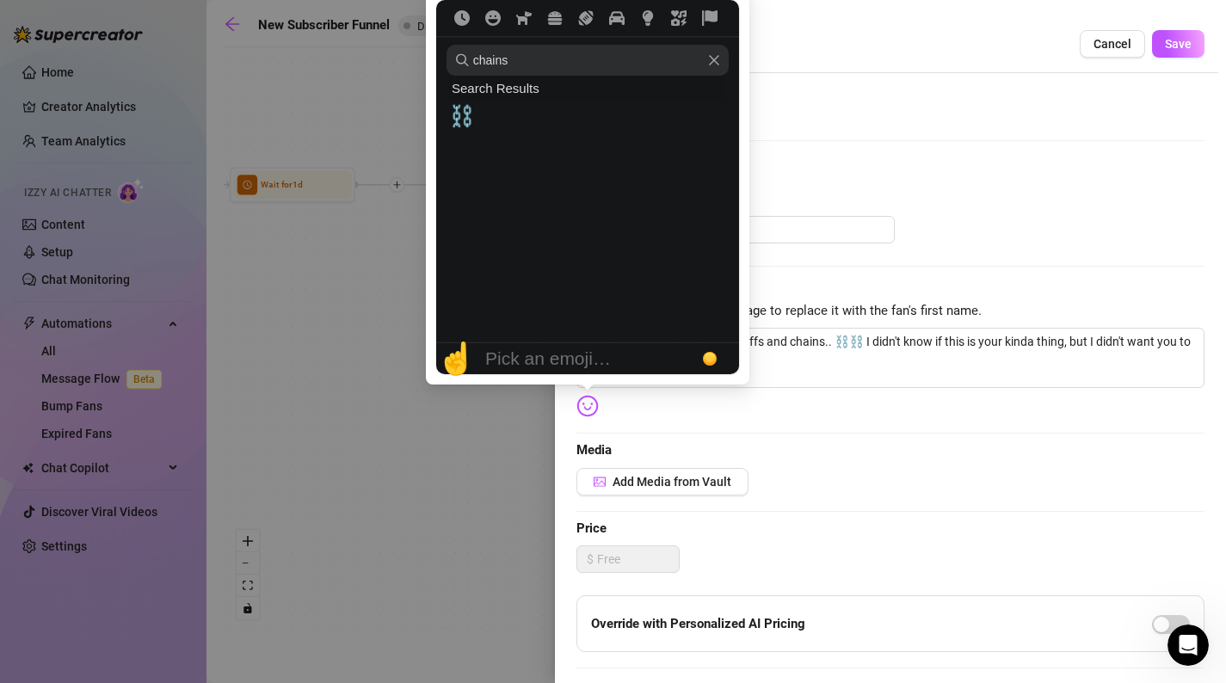
click at [710, 62] on icon "Clear" at bounding box center [714, 60] width 12 height 12
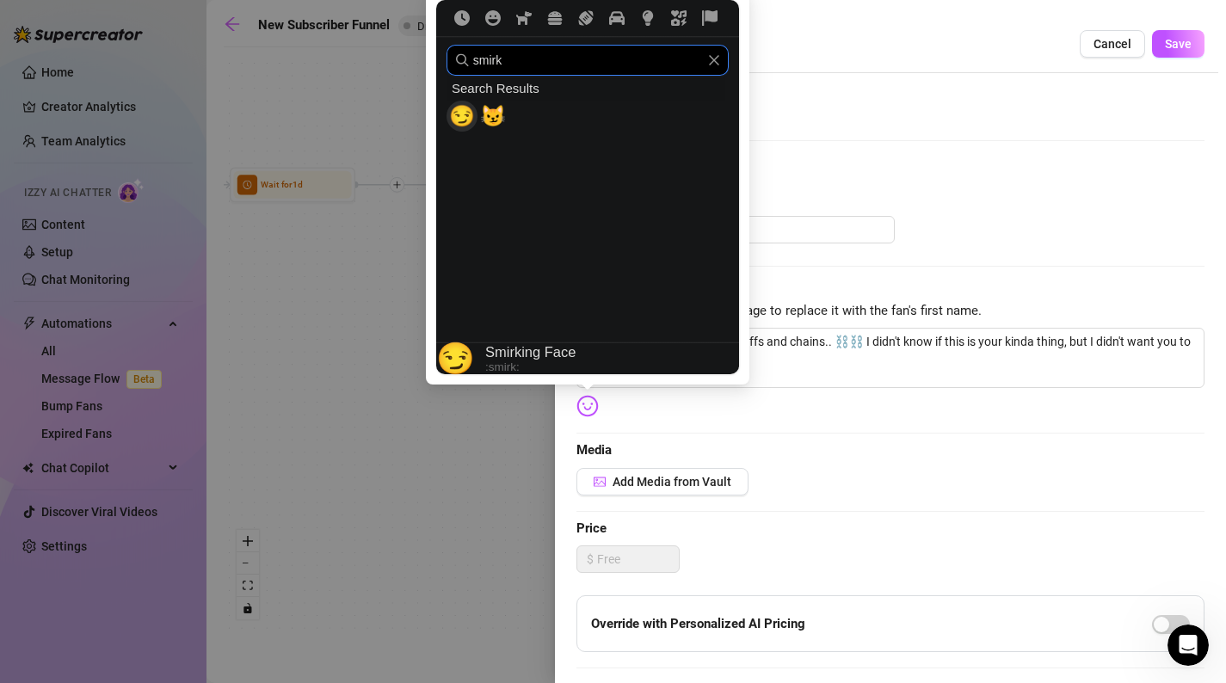
click at [461, 116] on span "😏" at bounding box center [462, 116] width 26 height 24
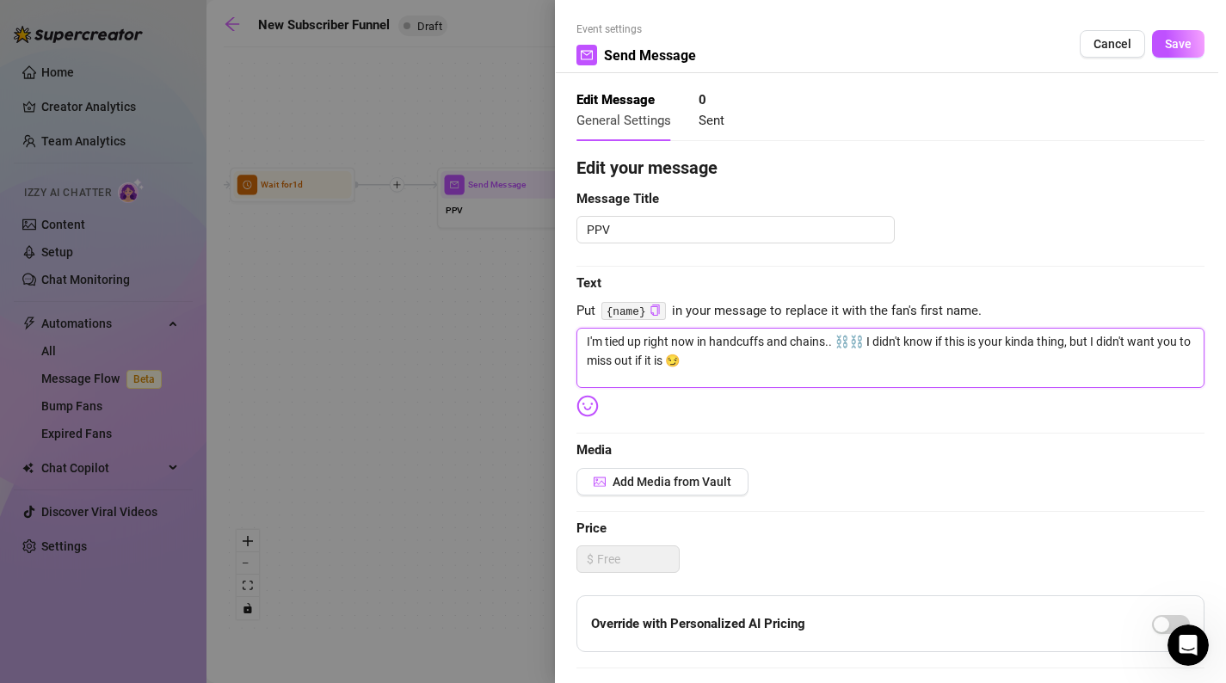
click at [867, 357] on textarea "I'm tied up right now in handcuffs and chains.. ⛓️⛓️ I didn't know if this is y…" at bounding box center [891, 358] width 628 height 60
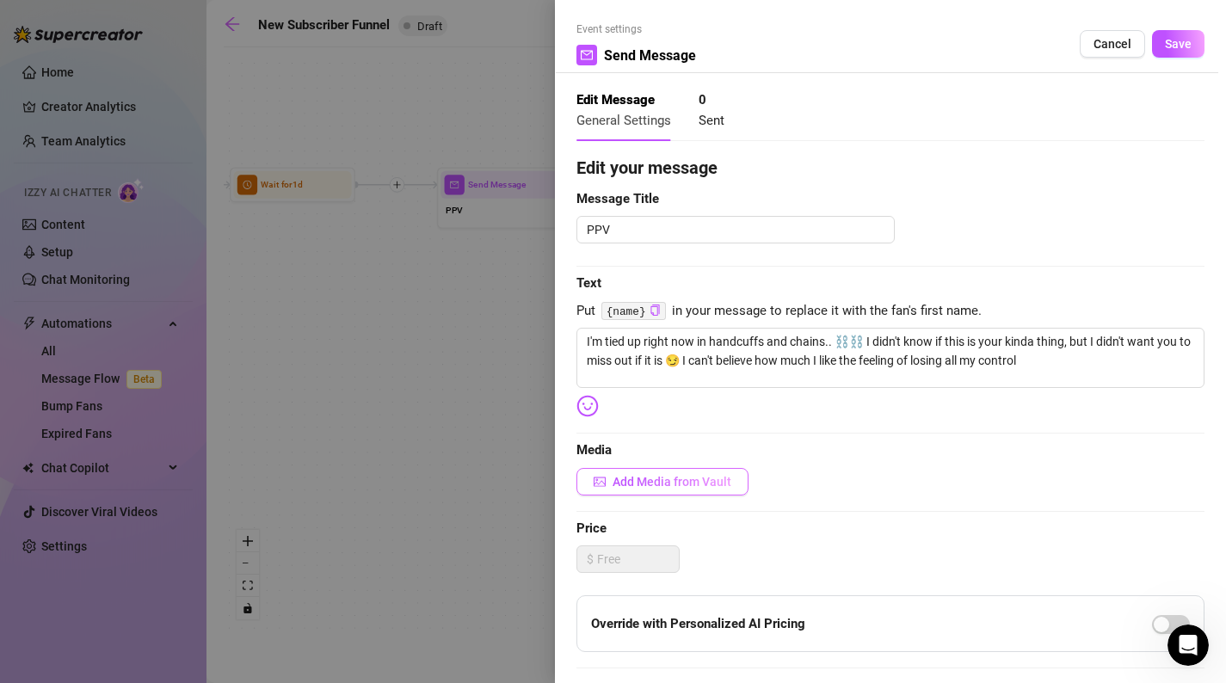
click at [719, 475] on span "Add Media from Vault" at bounding box center [672, 482] width 119 height 14
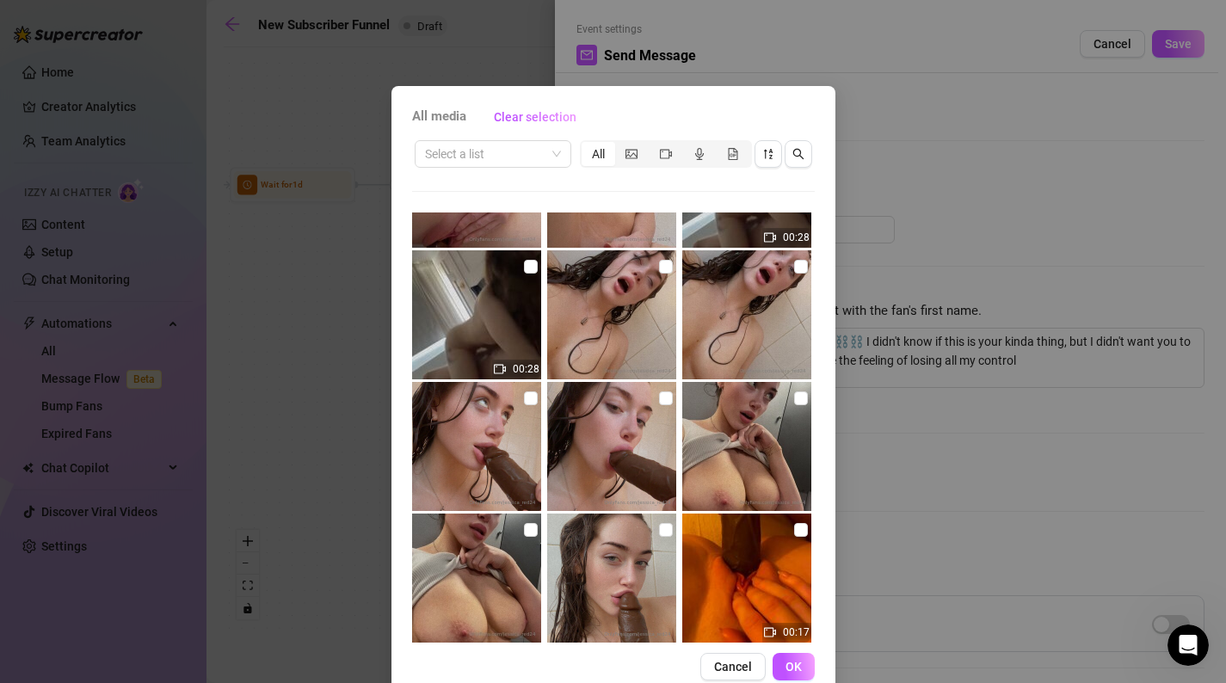
scroll to position [649, 0]
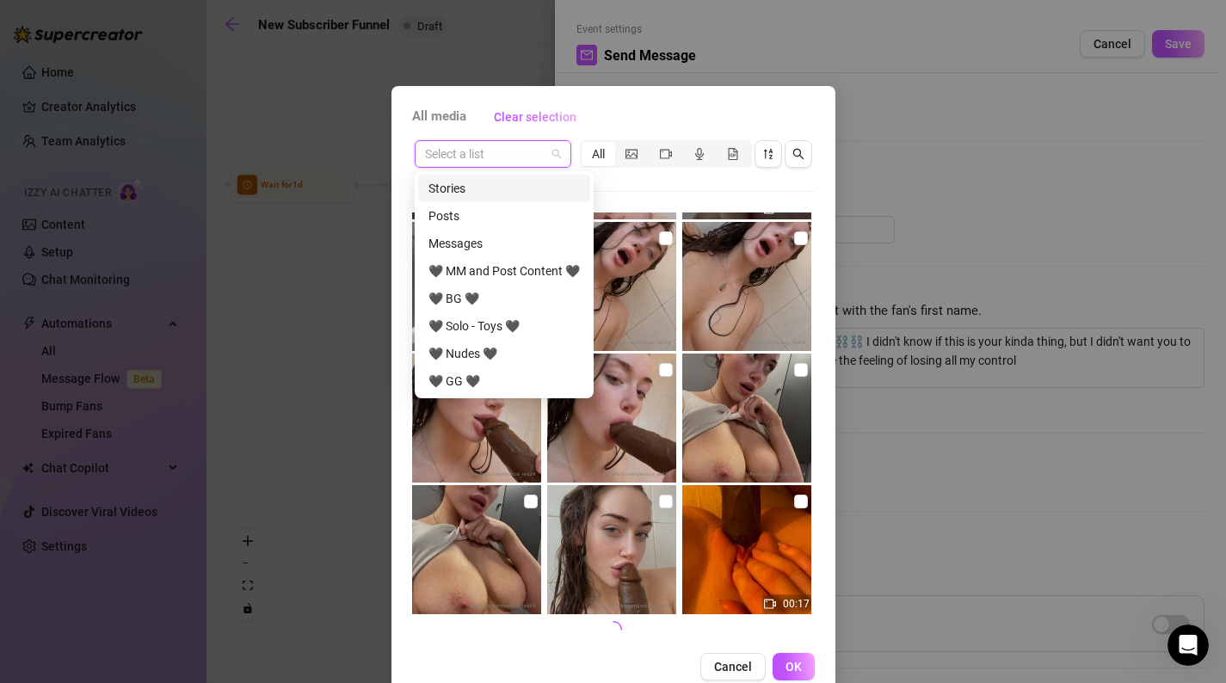
click at [538, 151] on input "search" at bounding box center [485, 154] width 120 height 26
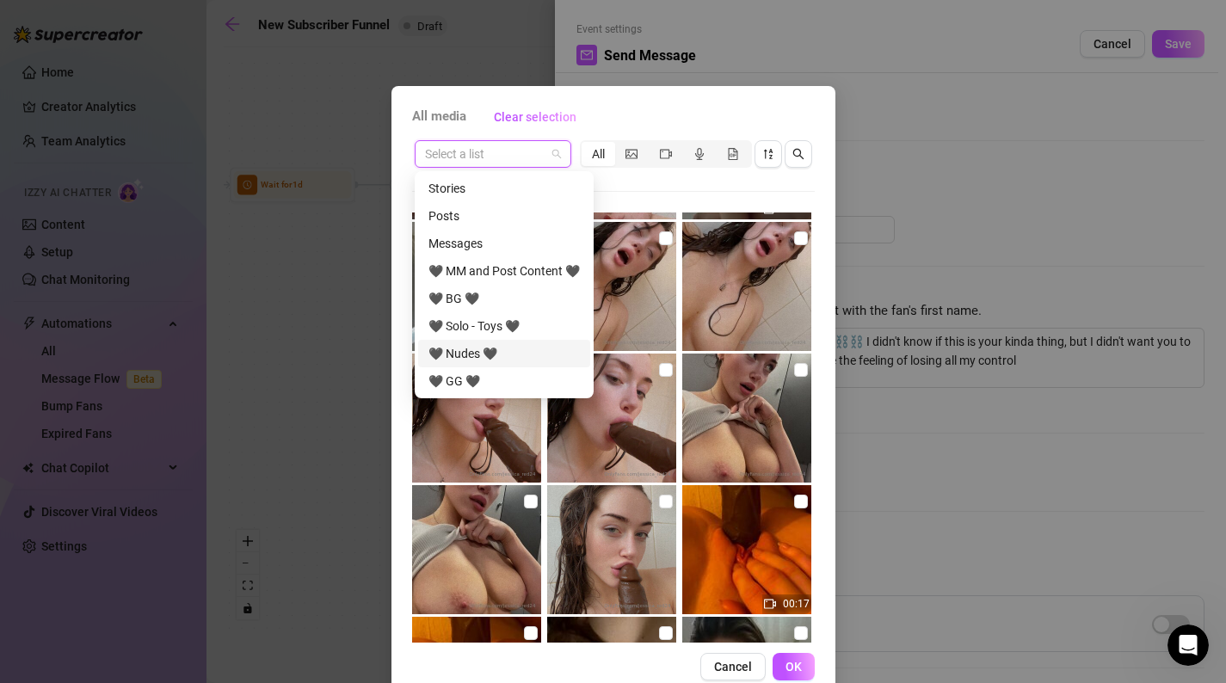
click at [513, 349] on div "🖤 Nudes 🖤" at bounding box center [504, 353] width 151 height 19
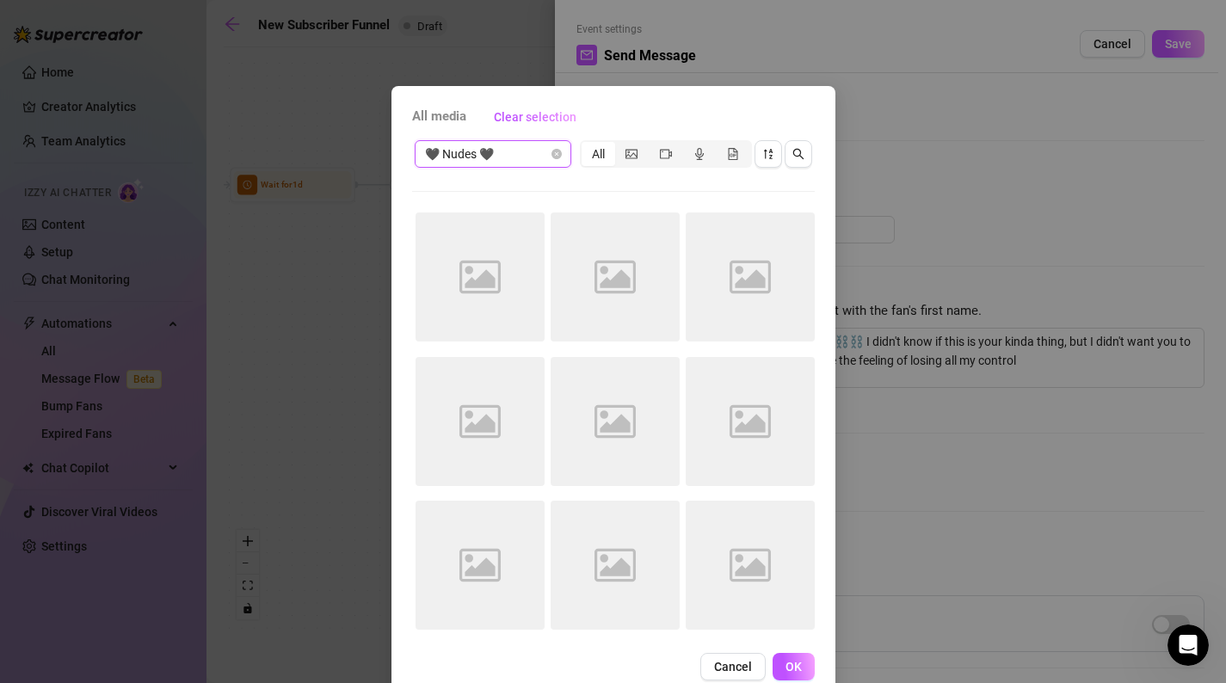
scroll to position [35, 0]
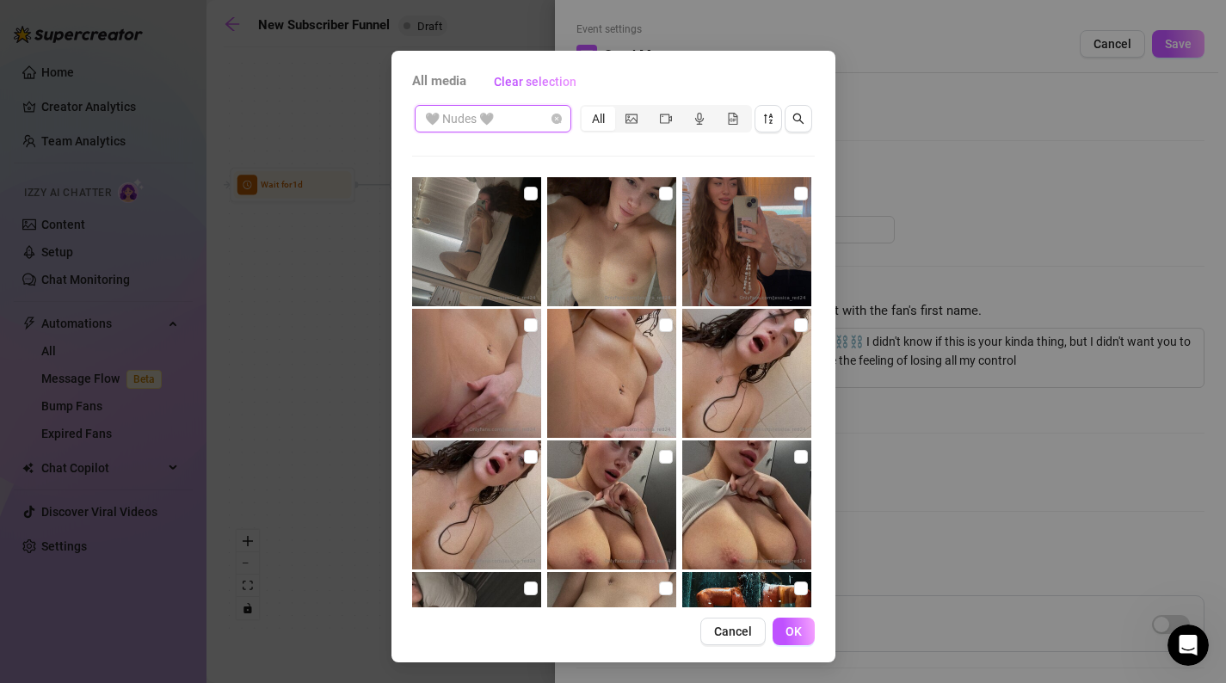
click at [500, 120] on span "🖤 Nudes 🖤" at bounding box center [493, 119] width 136 height 26
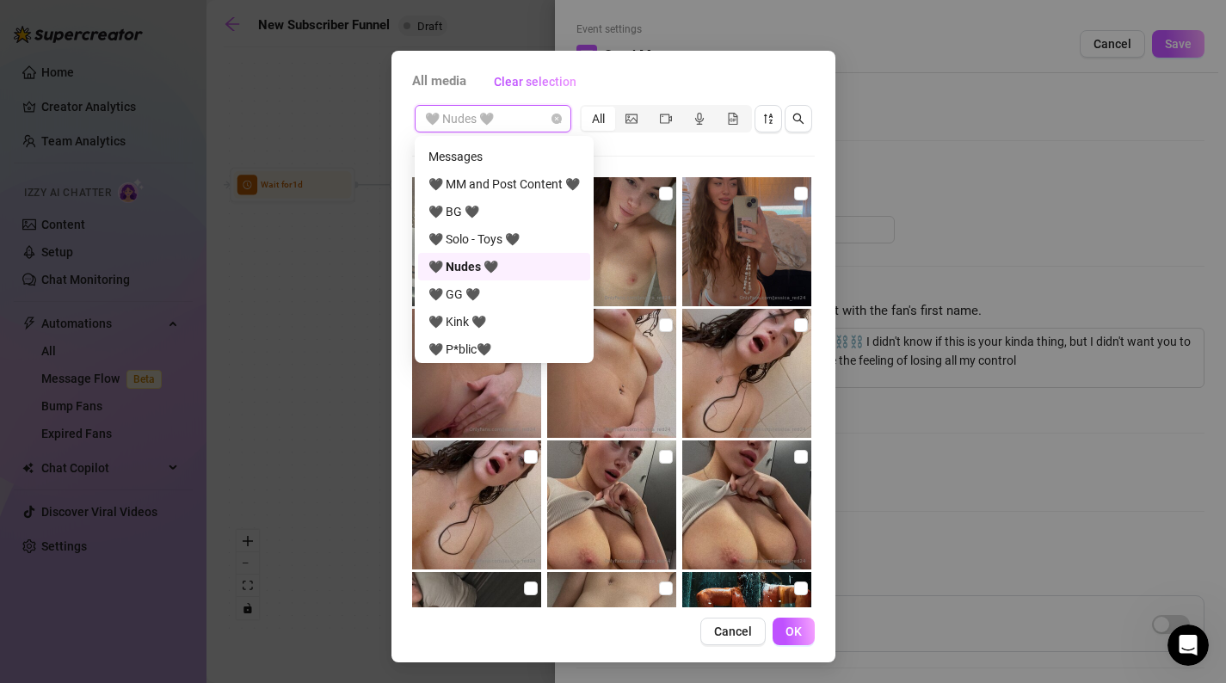
scroll to position [55, 0]
click at [495, 324] on div "🖤 Kink 🖤" at bounding box center [504, 318] width 151 height 19
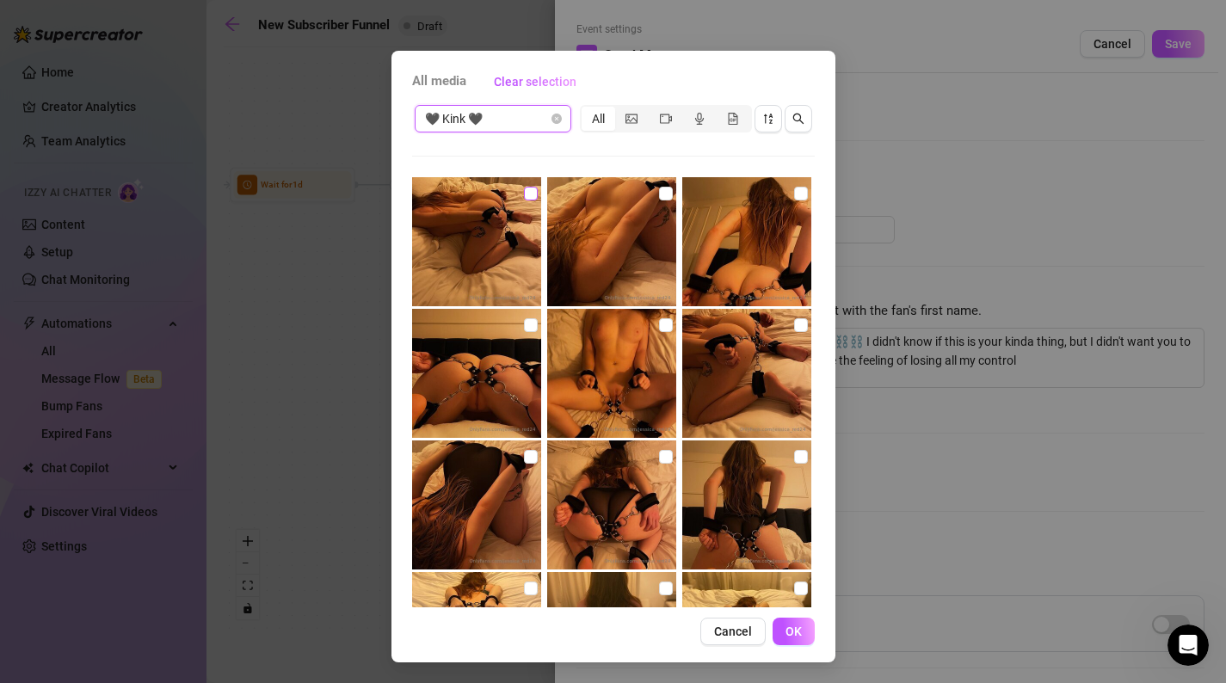
click at [531, 194] on input "checkbox" at bounding box center [531, 194] width 14 height 14
click at [668, 196] on input "checkbox" at bounding box center [666, 194] width 14 height 14
click at [666, 325] on input "checkbox" at bounding box center [666, 325] width 14 height 14
click at [528, 325] on input "checkbox" at bounding box center [531, 325] width 14 height 14
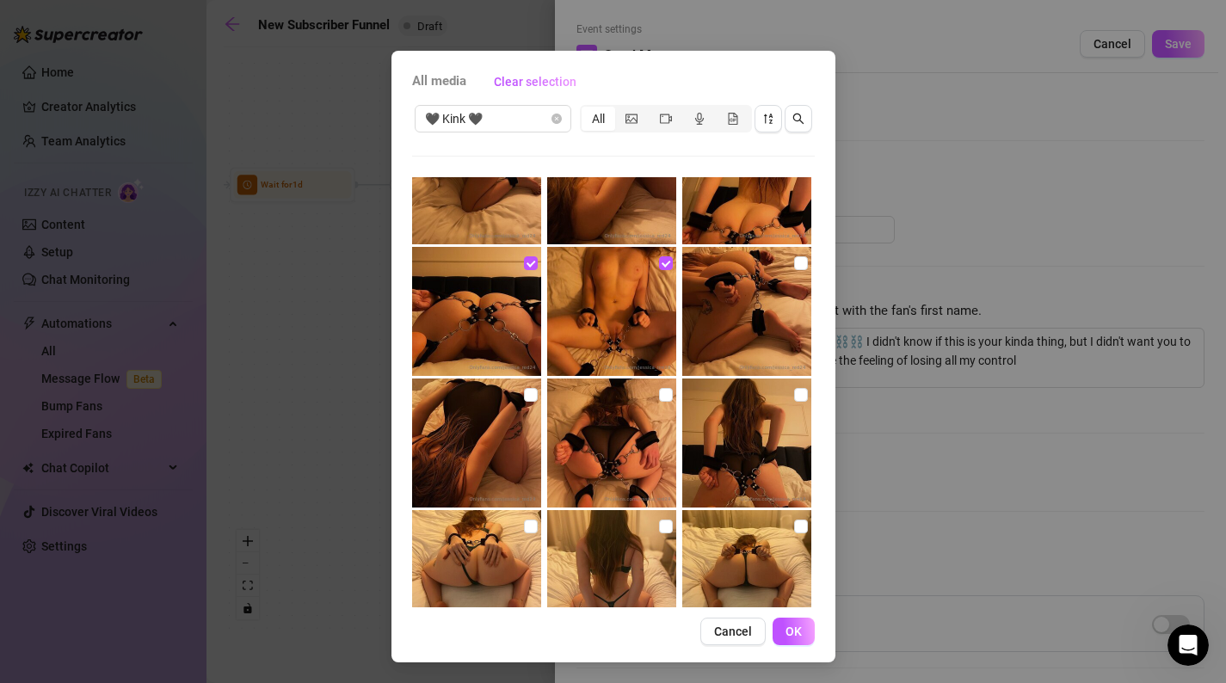
scroll to position [64, 0]
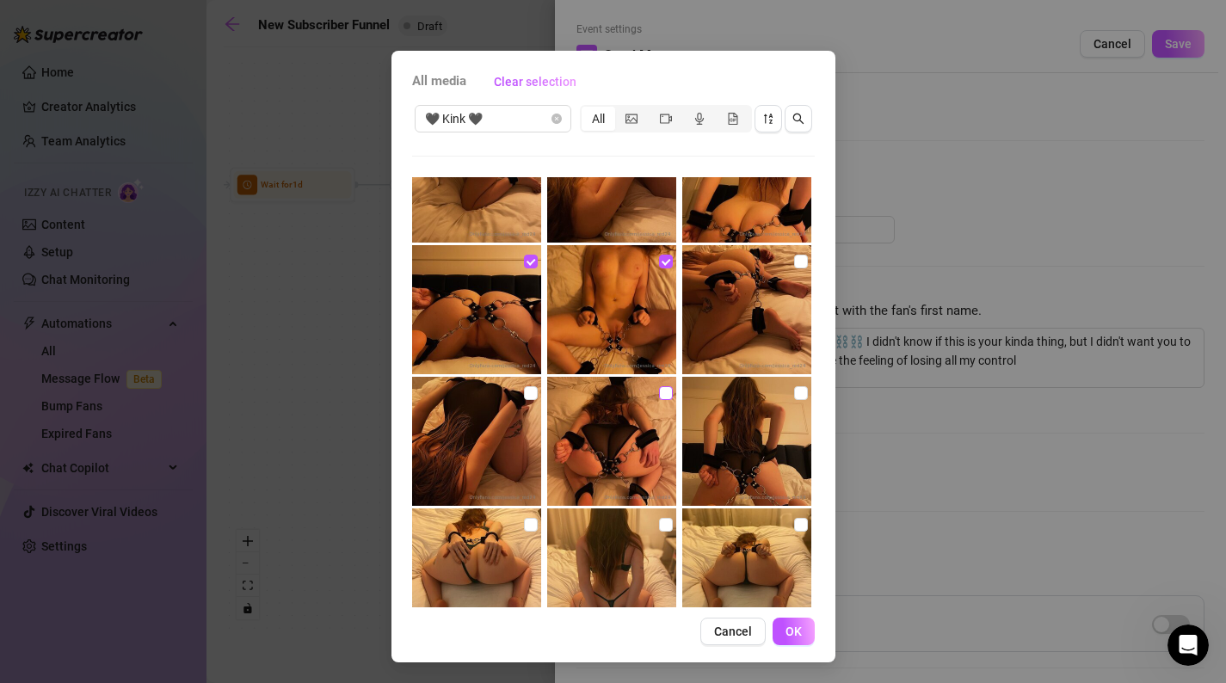
click at [665, 393] on input "checkbox" at bounding box center [666, 393] width 14 height 14
click at [798, 394] on input "checkbox" at bounding box center [801, 393] width 14 height 14
click at [534, 395] on input "checkbox" at bounding box center [531, 393] width 14 height 14
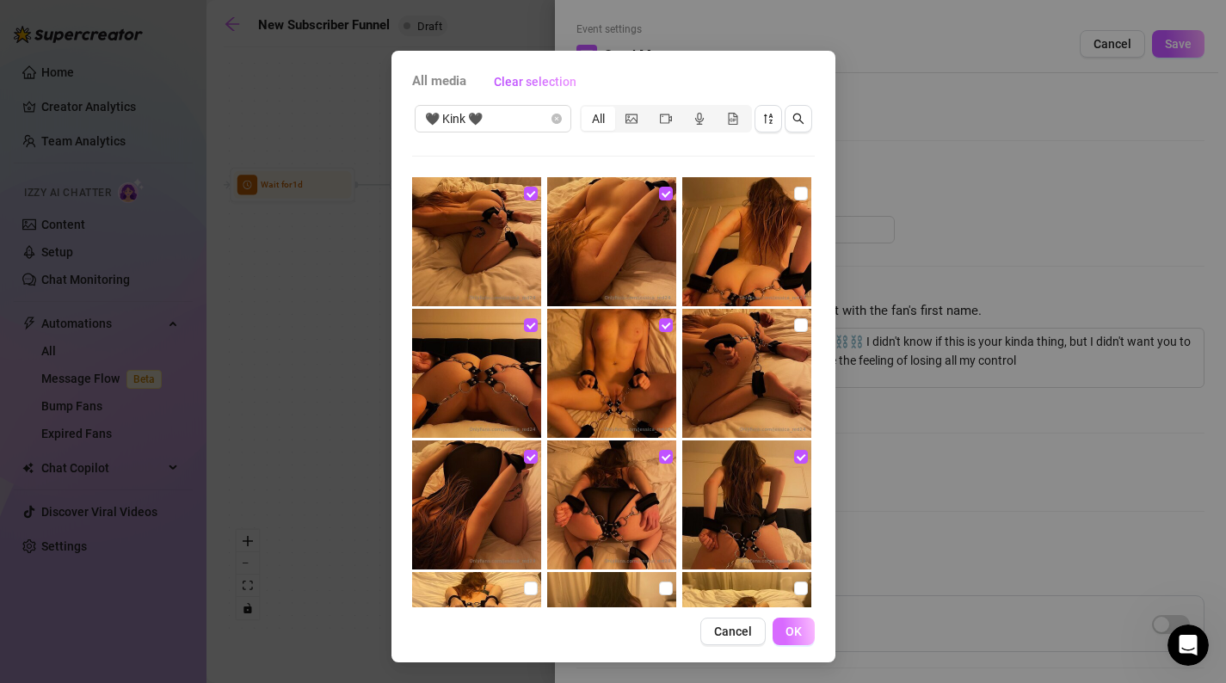
click at [800, 639] on button "OK" at bounding box center [794, 632] width 42 height 28
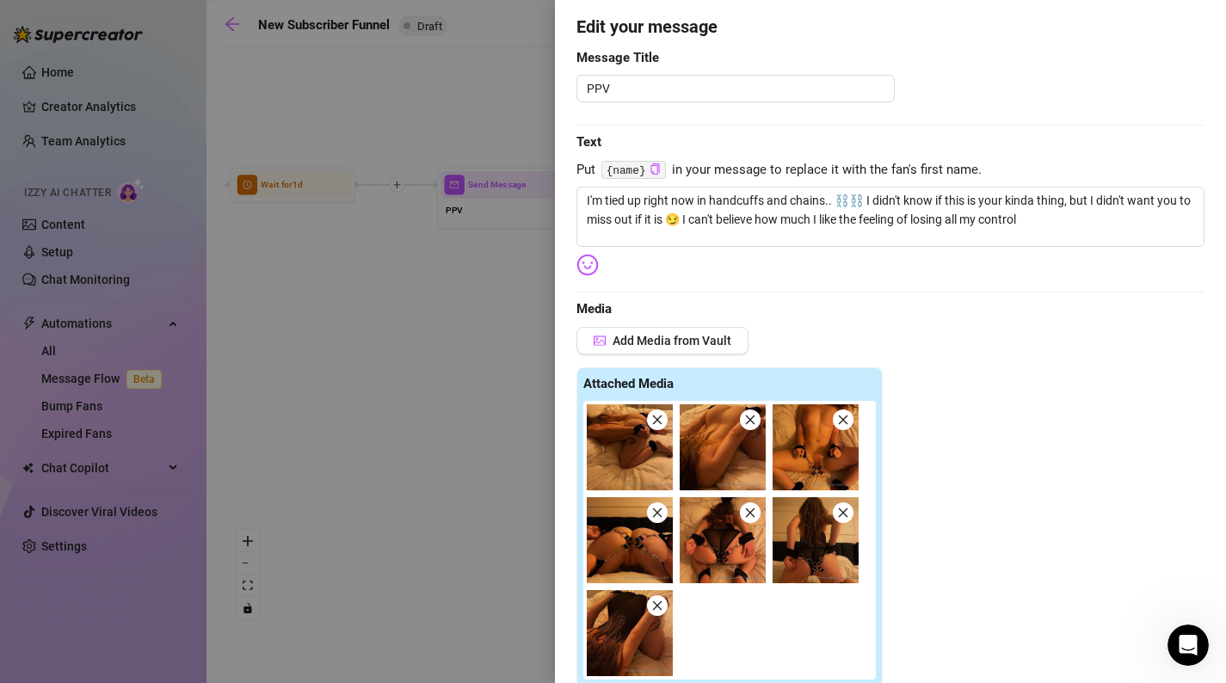
scroll to position [137, 0]
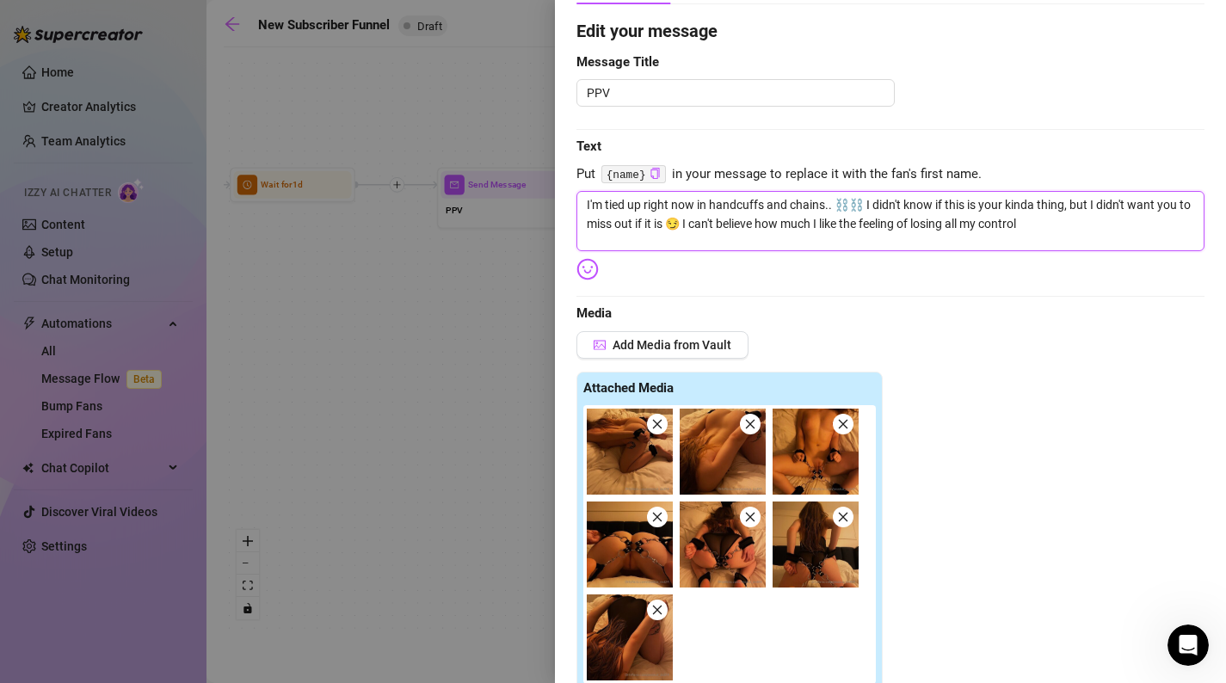
click at [1043, 227] on textarea "I'm tied up right now in handcuffs and chains.. ⛓️⛓️ I didn't know if this is y…" at bounding box center [891, 221] width 628 height 60
click at [669, 227] on textarea "I'm tied up right now in handcuffs and chains.. ⛓️⛓️ I didn't know if this is y…" at bounding box center [891, 221] width 628 height 60
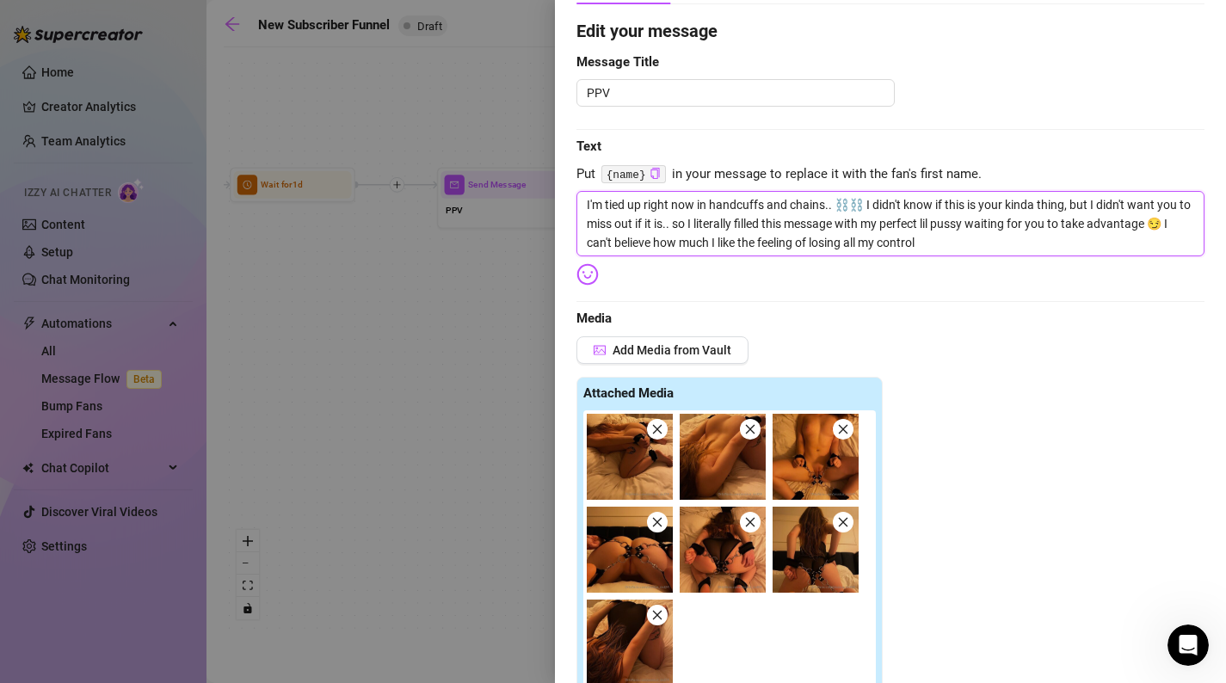
click at [969, 244] on textarea "I'm tied up right now in handcuffs and chains.. ⛓️⛓️ I didn't know if this is y…" at bounding box center [891, 223] width 628 height 65
click at [944, 243] on textarea "I'm tied up right now in handcuffs and chains.. ⛓️⛓️ I didn't know if this is y…" at bounding box center [891, 223] width 628 height 65
drag, startPoint x: 880, startPoint y: 245, endPoint x: 867, endPoint y: 243, distance: 13.2
click at [867, 243] on textarea "I'm tied up right now in handcuffs and chains.. ⛓️⛓️ I didn't know if this is y…" at bounding box center [891, 223] width 628 height 65
click at [1057, 322] on span "Media" at bounding box center [891, 319] width 628 height 21
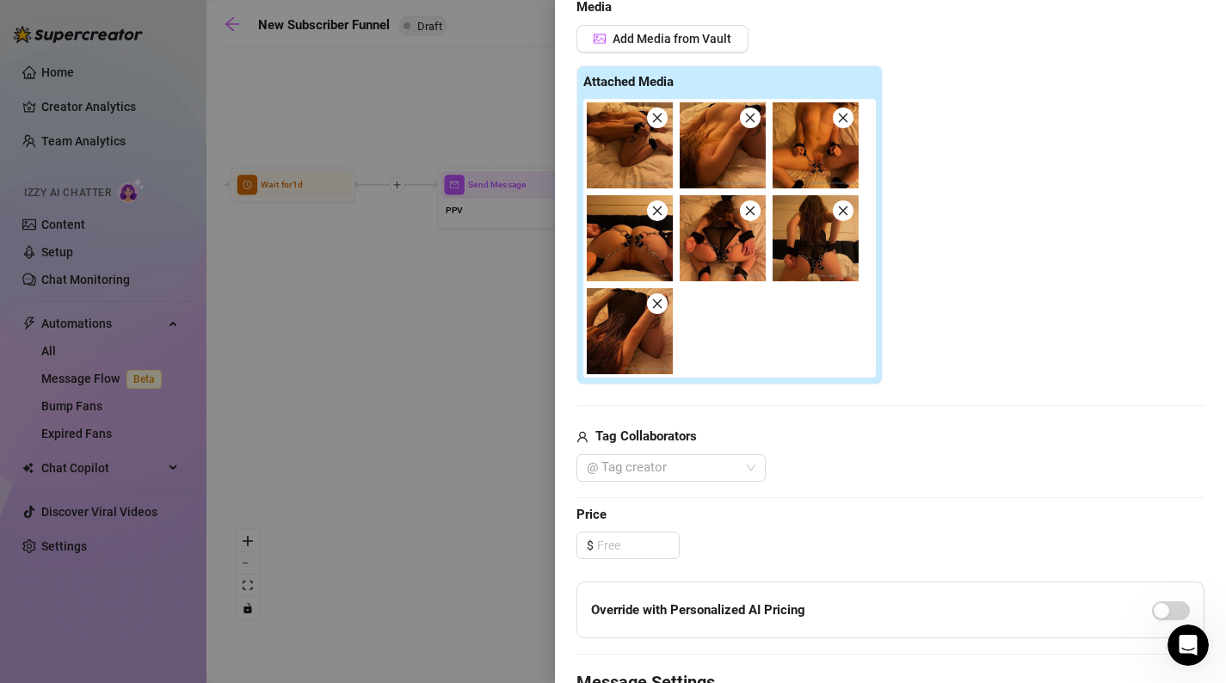
scroll to position [452, 0]
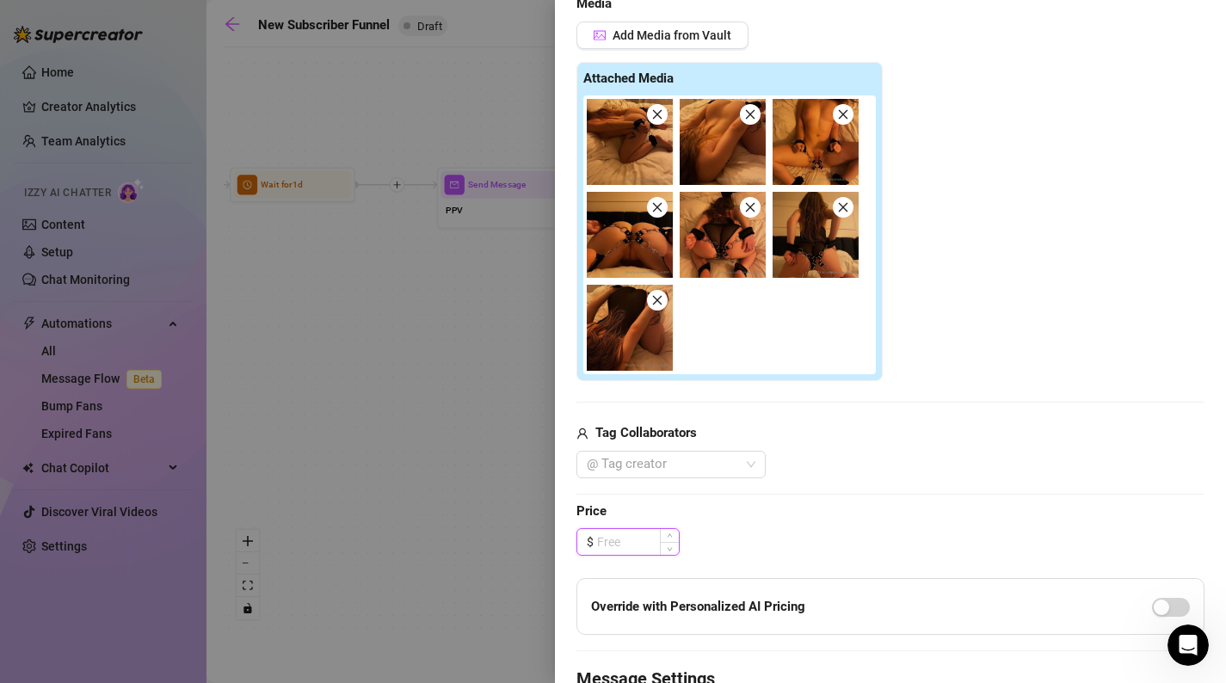
click at [619, 544] on input at bounding box center [638, 542] width 82 height 26
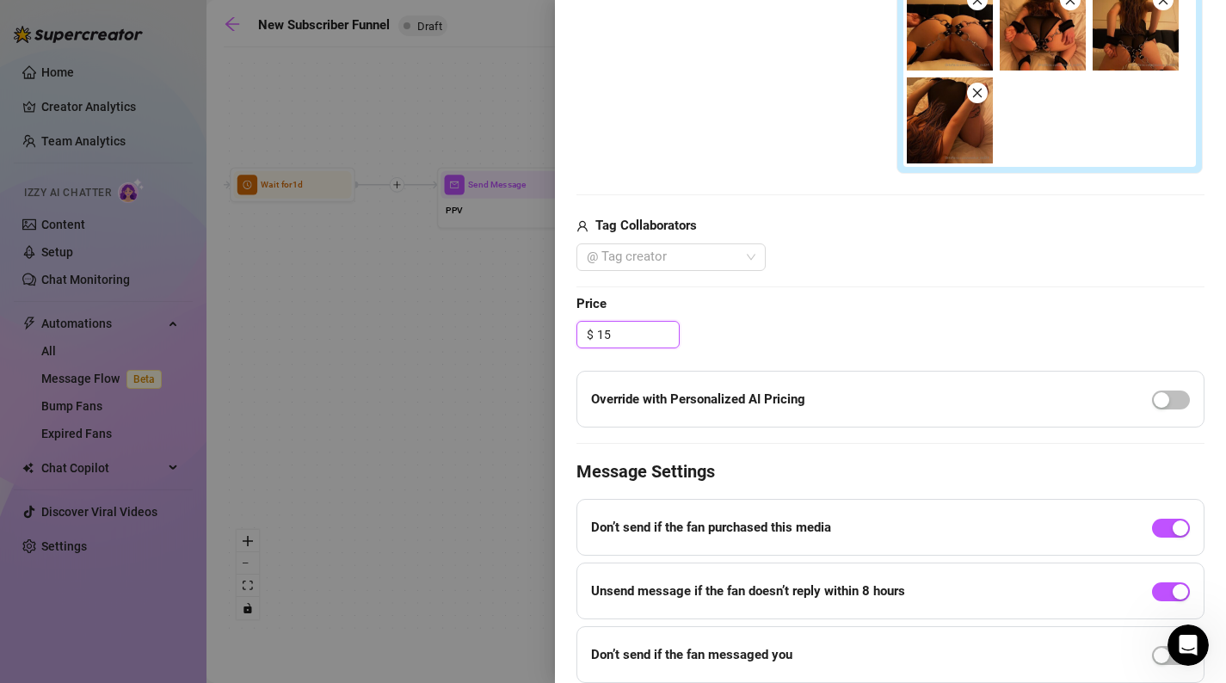
scroll to position [690, 0]
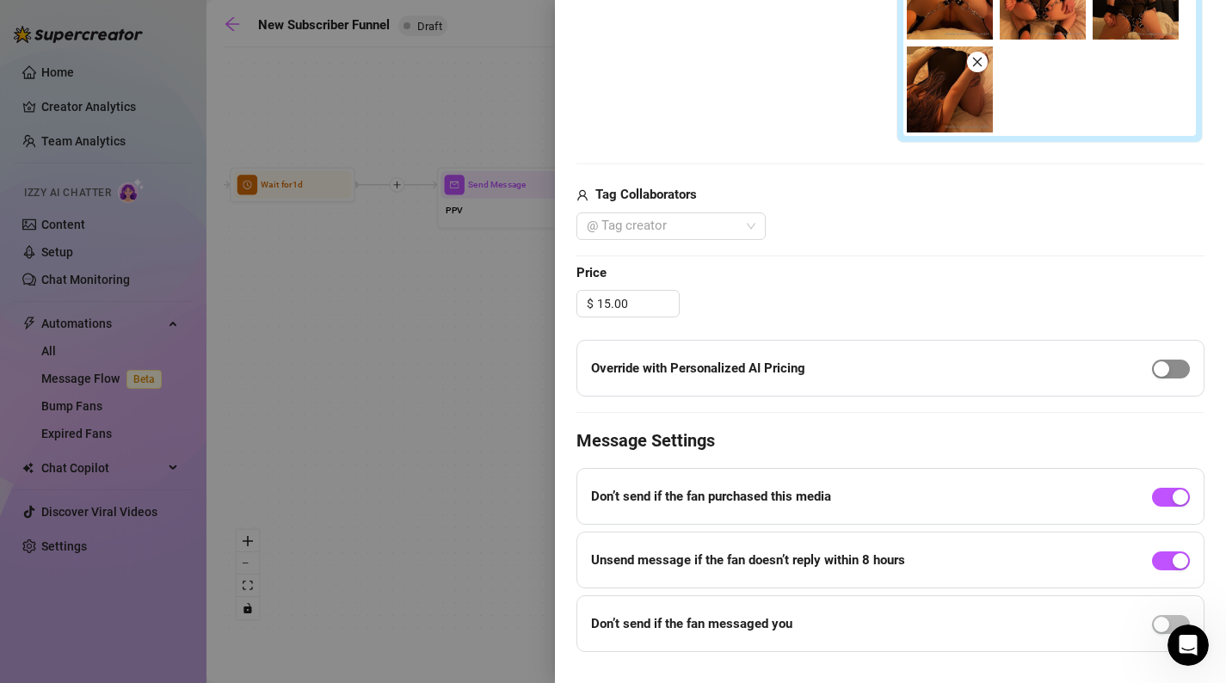
click at [1170, 367] on span "button" at bounding box center [1171, 369] width 38 height 19
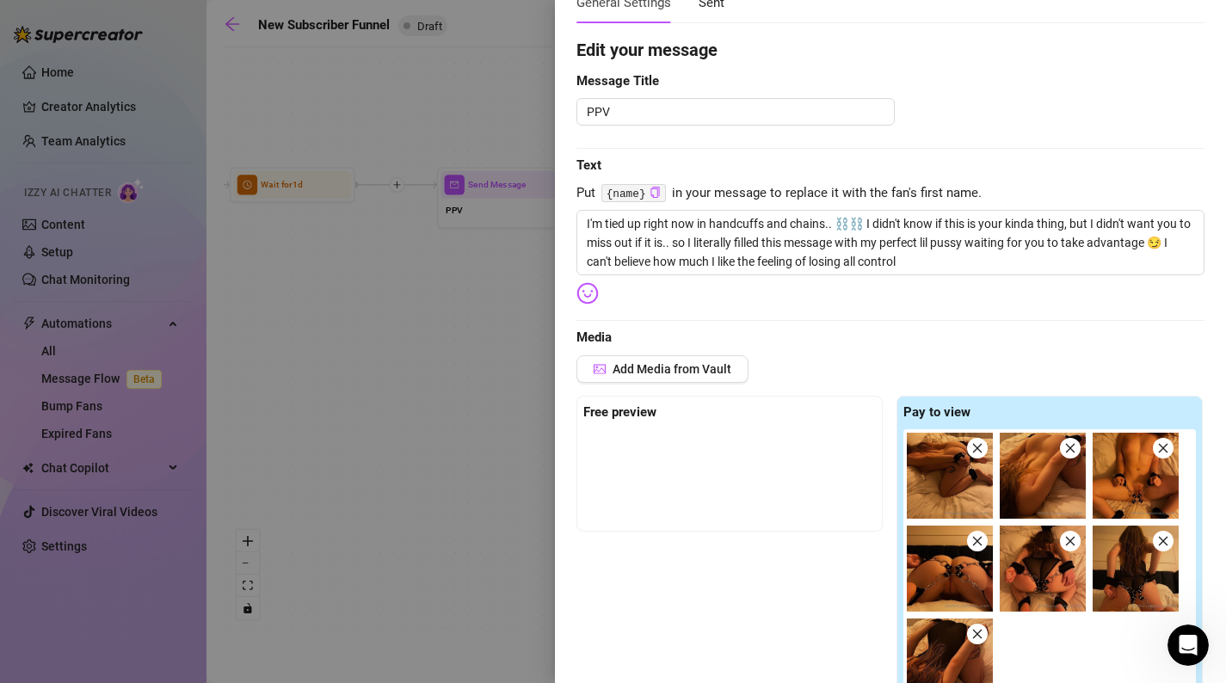
scroll to position [0, 0]
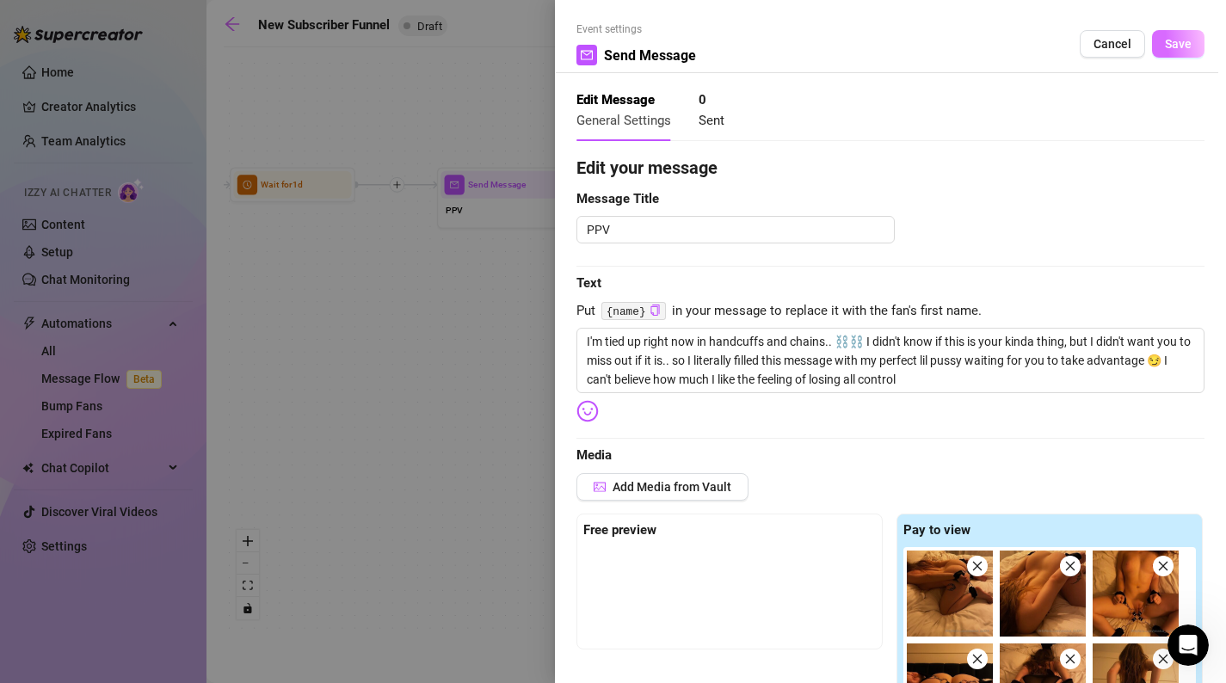
click at [1194, 40] on button "Save" at bounding box center [1178, 44] width 52 height 28
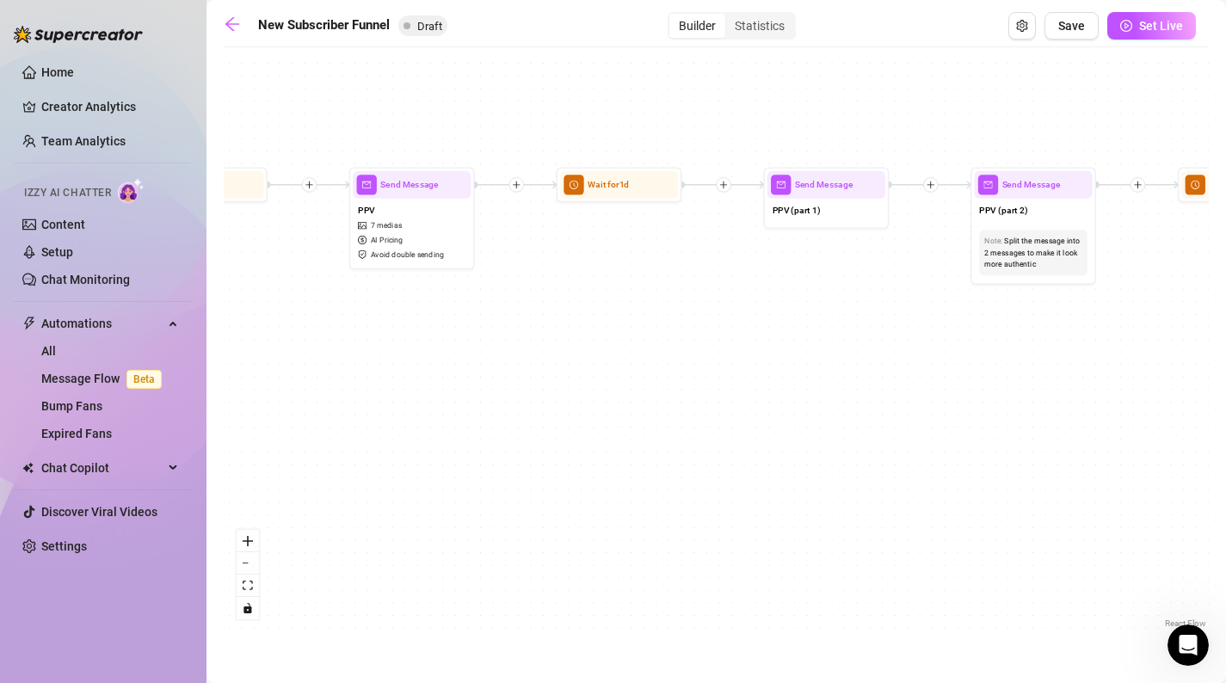
drag, startPoint x: 877, startPoint y: 328, endPoint x: 630, endPoint y: 327, distance: 247.0
click at [630, 327] on div "If True If False If True If False If True If False If True If False Merge Merge…" at bounding box center [716, 344] width 985 height 577
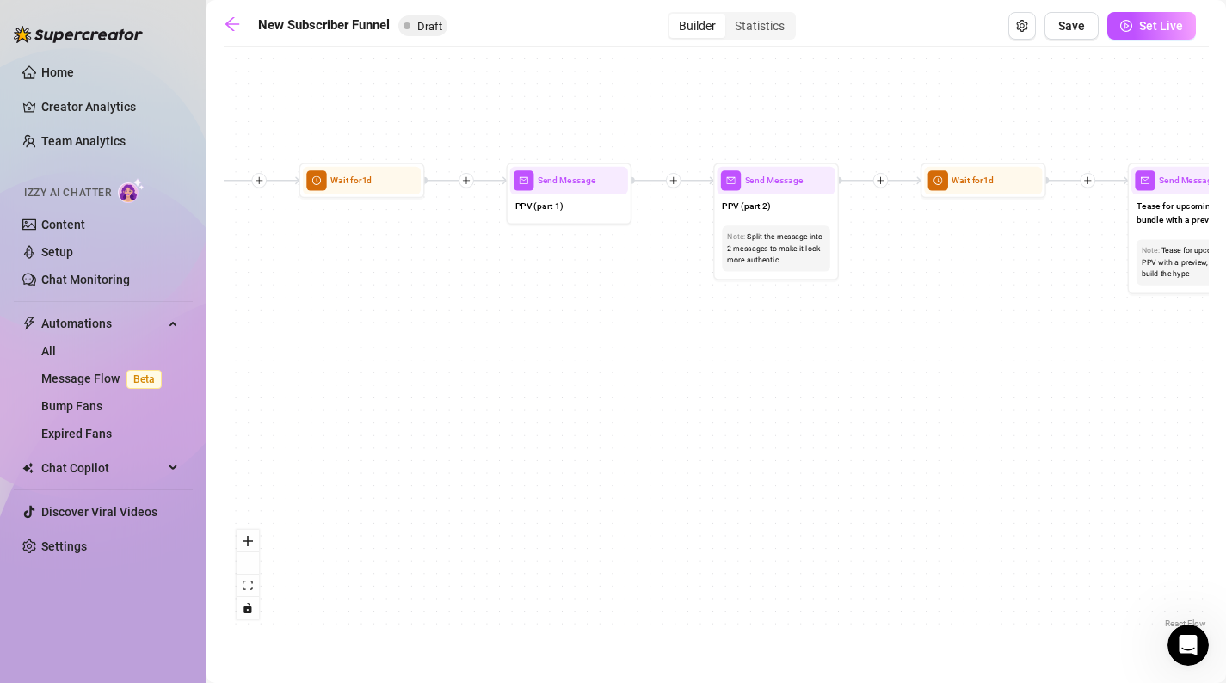
drag, startPoint x: 698, startPoint y: 362, endPoint x: 600, endPoint y: 359, distance: 98.2
click at [600, 359] on div "If True If False If True If False If True If False If True If False Merge Merge…" at bounding box center [716, 344] width 985 height 577
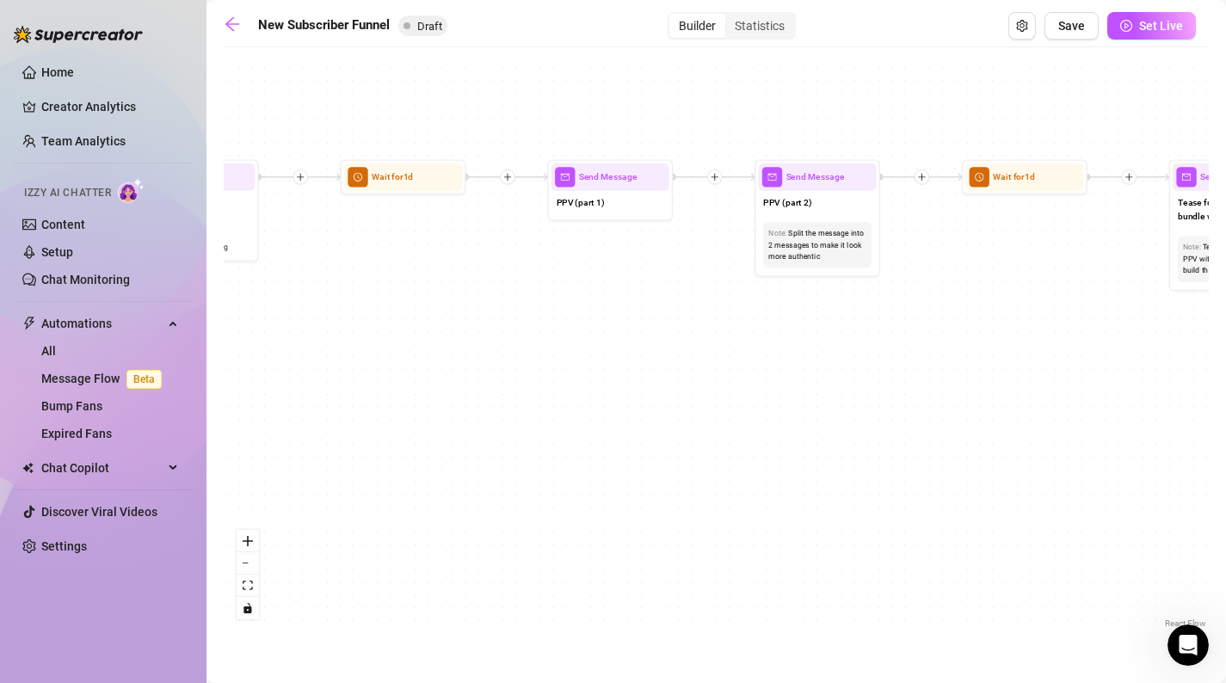
click at [535, 312] on div "If True If False If True If False If True If False If True If False Merge Merge…" at bounding box center [716, 344] width 985 height 577
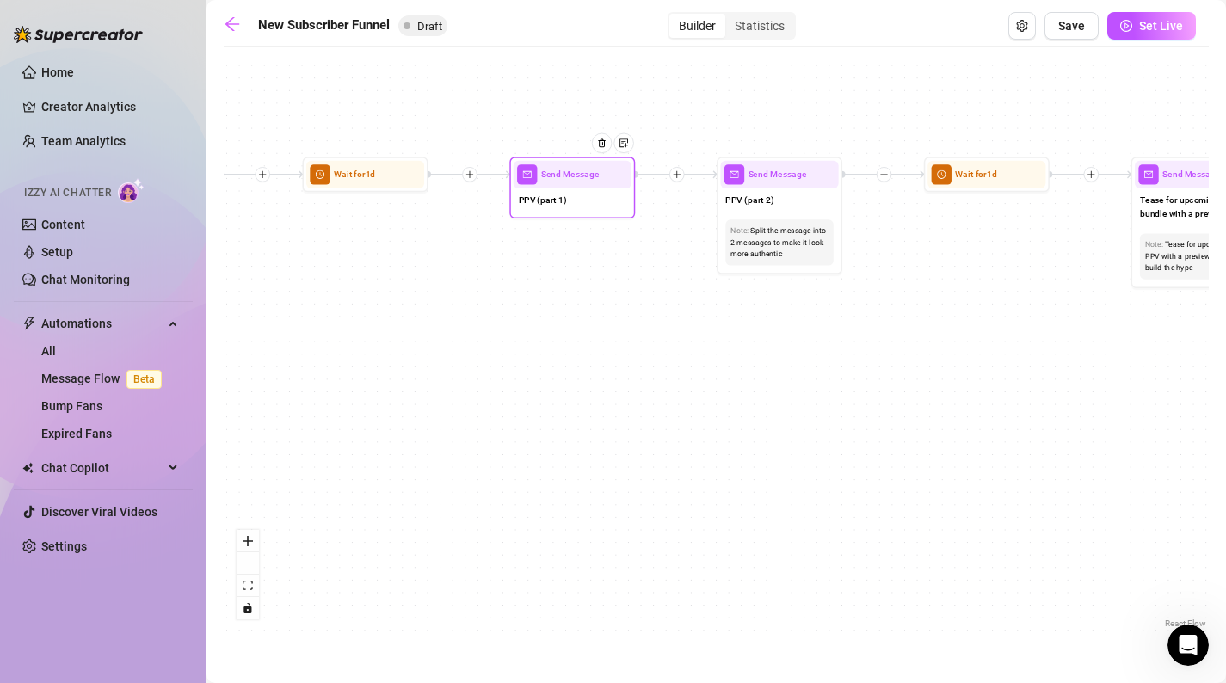
click at [558, 176] on span "Send Message" at bounding box center [570, 175] width 59 height 14
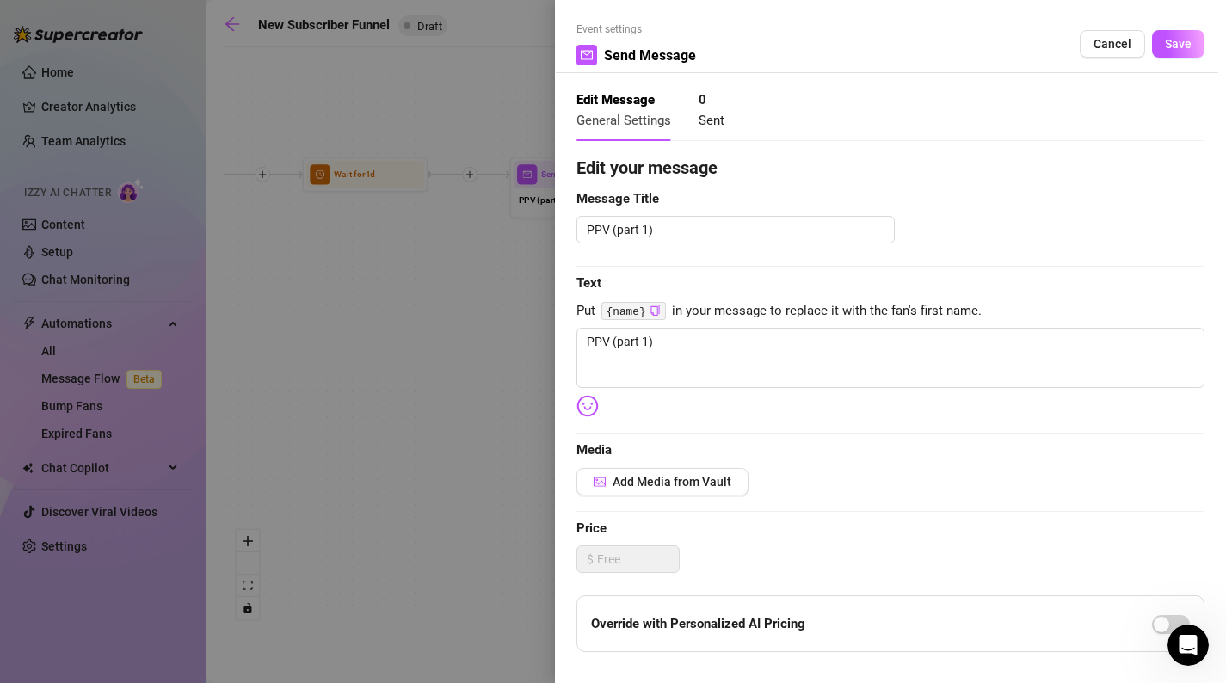
scroll to position [96, 0]
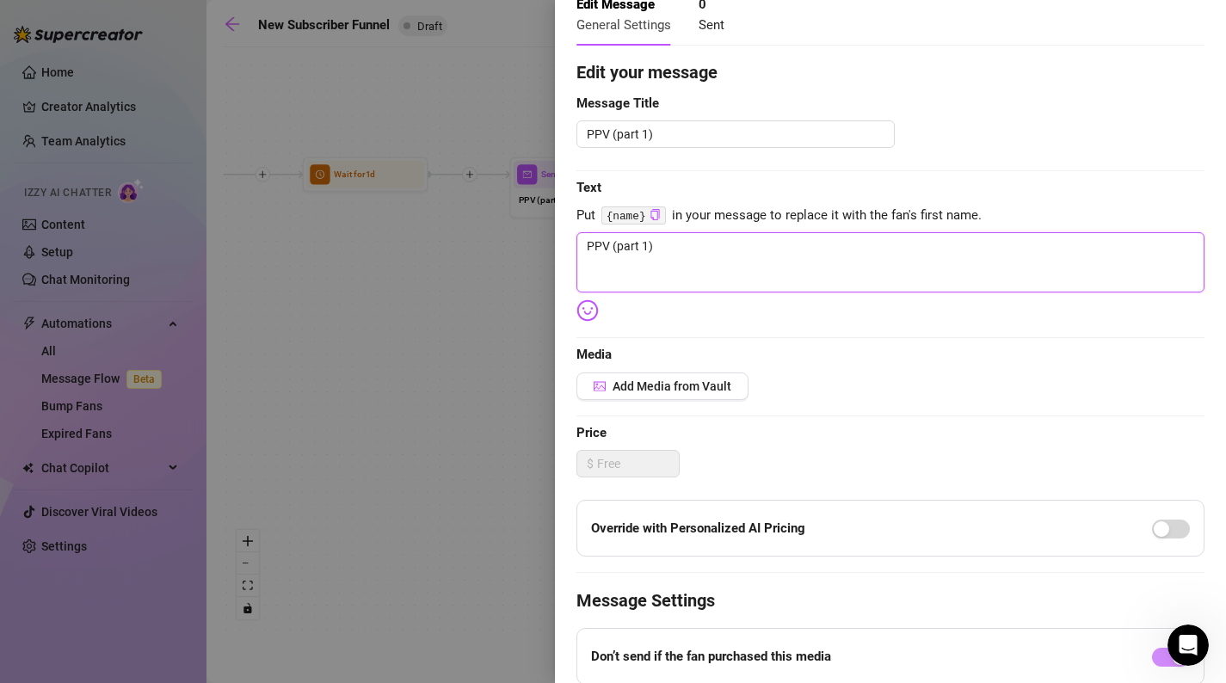
drag, startPoint x: 675, startPoint y: 265, endPoint x: 531, endPoint y: 265, distance: 143.7
click at [531, 265] on div "Event settings Send Message Cancel Save Edit Message General Settings 0 Sent Ed…" at bounding box center [613, 341] width 1226 height 683
click at [640, 380] on span "Add Media from Vault" at bounding box center [672, 387] width 119 height 14
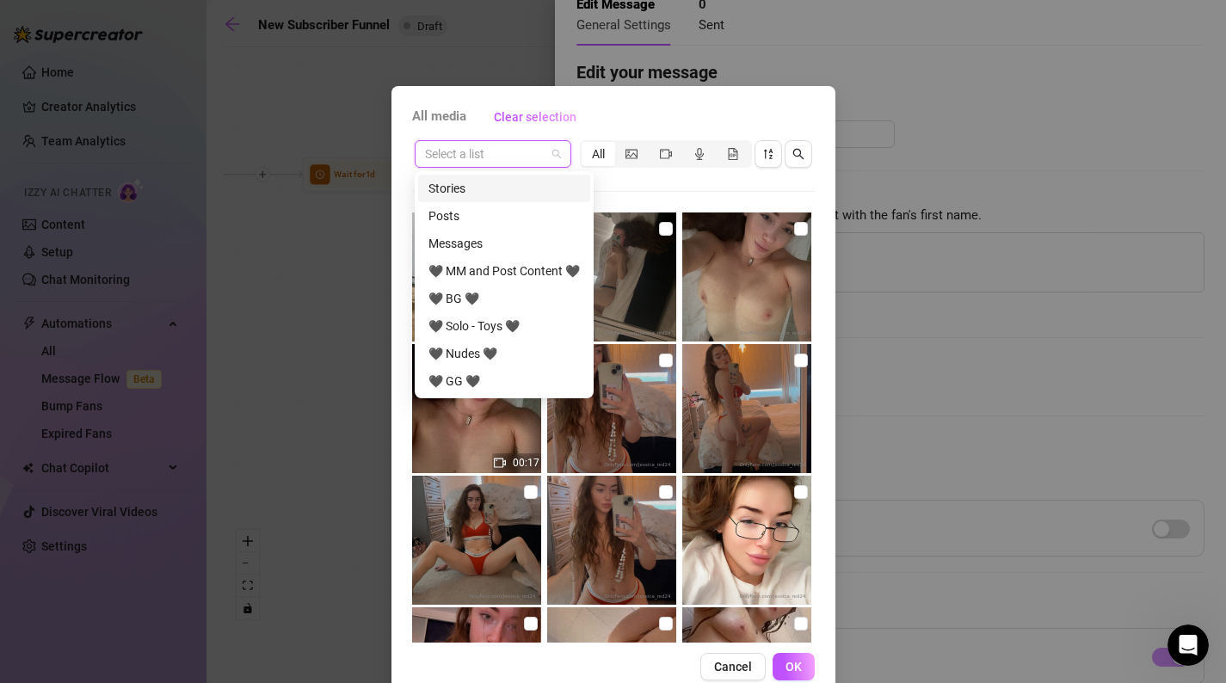
click at [497, 149] on input "search" at bounding box center [485, 154] width 120 height 26
click at [485, 288] on div "🖤 BG 🖤" at bounding box center [504, 299] width 172 height 28
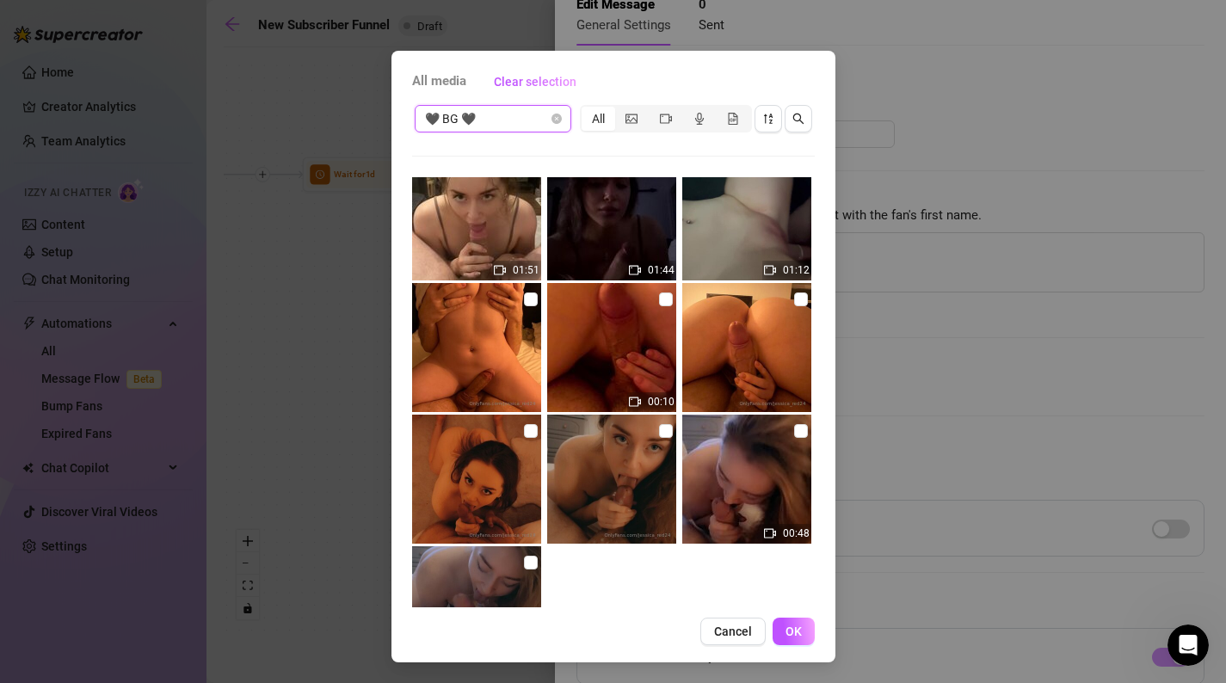
scroll to position [719, 0]
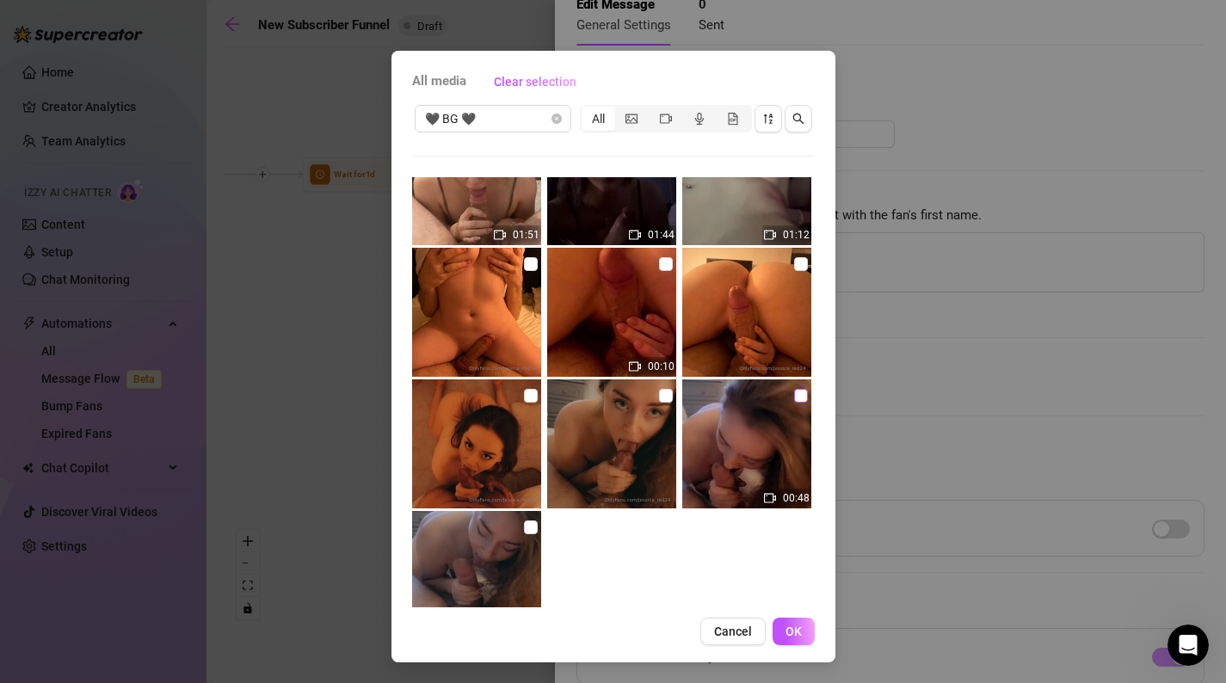
click at [798, 404] on label at bounding box center [801, 395] width 14 height 19
click at [798, 403] on input "checkbox" at bounding box center [801, 396] width 14 height 14
click at [795, 629] on span "OK" at bounding box center [794, 632] width 16 height 14
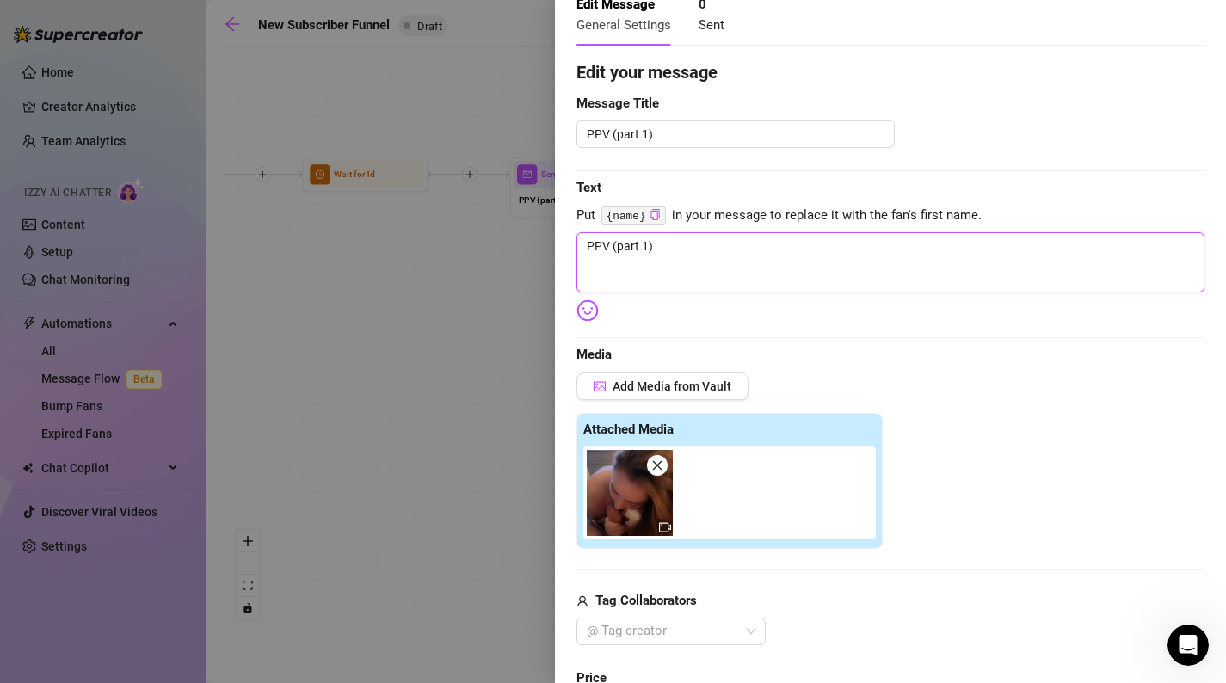
drag, startPoint x: 745, startPoint y: 271, endPoint x: 552, endPoint y: 242, distance: 195.8
click at [552, 242] on div "Event settings Send Message Cancel Save Edit Message General Settings 0 Sent Ed…" at bounding box center [613, 341] width 1226 height 683
click at [923, 239] on textarea "Just gave this guy the sloppiest," at bounding box center [891, 262] width 628 height 60
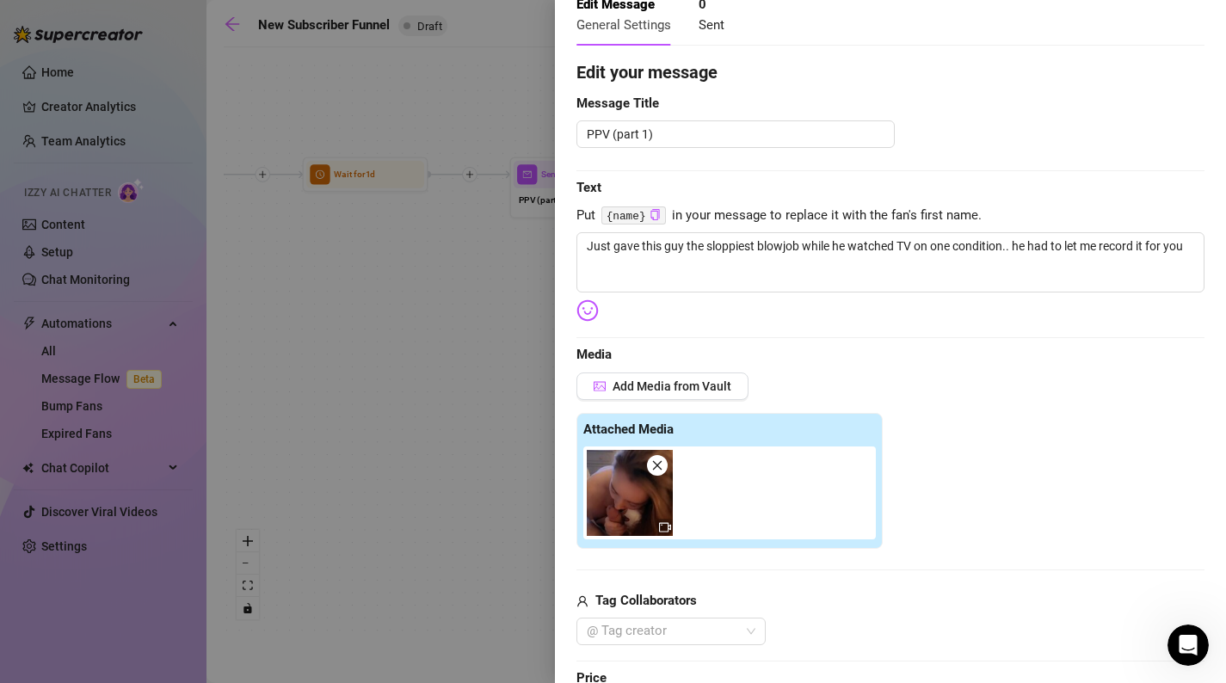
click at [594, 310] on body "Home Creator Analytics Team Analytics Izzy AI Chatter Content Setup Chat Monito…" at bounding box center [613, 341] width 1226 height 683
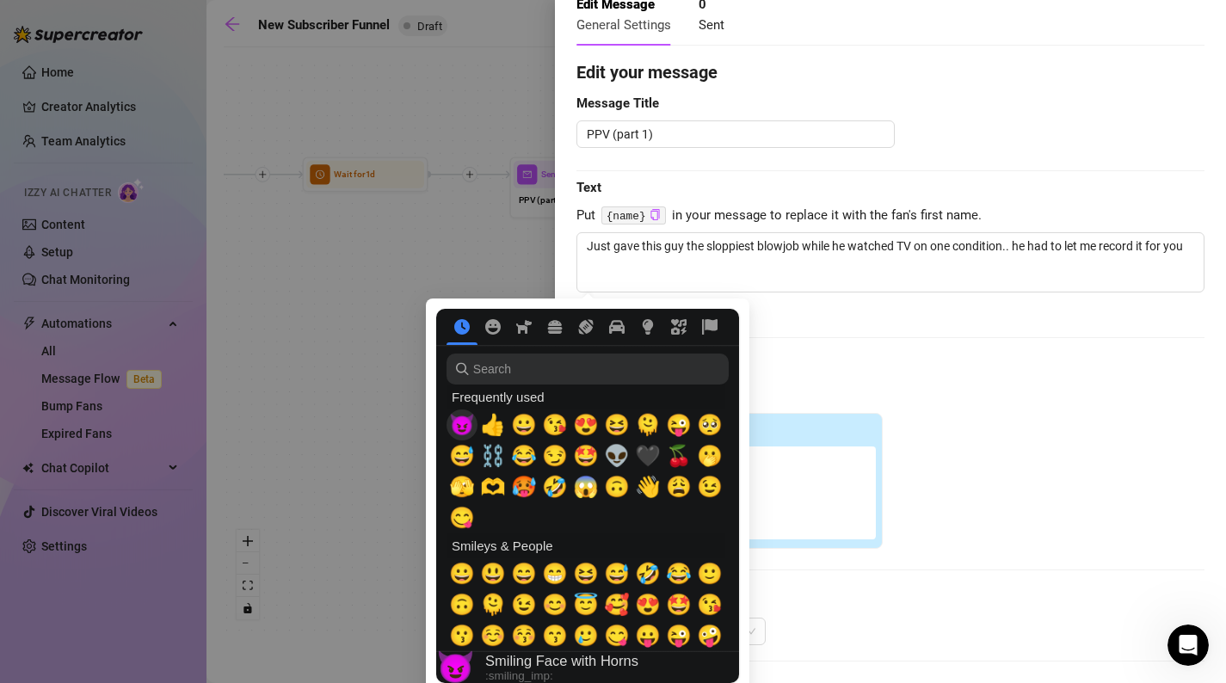
click at [468, 424] on span "😈" at bounding box center [462, 425] width 26 height 24
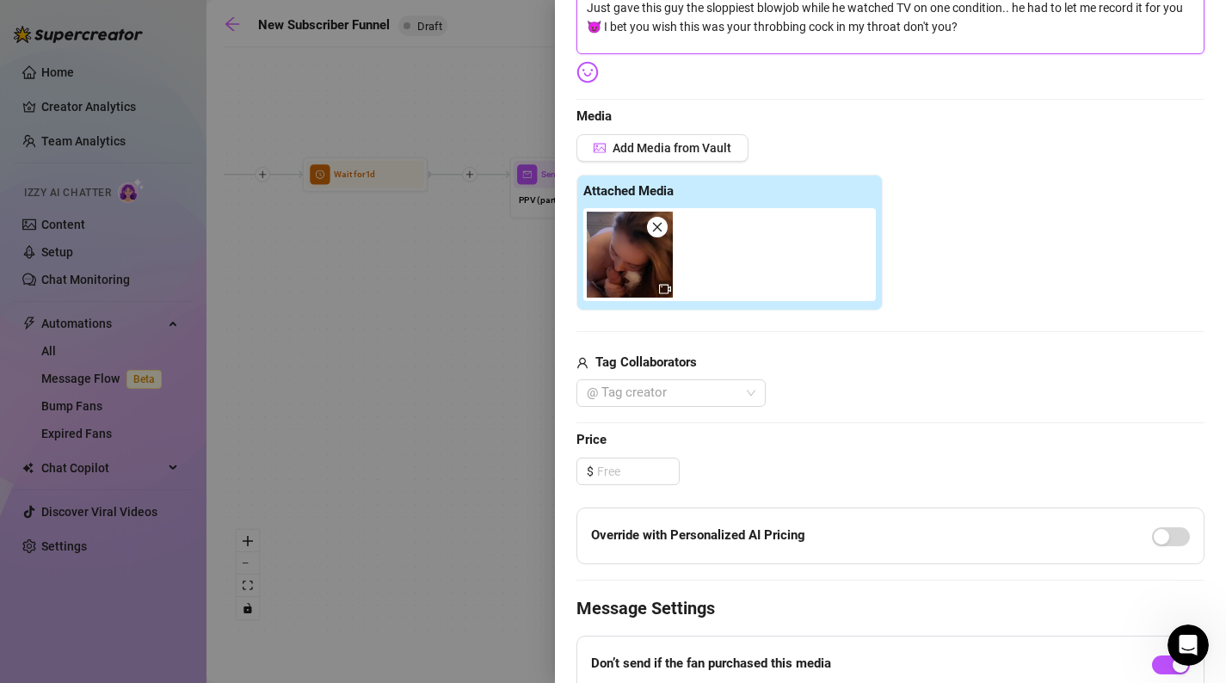
scroll to position [535, 0]
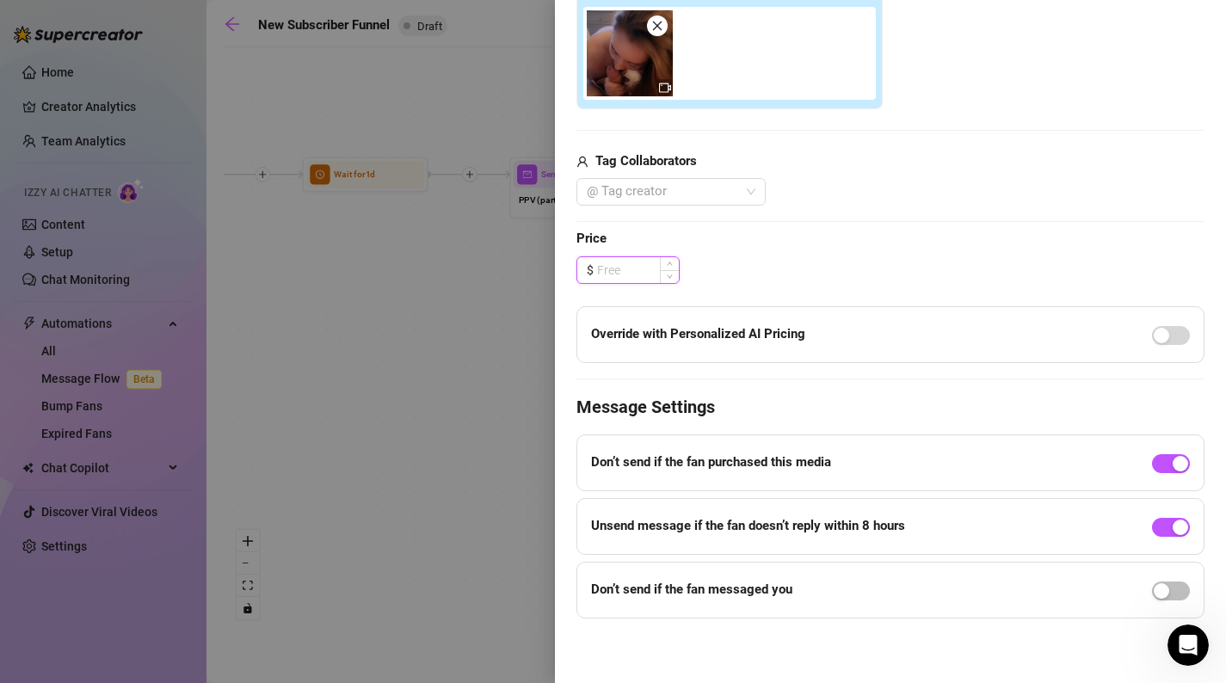
click at [641, 257] on input at bounding box center [638, 270] width 82 height 26
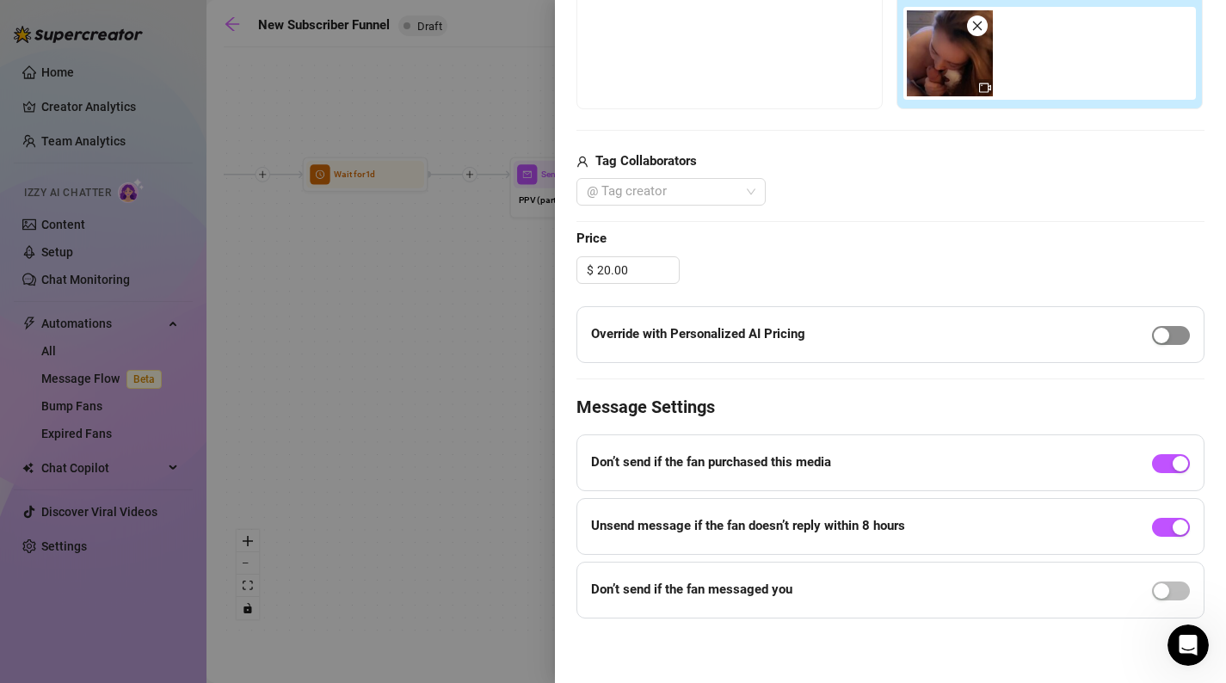
click at [1174, 341] on span "button" at bounding box center [1171, 335] width 38 height 19
drag, startPoint x: 652, startPoint y: 273, endPoint x: 581, endPoint y: 256, distance: 73.3
click at [581, 256] on div "$ 20.00" at bounding box center [628, 270] width 103 height 28
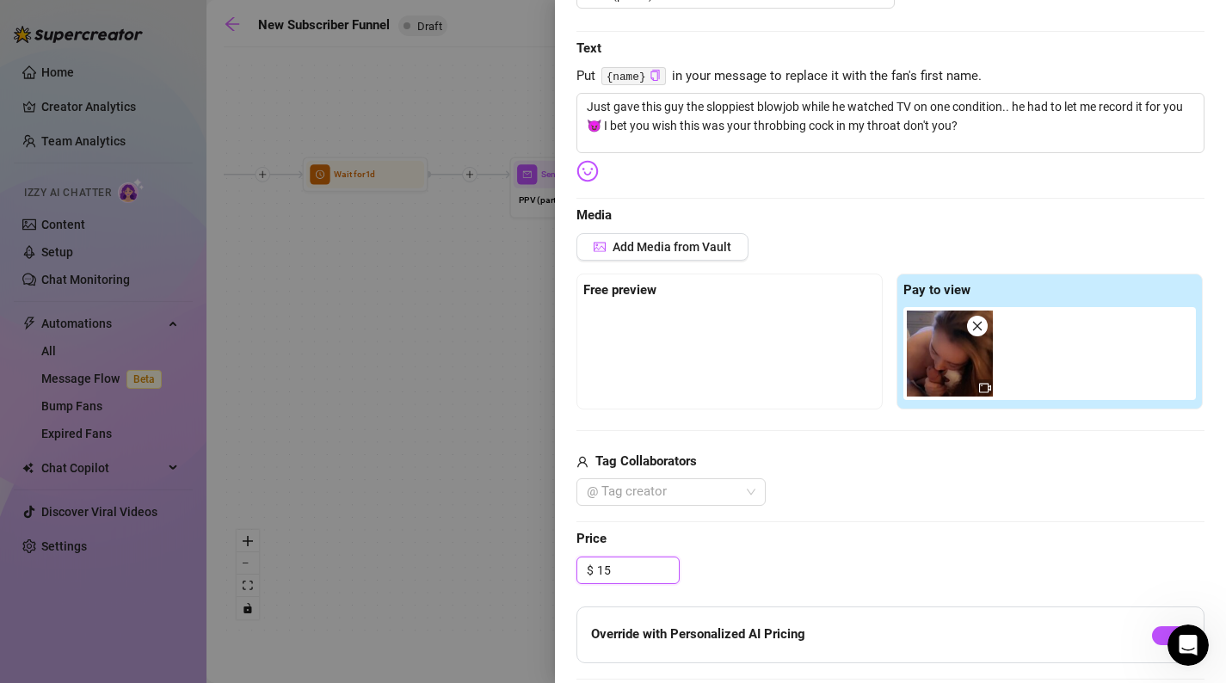
scroll to position [0, 0]
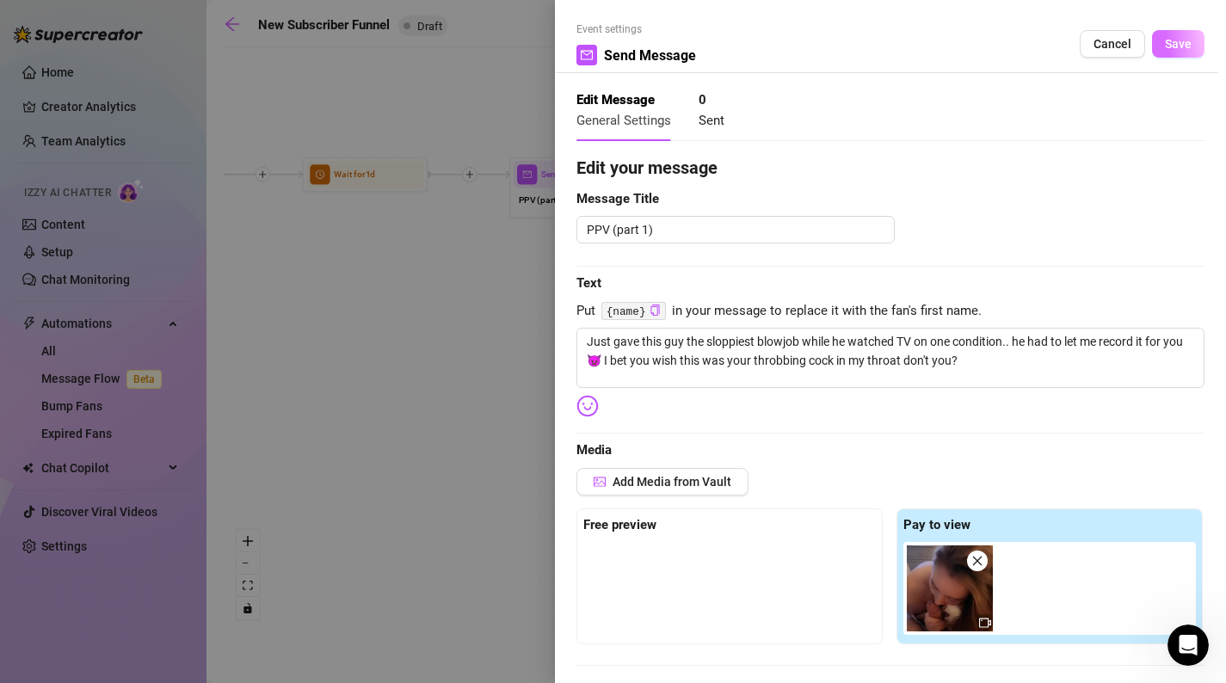
click at [1186, 44] on span "Save" at bounding box center [1178, 44] width 27 height 14
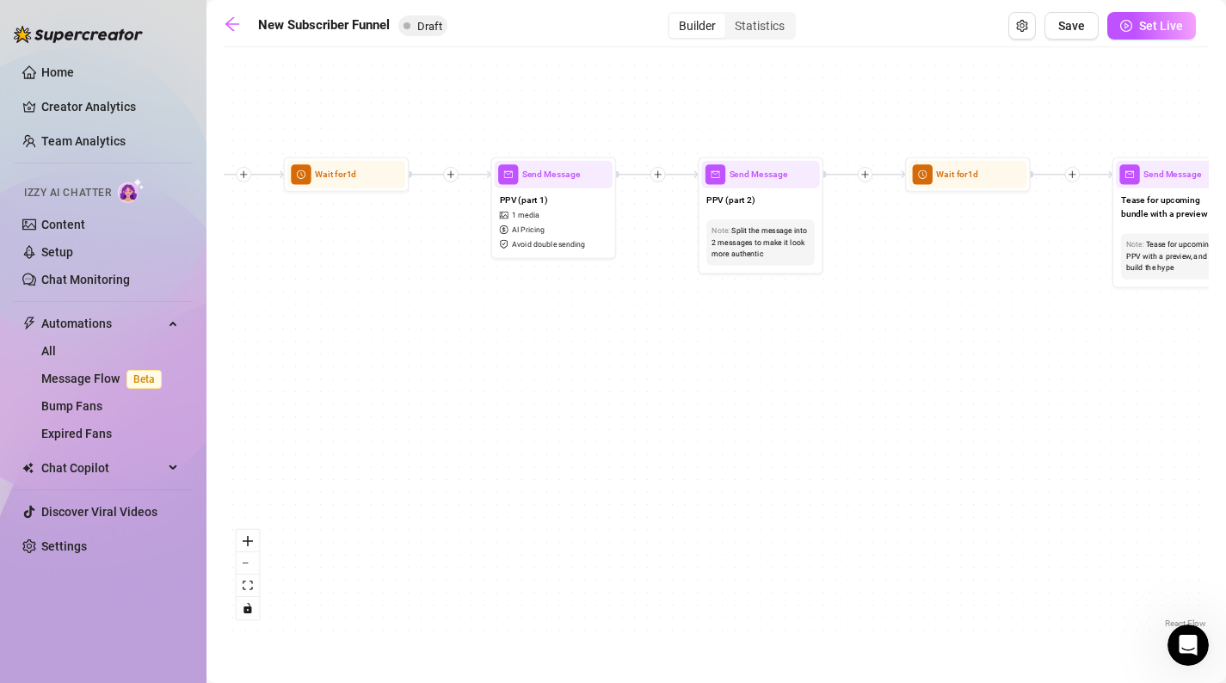
drag, startPoint x: 868, startPoint y: 318, endPoint x: 830, endPoint y: 322, distance: 38.1
click at [824, 318] on div "If True If False If True If False If True If False If True If False Merge Merge…" at bounding box center [716, 344] width 985 height 577
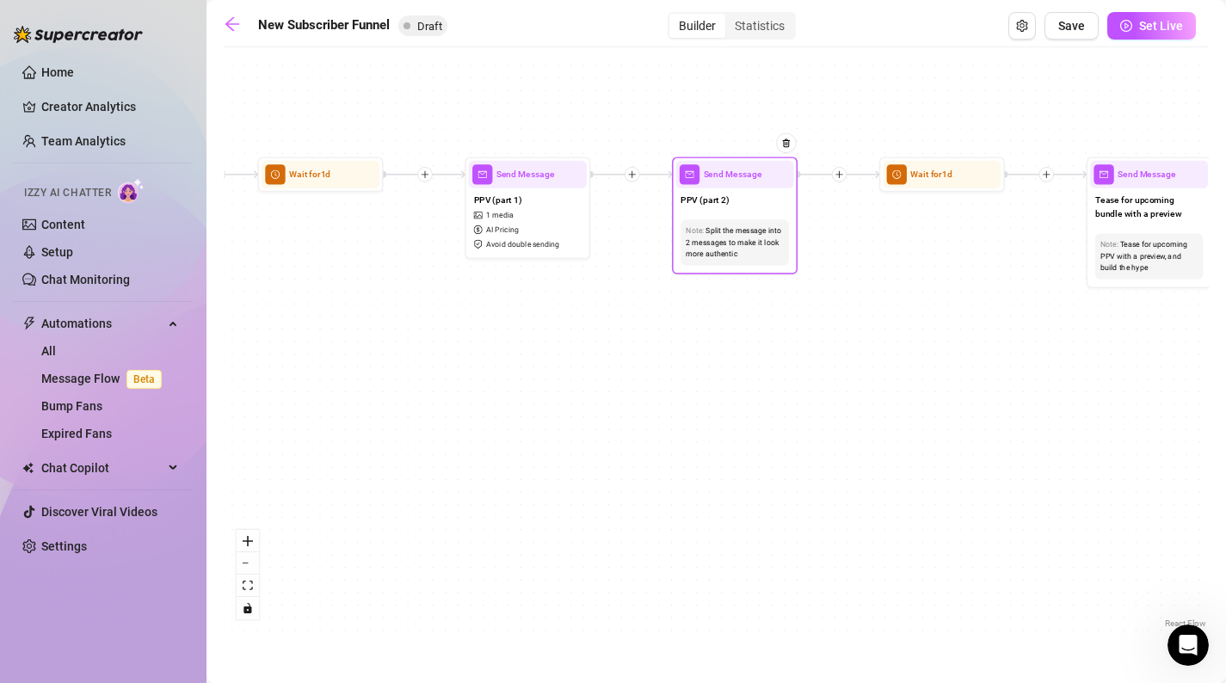
click at [758, 196] on div "PPV (part 2)" at bounding box center [735, 201] width 118 height 27
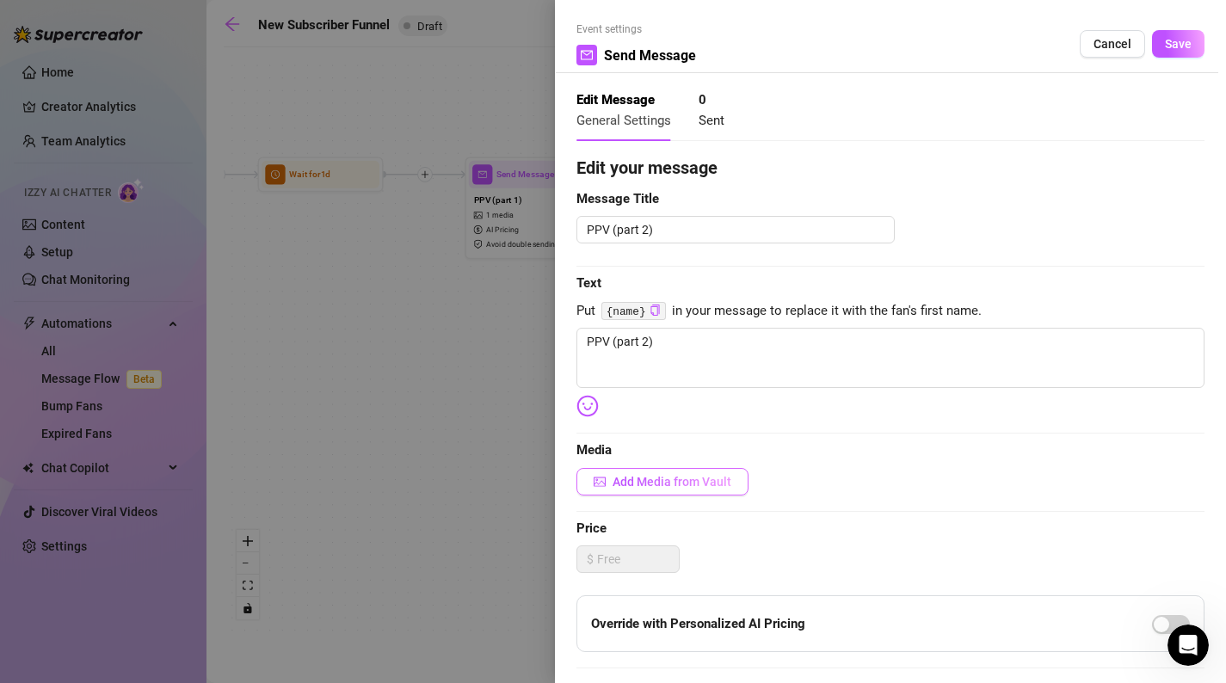
click at [614, 477] on span "Add Media from Vault" at bounding box center [672, 482] width 119 height 14
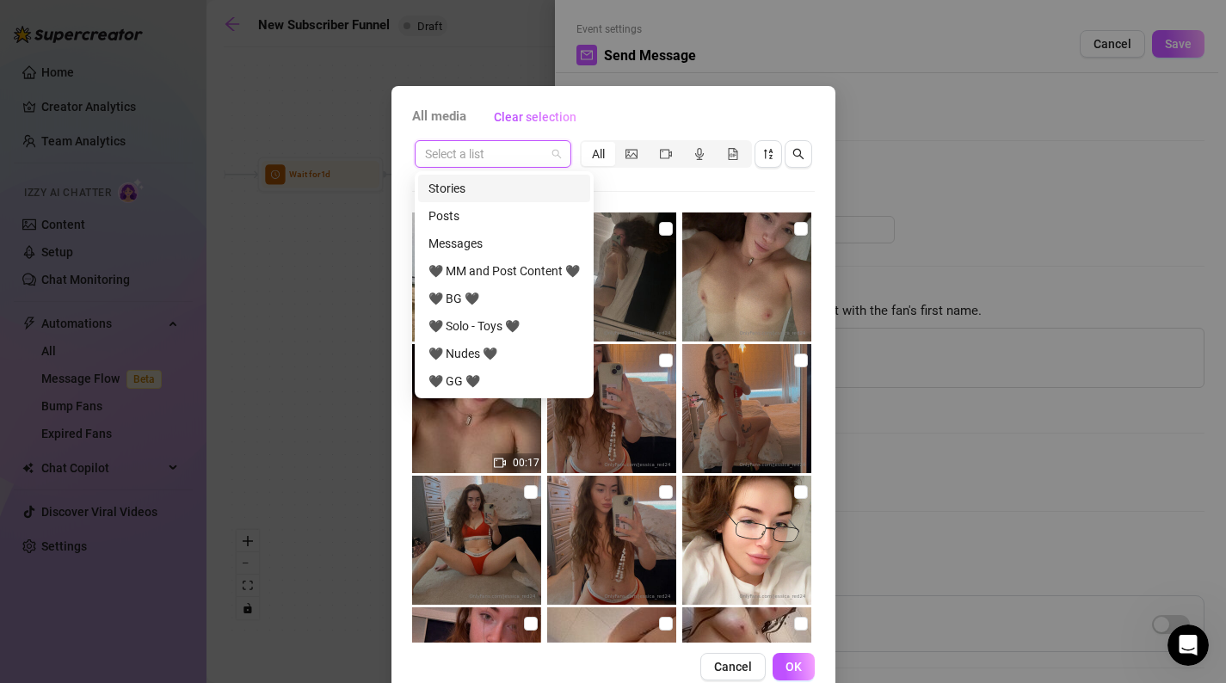
click at [540, 149] on input "search" at bounding box center [485, 154] width 120 height 26
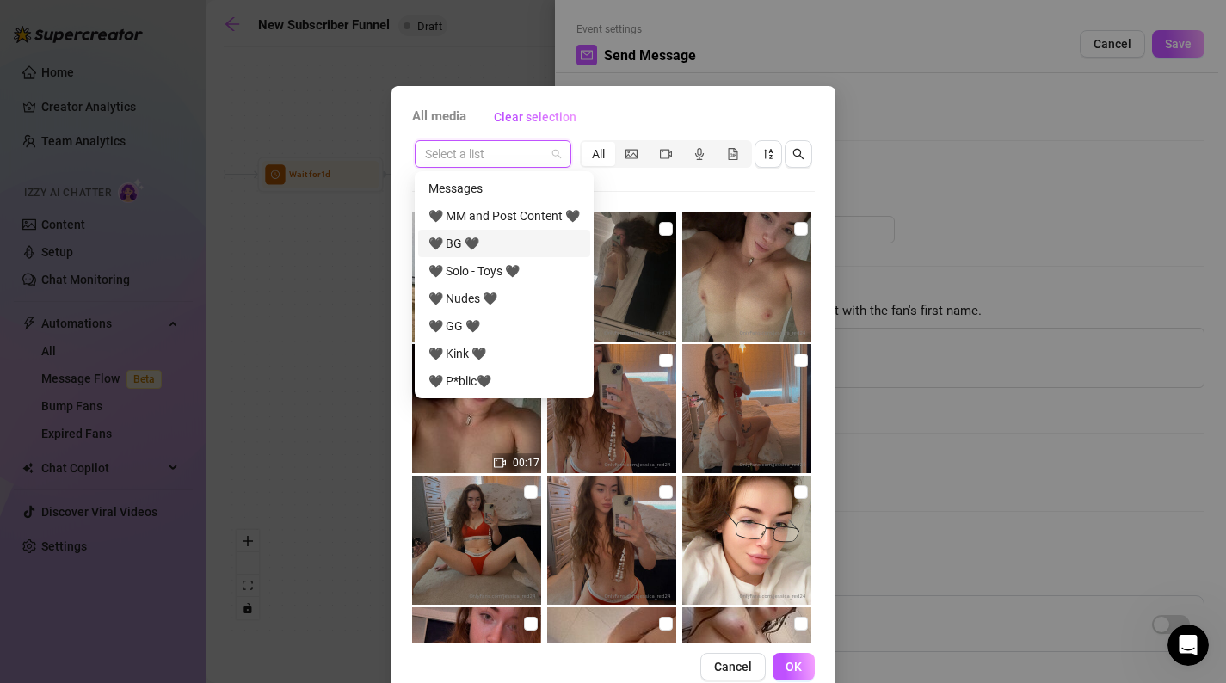
click at [521, 238] on div "🖤 BG 🖤" at bounding box center [504, 243] width 151 height 19
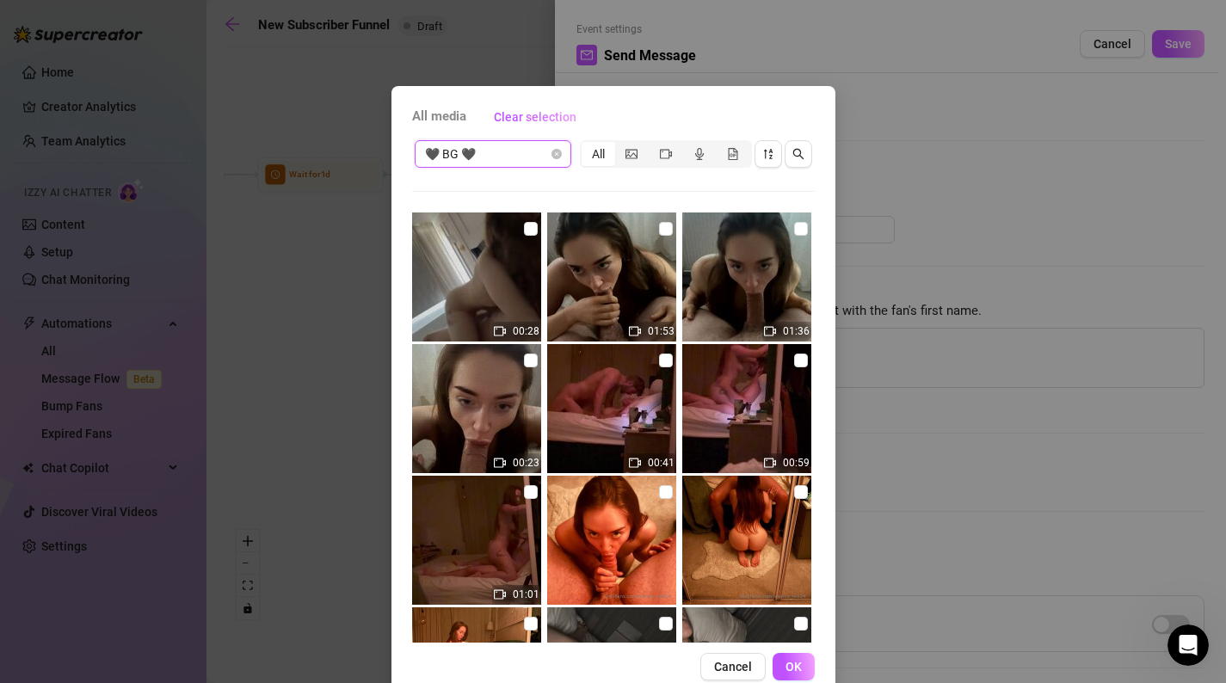
scroll to position [781, 0]
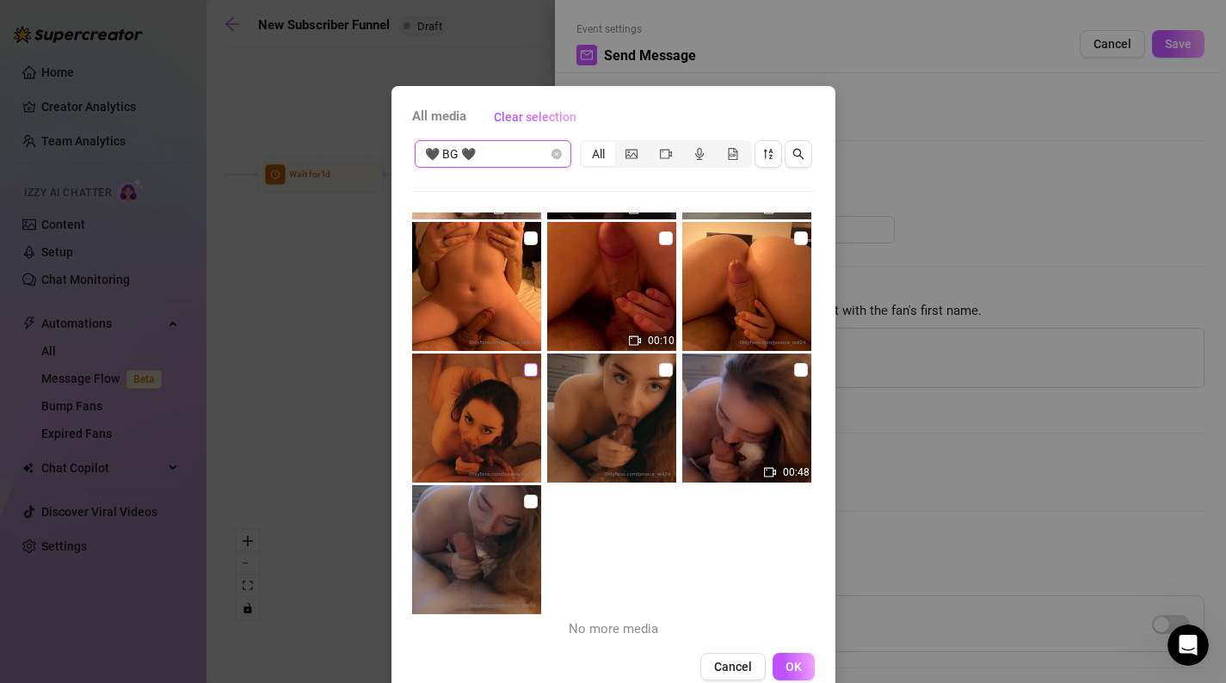
click at [534, 367] on input "checkbox" at bounding box center [531, 370] width 14 height 14
click at [668, 373] on input "checkbox" at bounding box center [666, 370] width 14 height 14
click at [806, 233] on input "checkbox" at bounding box center [801, 238] width 14 height 14
click at [800, 668] on span "OK" at bounding box center [794, 667] width 16 height 14
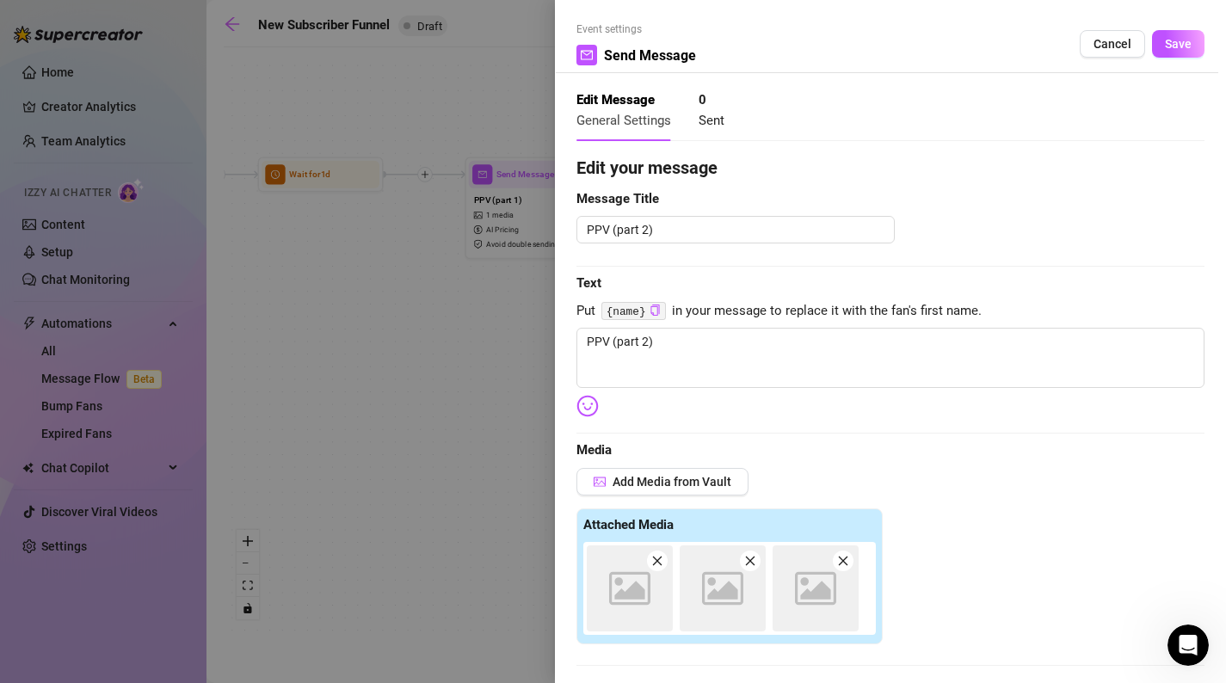
scroll to position [373, 0]
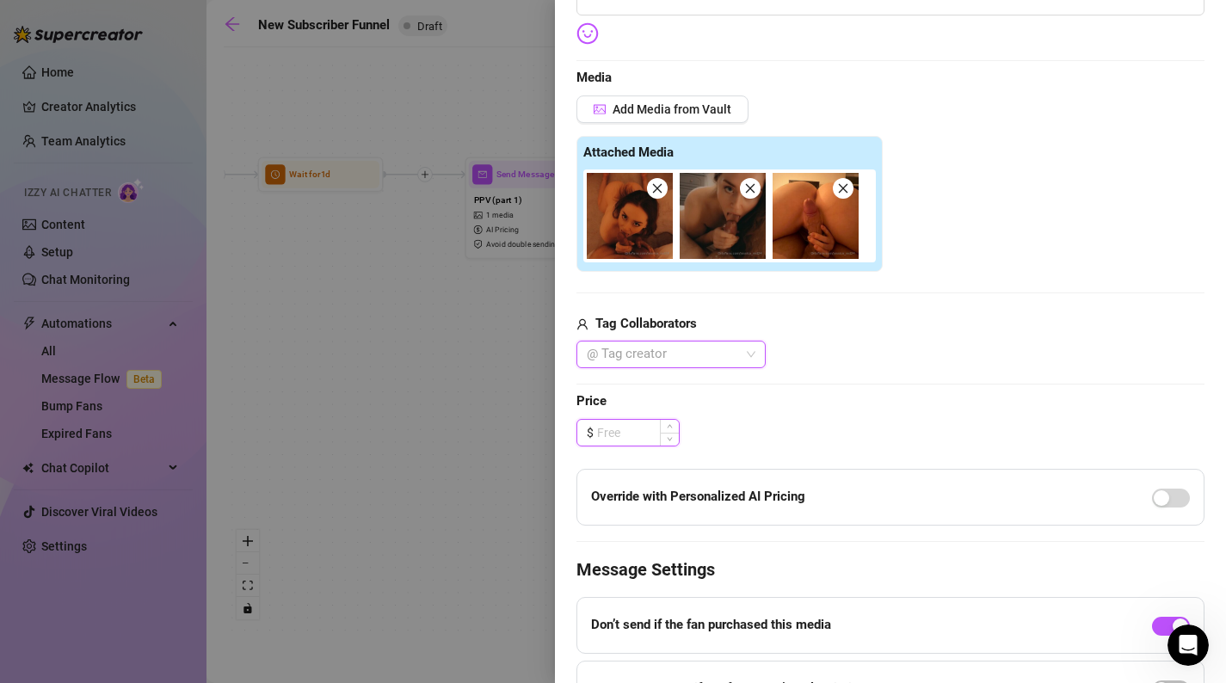
click at [639, 426] on input at bounding box center [638, 433] width 82 height 26
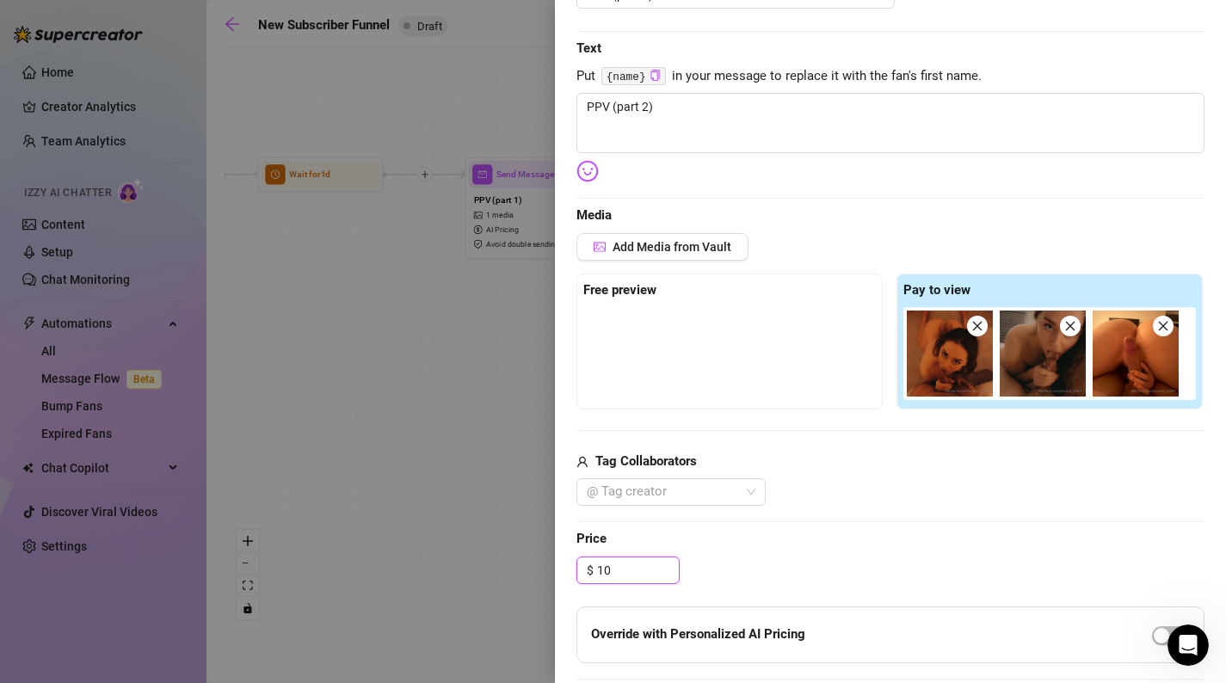
scroll to position [151, 0]
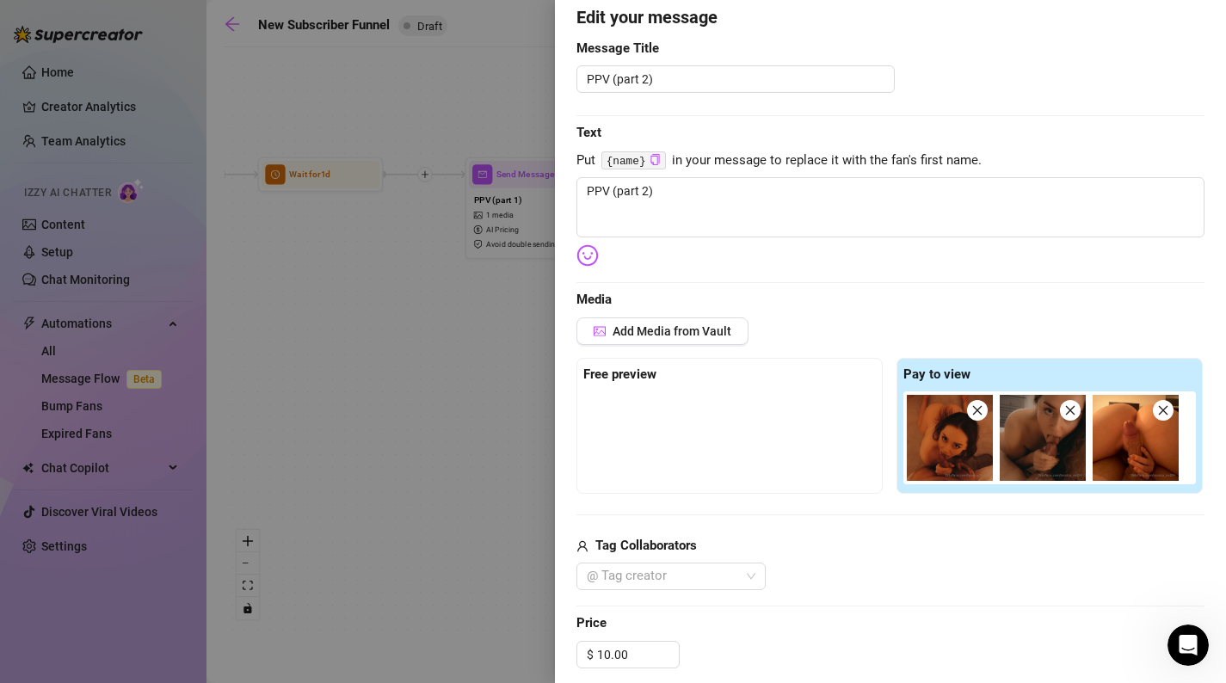
click at [815, 251] on div "Edit your message Message Title PPV (part 2) Text Put {name} in your message to…" at bounding box center [891, 503] width 628 height 999
drag, startPoint x: 846, startPoint y: 211, endPoint x: 458, endPoint y: 155, distance: 392.1
click at [458, 158] on div "Event settings Send Message Cancel Save Edit Message General Settings 0 Sent Ed…" at bounding box center [613, 341] width 1226 height 683
drag, startPoint x: 797, startPoint y: 193, endPoint x: 550, endPoint y: 189, distance: 247.0
click at [550, 189] on div "Event settings Send Message Cancel Save Edit Message General Settings 0 Sent Ed…" at bounding box center [613, 341] width 1226 height 683
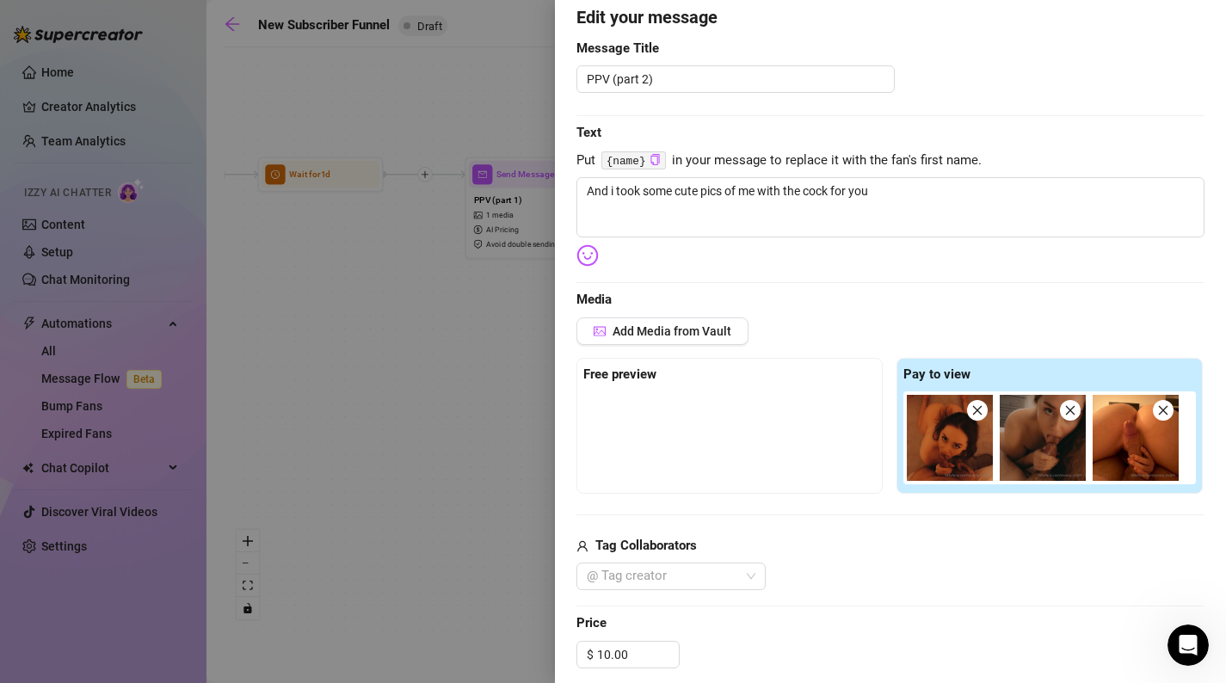
click at [582, 253] on img at bounding box center [588, 255] width 22 height 22
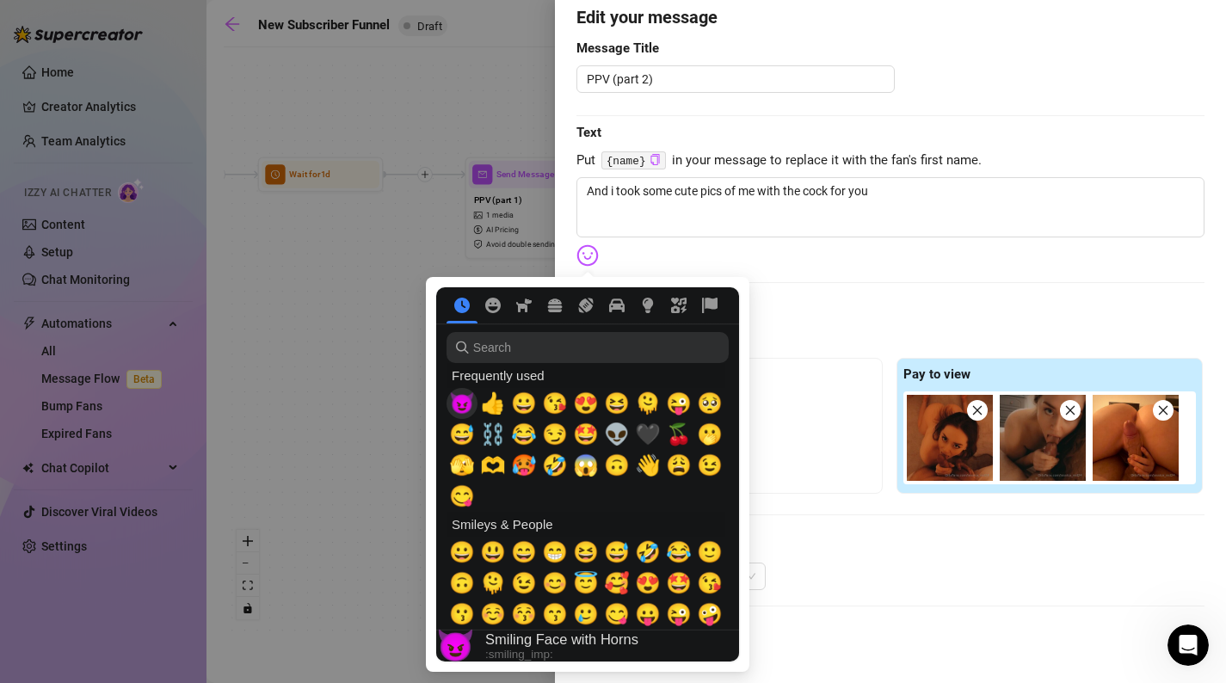
click at [459, 405] on span "😈" at bounding box center [462, 404] width 26 height 24
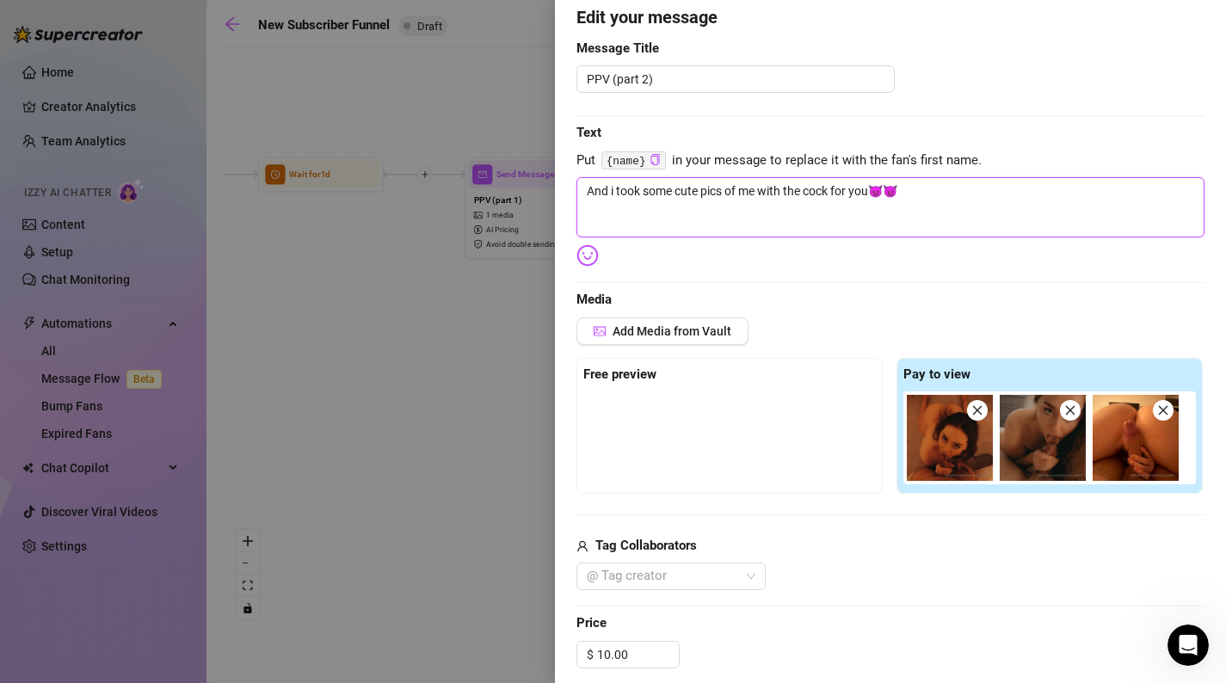
click at [1022, 204] on textarea "And i took some cute pics of me with the cock for you😈😈" at bounding box center [891, 207] width 628 height 60
click at [608, 187] on textarea "And i took some cute pics of me with the cock for you😈😈" at bounding box center [891, 207] width 628 height 60
click at [610, 187] on textarea "And i took some cute pics of me with the cock for you😈😈" at bounding box center [891, 207] width 628 height 60
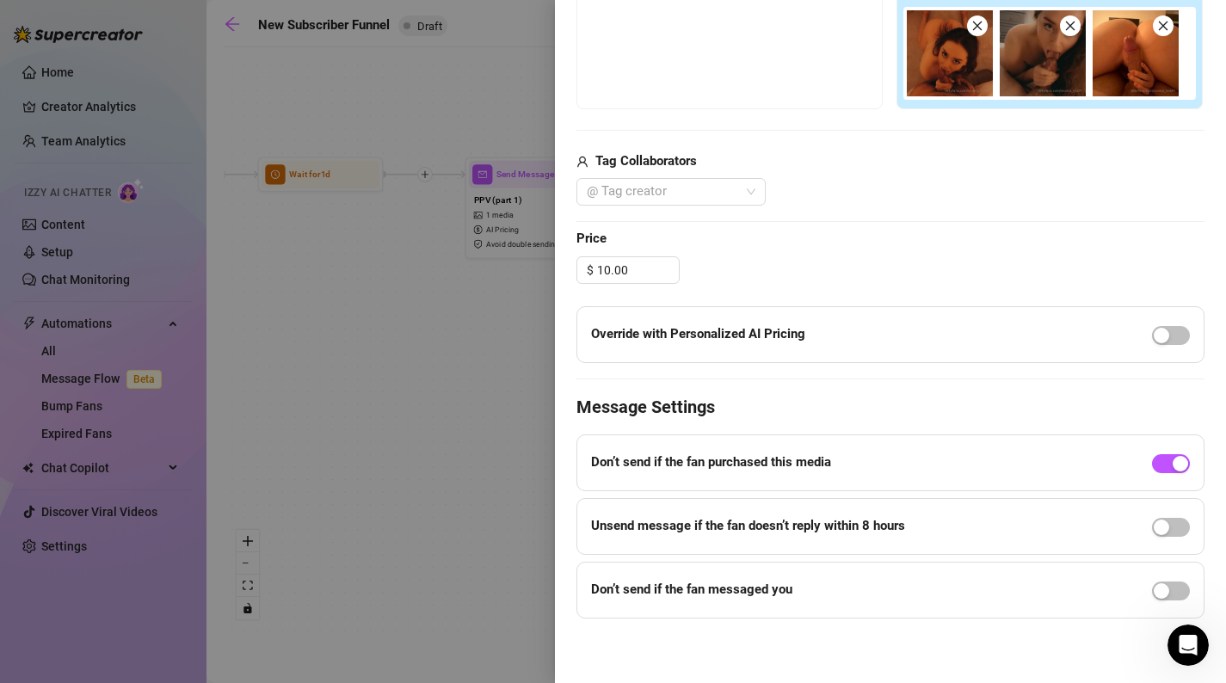
scroll to position [514, 0]
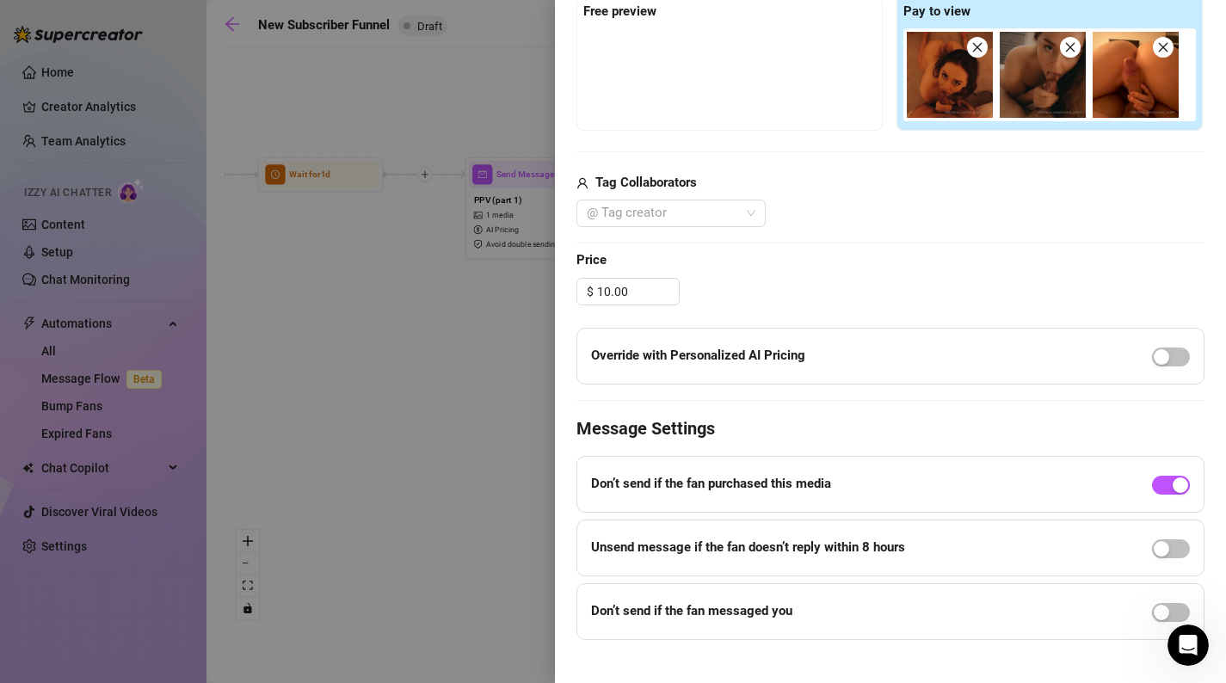
click at [1164, 372] on div "Override with Personalized AI Pricing" at bounding box center [891, 356] width 628 height 57
click at [1172, 364] on span "button" at bounding box center [1171, 357] width 38 height 19
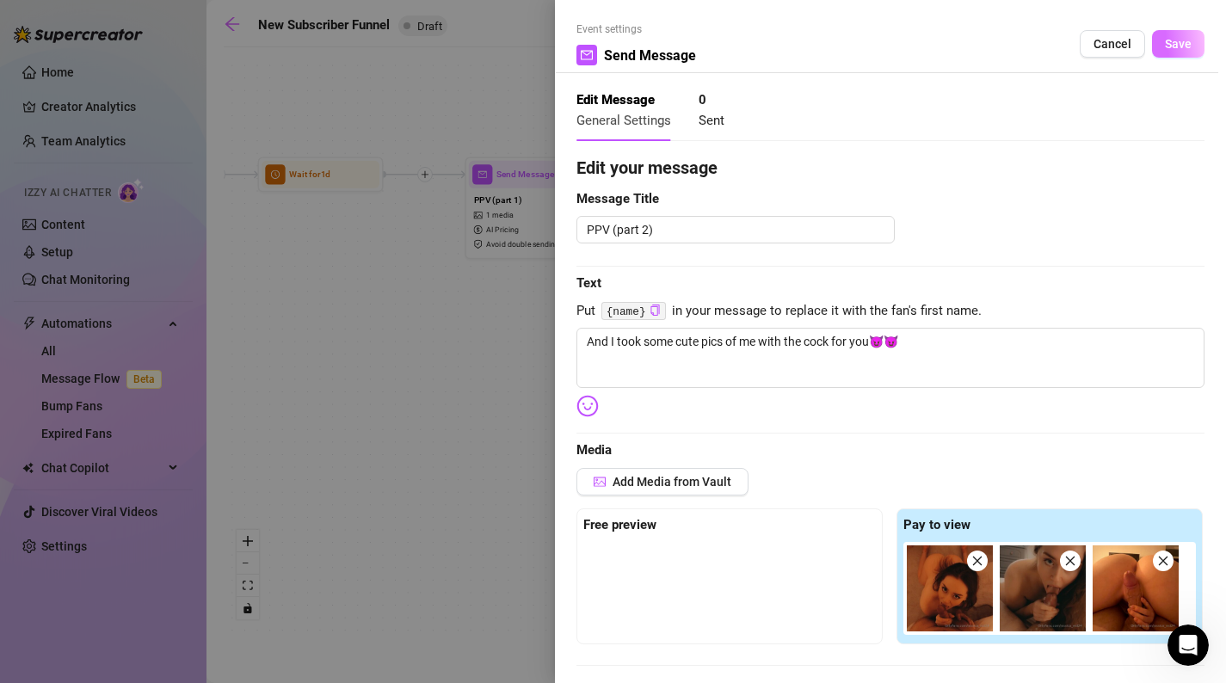
click at [1188, 46] on span "Save" at bounding box center [1178, 44] width 27 height 14
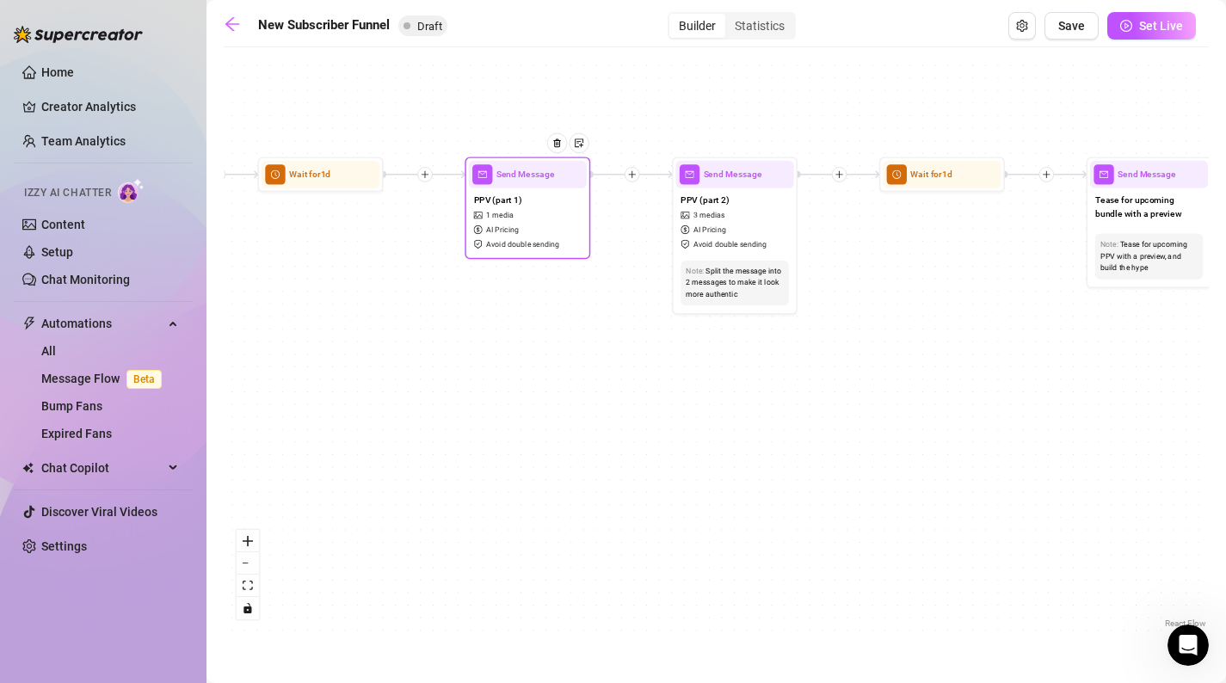
click at [546, 212] on div "PPV (part 1) 1 media AI Pricing Avoid double sending" at bounding box center [528, 221] width 118 height 67
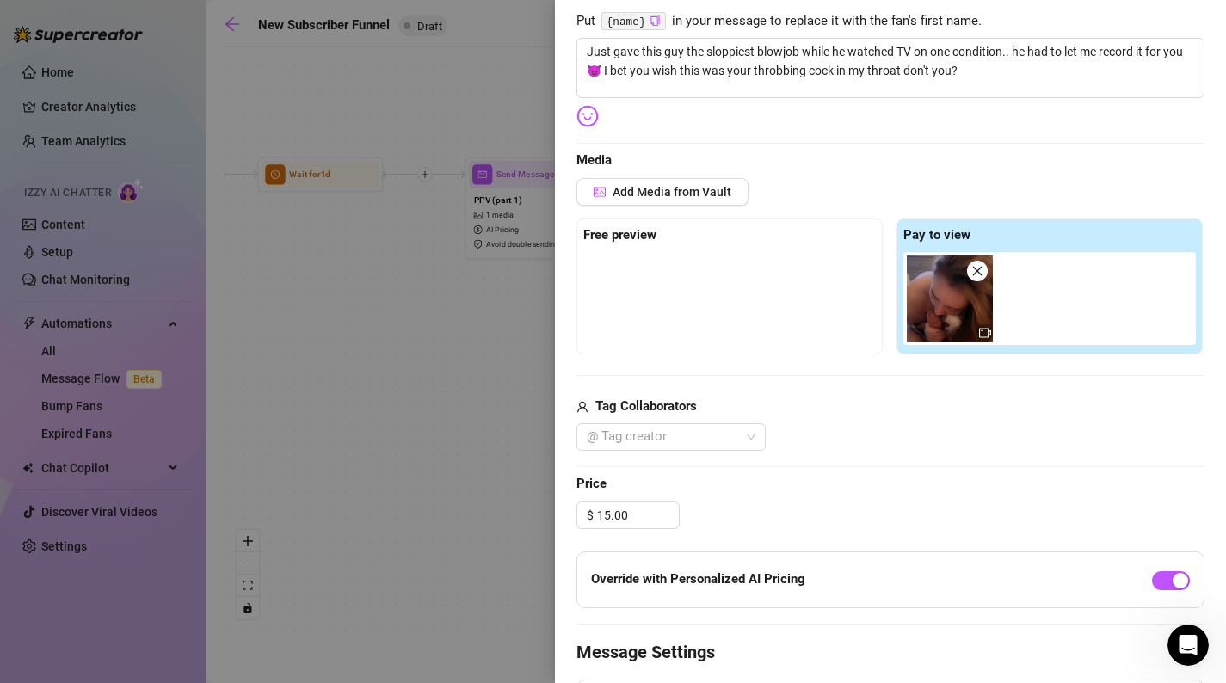
scroll to position [301, 0]
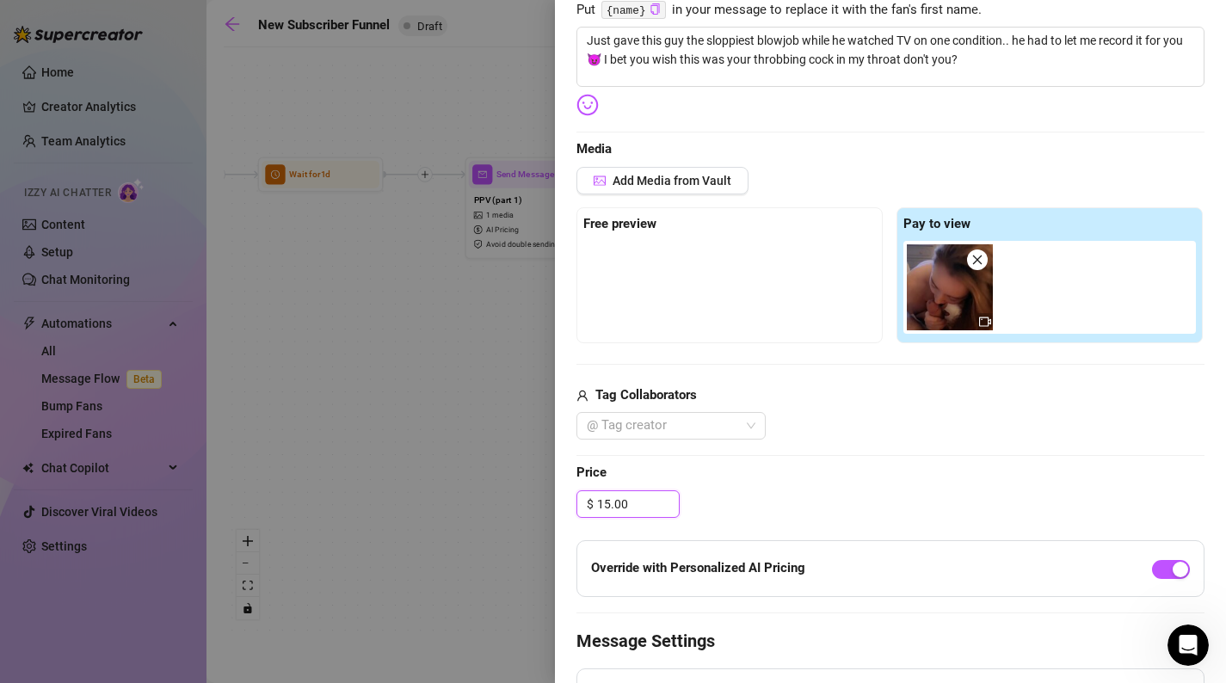
drag, startPoint x: 638, startPoint y: 500, endPoint x: 575, endPoint y: 497, distance: 62.9
click at [575, 497] on div "Event settings Send Message Cancel Save Edit Message General Settings 0 Sent 0 …" at bounding box center [890, 341] width 671 height 683
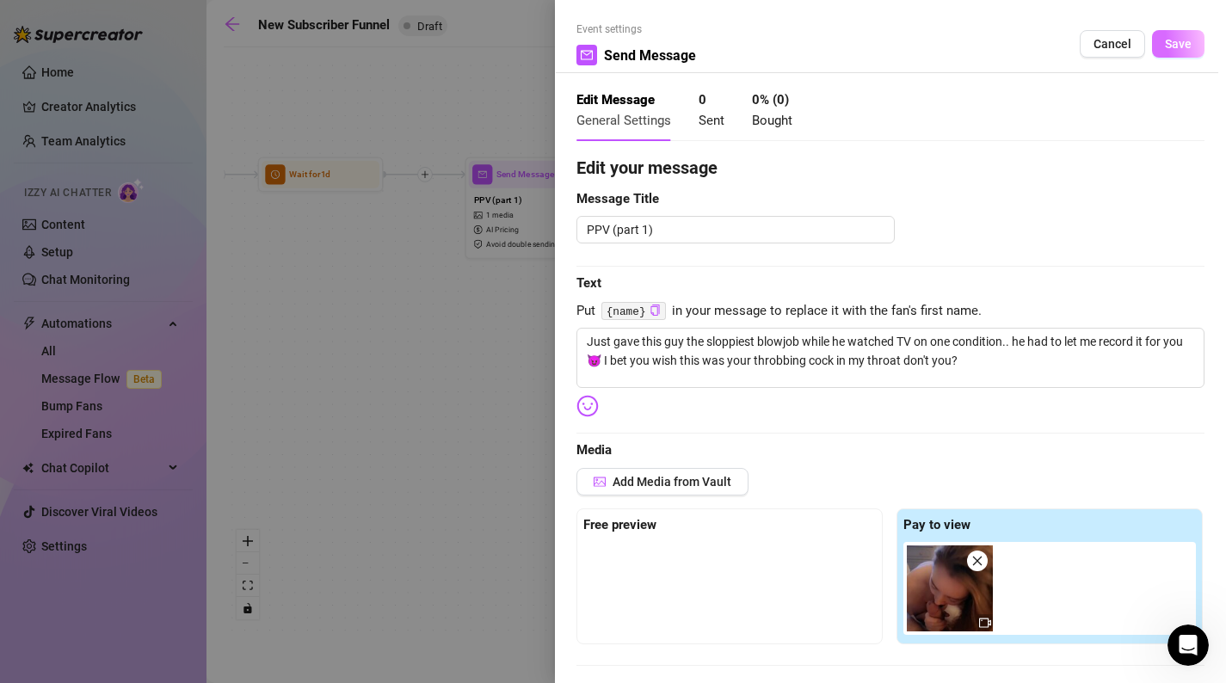
click at [1178, 34] on button "Save" at bounding box center [1178, 44] width 52 height 28
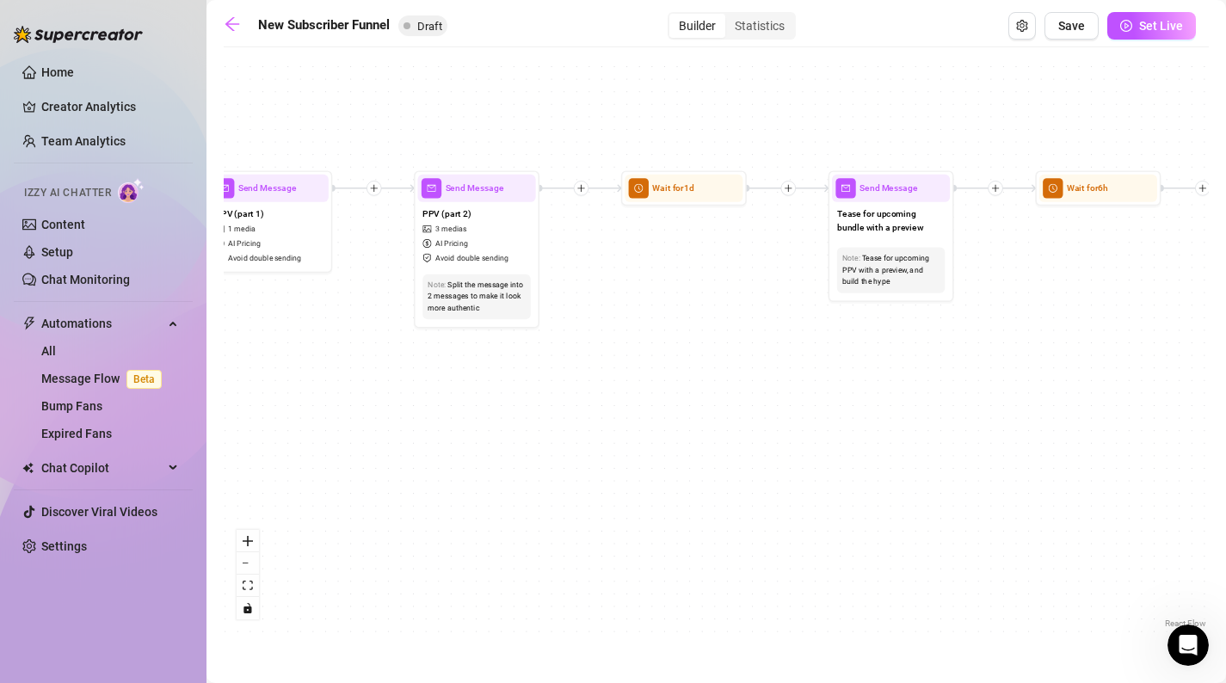
drag, startPoint x: 932, startPoint y: 279, endPoint x: 669, endPoint y: 293, distance: 263.7
click at [670, 293] on div "If True If False If True If False If True If False If True If False Merge Merge…" at bounding box center [716, 344] width 985 height 577
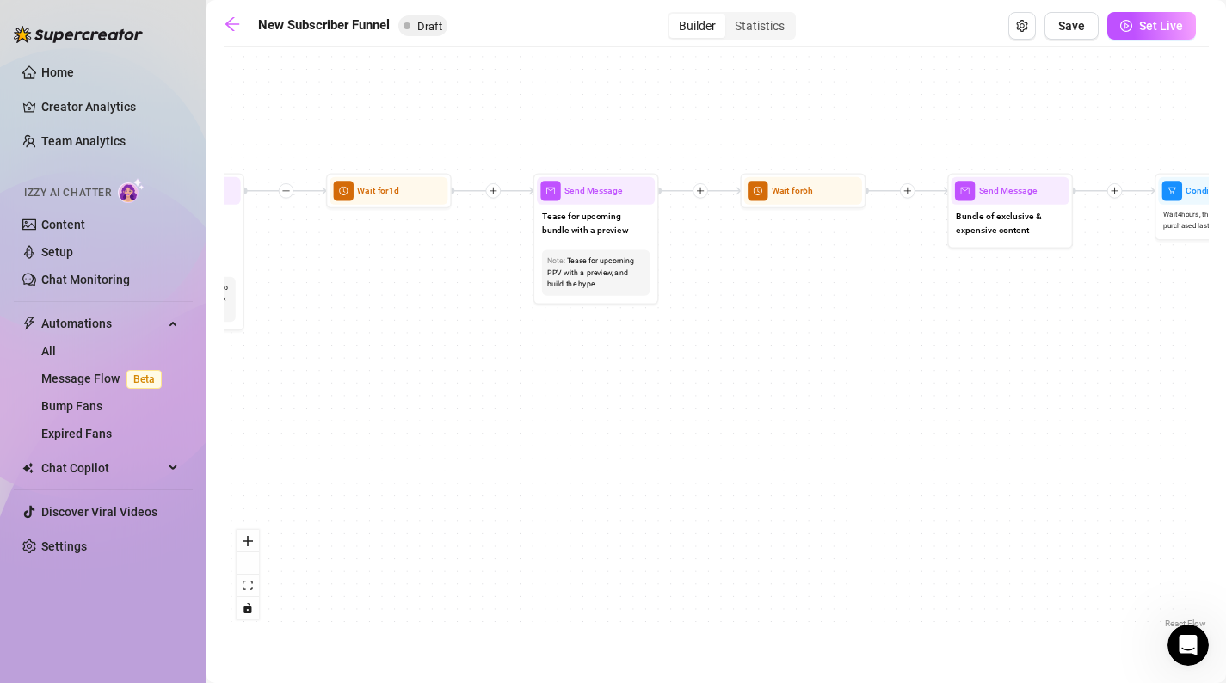
drag, startPoint x: 821, startPoint y: 352, endPoint x: 525, endPoint y: 353, distance: 296.0
click at [525, 354] on div "If True If False If True If False If True If False If True If False Merge Merge…" at bounding box center [716, 344] width 985 height 577
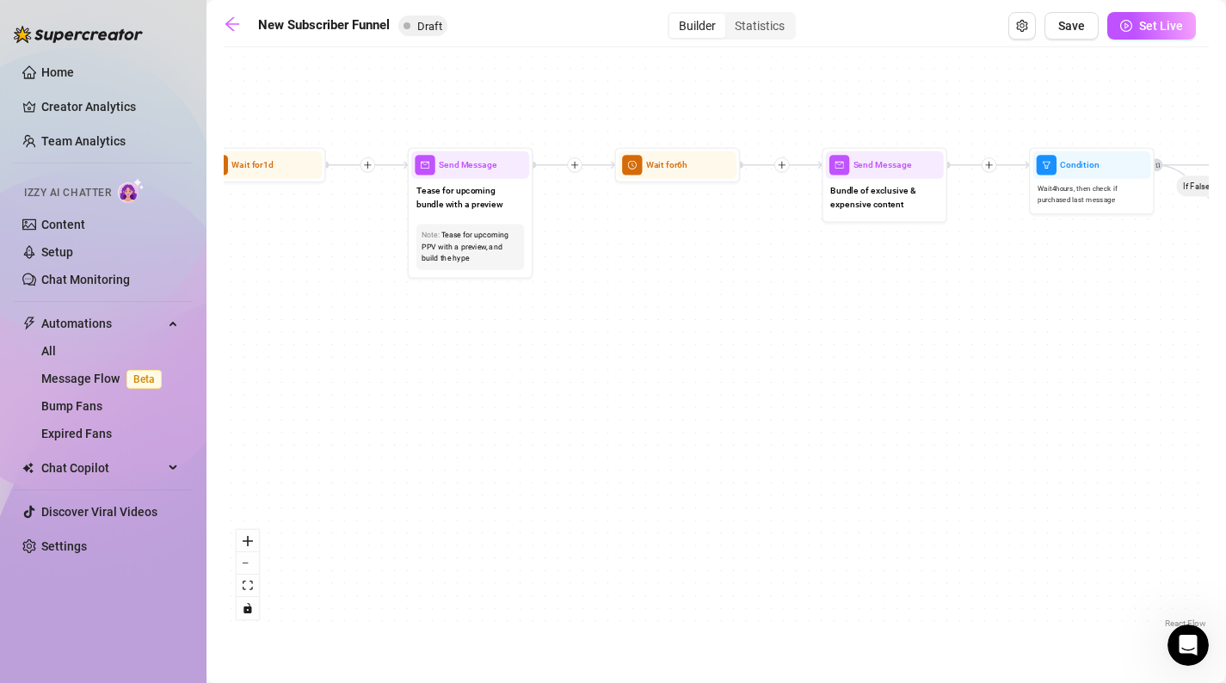
drag, startPoint x: 787, startPoint y: 293, endPoint x: 657, endPoint y: 265, distance: 132.2
click at [657, 266] on div "If True If False If True If False If True If False If True If False Merge Merge…" at bounding box center [716, 344] width 985 height 577
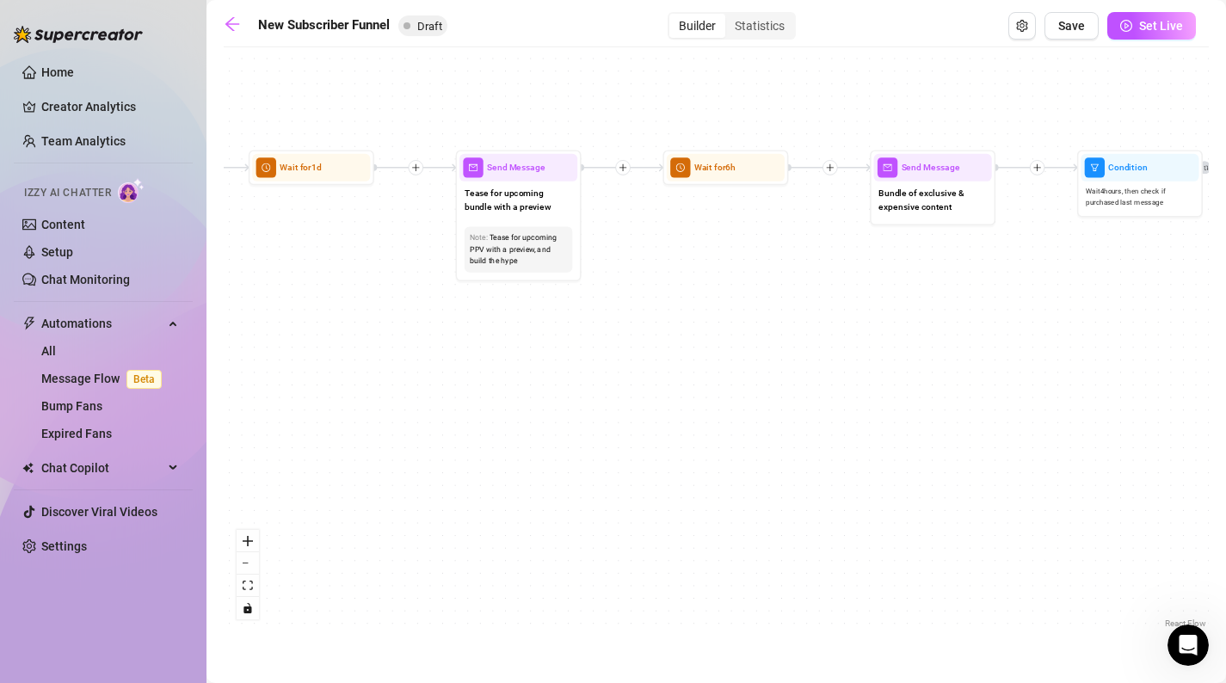
drag, startPoint x: 657, startPoint y: 265, endPoint x: 720, endPoint y: 270, distance: 63.0
click at [720, 271] on div "If True If False If True If False If True If False If True If False Merge Merge…" at bounding box center [716, 344] width 985 height 577
click at [544, 174] on span "Send Message" at bounding box center [522, 169] width 59 height 14
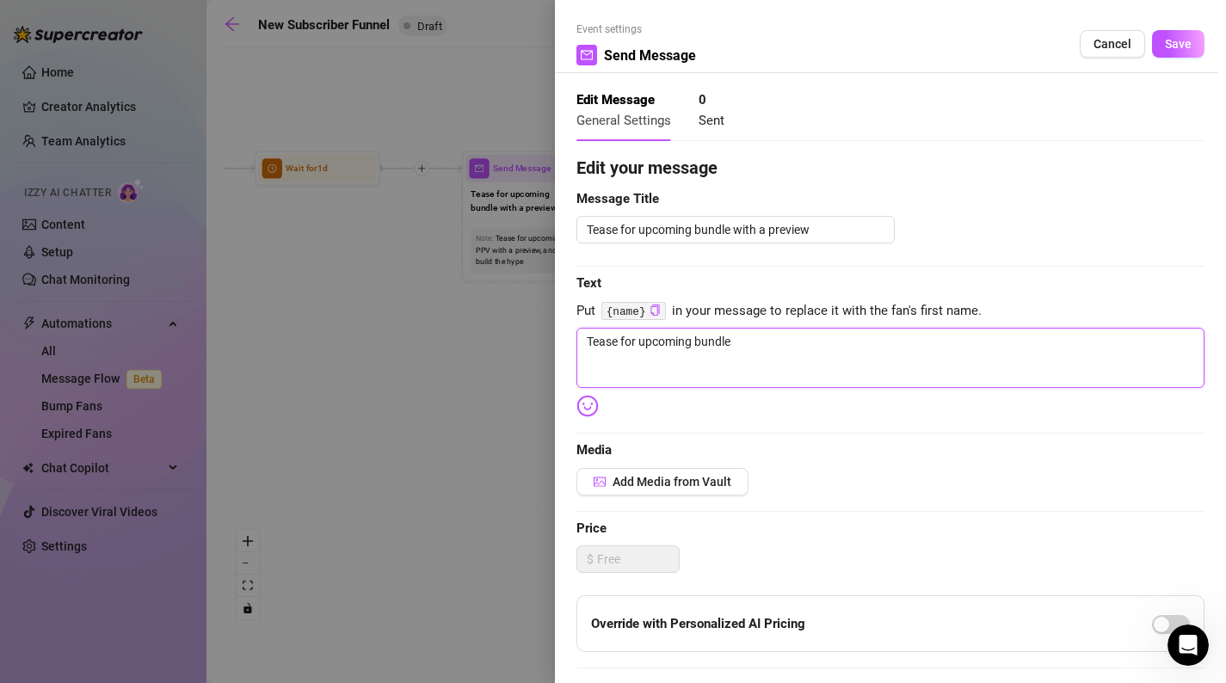
drag, startPoint x: 750, startPoint y: 339, endPoint x: 514, endPoint y: 326, distance: 237.0
click at [514, 326] on div "Event settings Send Message Cancel Save Edit Message General Settings 0 Sent Ed…" at bounding box center [613, 341] width 1226 height 683
click at [613, 404] on div "Edit your message Message Title Tease for upcoming bundle with a preview Text P…" at bounding box center [891, 531] width 628 height 753
click at [599, 404] on div at bounding box center [594, 406] width 34 height 22
click at [583, 404] on img at bounding box center [588, 406] width 22 height 22
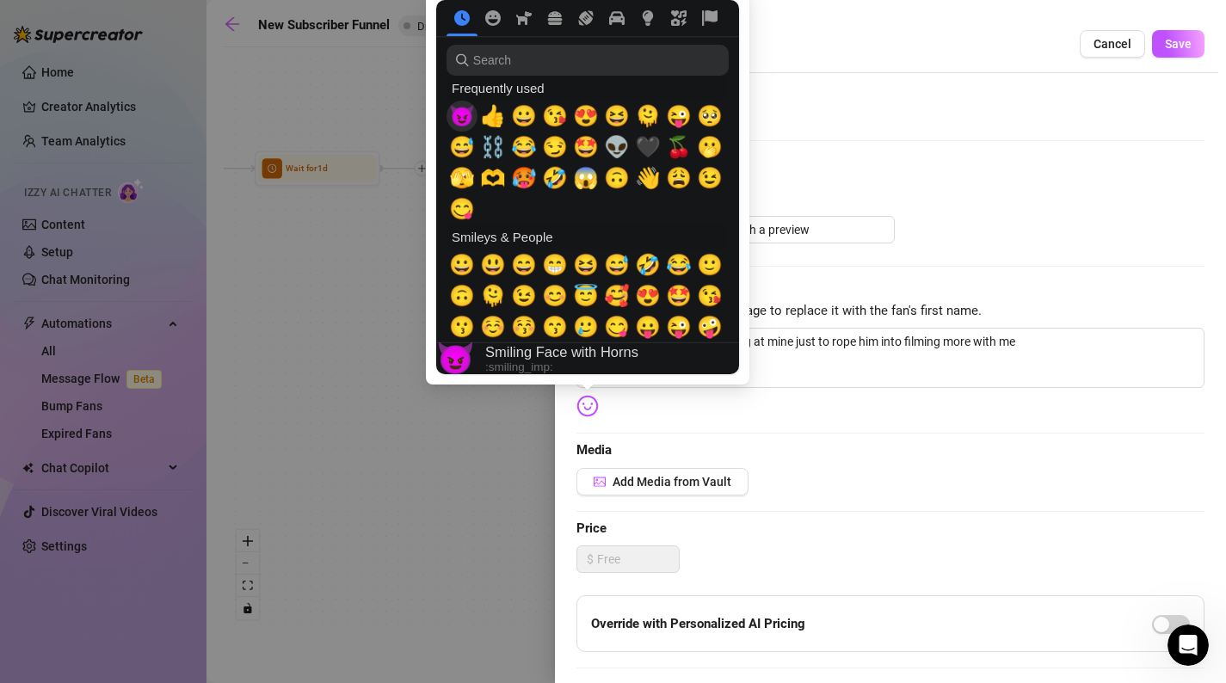
click at [461, 113] on span "😈" at bounding box center [462, 116] width 26 height 24
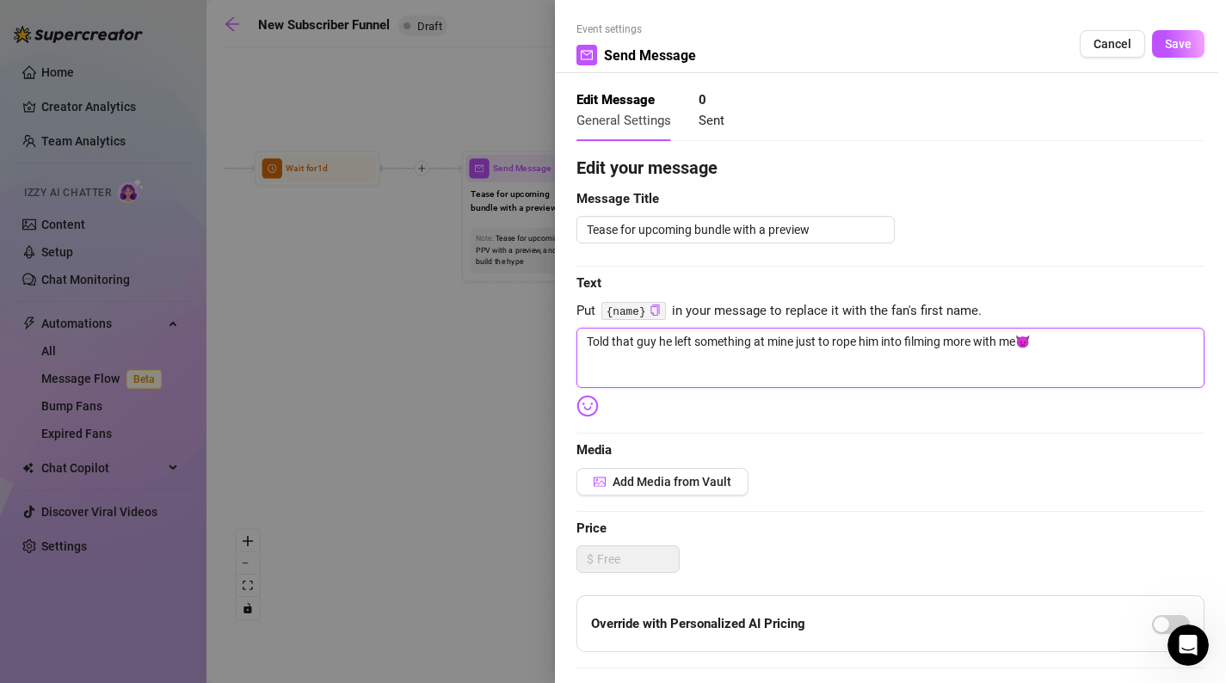
click at [1058, 358] on textarea "Told that guy he left something at mine just to rope him into filming more with…" at bounding box center [891, 358] width 628 height 60
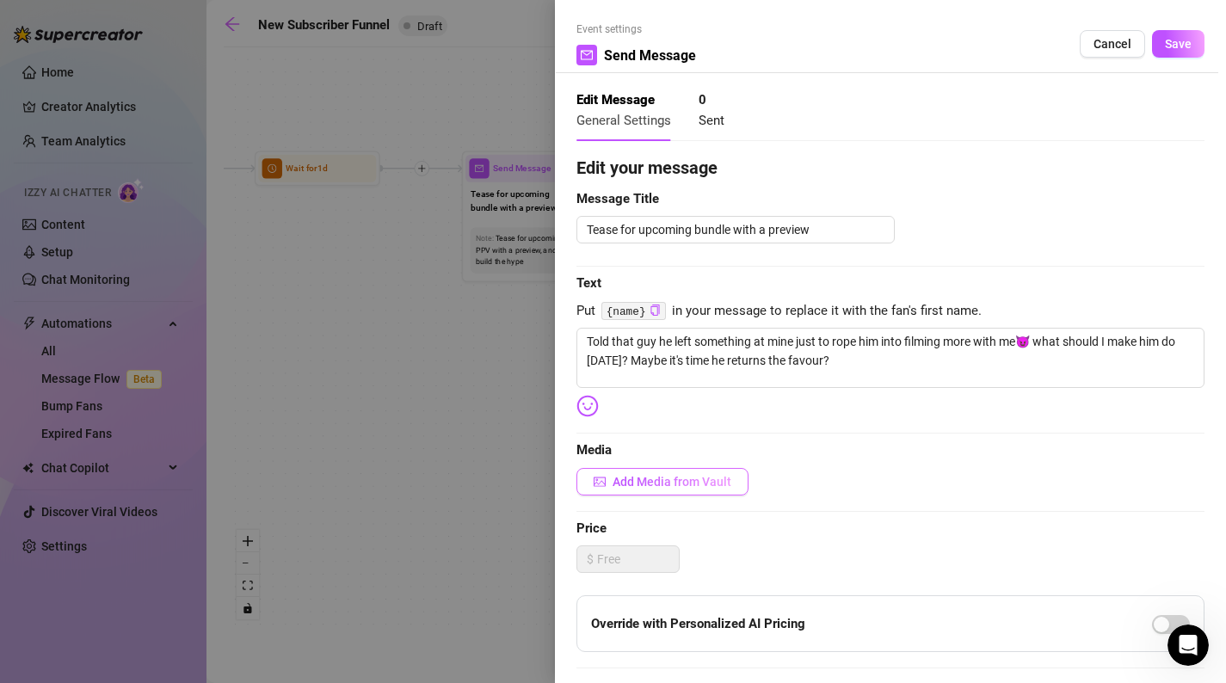
click at [725, 480] on span "Add Media from Vault" at bounding box center [672, 482] width 119 height 14
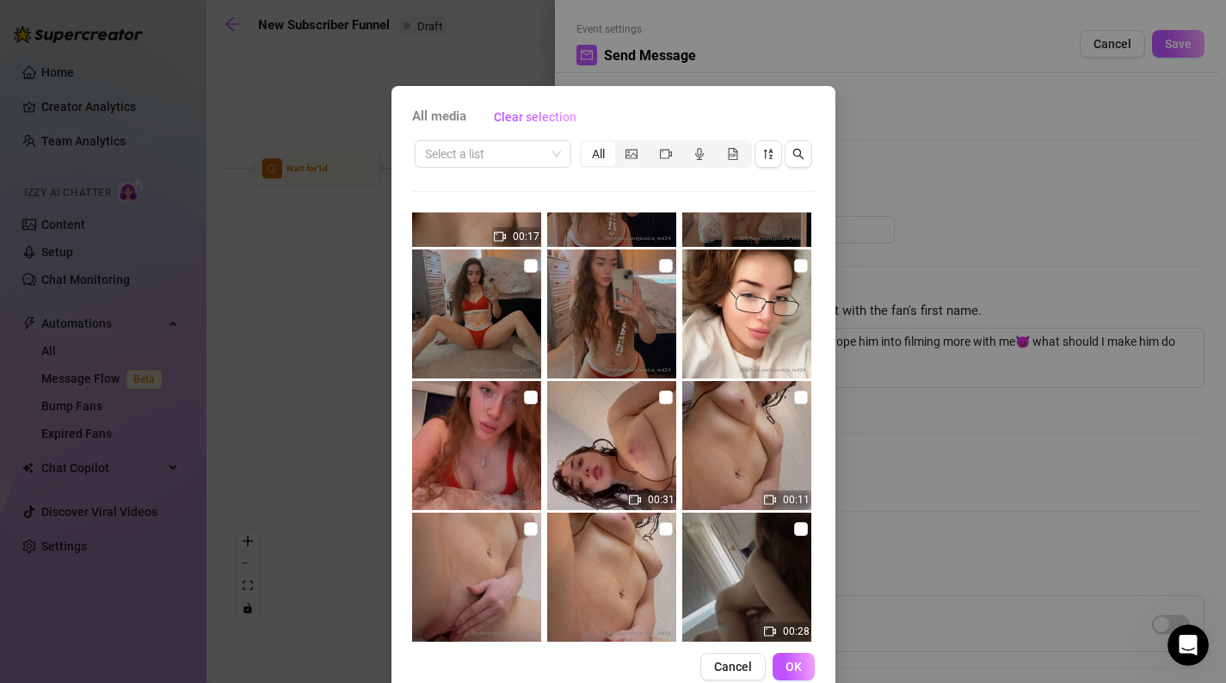
scroll to position [267, 0]
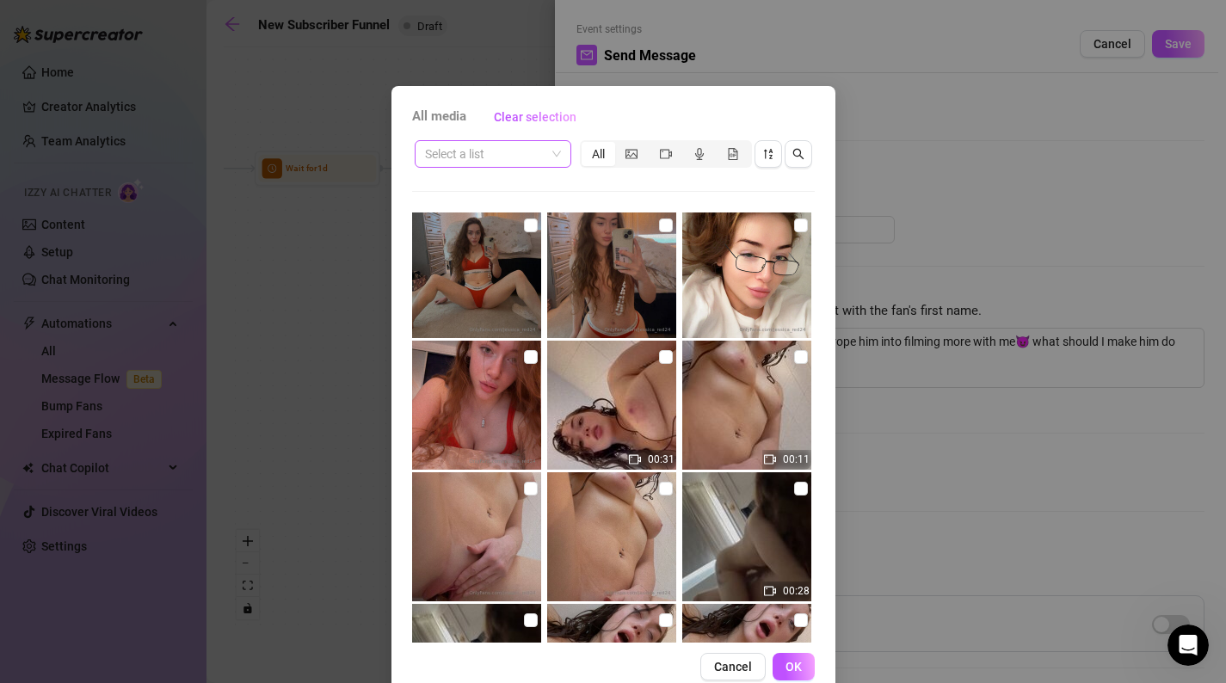
click at [525, 164] on input "search" at bounding box center [485, 154] width 120 height 26
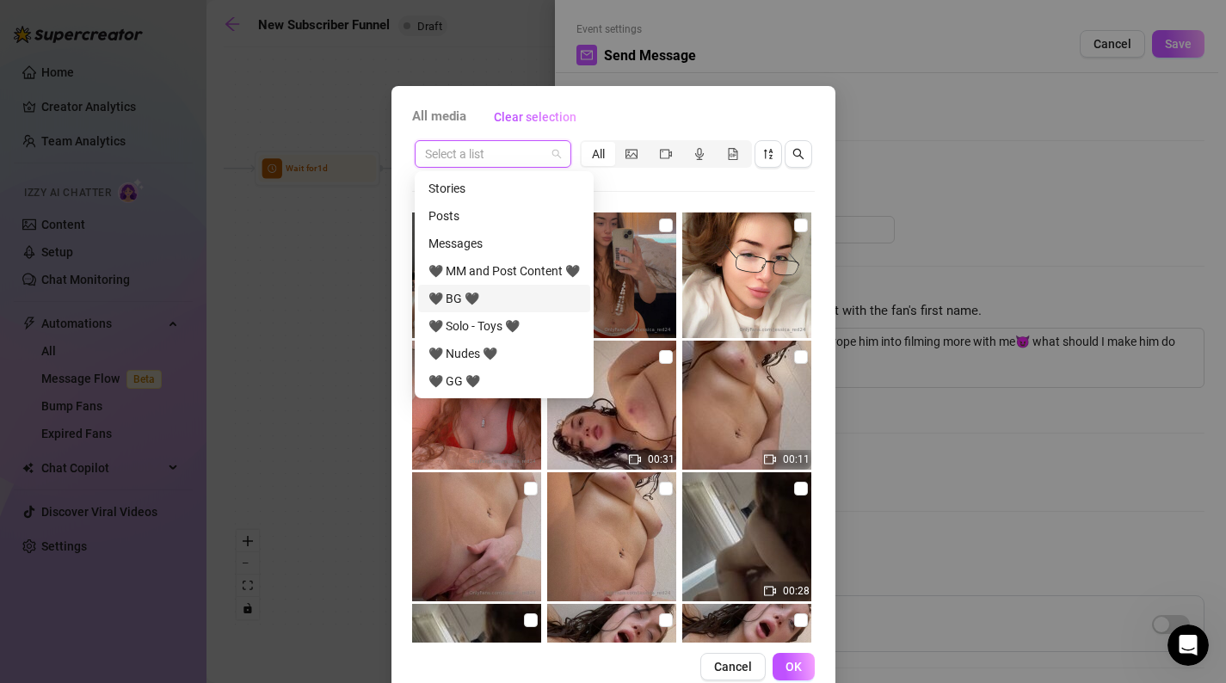
click at [506, 305] on div "🖤 BG 🖤" at bounding box center [504, 298] width 151 height 19
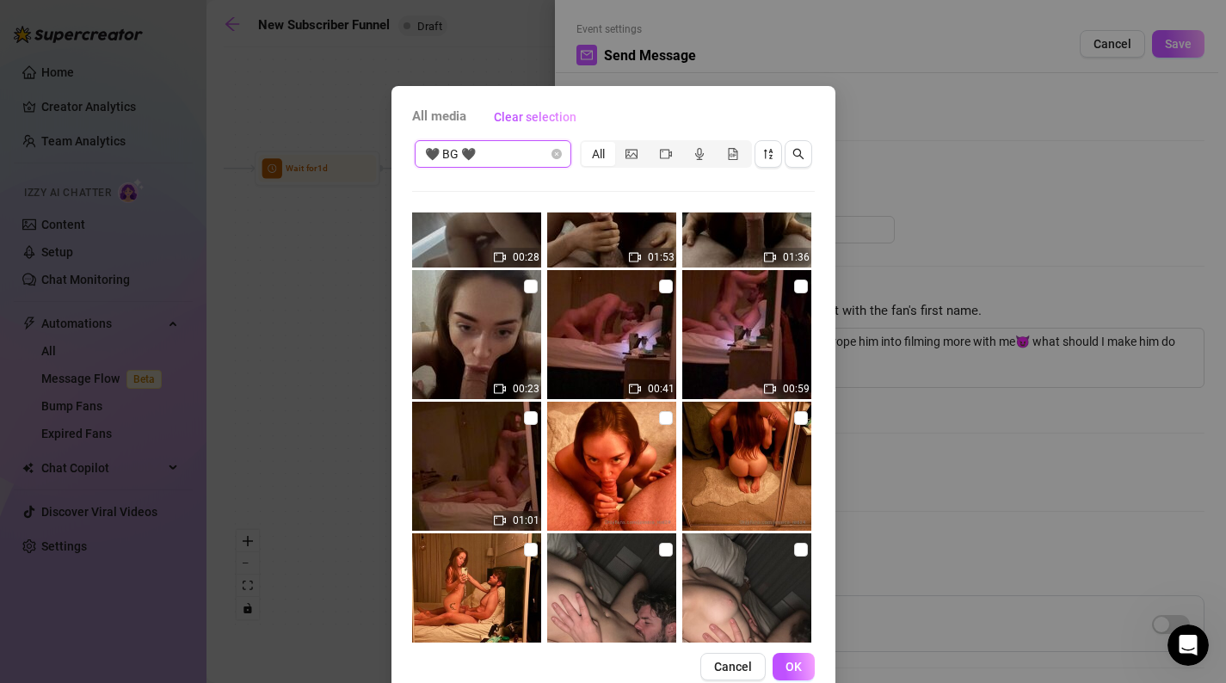
scroll to position [35, 0]
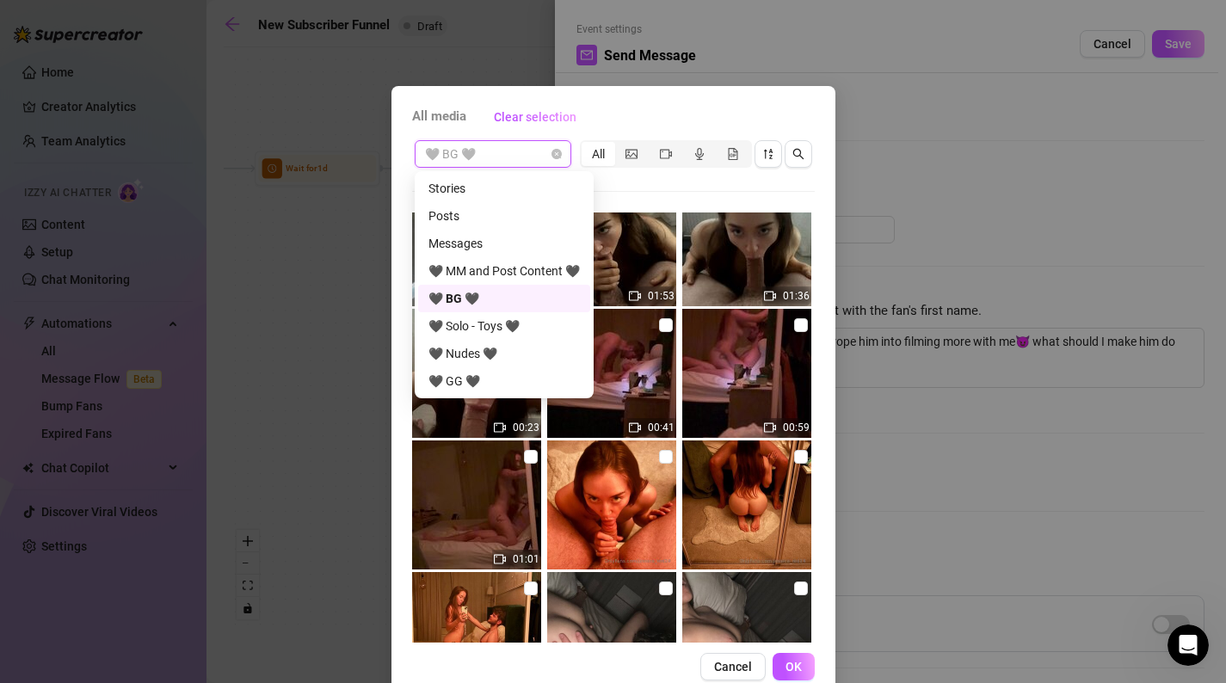
click at [558, 146] on span "🖤 BG 🖤" at bounding box center [493, 154] width 136 height 26
click at [487, 324] on div "🖤 Solo - Toys 🖤" at bounding box center [504, 326] width 151 height 19
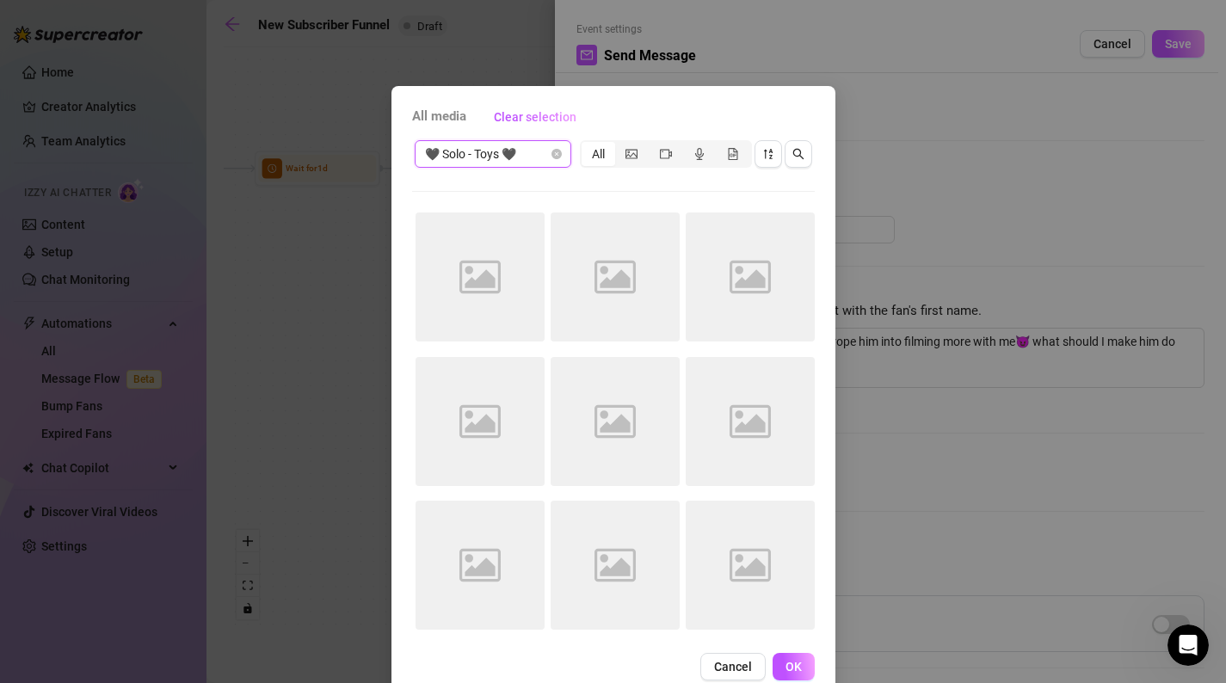
scroll to position [0, 0]
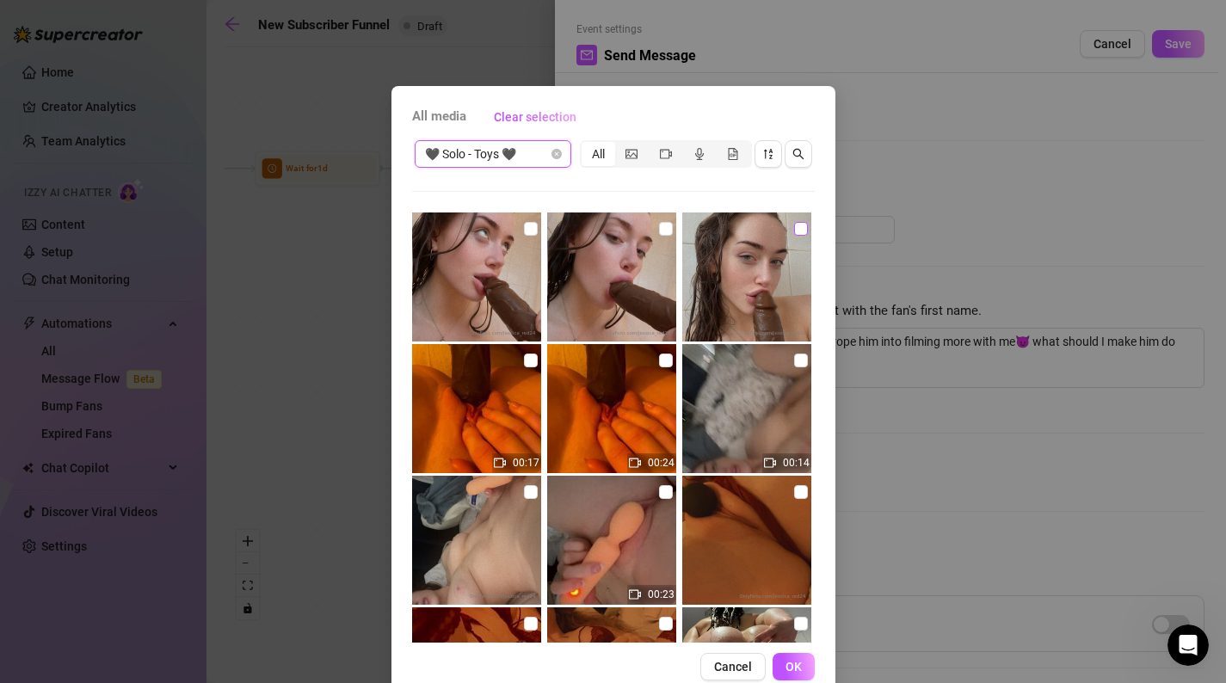
click at [800, 228] on input "checkbox" at bounding box center [801, 229] width 14 height 14
click at [787, 662] on span "OK" at bounding box center [794, 667] width 16 height 14
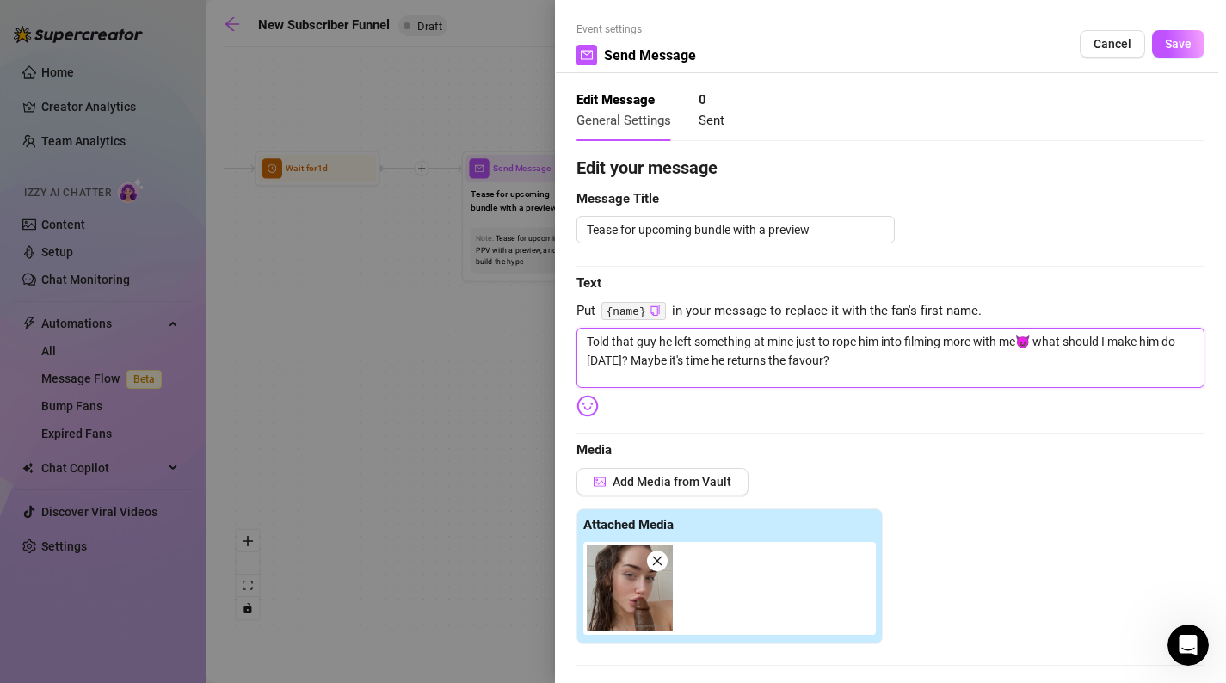
click at [844, 358] on textarea "Told that guy he left something at mine just to rope him into filming more with…" at bounding box center [891, 358] width 628 height 60
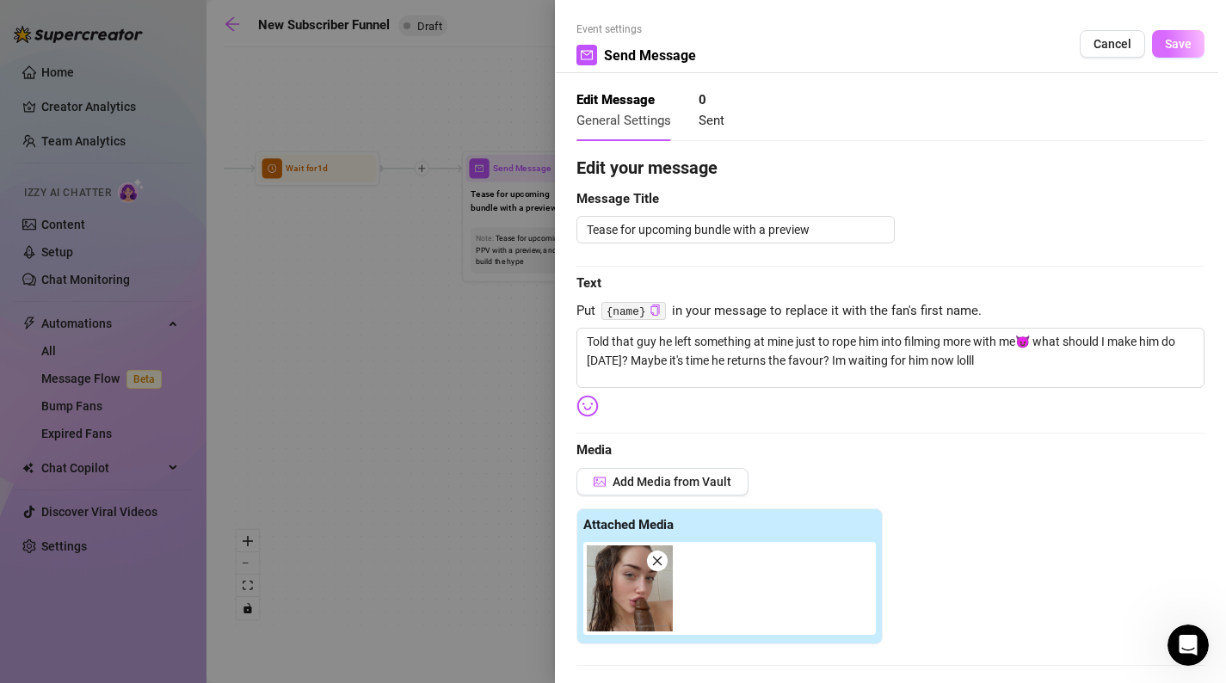
click at [1172, 46] on span "Save" at bounding box center [1178, 44] width 27 height 14
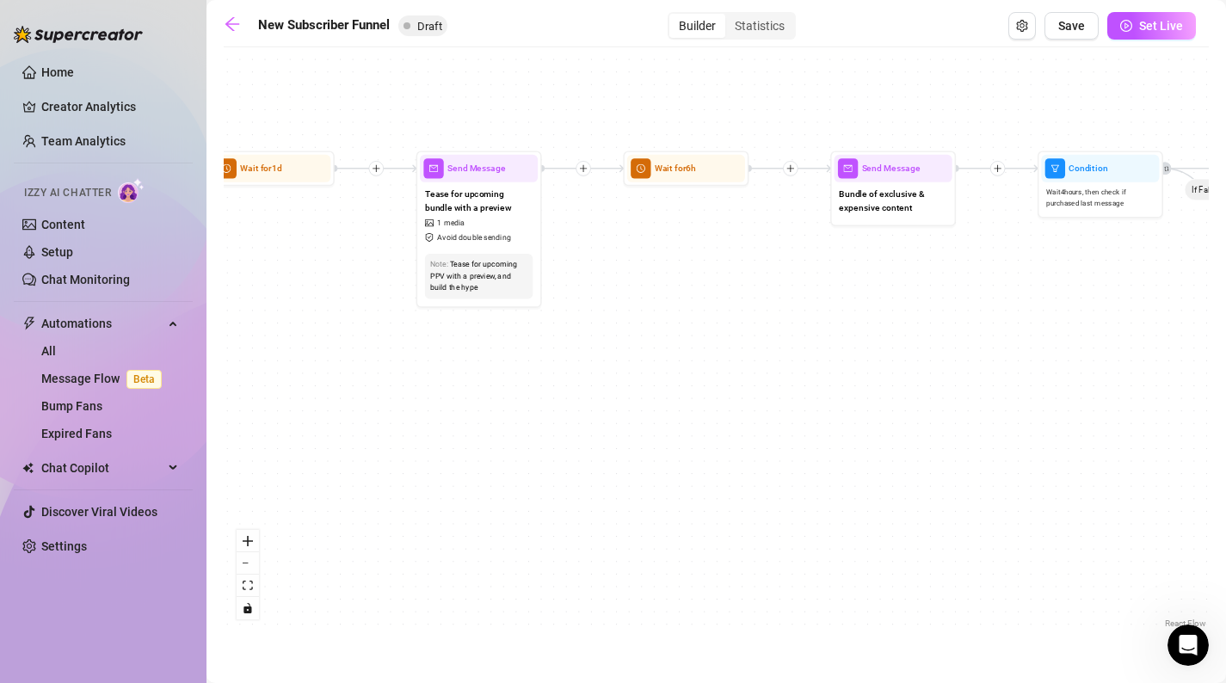
drag, startPoint x: 1015, startPoint y: 388, endPoint x: 635, endPoint y: 379, distance: 379.6
click at [635, 379] on div "If True If False If True If False If True If False If True If False Merge Merge…" at bounding box center [716, 344] width 985 height 577
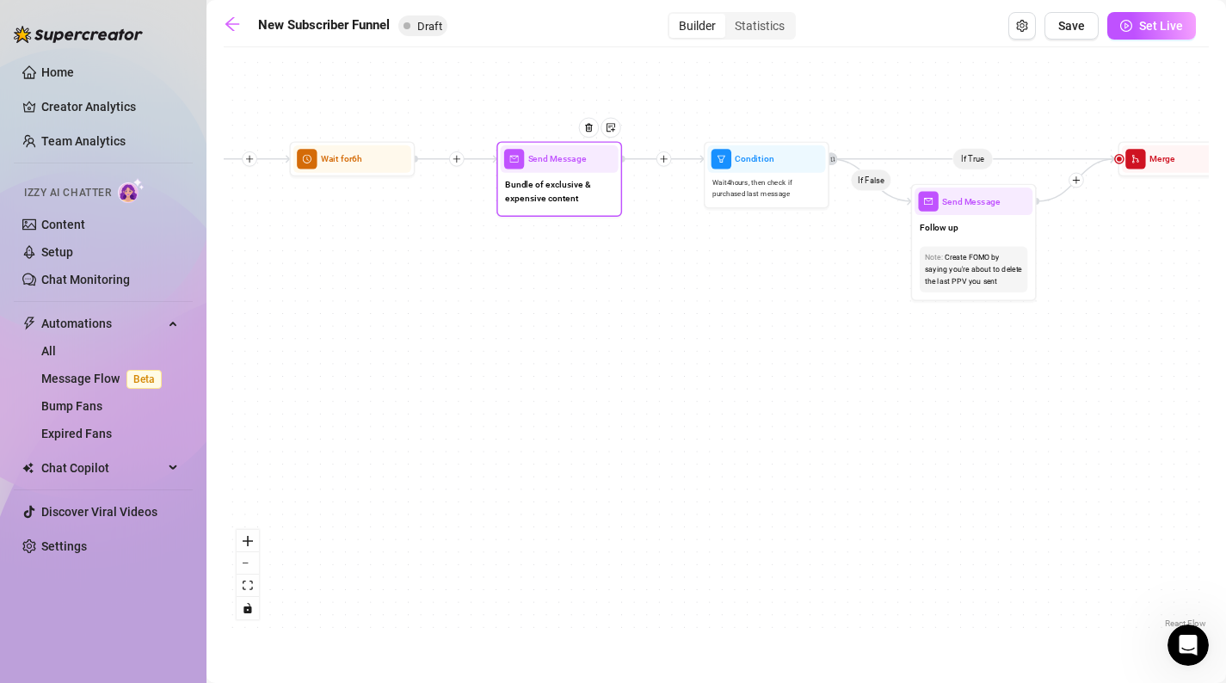
click at [569, 168] on div at bounding box center [593, 137] width 54 height 64
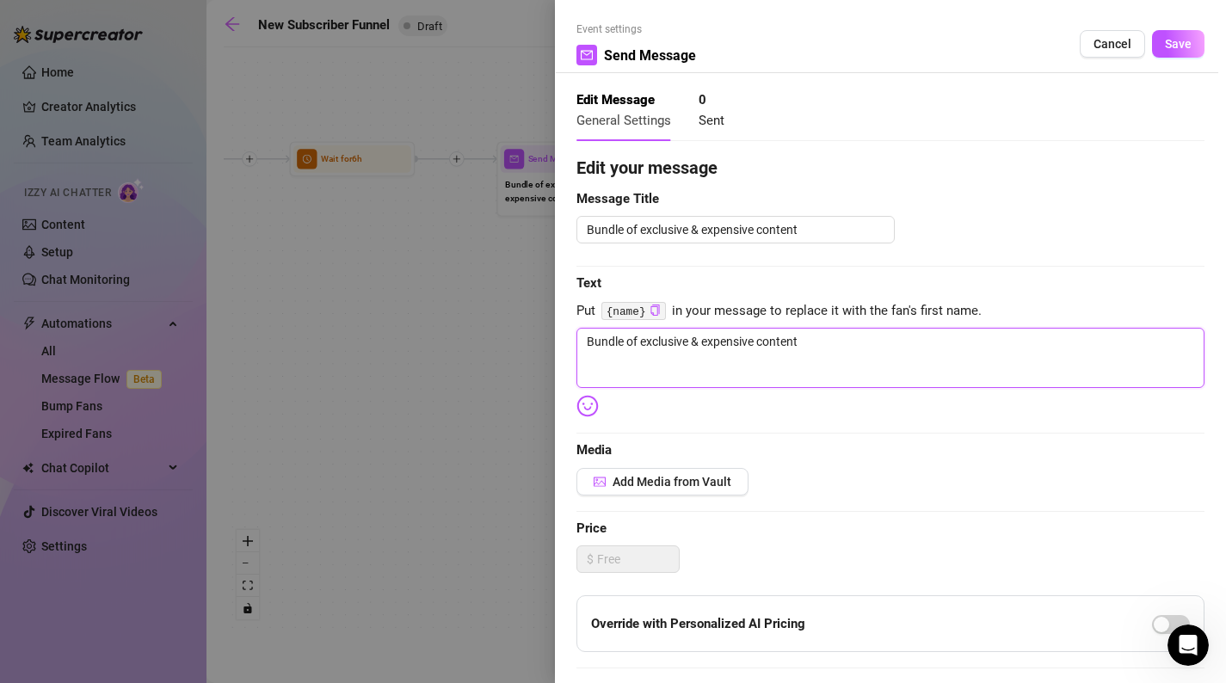
drag, startPoint x: 822, startPoint y: 339, endPoint x: 404, endPoint y: 331, distance: 418.3
click at [404, 331] on div "Event settings Send Message Cancel Save Edit Message General Settings 0 Sent Ed…" at bounding box center [613, 341] width 1226 height 683
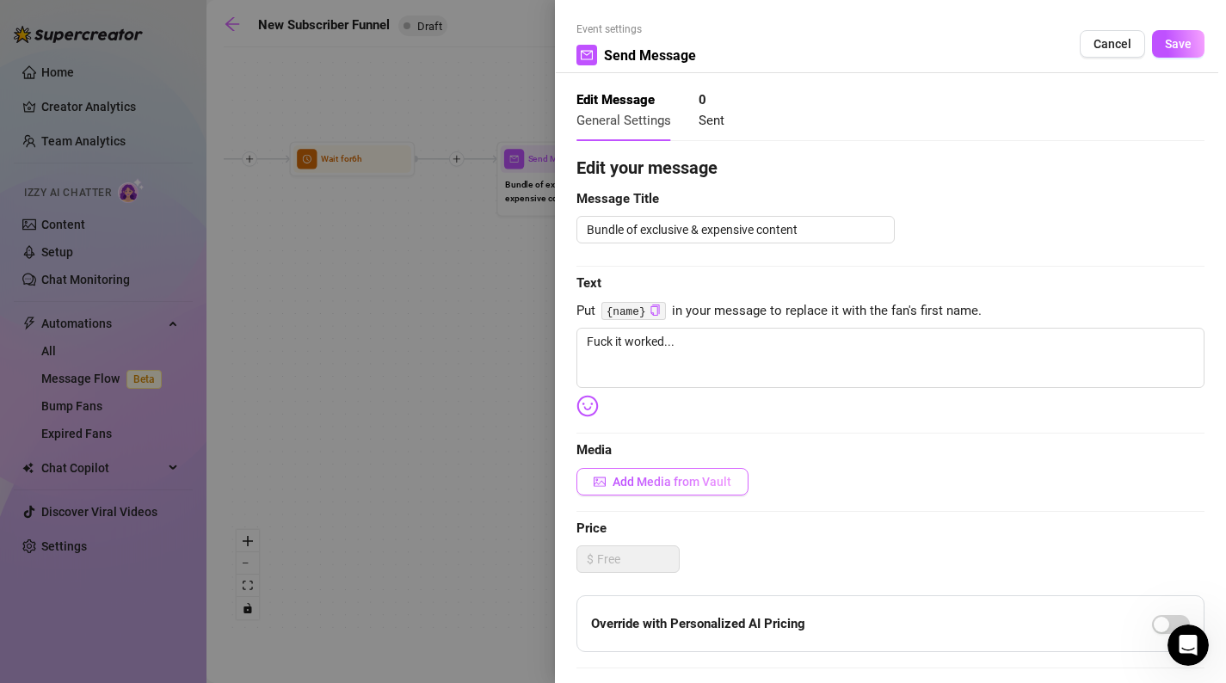
click at [680, 472] on button "Add Media from Vault" at bounding box center [663, 482] width 172 height 28
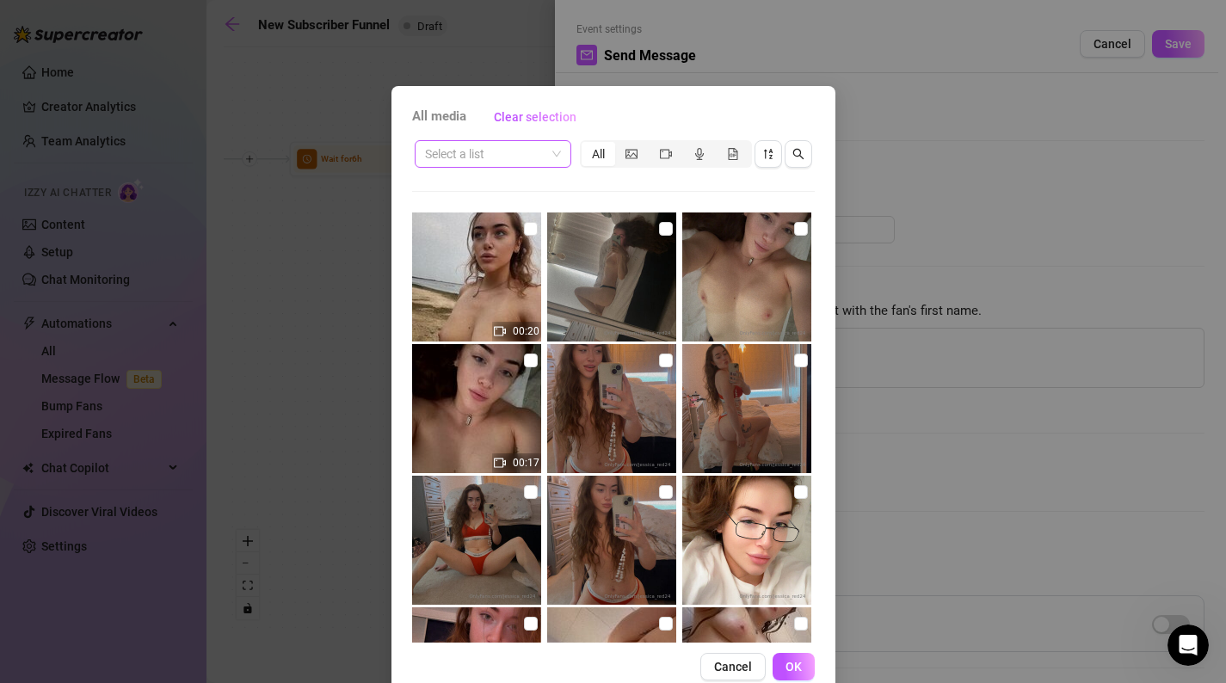
click at [467, 165] on input "search" at bounding box center [485, 154] width 120 height 26
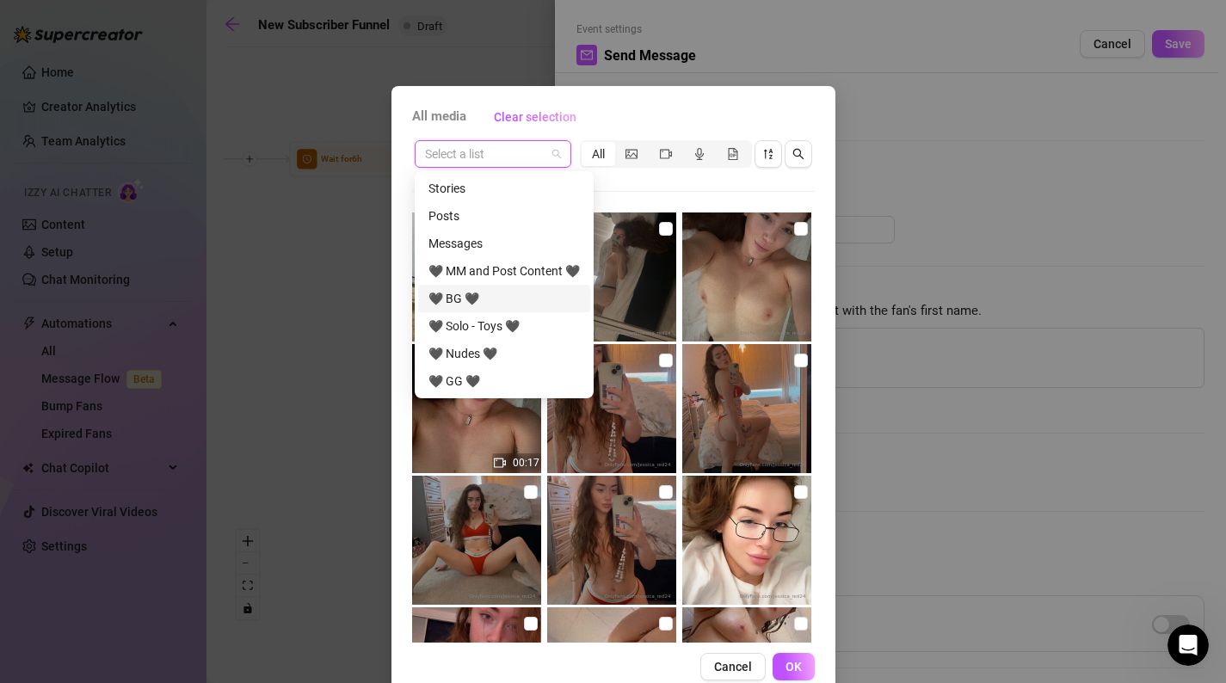
drag, startPoint x: 467, startPoint y: 313, endPoint x: 483, endPoint y: 300, distance: 20.2
click at [483, 300] on div "Stories Posts Messages 🖤 MM and Post Content 🖤 🖤 BG 🖤 🖤 Solo - Toys 🖤 🖤 Nudes 🖤…" at bounding box center [504, 312] width 172 height 275
click at [483, 300] on div "🖤 BG 🖤" at bounding box center [504, 298] width 151 height 19
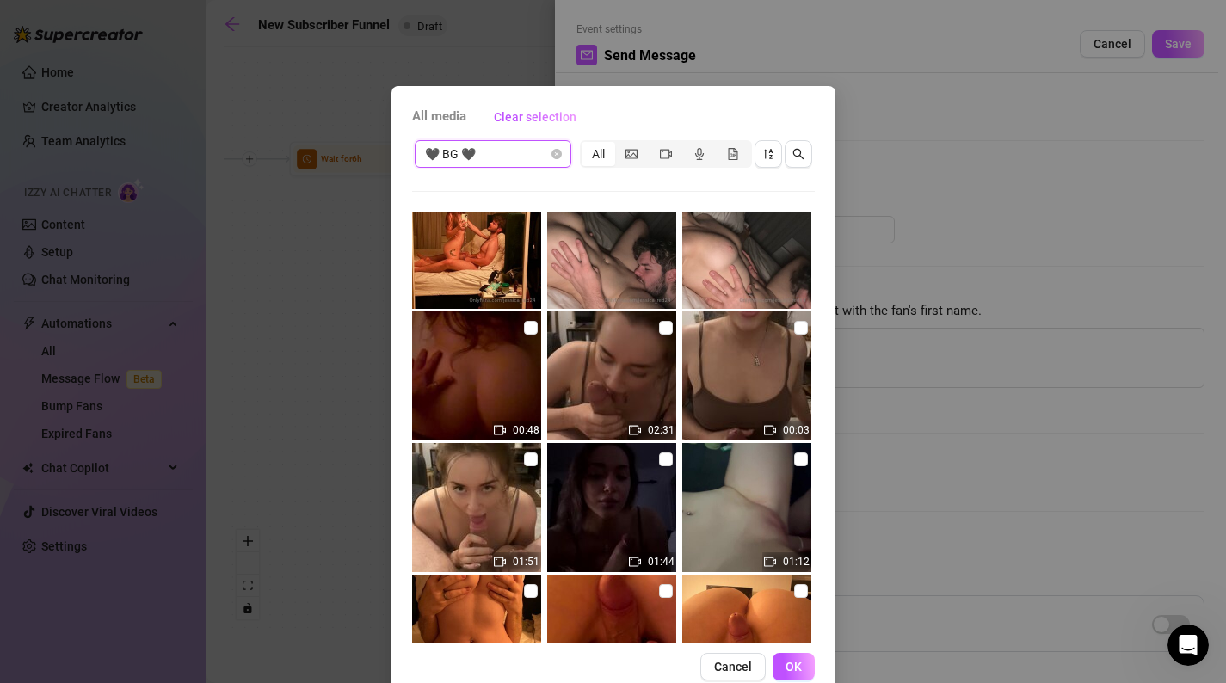
scroll to position [426, 0]
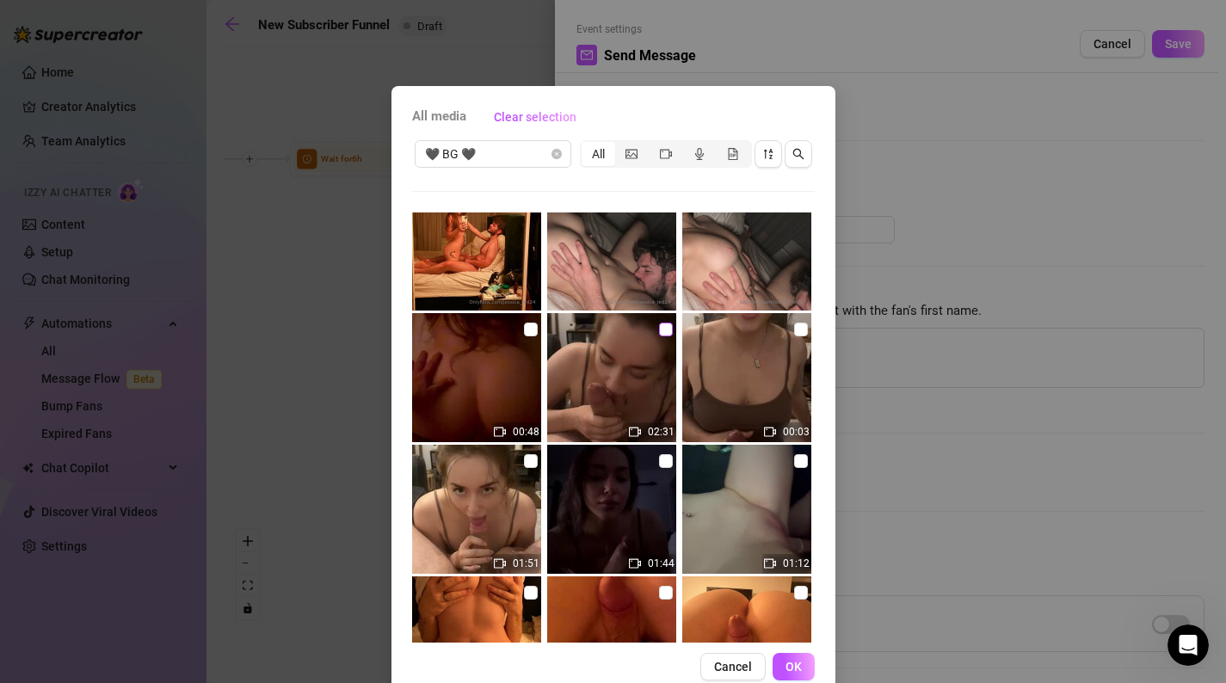
click at [660, 328] on input "checkbox" at bounding box center [666, 330] width 14 height 14
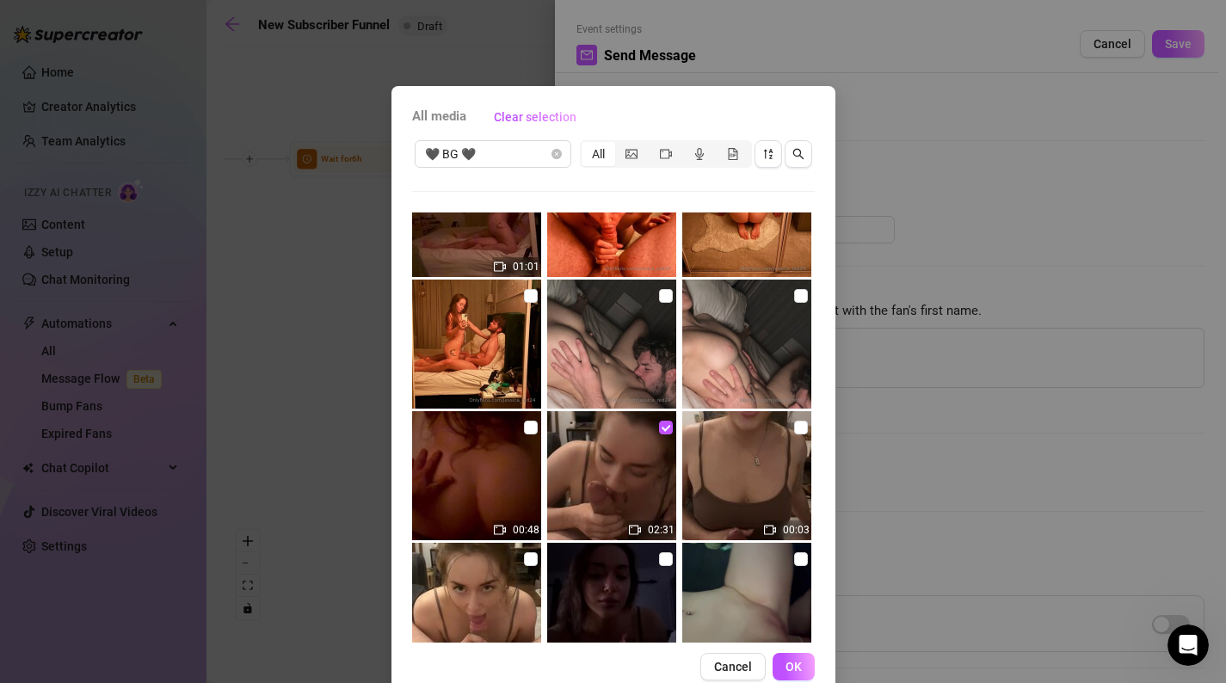
scroll to position [0, 0]
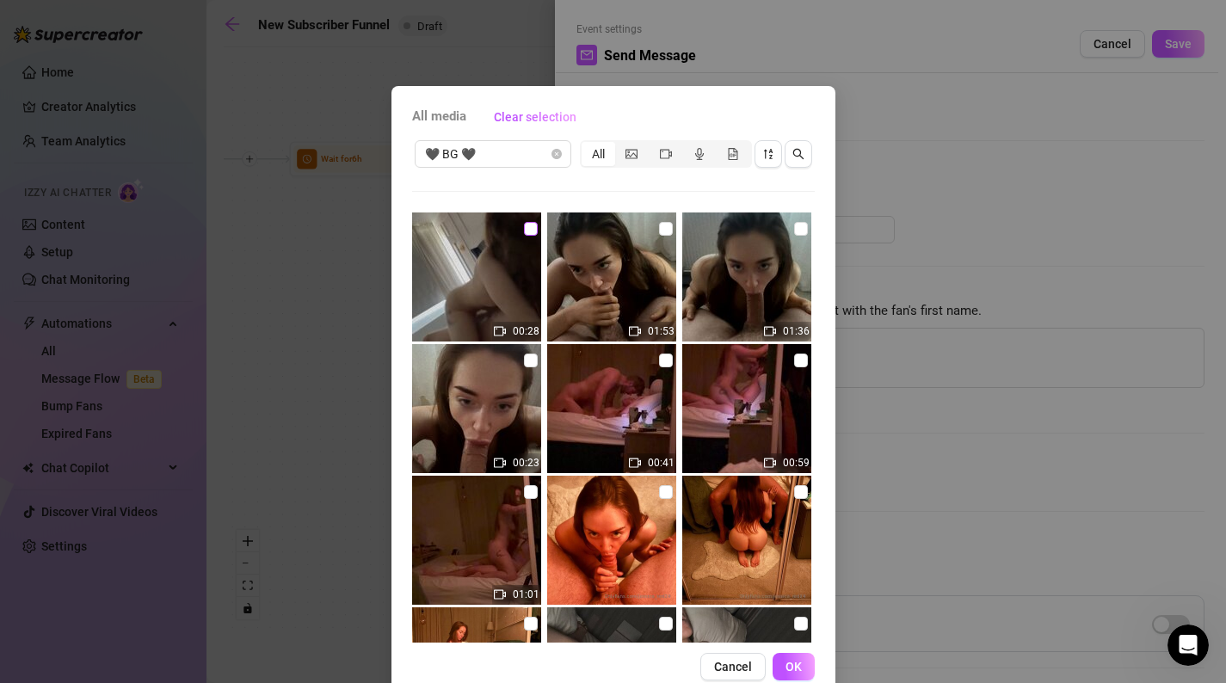
click at [532, 228] on input "checkbox" at bounding box center [531, 229] width 14 height 14
click at [786, 670] on span "OK" at bounding box center [794, 667] width 16 height 14
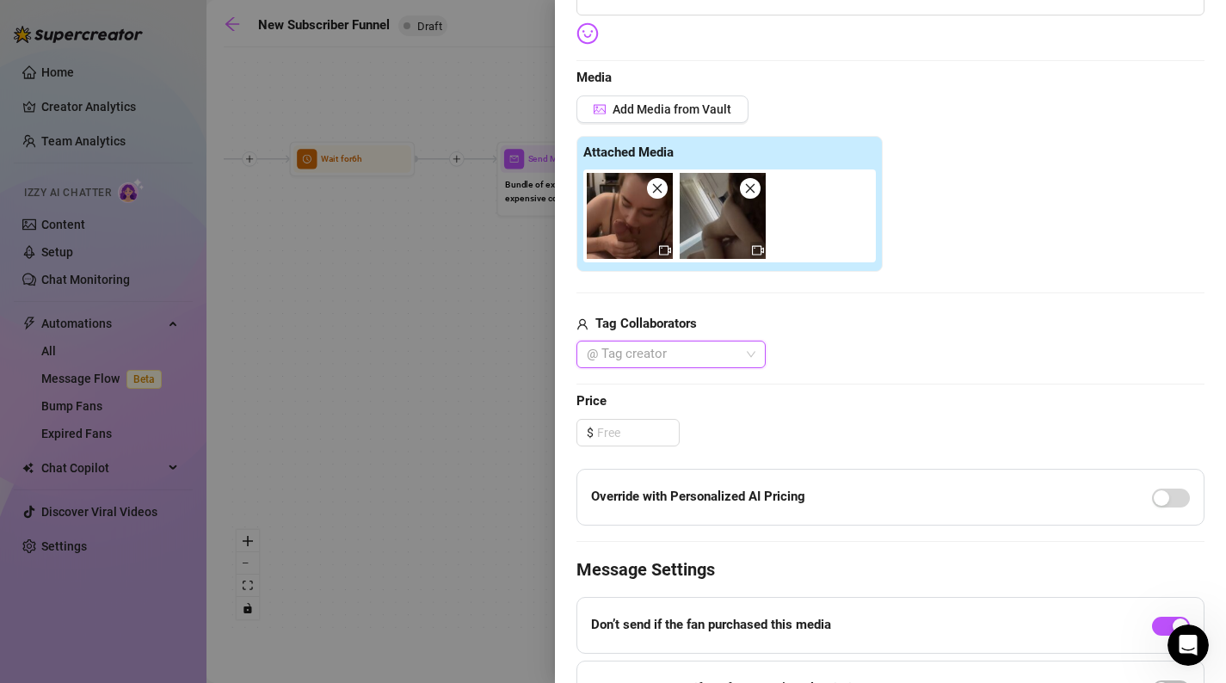
click at [726, 356] on div at bounding box center [662, 355] width 164 height 24
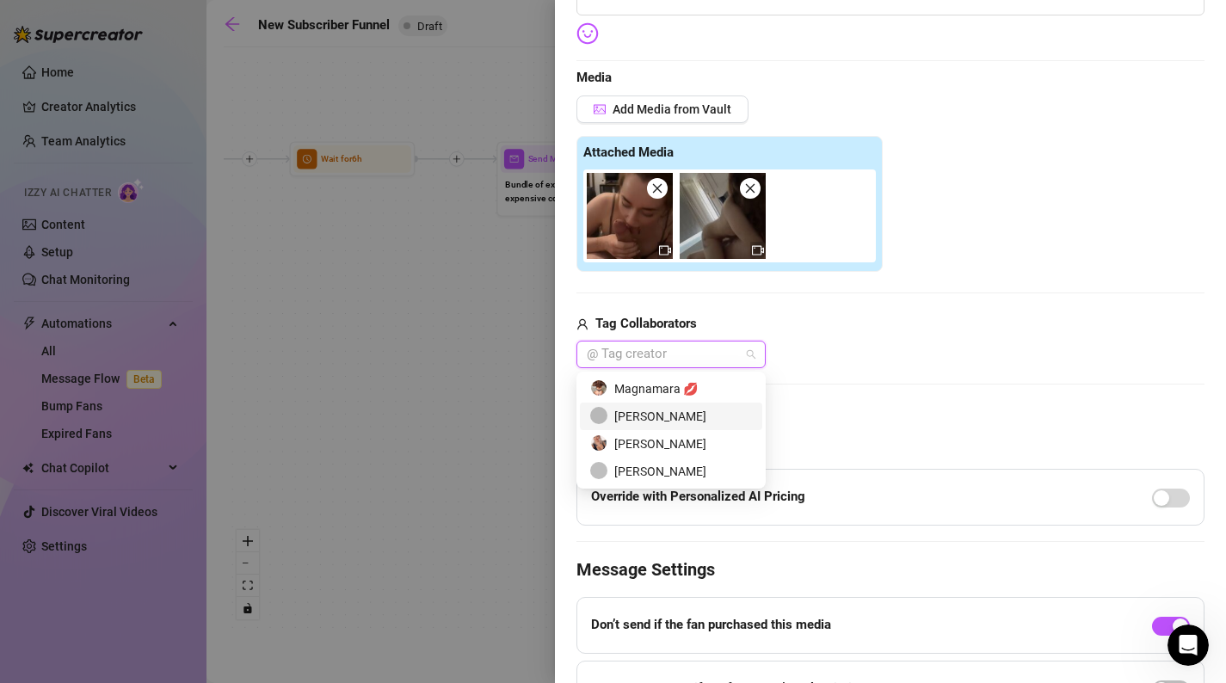
click at [692, 417] on div "[PERSON_NAME]" at bounding box center [671, 416] width 162 height 19
click at [925, 355] on div "[PERSON_NAME]" at bounding box center [891, 355] width 628 height 28
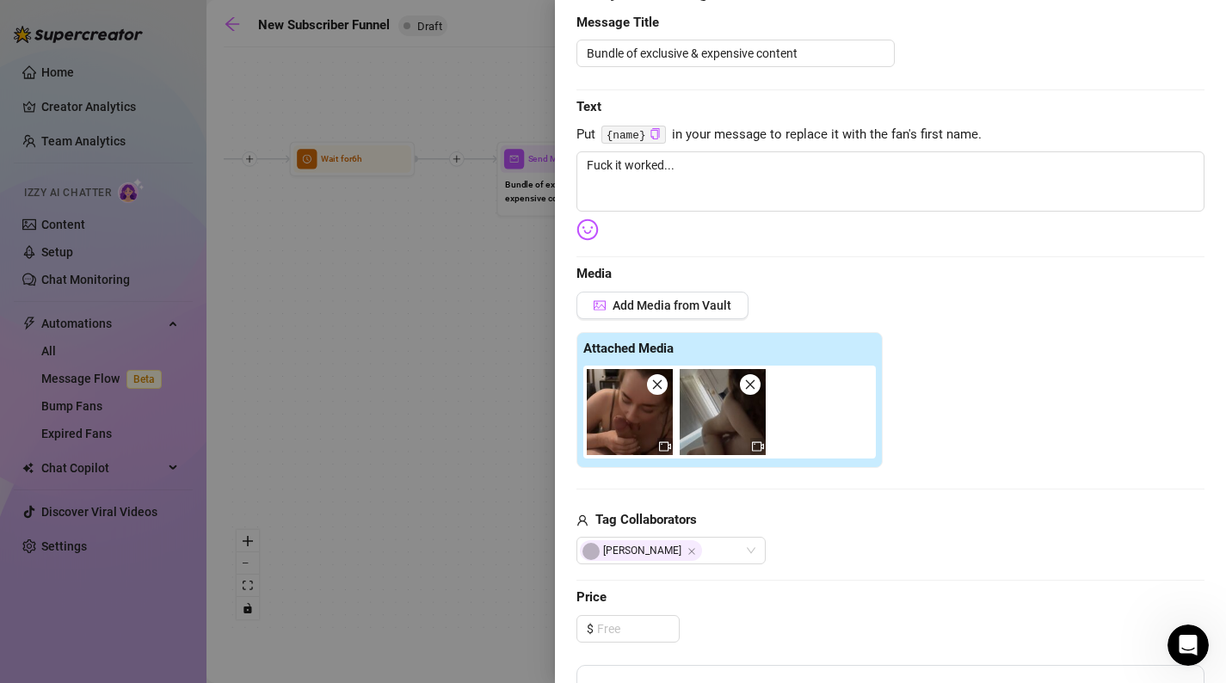
scroll to position [168, 0]
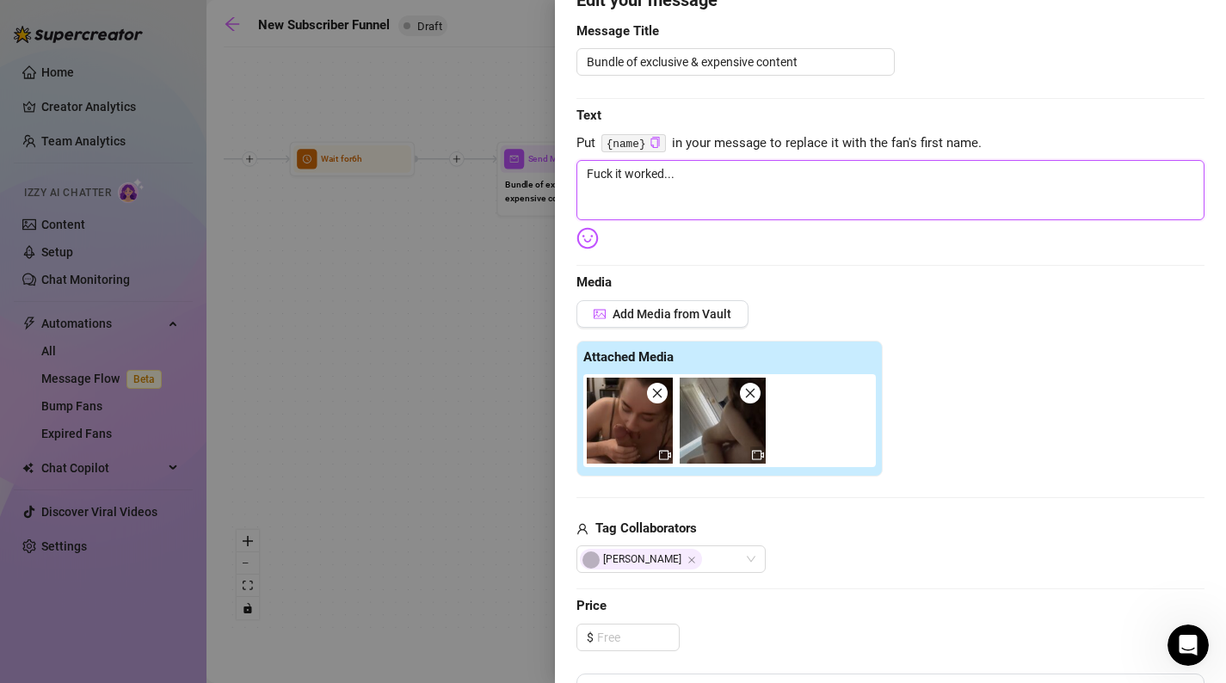
click at [737, 188] on textarea "Fuck it worked..." at bounding box center [891, 190] width 628 height 60
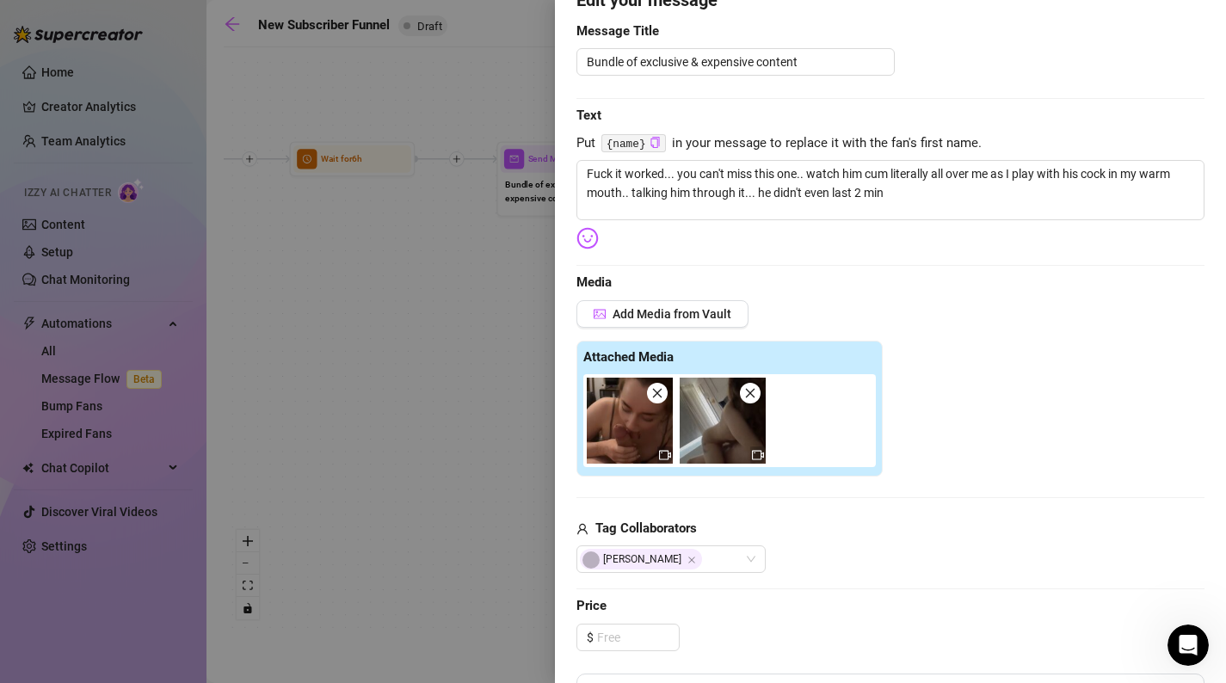
click at [573, 240] on div "Event settings Send Message Cancel Save Edit Message General Settings 0 Sent Ed…" at bounding box center [890, 341] width 671 height 683
click at [583, 248] on img at bounding box center [588, 238] width 22 height 22
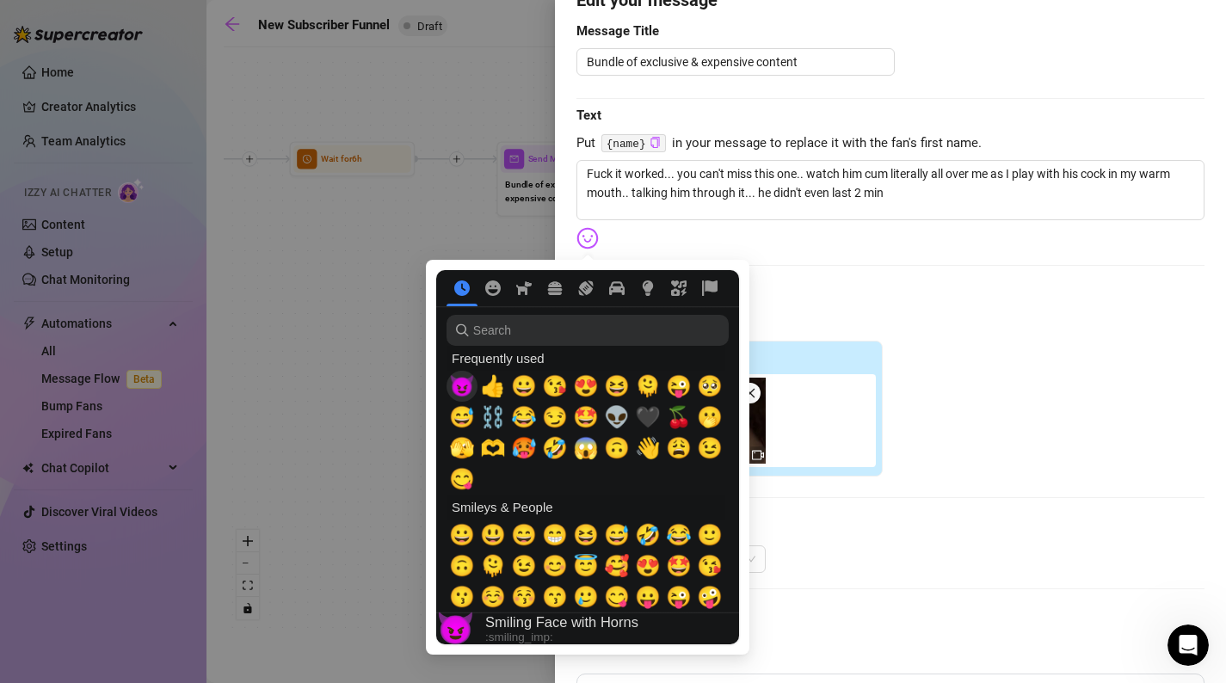
click at [464, 396] on span "😈" at bounding box center [462, 386] width 26 height 24
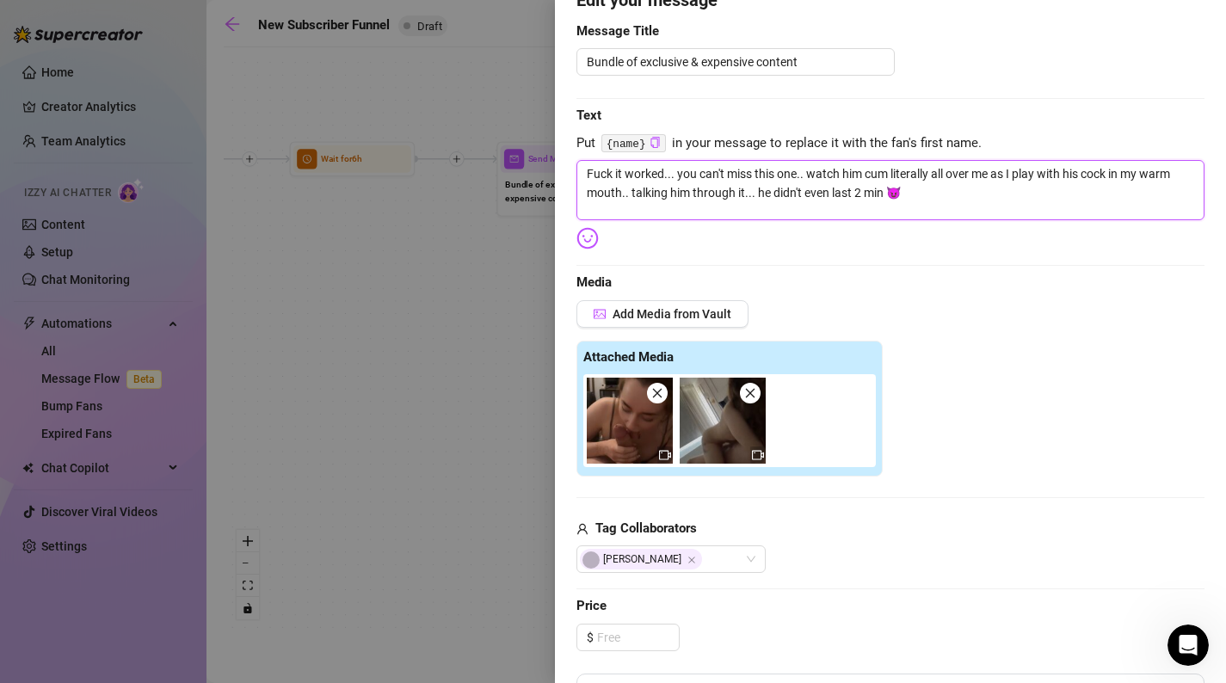
click at [938, 187] on textarea "Fuck it worked... you can't miss this one.. watch him cum literally all over me…" at bounding box center [891, 190] width 628 height 60
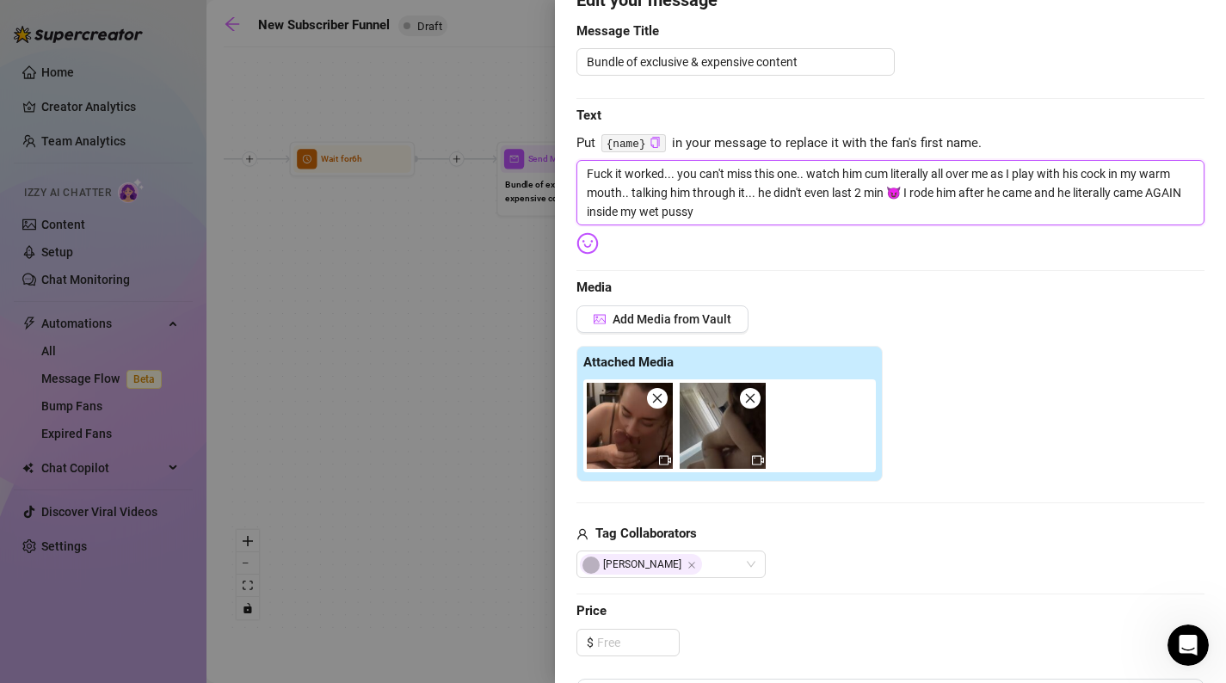
drag, startPoint x: 806, startPoint y: 177, endPoint x: 612, endPoint y: 176, distance: 194.5
click at [612, 176] on textarea "Fuck it worked... you can't miss this one.. watch him cum literally all over me…" at bounding box center [891, 192] width 628 height 65
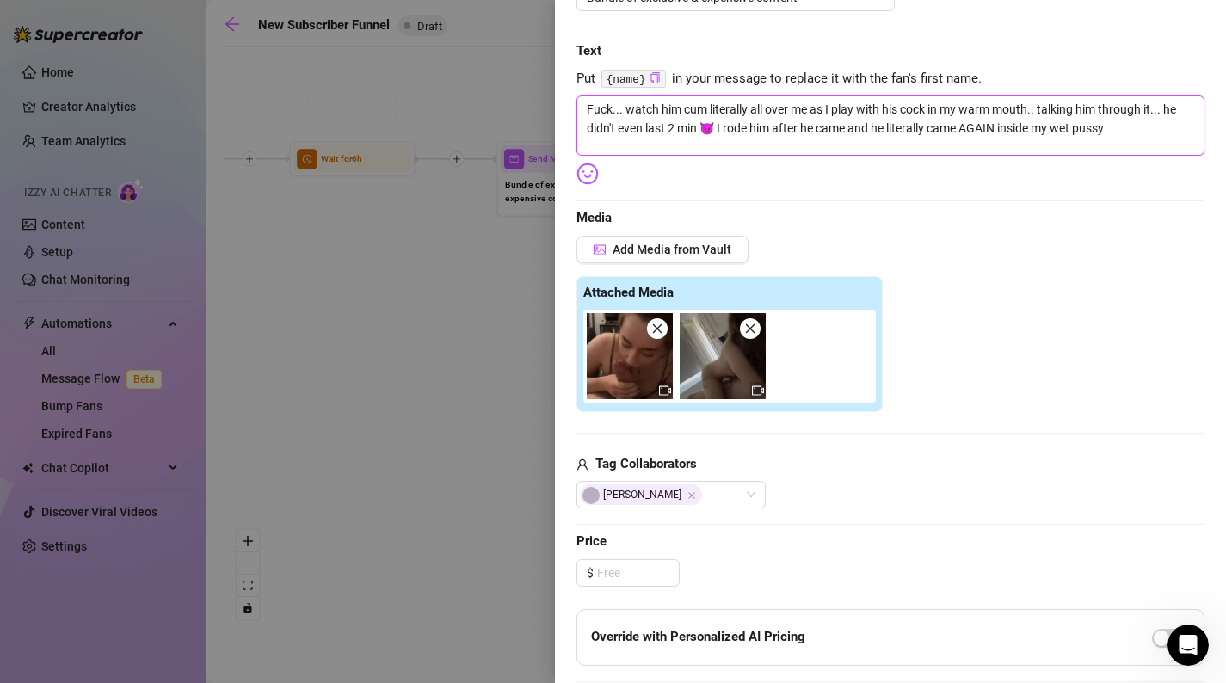
scroll to position [236, 0]
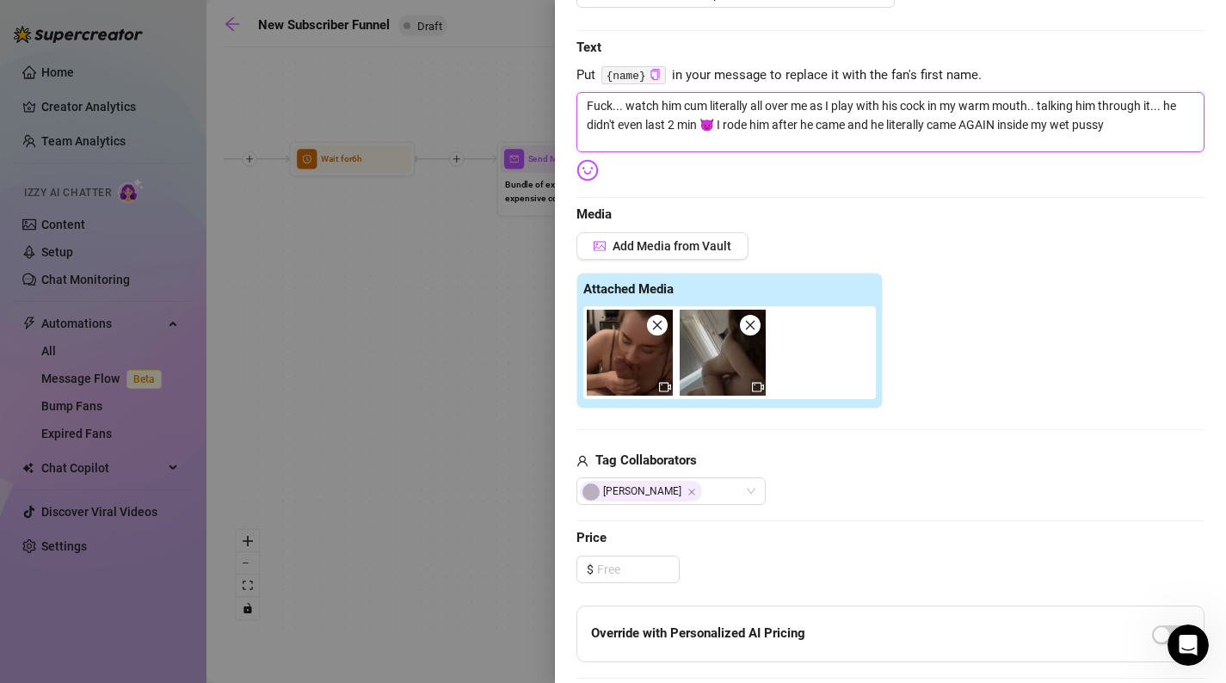
click at [1110, 116] on textarea "Fuck... watch him cum literally all over me as I play with his cock in my warm …" at bounding box center [891, 122] width 628 height 60
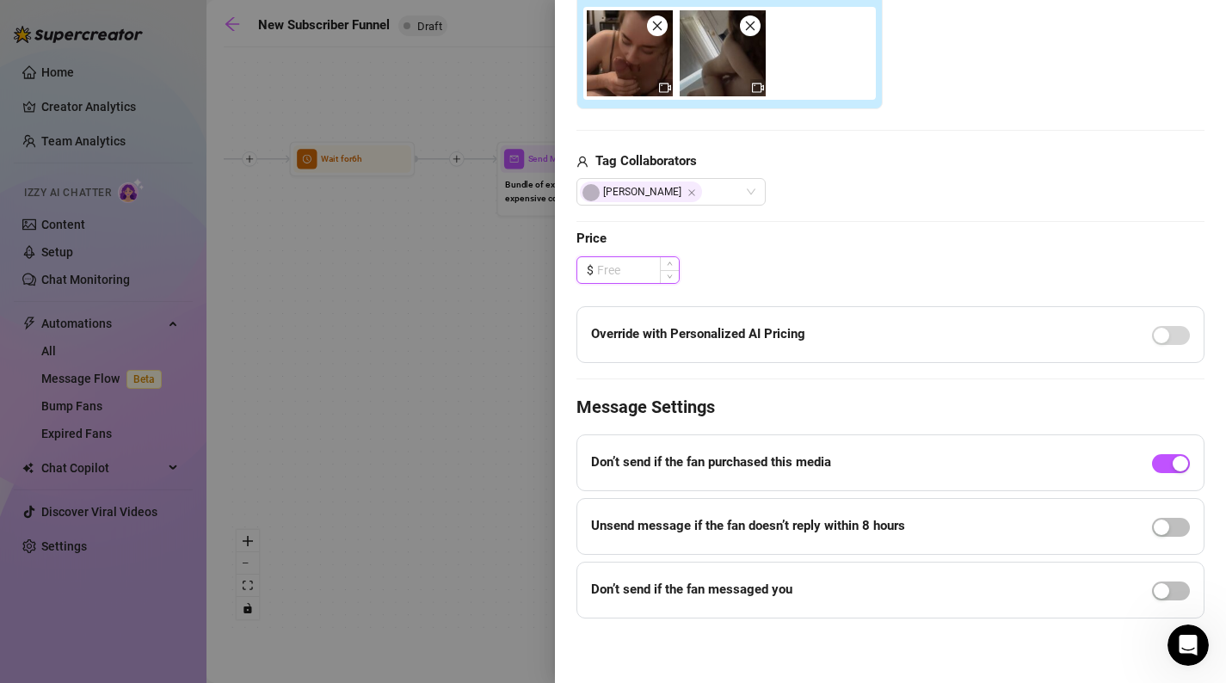
click at [645, 275] on input at bounding box center [638, 270] width 82 height 26
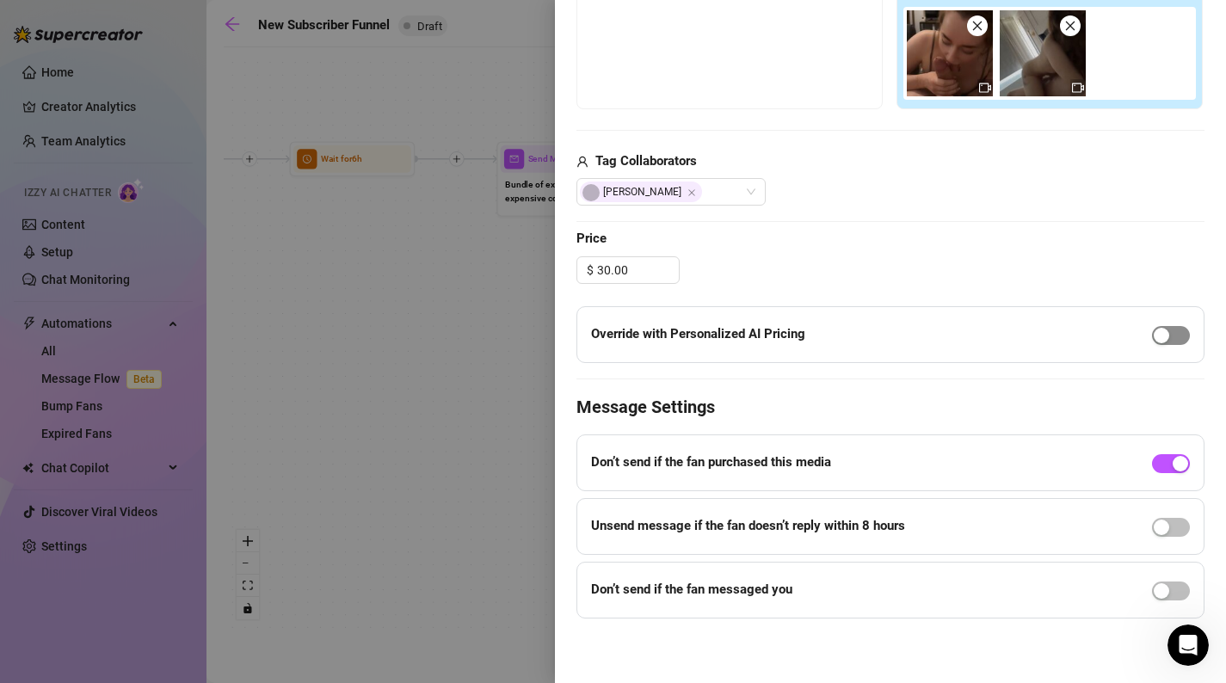
click at [1170, 336] on span "button" at bounding box center [1171, 335] width 38 height 19
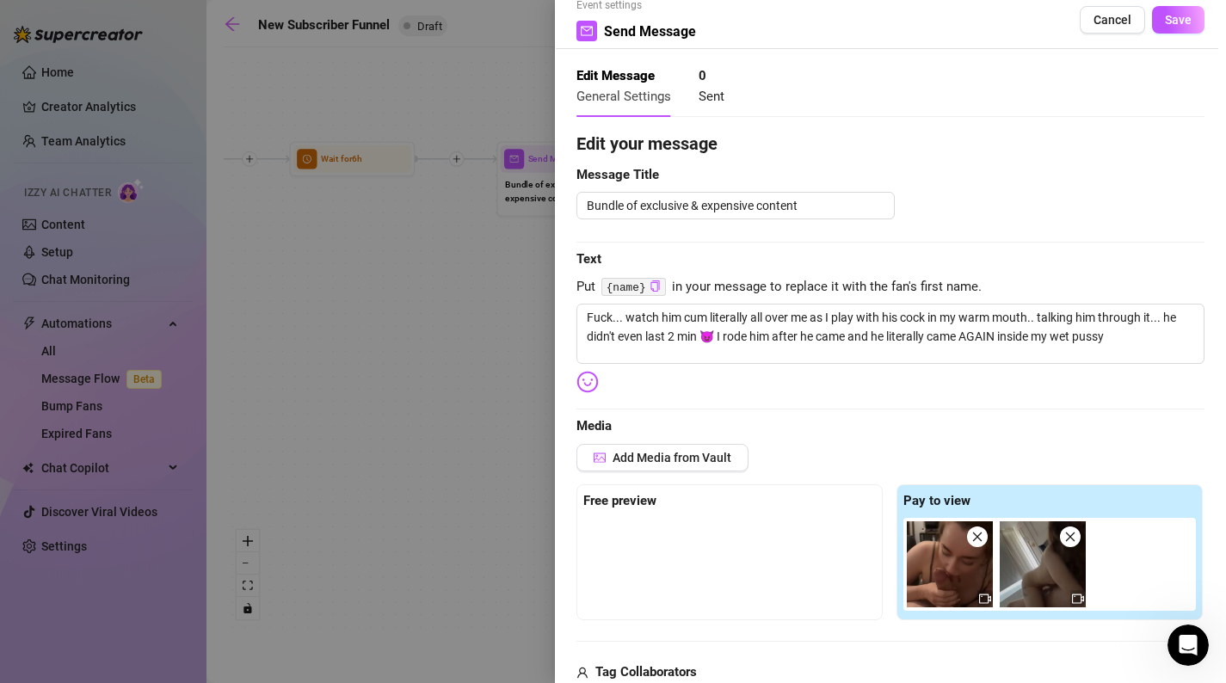
scroll to position [0, 0]
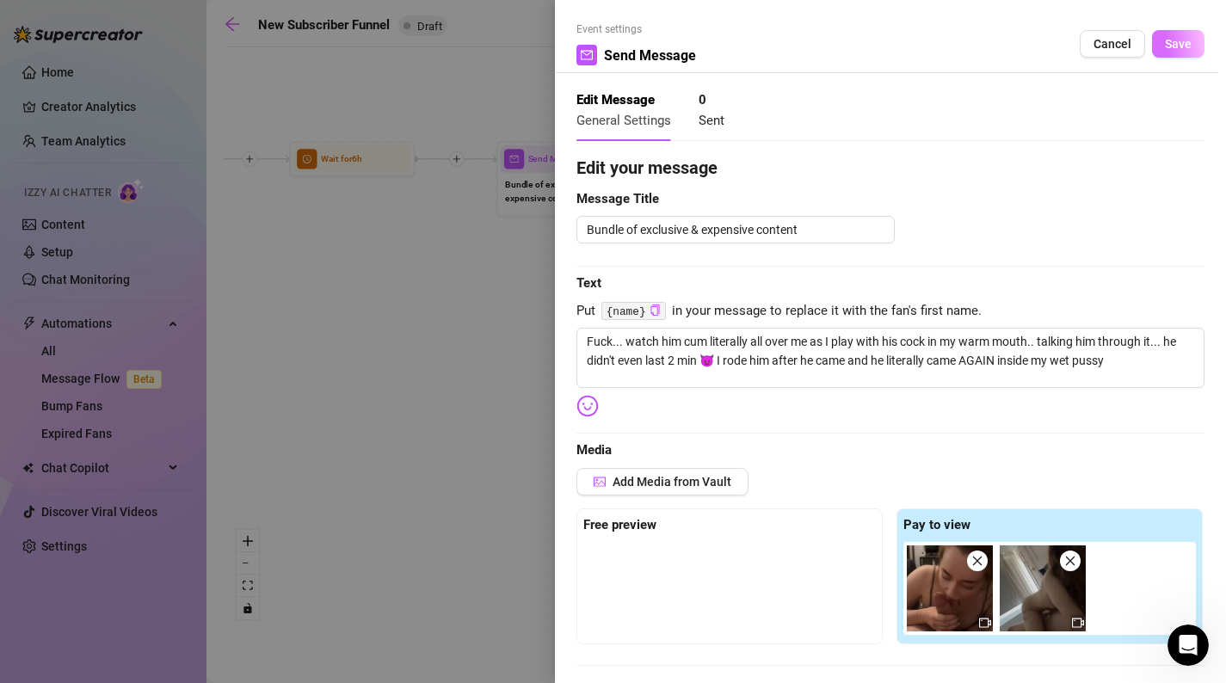
click at [1178, 44] on span "Save" at bounding box center [1178, 44] width 27 height 14
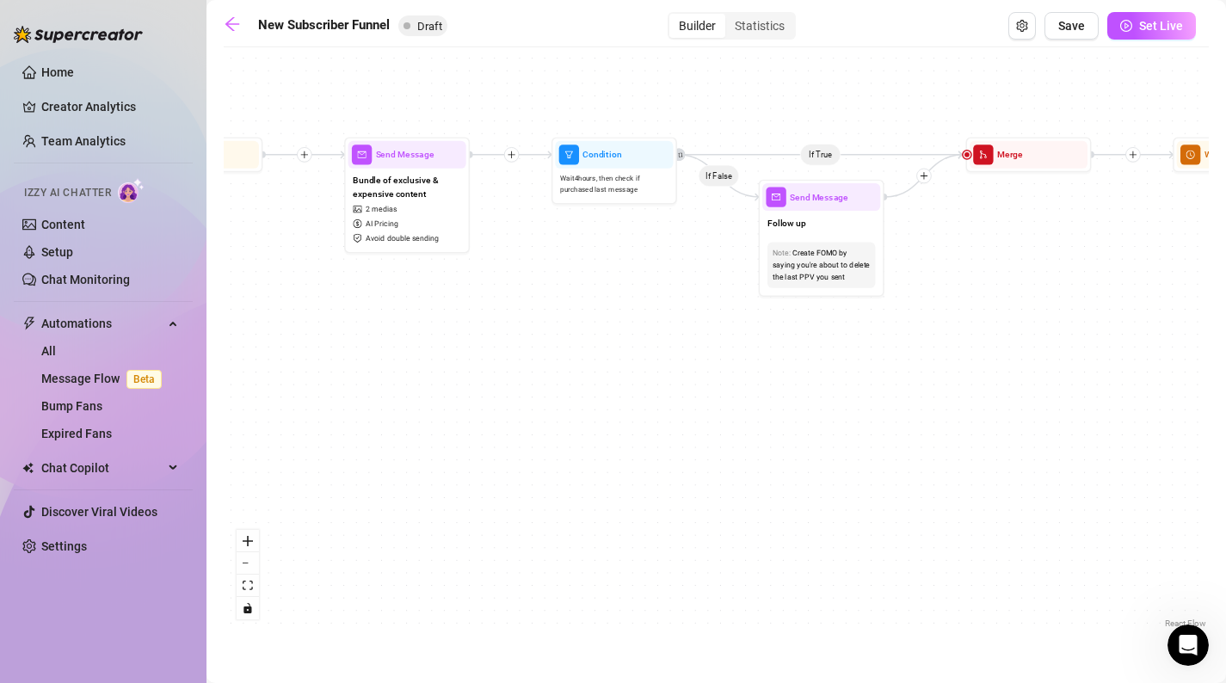
drag, startPoint x: 1015, startPoint y: 356, endPoint x: 861, endPoint y: 351, distance: 154.1
click at [861, 351] on div "If True If False If True If False If True If False If True If False Merge Merge…" at bounding box center [716, 344] width 985 height 577
click at [836, 207] on div "Send Message" at bounding box center [820, 196] width 118 height 28
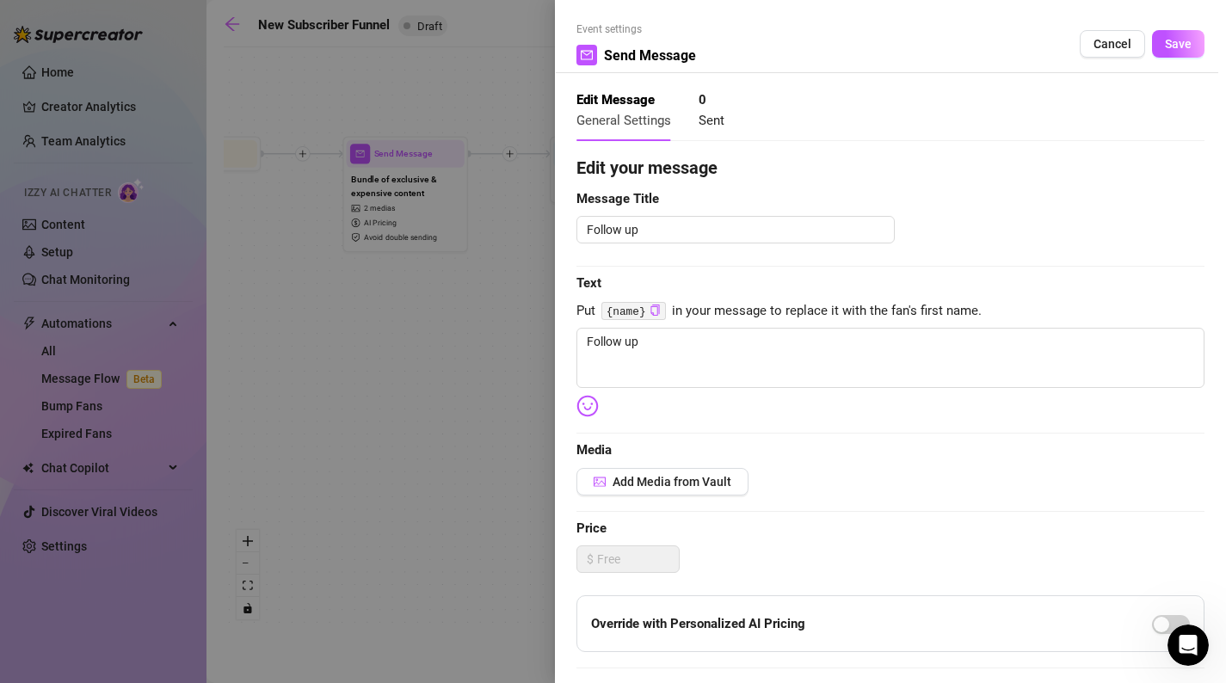
click at [466, 347] on div at bounding box center [613, 341] width 1226 height 683
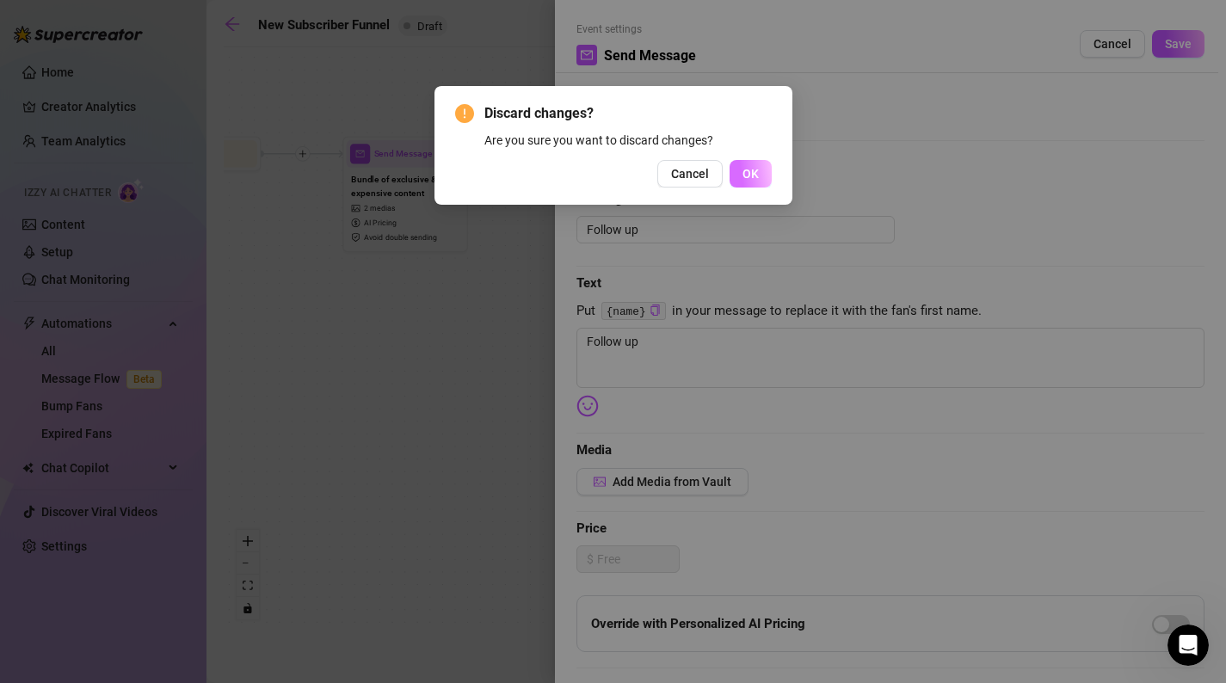
click at [741, 170] on button "OK" at bounding box center [751, 174] width 42 height 28
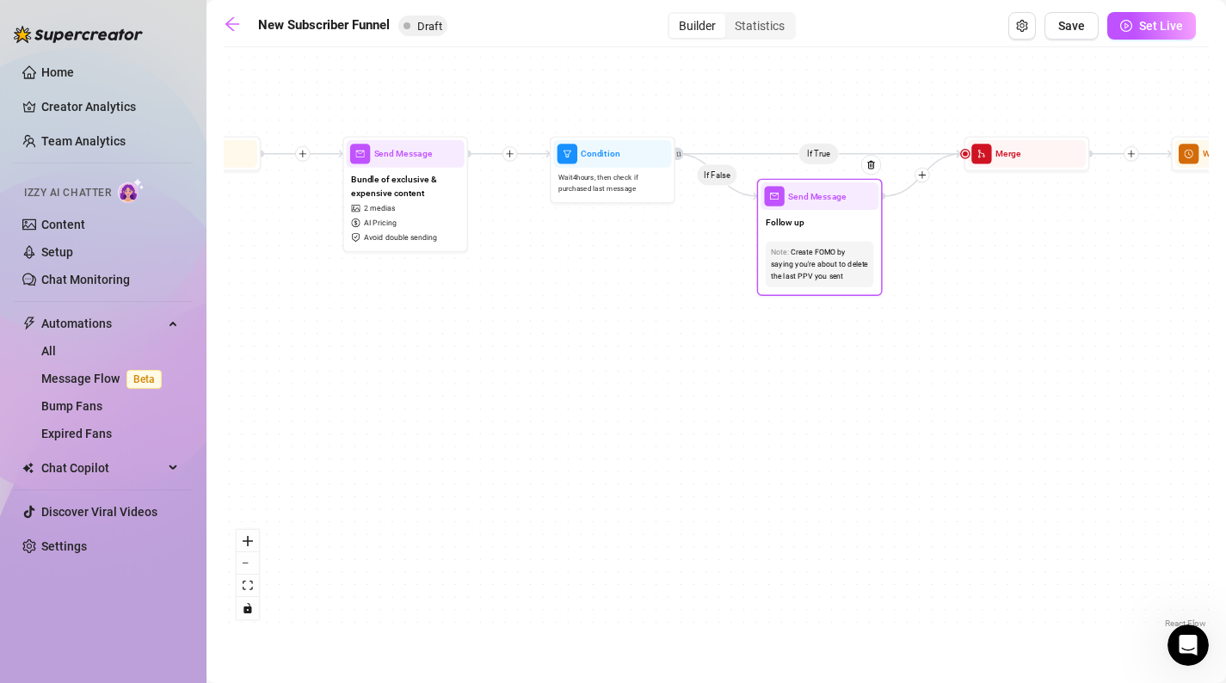
click at [835, 232] on div "Follow up" at bounding box center [820, 223] width 118 height 27
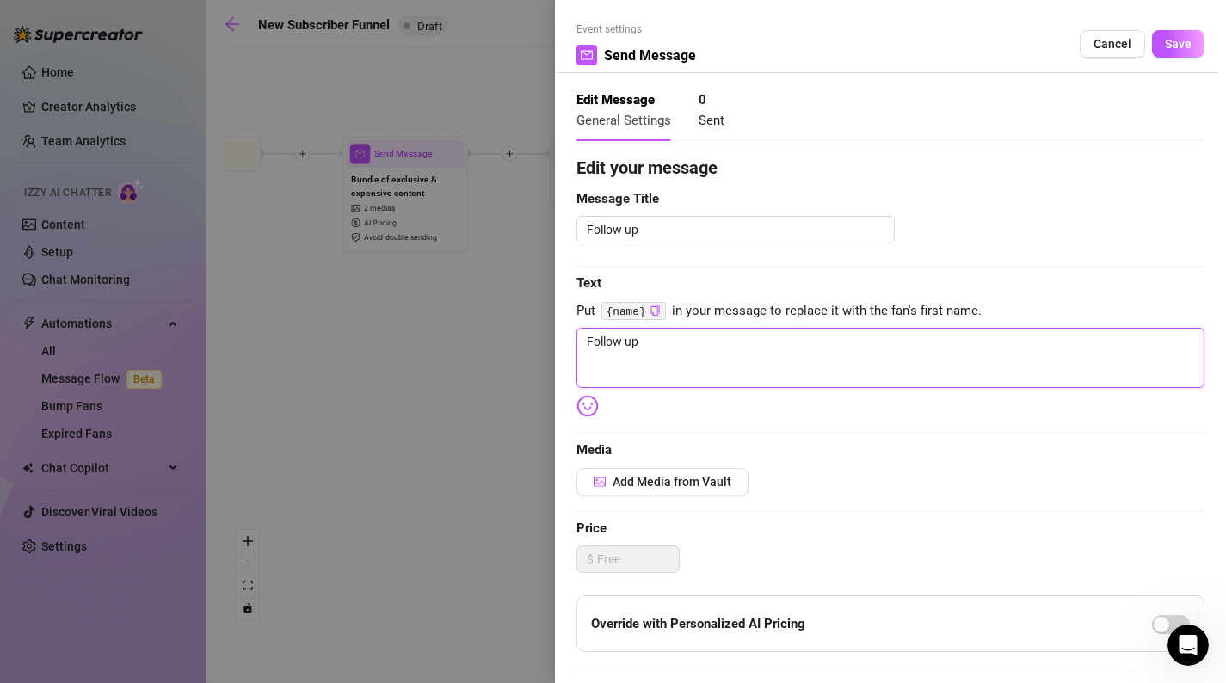
drag, startPoint x: 764, startPoint y: 372, endPoint x: 558, endPoint y: 341, distance: 208.8
click at [558, 341] on div "Event settings Send Message Cancel Save Edit Message General Settings 0 Sent Ed…" at bounding box center [890, 341] width 671 height 683
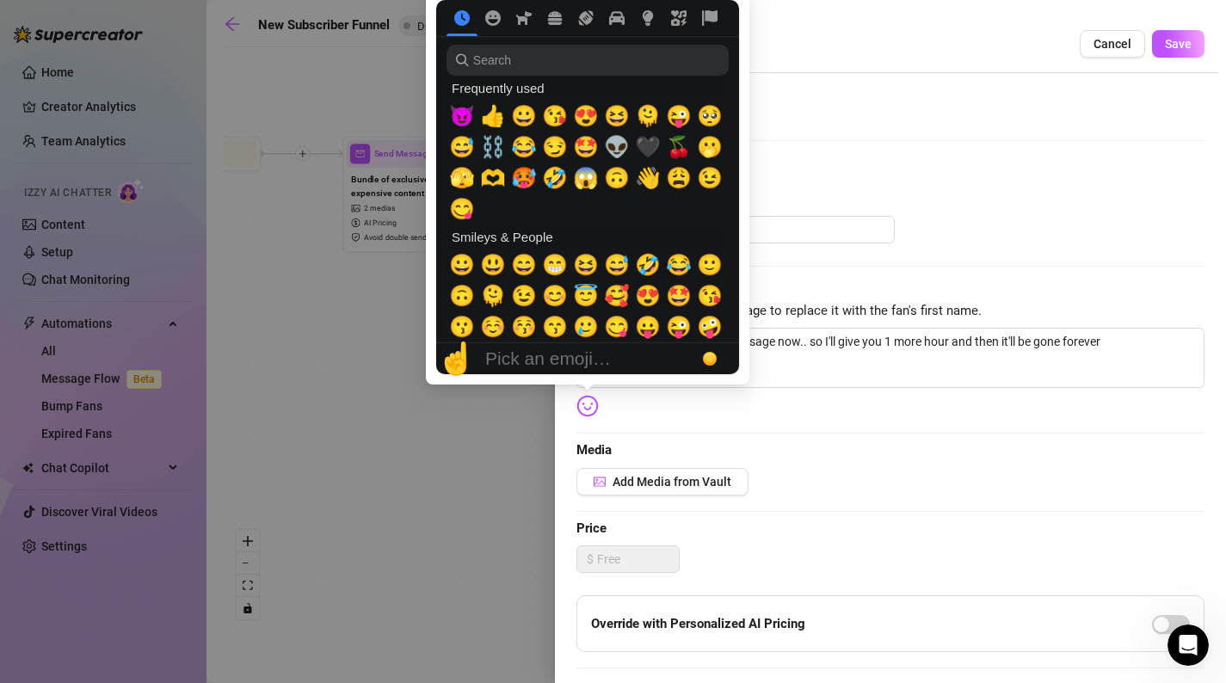
click at [579, 404] on img at bounding box center [588, 406] width 22 height 22
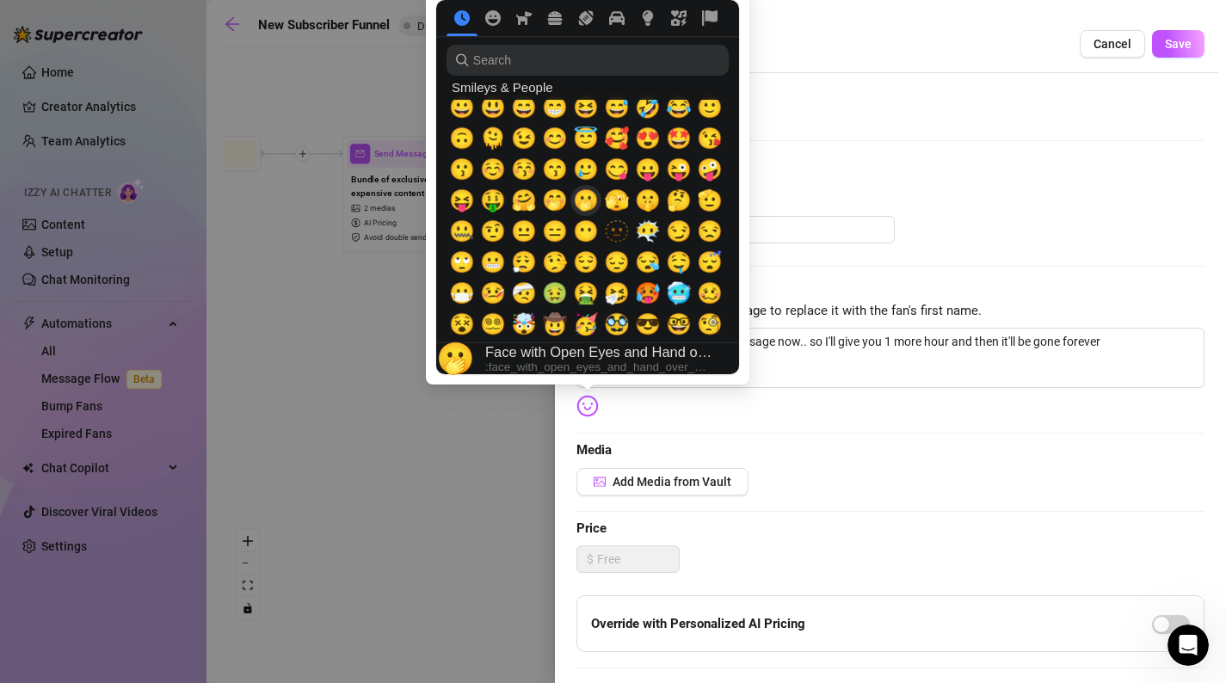
scroll to position [170, 0]
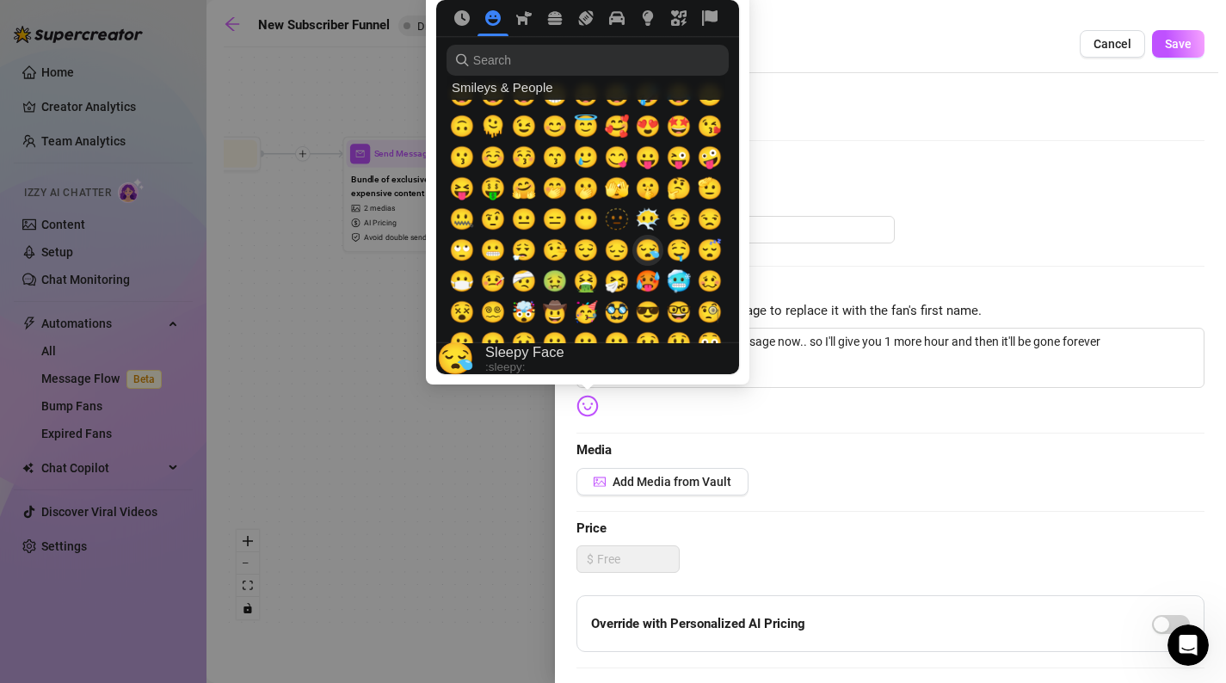
click at [649, 250] on span "😪" at bounding box center [648, 250] width 26 height 24
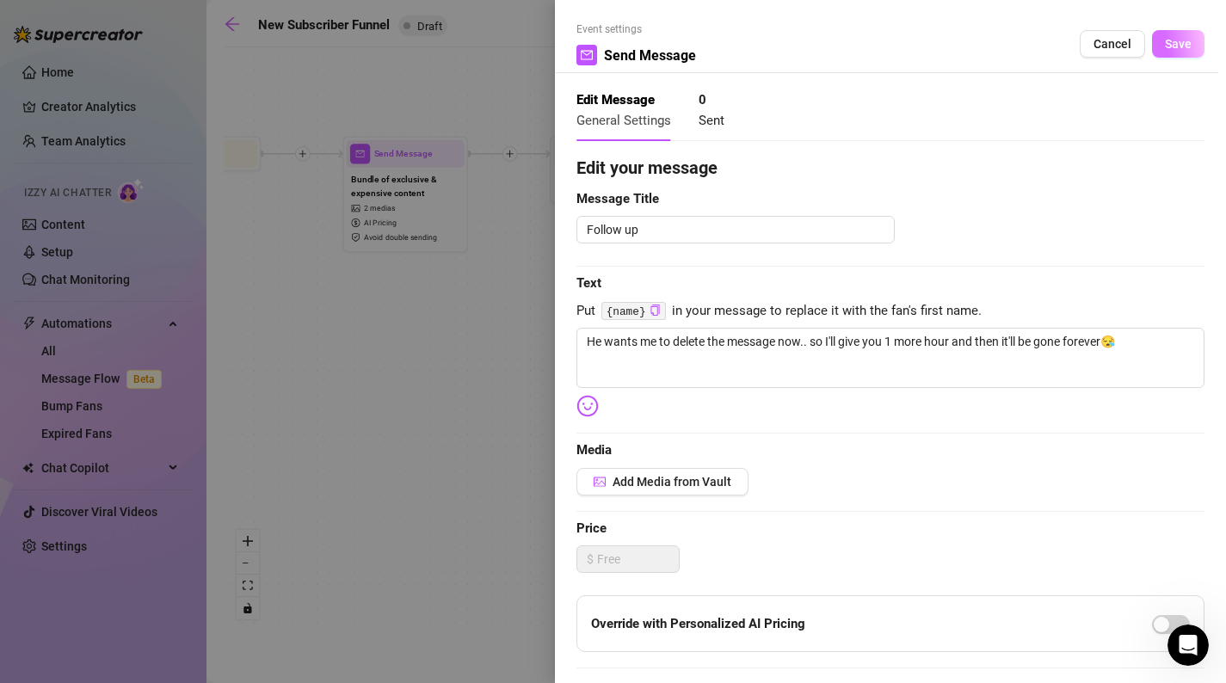
click at [1194, 42] on button "Save" at bounding box center [1178, 44] width 52 height 28
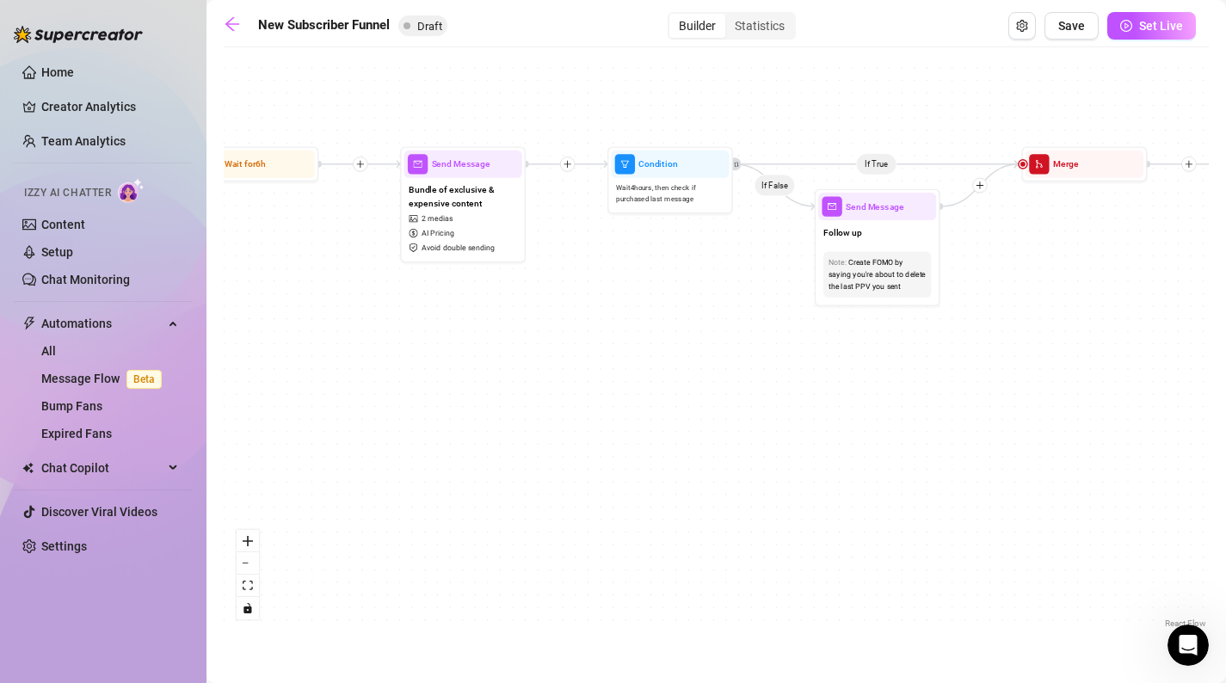
drag, startPoint x: 590, startPoint y: 325, endPoint x: 659, endPoint y: 333, distance: 69.3
click at [659, 336] on div "If True If False If True If False If True If False If True If False Merge Merge…" at bounding box center [716, 344] width 985 height 577
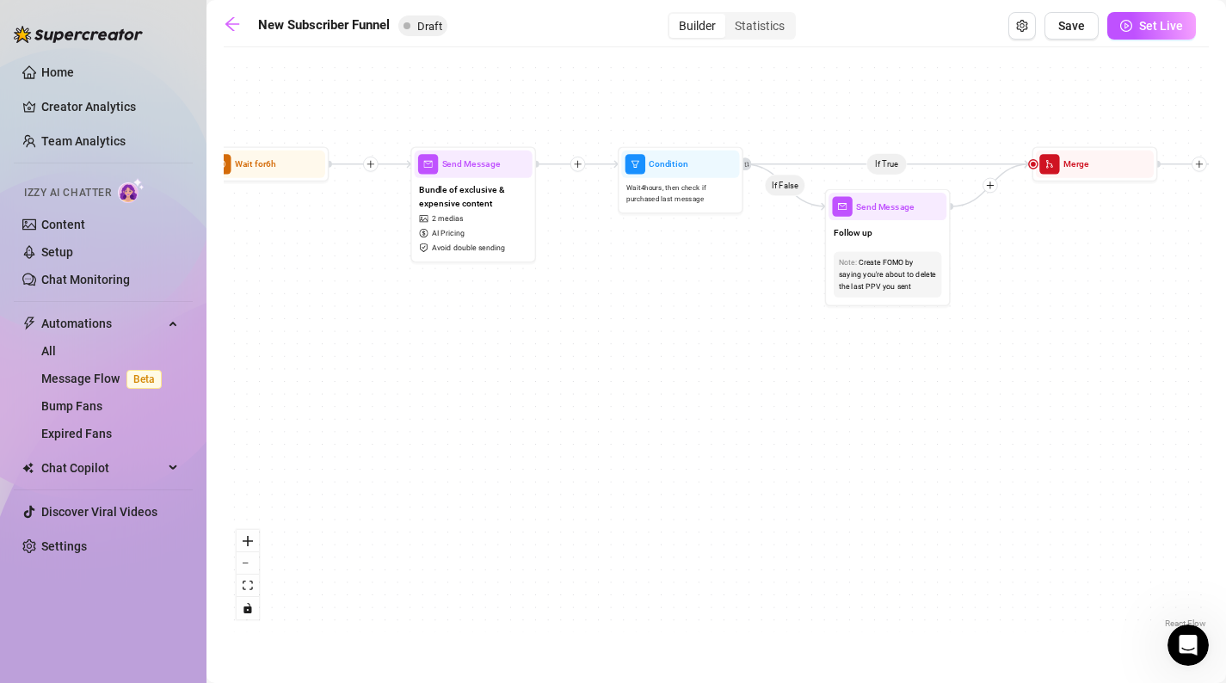
drag, startPoint x: 1108, startPoint y: 281, endPoint x: 662, endPoint y: 290, distance: 445.9
click at [662, 290] on div "If True If False If True If False If True If False If True If False Merge Merge…" at bounding box center [716, 344] width 985 height 577
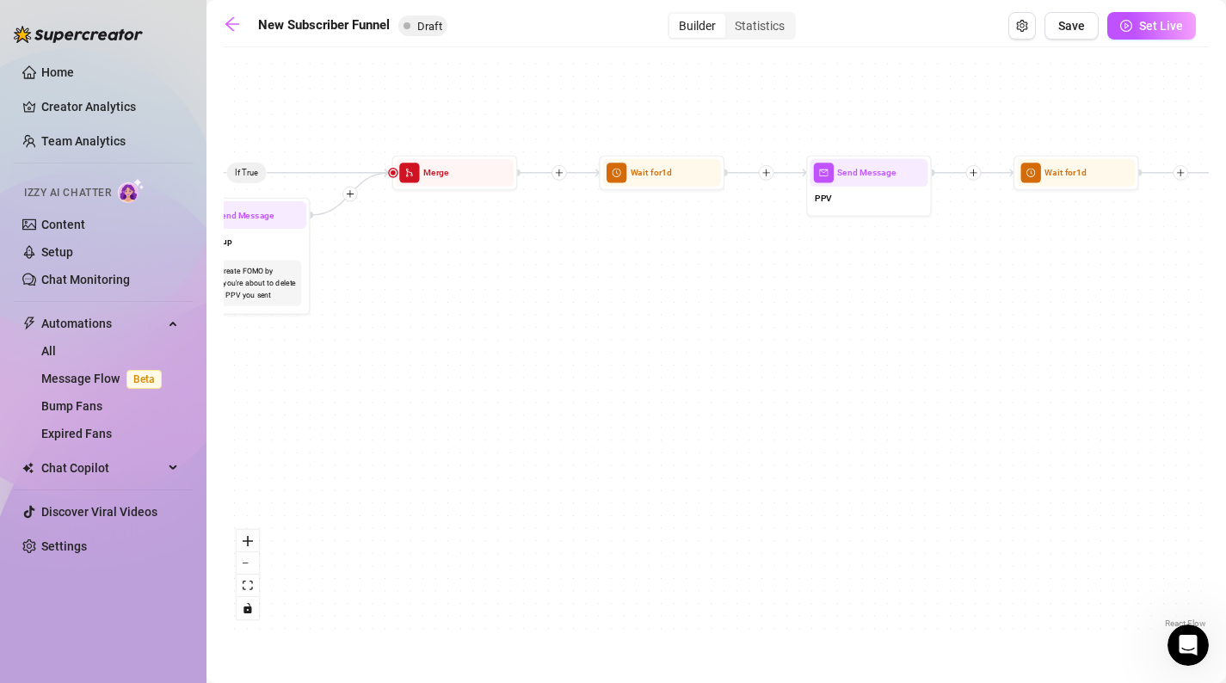
drag, startPoint x: 761, startPoint y: 260, endPoint x: 401, endPoint y: 256, distance: 359.7
click at [402, 257] on div "If True If False If True If False If True If False If True If False Merge Merge…" at bounding box center [716, 344] width 985 height 577
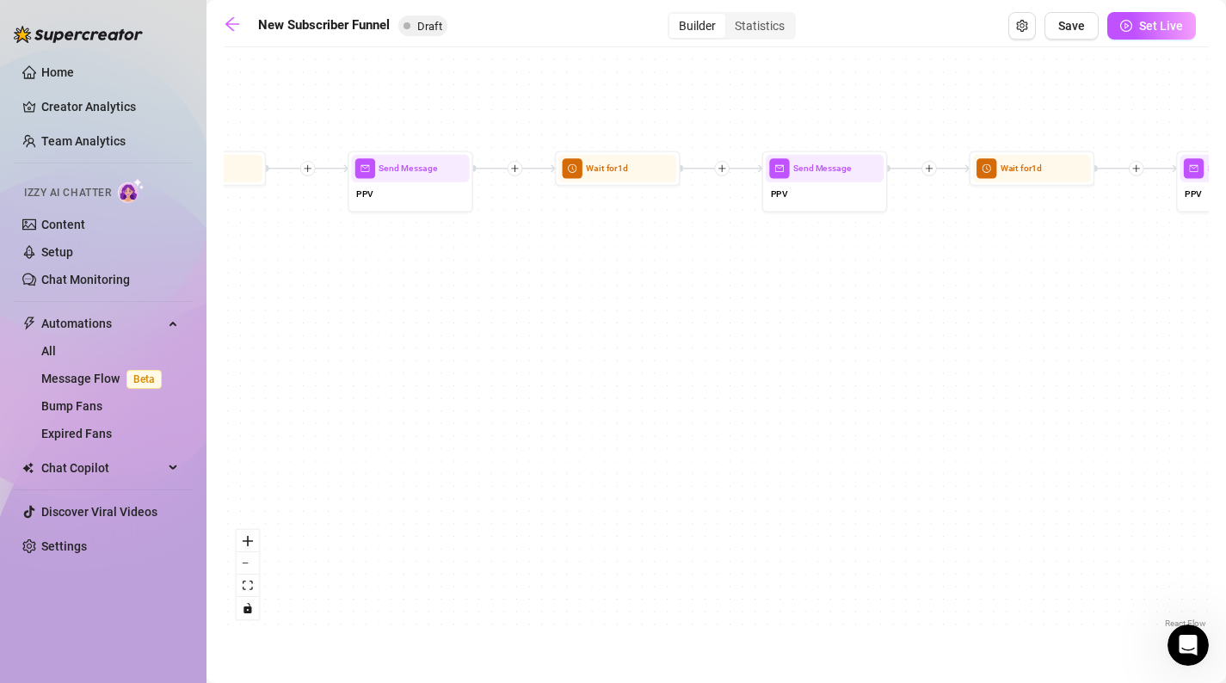
drag, startPoint x: 900, startPoint y: 299, endPoint x: 619, endPoint y: 294, distance: 281.5
click at [619, 296] on div "If True If False If True If False If True If False If True If False Merge Merge…" at bounding box center [716, 344] width 985 height 577
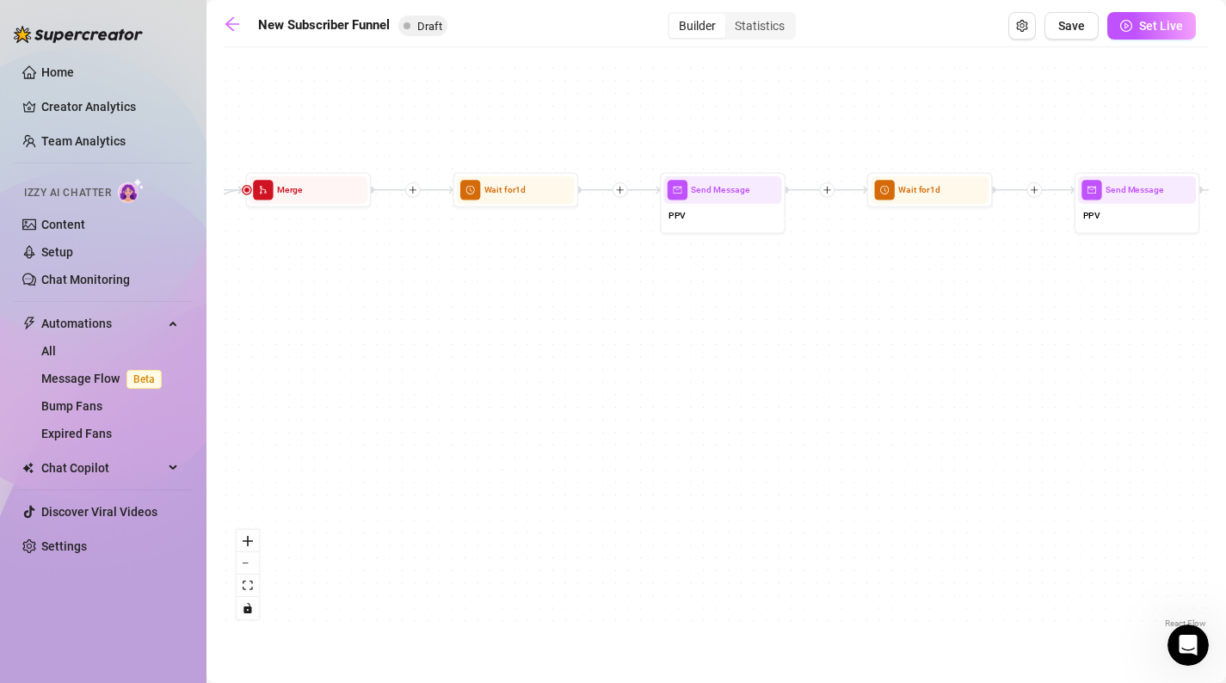
drag, startPoint x: 397, startPoint y: 338, endPoint x: 733, endPoint y: 367, distance: 337.7
click at [733, 367] on div "If True If False If True If False If True If False If True If False Merge Merge…" at bounding box center [716, 344] width 985 height 577
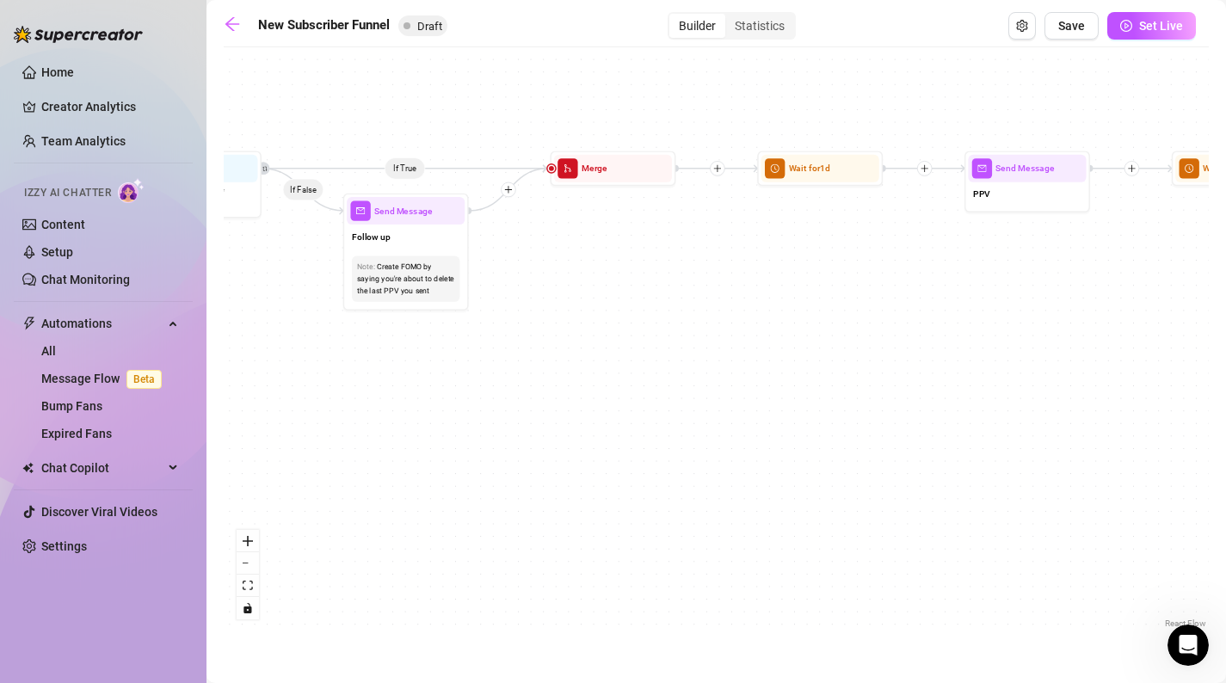
drag, startPoint x: 250, startPoint y: 386, endPoint x: 684, endPoint y: 334, distance: 437.6
click at [684, 334] on div "If True If False If True If False If True If False If True If False Merge Merge…" at bounding box center [716, 344] width 985 height 577
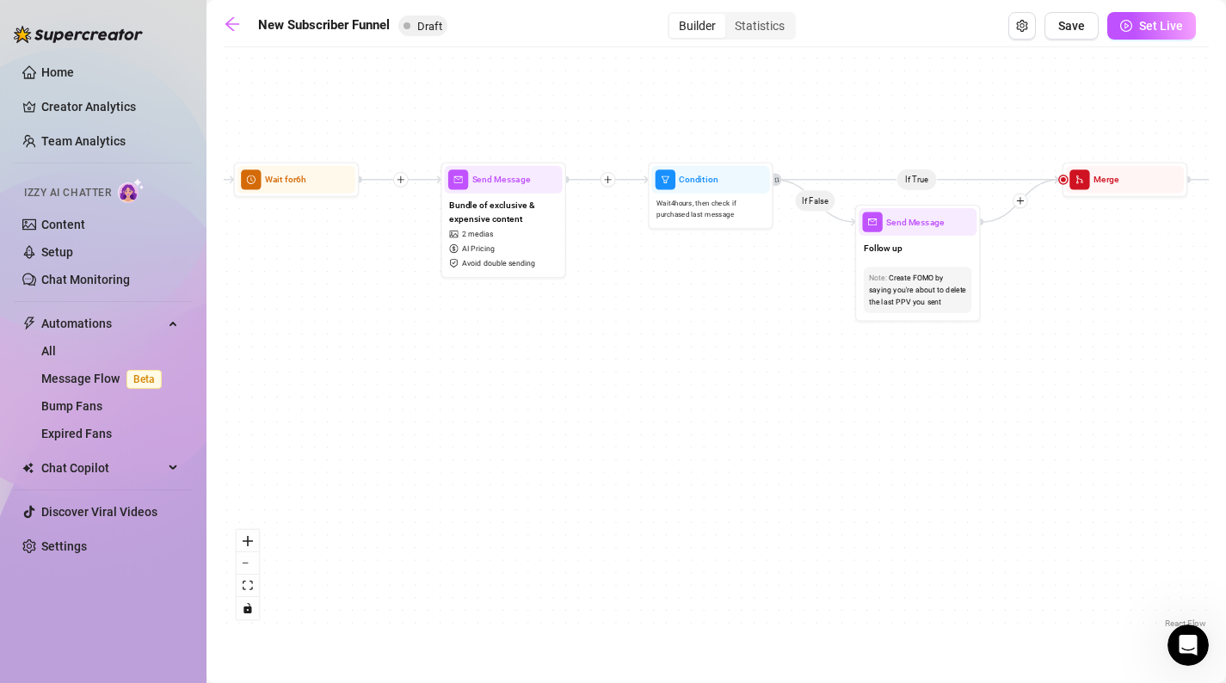
drag, startPoint x: 381, startPoint y: 298, endPoint x: 739, endPoint y: 335, distance: 359.9
click at [739, 336] on div "If True If False If True If False If True If False If True If False Merge Merge…" at bounding box center [716, 344] width 985 height 577
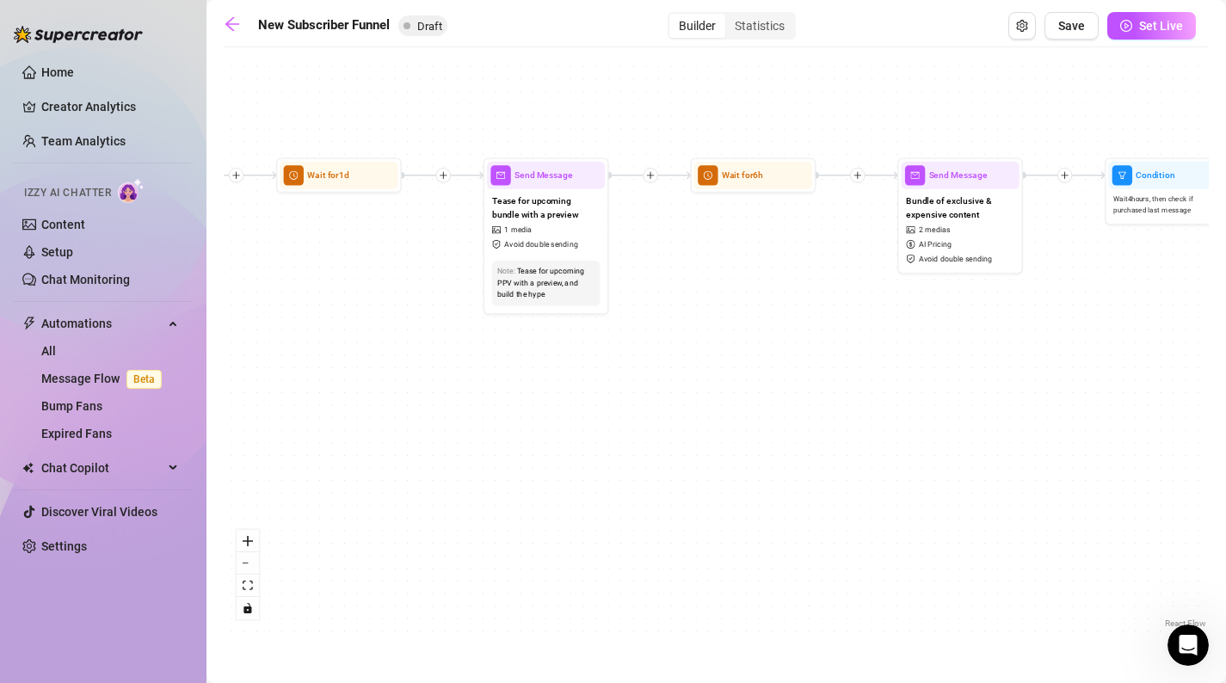
drag, startPoint x: 372, startPoint y: 343, endPoint x: 856, endPoint y: 336, distance: 484.6
click at [856, 336] on div "If True If False If True If False If True If False If True If False Merge Merge…" at bounding box center [716, 344] width 985 height 577
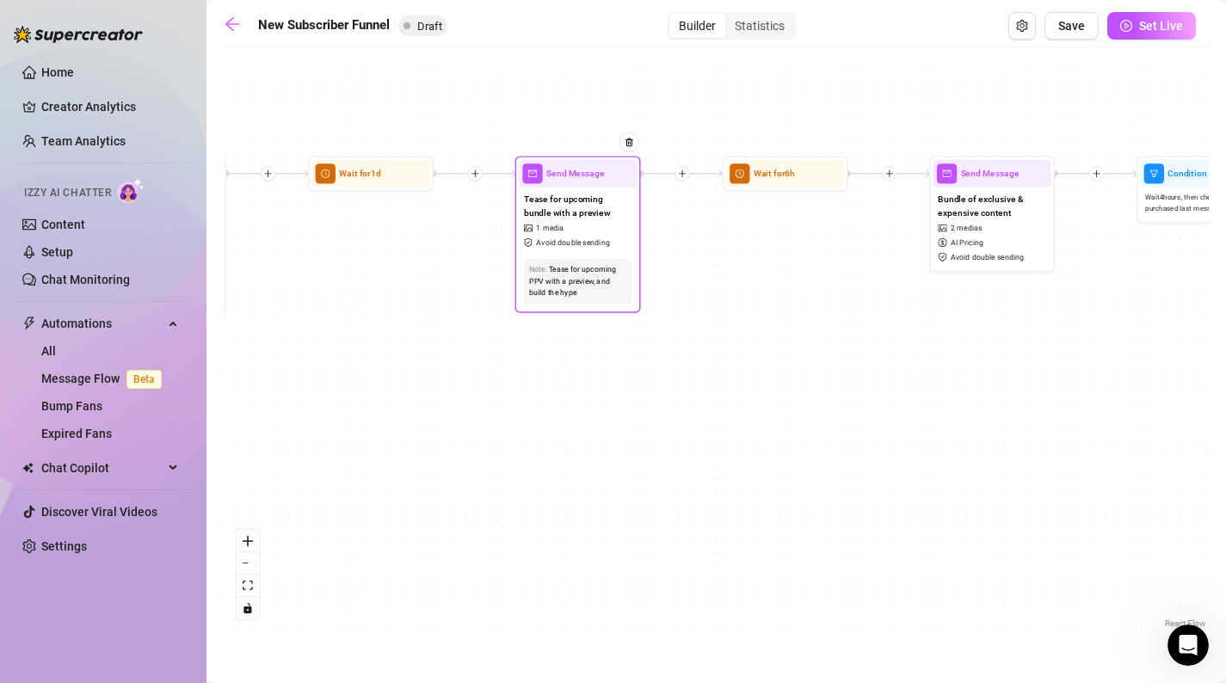
click at [585, 243] on span "Avoid double sending" at bounding box center [572, 243] width 73 height 12
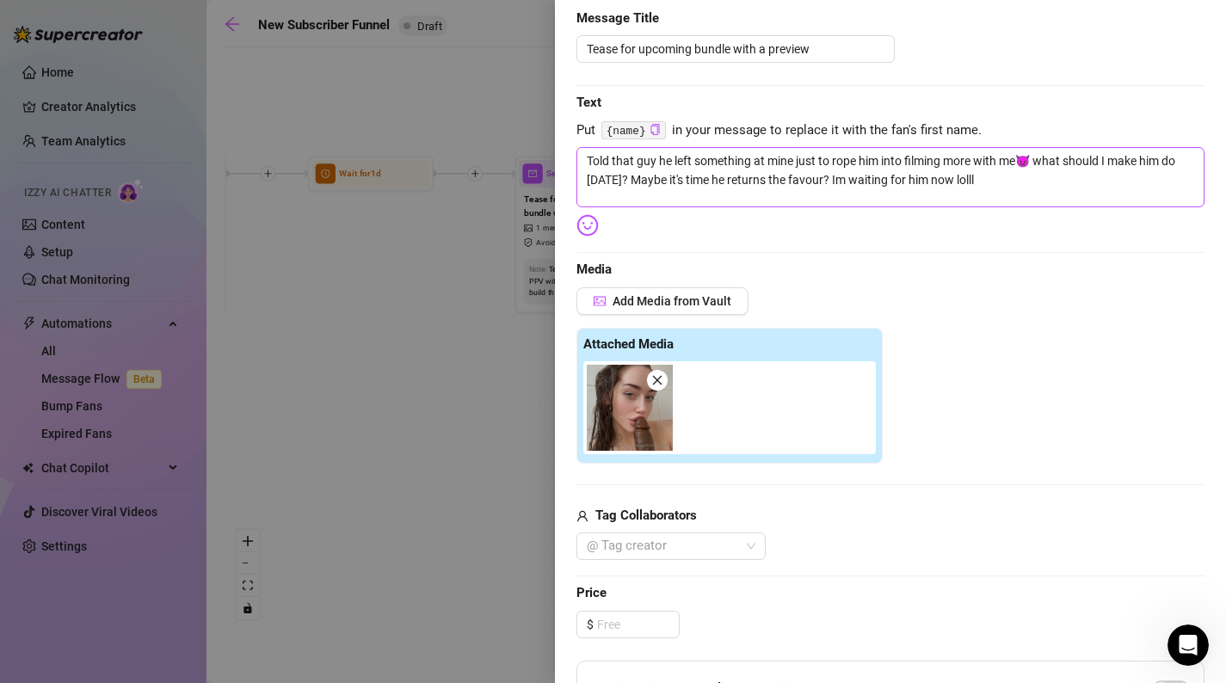
scroll to position [173, 0]
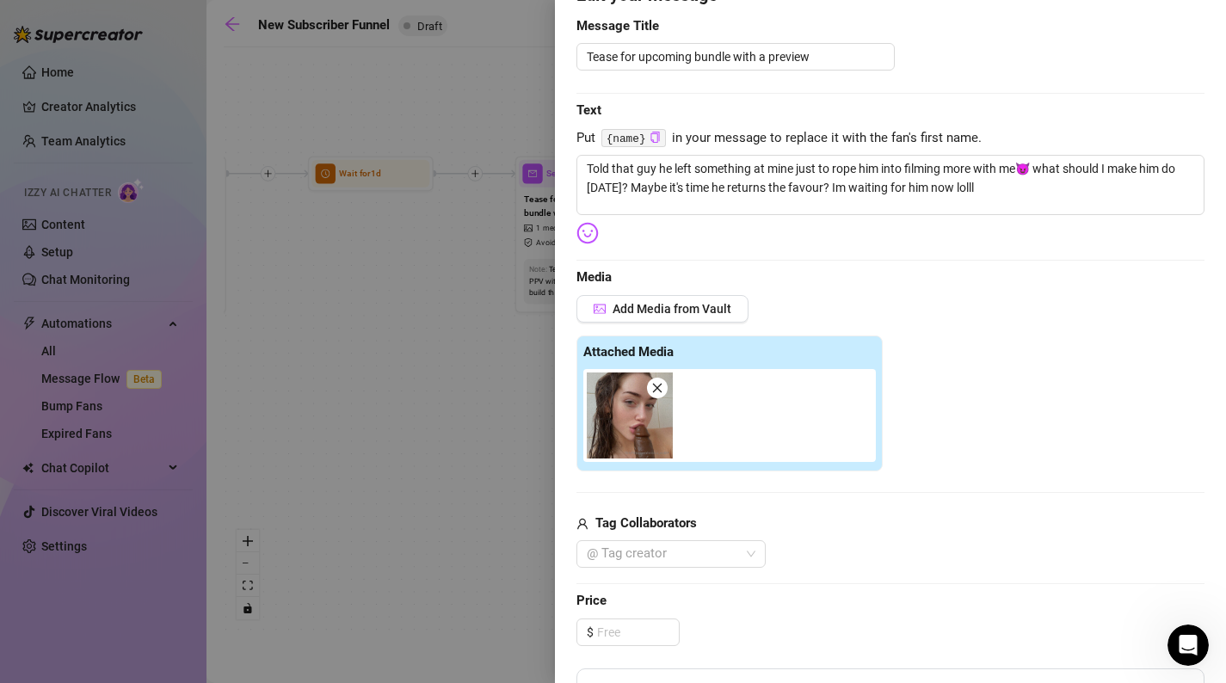
click at [423, 441] on div at bounding box center [613, 341] width 1226 height 683
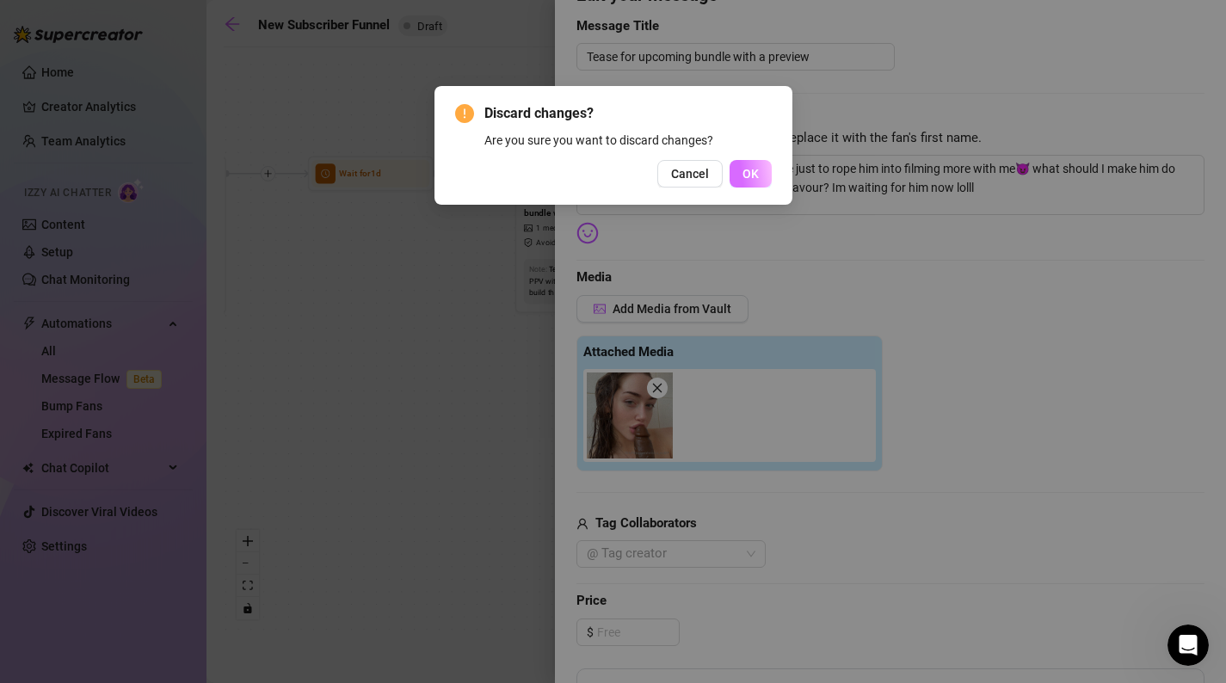
click at [762, 168] on button "OK" at bounding box center [751, 174] width 42 height 28
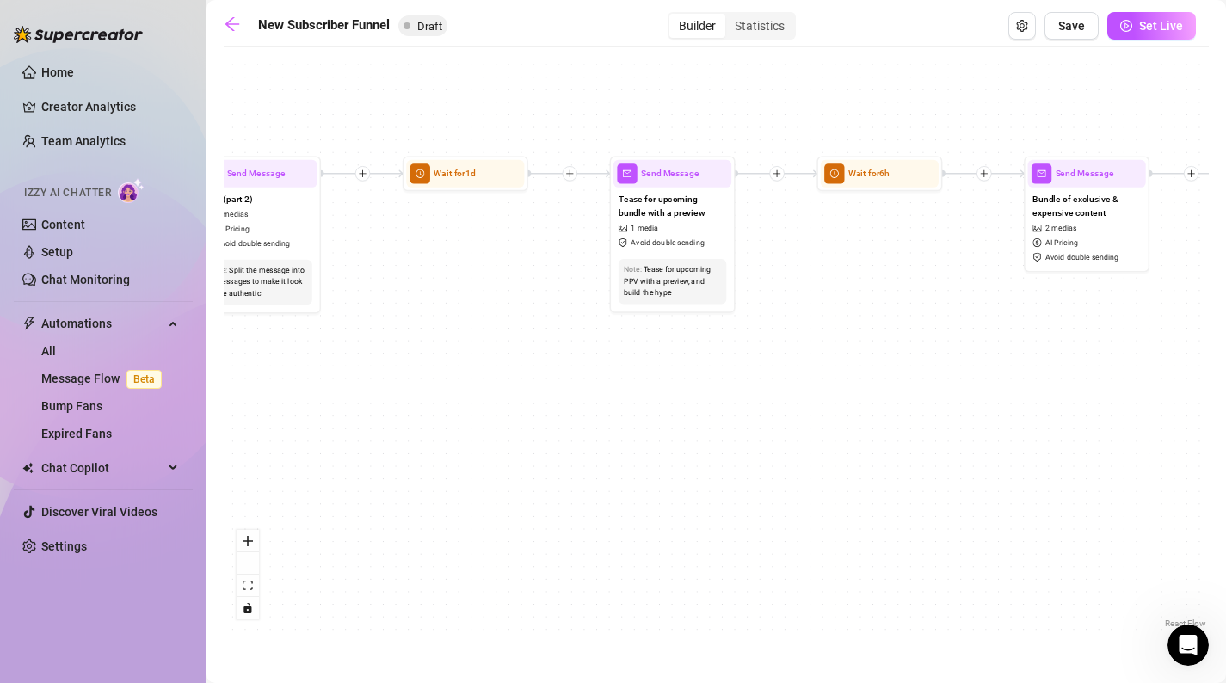
drag, startPoint x: 629, startPoint y: 398, endPoint x: 942, endPoint y: 397, distance: 313.2
click at [942, 398] on div "If True If False If True If False If True If False If True If False Merge Merge…" at bounding box center [716, 344] width 985 height 577
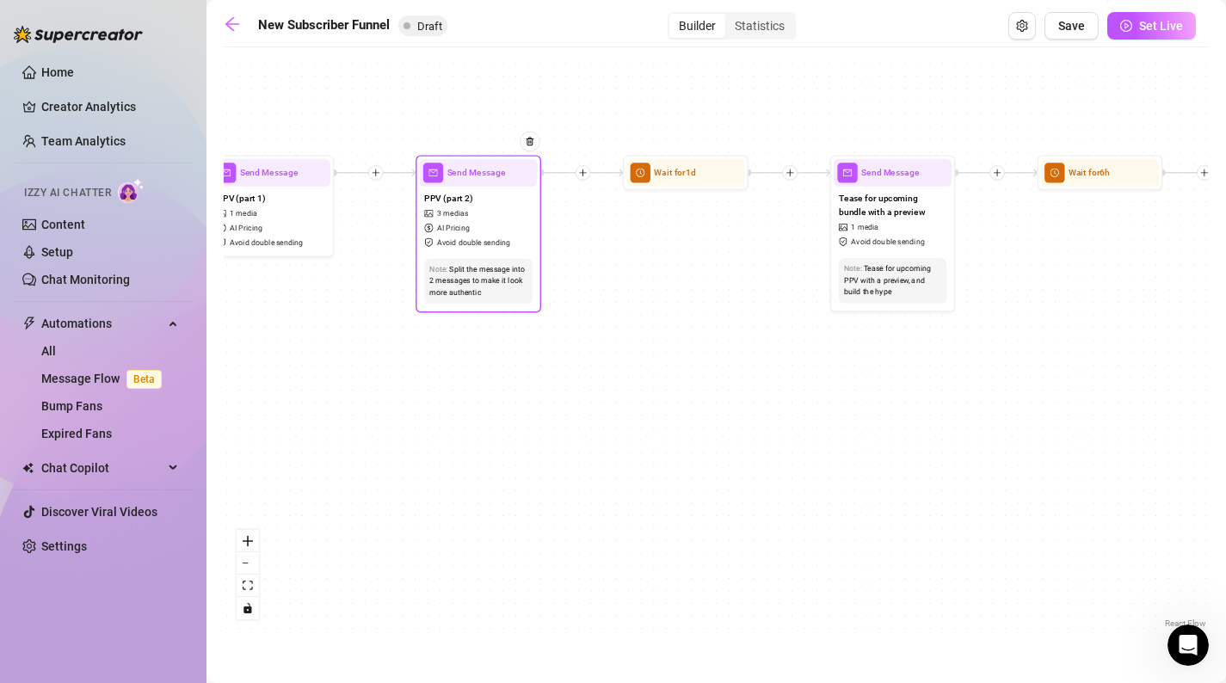
click at [485, 241] on span "Avoid double sending" at bounding box center [473, 243] width 73 height 12
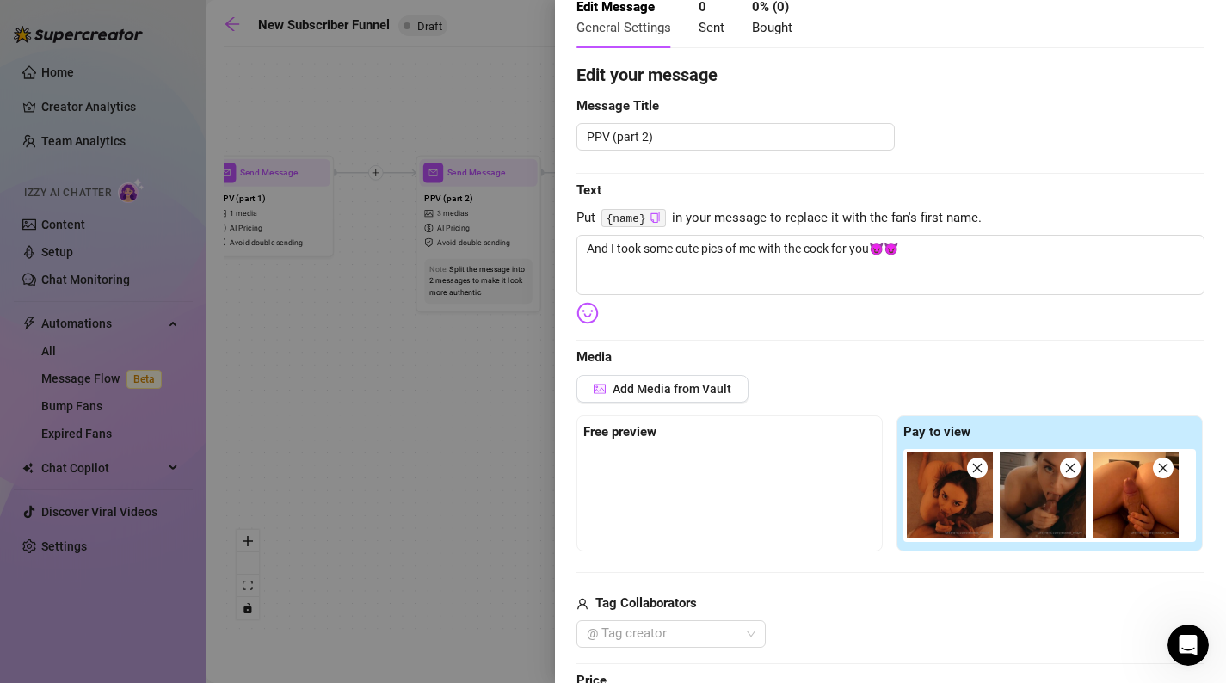
scroll to position [115, 0]
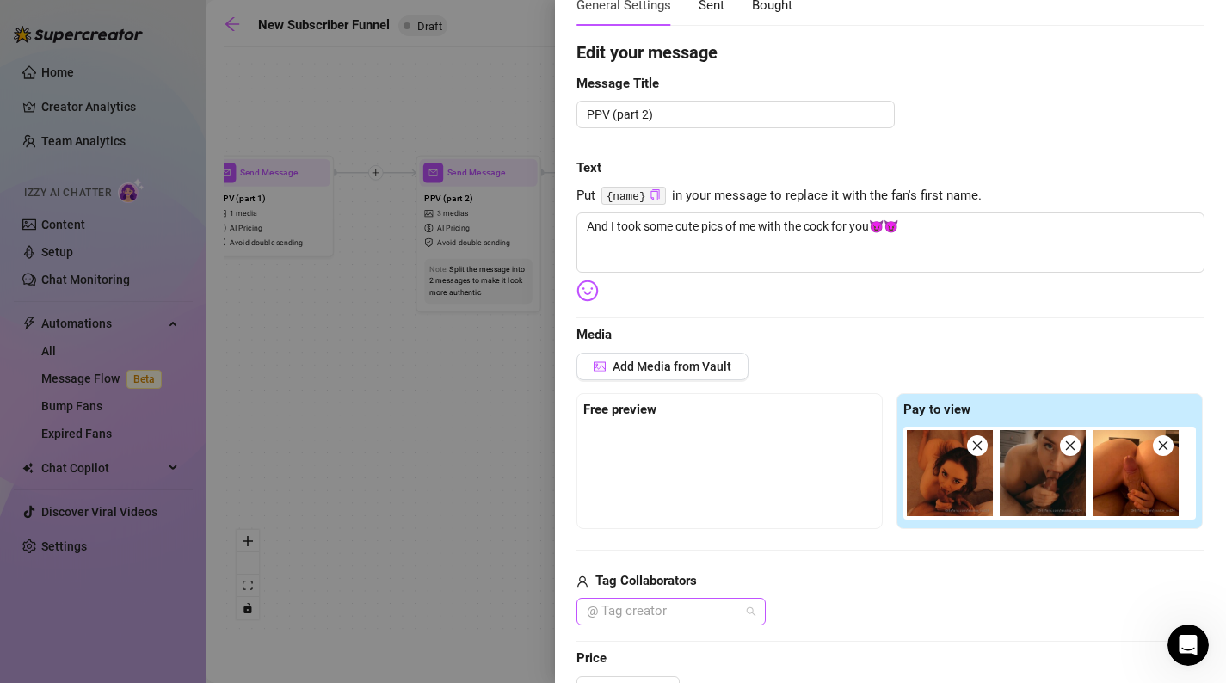
click at [721, 615] on div at bounding box center [662, 612] width 164 height 24
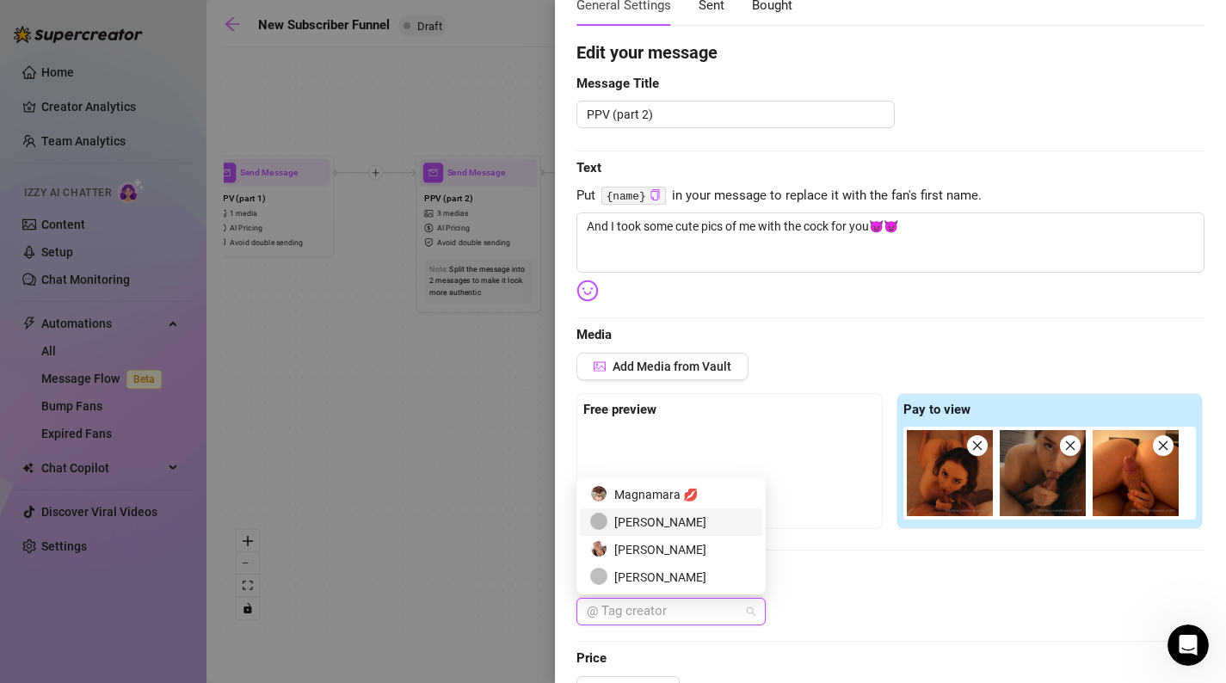
click at [715, 526] on div "[PERSON_NAME]" at bounding box center [671, 522] width 162 height 19
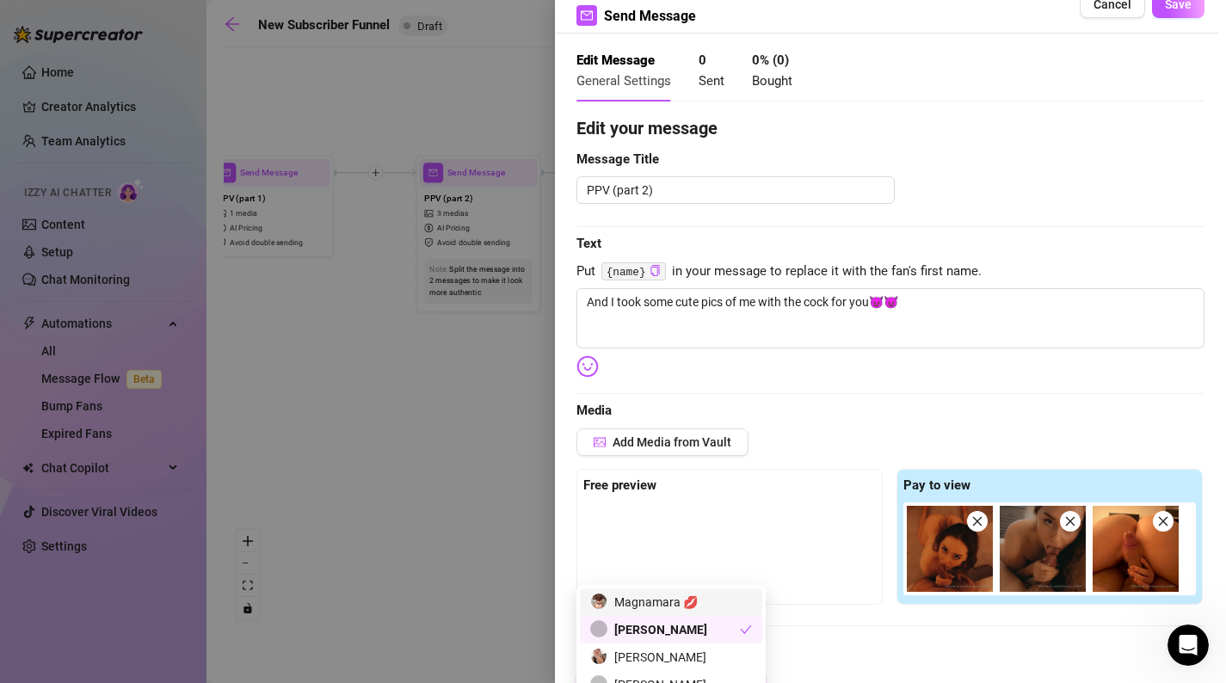
scroll to position [0, 0]
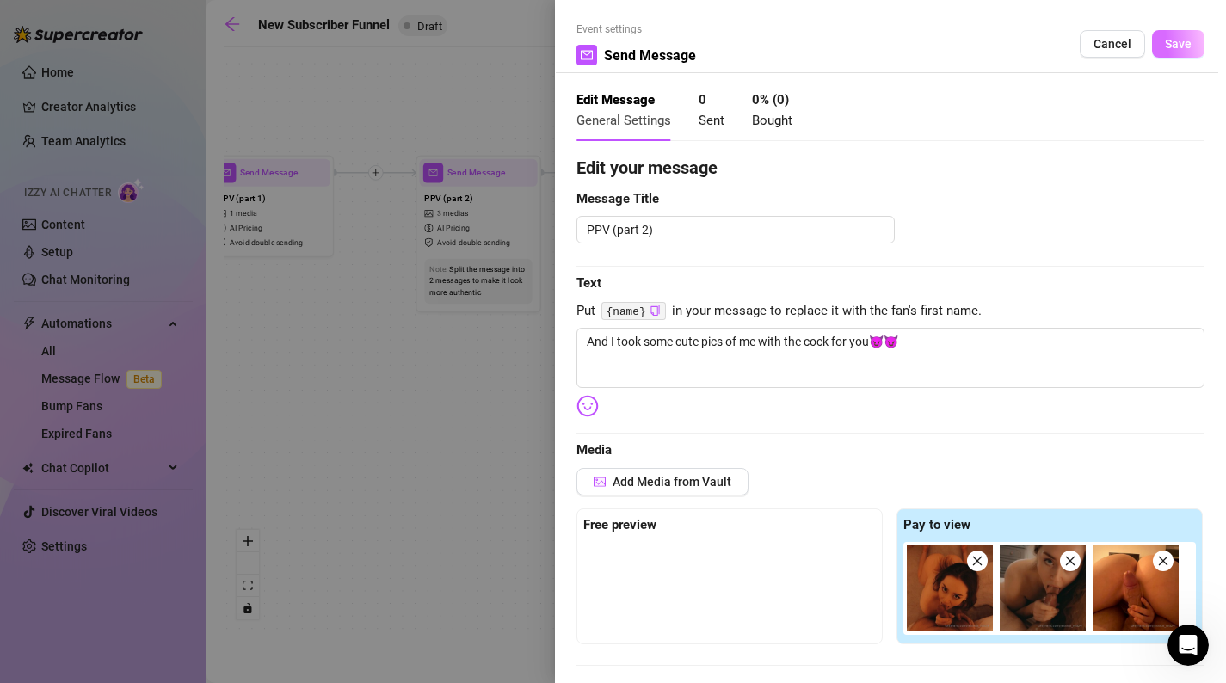
click at [1183, 44] on span "Save" at bounding box center [1178, 44] width 27 height 14
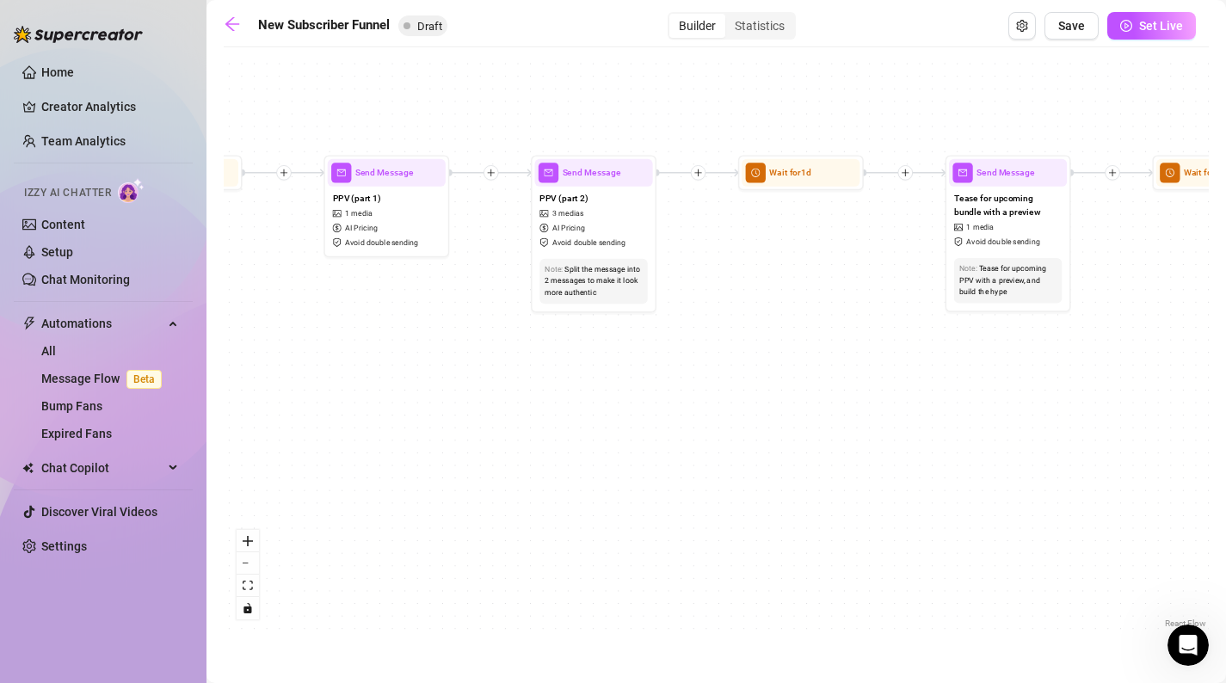
drag, startPoint x: 470, startPoint y: 400, endPoint x: 821, endPoint y: 403, distance: 351.1
click at [821, 403] on div "If True If False If True If False If True If False If True If False Merge Merge…" at bounding box center [716, 344] width 985 height 577
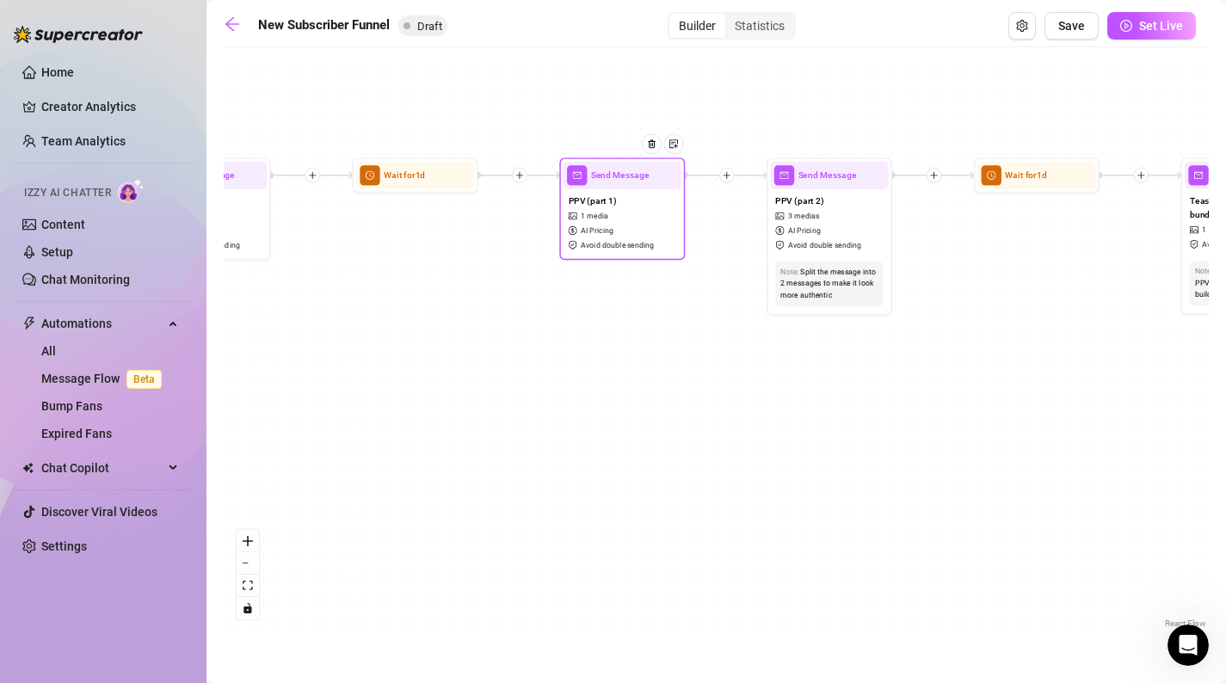
click at [647, 225] on div "PPV (part 1) 1 media AI Pricing Avoid double sending" at bounding box center [623, 222] width 118 height 67
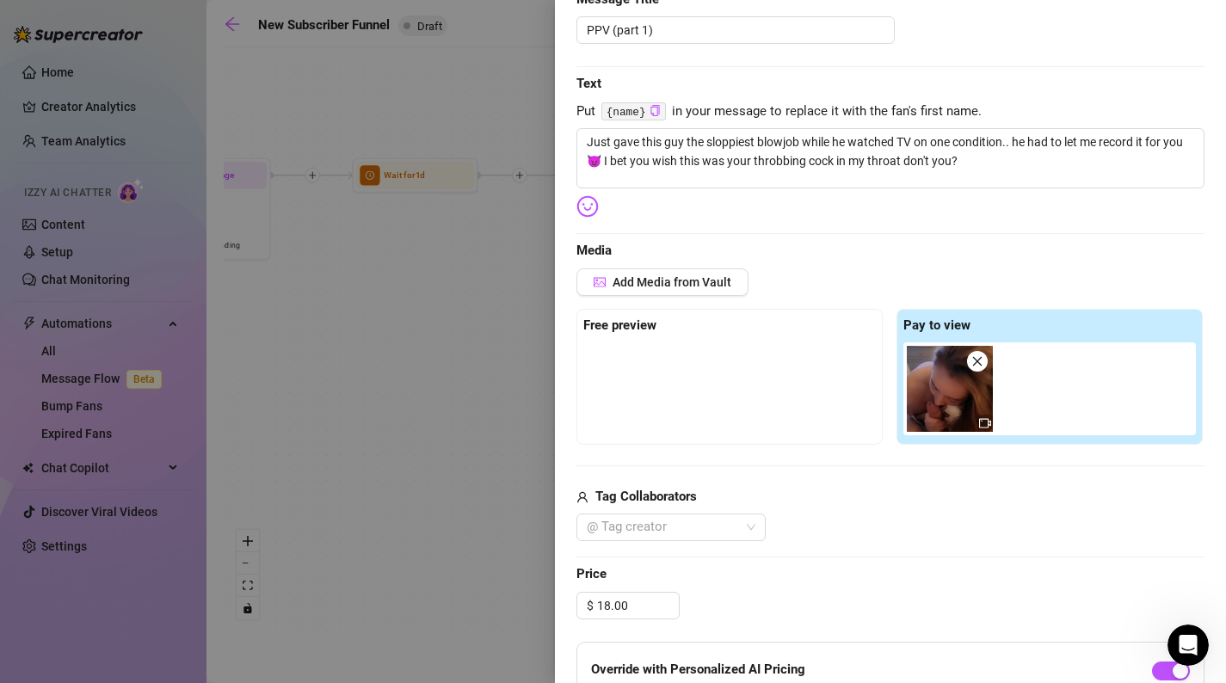
scroll to position [215, 0]
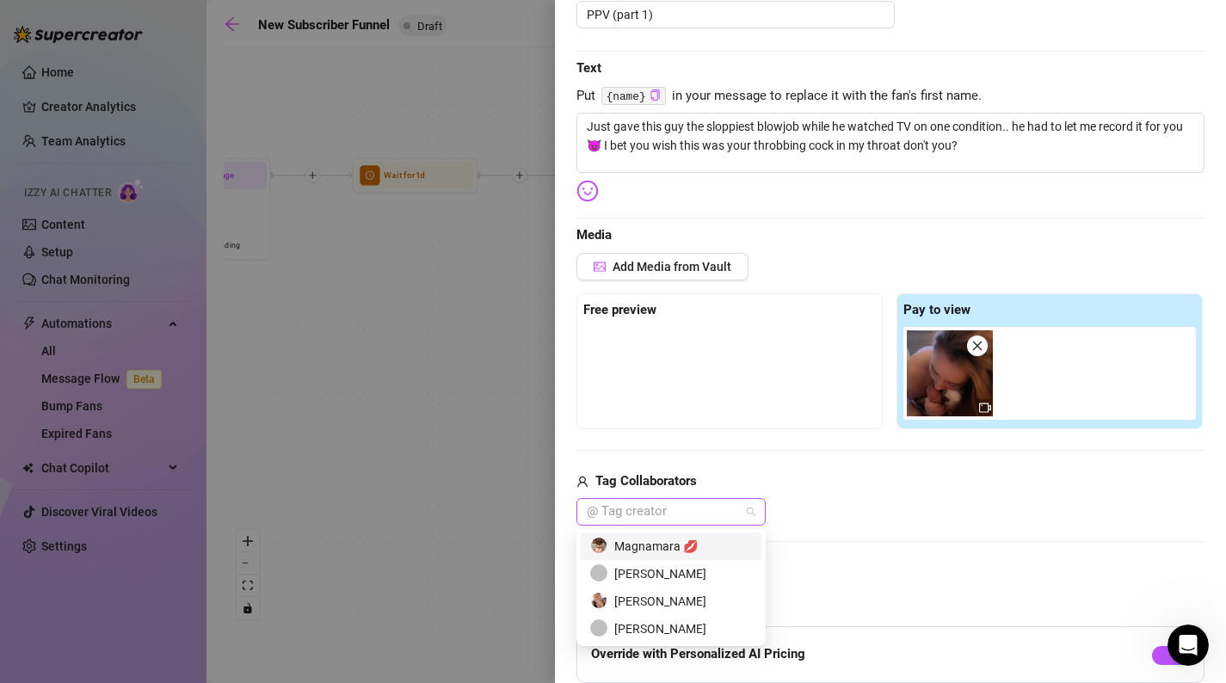
click at [679, 520] on div at bounding box center [662, 512] width 164 height 24
click at [657, 567] on div "[PERSON_NAME]" at bounding box center [671, 574] width 162 height 19
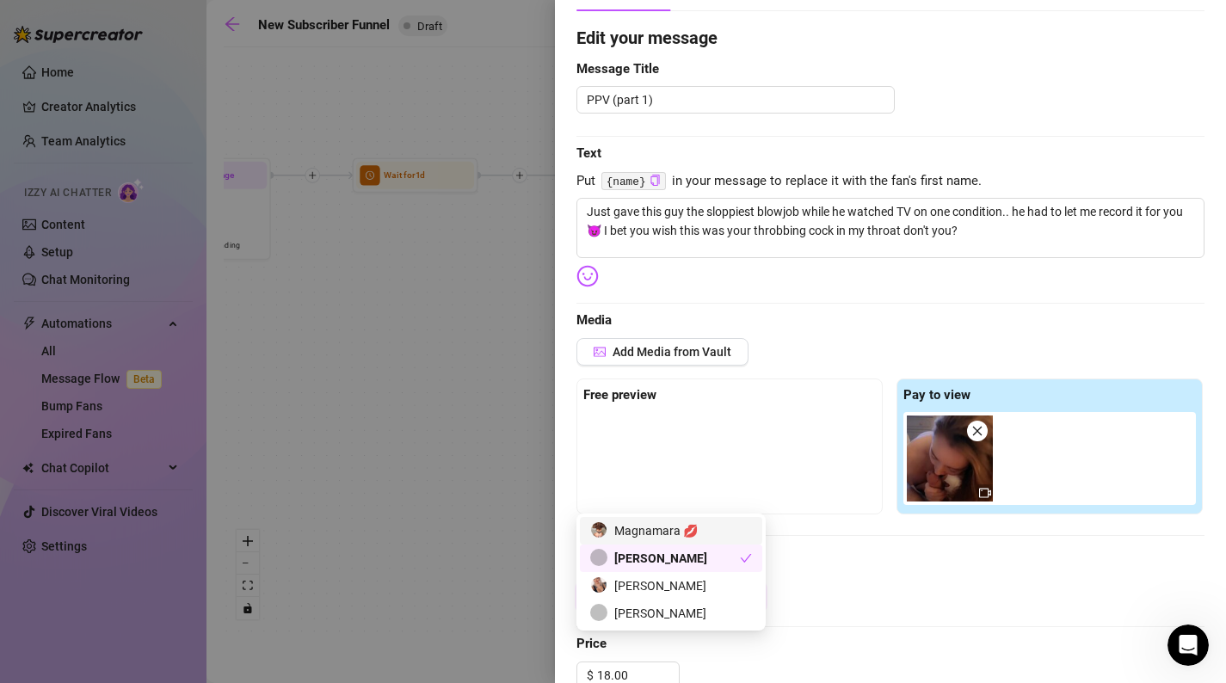
scroll to position [0, 0]
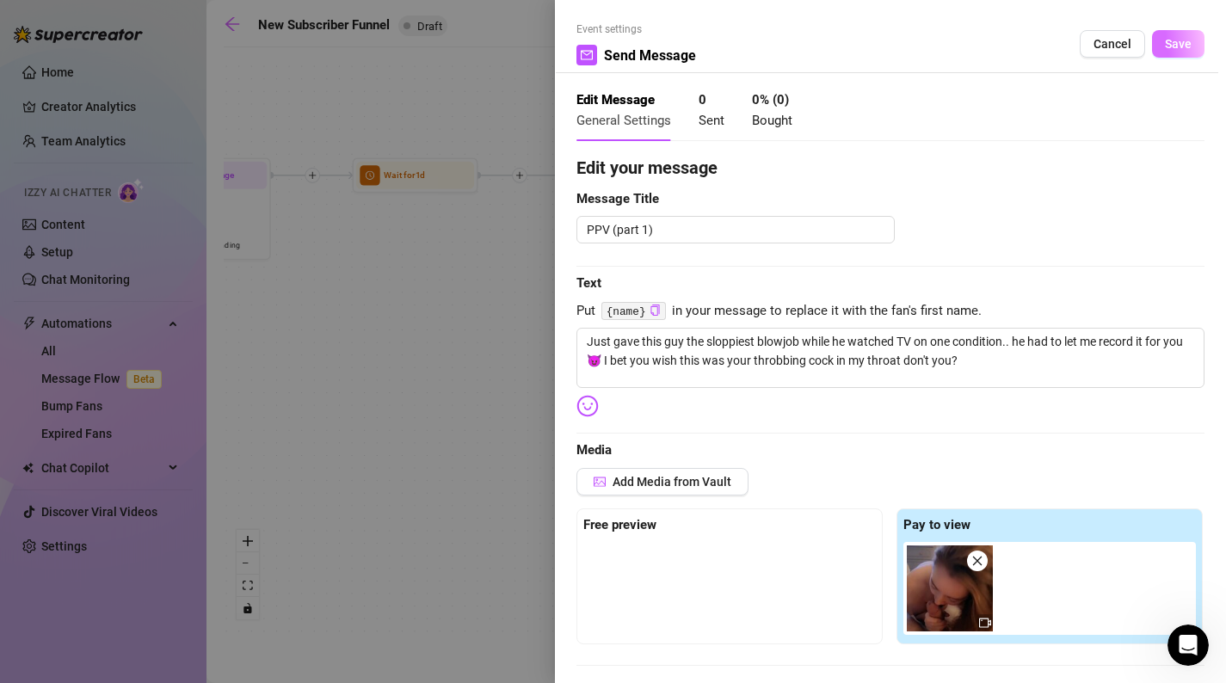
click at [1170, 53] on button "Save" at bounding box center [1178, 44] width 52 height 28
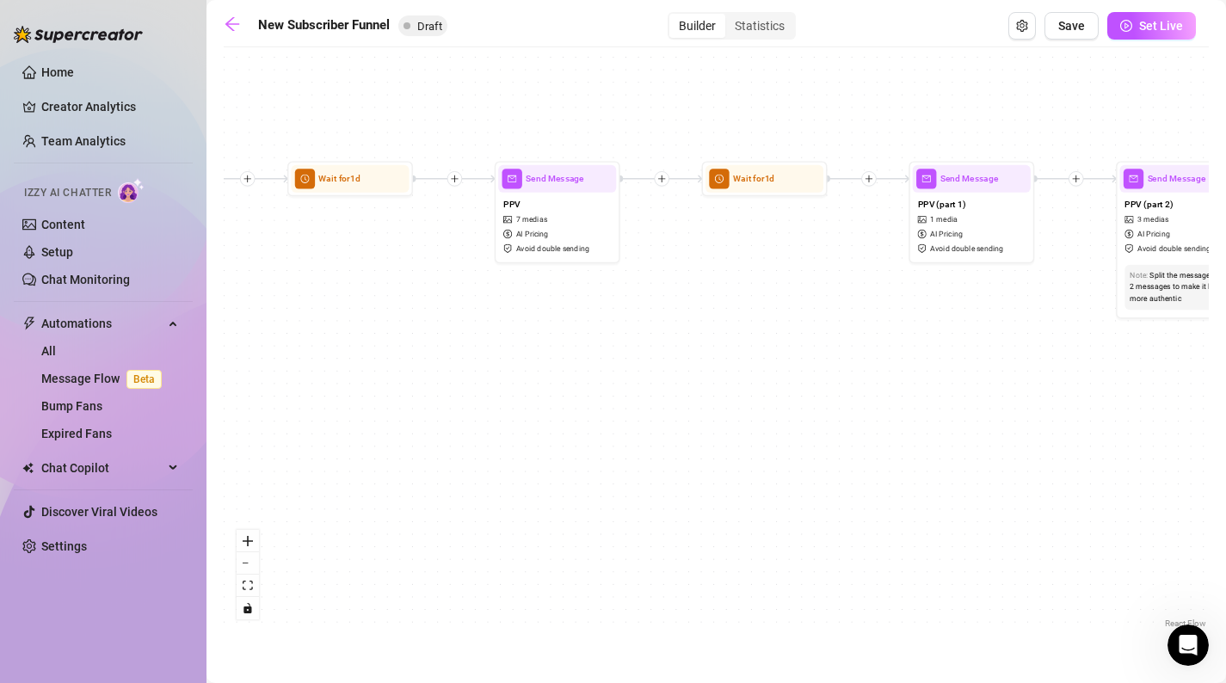
drag, startPoint x: 502, startPoint y: 348, endPoint x: 851, endPoint y: 351, distance: 349.4
click at [851, 351] on div "If True If False If True If False If True If False If True If False Merge Merge…" at bounding box center [716, 344] width 985 height 577
click at [536, 207] on div "PPV 7 medias AI Pricing Avoid double sending" at bounding box center [557, 226] width 118 height 67
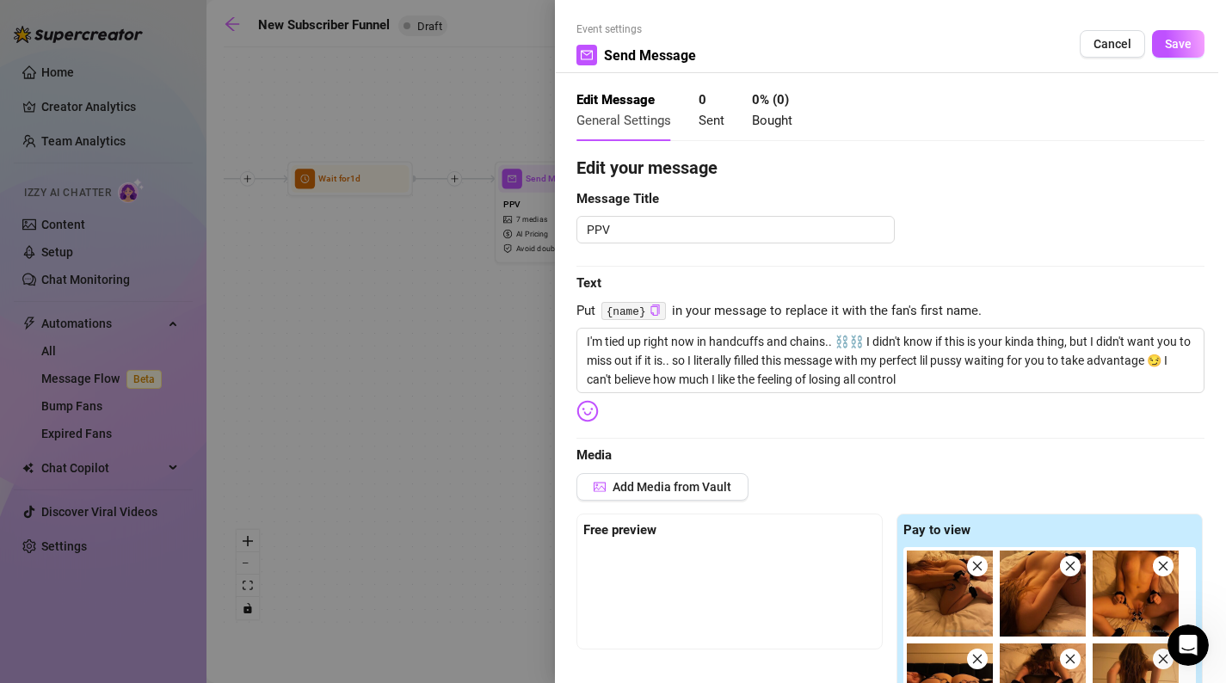
click at [449, 492] on div at bounding box center [613, 341] width 1226 height 683
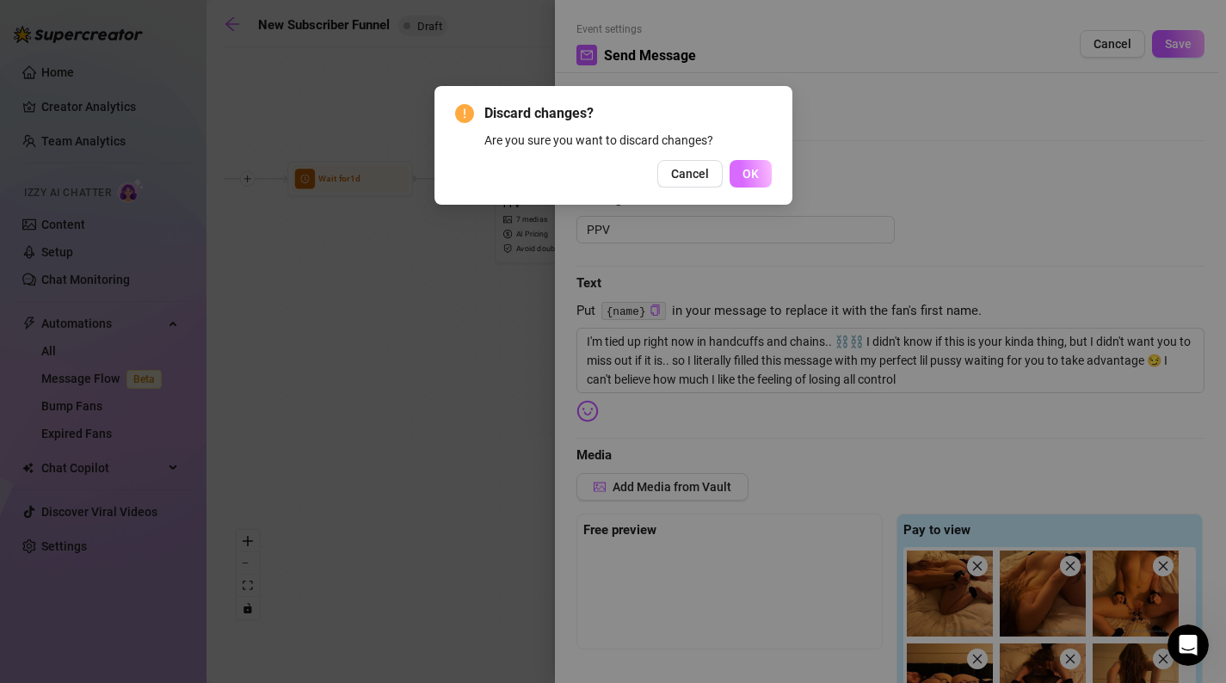
click at [761, 164] on button "OK" at bounding box center [751, 174] width 42 height 28
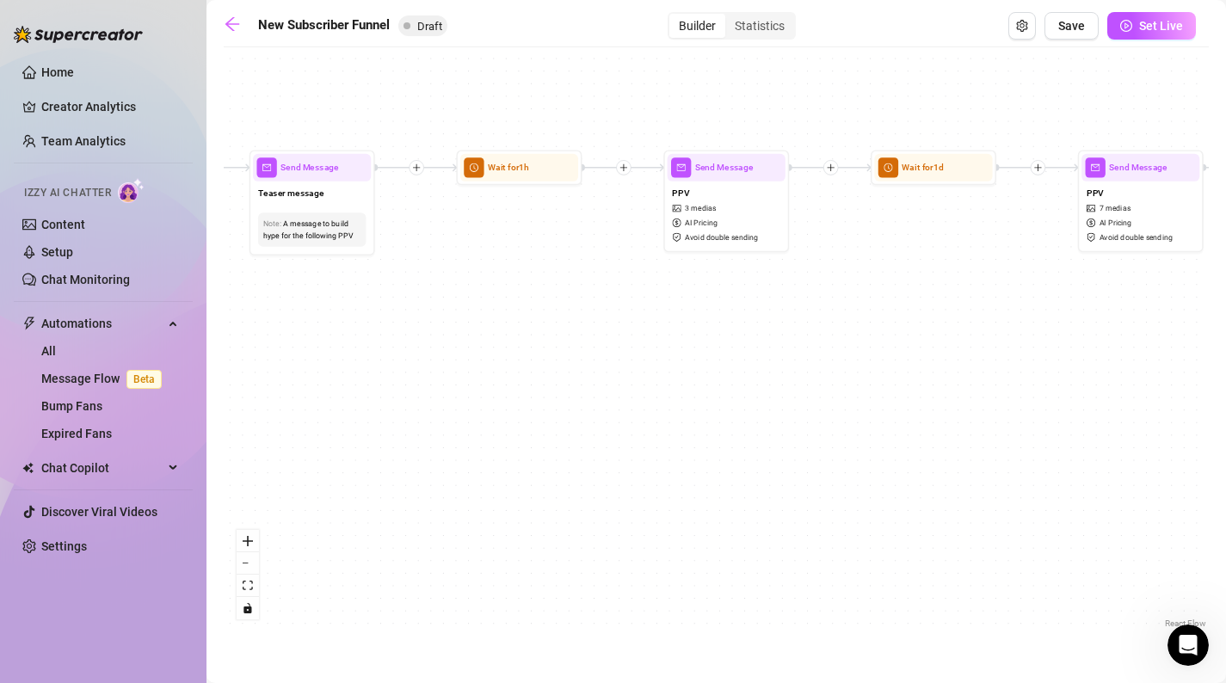
drag, startPoint x: 332, startPoint y: 393, endPoint x: 915, endPoint y: 381, distance: 582.7
click at [915, 381] on div "If True If False If True If False If True If False If True If False Merge Merge…" at bounding box center [716, 344] width 985 height 577
click at [748, 217] on div "PPV 3 medias AI Pricing Avoid double sending" at bounding box center [726, 214] width 118 height 67
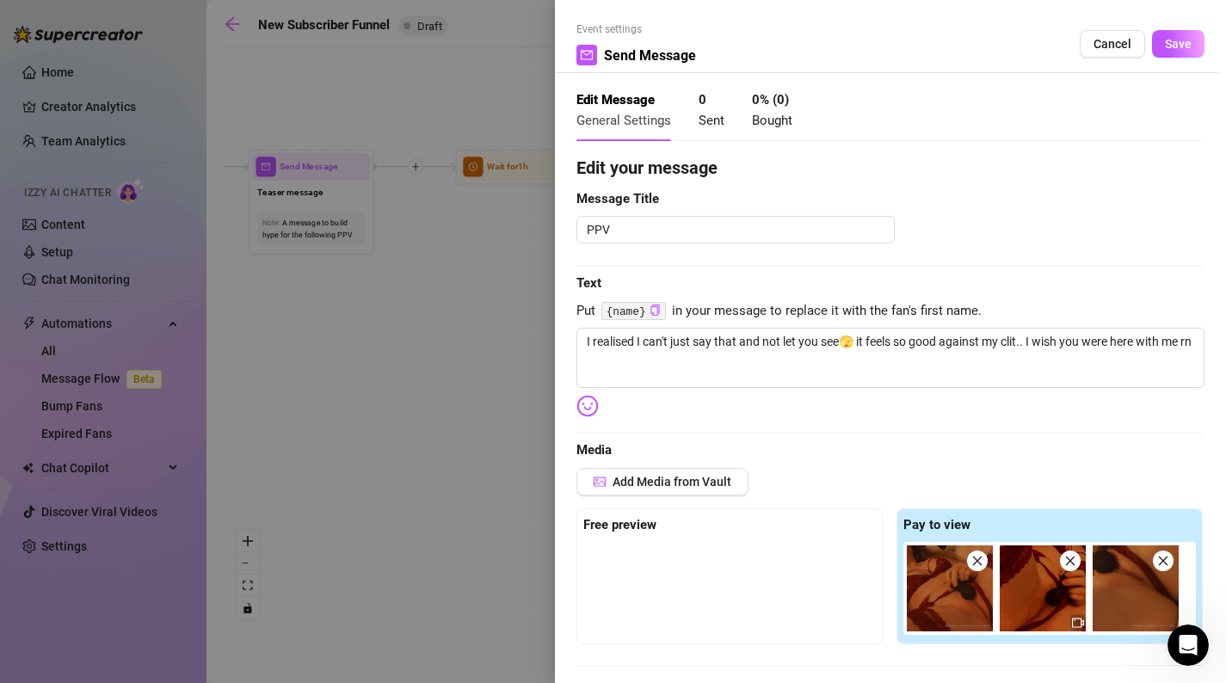
click at [524, 511] on div at bounding box center [613, 341] width 1226 height 683
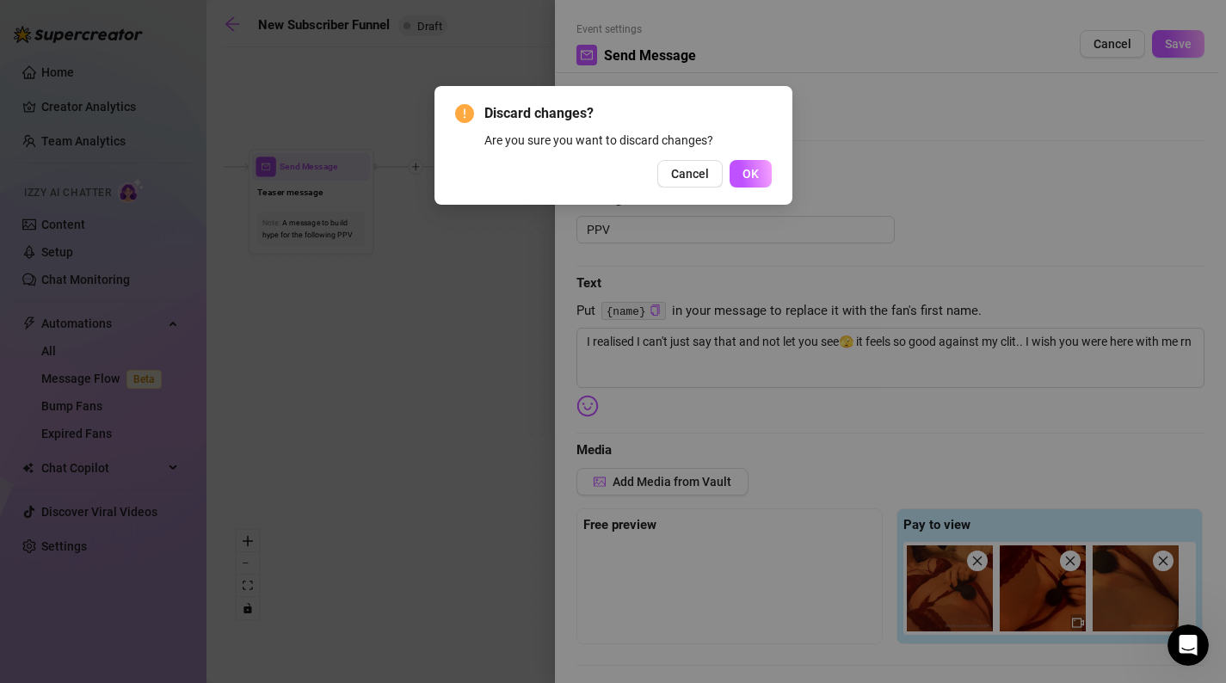
click at [731, 199] on div "Discard changes? Are you sure you want to discard changes? Cancel OK" at bounding box center [614, 145] width 358 height 119
click at [744, 183] on button "OK" at bounding box center [751, 174] width 42 height 28
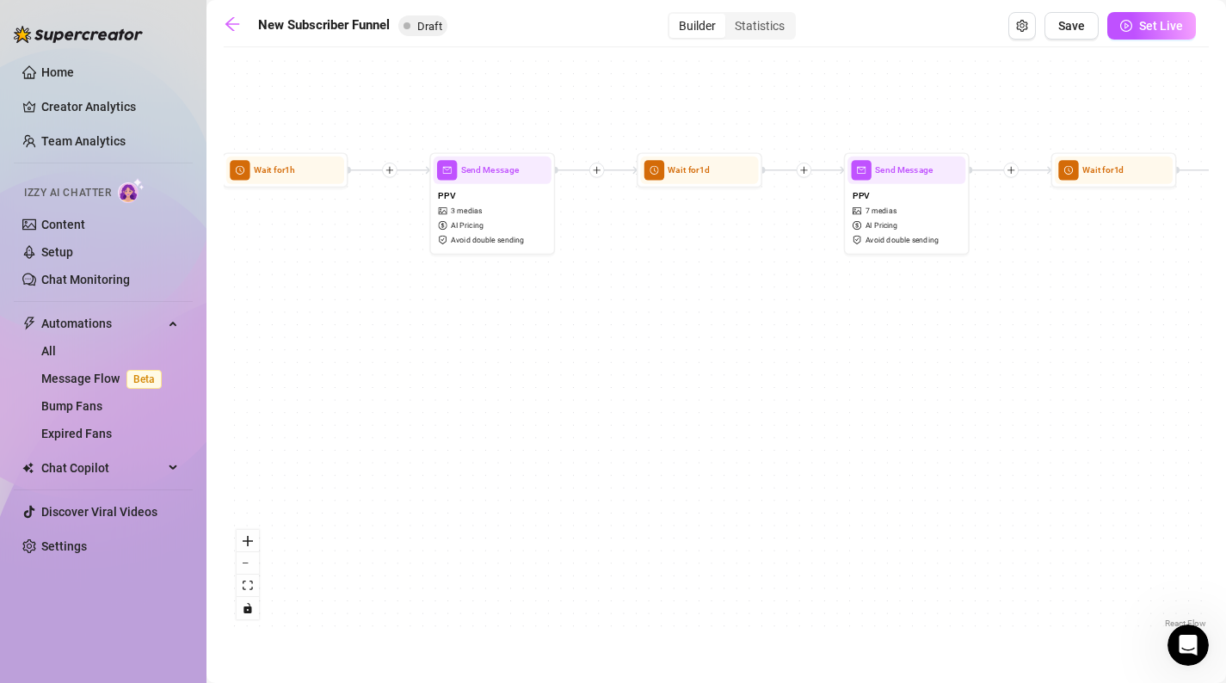
drag, startPoint x: 1004, startPoint y: 309, endPoint x: 218, endPoint y: 284, distance: 786.9
click at [218, 284] on main "New Subscriber Funnel Draft Builder Statistics Save Set Live If True If False I…" at bounding box center [717, 341] width 1020 height 683
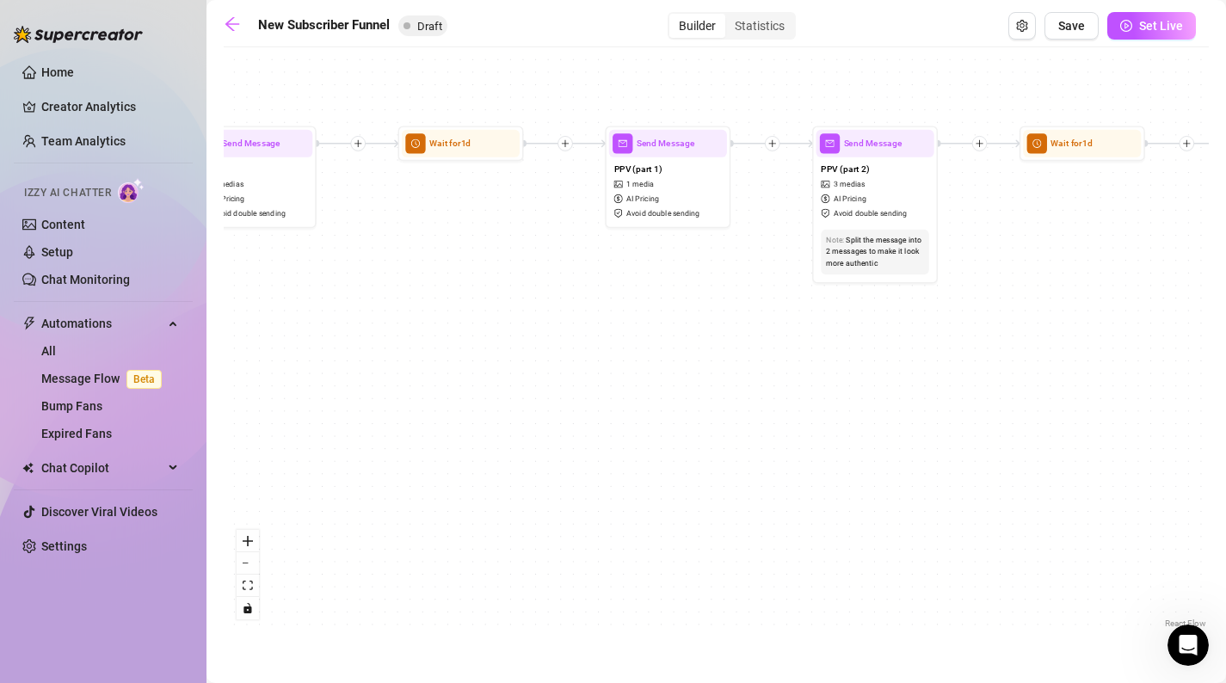
drag, startPoint x: 824, startPoint y: 334, endPoint x: 295, endPoint y: 331, distance: 529.3
click at [295, 331] on div "If True If False If True If False If True If False If True If False Merge Merge…" at bounding box center [716, 344] width 985 height 577
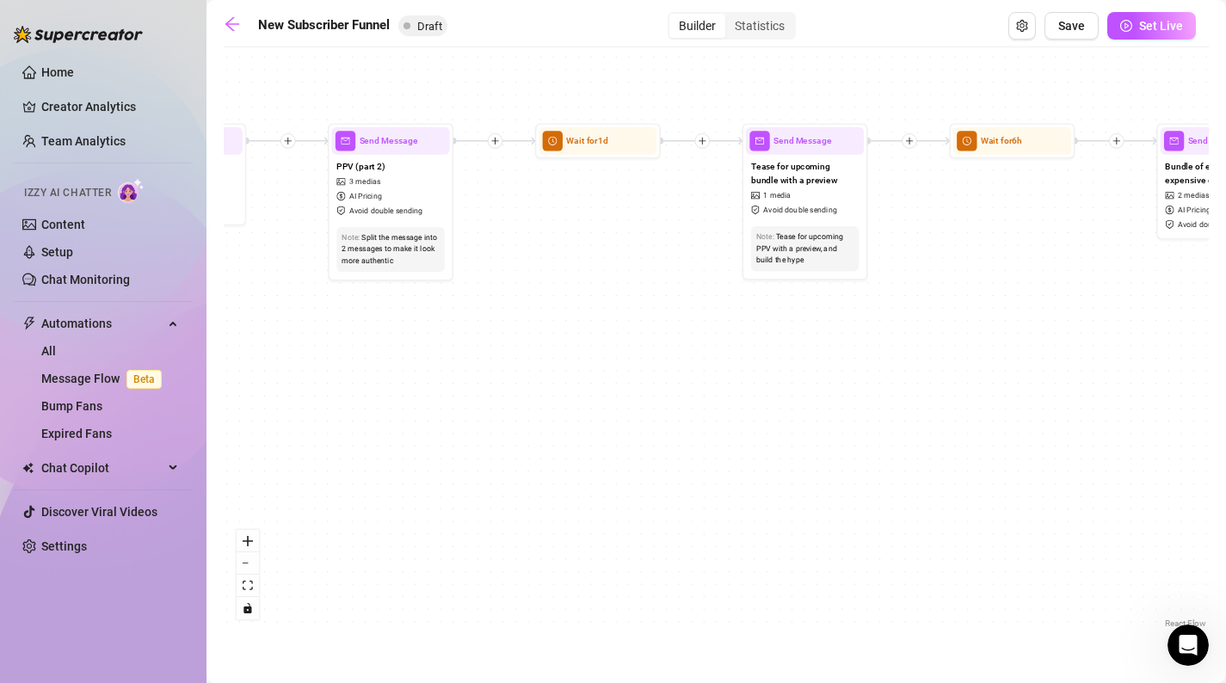
drag, startPoint x: 857, startPoint y: 367, endPoint x: 378, endPoint y: 367, distance: 479.3
click at [378, 367] on div "If True If False If True If False If True If False If True If False Merge Merge…" at bounding box center [716, 344] width 985 height 577
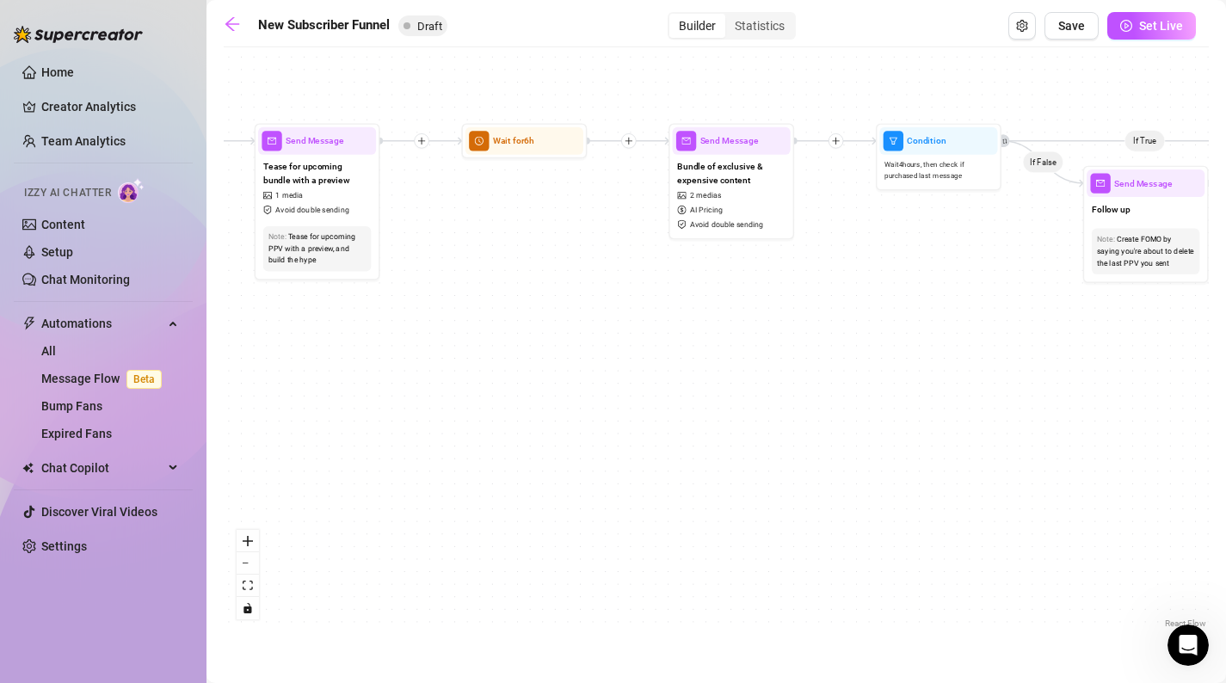
drag, startPoint x: 819, startPoint y: 377, endPoint x: 382, endPoint y: 373, distance: 437.2
click at [382, 373] on div "If True If False If True If False If True If False If True If False Merge Merge…" at bounding box center [716, 344] width 985 height 577
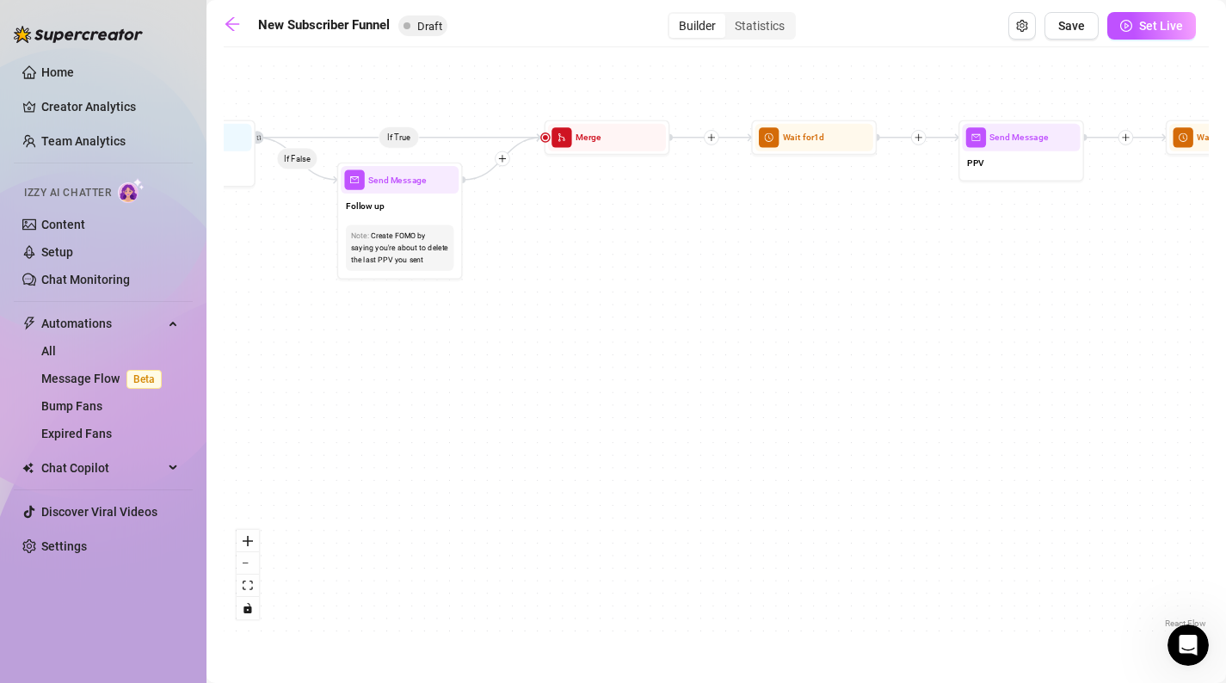
drag, startPoint x: 852, startPoint y: 381, endPoint x: 450, endPoint y: 379, distance: 401.9
click at [450, 379] on div "If True If False If True If False If True If False If True If False Merge Merge…" at bounding box center [716, 344] width 985 height 577
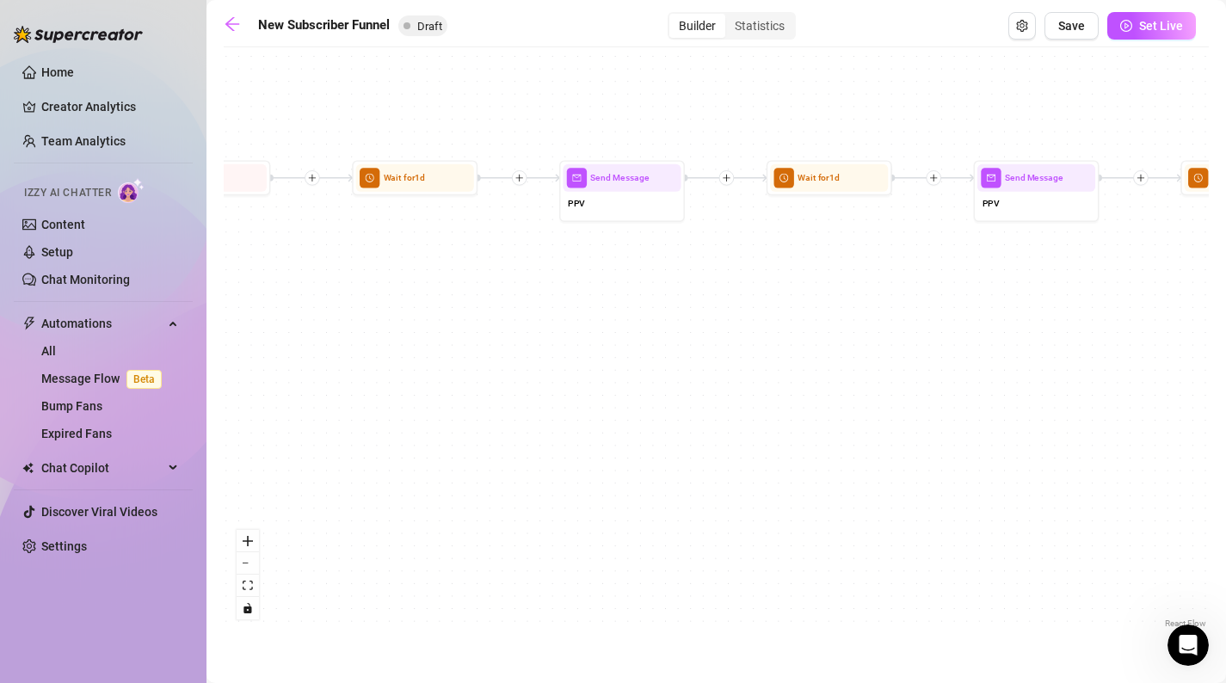
drag, startPoint x: 688, startPoint y: 301, endPoint x: 266, endPoint y: 360, distance: 425.7
click at [266, 362] on div "If True If False If True If False If True If False If True If False Merge Merge…" at bounding box center [716, 344] width 985 height 577
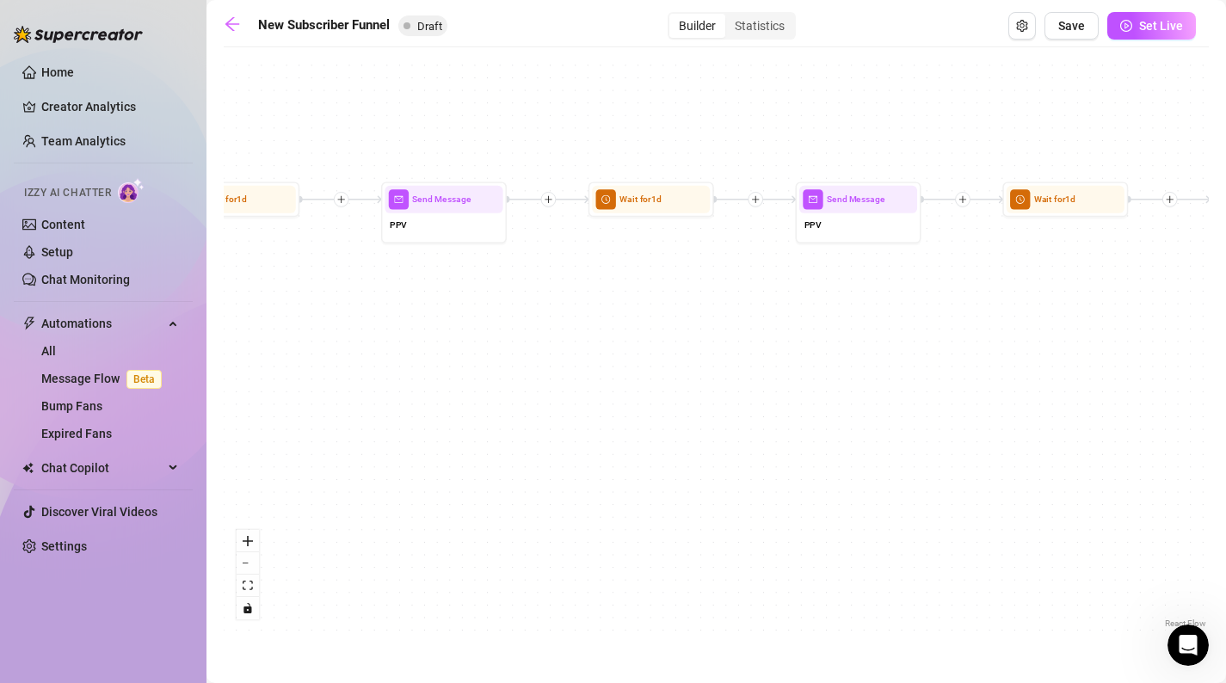
drag, startPoint x: 571, startPoint y: 312, endPoint x: 532, endPoint y: 305, distance: 39.3
click at [532, 305] on div "If True If False If True If False If True If False If True If False Merge Merge…" at bounding box center [716, 344] width 985 height 577
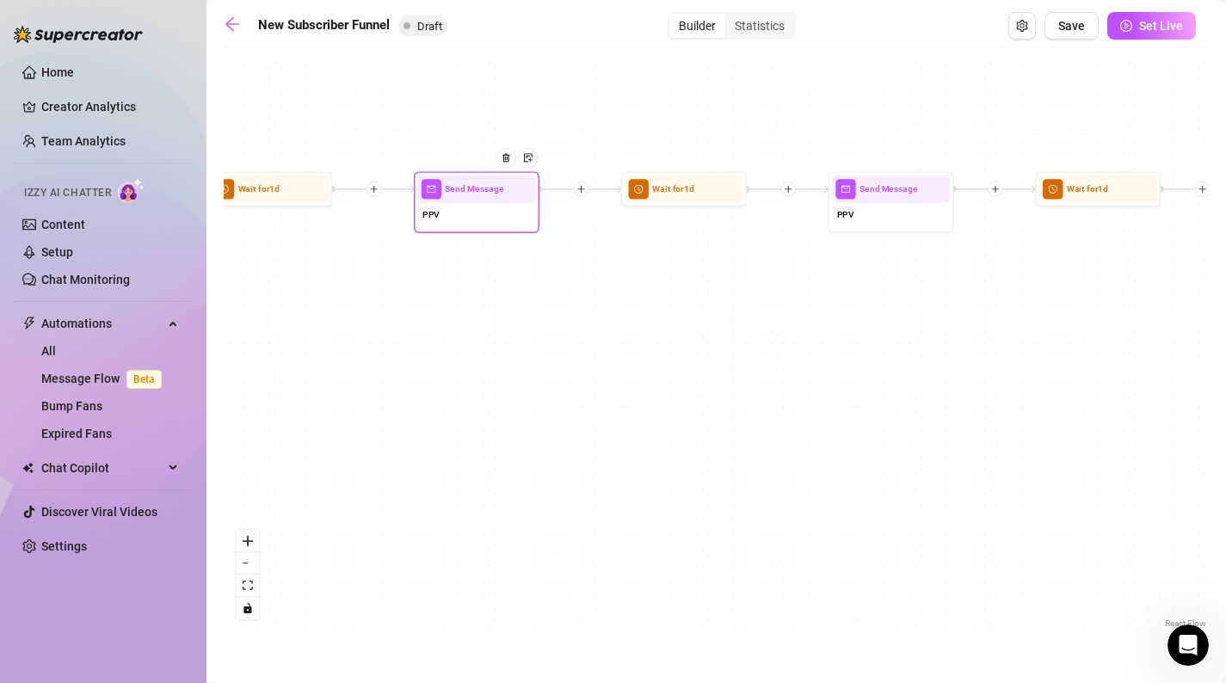
click at [519, 194] on div at bounding box center [511, 167] width 54 height 64
click at [479, 213] on div "PPV" at bounding box center [476, 216] width 118 height 27
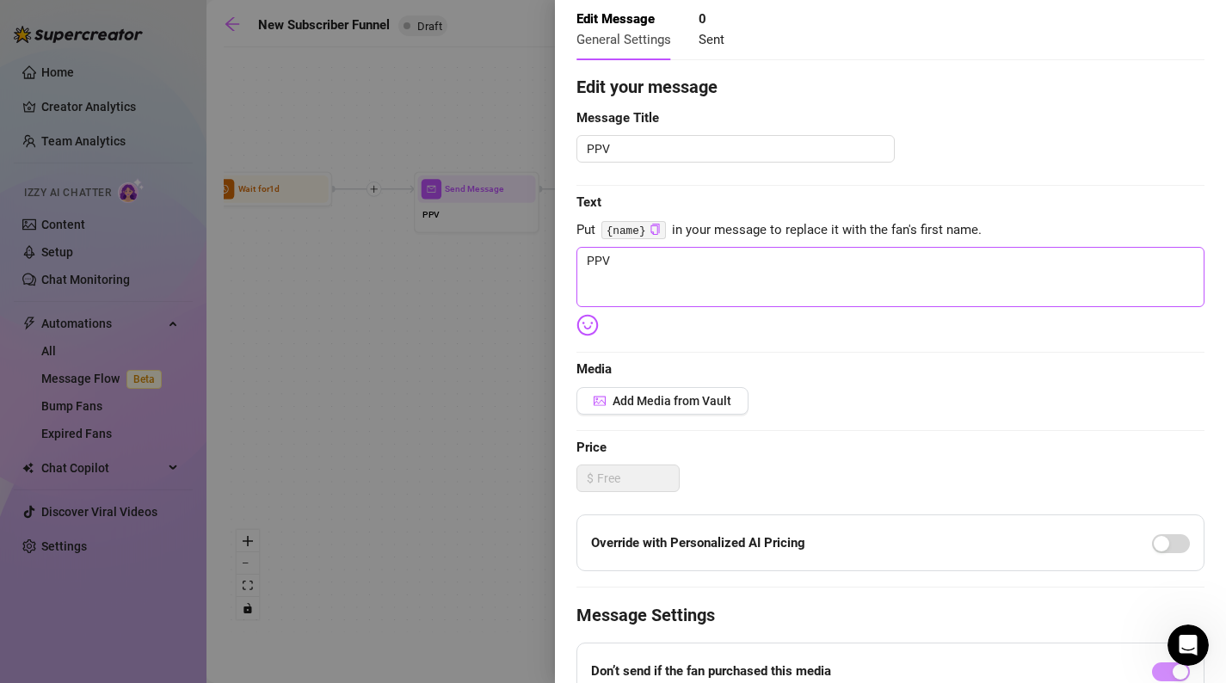
scroll to position [128, 0]
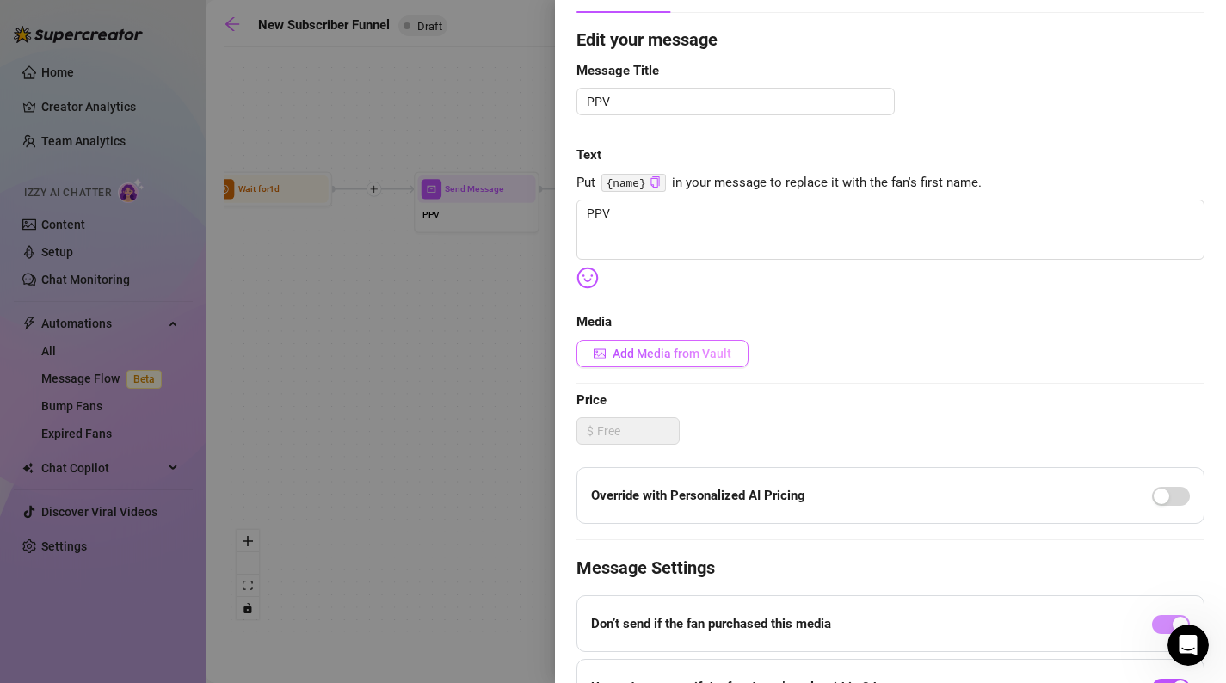
click at [700, 353] on span "Add Media from Vault" at bounding box center [672, 354] width 119 height 14
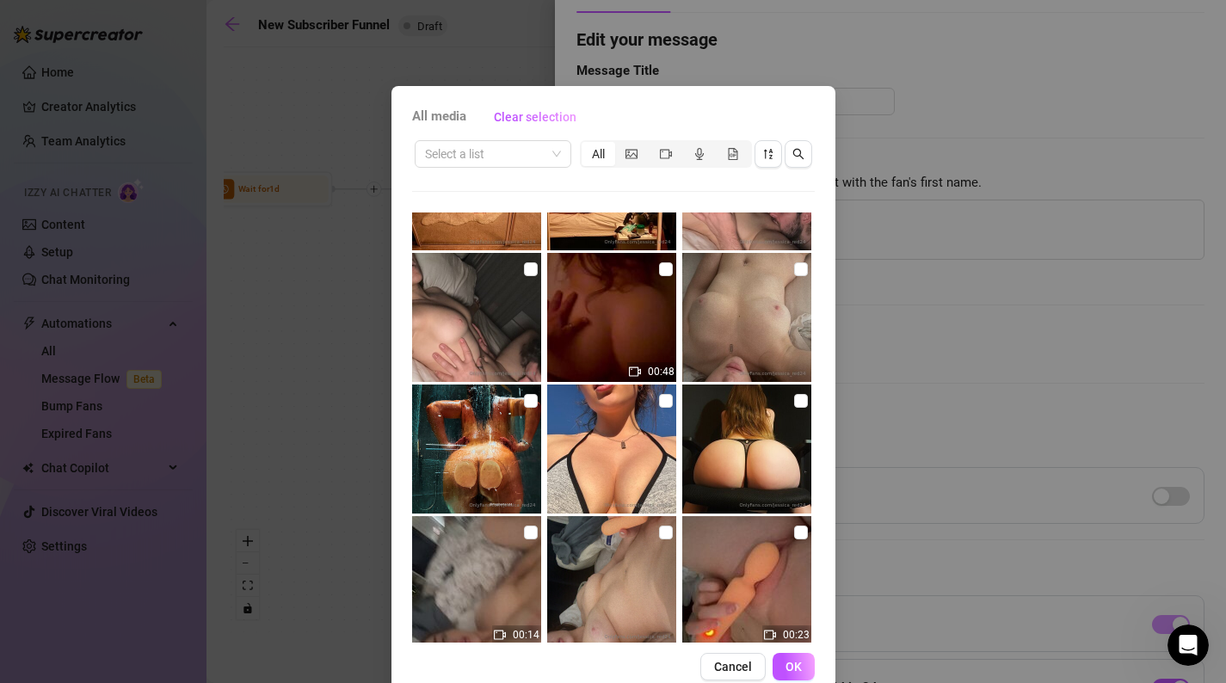
scroll to position [1570, 0]
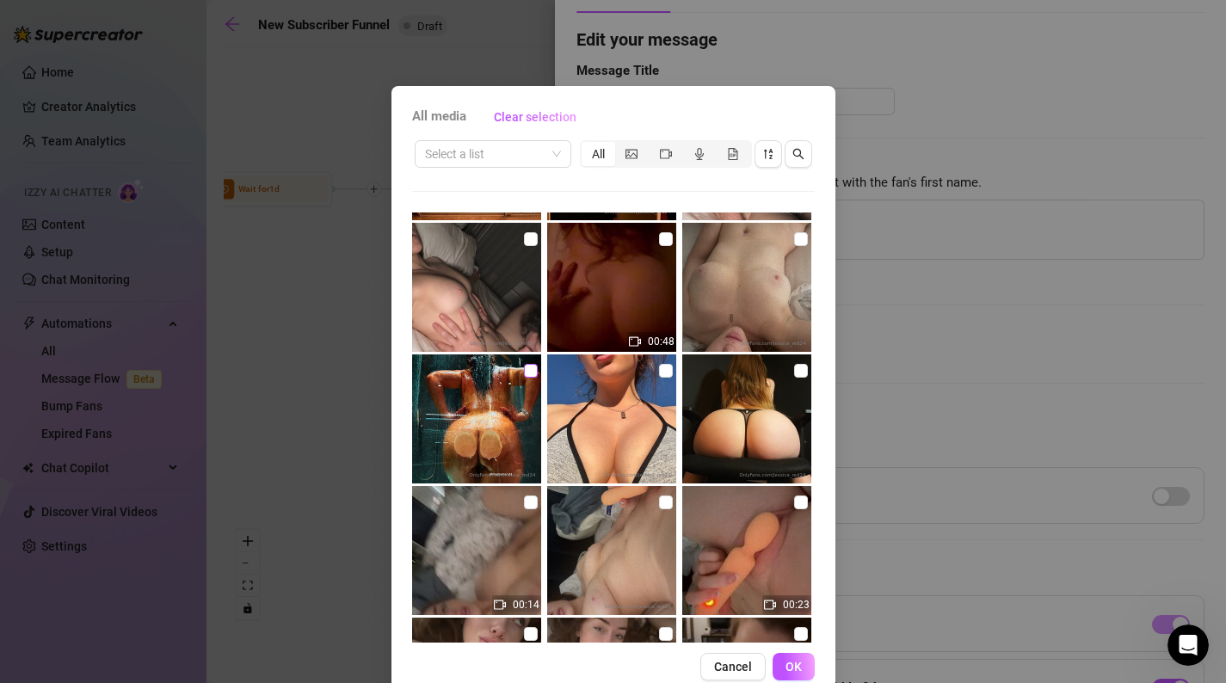
click at [529, 368] on input "checkbox" at bounding box center [531, 371] width 14 height 14
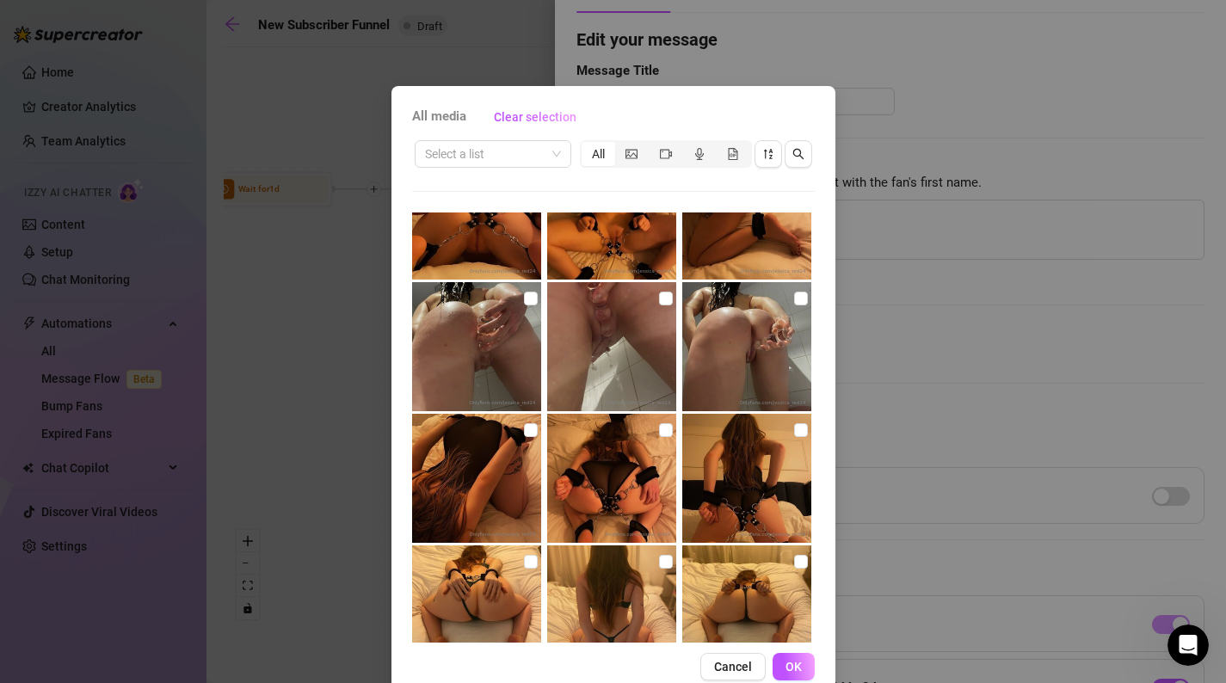
scroll to position [3743, 0]
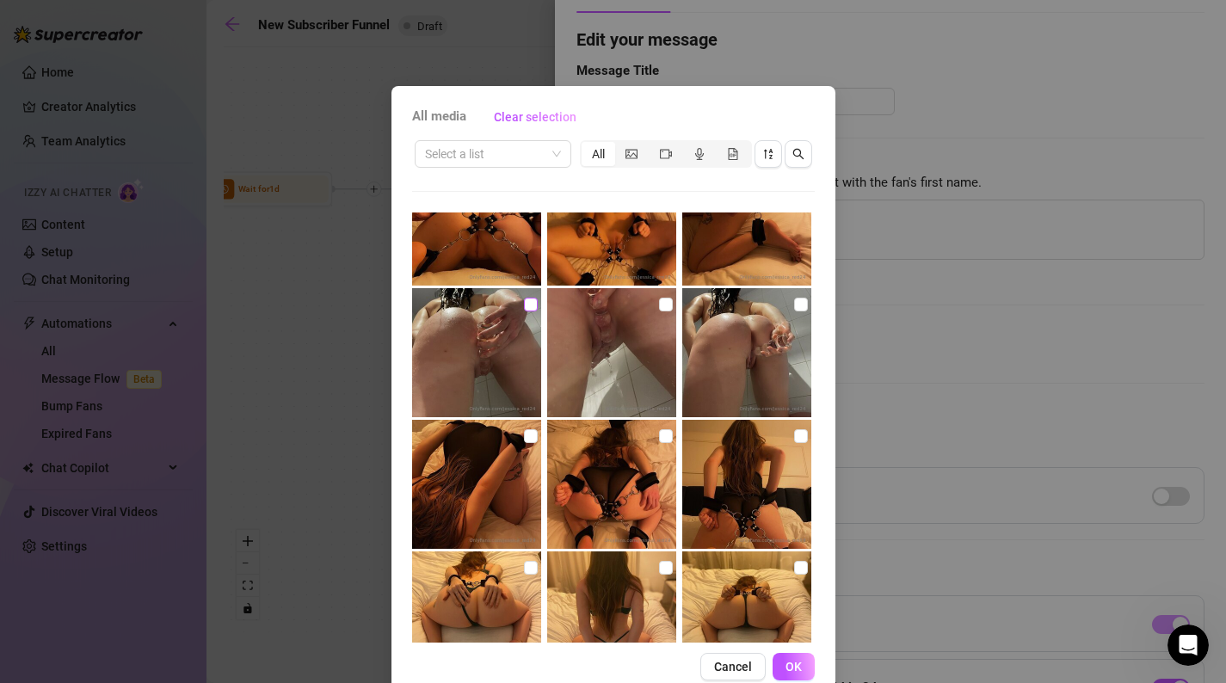
click at [532, 302] on input "checkbox" at bounding box center [531, 305] width 14 height 14
click at [669, 304] on input "checkbox" at bounding box center [666, 305] width 14 height 14
click at [804, 304] on input "checkbox" at bounding box center [801, 305] width 14 height 14
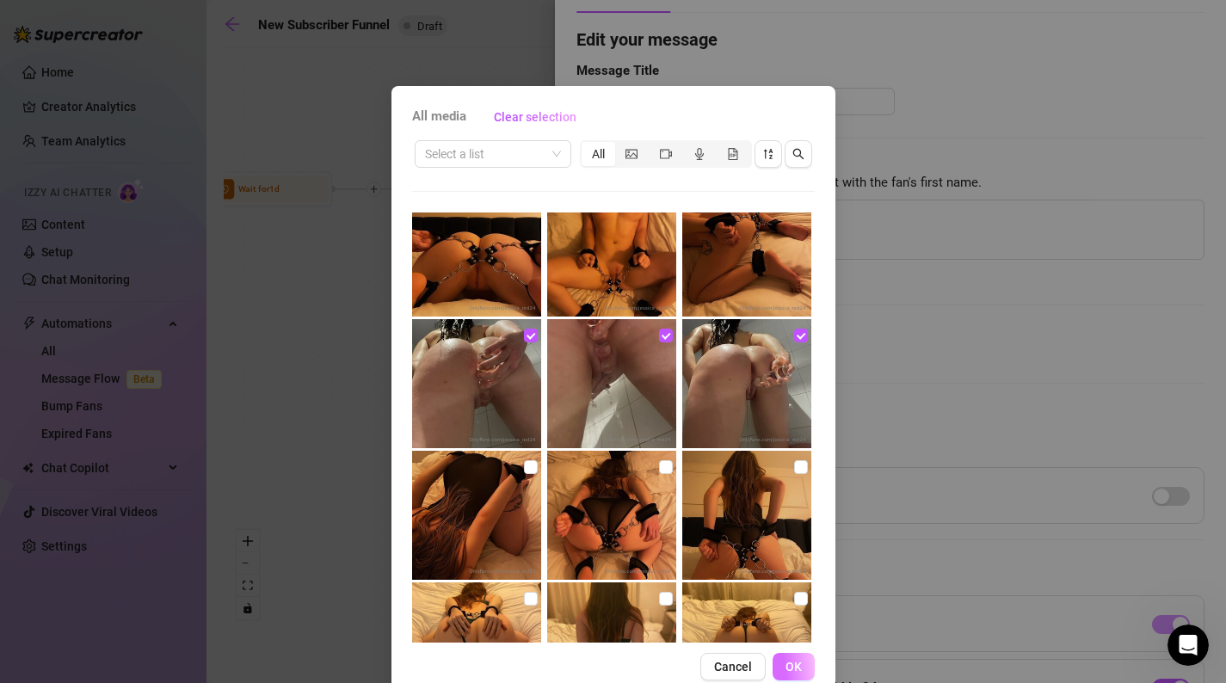
click at [794, 669] on span "OK" at bounding box center [794, 667] width 16 height 14
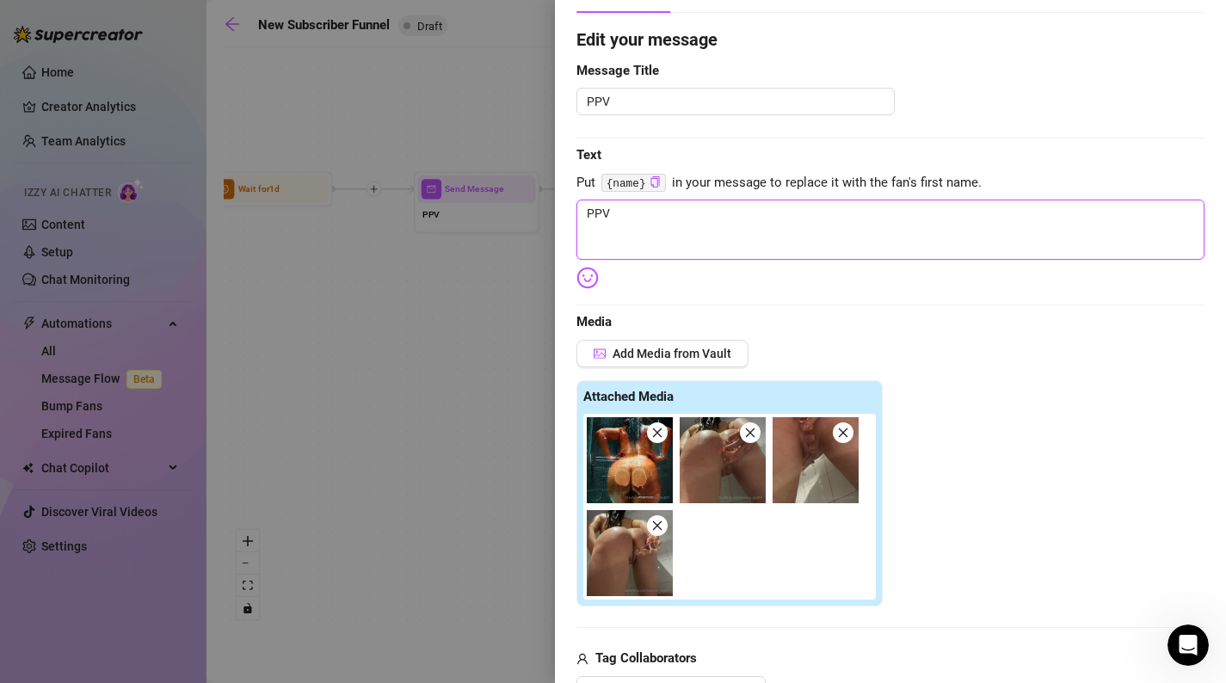
drag, startPoint x: 719, startPoint y: 227, endPoint x: 553, endPoint y: 204, distance: 166.9
click at [553, 204] on div "Event settings Send Message Cancel Save Edit Message General Settings 0 Sent Ed…" at bounding box center [613, 341] width 1226 height 683
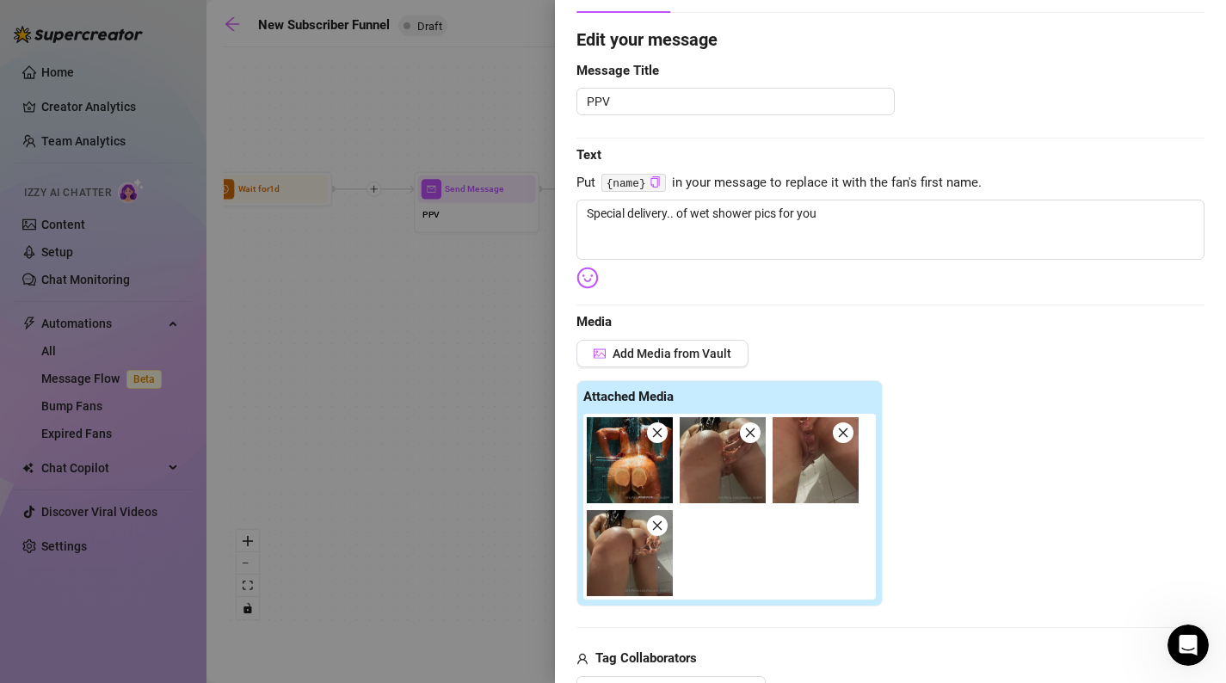
click at [590, 285] on img at bounding box center [588, 278] width 22 height 22
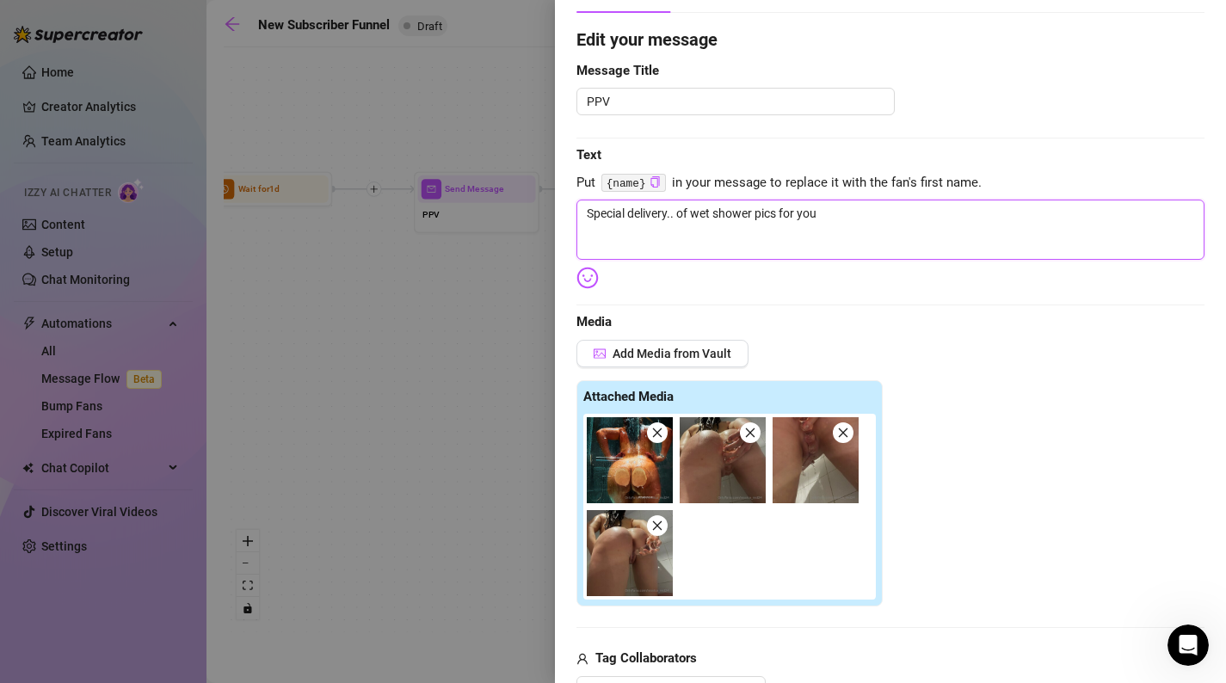
click at [675, 225] on textarea "Special delivery.. of wet shower pics for you" at bounding box center [891, 230] width 628 height 60
click at [676, 220] on textarea "Special delivery.. of wet shower pics for you" at bounding box center [891, 230] width 628 height 60
click at [845, 226] on textarea "Special delivery... of wet shower pics for you" at bounding box center [891, 230] width 628 height 60
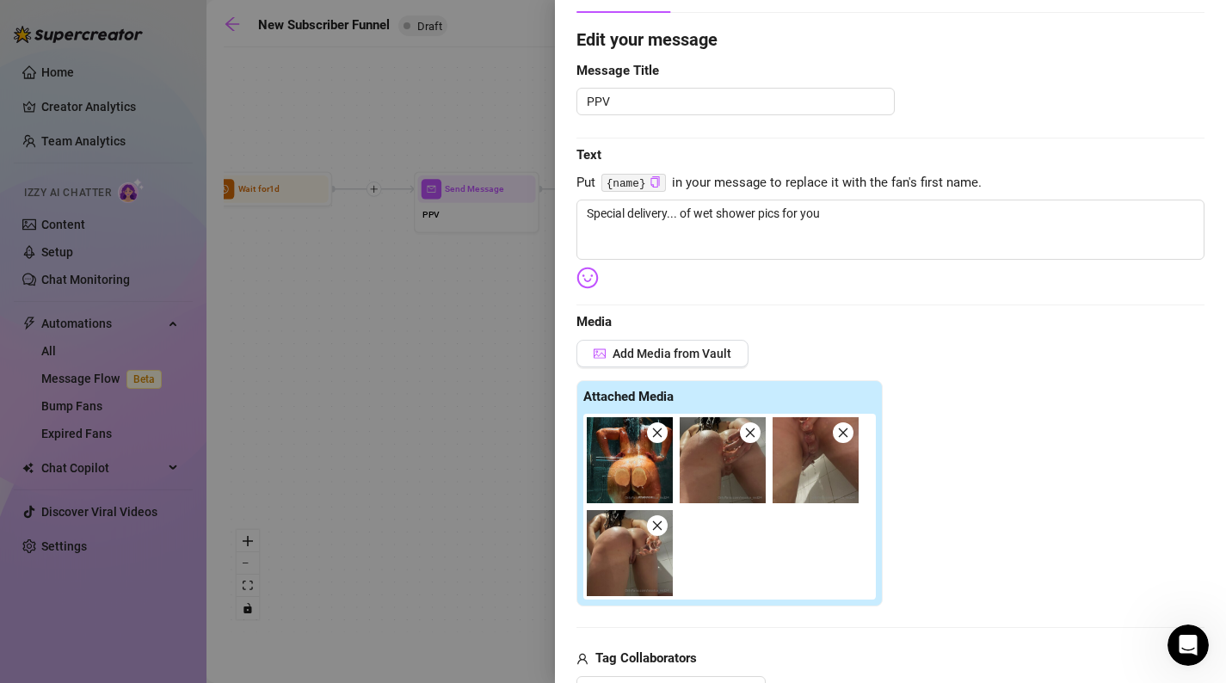
click at [589, 276] on img at bounding box center [588, 278] width 22 height 22
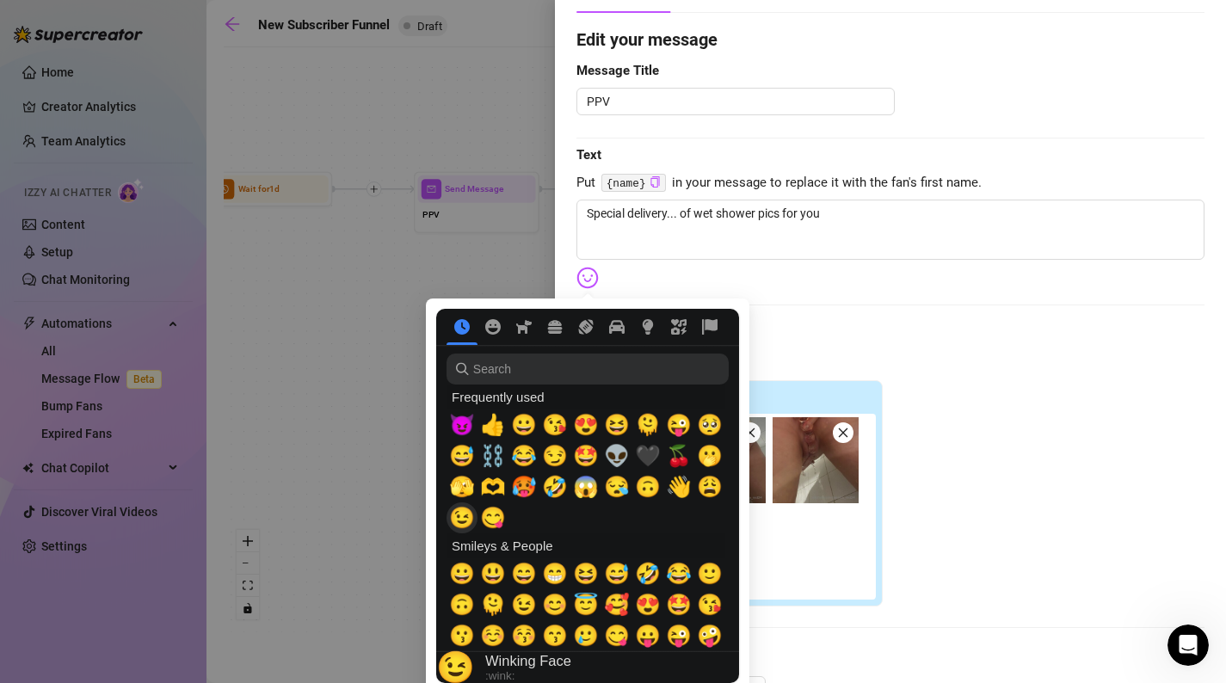
click at [466, 522] on span "😉" at bounding box center [462, 518] width 26 height 24
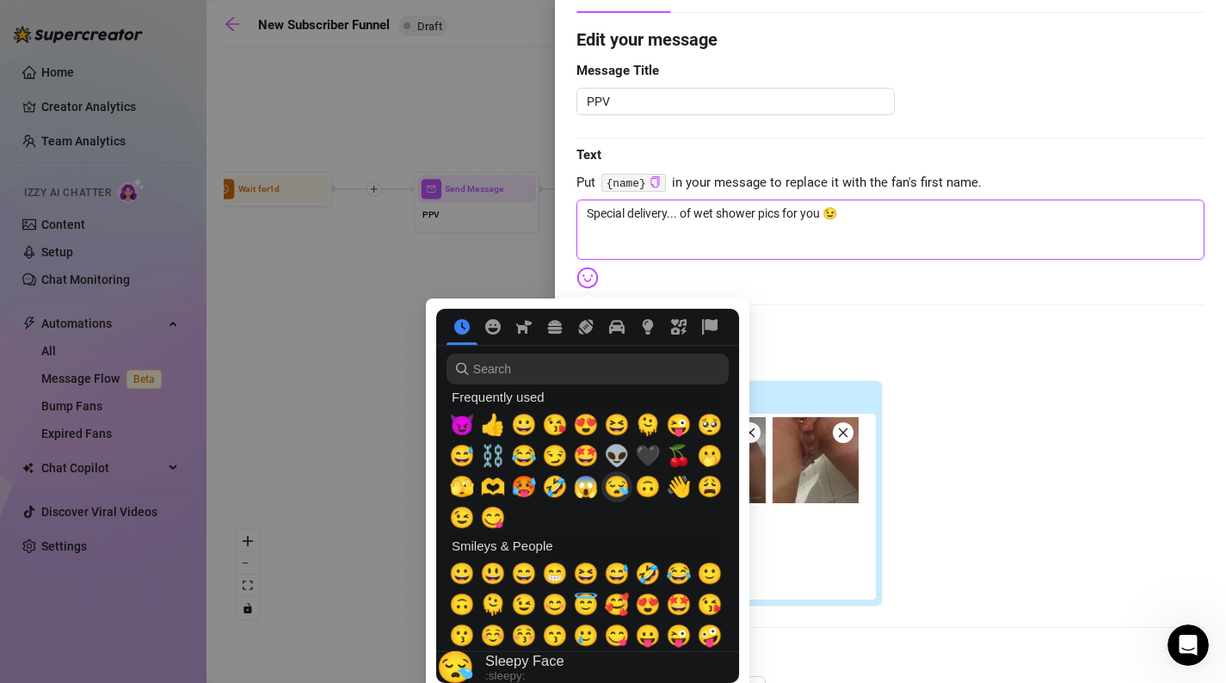
scroll to position [22, 0]
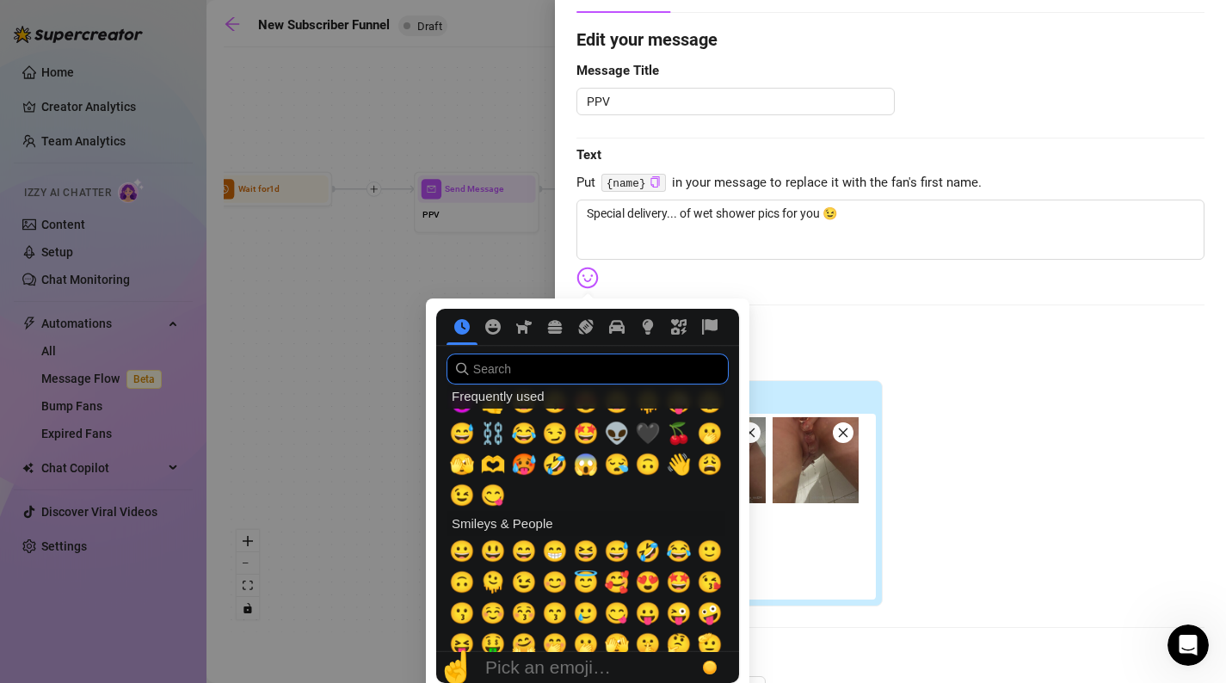
click at [599, 360] on input "search" at bounding box center [588, 369] width 282 height 31
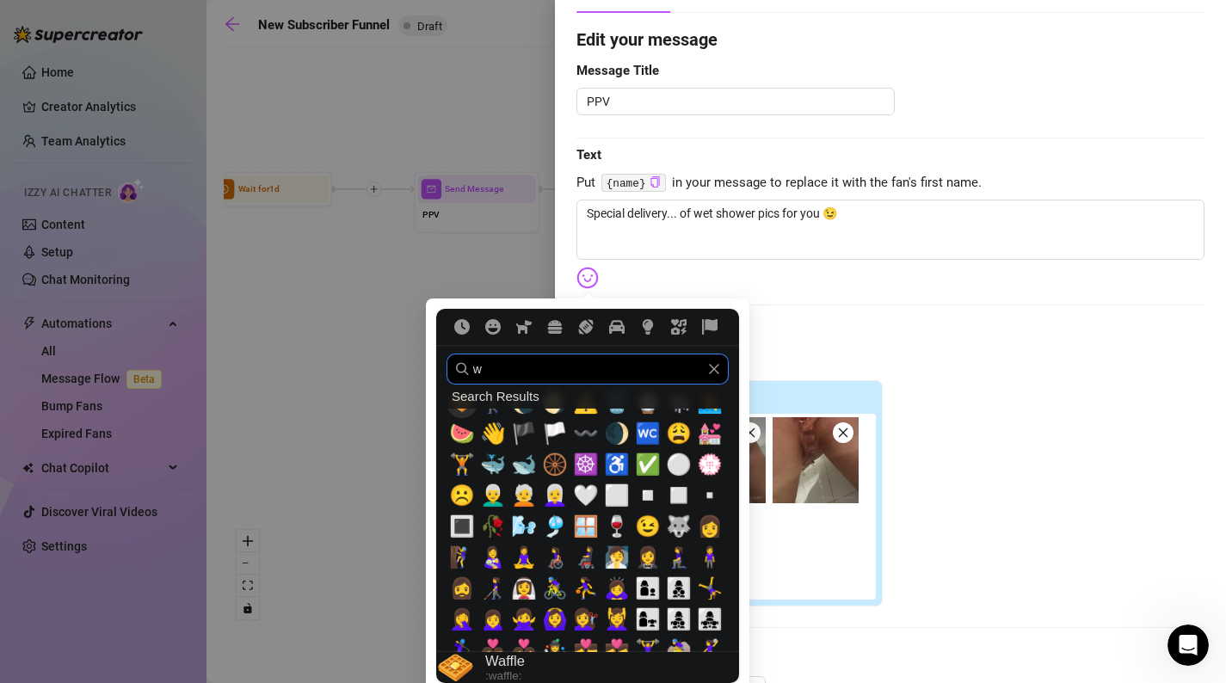
scroll to position [0, 0]
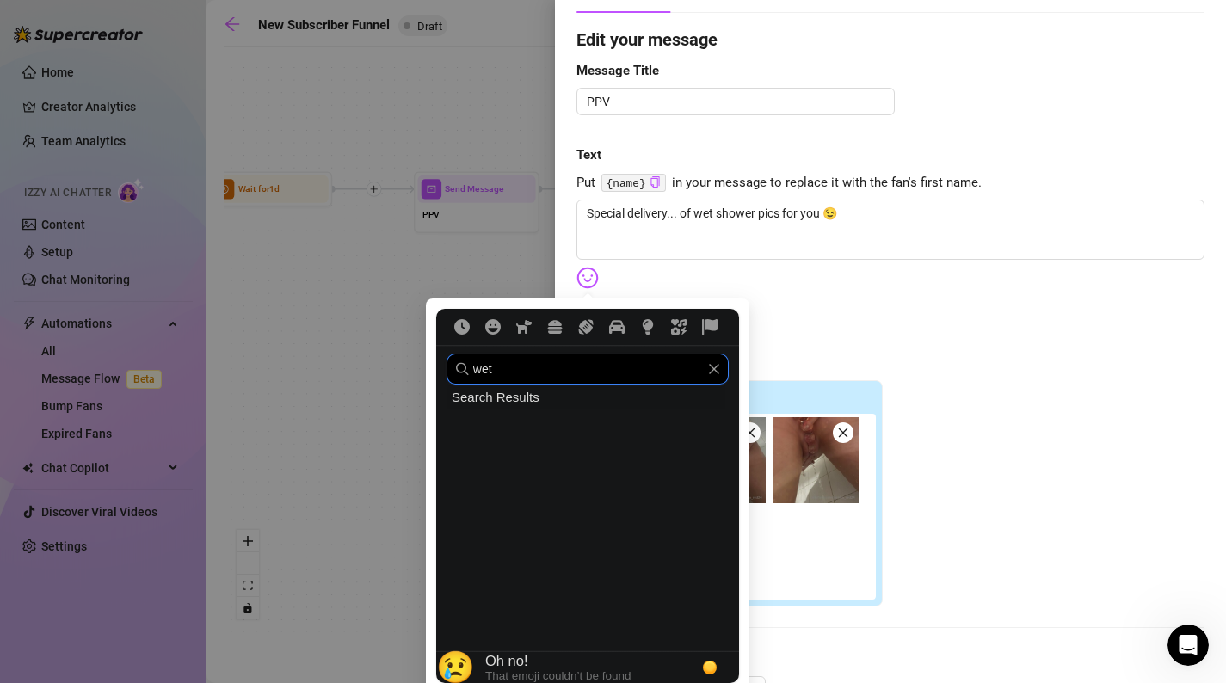
click at [716, 375] on icon "Clear" at bounding box center [714, 369] width 12 height 12
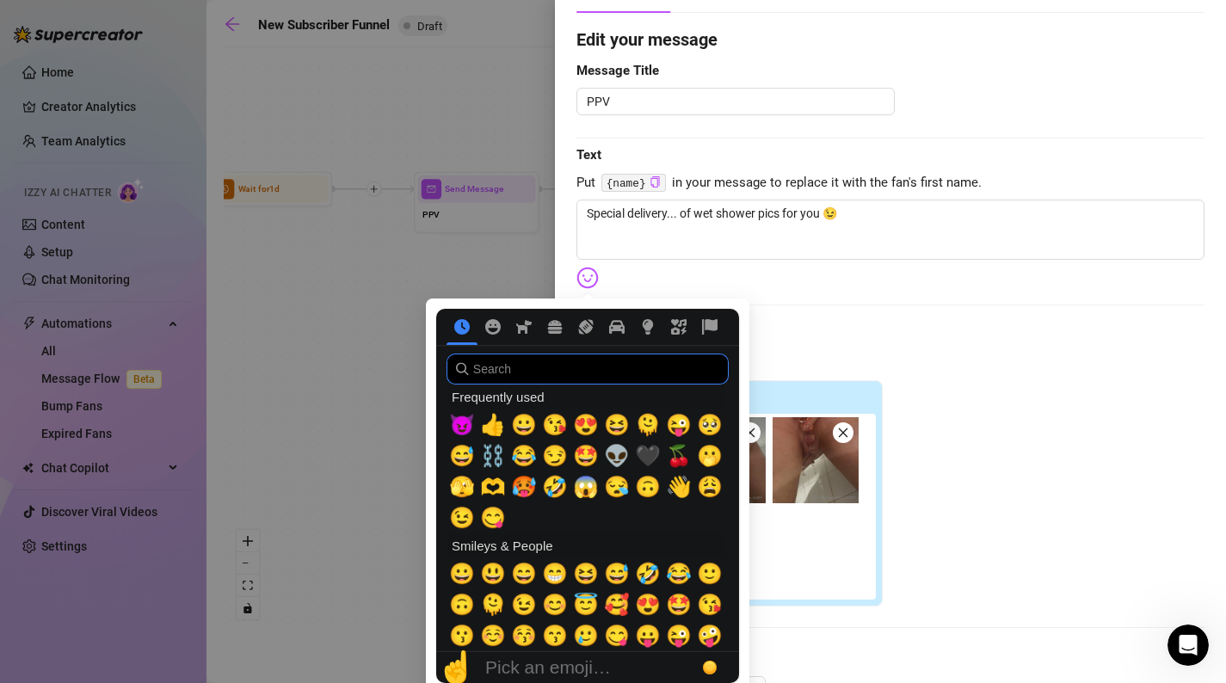
click at [642, 367] on input "search" at bounding box center [588, 369] width 282 height 31
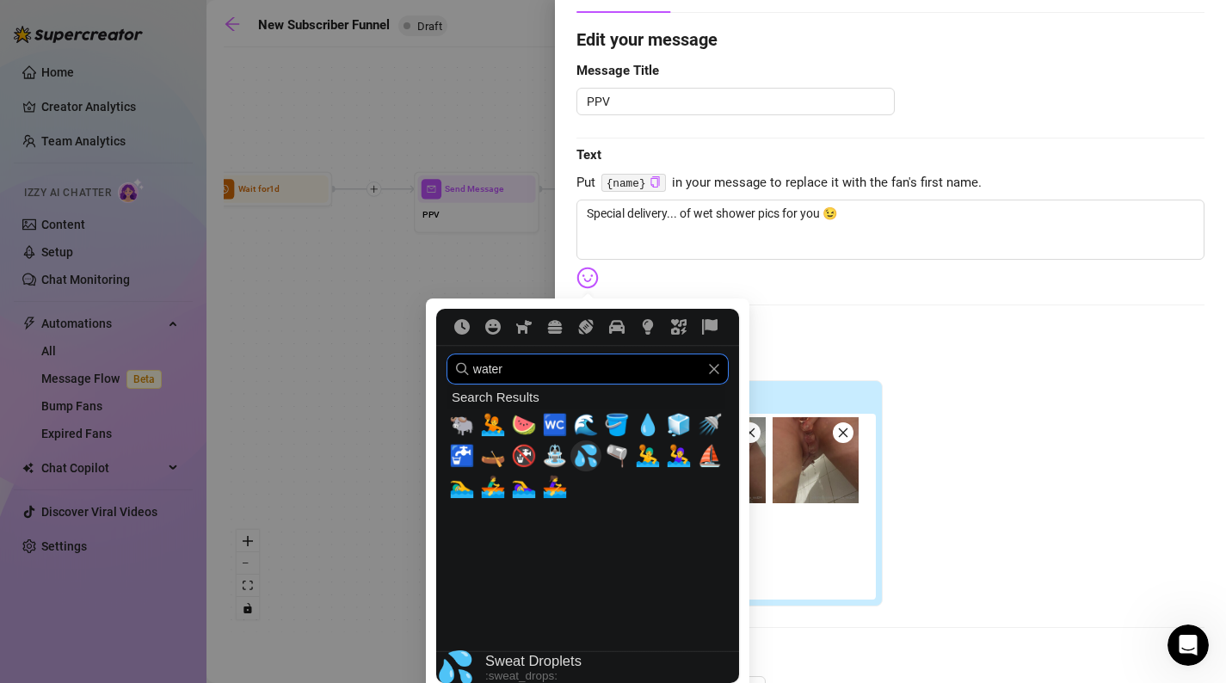
click at [591, 450] on span "💦" at bounding box center [586, 456] width 26 height 24
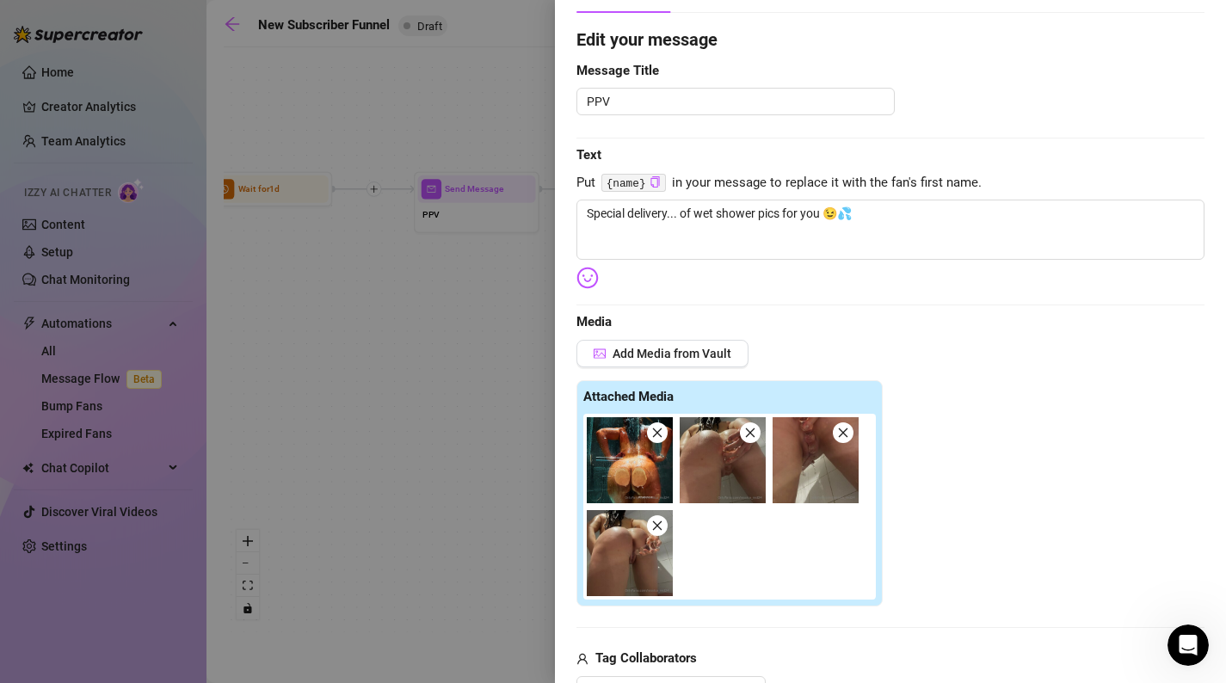
click at [935, 295] on div "Edit your message Message Title PPV Text Put {name} in your message to replace …" at bounding box center [891, 584] width 628 height 1115
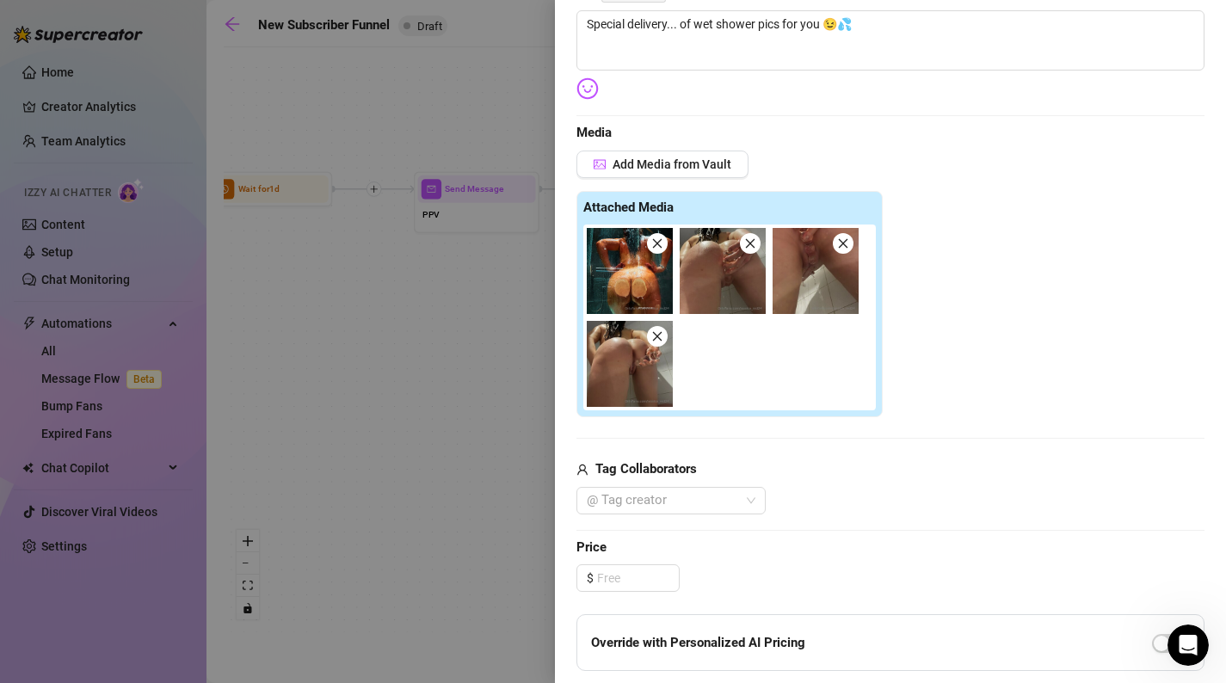
scroll to position [322, 0]
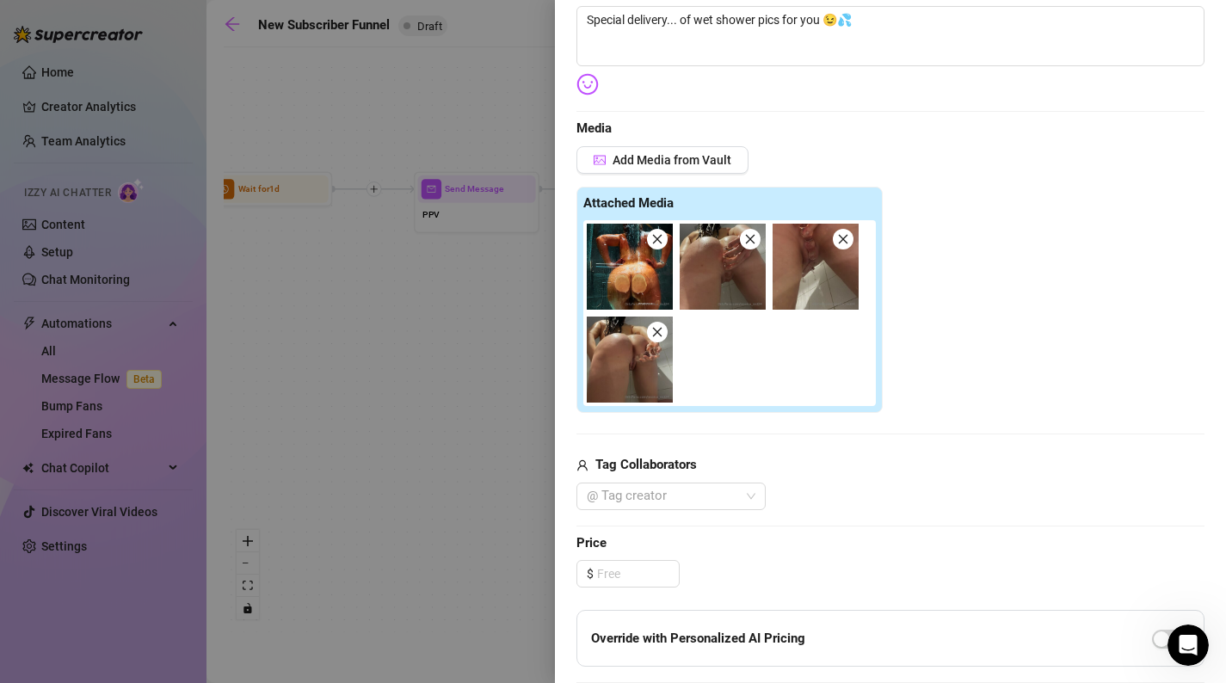
click at [664, 481] on div "Tag Collaborators @ Tag creator" at bounding box center [891, 482] width 628 height 55
click at [630, 583] on input at bounding box center [638, 574] width 82 height 26
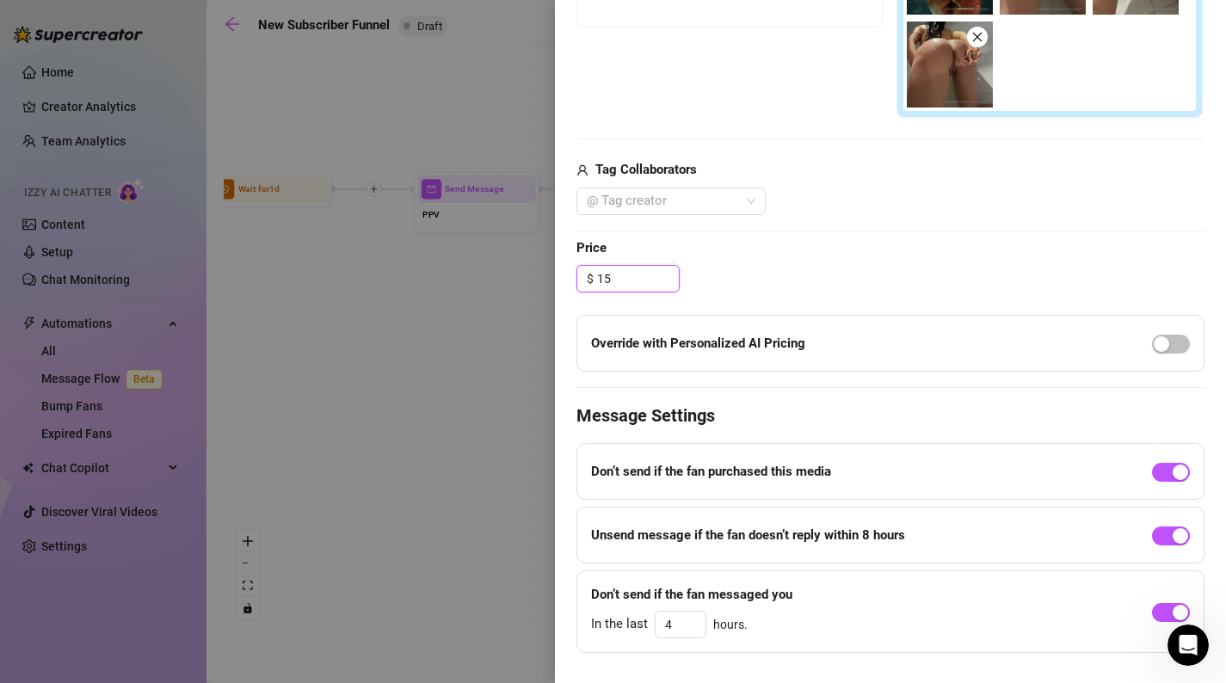
scroll to position [651, 0]
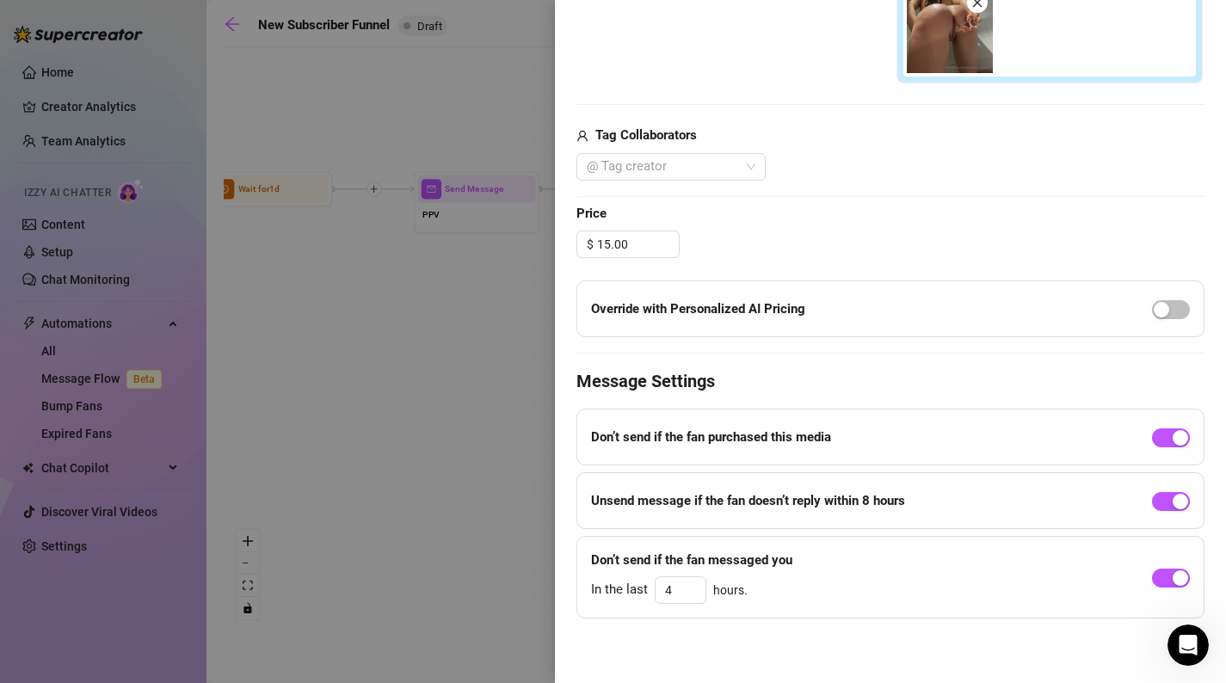
click at [1168, 299] on div at bounding box center [1171, 309] width 38 height 28
click at [1169, 304] on div "button" at bounding box center [1161, 309] width 15 height 15
drag, startPoint x: 638, startPoint y: 252, endPoint x: 565, endPoint y: 245, distance: 73.5
click at [565, 245] on div "Event settings Send Message Cancel Save Edit Message General Settings 0 Sent Ed…" at bounding box center [890, 341] width 671 height 683
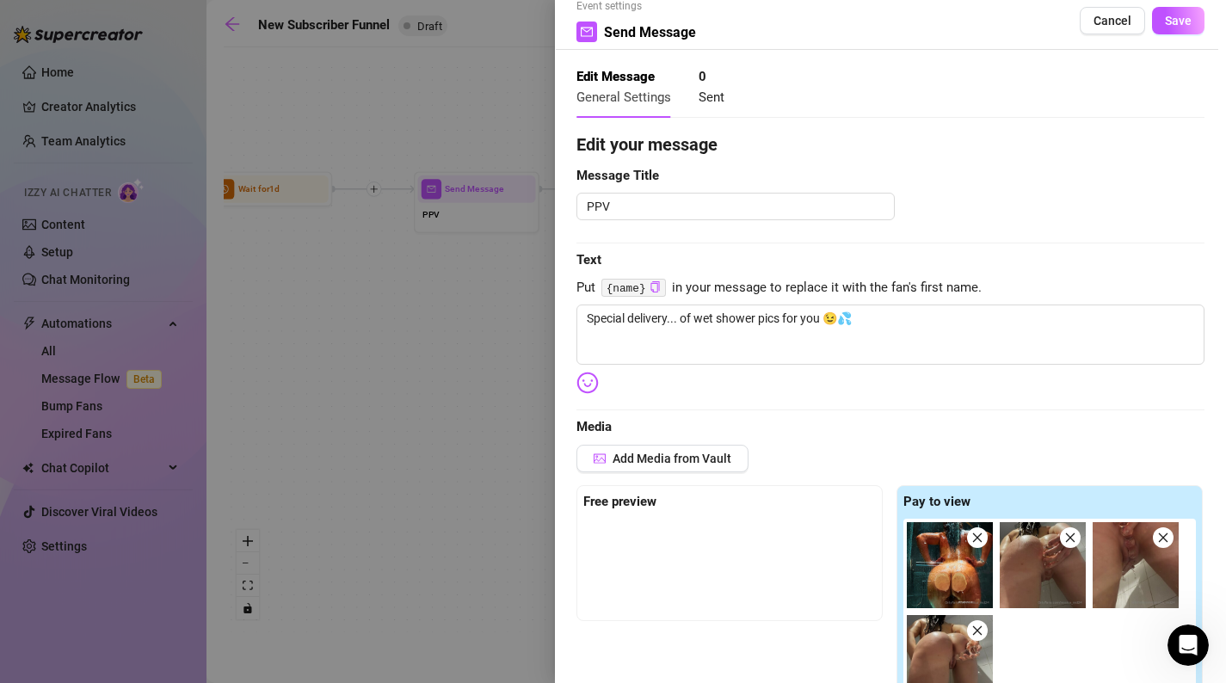
scroll to position [9, 0]
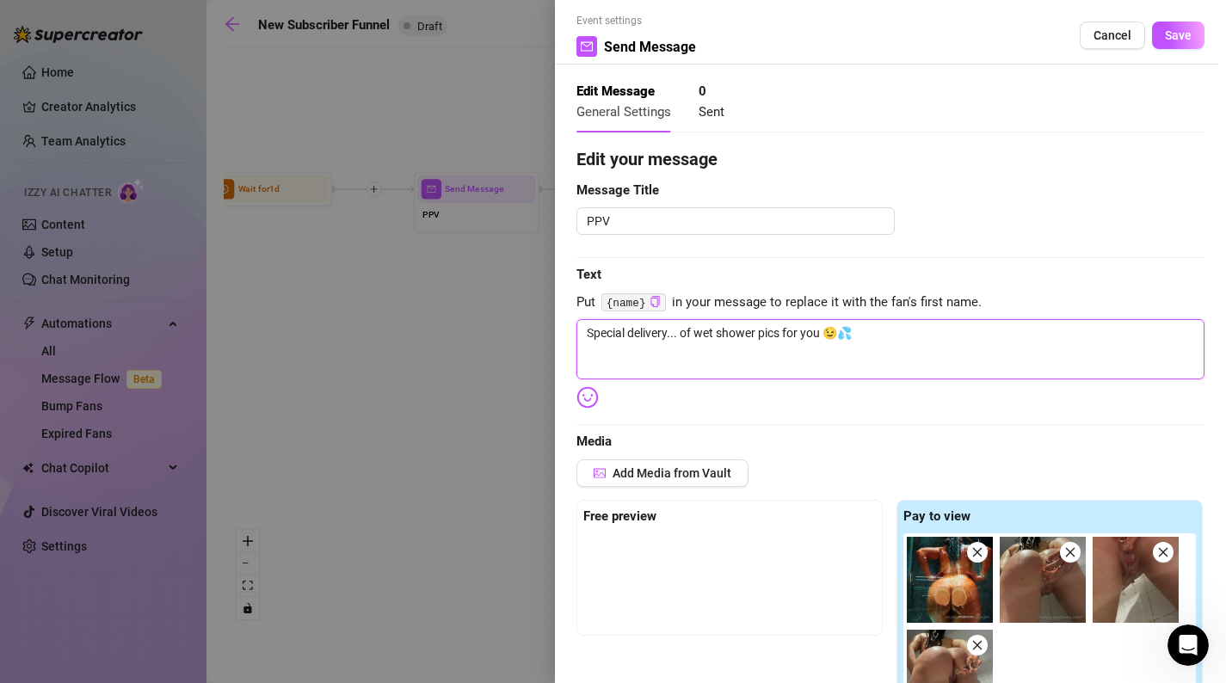
click at [964, 342] on textarea "Special delivery... of wet shower pics for you 😉💦" at bounding box center [891, 349] width 628 height 60
click at [1183, 29] on span "Save" at bounding box center [1178, 35] width 27 height 14
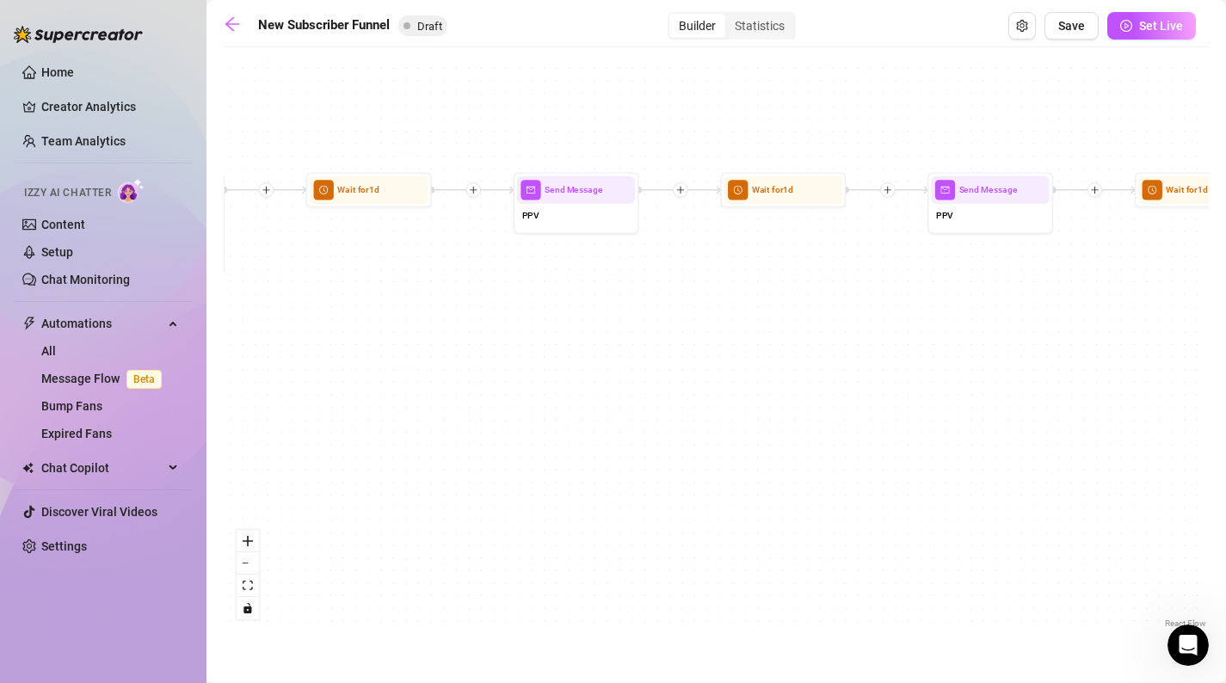
drag, startPoint x: 947, startPoint y: 319, endPoint x: 567, endPoint y: 317, distance: 380.4
click at [567, 318] on div "If True If False If True If False If True If False If True If False Merge Merge…" at bounding box center [716, 344] width 985 height 577
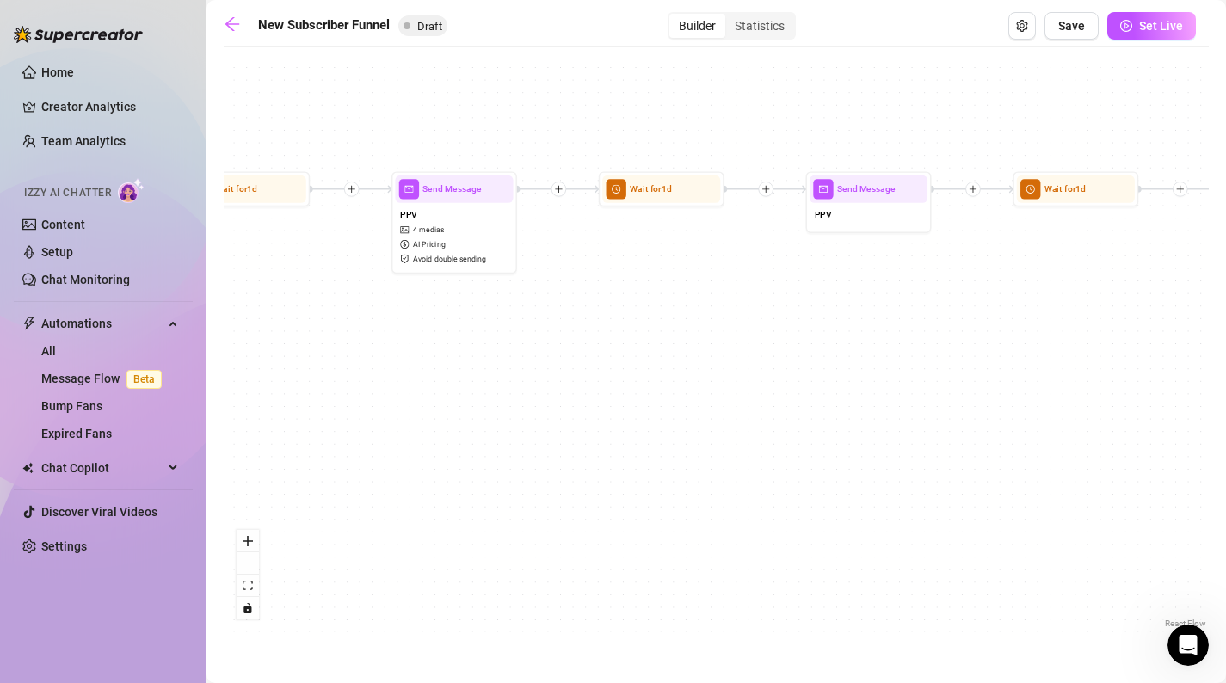
drag, startPoint x: 443, startPoint y: 316, endPoint x: 324, endPoint y: 261, distance: 131.7
click at [324, 261] on div "If True If False If True If False If True If False If True If False Merge Merge…" at bounding box center [716, 344] width 985 height 577
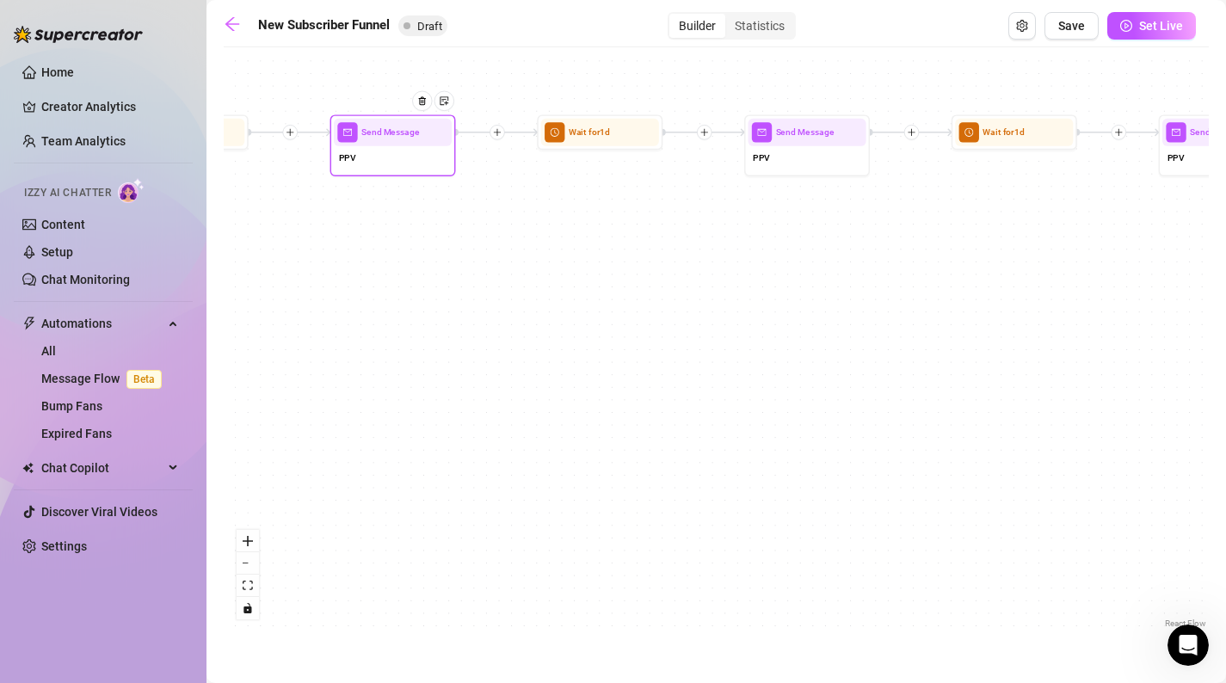
click at [403, 142] on div at bounding box center [427, 110] width 54 height 64
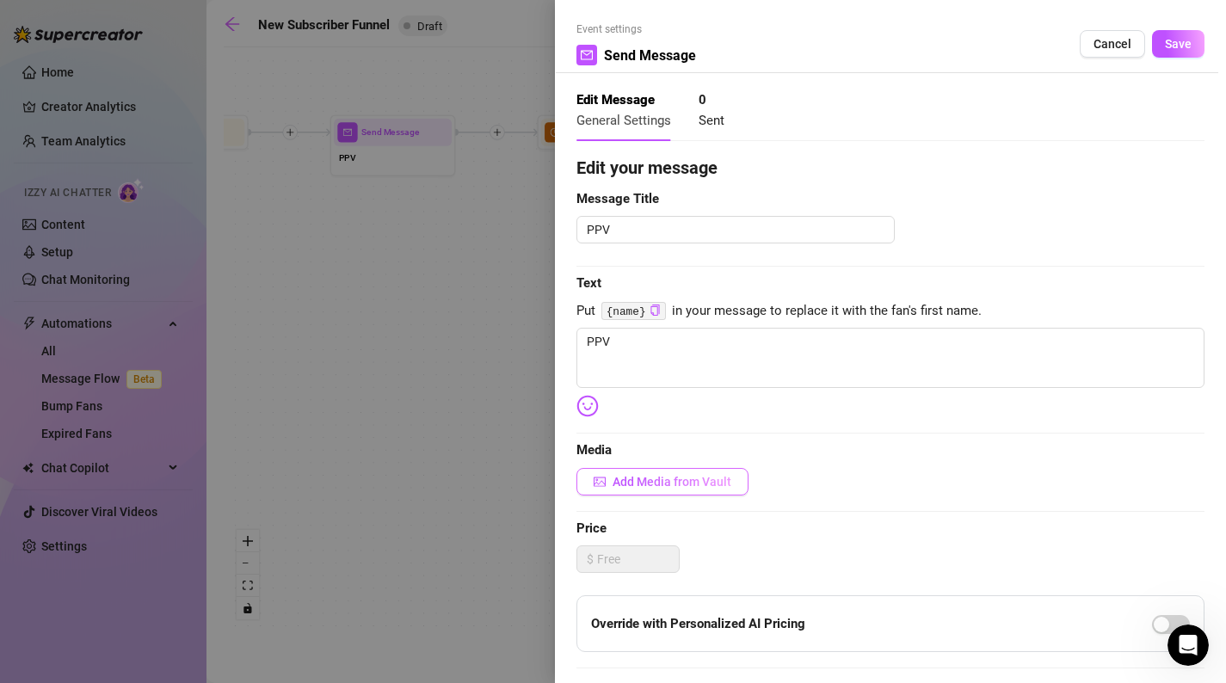
click at [611, 488] on button "Add Media from Vault" at bounding box center [663, 482] width 172 height 28
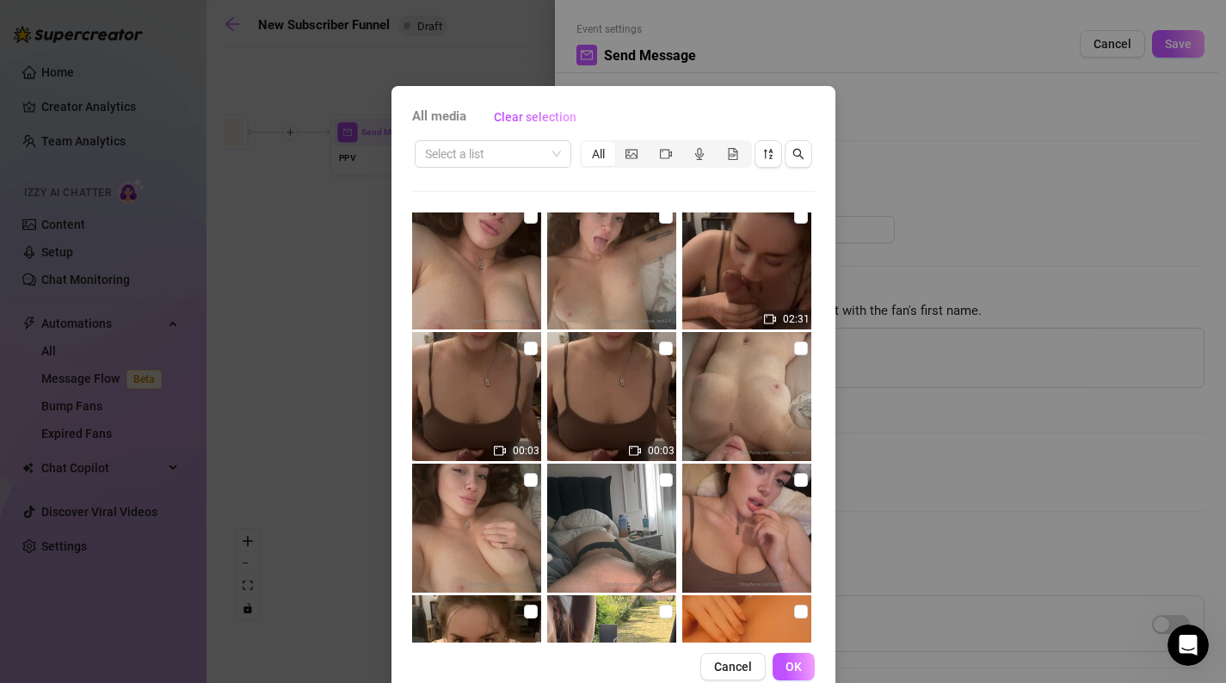
scroll to position [1993, 0]
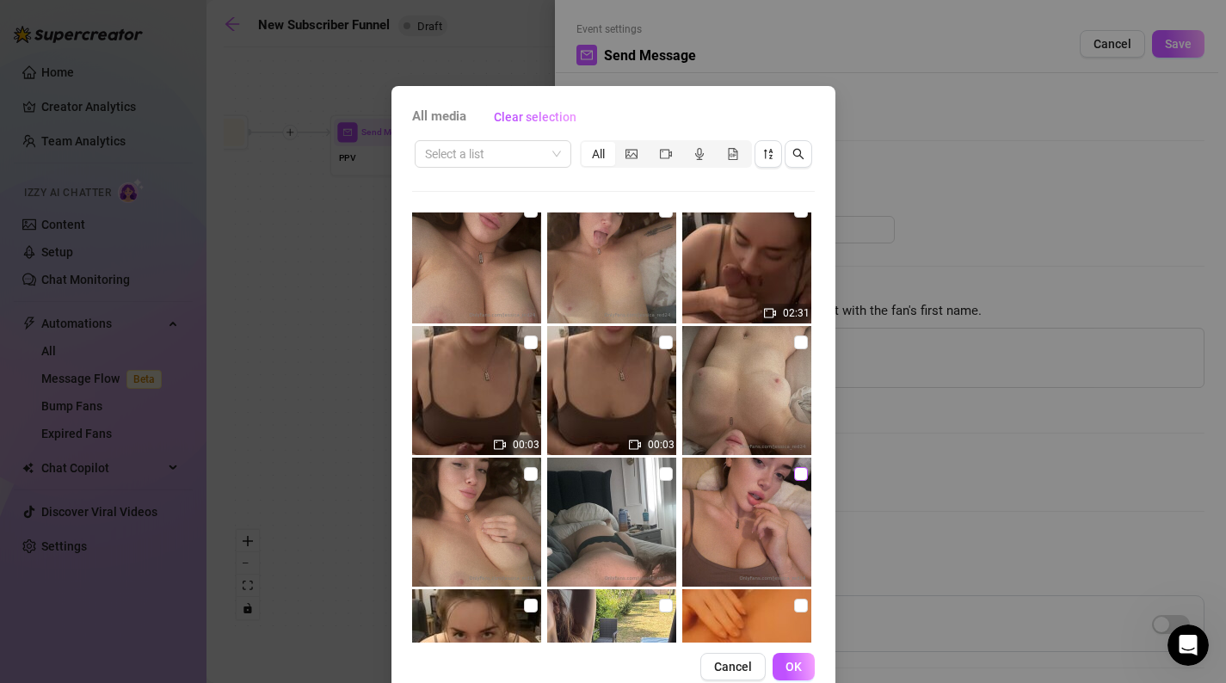
click at [798, 475] on input "checkbox" at bounding box center [801, 474] width 14 height 14
click at [805, 664] on button "OK" at bounding box center [794, 667] width 42 height 28
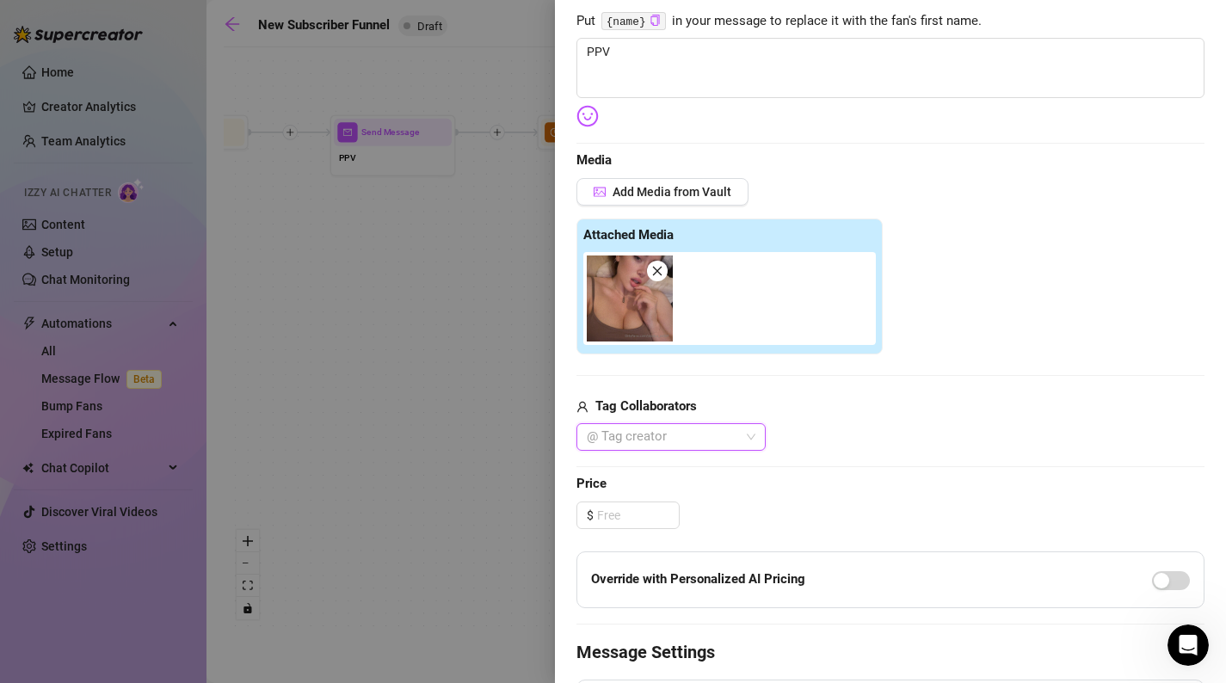
scroll to position [247, 0]
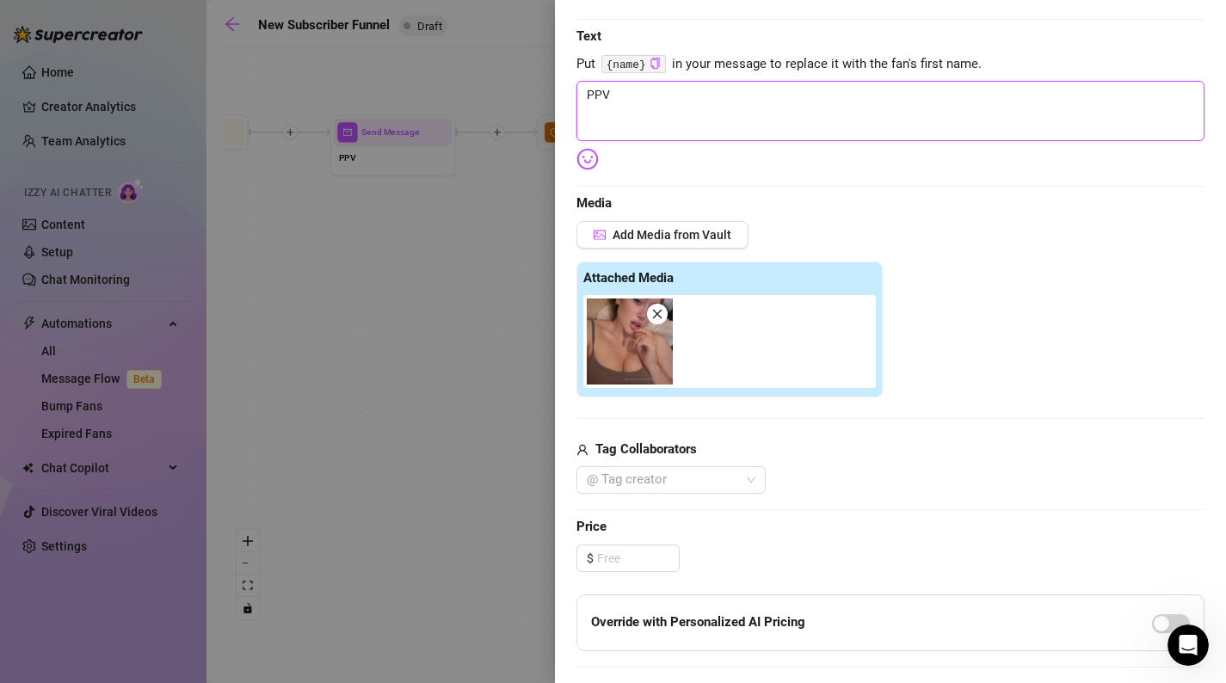
drag, startPoint x: 738, startPoint y: 124, endPoint x: 559, endPoint y: 87, distance: 182.8
click at [559, 87] on div "Event settings Send Message Cancel Save Edit Message General Settings 0 Sent Ed…" at bounding box center [890, 341] width 671 height 683
click at [595, 164] on img at bounding box center [588, 159] width 22 height 22
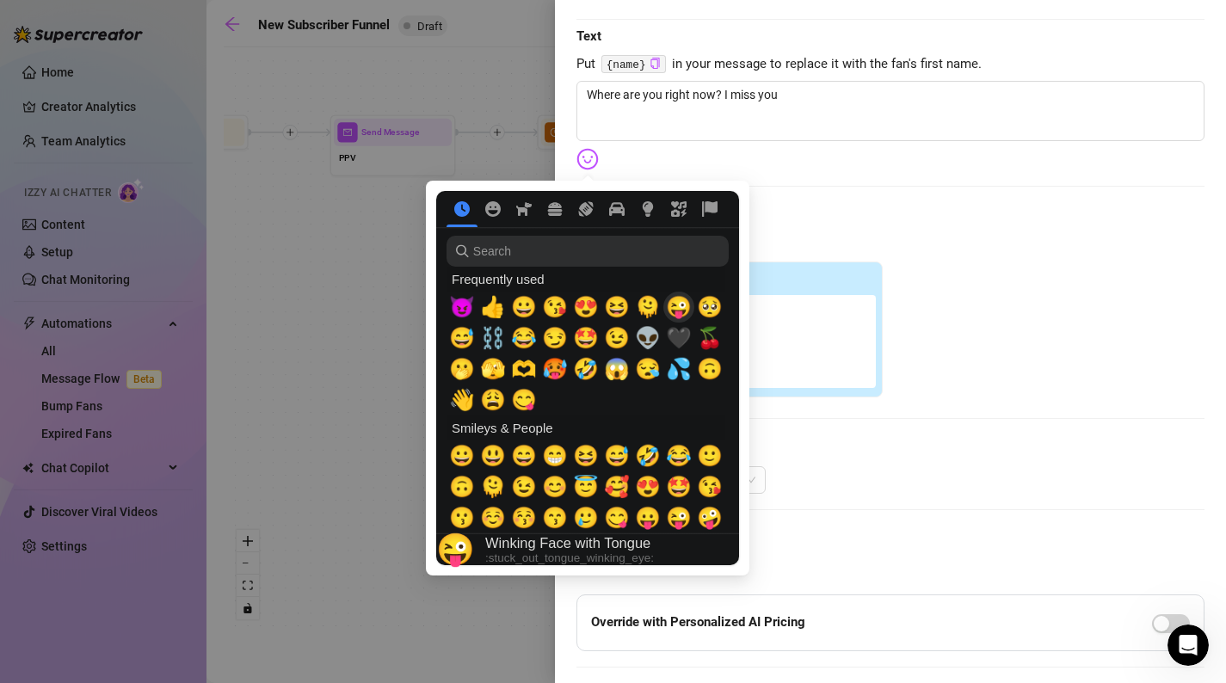
click at [700, 311] on span "🥺" at bounding box center [710, 307] width 26 height 24
click at [1090, 255] on div "Add Media from Vault" at bounding box center [891, 241] width 628 height 40
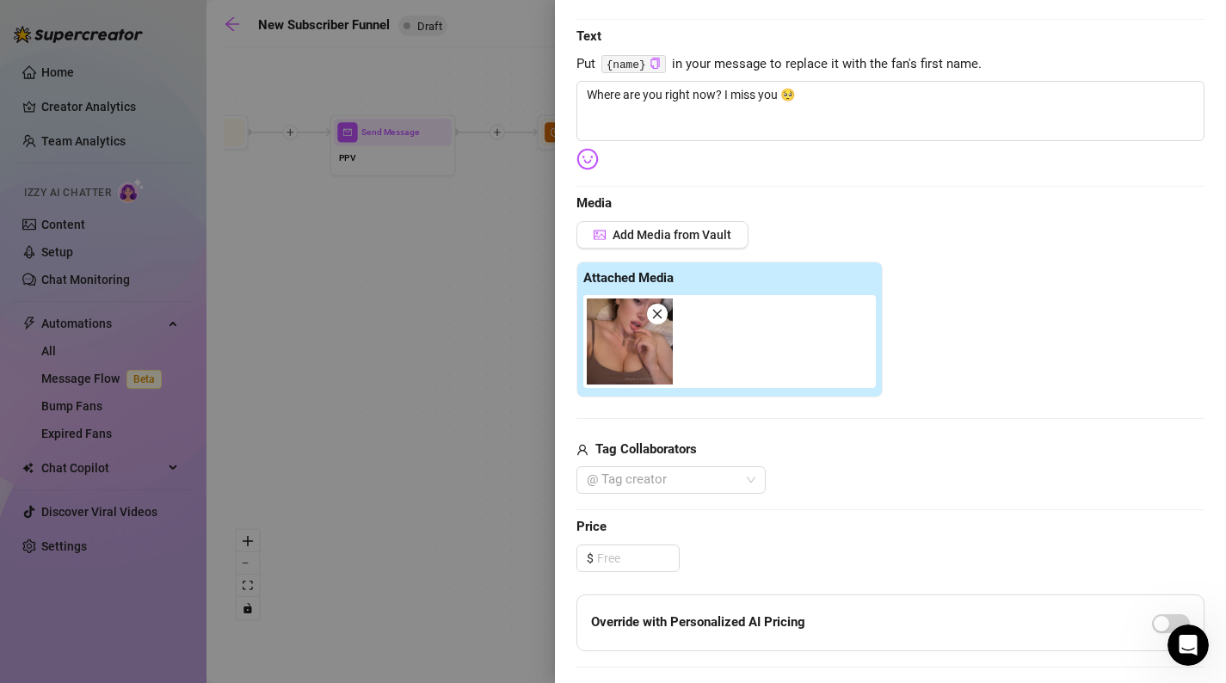
scroll to position [0, 0]
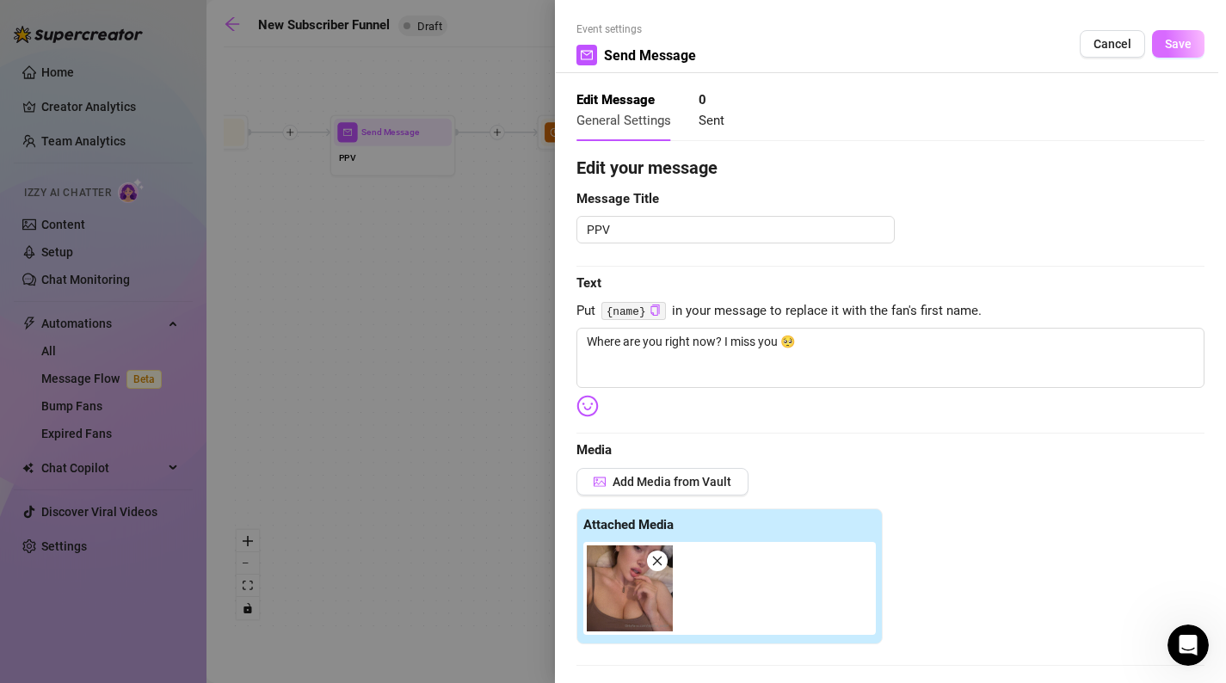
click at [1193, 41] on button "Save" at bounding box center [1178, 44] width 52 height 28
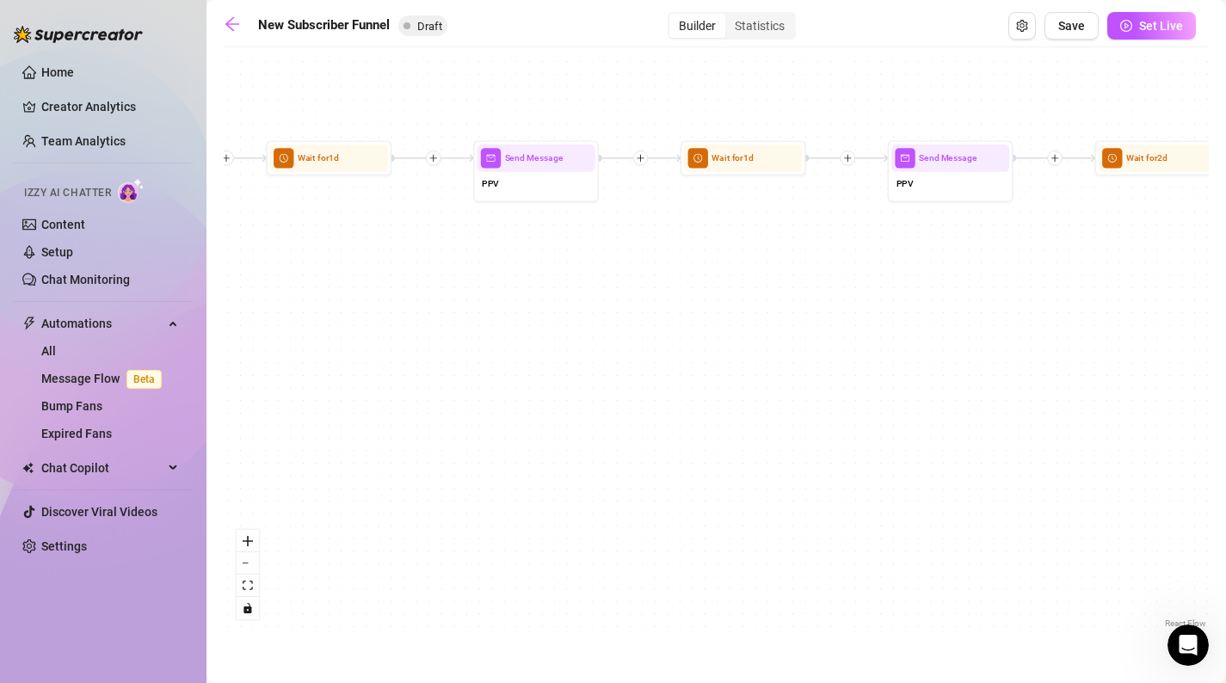
drag, startPoint x: 1012, startPoint y: 308, endPoint x: 711, endPoint y: 336, distance: 302.5
click at [711, 336] on div "If True If False If True If False If True If False If True If False Merge Merge…" at bounding box center [716, 344] width 985 height 577
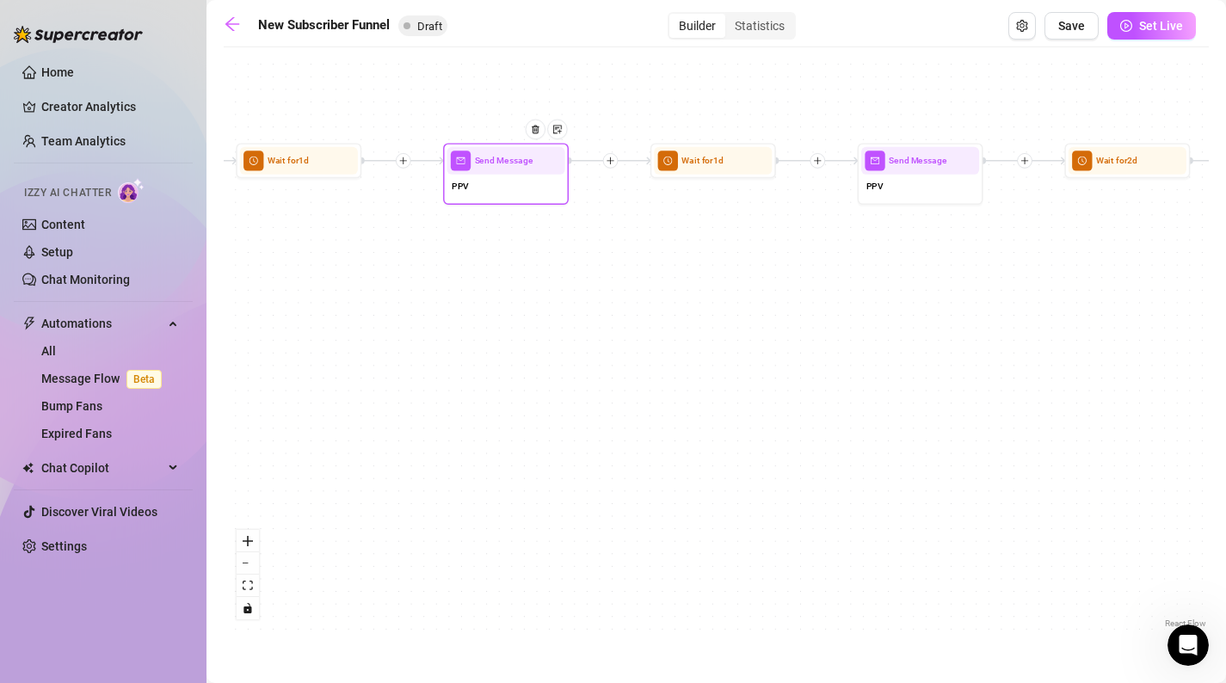
click at [541, 139] on div at bounding box center [540, 139] width 54 height 64
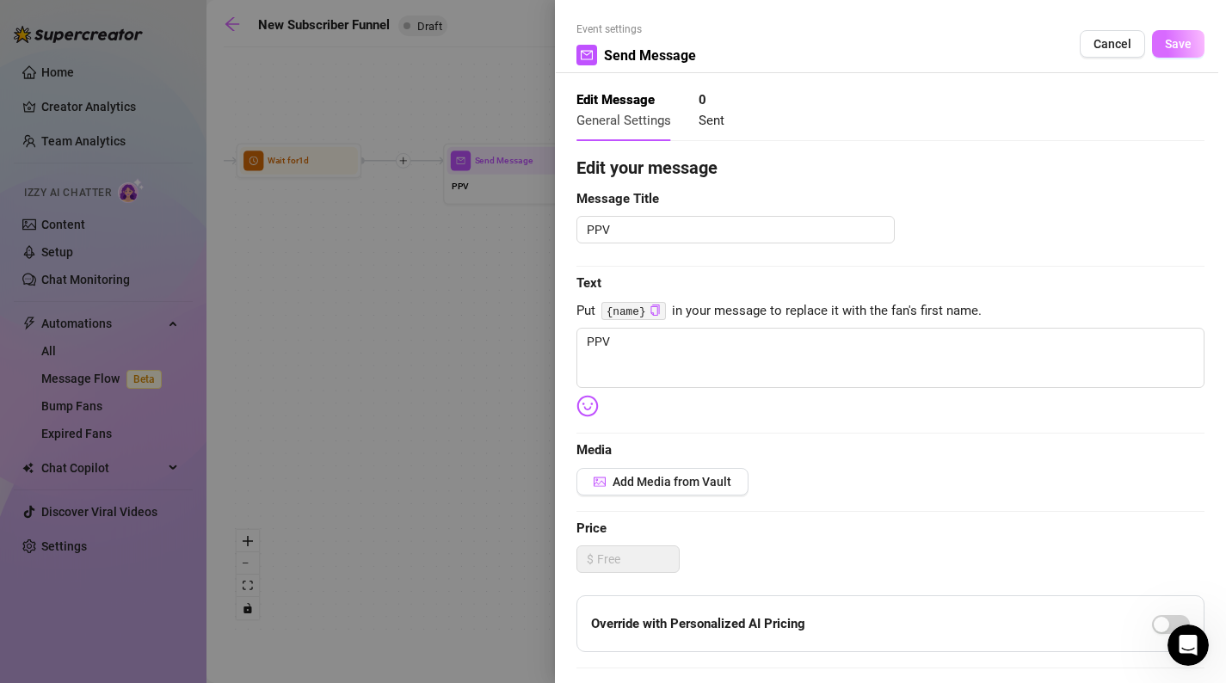
click at [1189, 50] on span "Save" at bounding box center [1178, 44] width 27 height 14
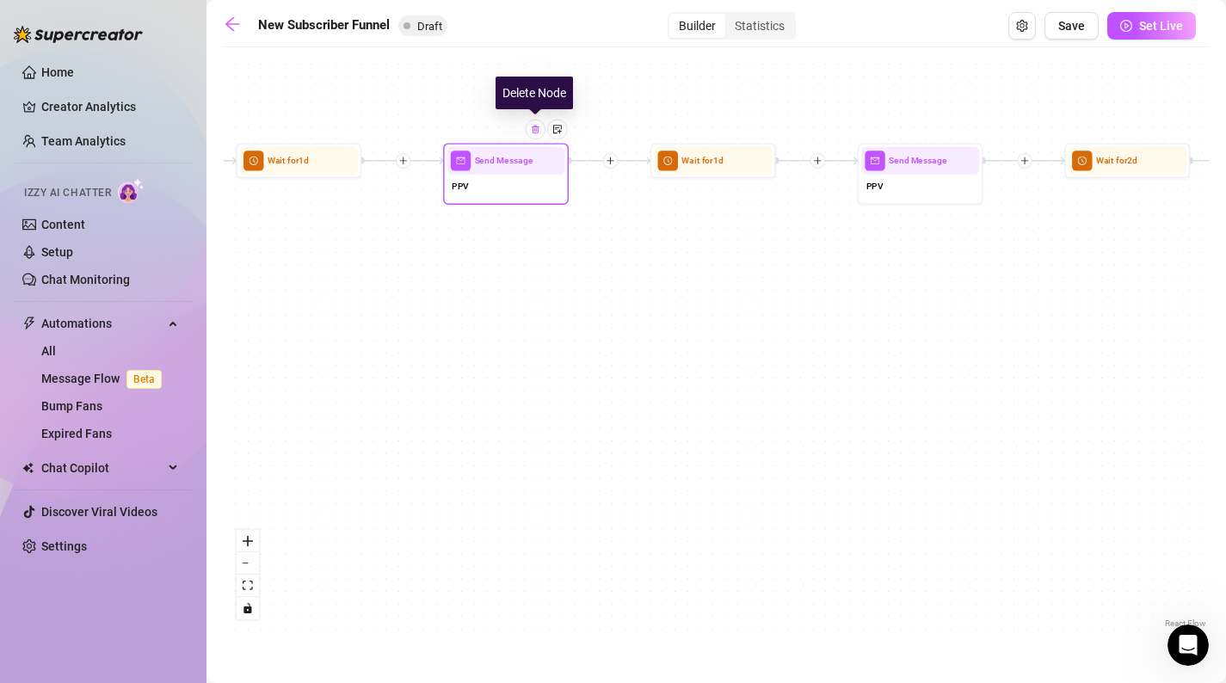
click at [534, 131] on img at bounding box center [535, 130] width 10 height 10
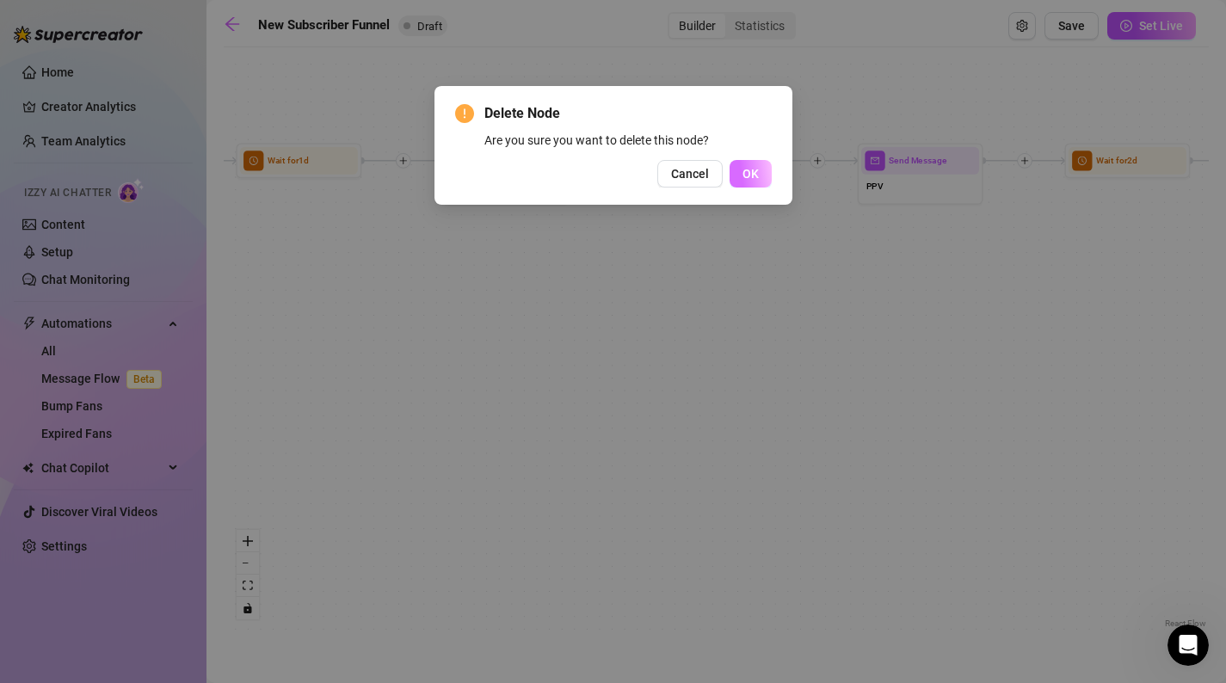
click at [742, 167] on button "OK" at bounding box center [751, 174] width 42 height 28
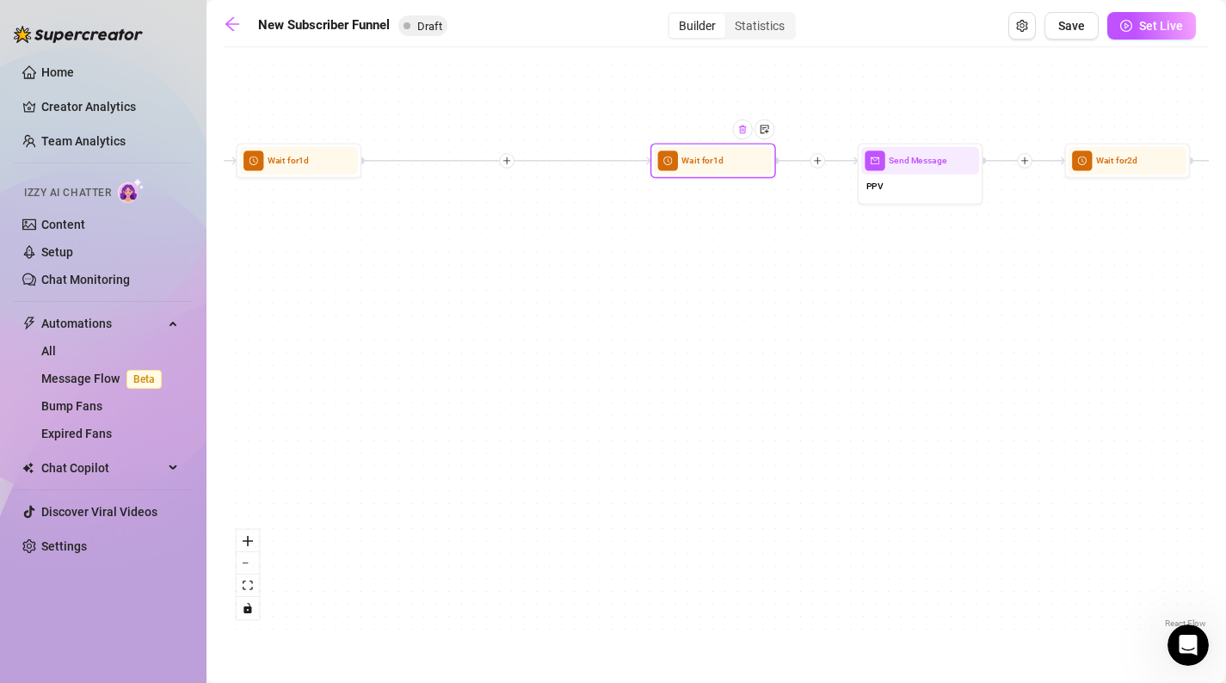
click at [747, 134] on div at bounding box center [742, 130] width 20 height 20
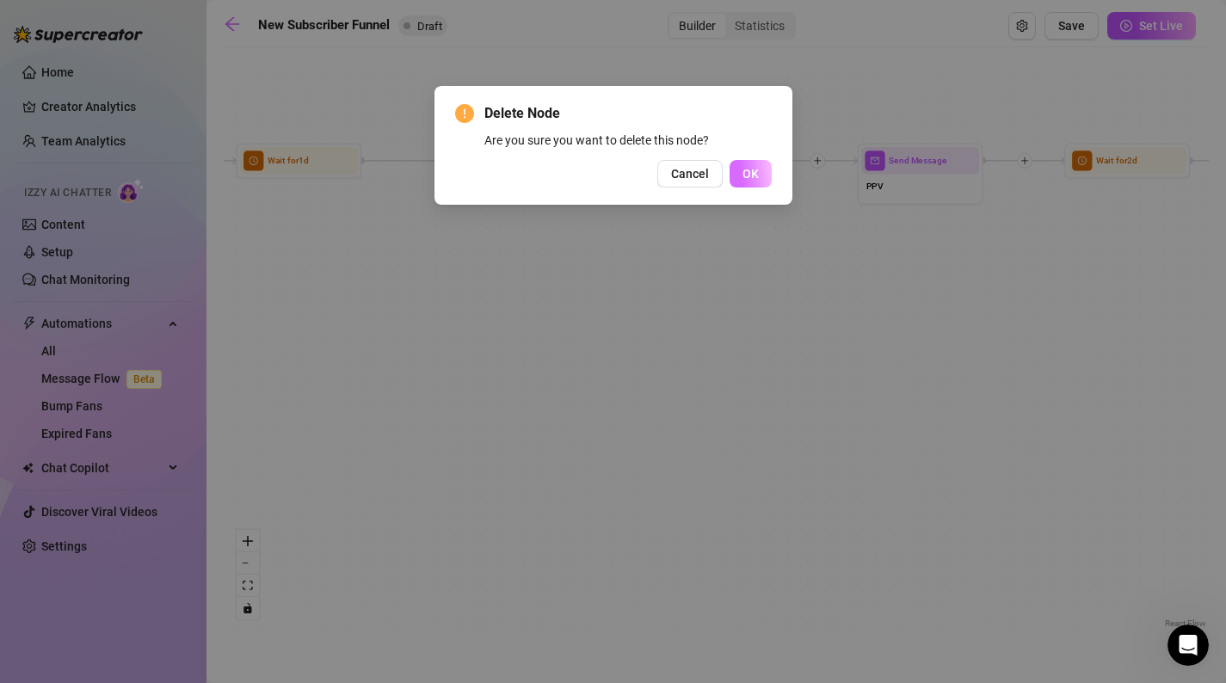
click at [752, 183] on button "OK" at bounding box center [751, 174] width 42 height 28
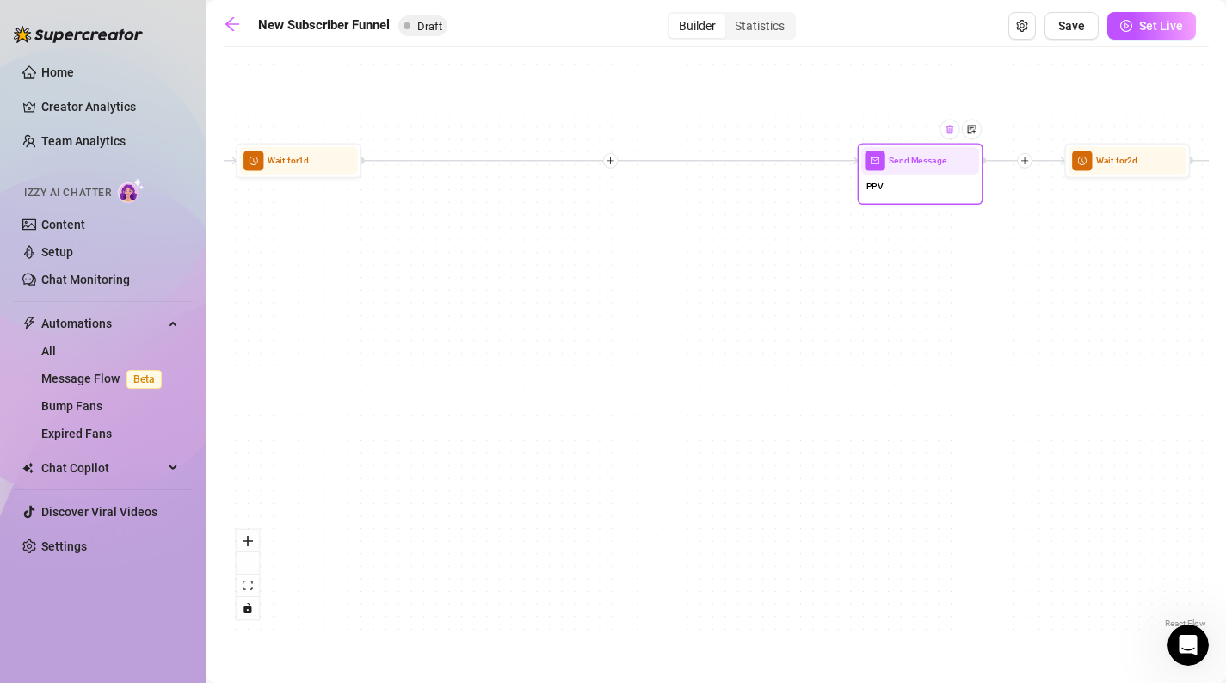
click at [954, 138] on div at bounding box center [950, 130] width 20 height 20
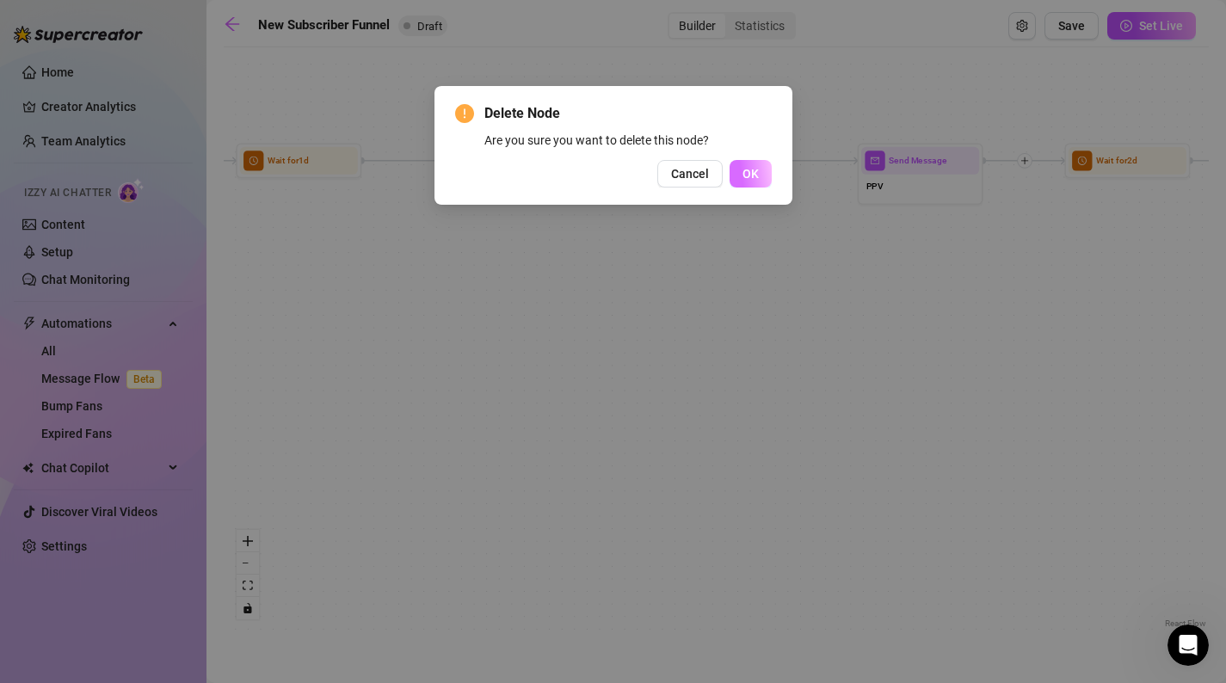
click at [751, 177] on span "OK" at bounding box center [751, 174] width 16 height 14
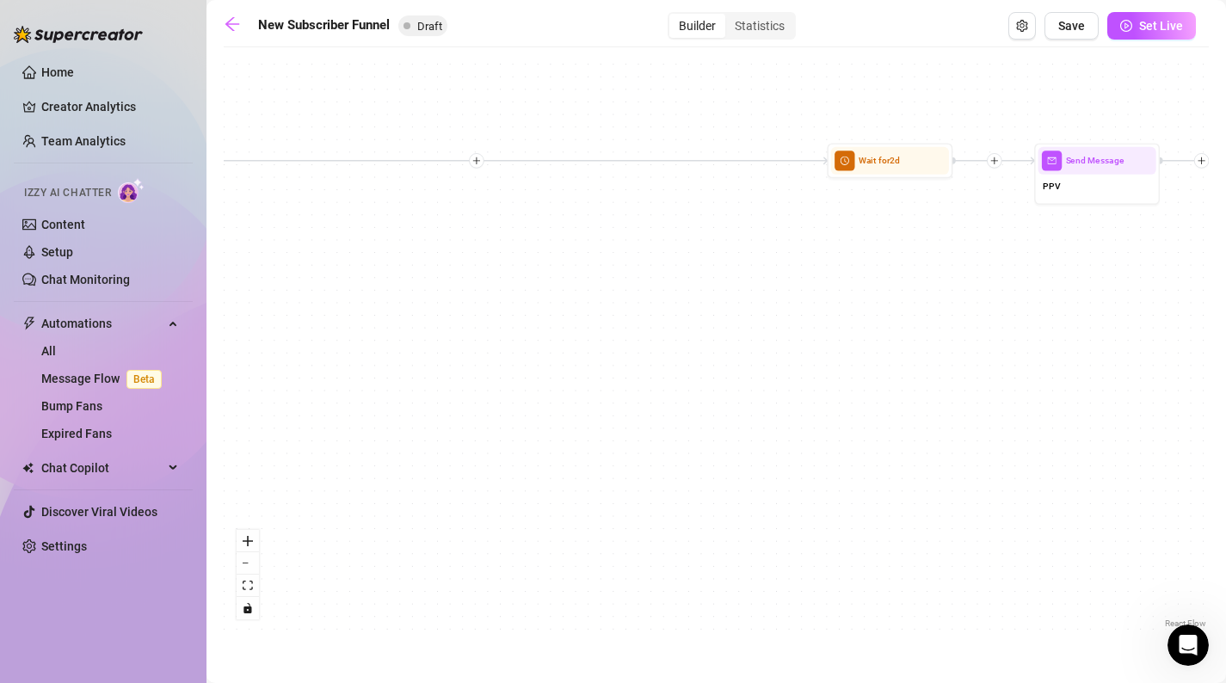
drag, startPoint x: 1056, startPoint y: 288, endPoint x: 406, endPoint y: 285, distance: 649.7
click at [406, 285] on div "If True If False If True If False If True If False If True If False Merge Merge…" at bounding box center [716, 344] width 985 height 577
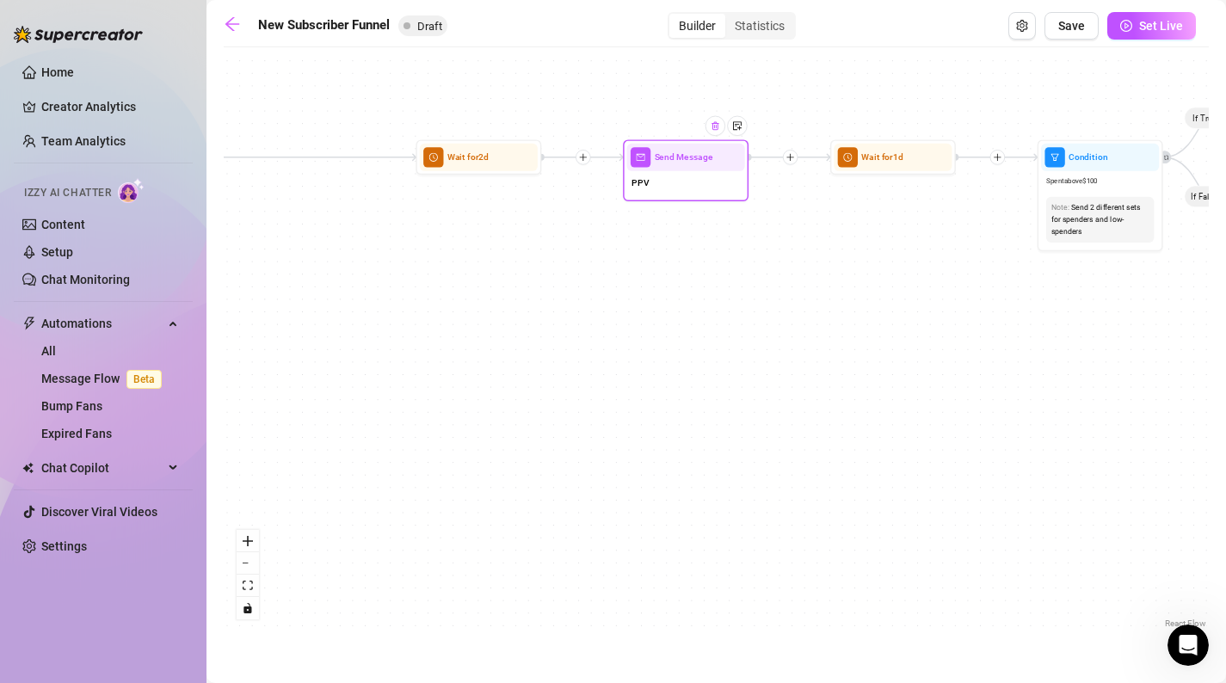
click at [714, 134] on div at bounding box center [716, 126] width 20 height 20
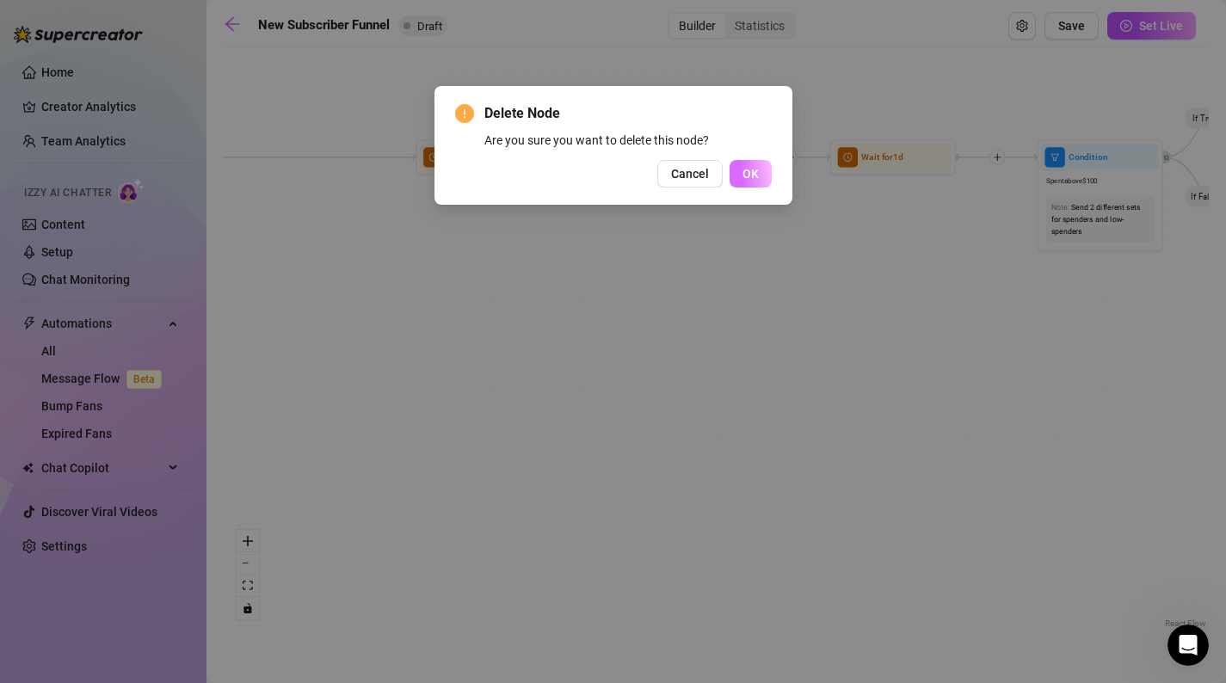
click at [752, 172] on span "OK" at bounding box center [751, 174] width 16 height 14
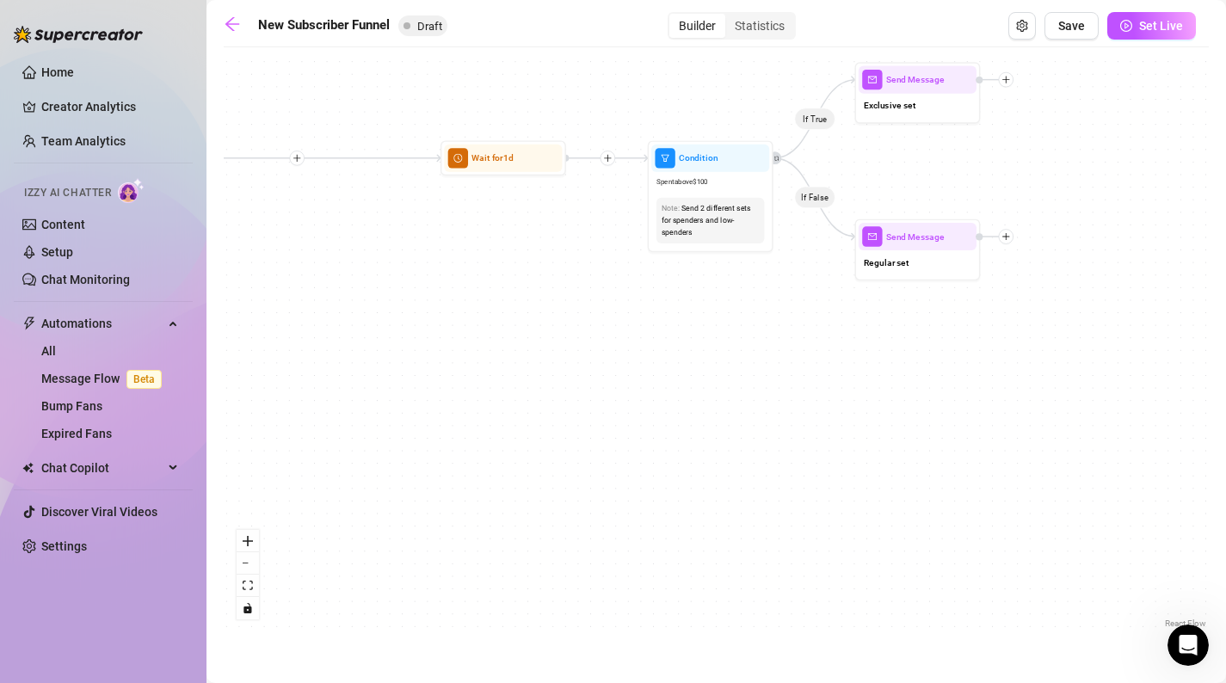
drag, startPoint x: 949, startPoint y: 259, endPoint x: 443, endPoint y: 256, distance: 506.0
click at [443, 256] on div "If True If False If True If False If True If False If True If False Merge Merge…" at bounding box center [716, 344] width 985 height 577
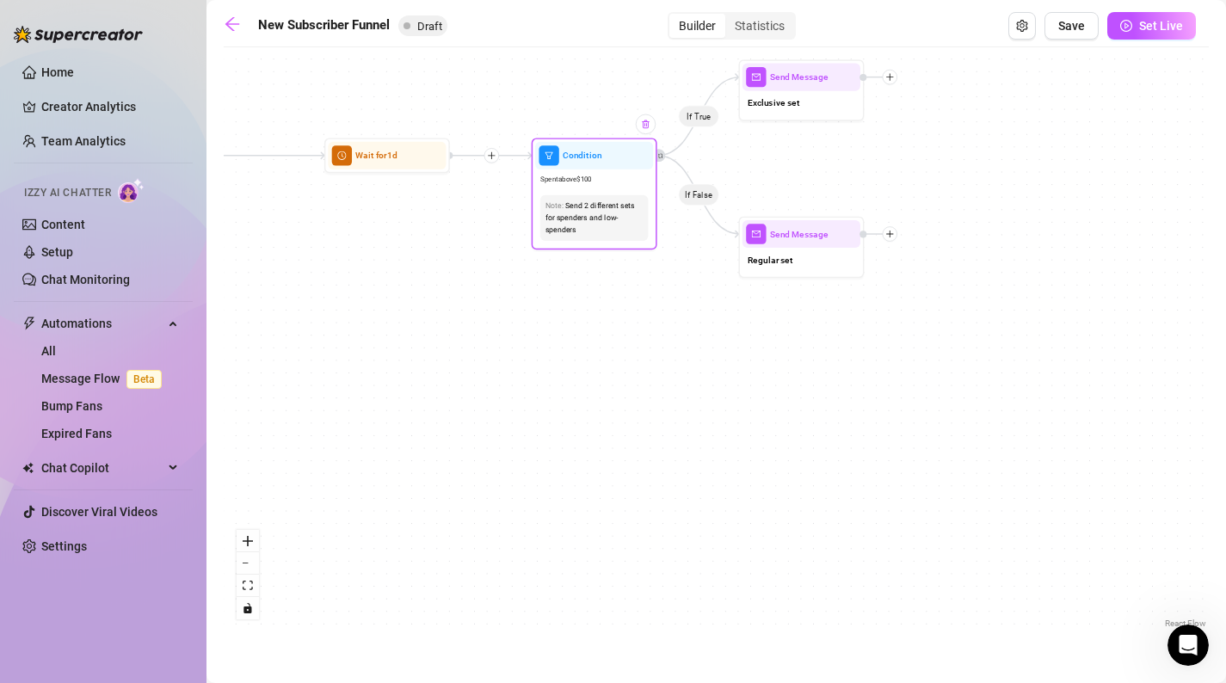
click at [647, 133] on div at bounding box center [646, 124] width 20 height 20
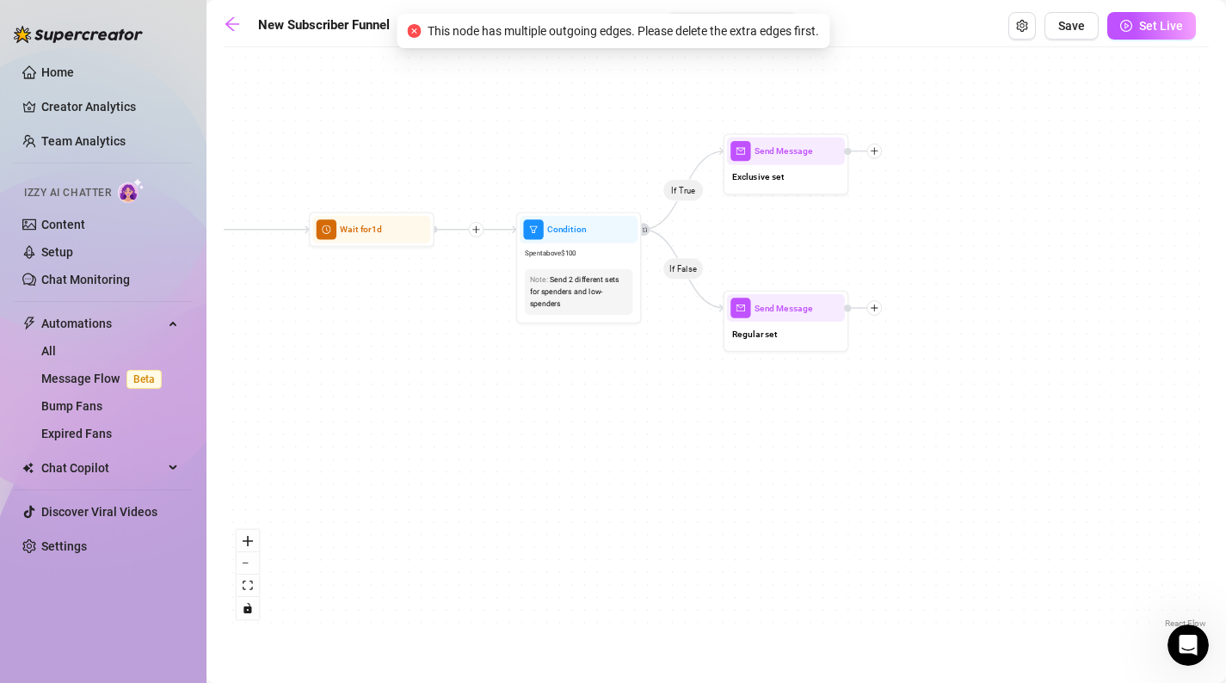
drag, startPoint x: 931, startPoint y: 123, endPoint x: 913, endPoint y: 211, distance: 89.6
click at [913, 211] on div "If True If False If True If False If True If False If True If False Merge Merge…" at bounding box center [716, 344] width 985 height 577
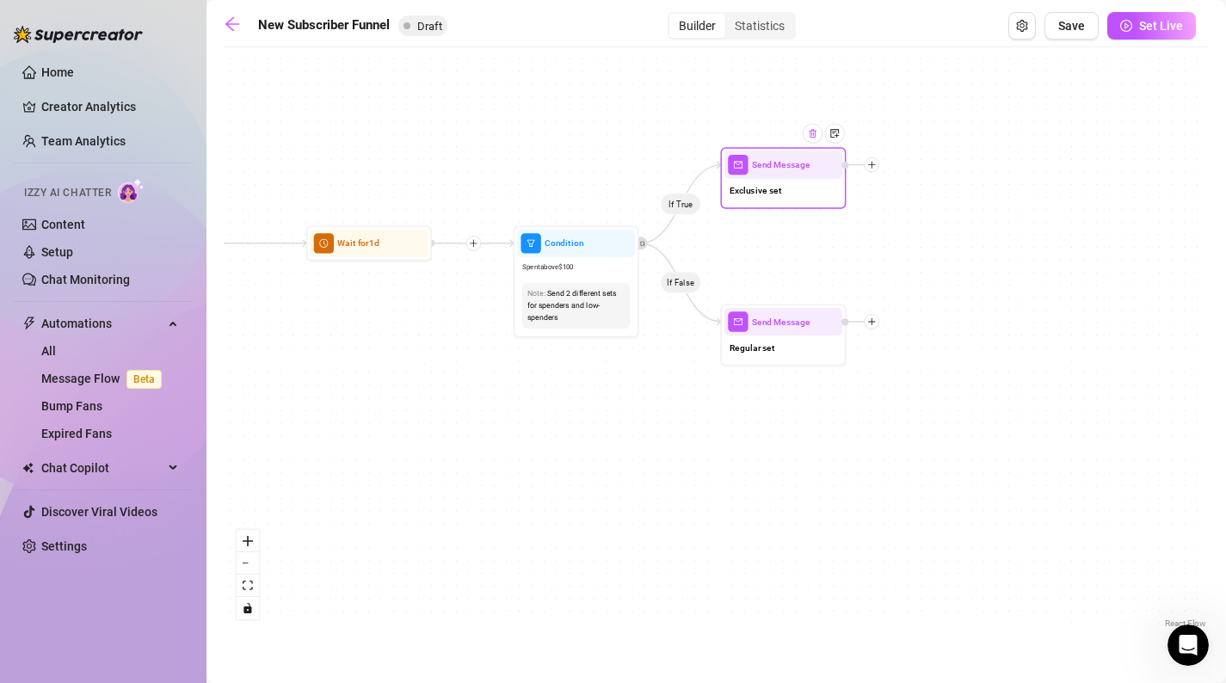
click at [814, 136] on img at bounding box center [813, 133] width 10 height 10
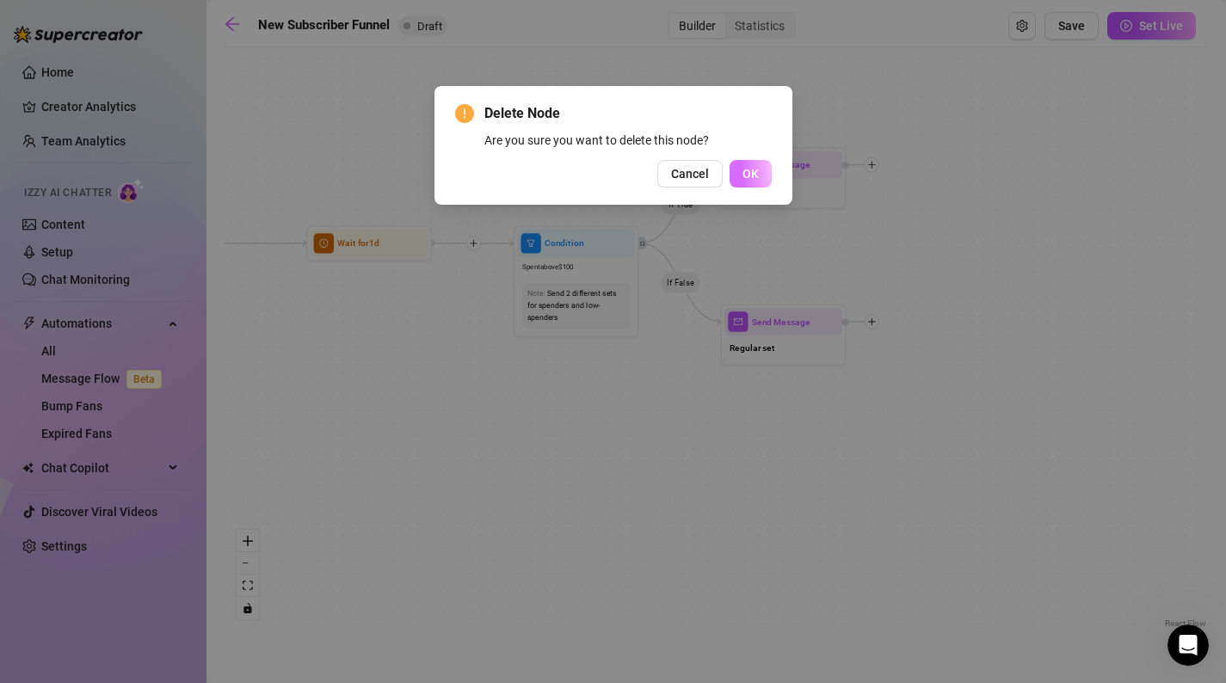
click at [747, 167] on span "OK" at bounding box center [751, 174] width 16 height 14
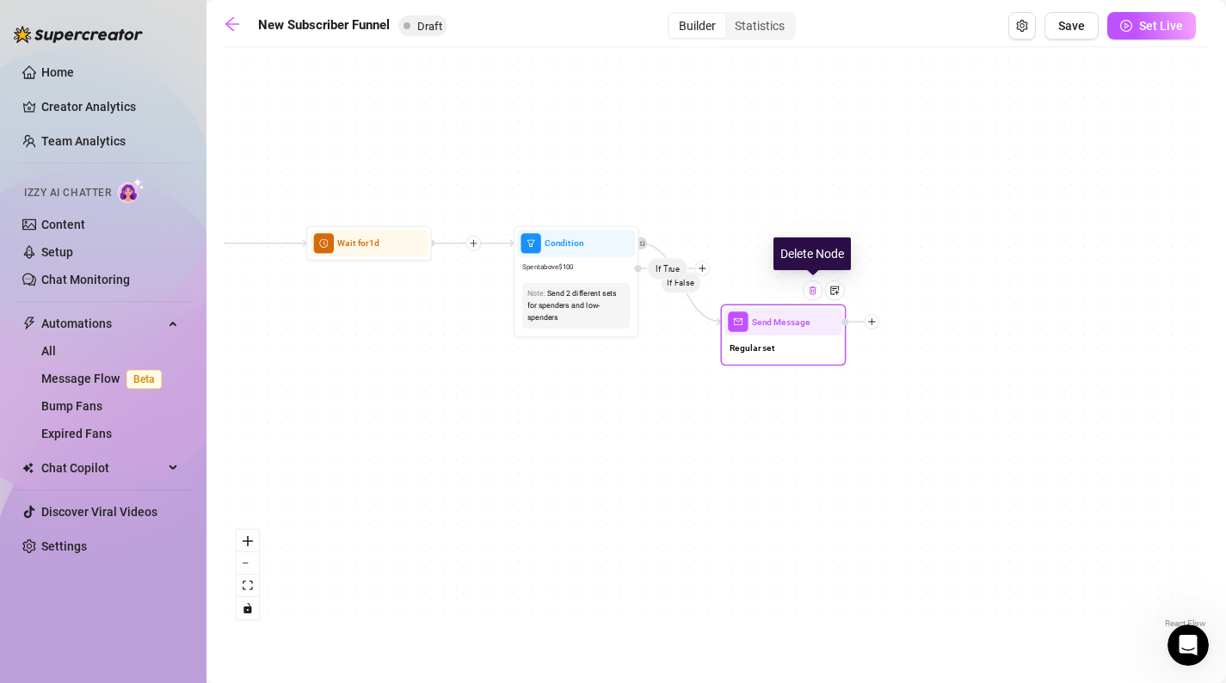
click at [813, 297] on div at bounding box center [813, 291] width 20 height 20
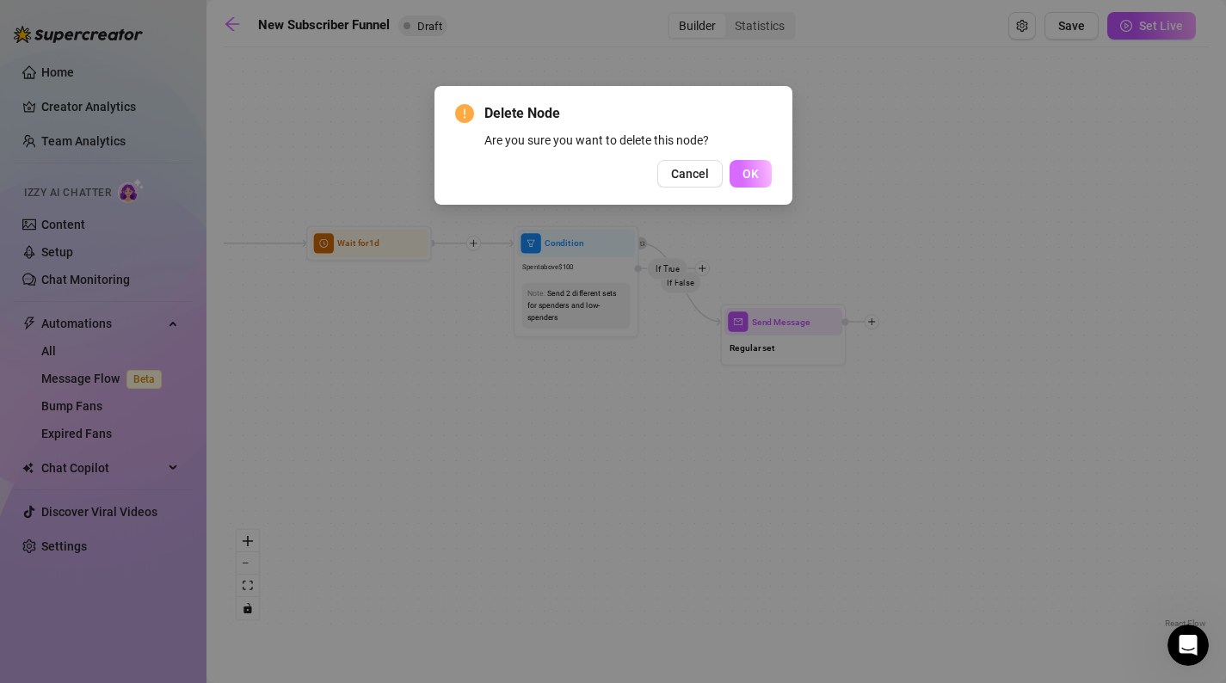
click at [741, 176] on button "OK" at bounding box center [751, 174] width 42 height 28
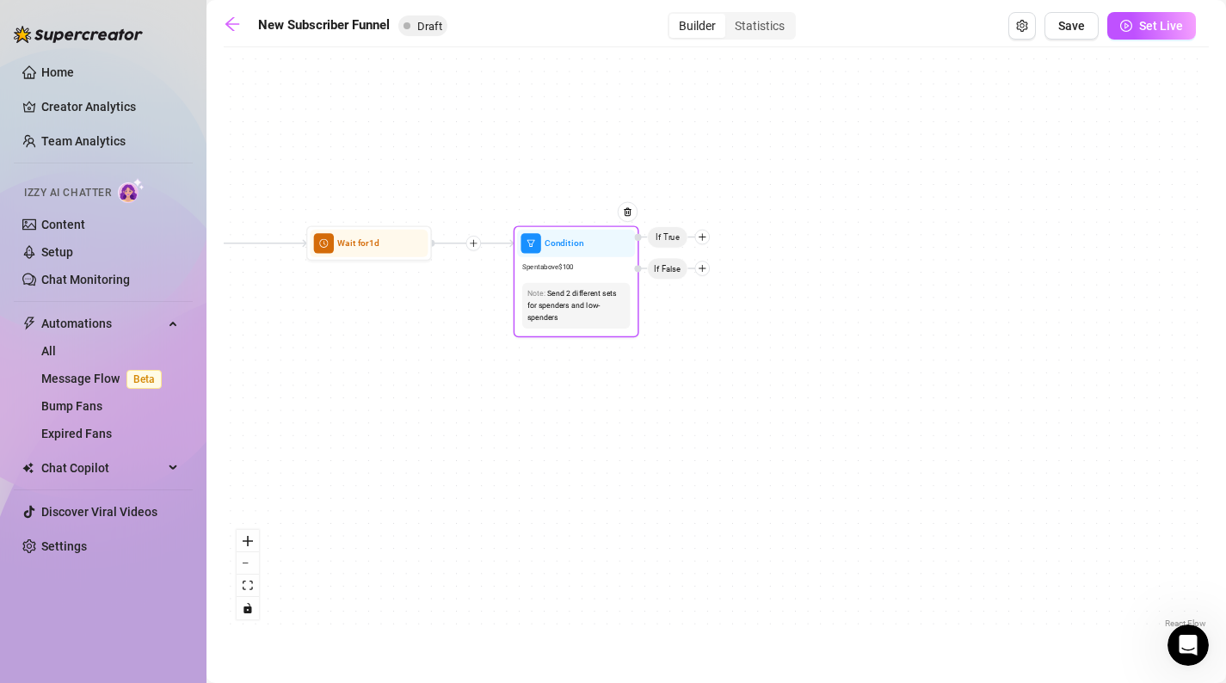
click at [629, 224] on div at bounding box center [621, 221] width 33 height 64
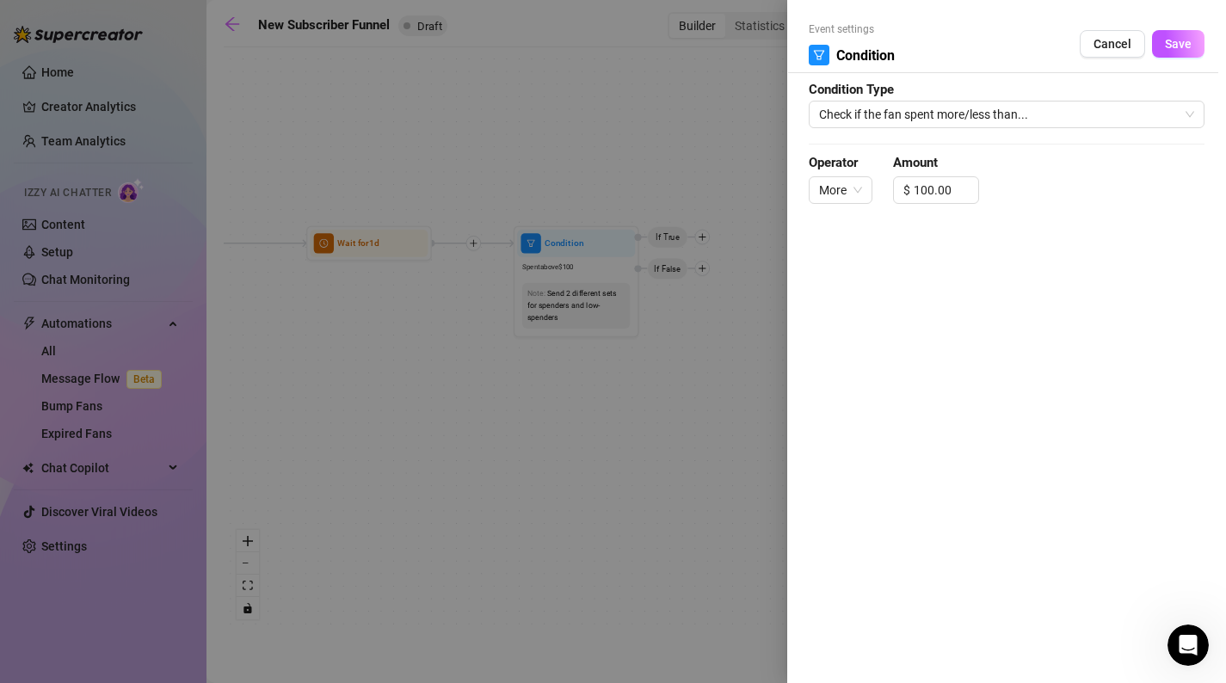
click at [612, 203] on div at bounding box center [613, 341] width 1226 height 683
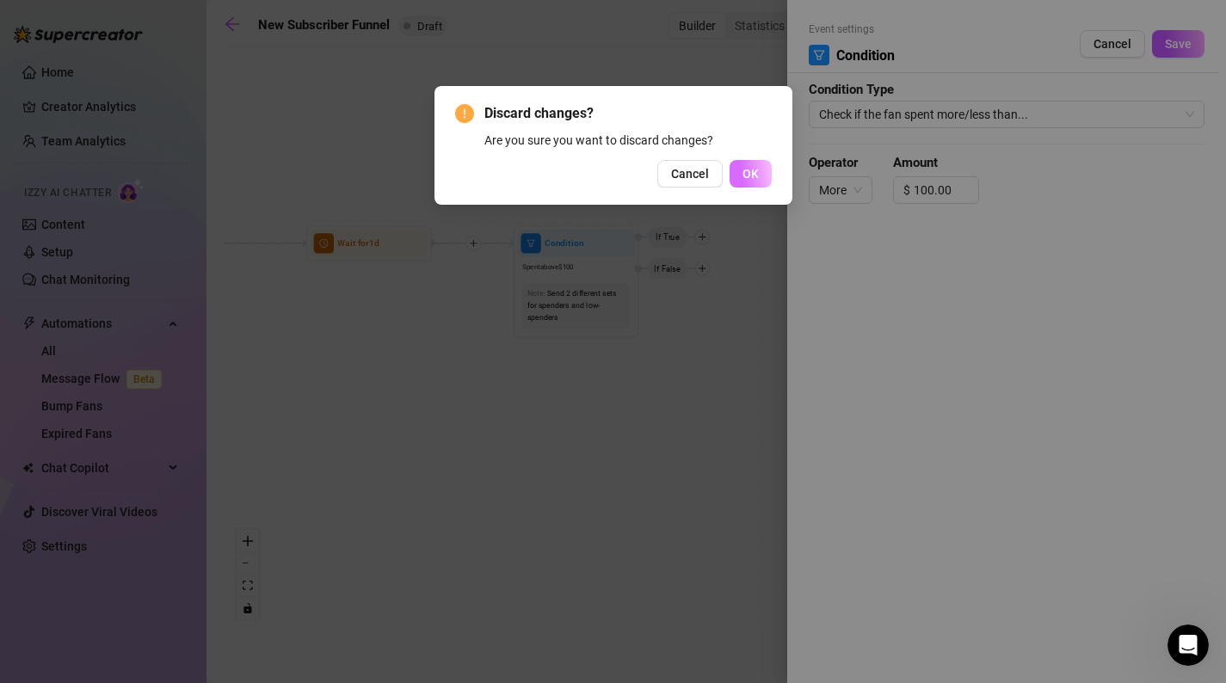
click at [755, 168] on span "OK" at bounding box center [751, 174] width 16 height 14
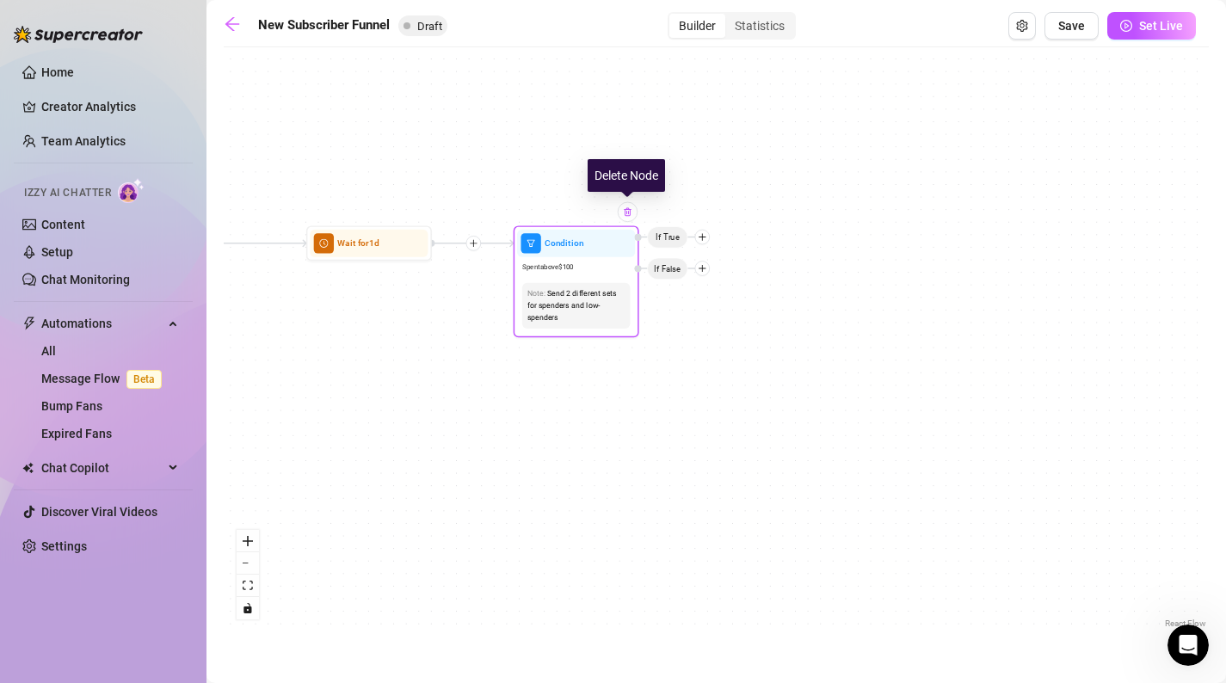
click at [629, 217] on div at bounding box center [628, 212] width 20 height 20
click at [630, 216] on img at bounding box center [628, 212] width 10 height 10
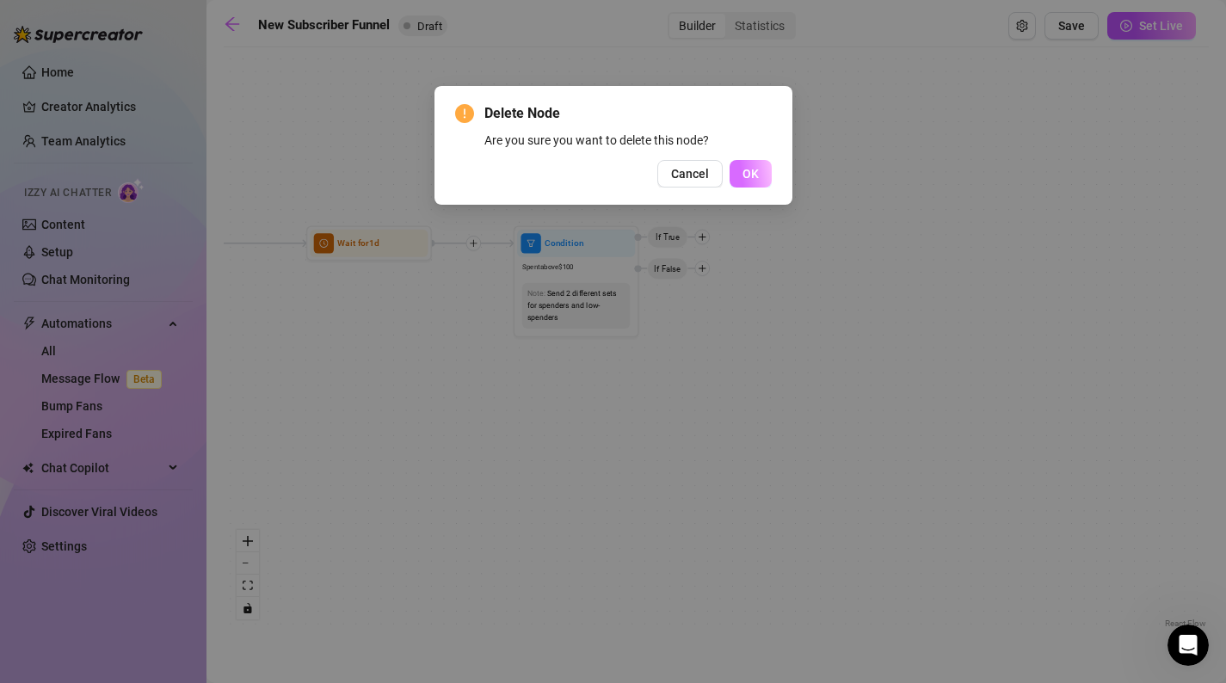
click at [763, 179] on button "OK" at bounding box center [751, 174] width 42 height 28
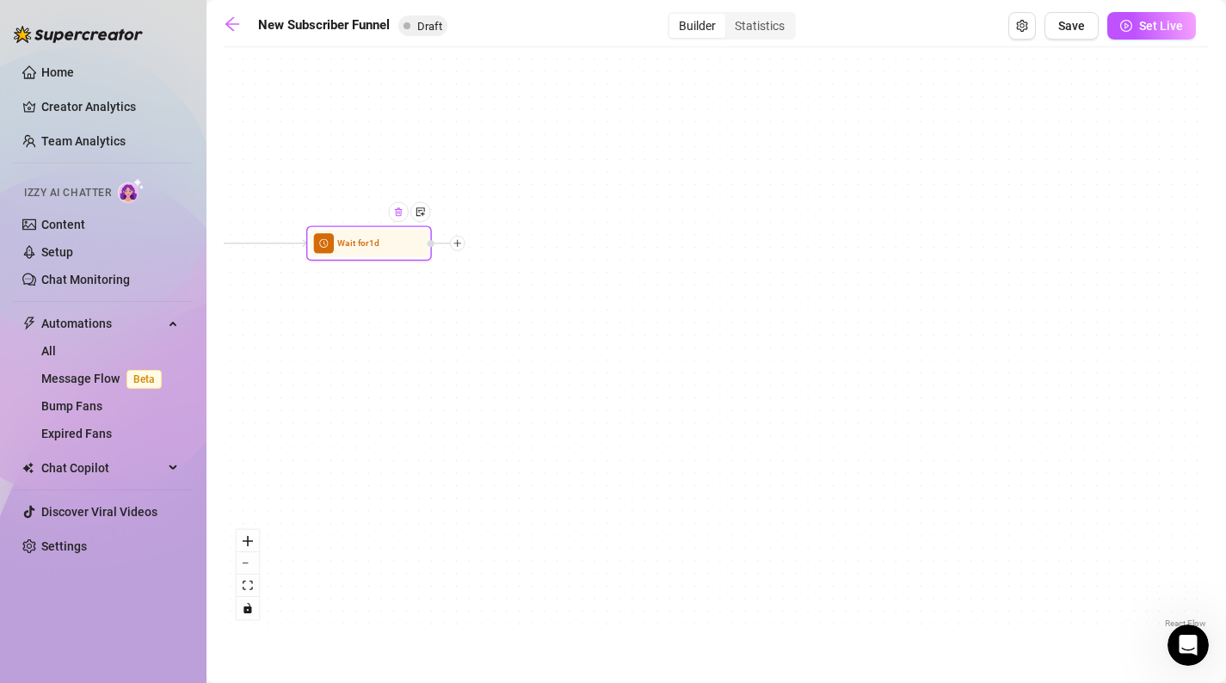
click at [404, 217] on div at bounding box center [399, 212] width 20 height 20
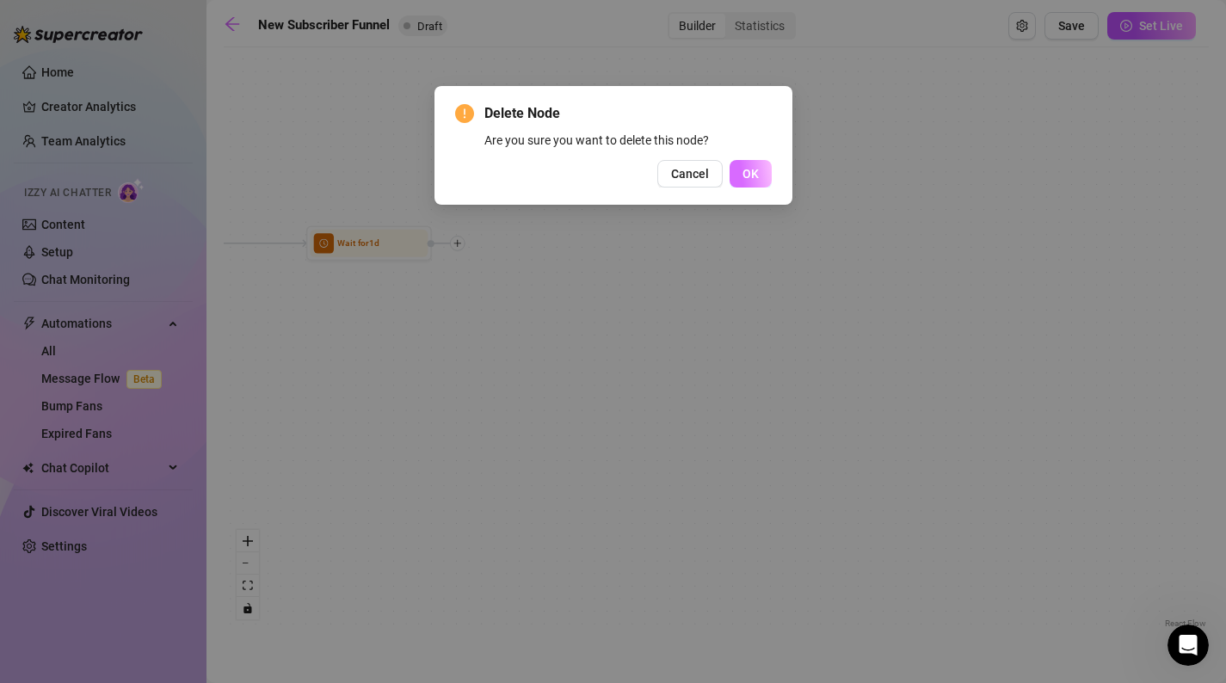
click at [750, 175] on span "OK" at bounding box center [751, 174] width 16 height 14
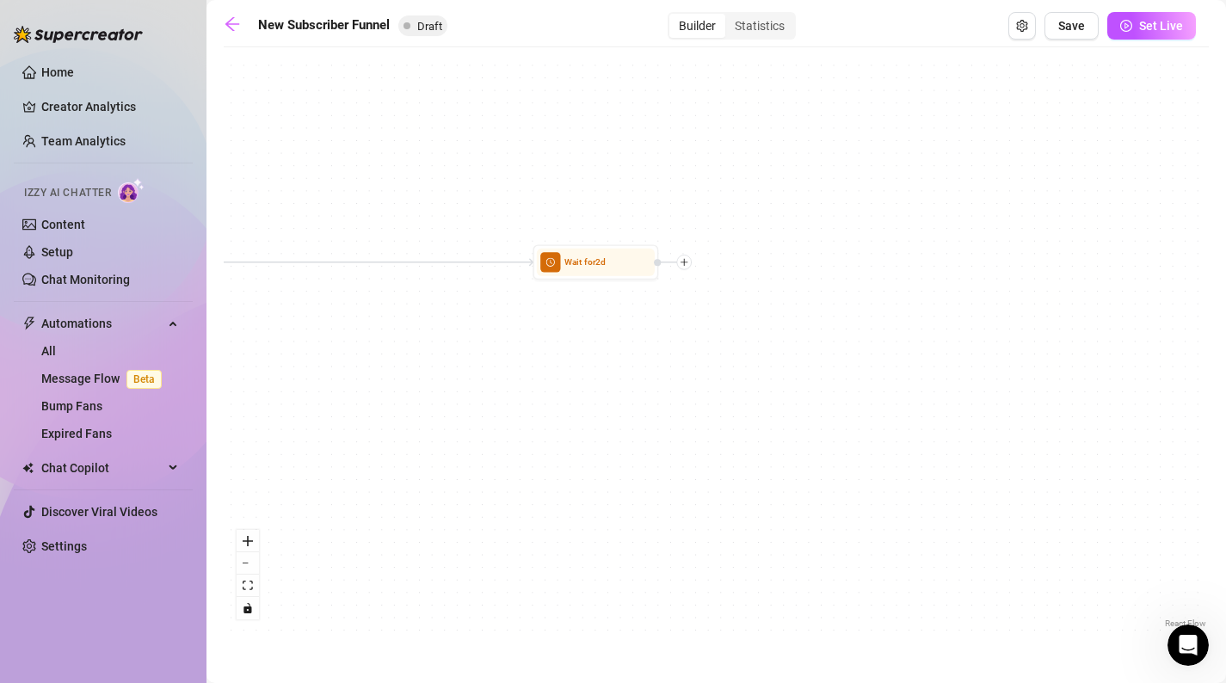
drag, startPoint x: 398, startPoint y: 232, endPoint x: 1118, endPoint y: 253, distance: 720.6
click at [1118, 253] on div "If True If False If True If False If True If False Merge Merge Merge Wait for 2…" at bounding box center [716, 344] width 985 height 577
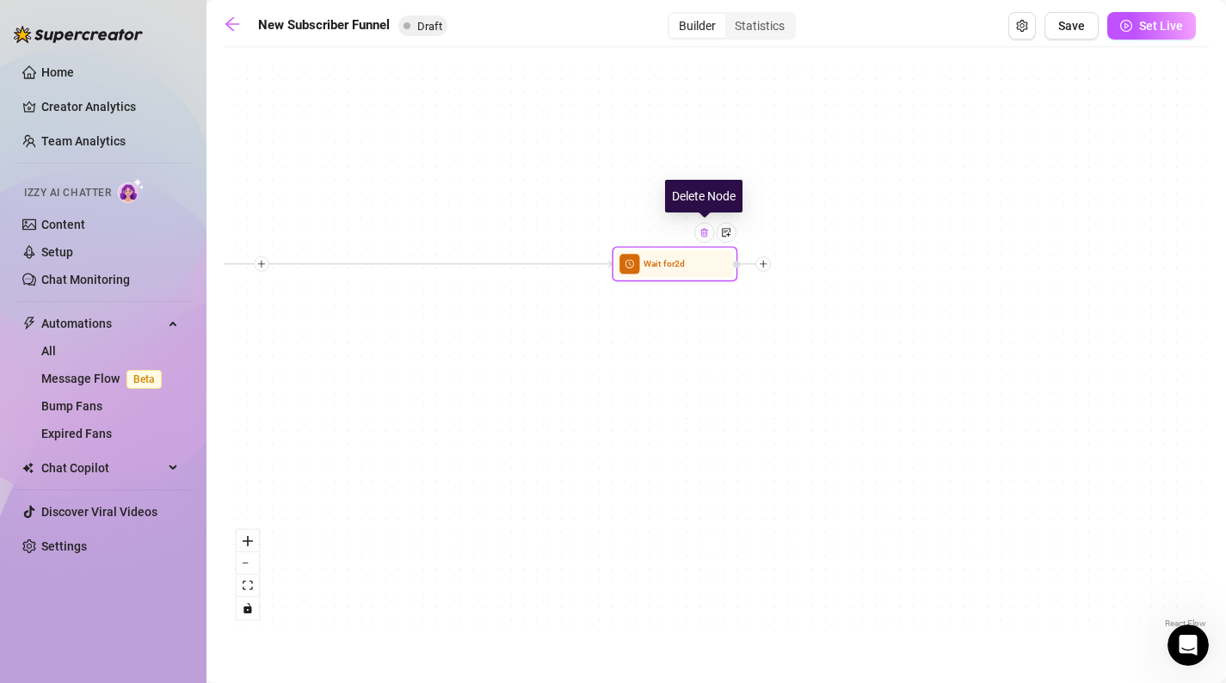
click at [705, 237] on img at bounding box center [705, 233] width 10 height 10
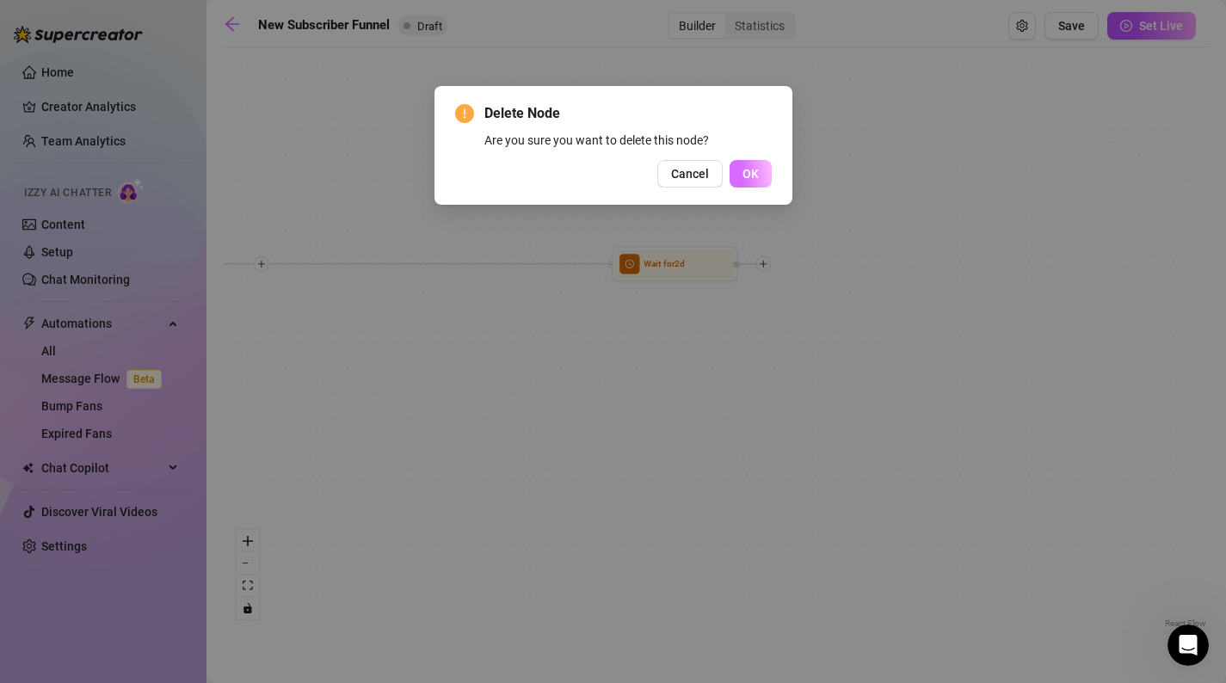
click at [758, 181] on span "OK" at bounding box center [751, 174] width 16 height 14
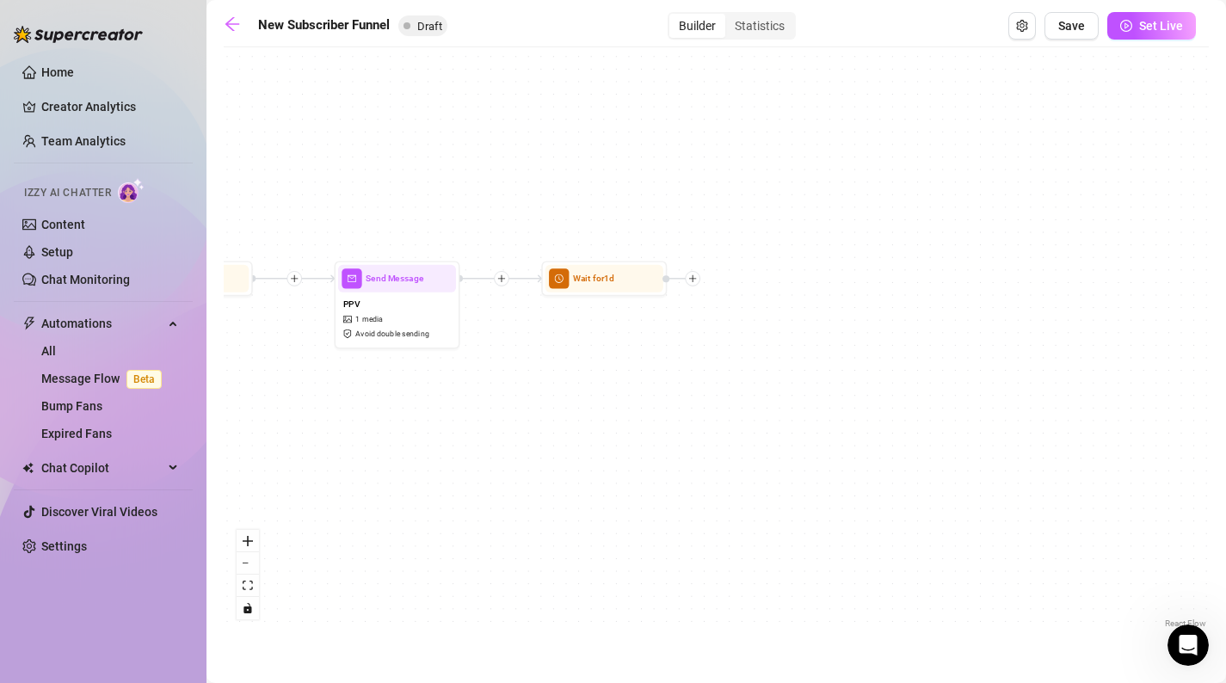
drag, startPoint x: 455, startPoint y: 286, endPoint x: 1213, endPoint y: 300, distance: 758.3
click at [1213, 300] on main "New Subscriber Funnel Draft Builder Statistics Save Set Live If True If False I…" at bounding box center [717, 341] width 1020 height 683
click at [637, 244] on img at bounding box center [634, 248] width 10 height 10
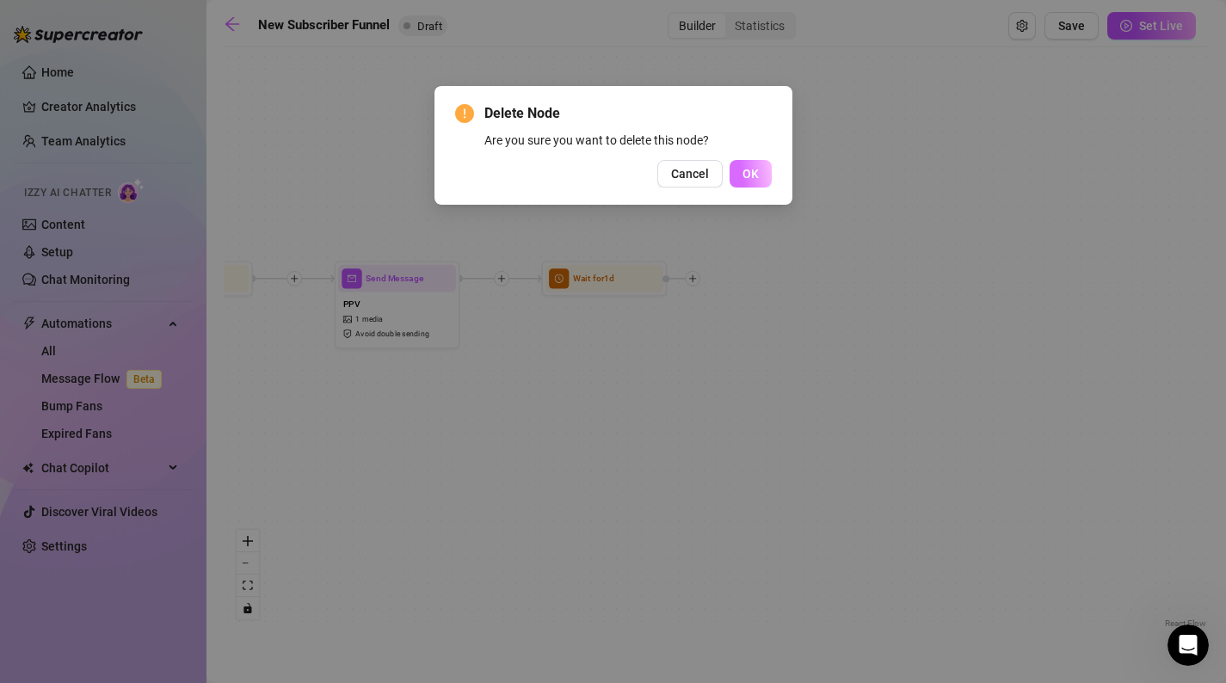
click at [762, 168] on button "OK" at bounding box center [751, 174] width 42 height 28
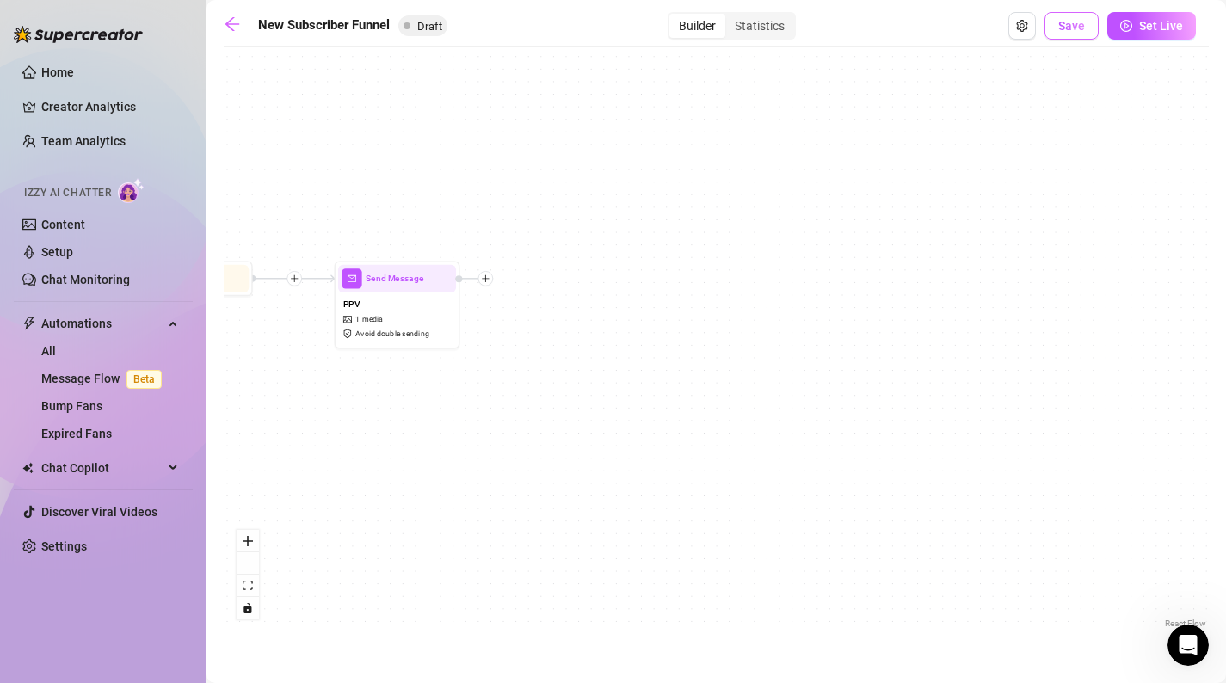
click at [1076, 19] on span "Save" at bounding box center [1071, 26] width 27 height 14
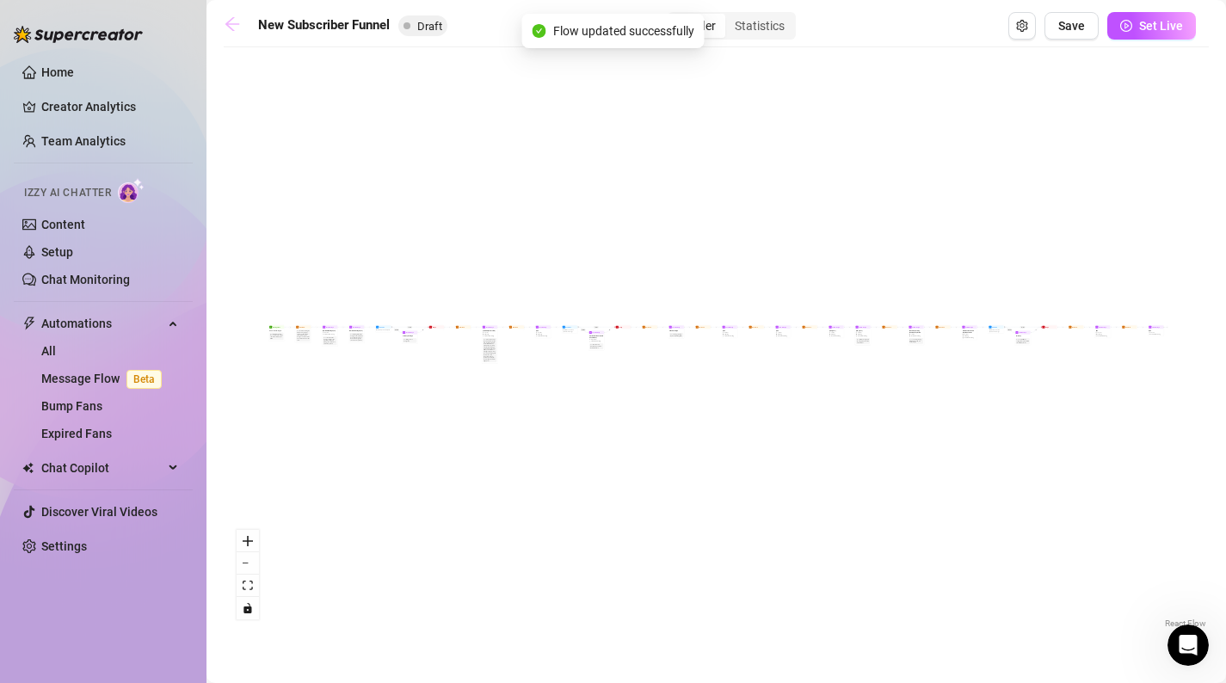
click at [238, 24] on icon "arrow-left" at bounding box center [232, 24] width 14 height 14
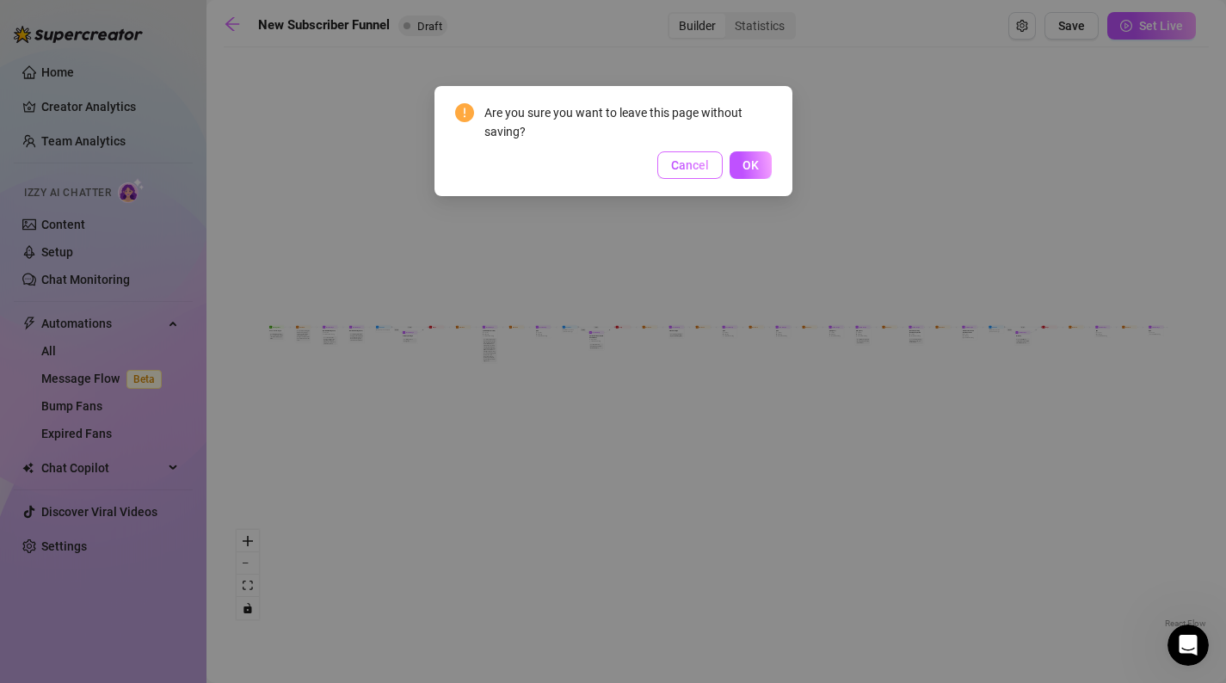
click at [702, 163] on span "Cancel" at bounding box center [690, 165] width 38 height 14
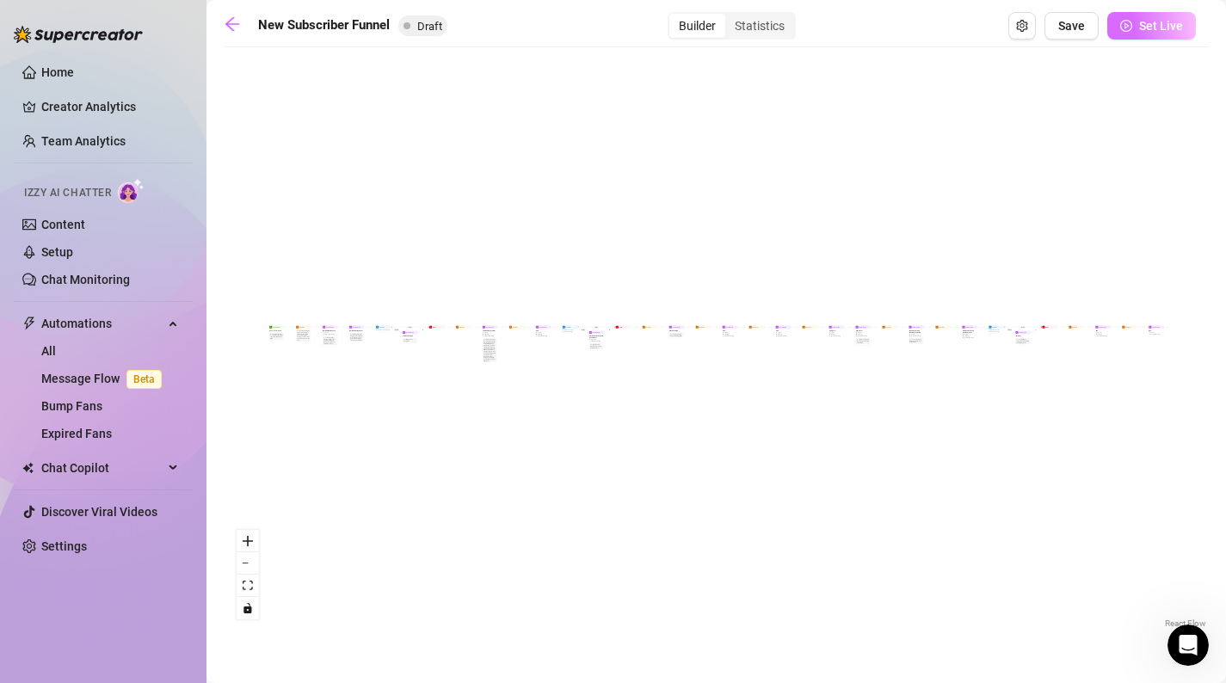
click at [1176, 22] on span "Set Live" at bounding box center [1161, 26] width 44 height 14
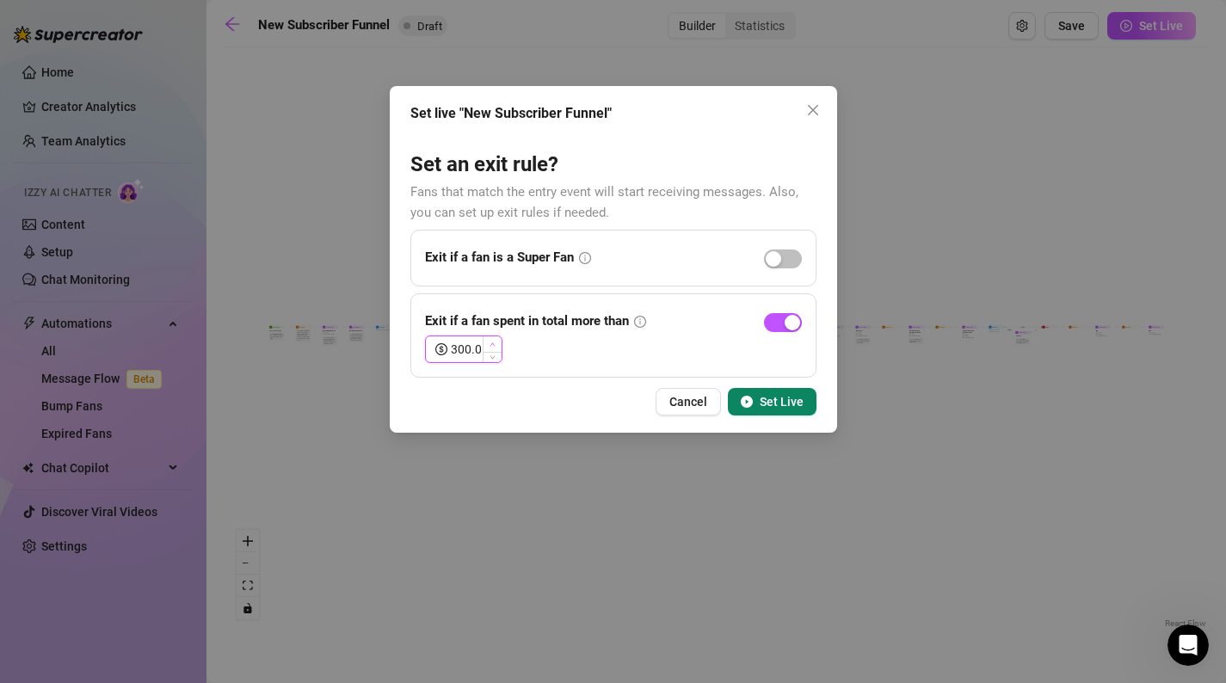
click at [493, 340] on span "Increase Value" at bounding box center [492, 343] width 19 height 15
click at [750, 398] on icon "play-circle" at bounding box center [747, 402] width 12 height 12
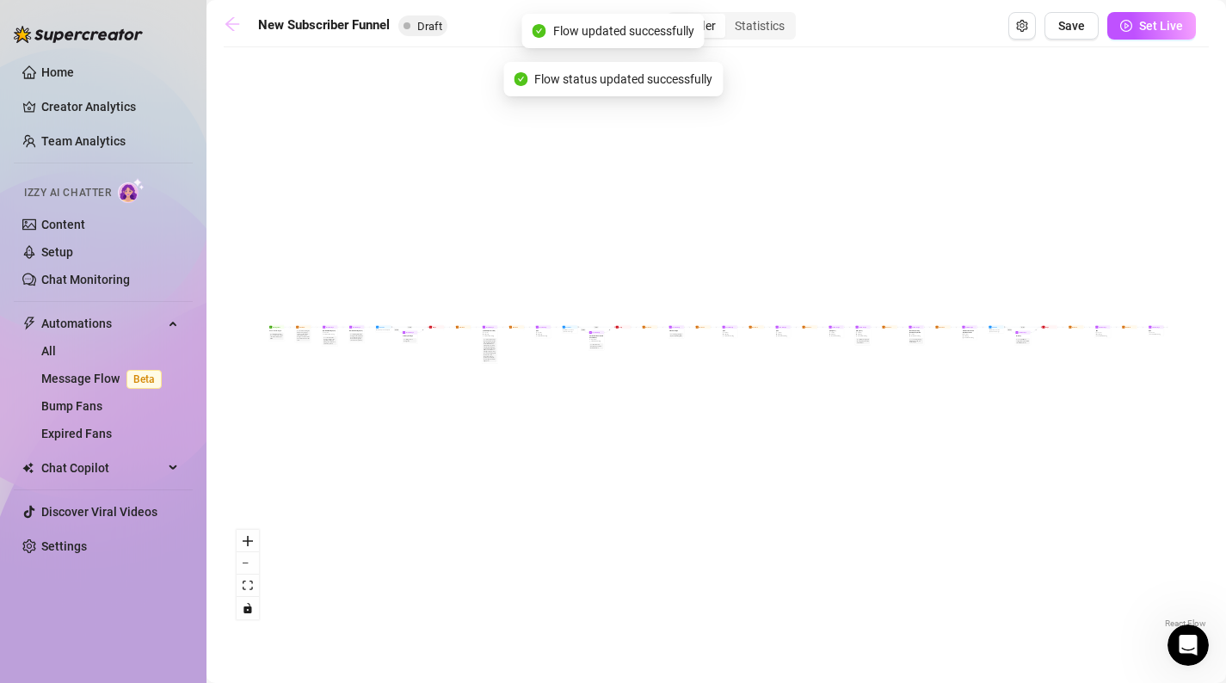
click at [225, 19] on icon "arrow-left" at bounding box center [232, 23] width 17 height 17
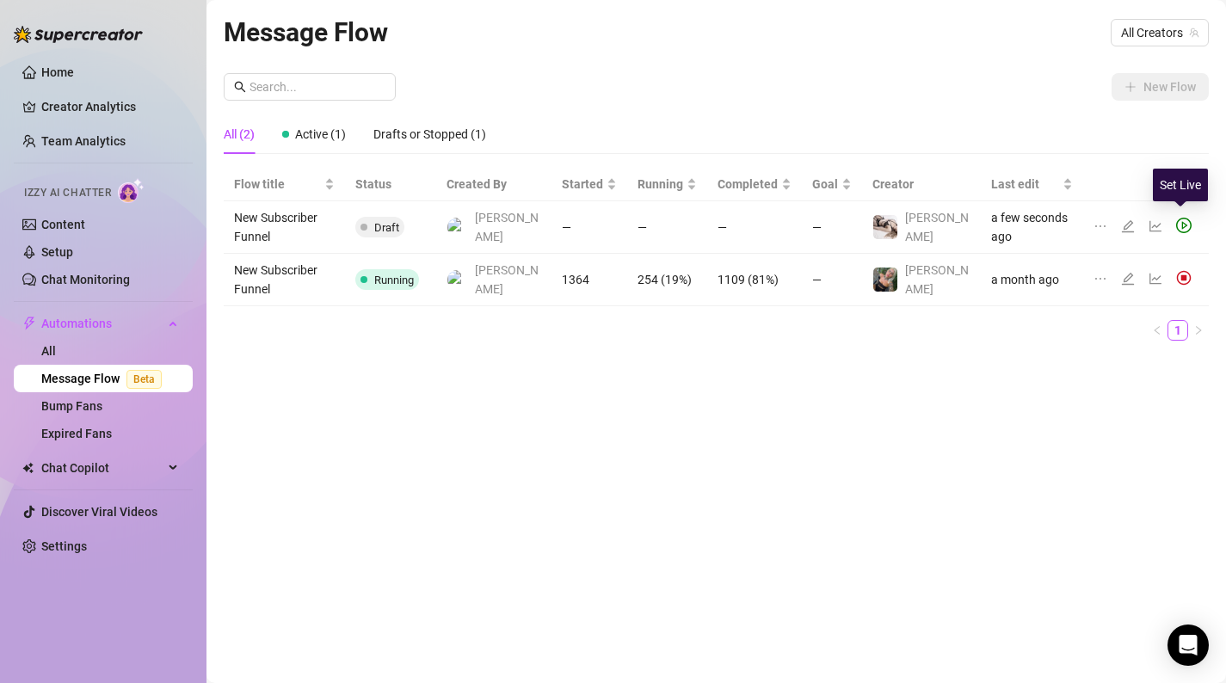
click at [1178, 218] on icon "play-circle" at bounding box center [1183, 225] width 15 height 15
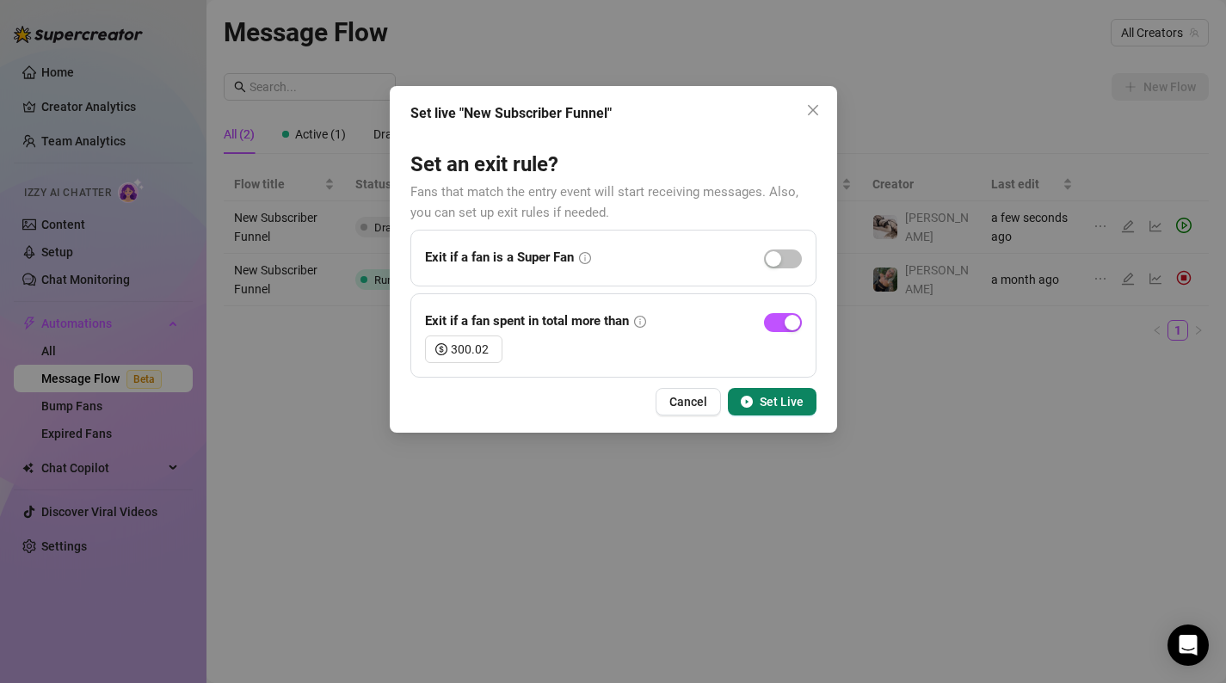
click at [781, 401] on span "Set Live" at bounding box center [782, 402] width 44 height 14
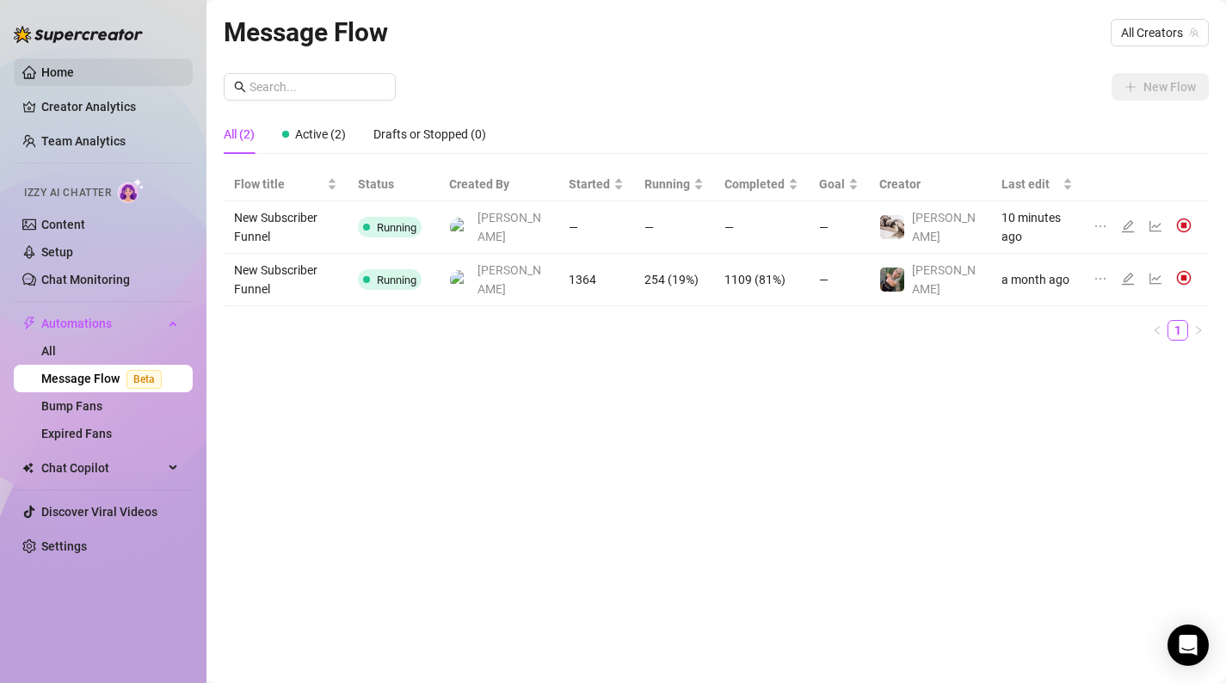
click at [50, 78] on link "Home" at bounding box center [57, 72] width 33 height 14
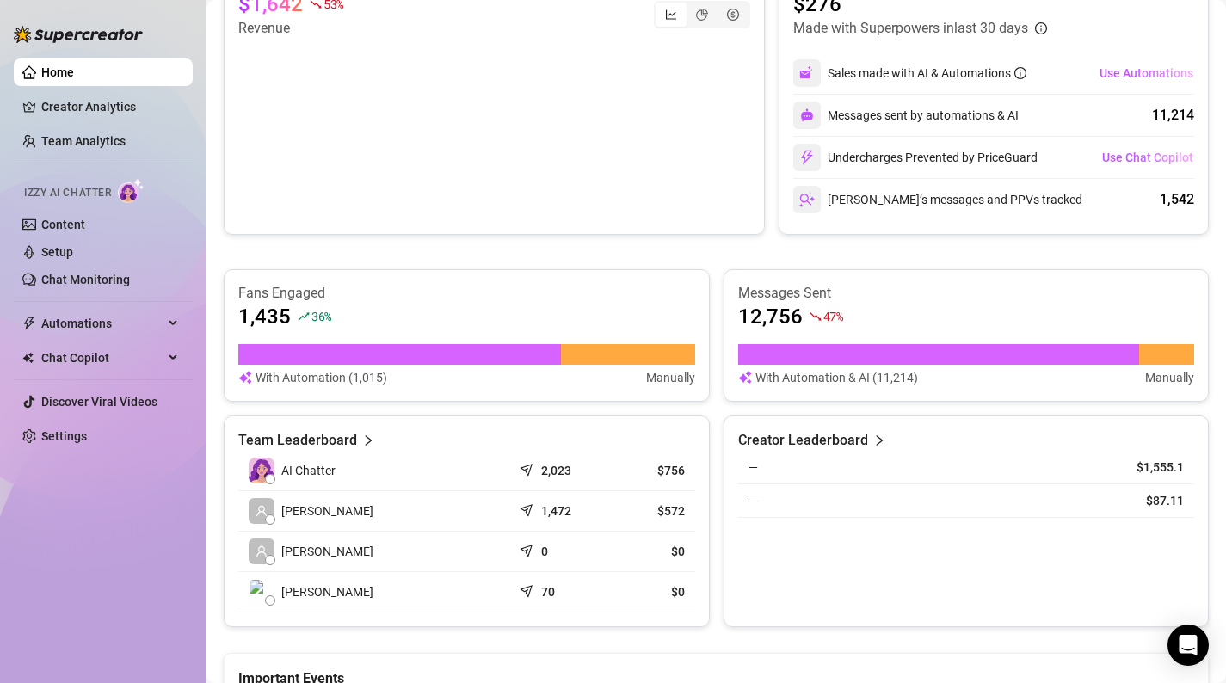
scroll to position [430, 0]
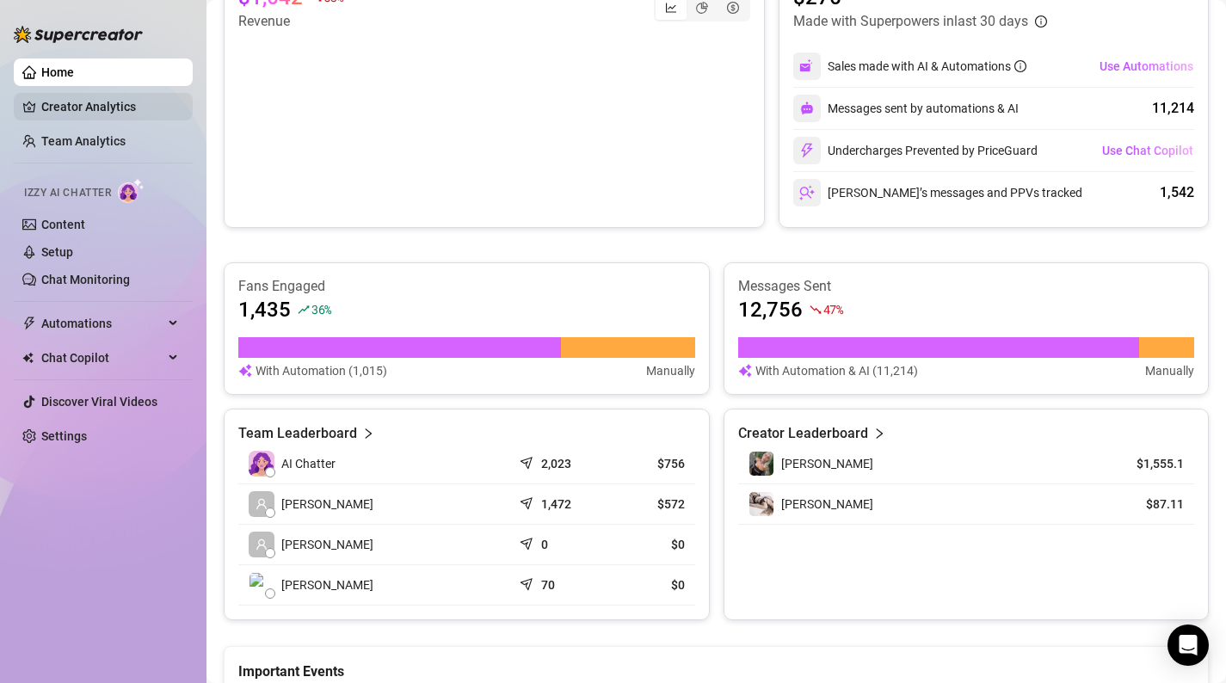
click at [75, 99] on link "Creator Analytics" at bounding box center [110, 107] width 138 height 28
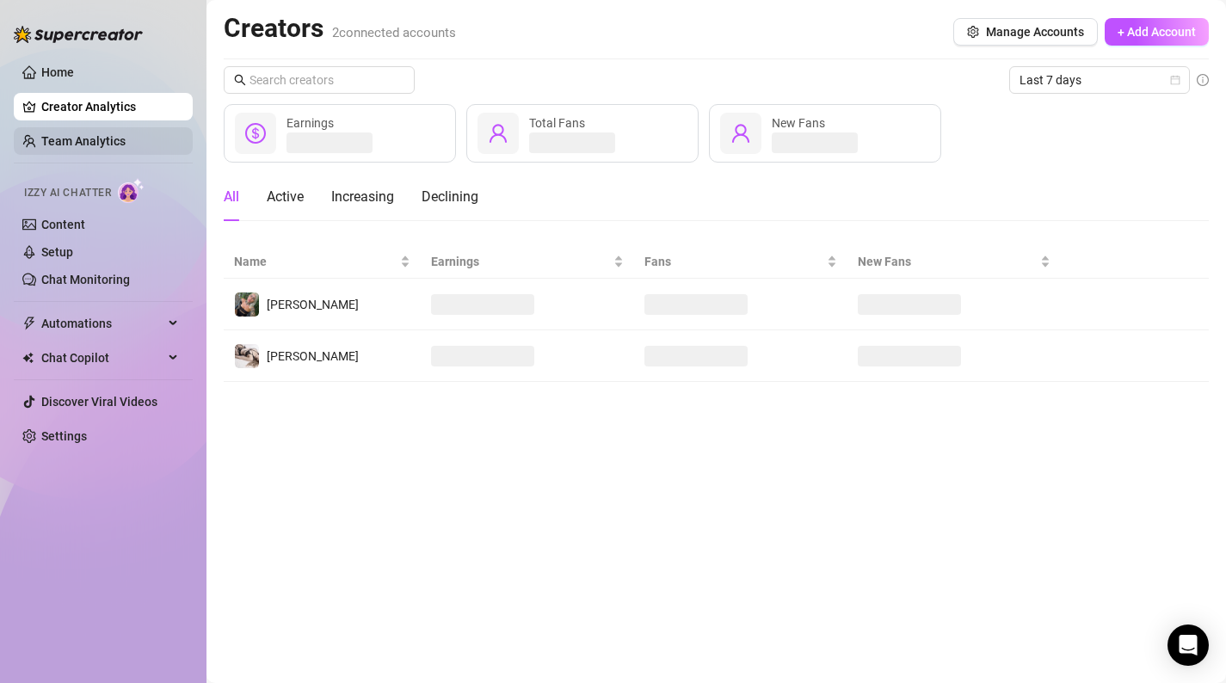
click at [74, 134] on link "Team Analytics" at bounding box center [83, 141] width 84 height 14
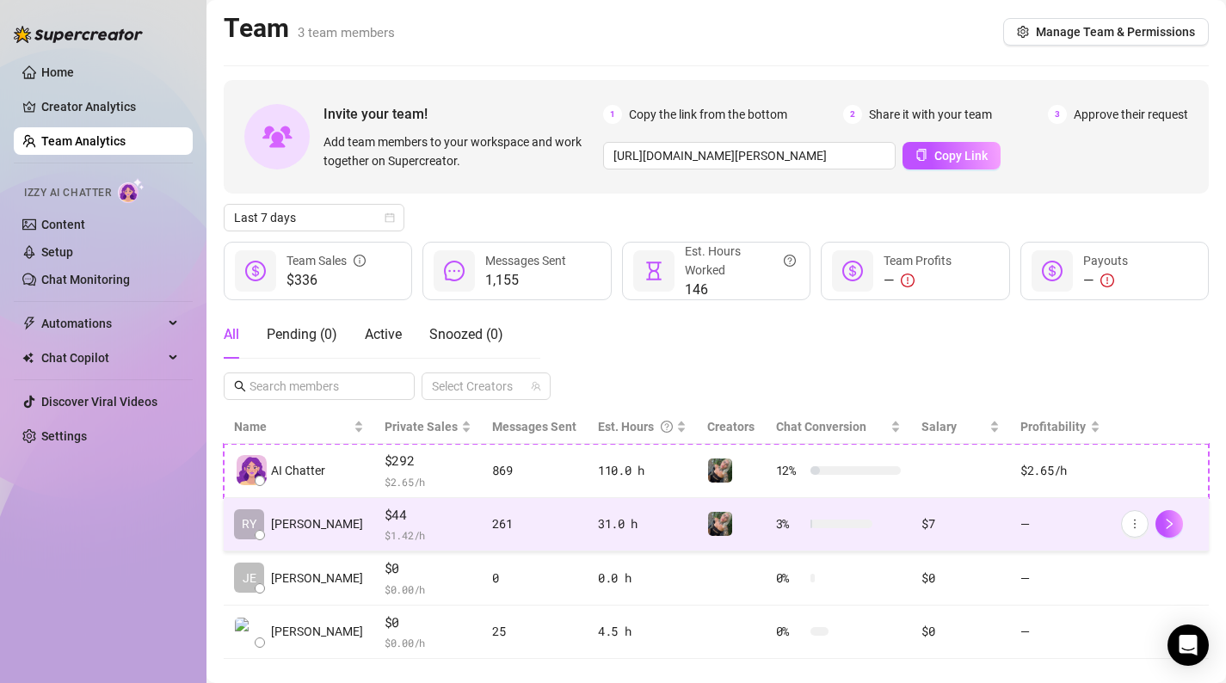
click at [392, 518] on span "$44" at bounding box center [429, 515] width 88 height 21
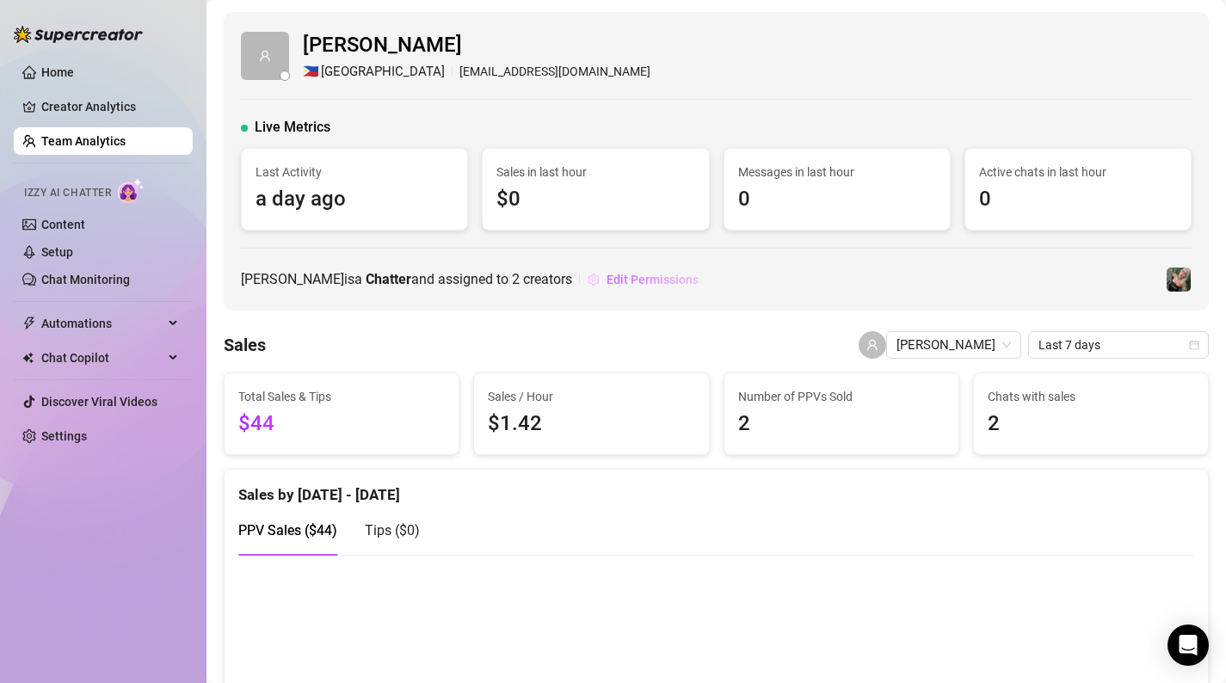
click at [655, 283] on span "Edit Permissions" at bounding box center [653, 280] width 92 height 14
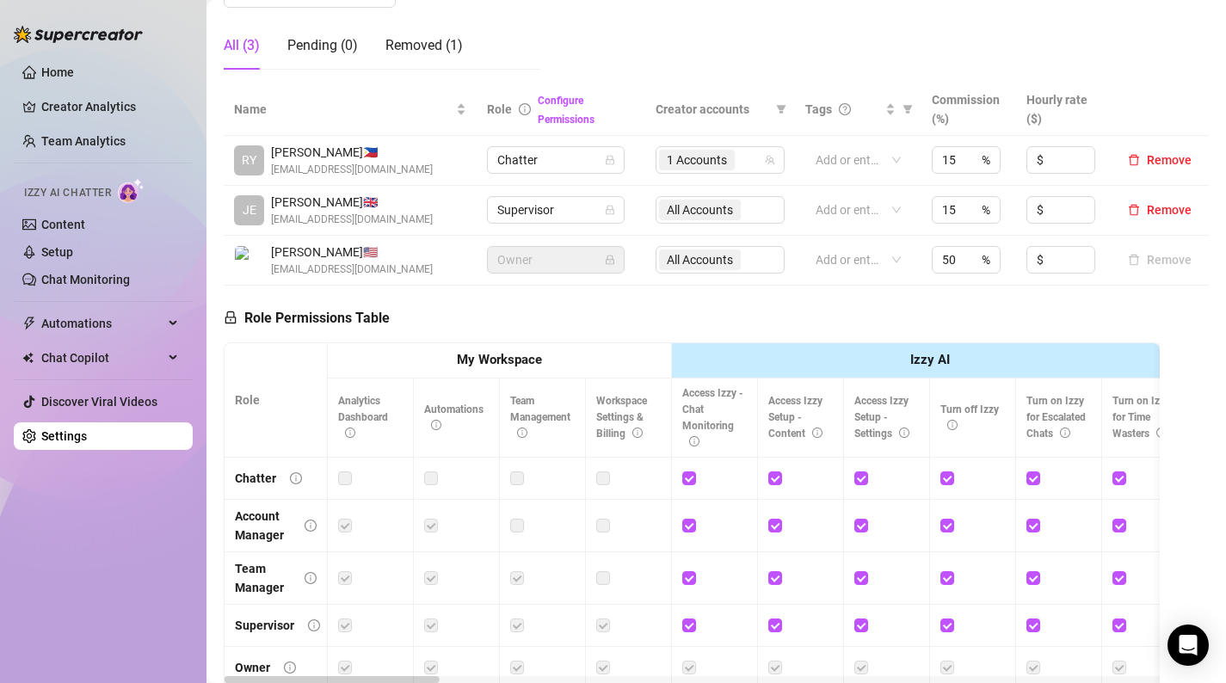
scroll to position [311, 0]
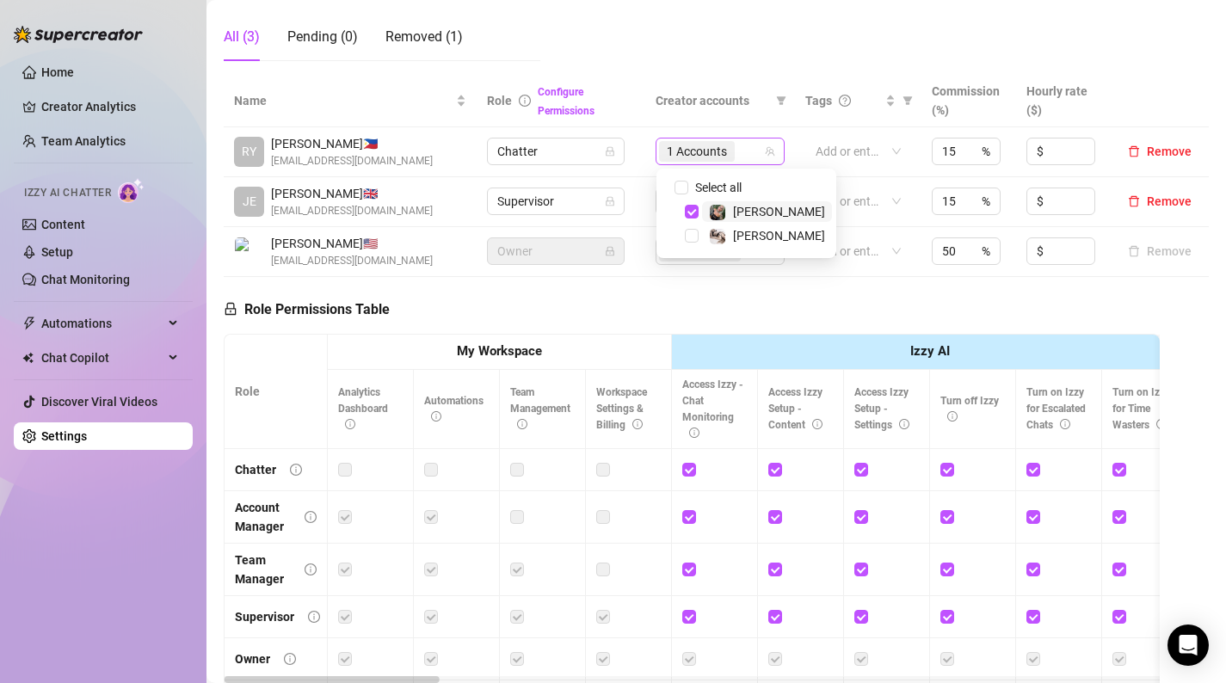
click at [716, 150] on span "1 Accounts" at bounding box center [697, 151] width 60 height 19
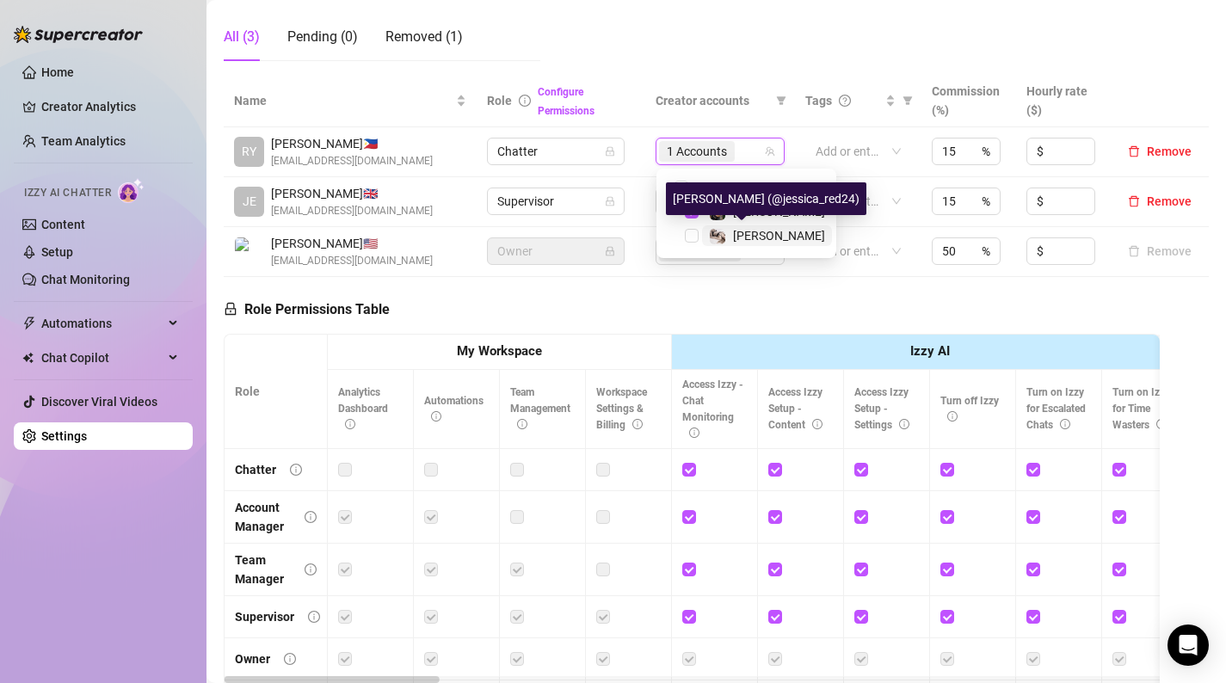
click at [738, 234] on span "[PERSON_NAME]" at bounding box center [779, 236] width 92 height 14
checkbox input "true"
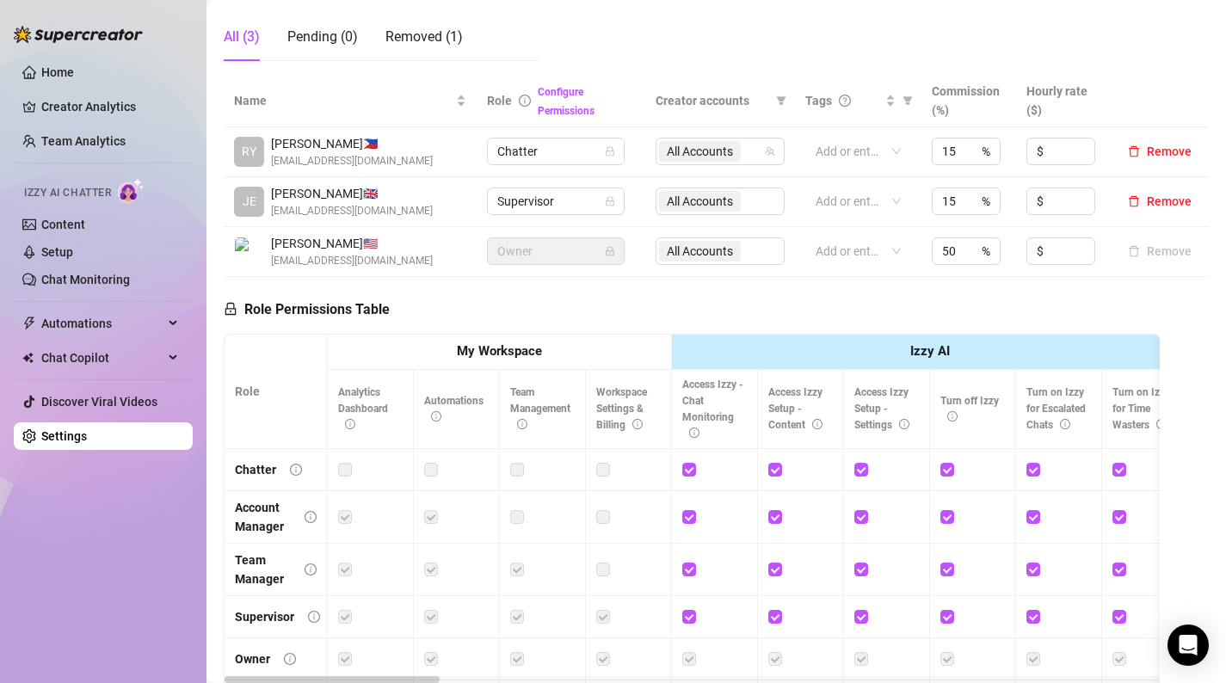
click at [731, 204] on div "All Accounts" at bounding box center [720, 202] width 129 height 28
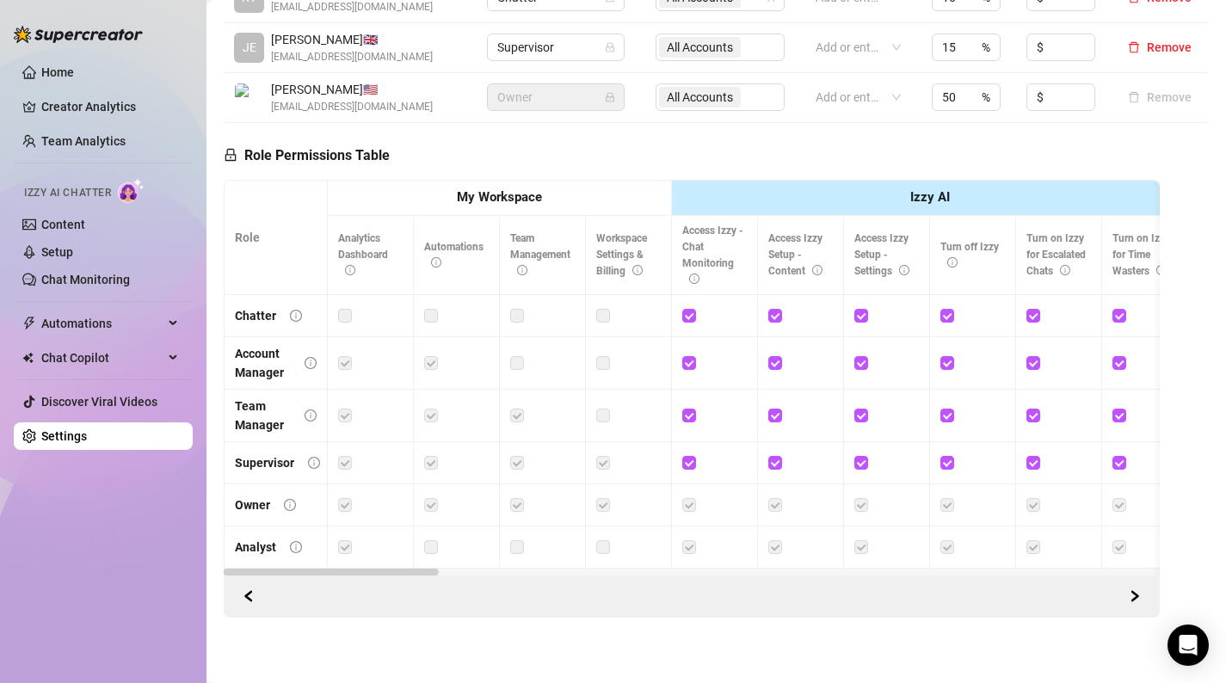
scroll to position [0, 0]
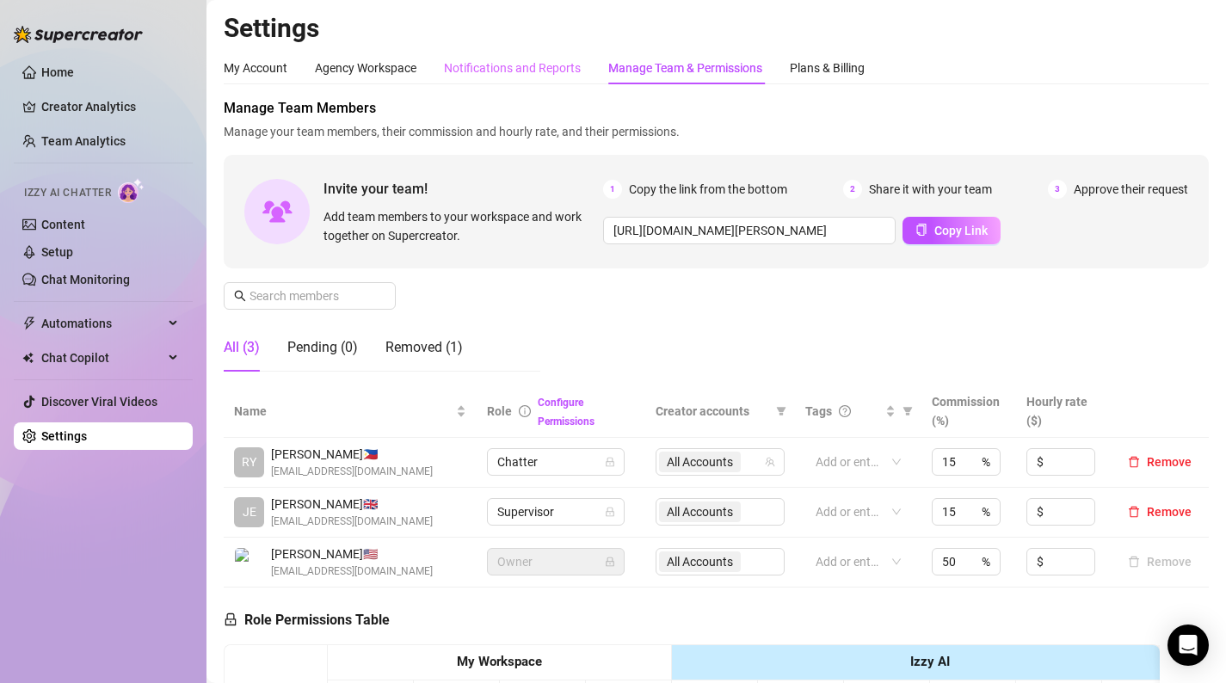
click at [557, 77] on div "Notifications and Reports" at bounding box center [512, 68] width 137 height 33
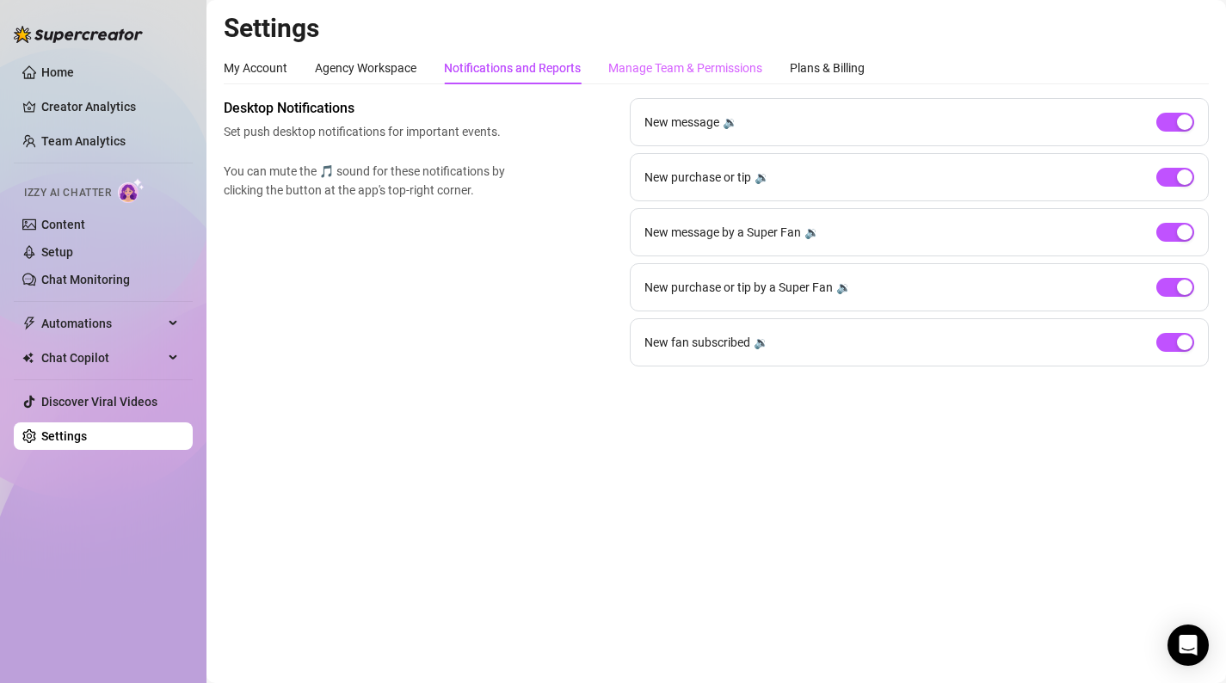
click at [639, 54] on div "Manage Team & Permissions" at bounding box center [685, 68] width 154 height 33
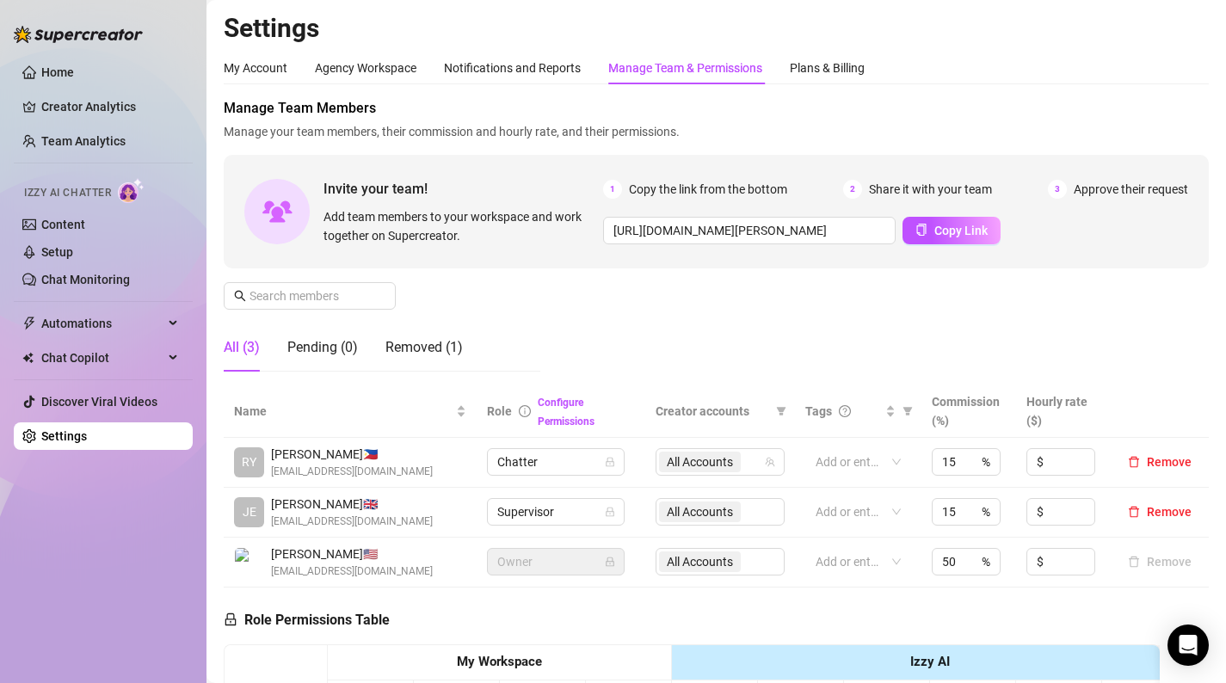
click at [639, 65] on div "Manage Team & Permissions" at bounding box center [685, 68] width 154 height 19
click at [125, 330] on span "Automations" at bounding box center [102, 324] width 122 height 28
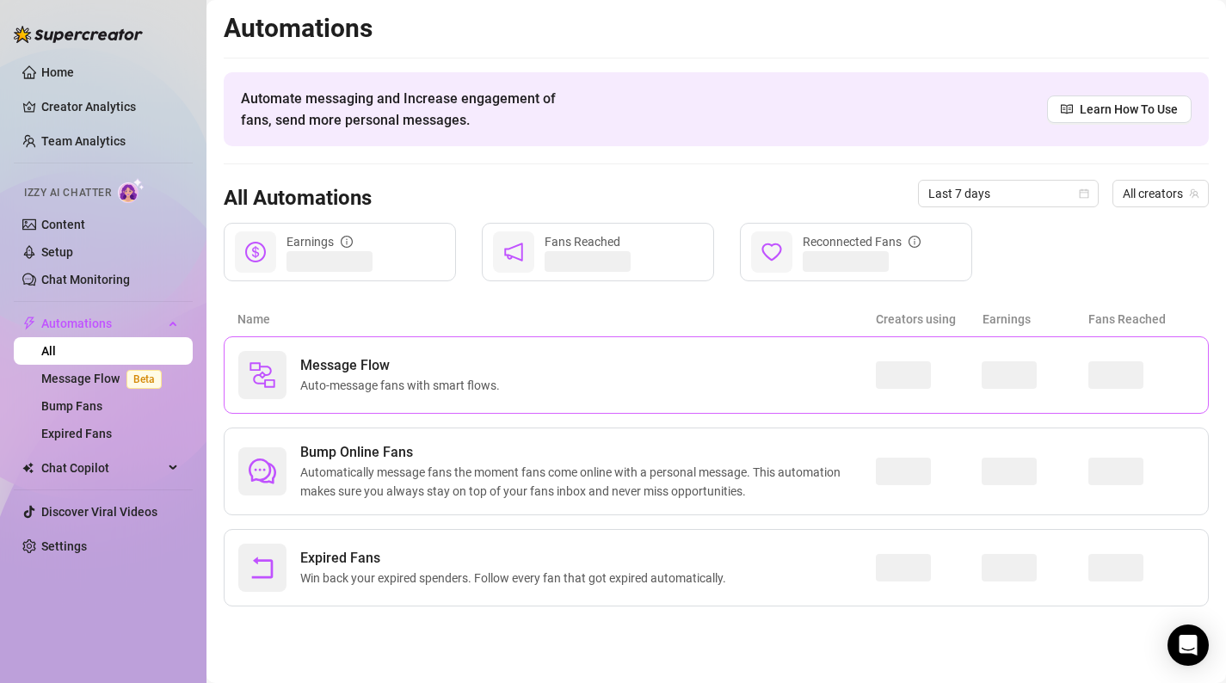
click at [398, 355] on span "Message Flow" at bounding box center [403, 365] width 207 height 21
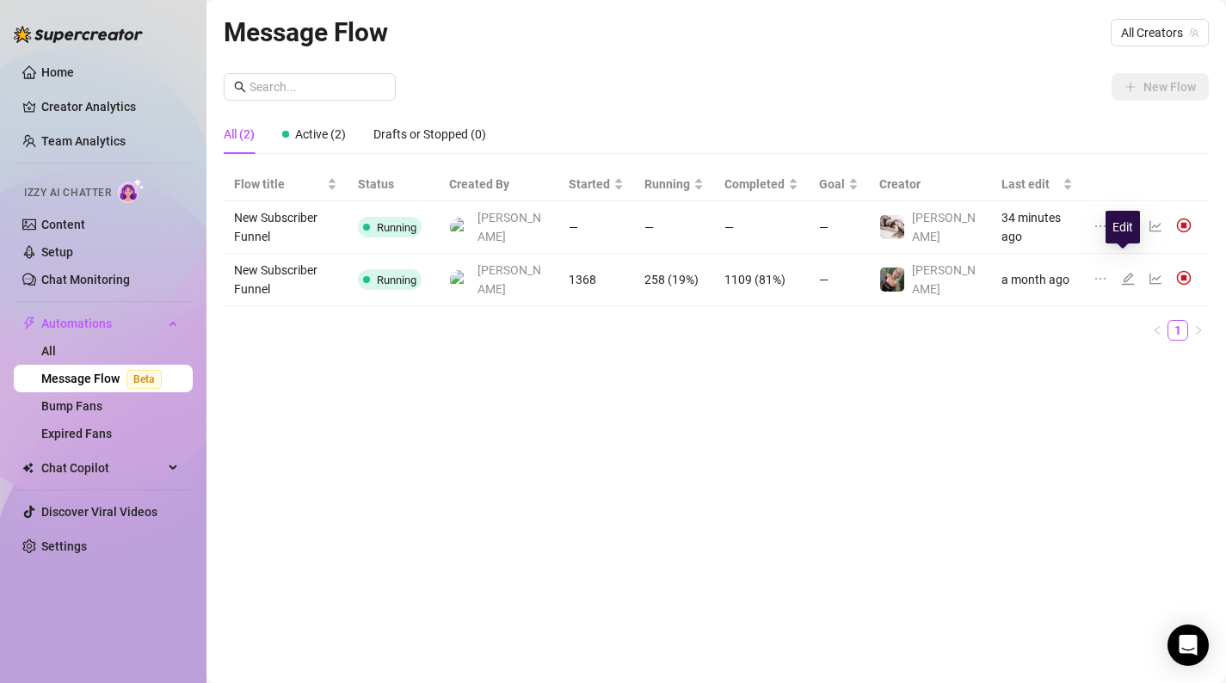
click at [1126, 272] on icon "edit" at bounding box center [1128, 279] width 14 height 14
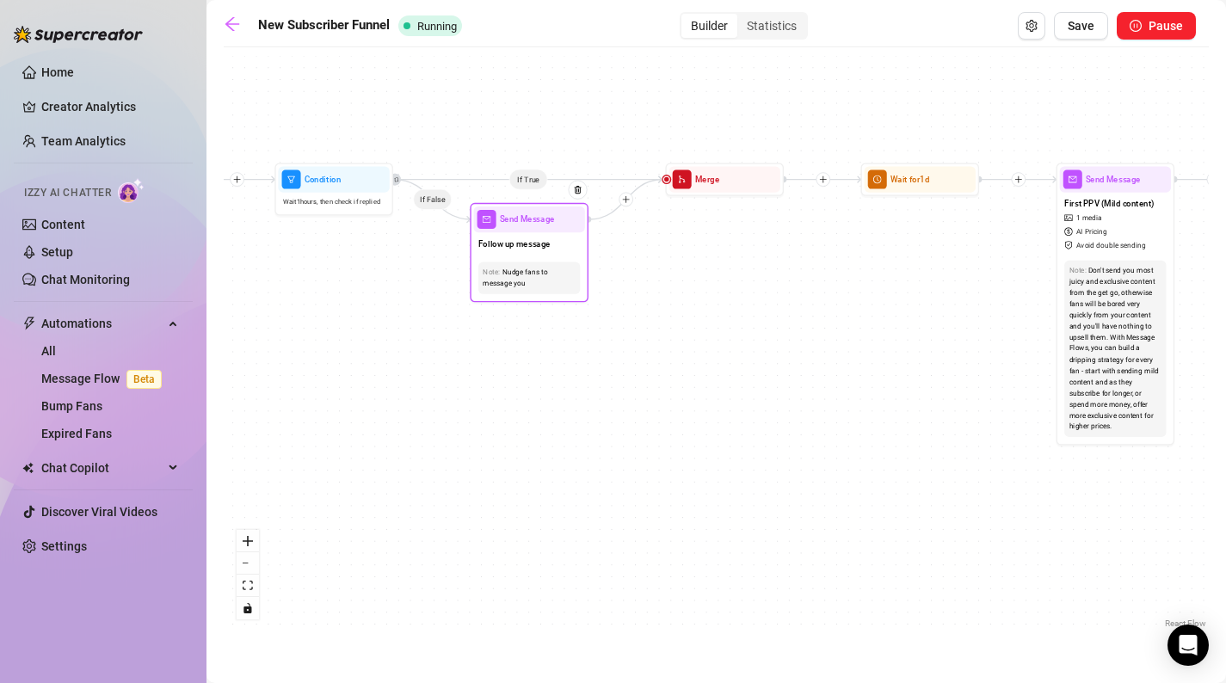
click at [525, 228] on div "Send Message" at bounding box center [528, 220] width 111 height 26
type textarea "gone quiet already? damn"
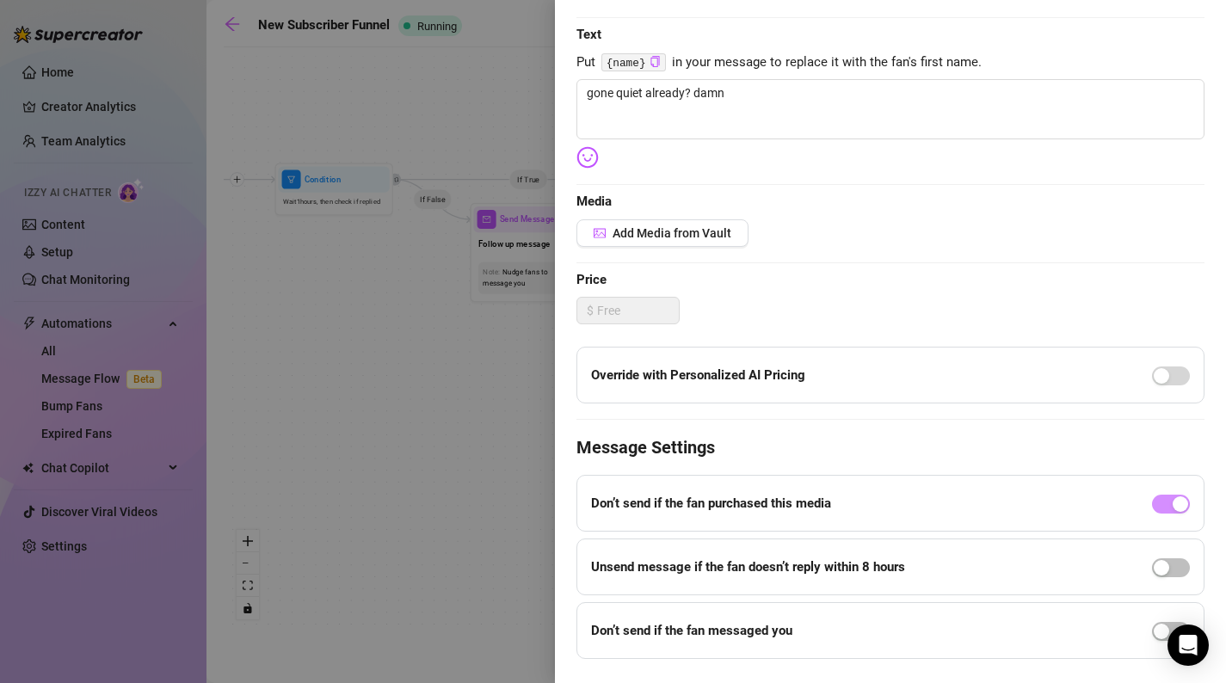
scroll to position [289, 0]
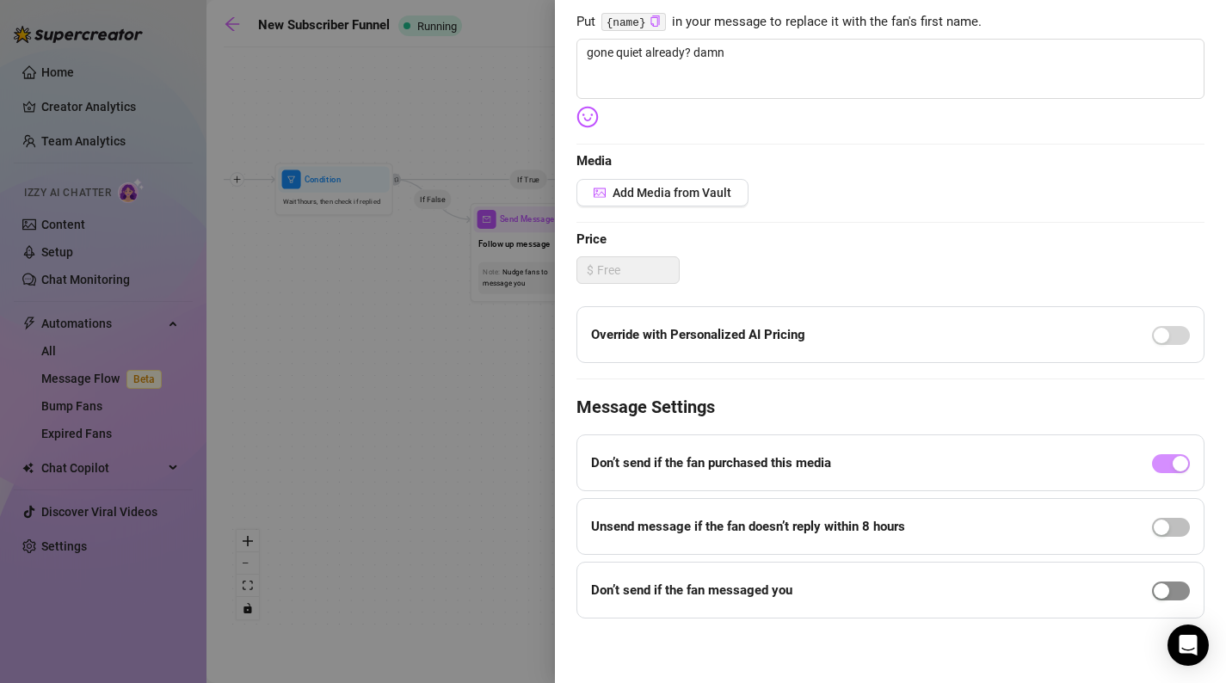
click at [1163, 588] on div "button" at bounding box center [1161, 590] width 15 height 15
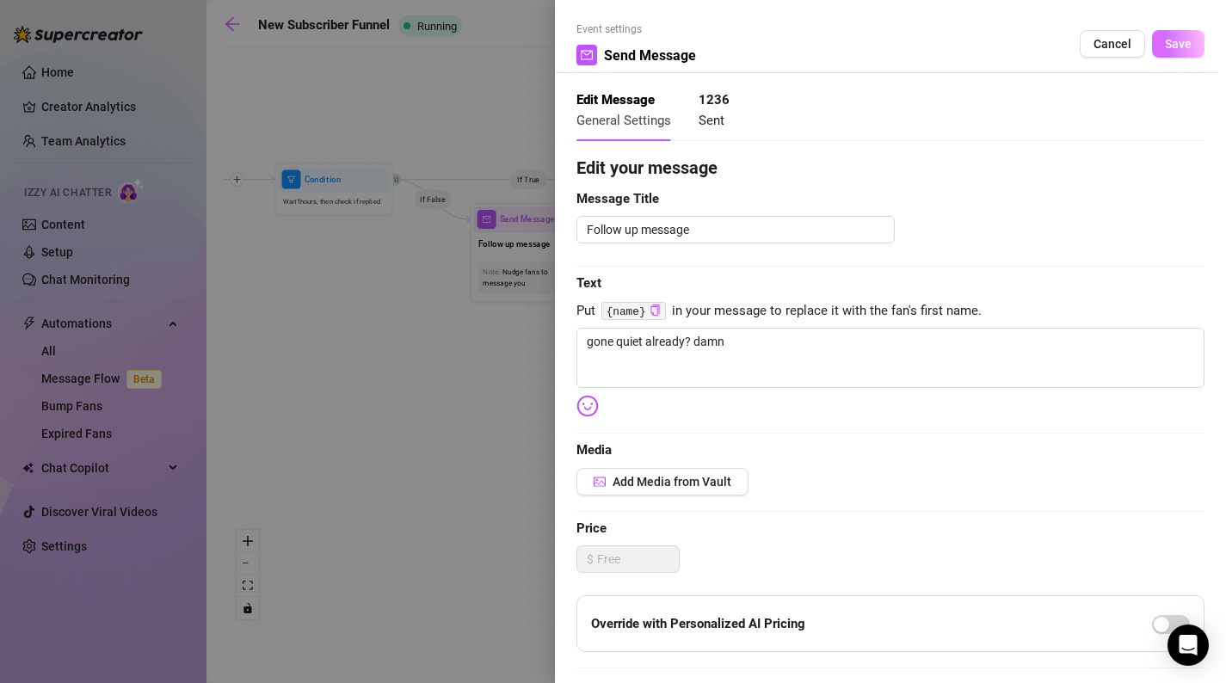
click at [1180, 48] on span "Save" at bounding box center [1178, 44] width 27 height 14
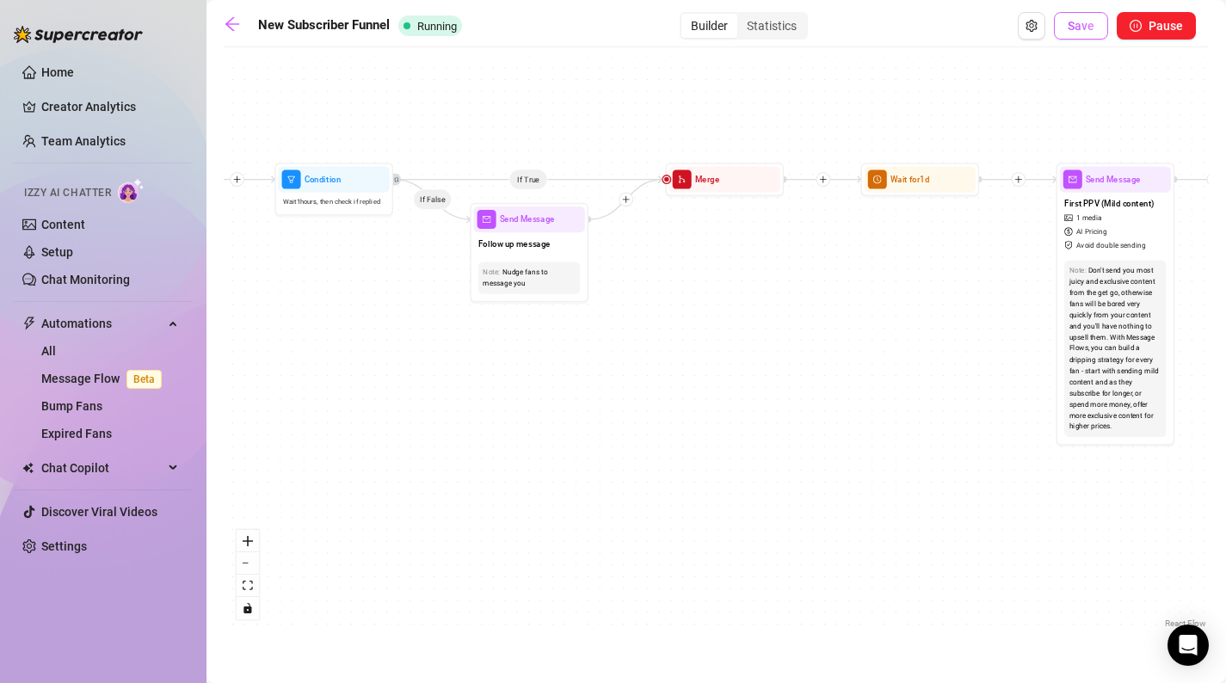
click at [1083, 28] on span "Save" at bounding box center [1081, 26] width 27 height 14
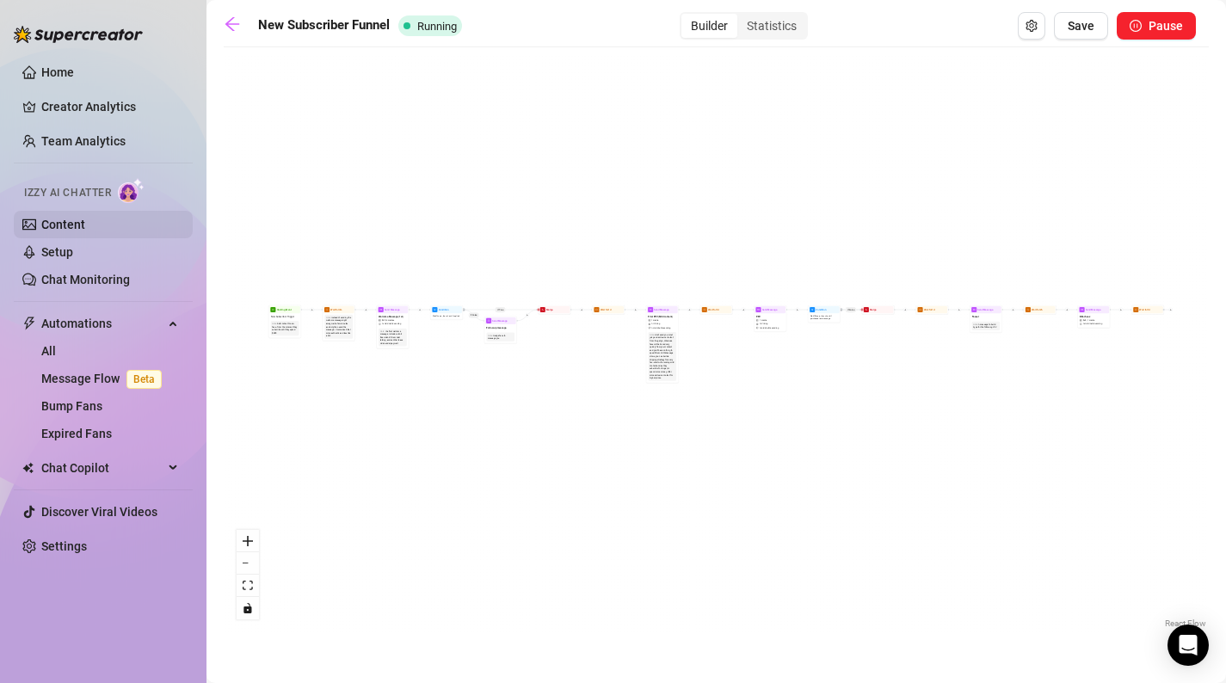
click at [85, 231] on link "Content" at bounding box center [63, 225] width 44 height 14
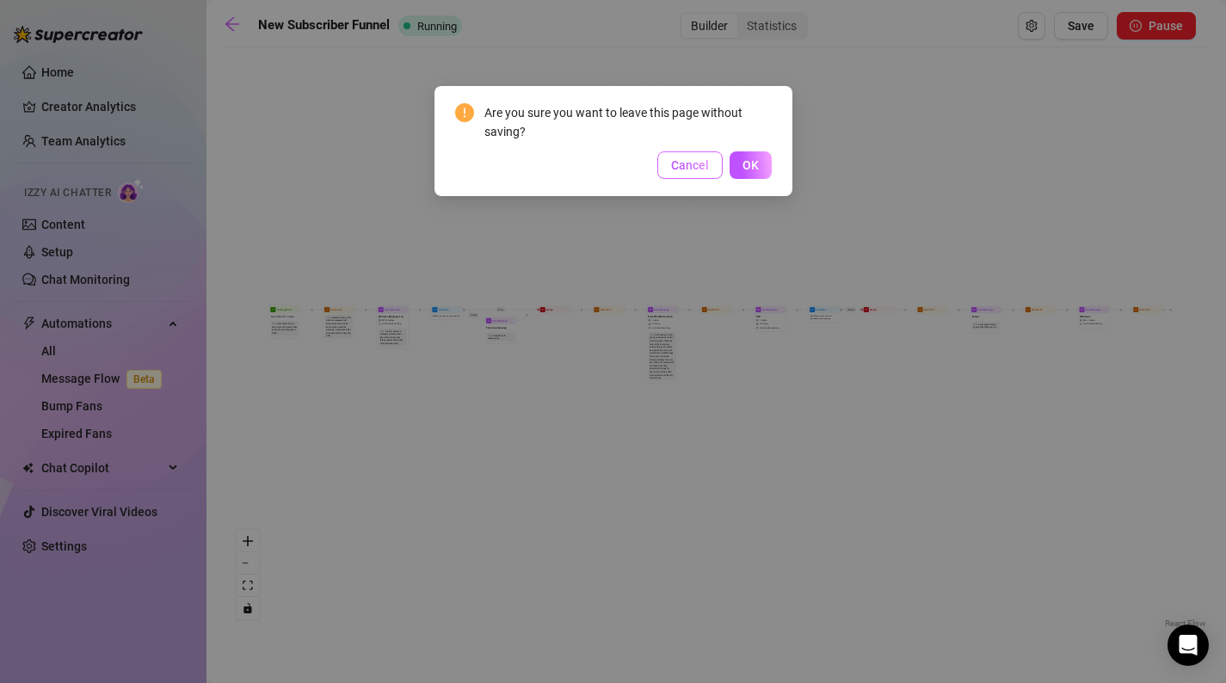
click at [694, 172] on button "Cancel" at bounding box center [689, 165] width 65 height 28
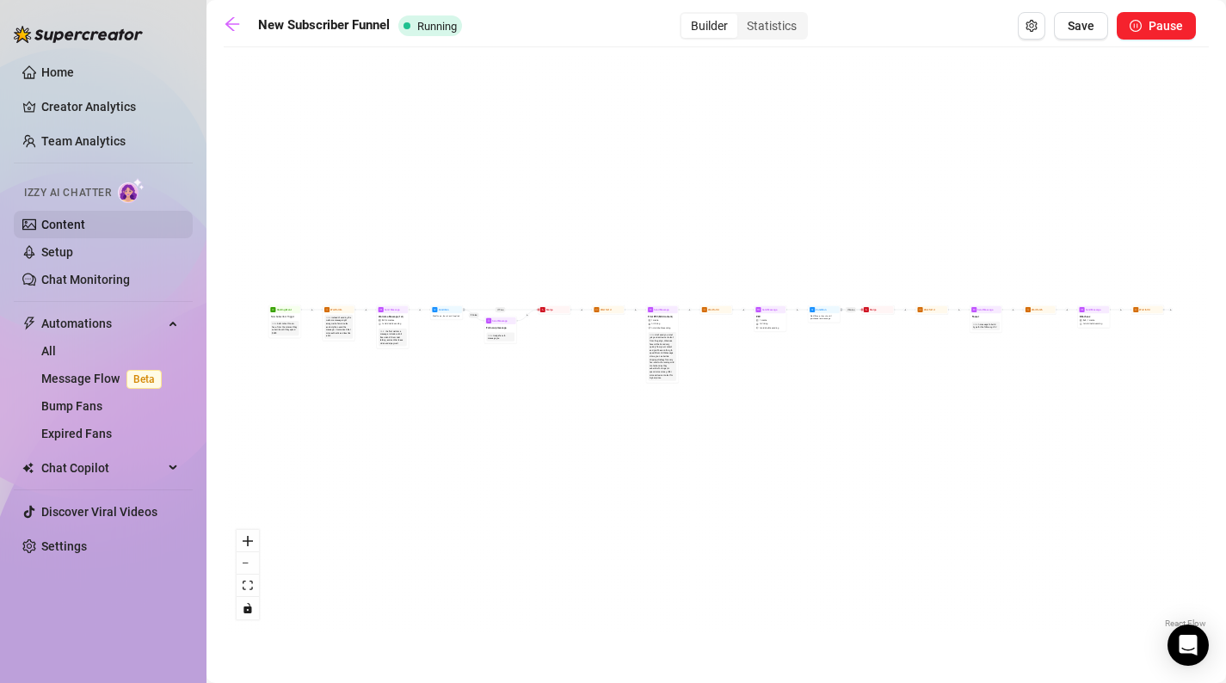
click at [71, 223] on link "Content" at bounding box center [63, 225] width 44 height 14
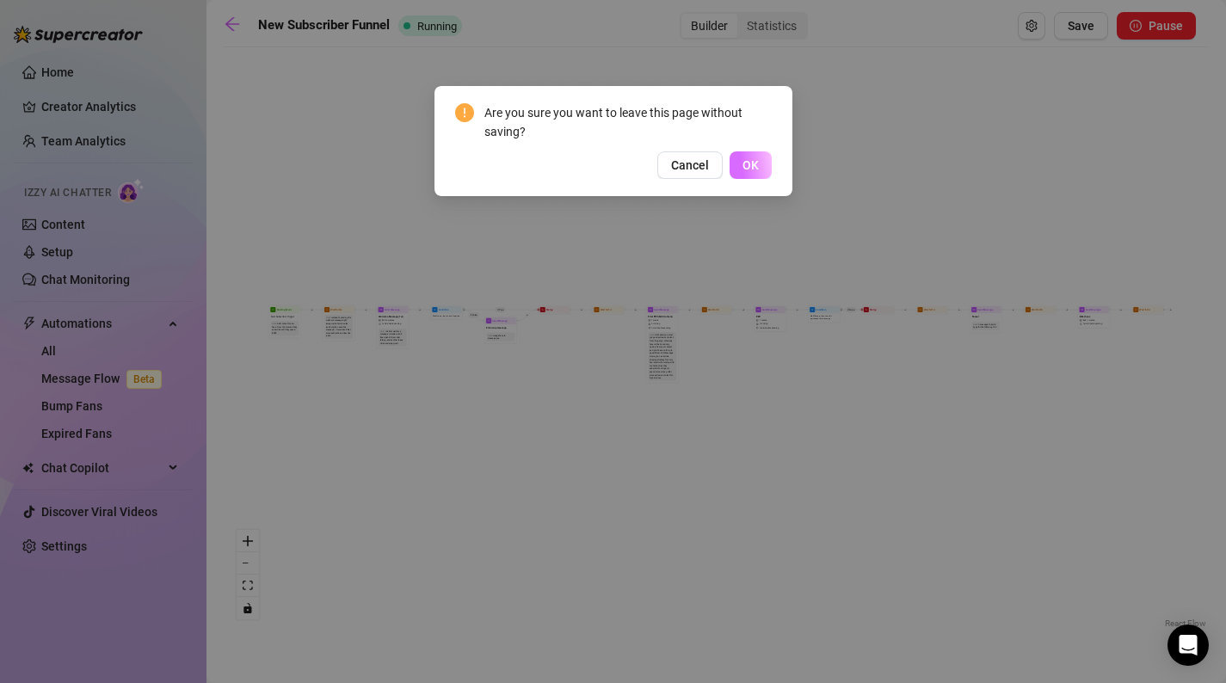
click at [754, 172] on span "OK" at bounding box center [751, 165] width 16 height 14
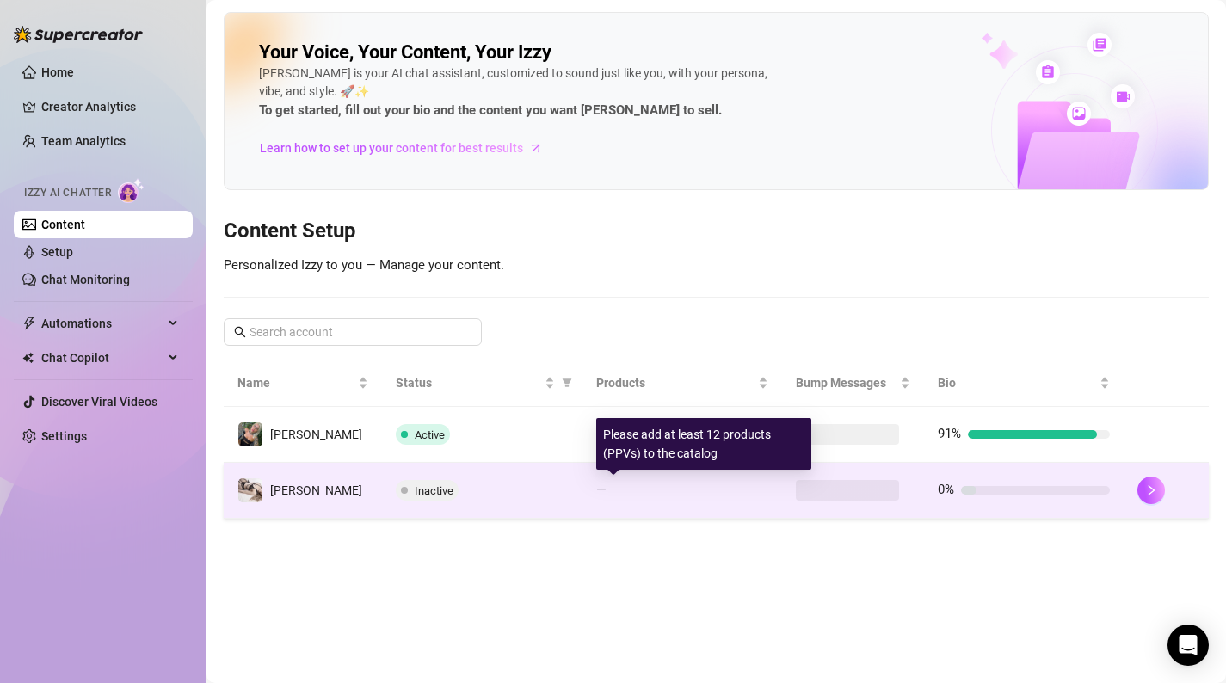
click at [639, 491] on div at bounding box center [691, 490] width 155 height 9
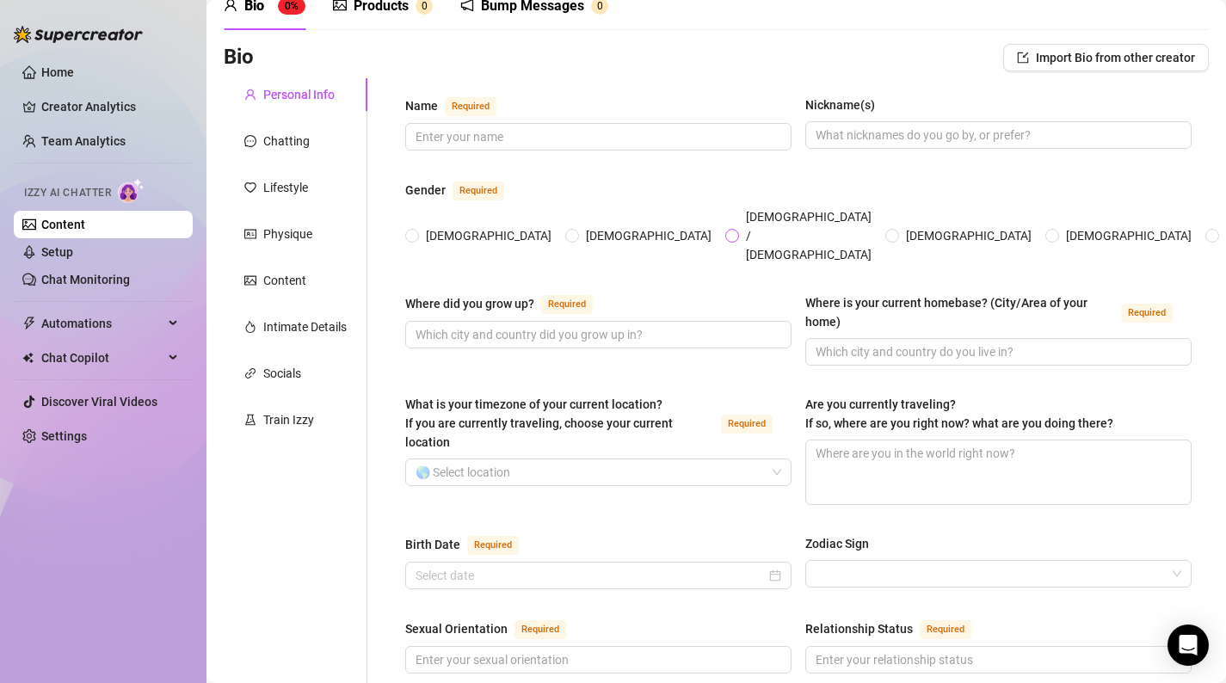
scroll to position [93, 0]
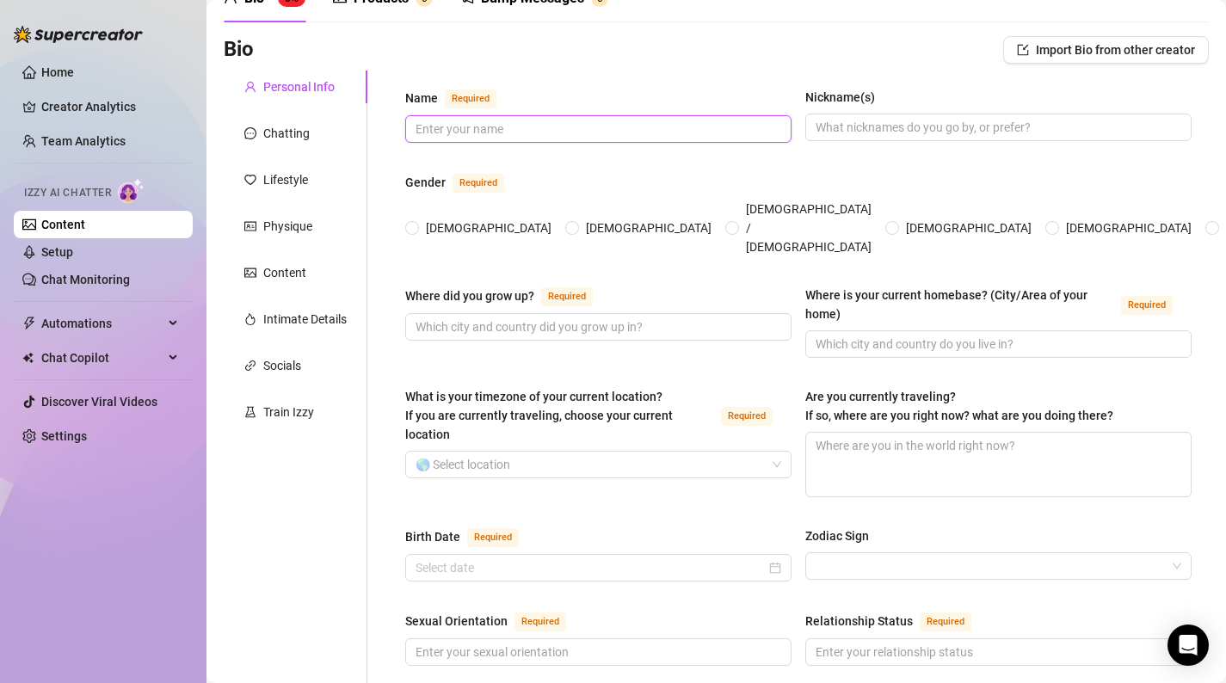
drag, startPoint x: 410, startPoint y: 93, endPoint x: 793, endPoint y: 262, distance: 417.7
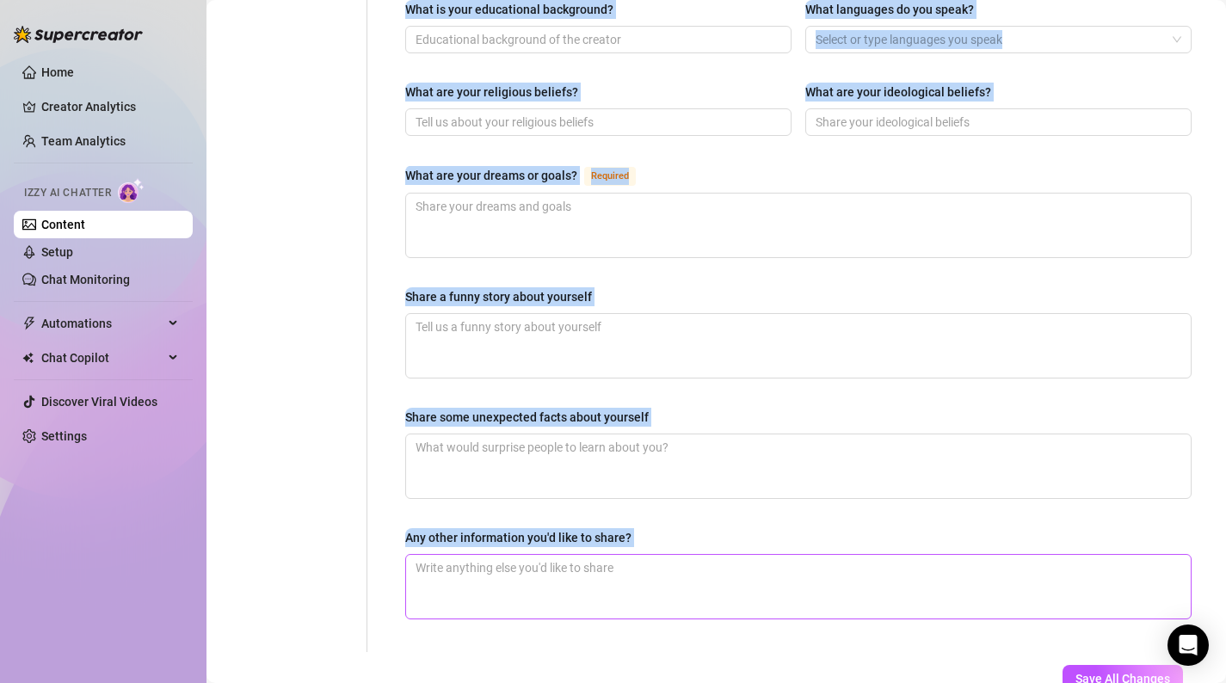
scroll to position [1011, 0]
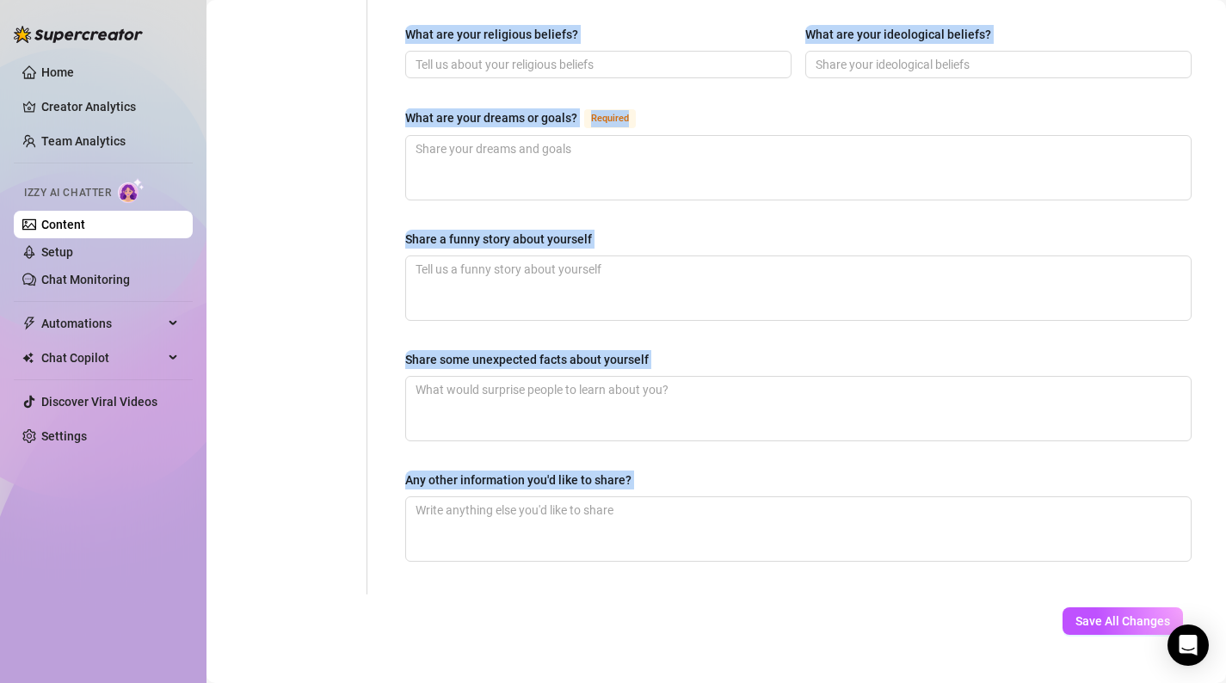
drag, startPoint x: 406, startPoint y: 97, endPoint x: 888, endPoint y: 557, distance: 665.9
copy div "Name Required Nickname(s) Gender Required Female Male Non-Binary / Genderqueer …"
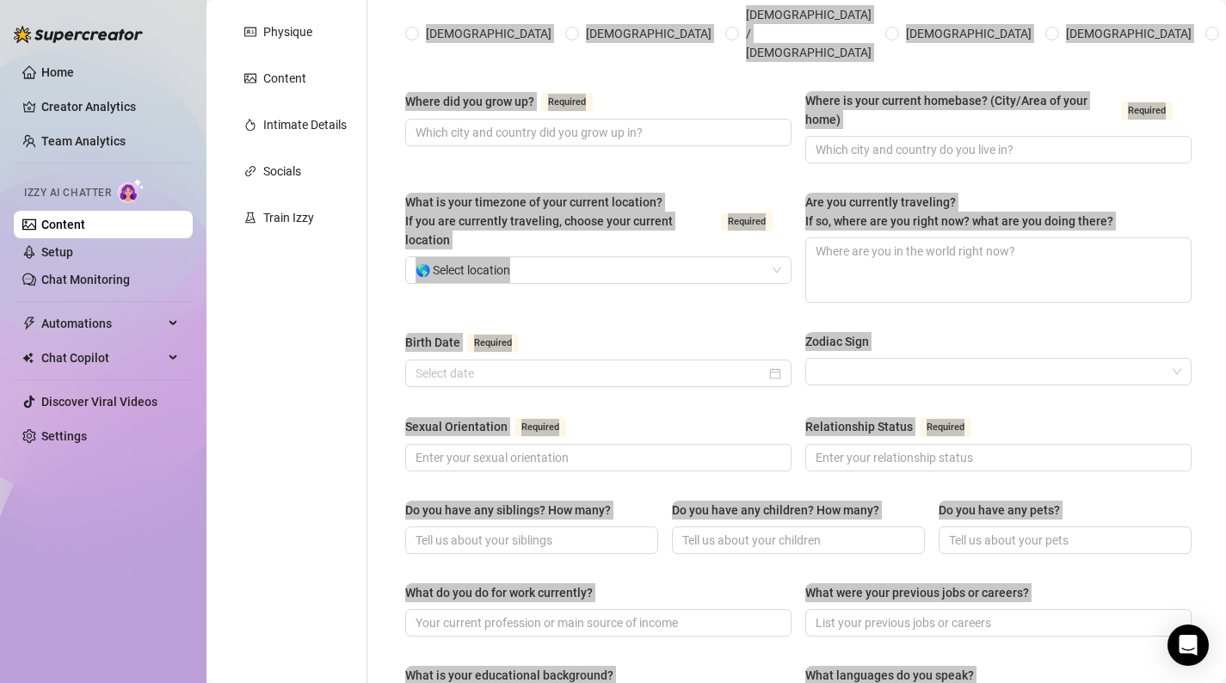
scroll to position [0, 0]
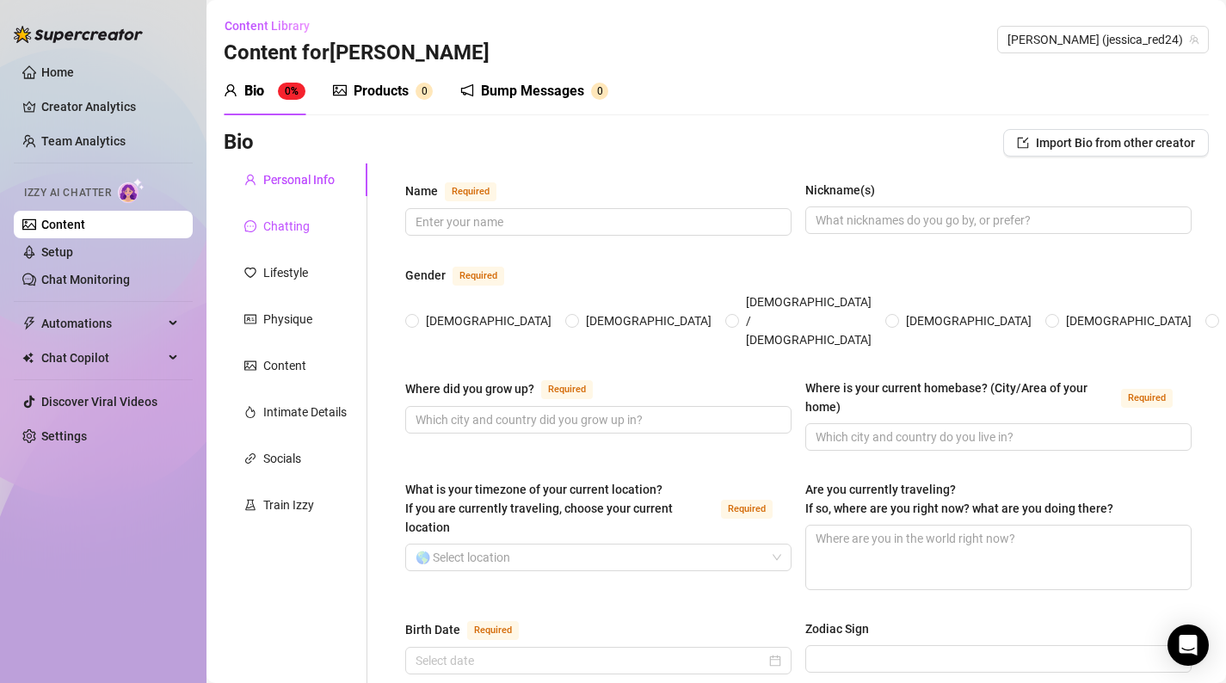
click at [299, 227] on div "Chatting" at bounding box center [286, 226] width 46 height 19
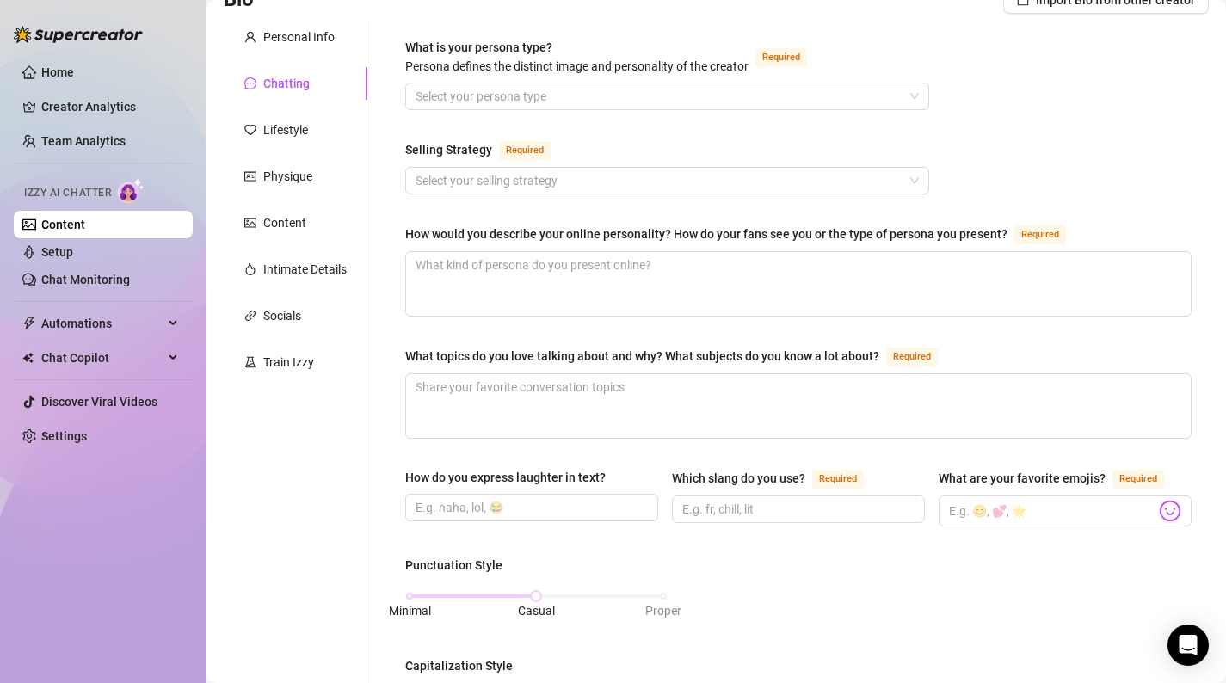
scroll to position [144, 0]
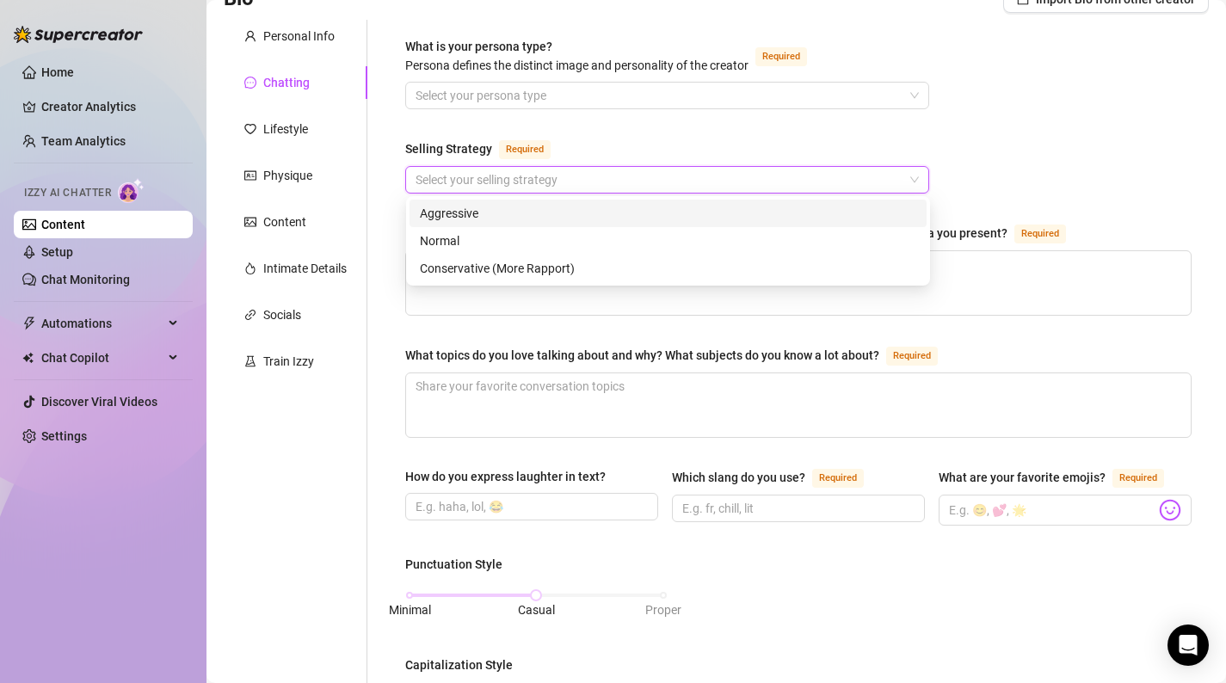
click at [583, 172] on input "Selling Strategy Required" at bounding box center [660, 180] width 488 height 26
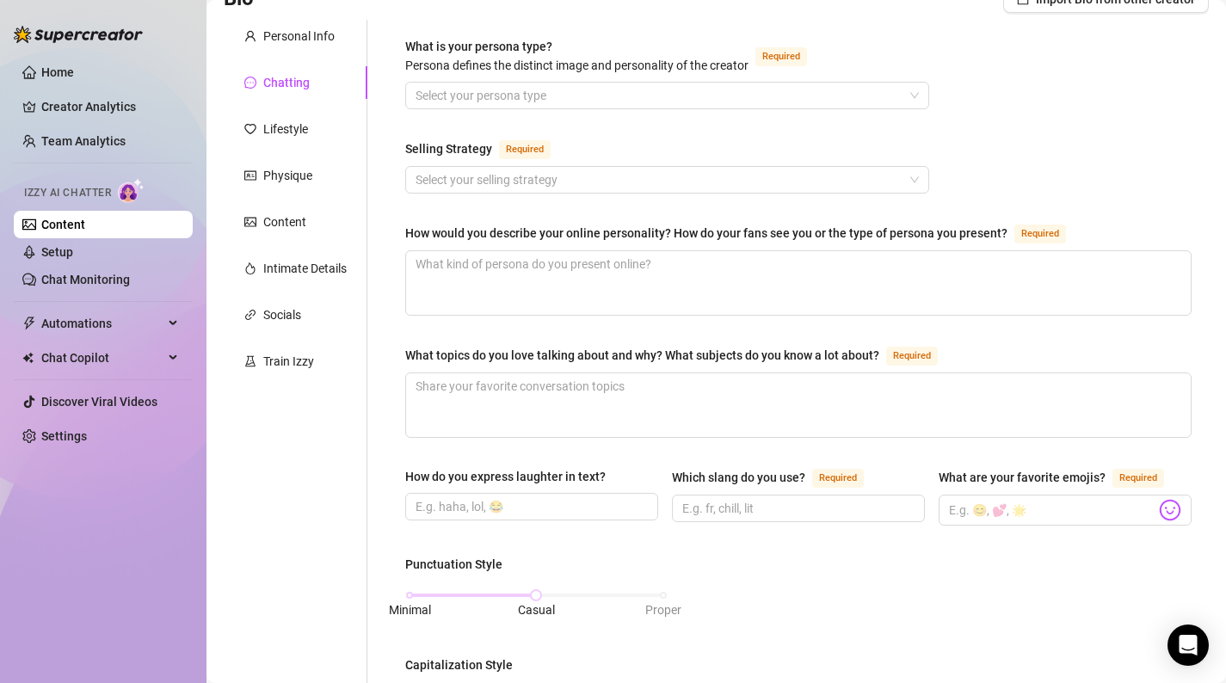
click at [1036, 204] on div "What is your persona type? Persona defines the distinct image and personality o…" at bounding box center [798, 663] width 787 height 1252
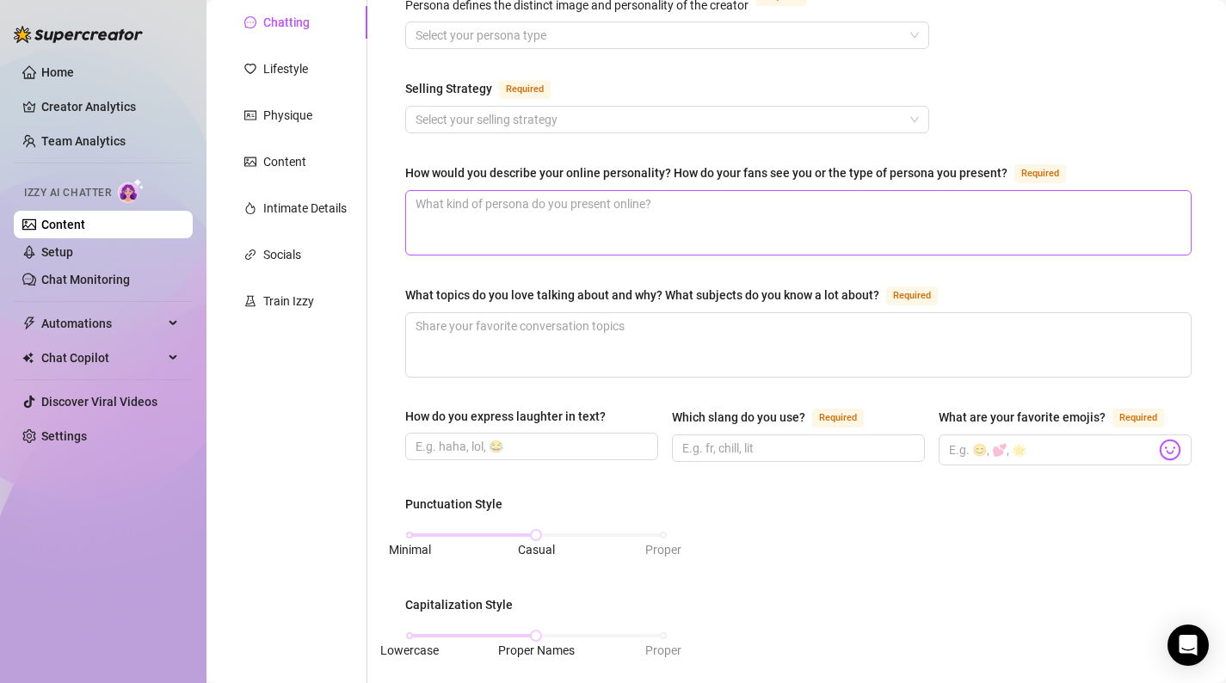
scroll to position [214, 0]
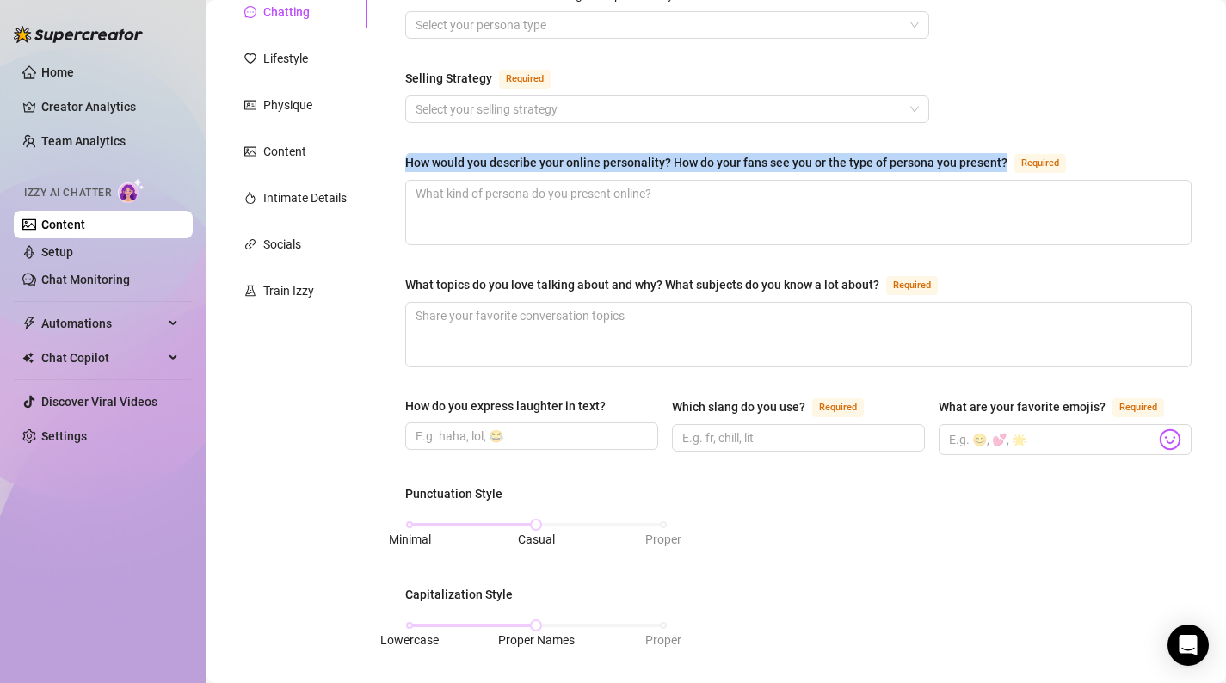
drag, startPoint x: 1003, startPoint y: 159, endPoint x: 407, endPoint y: 163, distance: 595.5
click at [407, 163] on div "How would you describe your online personality? How do your fans see you or the…" at bounding box center [706, 162] width 602 height 19
copy div "How would you describe your online personality? How do your fans see you or the…"
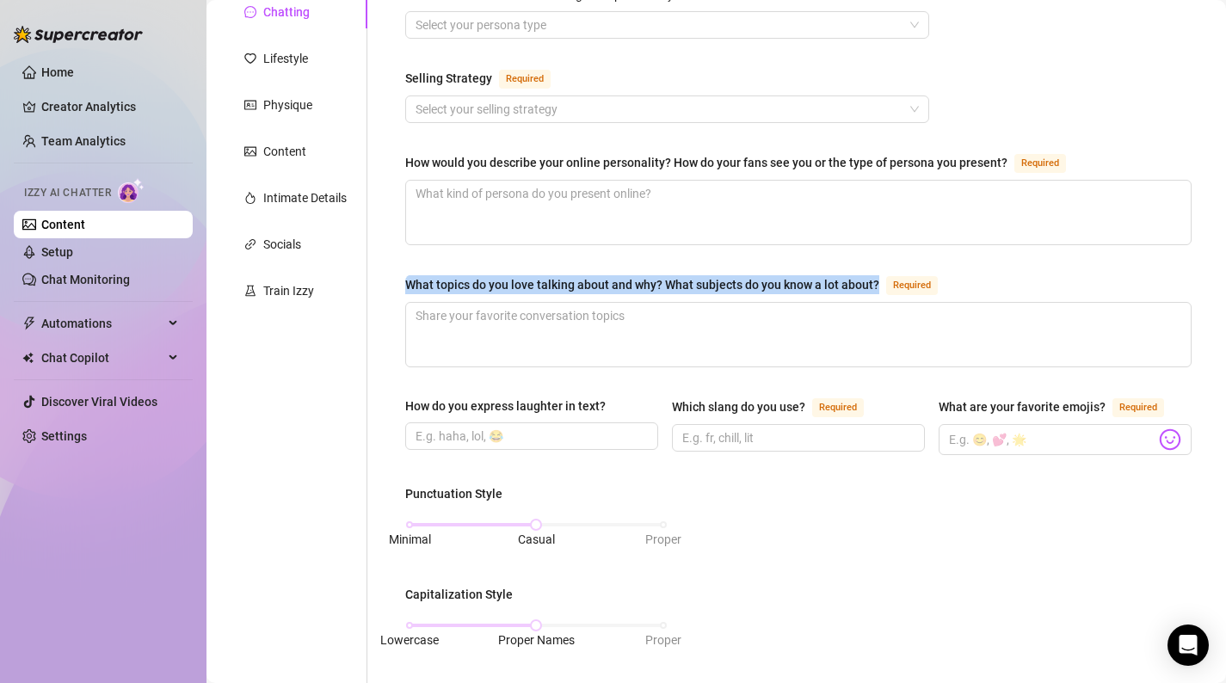
drag, startPoint x: 879, startPoint y: 282, endPoint x: 398, endPoint y: 287, distance: 481.9
click at [398, 287] on div "What is your persona type? Persona defines the distinct image and personality o…" at bounding box center [798, 592] width 821 height 1287
copy div "What topics do you love talking about and why? What subjects do you know a lot …"
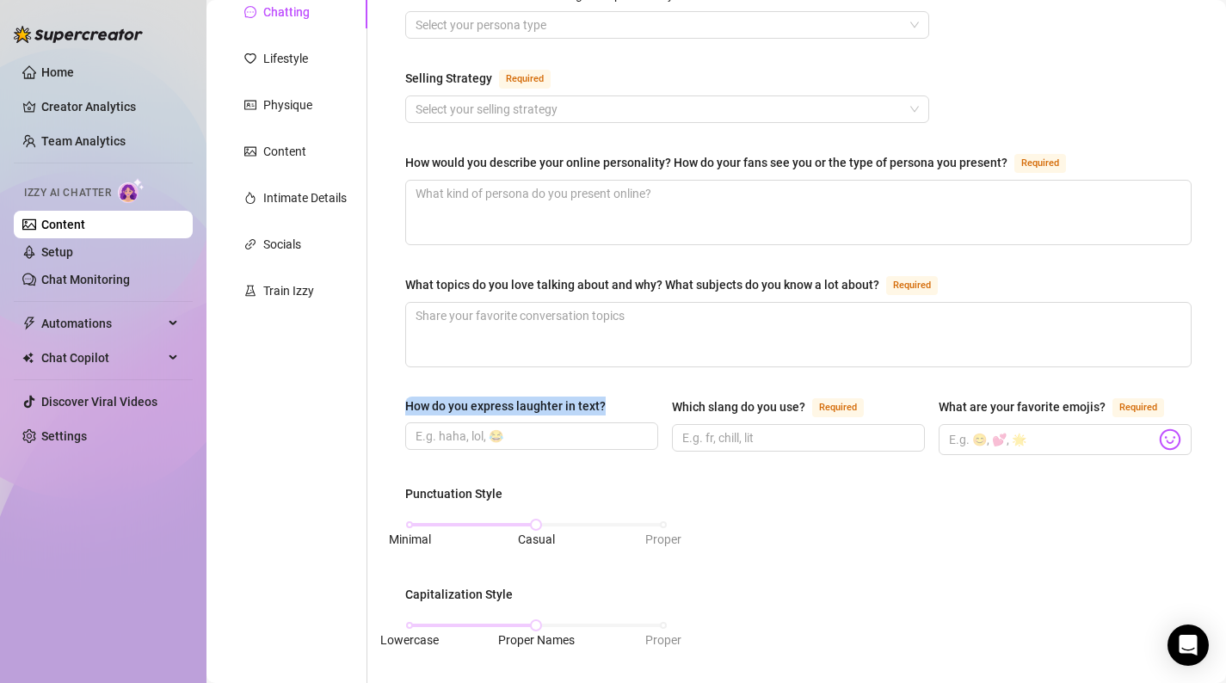
drag, startPoint x: 606, startPoint y: 401, endPoint x: 403, endPoint y: 401, distance: 203.1
click at [403, 401] on div "What is your persona type? Persona defines the distinct image and personality o…" at bounding box center [798, 592] width 821 height 1287
copy div "How do you express laughter in text?"
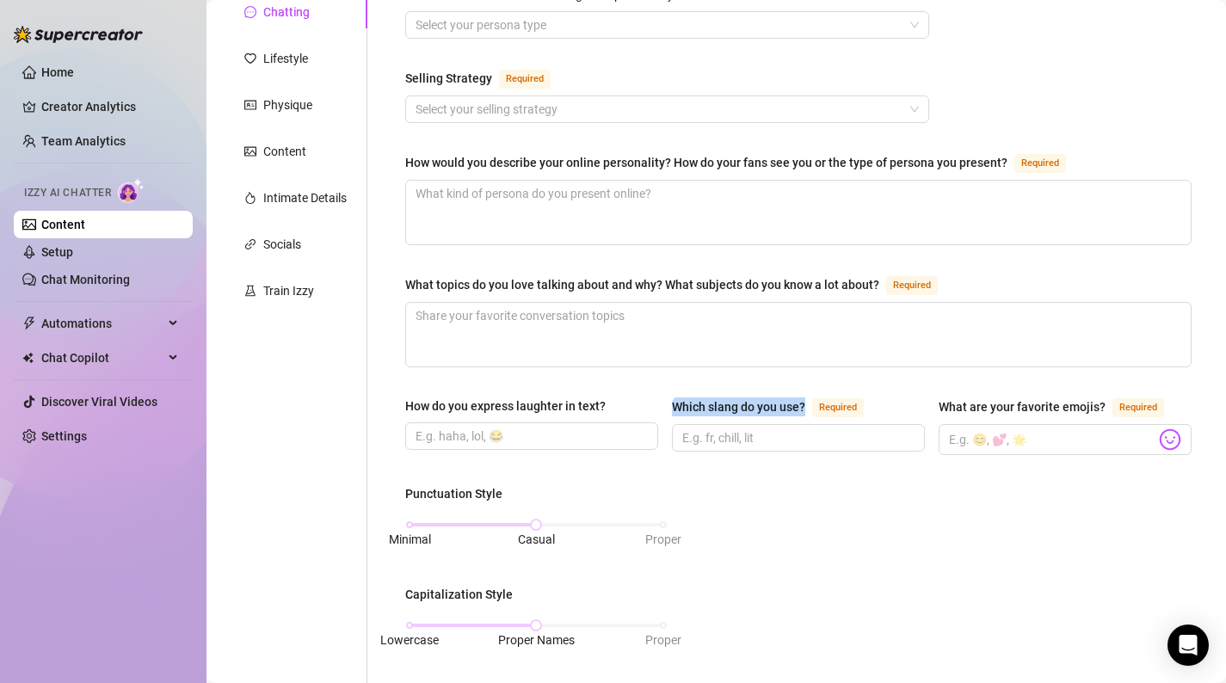
drag, startPoint x: 808, startPoint y: 403, endPoint x: 666, endPoint y: 403, distance: 142.0
click at [666, 403] on div "How do you express laughter in text? Which slang do you use? Required What are …" at bounding box center [798, 434] width 787 height 74
copy div "Which slang do you use?"
drag, startPoint x: 1104, startPoint y: 398, endPoint x: 926, endPoint y: 401, distance: 178.2
click at [926, 401] on div "How do you express laughter in text? Which slang do you use? Required What are …" at bounding box center [798, 434] width 787 height 74
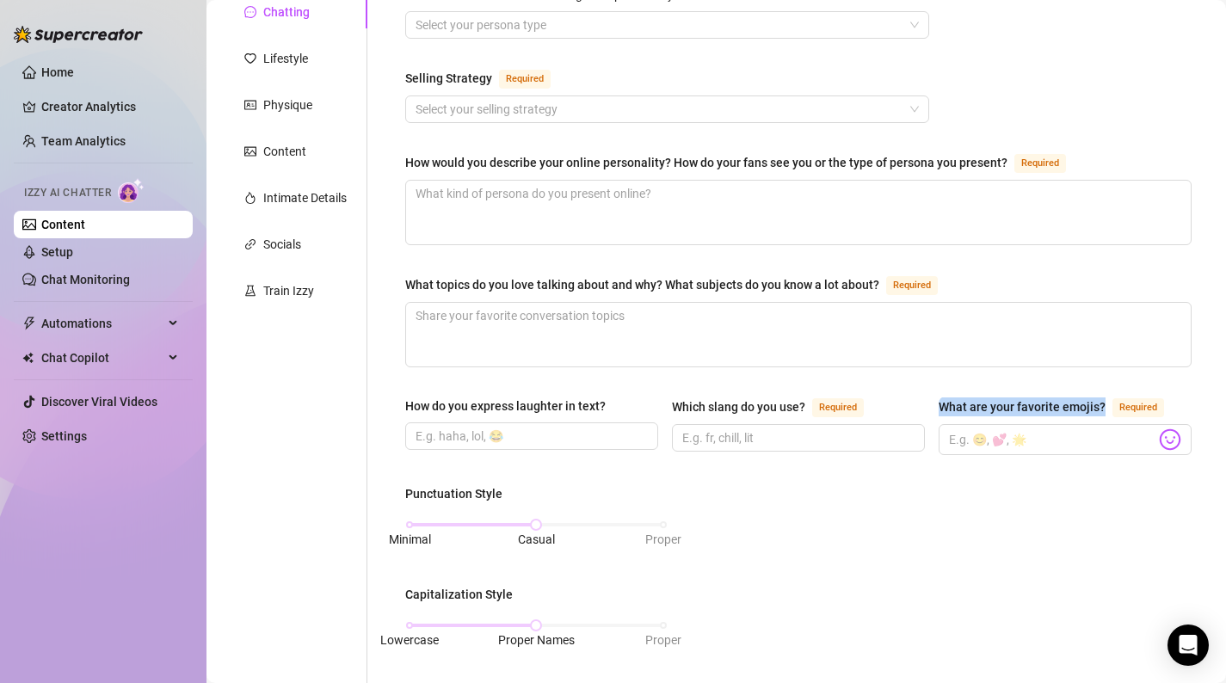
copy div "What are your favorite emojis?"
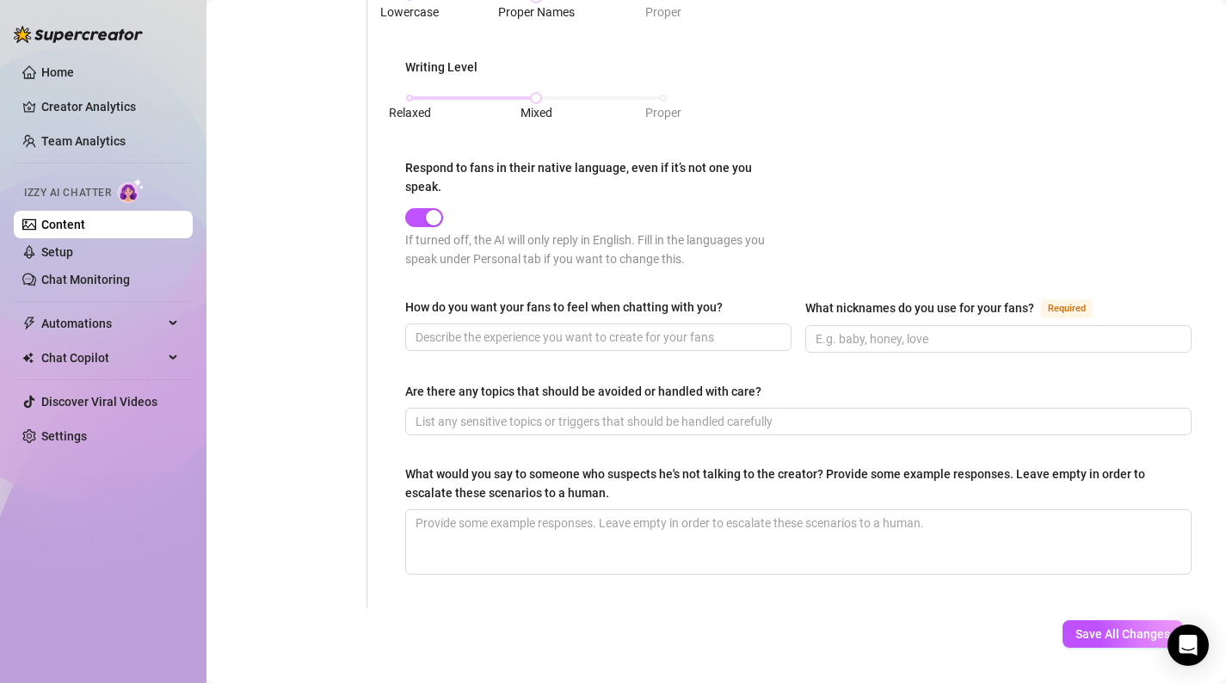
scroll to position [850, 0]
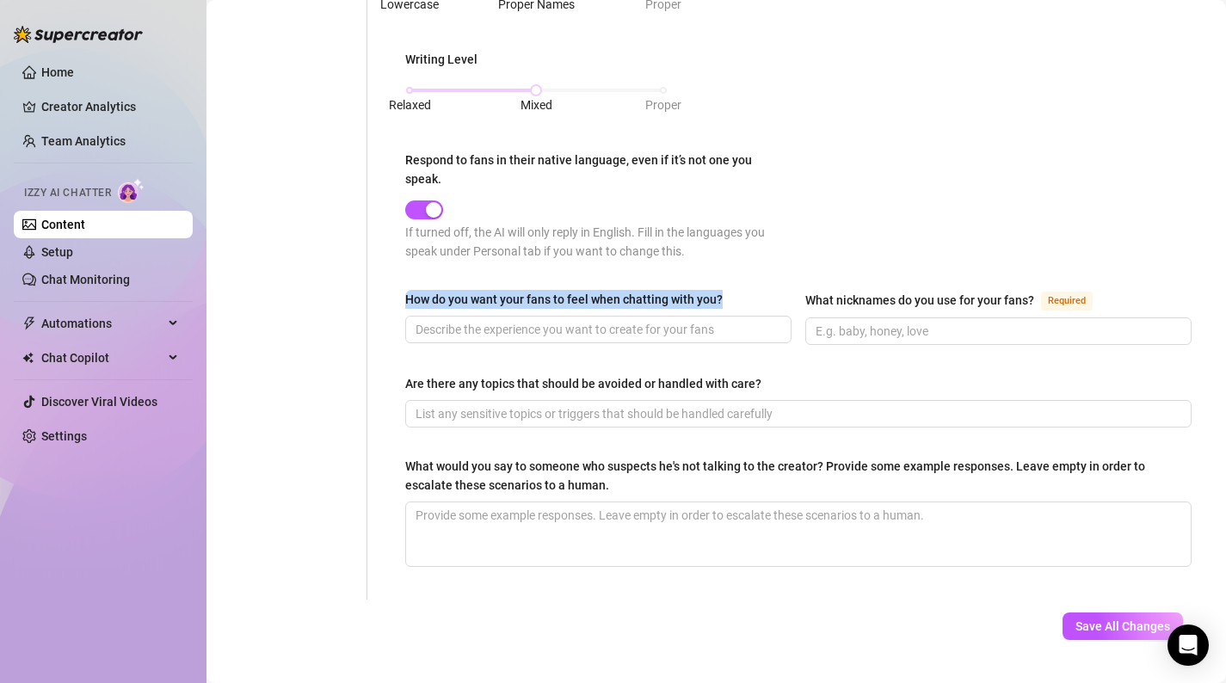
drag, startPoint x: 740, startPoint y: 271, endPoint x: 394, endPoint y: 267, distance: 346.0
copy div "How do you want your fans to feel when chatting with you?"
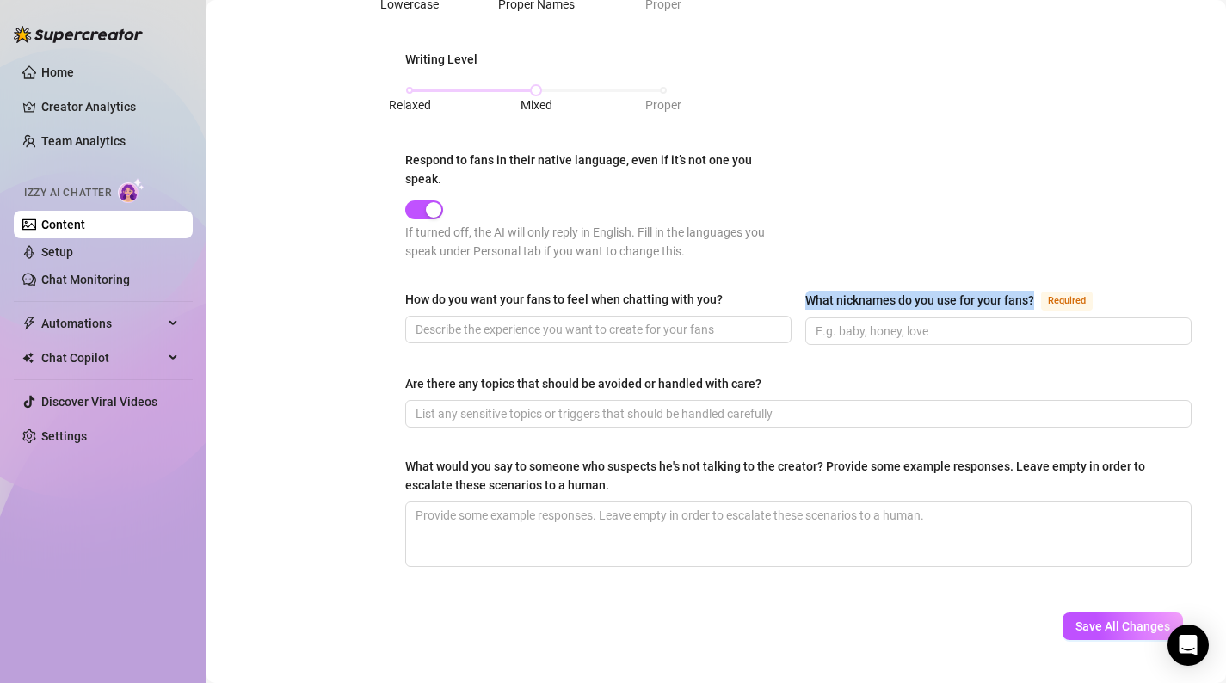
drag, startPoint x: 799, startPoint y: 275, endPoint x: 1033, endPoint y: 282, distance: 234.2
click at [1034, 290] on div "How do you want your fans to feel when chatting with you? What nicknames do you…" at bounding box center [798, 325] width 787 height 71
copy div "What nicknames do you use for your fans?"
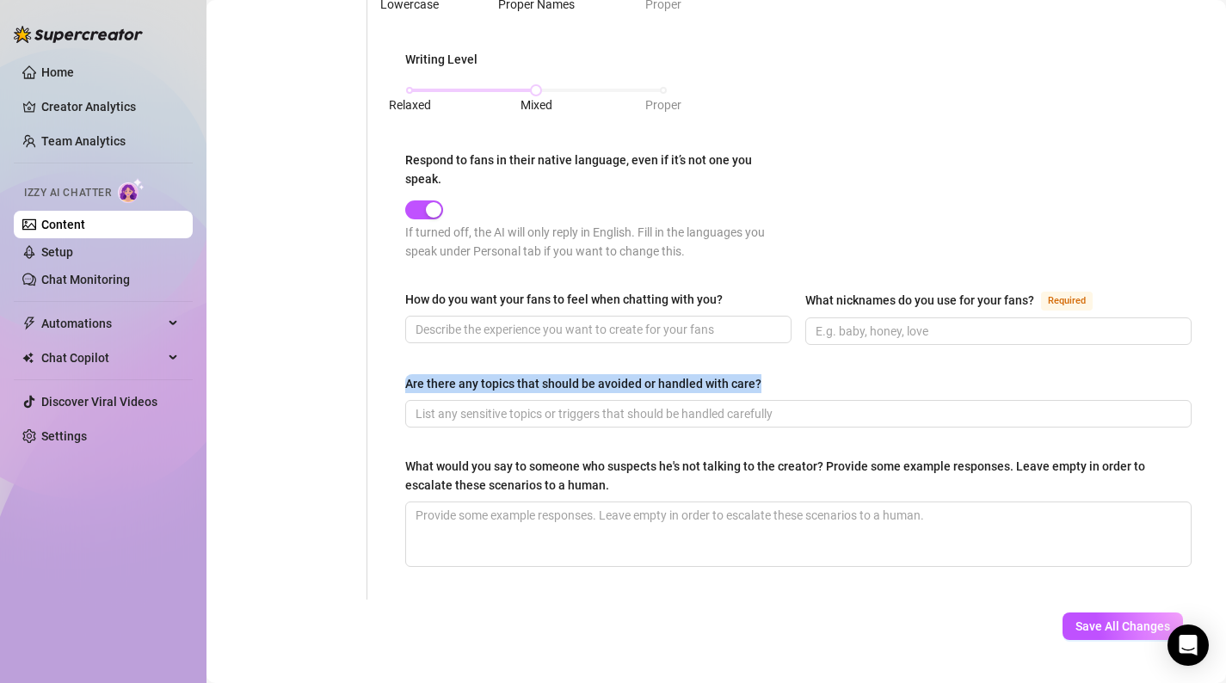
drag, startPoint x: 780, startPoint y: 355, endPoint x: 393, endPoint y: 348, distance: 386.5
copy div "Are there any topics that should be avoided or handled with care?"
drag, startPoint x: 606, startPoint y: 461, endPoint x: 667, endPoint y: 476, distance: 62.8
click at [667, 476] on div "What would you say to someone who suspects he's not talking to the creator? Pro…" at bounding box center [798, 479] width 787 height 45
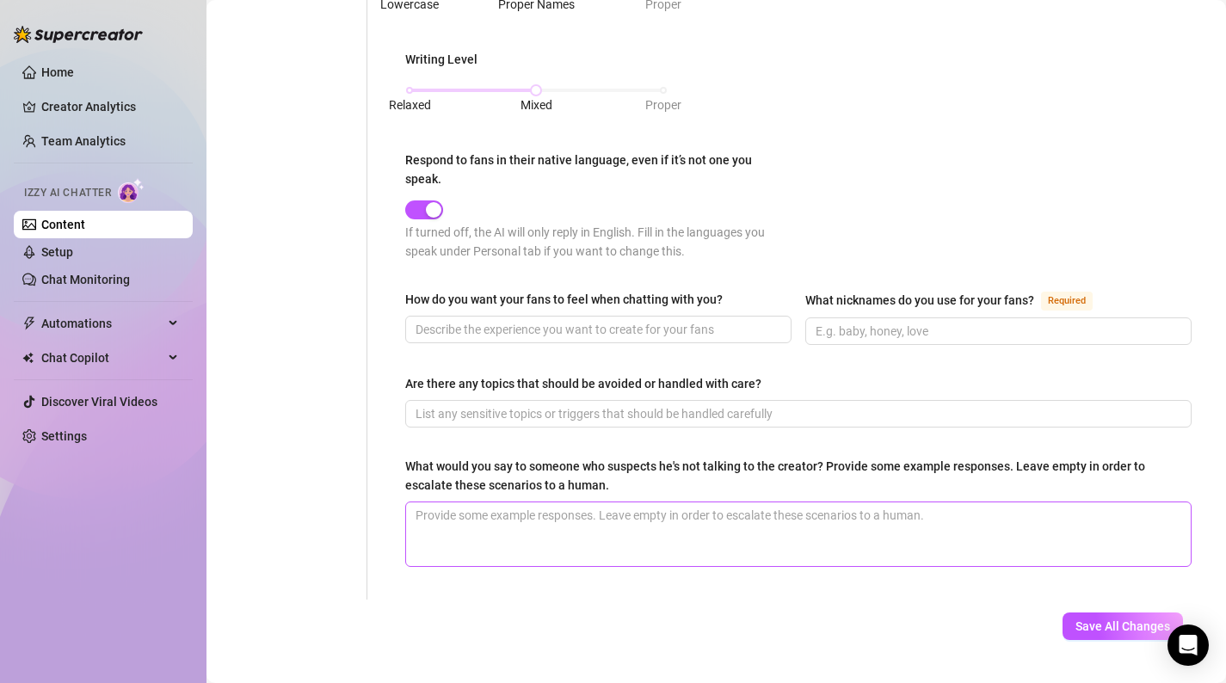
scroll to position [0, 0]
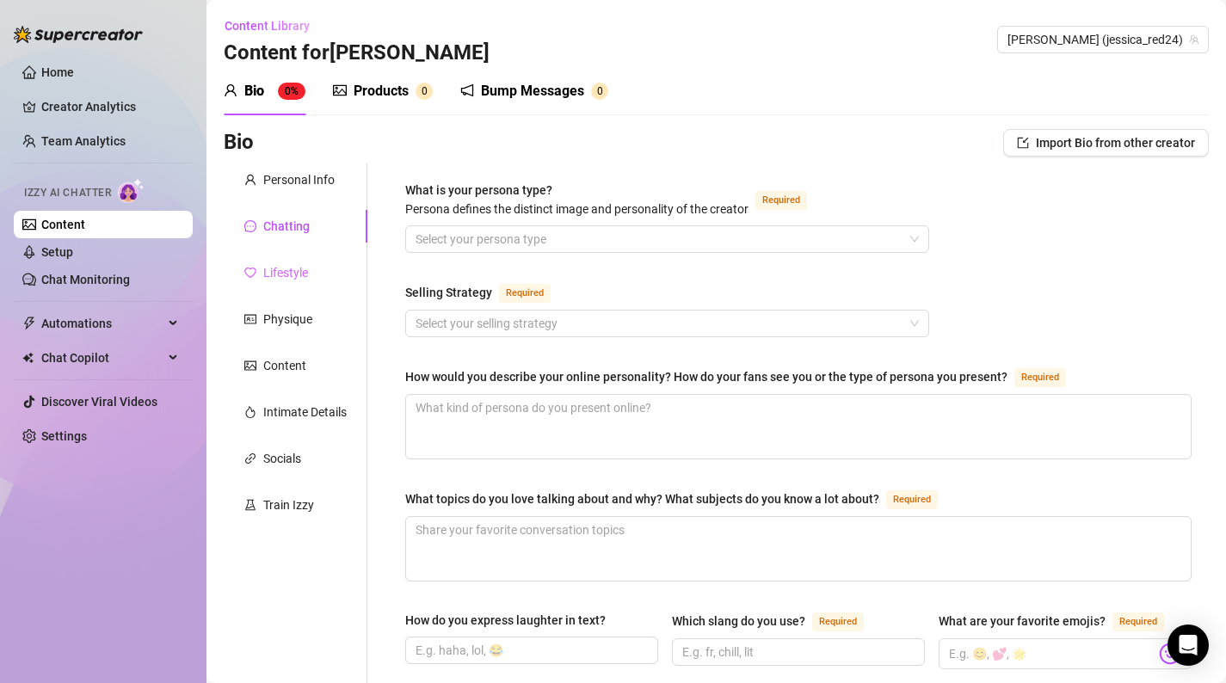
click at [269, 258] on div "Lifestyle" at bounding box center [296, 272] width 144 height 33
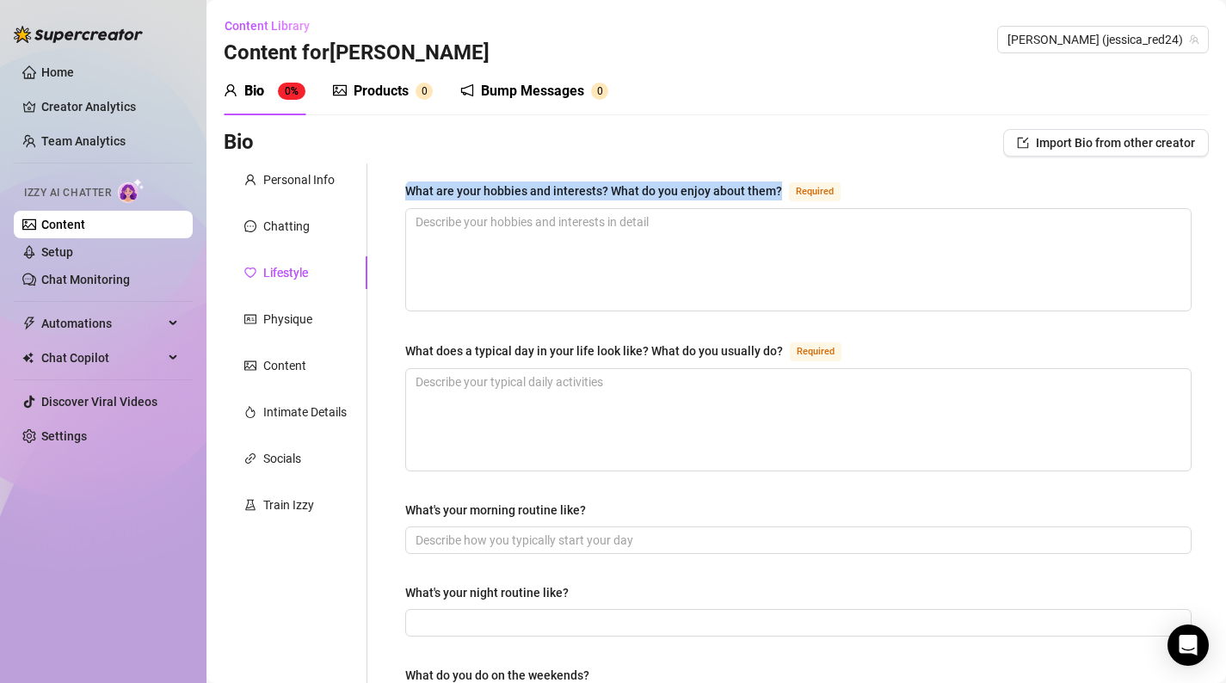
drag, startPoint x: 779, startPoint y: 189, endPoint x: 396, endPoint y: 186, distance: 383.0
copy div "What are your hobbies and interests? What do you enjoy about them?"
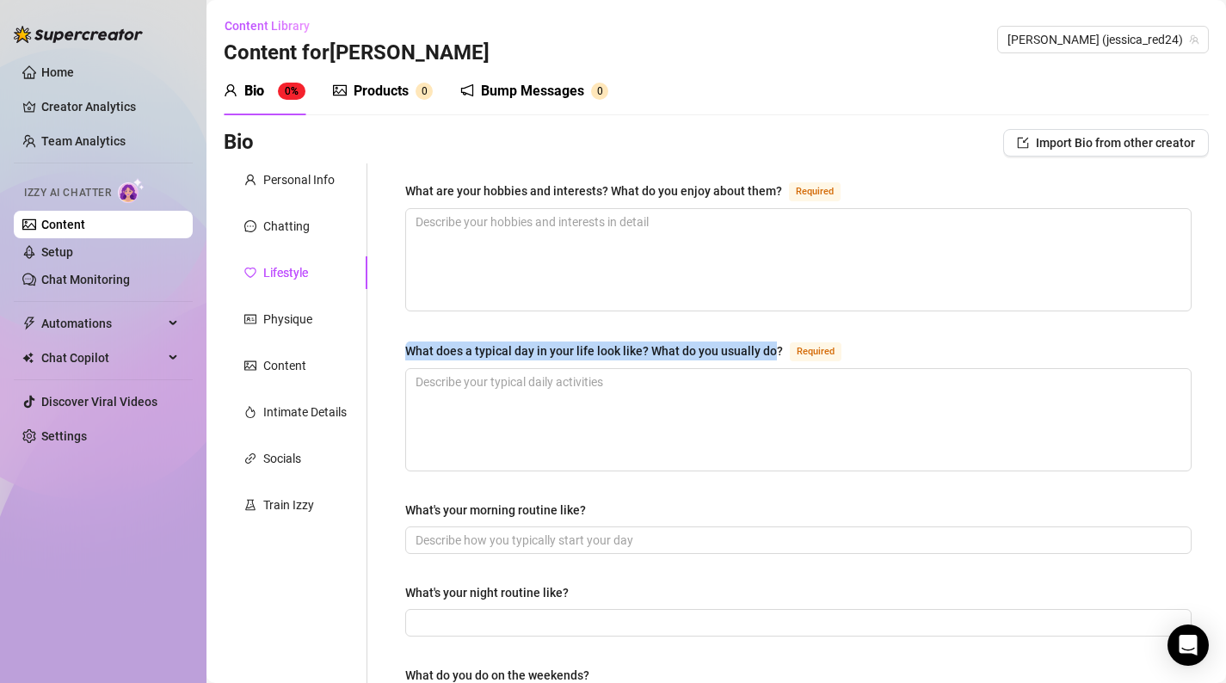
drag, startPoint x: 775, startPoint y: 346, endPoint x: 395, endPoint y: 334, distance: 380.6
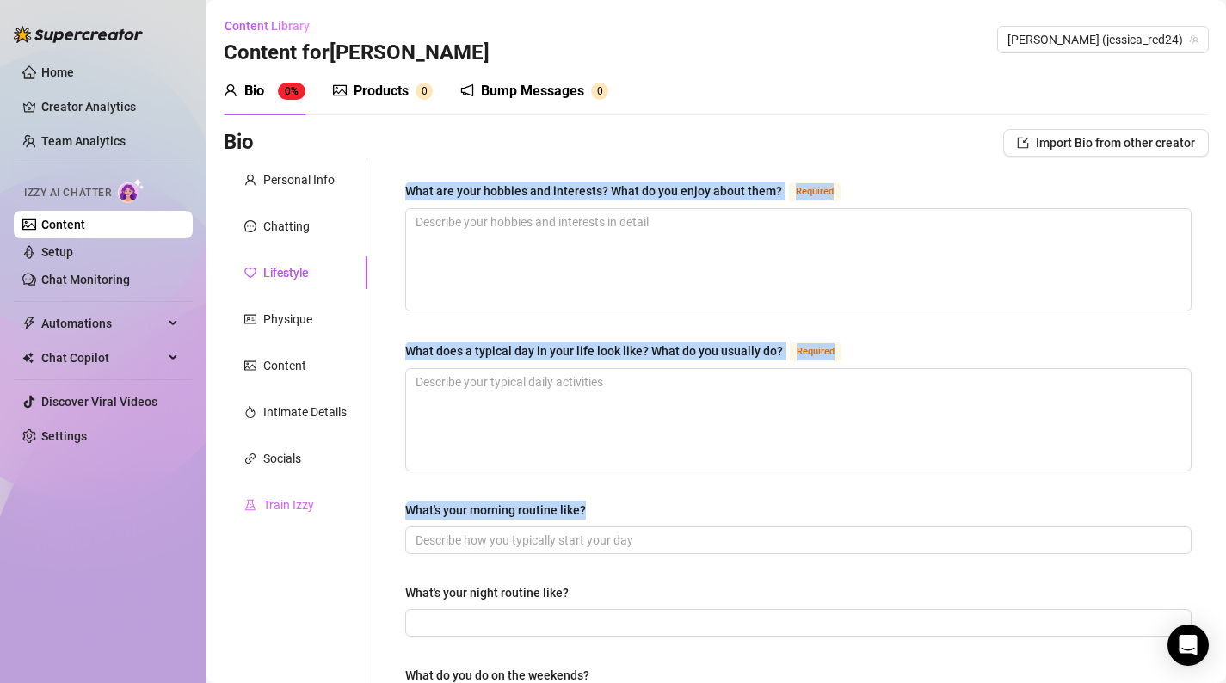
drag, startPoint x: 600, startPoint y: 507, endPoint x: 339, endPoint y: 501, distance: 260.8
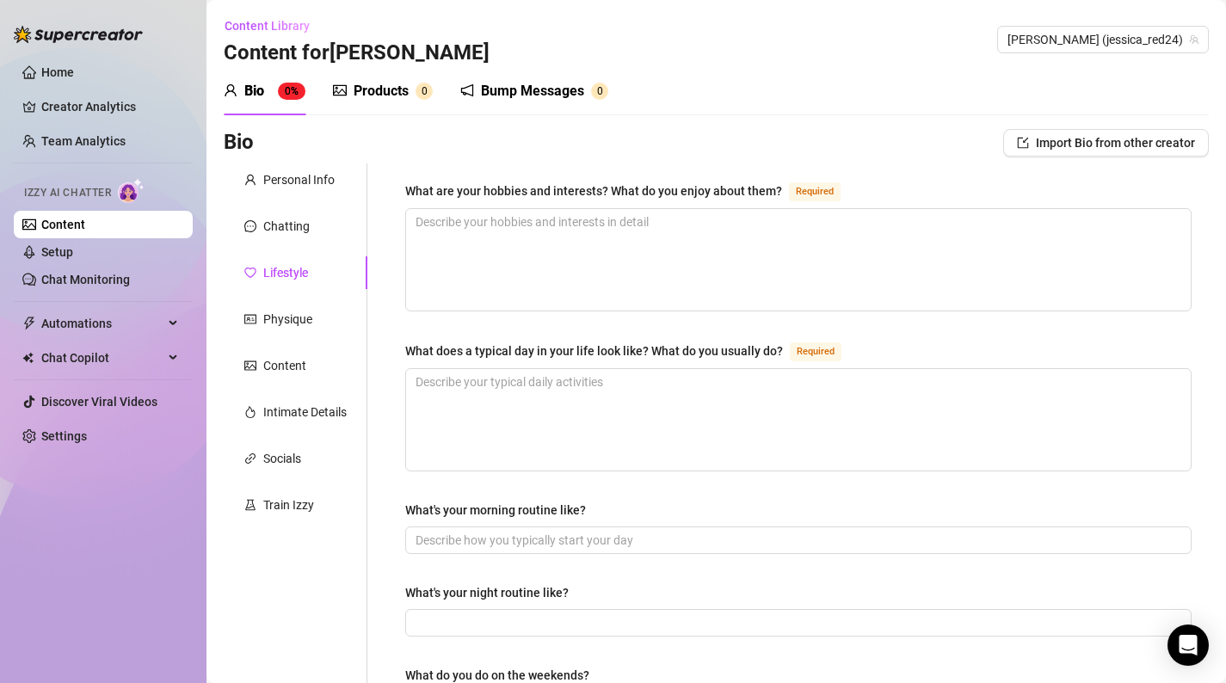
click at [746, 522] on div "What's your morning routine like?" at bounding box center [798, 514] width 787 height 26
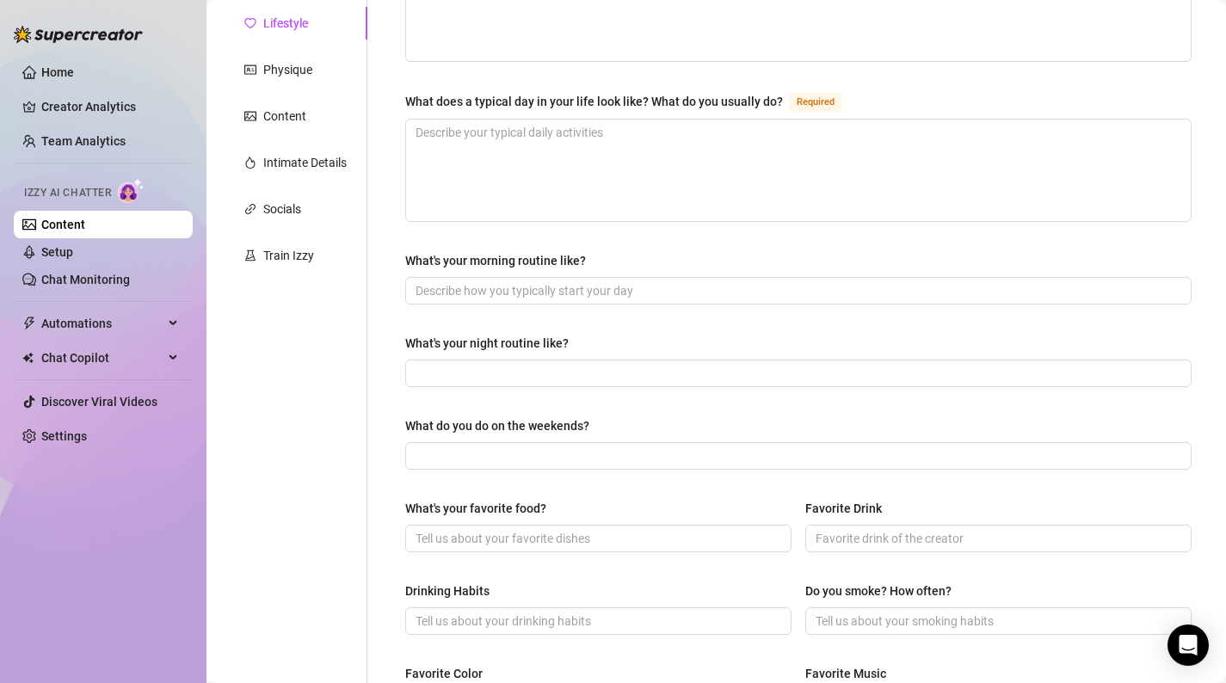
scroll to position [325, 0]
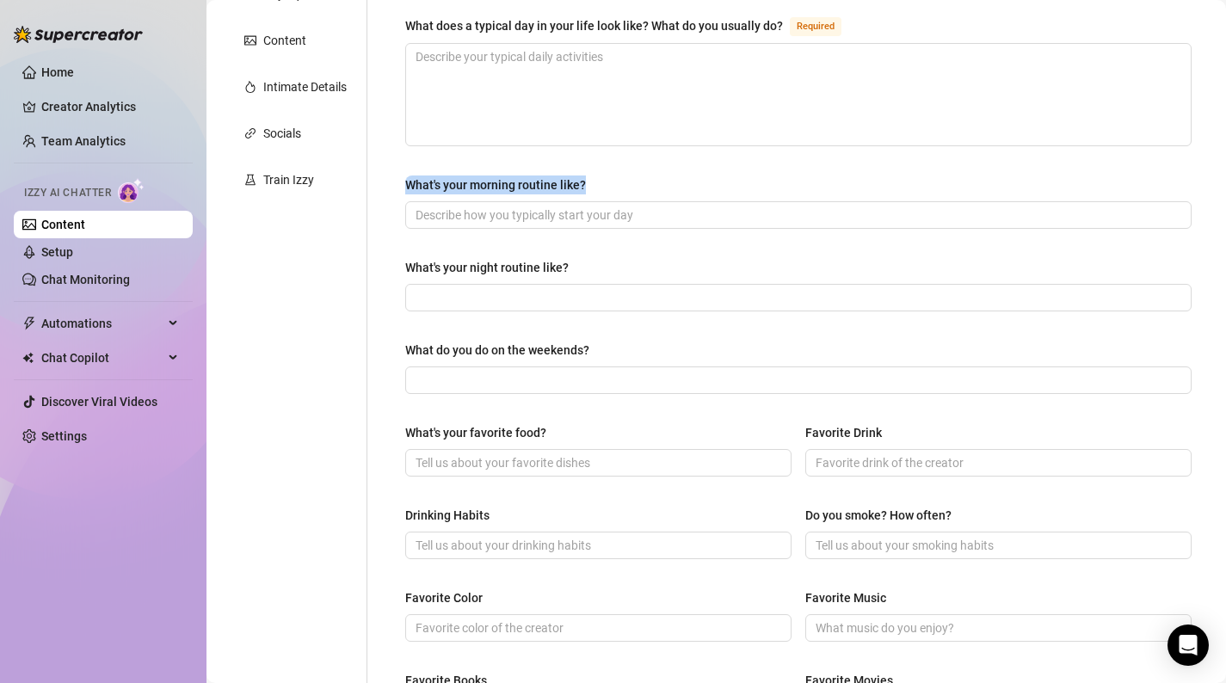
drag, startPoint x: 607, startPoint y: 172, endPoint x: 415, endPoint y: 195, distance: 193.3
click at [415, 195] on div "What are your hobbies and interests? What do you enjoy about them? Required Wha…" at bounding box center [798, 418] width 787 height 1126
drag, startPoint x: 592, startPoint y: 253, endPoint x: 409, endPoint y: 276, distance: 184.8
click at [409, 276] on div "What are your hobbies and interests? What do you enjoy about them? Required Wha…" at bounding box center [798, 418] width 787 height 1126
drag, startPoint x: 627, startPoint y: 348, endPoint x: 368, endPoint y: 343, distance: 259.1
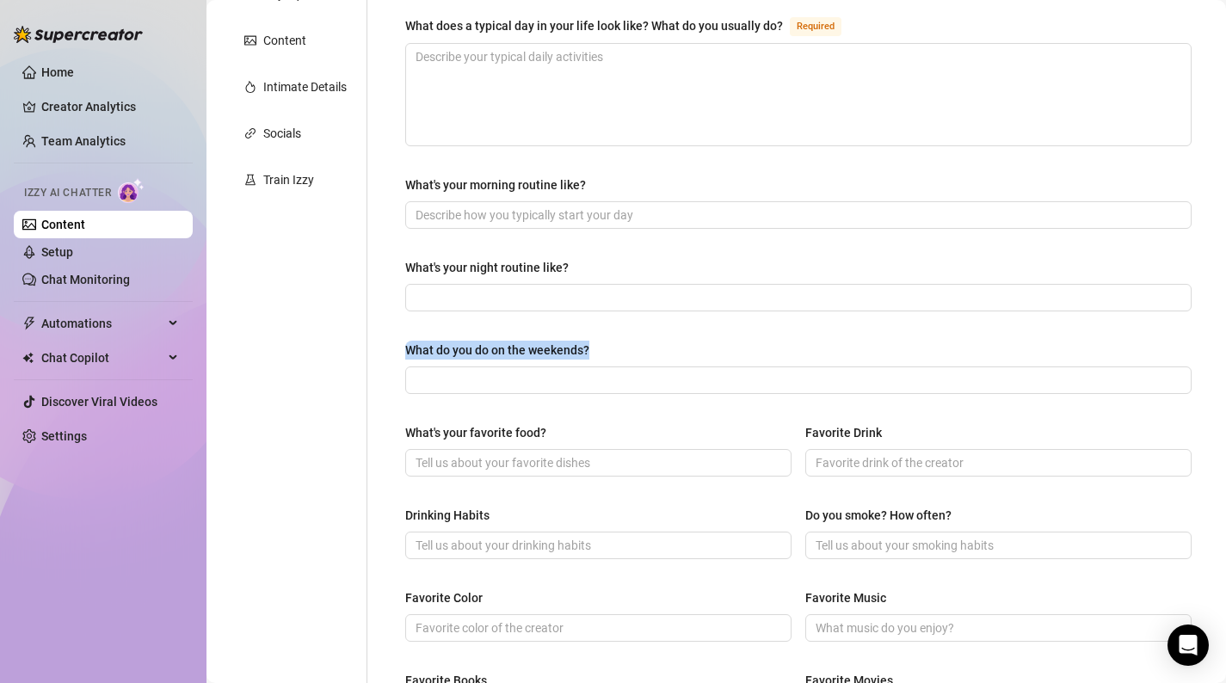
click at [368, 343] on div "What are your hobbies and interests? What do you enjoy about them? Required Wha…" at bounding box center [788, 418] width 842 height 1160
drag, startPoint x: 572, startPoint y: 419, endPoint x: 431, endPoint y: 423, distance: 141.2
click at [431, 423] on div "What are your hobbies and interests? What do you enjoy about them? Required Wha…" at bounding box center [798, 418] width 787 height 1126
drag, startPoint x: 591, startPoint y: 441, endPoint x: 377, endPoint y: 423, distance: 215.0
click at [377, 423] on div "What are your hobbies and interests? What do you enjoy about them? Required Wha…" at bounding box center [788, 418] width 842 height 1160
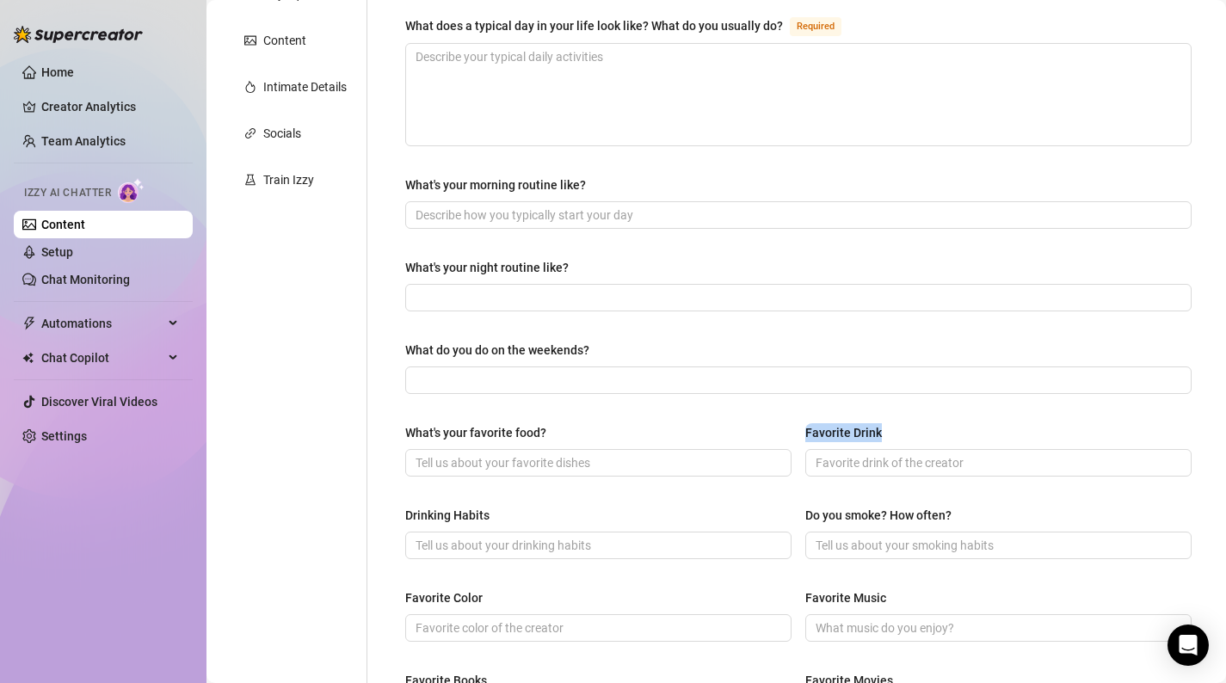
drag, startPoint x: 883, startPoint y: 435, endPoint x: 798, endPoint y: 424, distance: 85.8
click at [798, 424] on div "What's your favorite food? Favorite Drink" at bounding box center [798, 457] width 787 height 69
drag, startPoint x: 522, startPoint y: 512, endPoint x: 386, endPoint y: 508, distance: 136.0
click at [386, 508] on div "What are your hobbies and interests? What do you enjoy about them? Required Wha…" at bounding box center [788, 418] width 842 height 1160
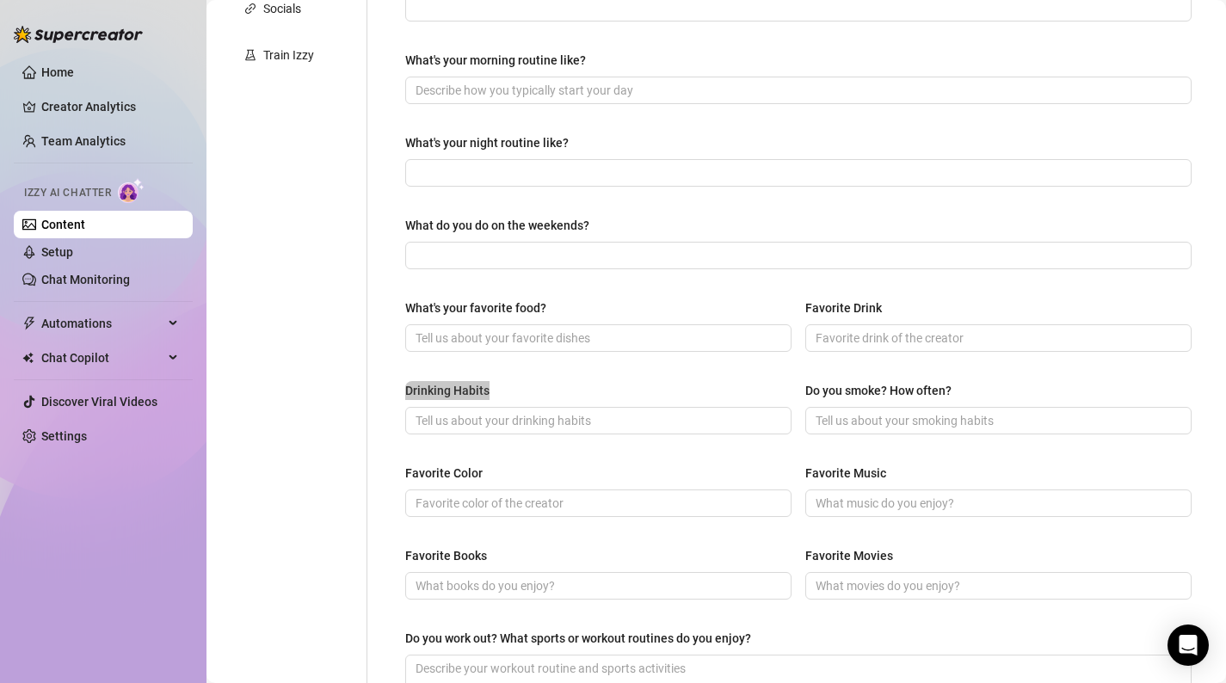
scroll to position [469, 0]
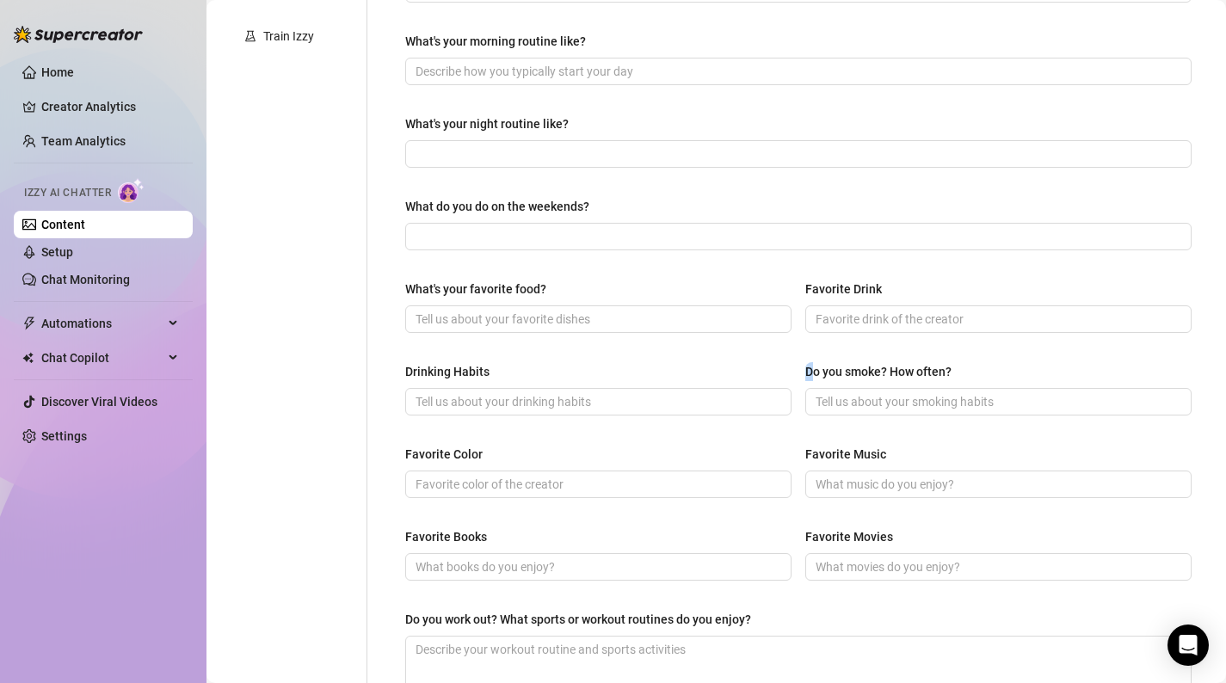
drag, startPoint x: 1003, startPoint y: 360, endPoint x: 816, endPoint y: 373, distance: 187.2
click at [816, 373] on div "Do you smoke? How often?" at bounding box center [998, 375] width 386 height 26
click at [805, 369] on div "Do you smoke? How often?" at bounding box center [878, 371] width 146 height 19
click at [816, 392] on input "Do you smoke? How often?" at bounding box center [997, 401] width 362 height 19
drag, startPoint x: 805, startPoint y: 369, endPoint x: 984, endPoint y: 366, distance: 178.2
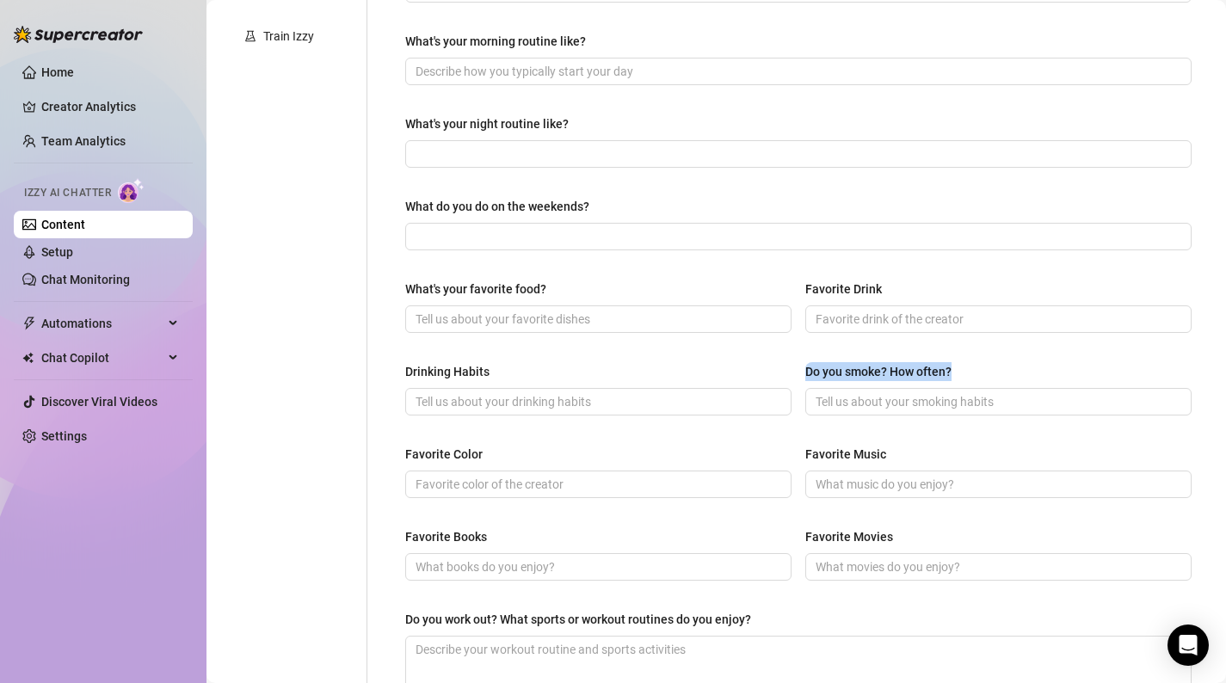
click at [984, 366] on div "Do you smoke? How often?" at bounding box center [998, 375] width 386 height 26
drag, startPoint x: 524, startPoint y: 447, endPoint x: 383, endPoint y: 447, distance: 141.1
click at [383, 447] on div "What are your hobbies and interests? What do you enjoy about them? Required Wha…" at bounding box center [788, 275] width 842 height 1160
drag, startPoint x: 891, startPoint y: 446, endPoint x: 803, endPoint y: 453, distance: 88.0
click at [803, 453] on div "Favorite Color Favorite Music" at bounding box center [798, 479] width 787 height 69
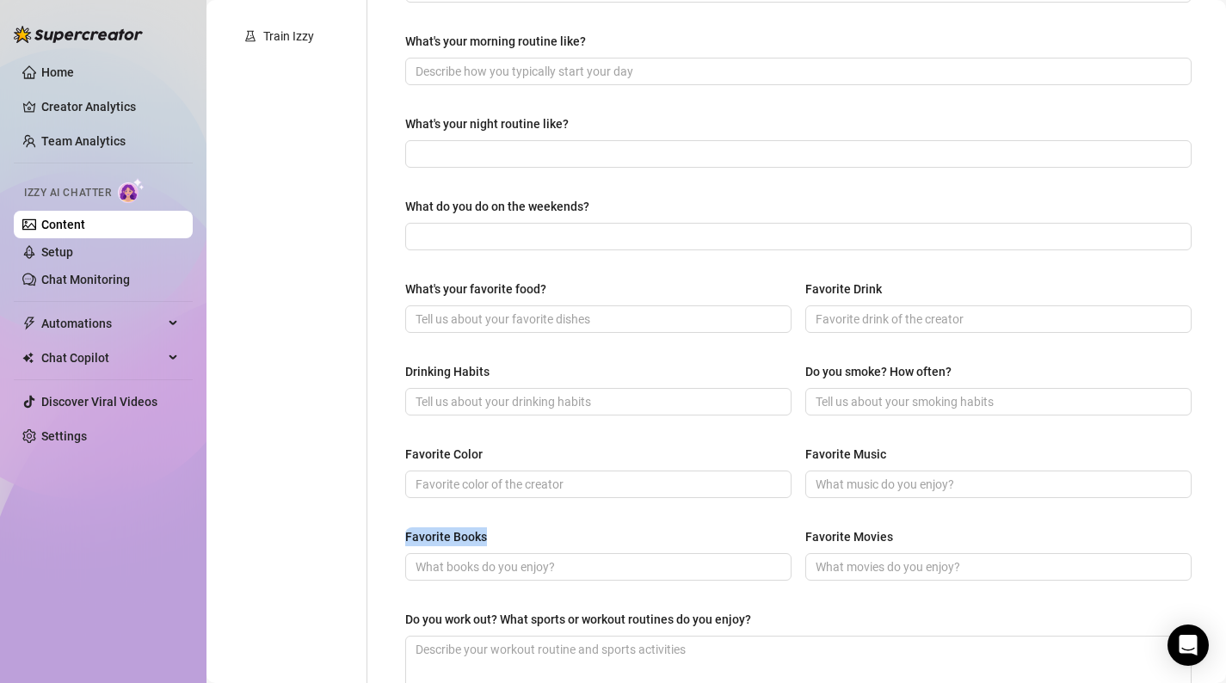
drag, startPoint x: 517, startPoint y: 535, endPoint x: 378, endPoint y: 534, distance: 139.4
click at [378, 534] on div "What are your hobbies and interests? What do you enjoy about them? Required Wha…" at bounding box center [788, 275] width 842 height 1160
drag, startPoint x: 903, startPoint y: 530, endPoint x: 764, endPoint y: 529, distance: 138.6
click at [764, 529] on div "Favorite Books Favorite Movies" at bounding box center [798, 562] width 787 height 69
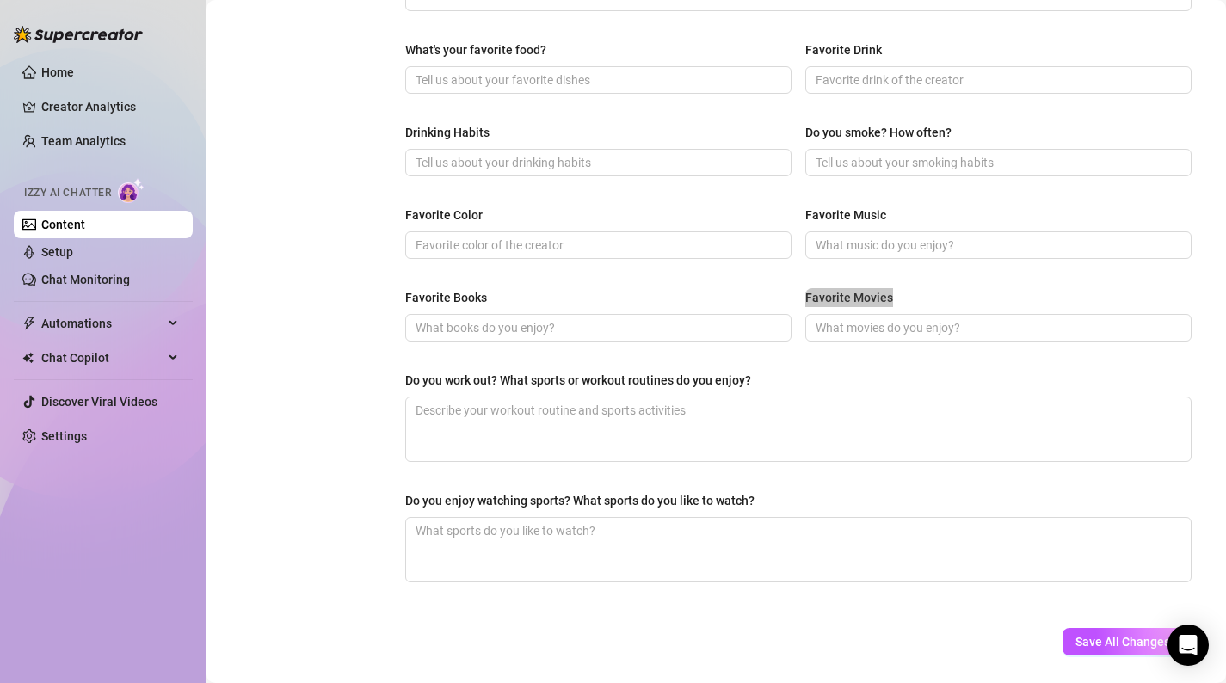
scroll to position [761, 0]
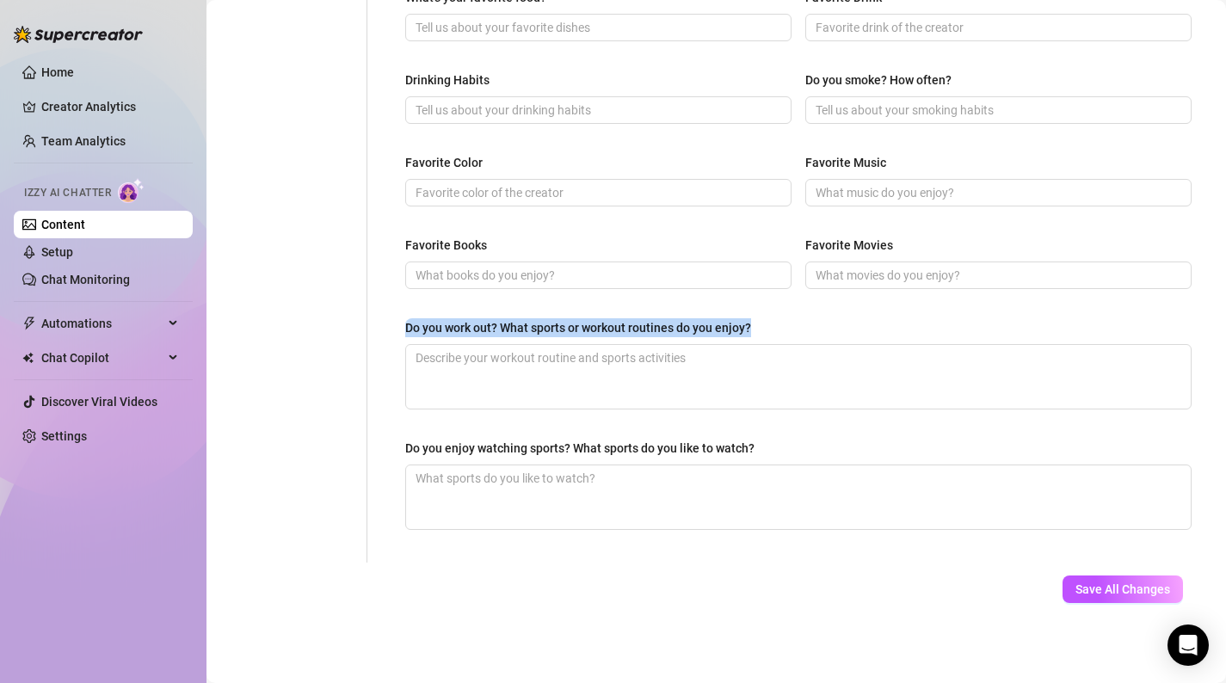
drag, startPoint x: 793, startPoint y: 327, endPoint x: 397, endPoint y: 326, distance: 396.7
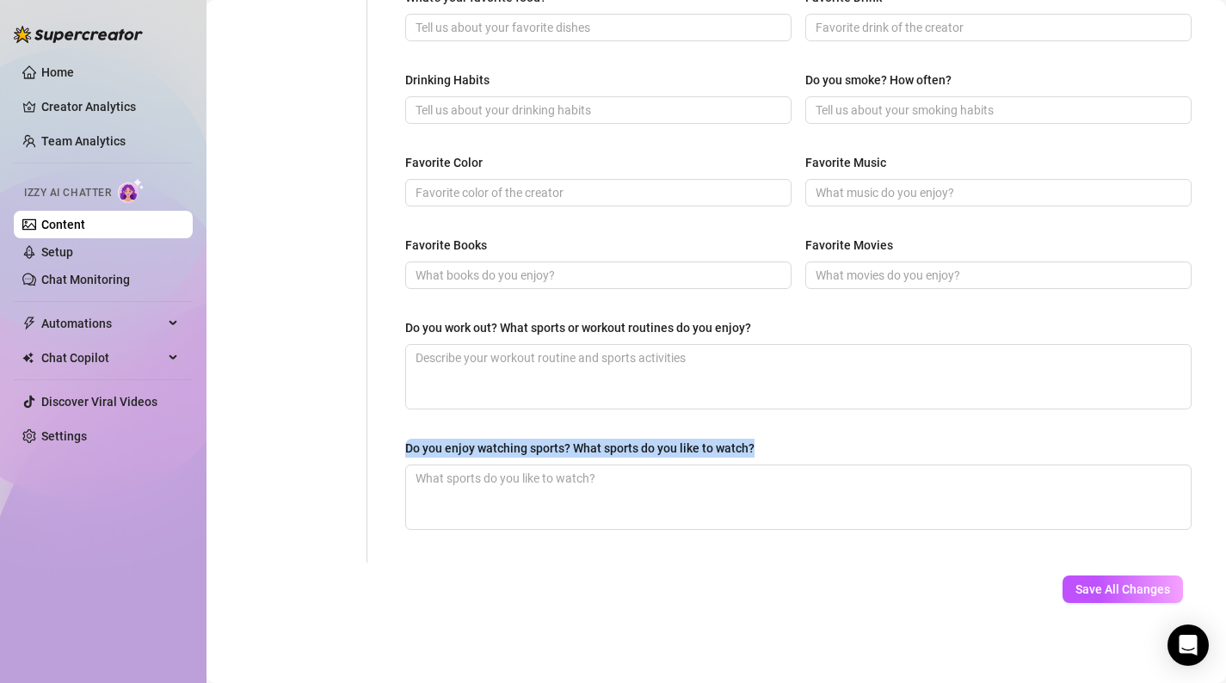
drag, startPoint x: 754, startPoint y: 442, endPoint x: 454, endPoint y: 431, distance: 300.5
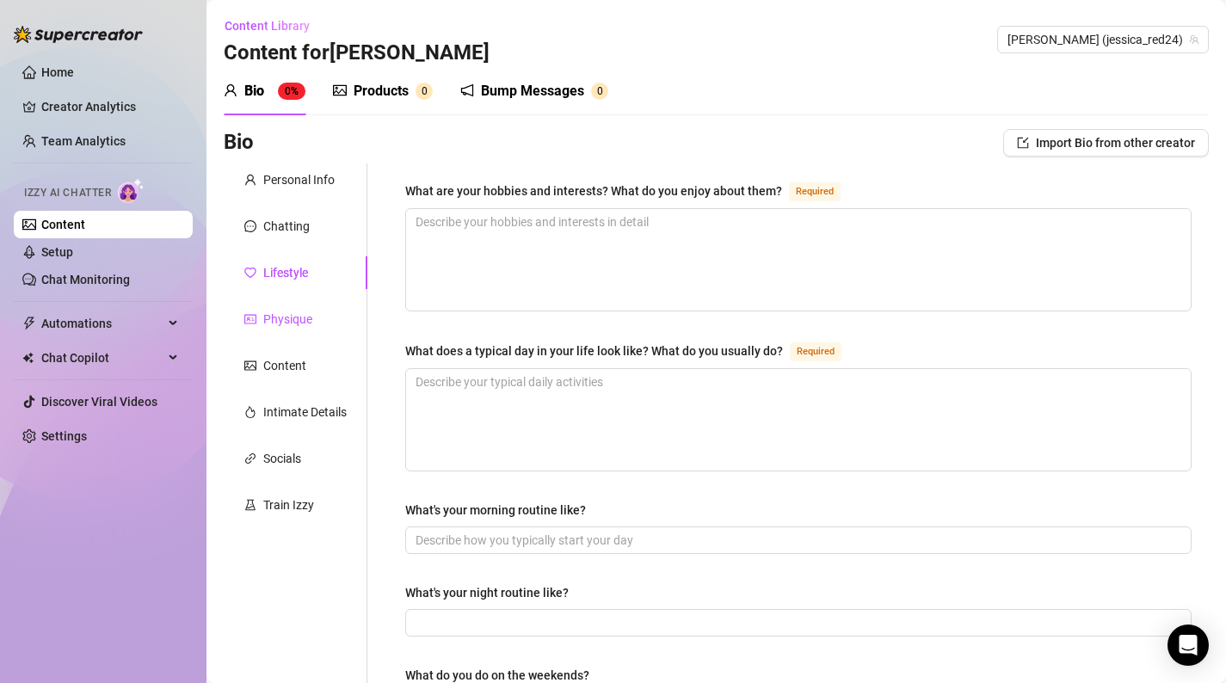
click at [275, 312] on div "Physique" at bounding box center [287, 319] width 49 height 19
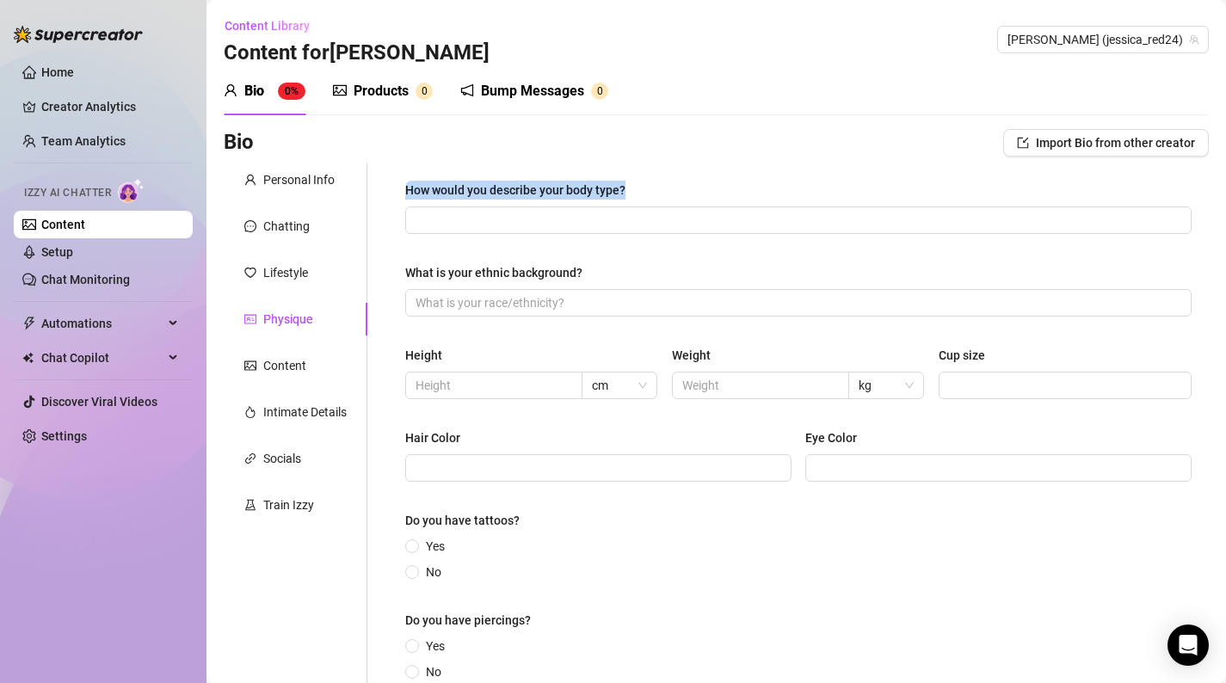
drag, startPoint x: 645, startPoint y: 181, endPoint x: 380, endPoint y: 170, distance: 264.4
click at [380, 170] on div "How would you describe your body type? What is your ethnic background? Height c…" at bounding box center [788, 439] width 842 height 551
drag, startPoint x: 606, startPoint y: 278, endPoint x: 383, endPoint y: 258, distance: 223.8
click at [383, 258] on div "How would you describe your body type? What is your ethnic background? Height c…" at bounding box center [788, 439] width 842 height 551
drag, startPoint x: 997, startPoint y: 355, endPoint x: 431, endPoint y: 351, distance: 566.3
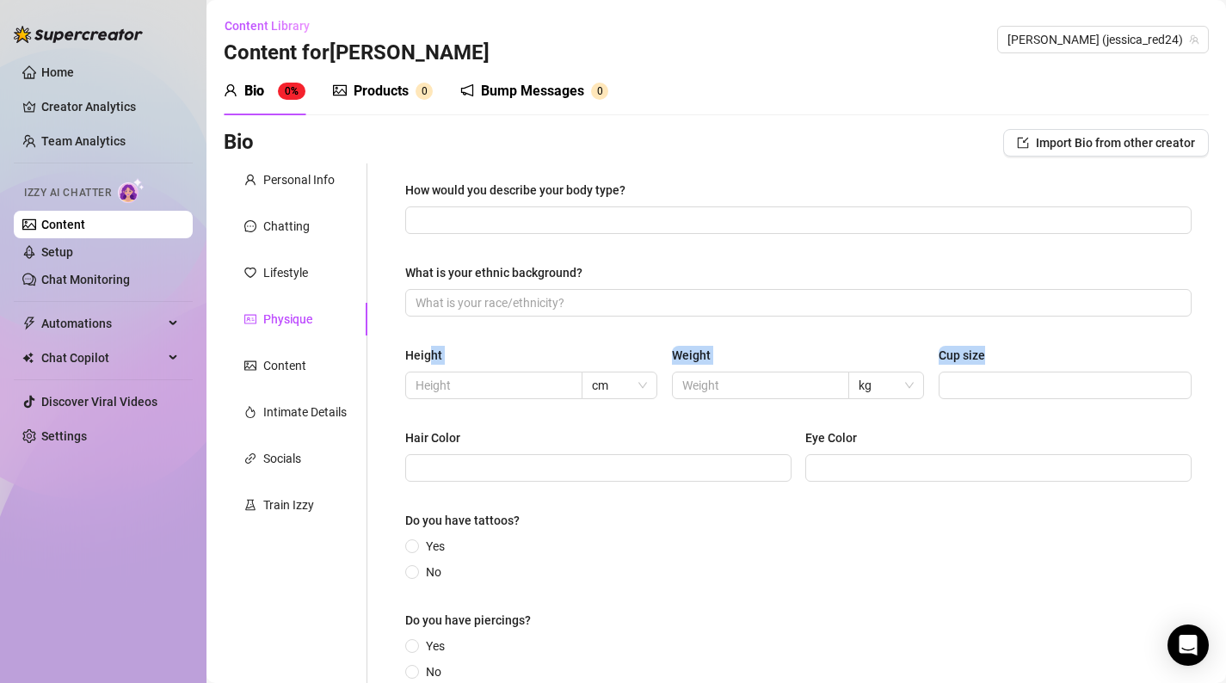
click at [431, 351] on div "Height cm Weight kg Cup size" at bounding box center [798, 380] width 787 height 69
drag, startPoint x: 403, startPoint y: 355, endPoint x: 1002, endPoint y: 350, distance: 599.0
click at [1002, 350] on div "How would you describe your body type? What is your ethnic background? Height c…" at bounding box center [798, 439] width 821 height 551
drag, startPoint x: 534, startPoint y: 435, endPoint x: 441, endPoint y: 441, distance: 94.0
click at [441, 441] on div "Hair Color" at bounding box center [598, 442] width 386 height 26
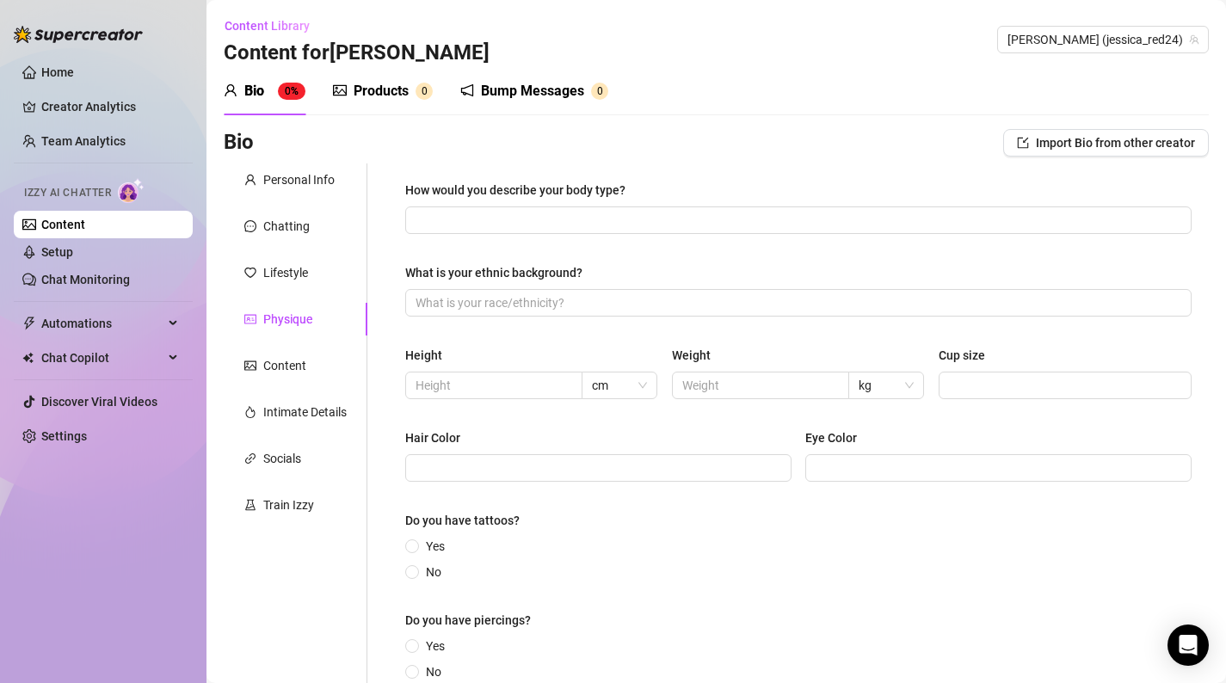
drag, startPoint x: 410, startPoint y: 441, endPoint x: 824, endPoint y: 432, distance: 414.9
click at [813, 432] on div "Hair Color Eye Color" at bounding box center [798, 463] width 787 height 69
drag, startPoint x: 879, startPoint y: 434, endPoint x: 373, endPoint y: 437, distance: 506.0
click at [373, 437] on div "How would you describe your body type? What is your ethnic background? Height c…" at bounding box center [788, 439] width 842 height 551
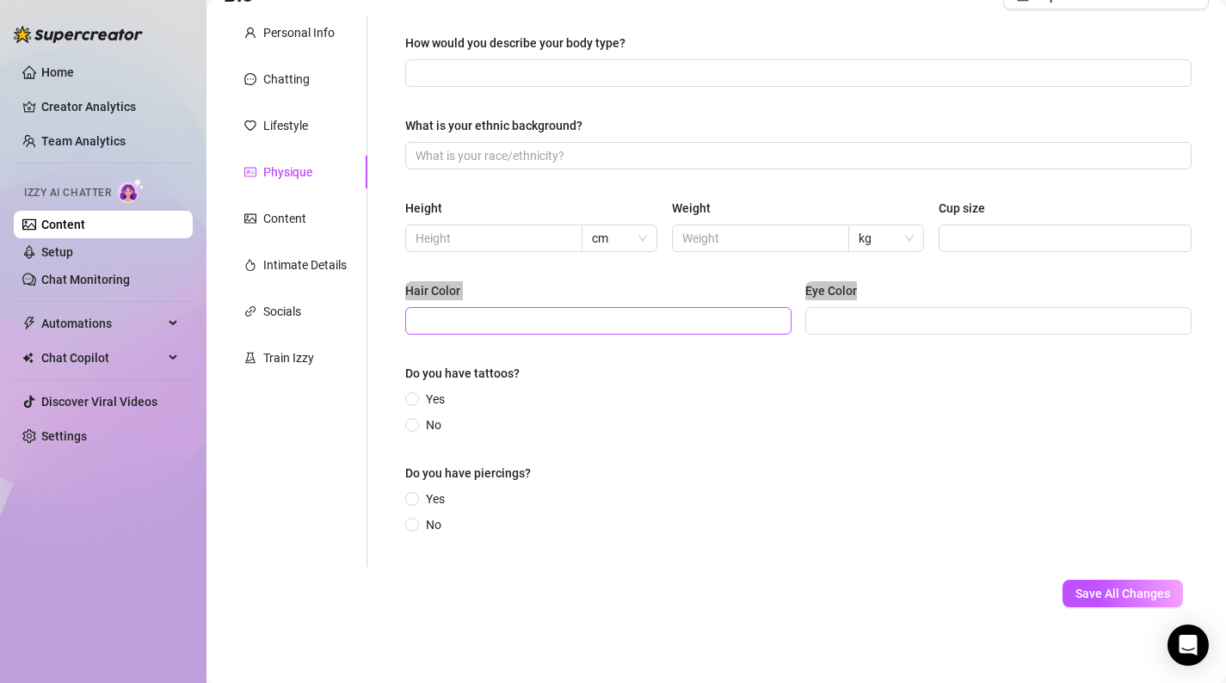
scroll to position [153, 0]
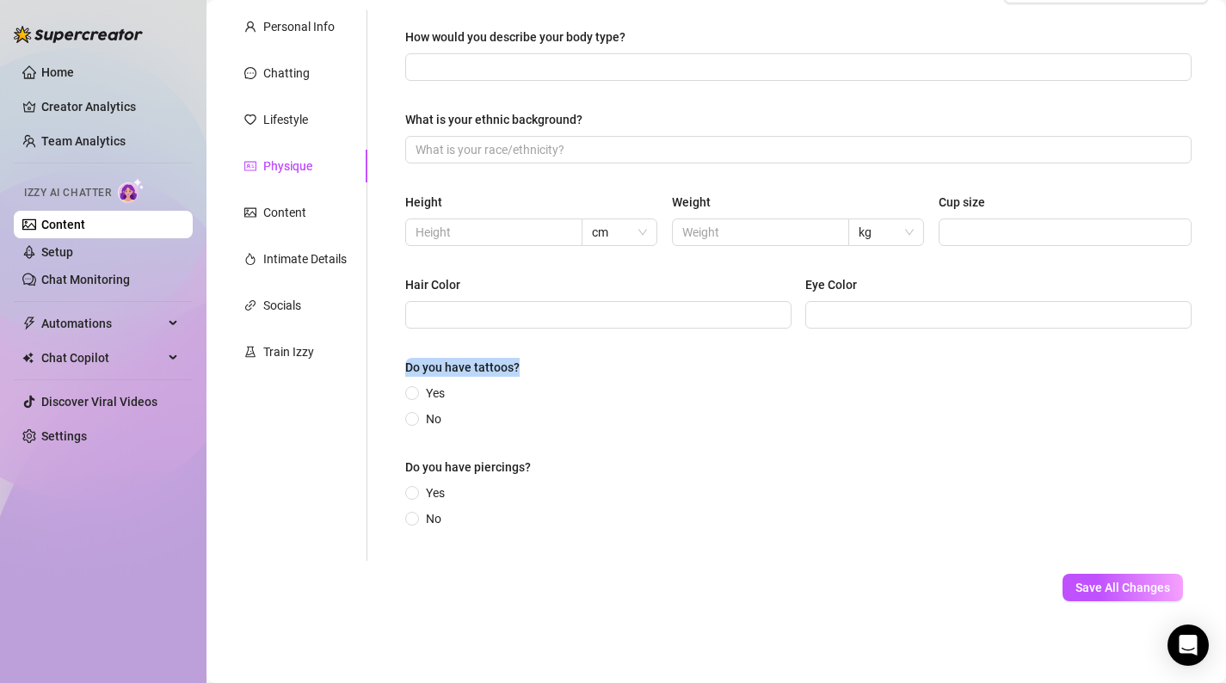
drag, startPoint x: 532, startPoint y: 359, endPoint x: 383, endPoint y: 357, distance: 148.9
click at [383, 357] on div "How would you describe your body type? What is your ethnic background? Height c…" at bounding box center [788, 285] width 842 height 551
drag, startPoint x: 541, startPoint y: 460, endPoint x: 392, endPoint y: 460, distance: 149.7
click at [392, 460] on div "How would you describe your body type? What is your ethnic background? Height c…" at bounding box center [798, 285] width 821 height 551
click at [323, 220] on div "Content" at bounding box center [296, 212] width 144 height 33
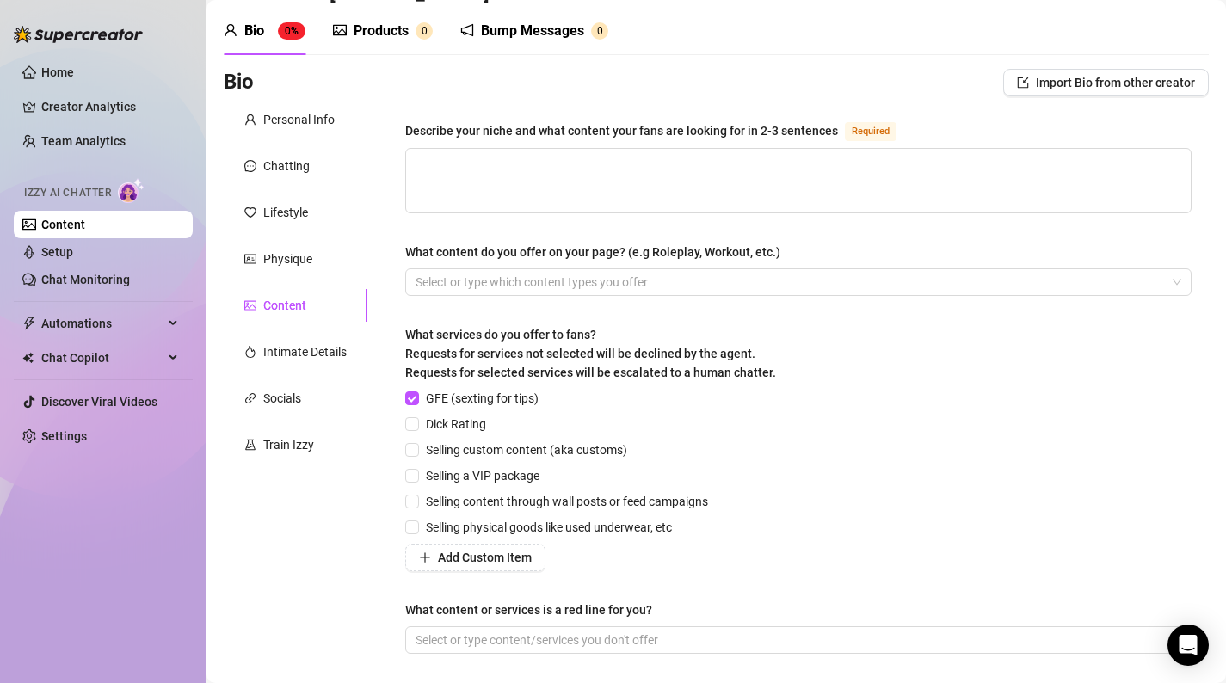
scroll to position [0, 0]
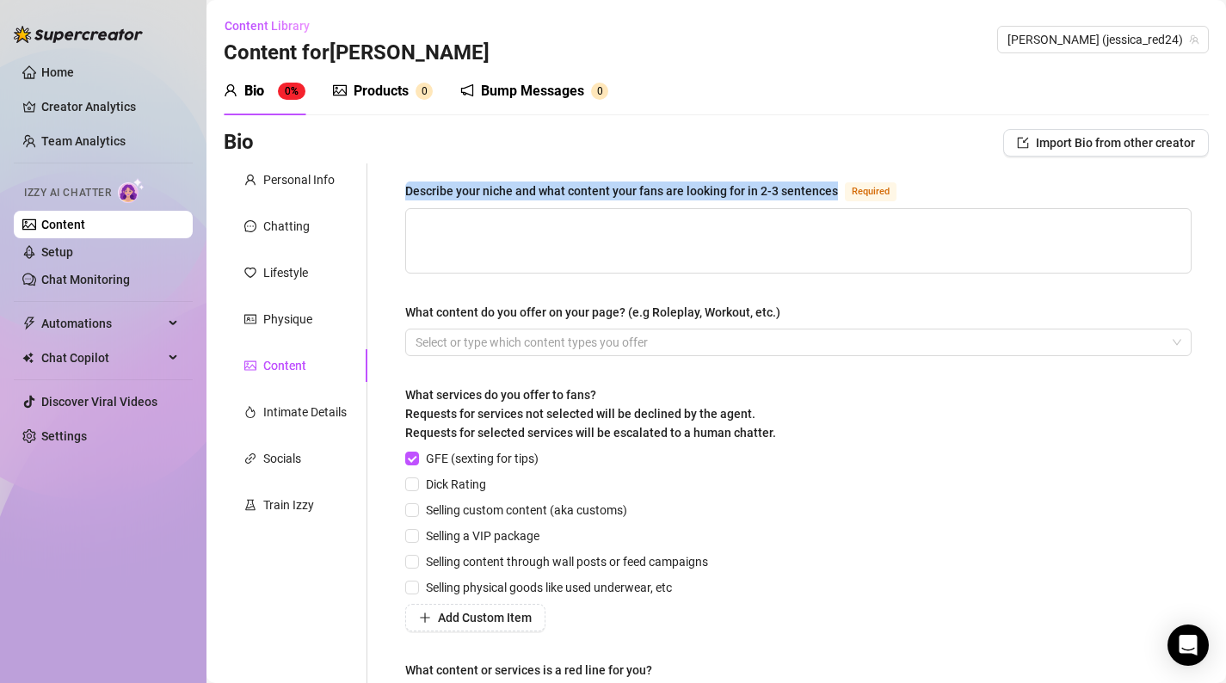
drag, startPoint x: 403, startPoint y: 186, endPoint x: 833, endPoint y: 192, distance: 430.3
click at [834, 193] on div "Describe your niche and what content your fans are looking for in 2-3 sentences…" at bounding box center [798, 455] width 821 height 583
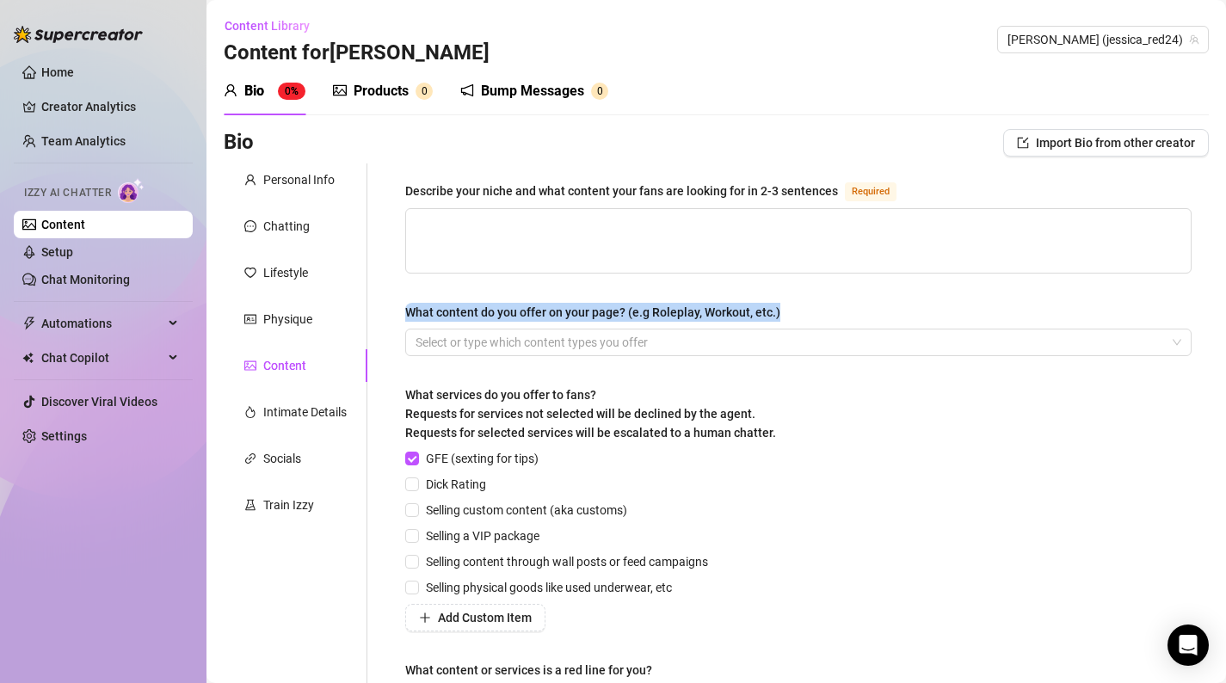
drag, startPoint x: 404, startPoint y: 306, endPoint x: 787, endPoint y: 309, distance: 383.0
click at [787, 309] on div "Describe your niche and what content your fans are looking for in 2-3 sentences…" at bounding box center [798, 455] width 821 height 583
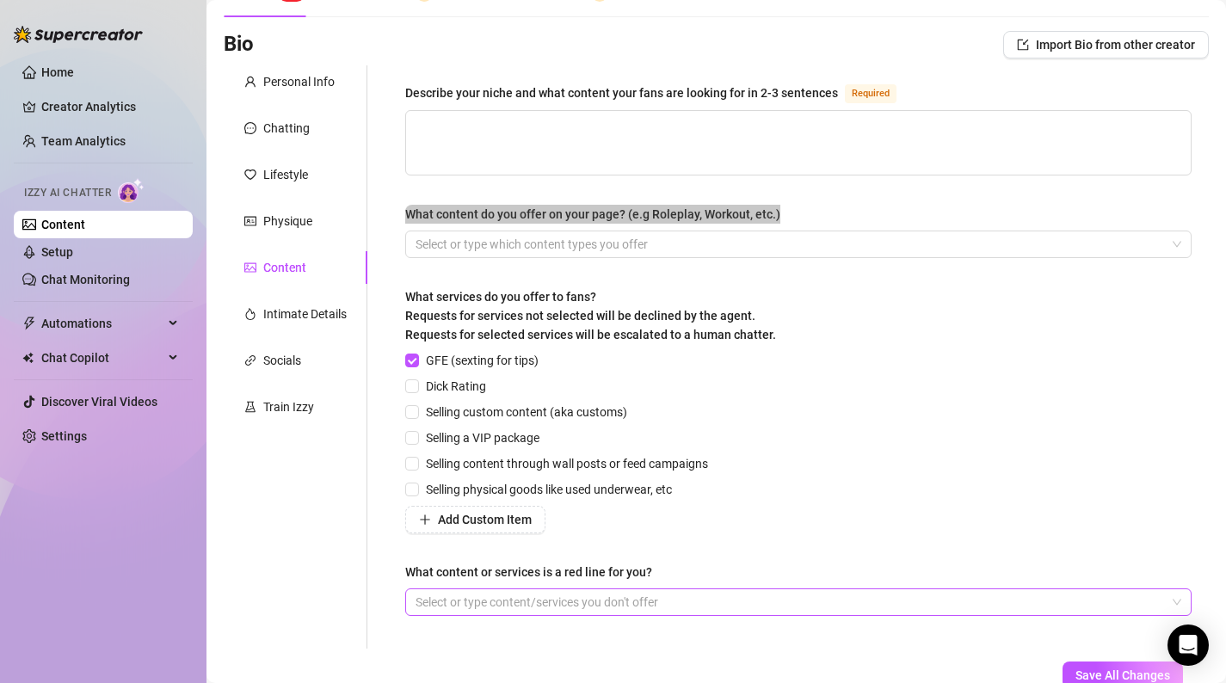
scroll to position [145, 0]
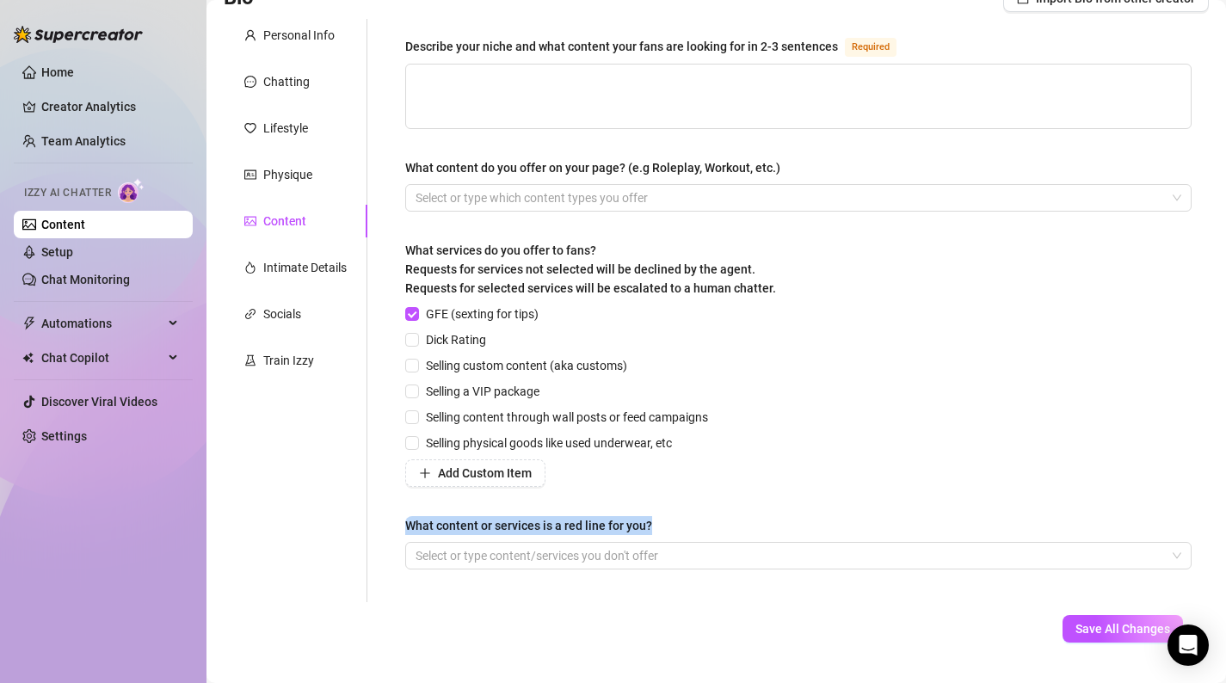
drag, startPoint x: 685, startPoint y: 514, endPoint x: 674, endPoint y: 527, distance: 17.1
click at [674, 527] on div "Describe your niche and what content your fans are looking for in 2-3 sentences…" at bounding box center [798, 310] width 787 height 549
click at [313, 256] on div "Intimate Details" at bounding box center [296, 267] width 144 height 33
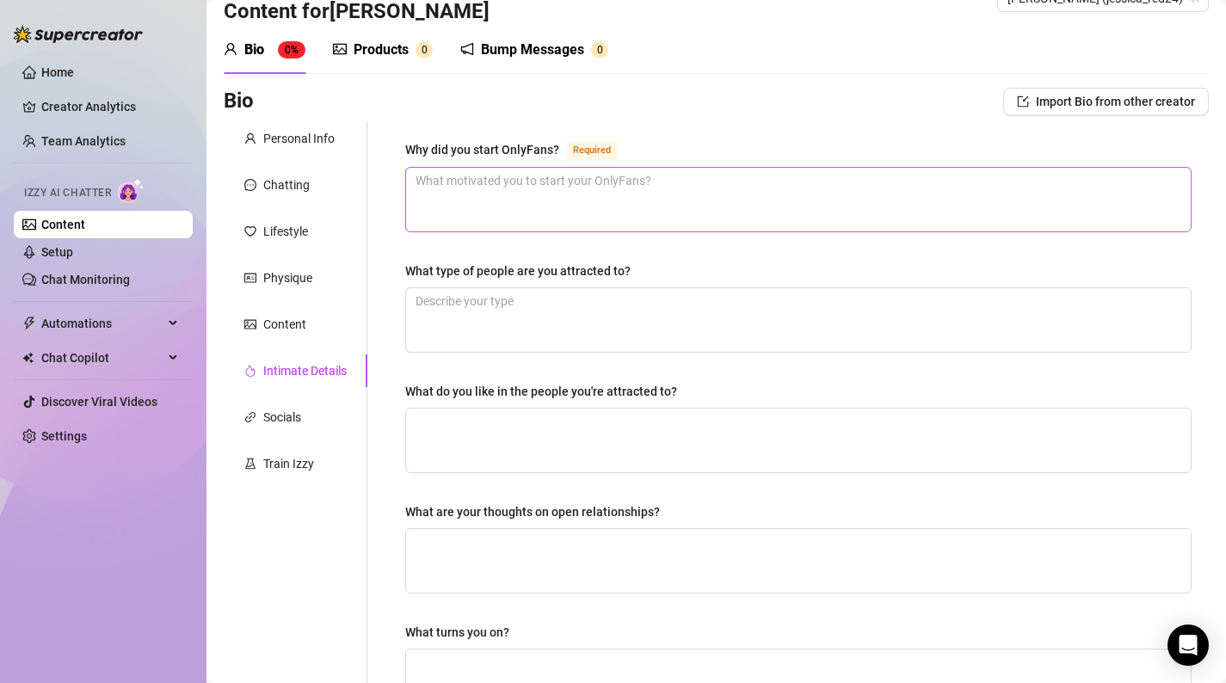
scroll to position [34, 0]
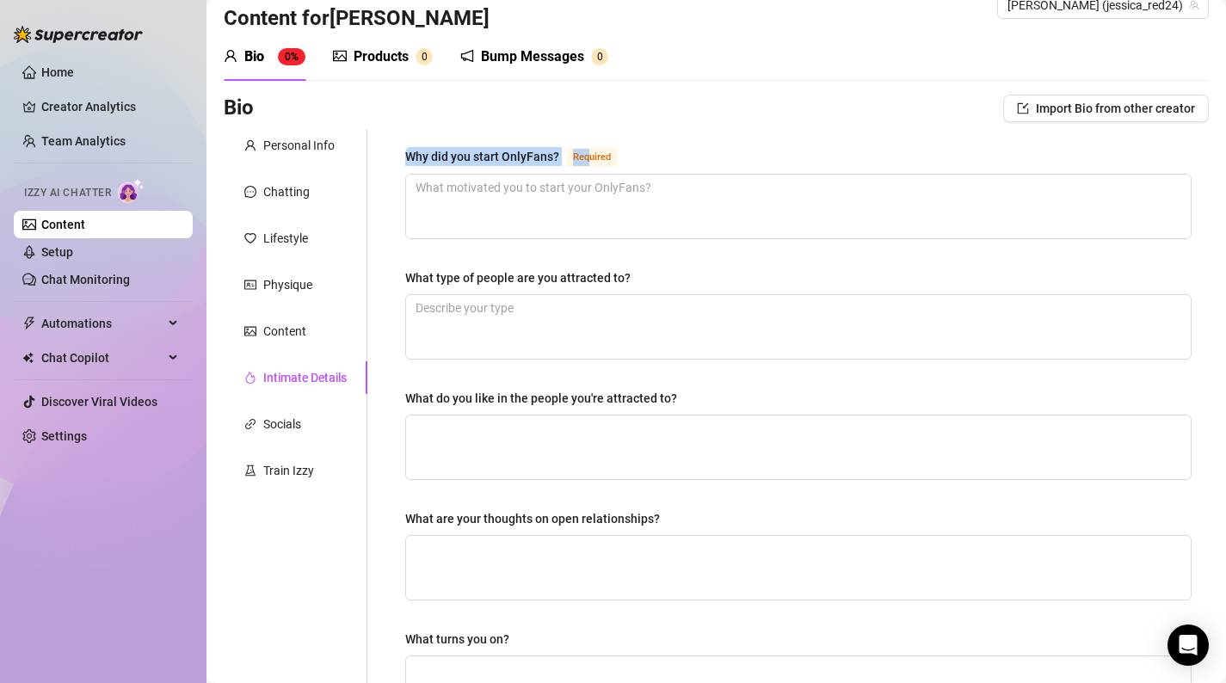
drag, startPoint x: 405, startPoint y: 152, endPoint x: 588, endPoint y: 153, distance: 182.4
click at [588, 153] on div "Why did you start OnlyFans? Required" at bounding box center [514, 156] width 219 height 21
click at [589, 159] on span "Required" at bounding box center [592, 157] width 52 height 19
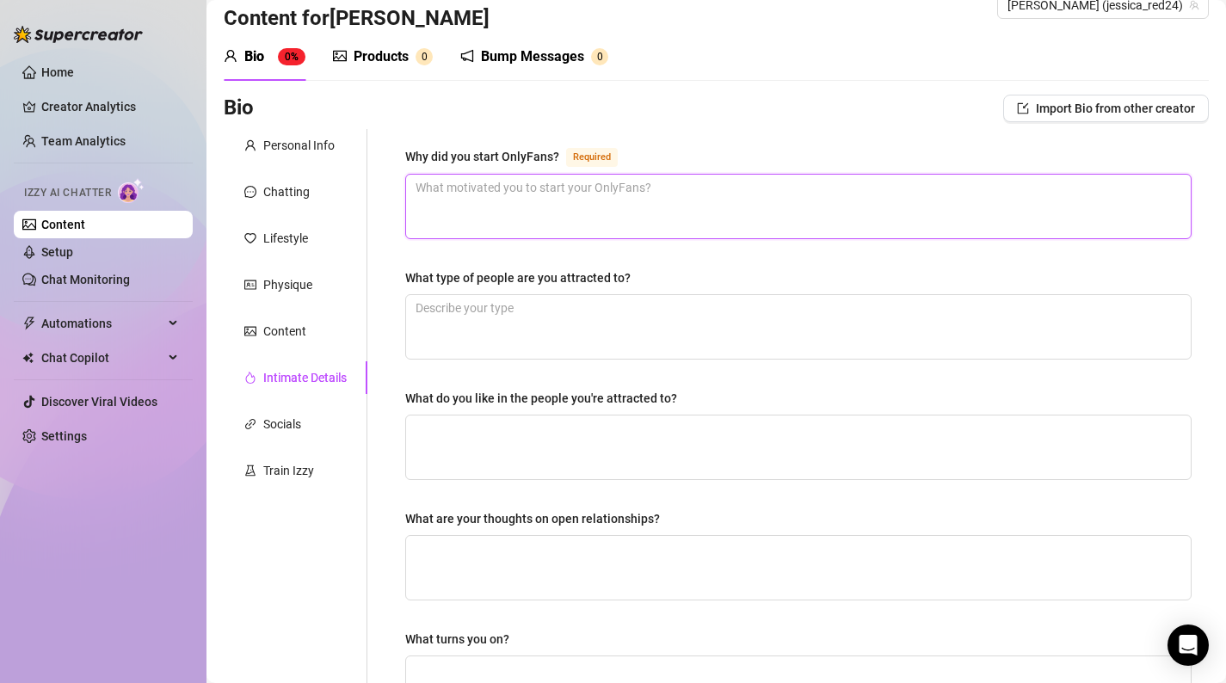
click at [589, 175] on textarea "Why did you start OnlyFans? Required" at bounding box center [798, 207] width 785 height 64
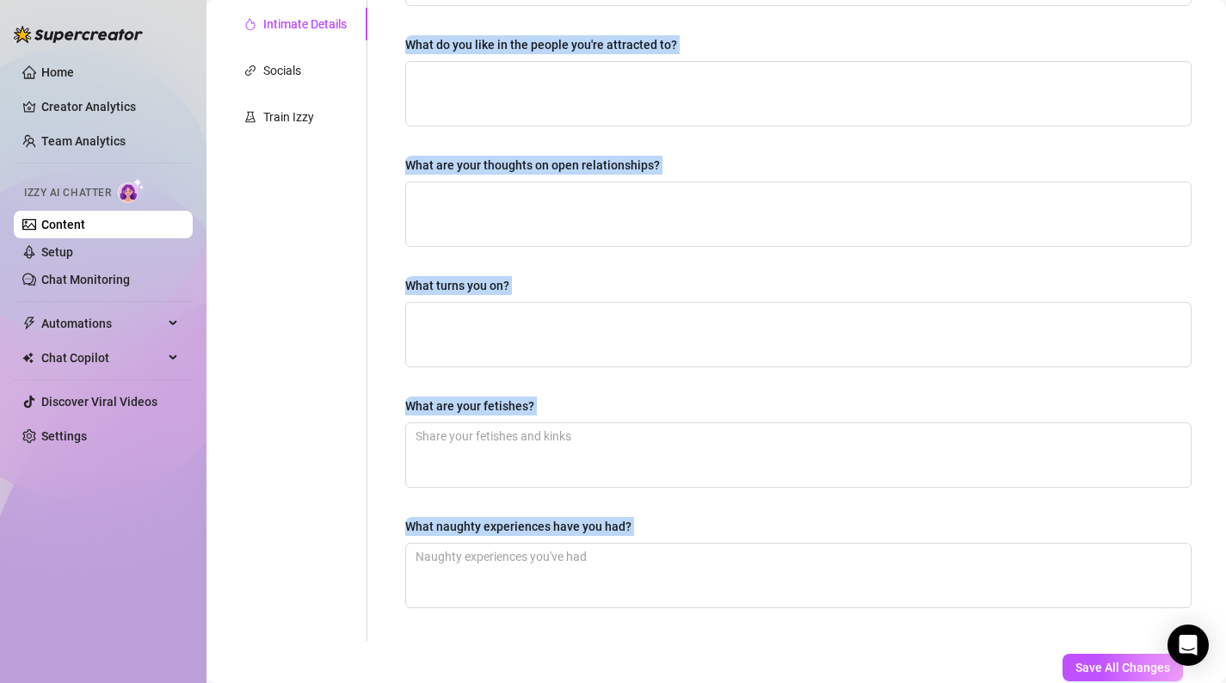
scroll to position [467, 0]
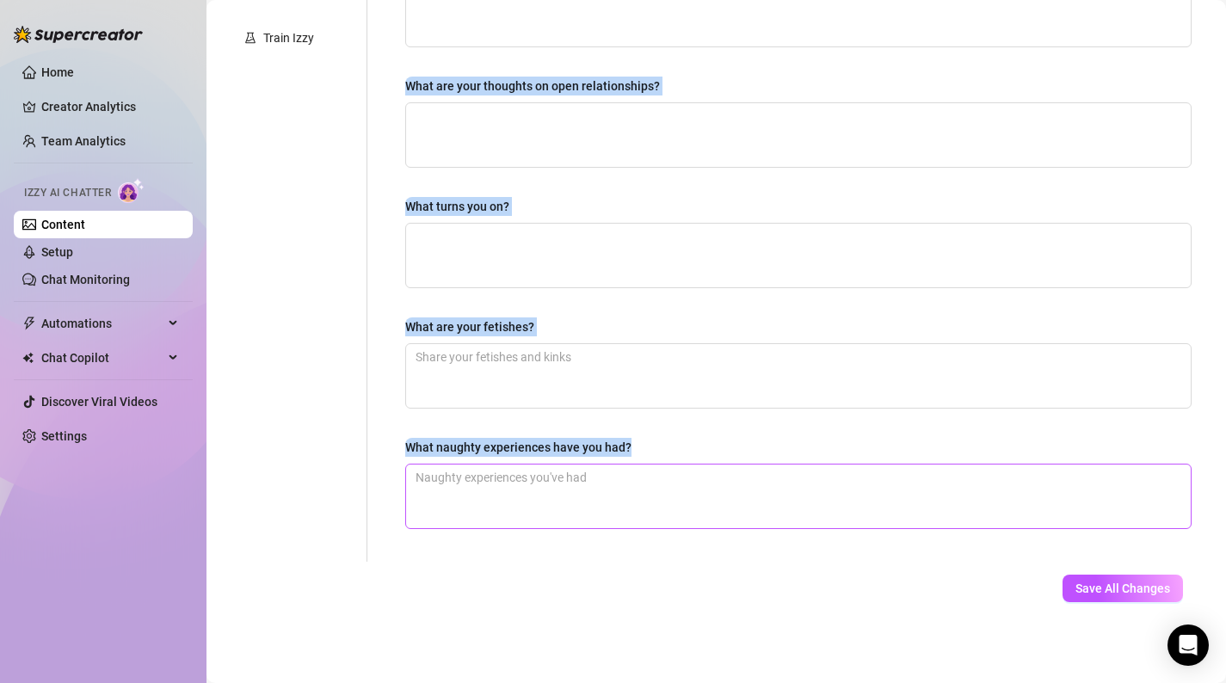
drag, startPoint x: 398, startPoint y: 151, endPoint x: 749, endPoint y: 462, distance: 468.7
click at [749, 462] on div "Why did you start OnlyFans? Required What type of people are you attracted to? …" at bounding box center [798, 129] width 821 height 866
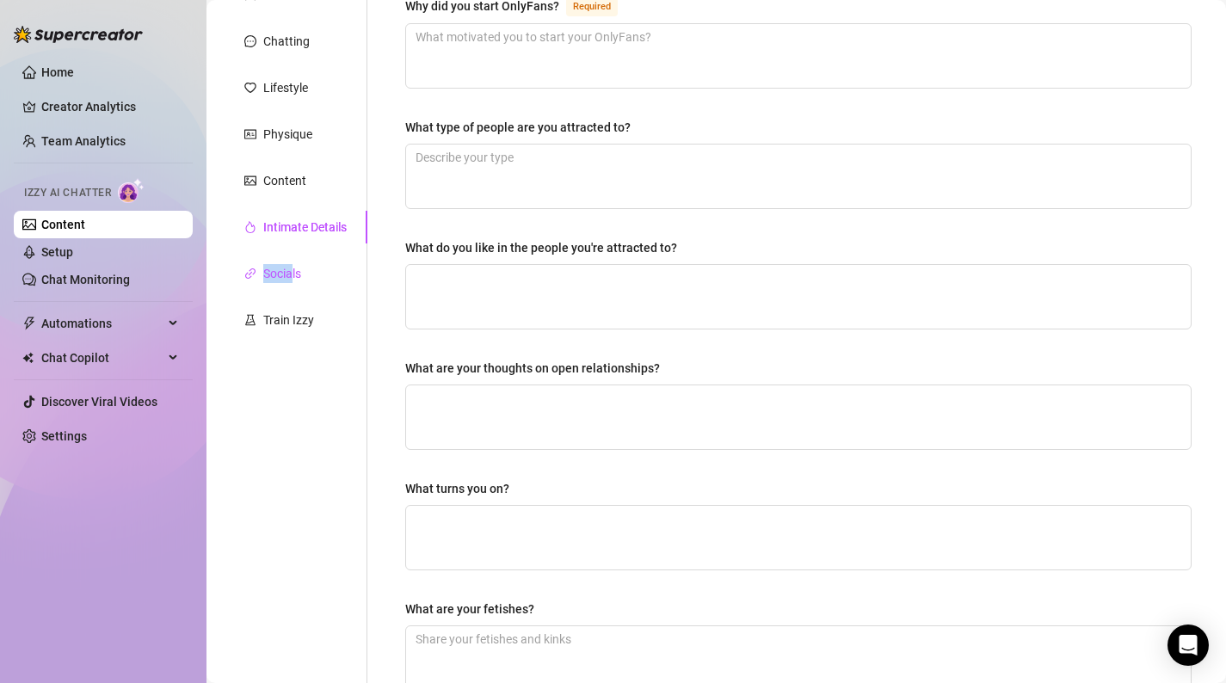
click at [290, 264] on div "Socials" at bounding box center [282, 273] width 38 height 19
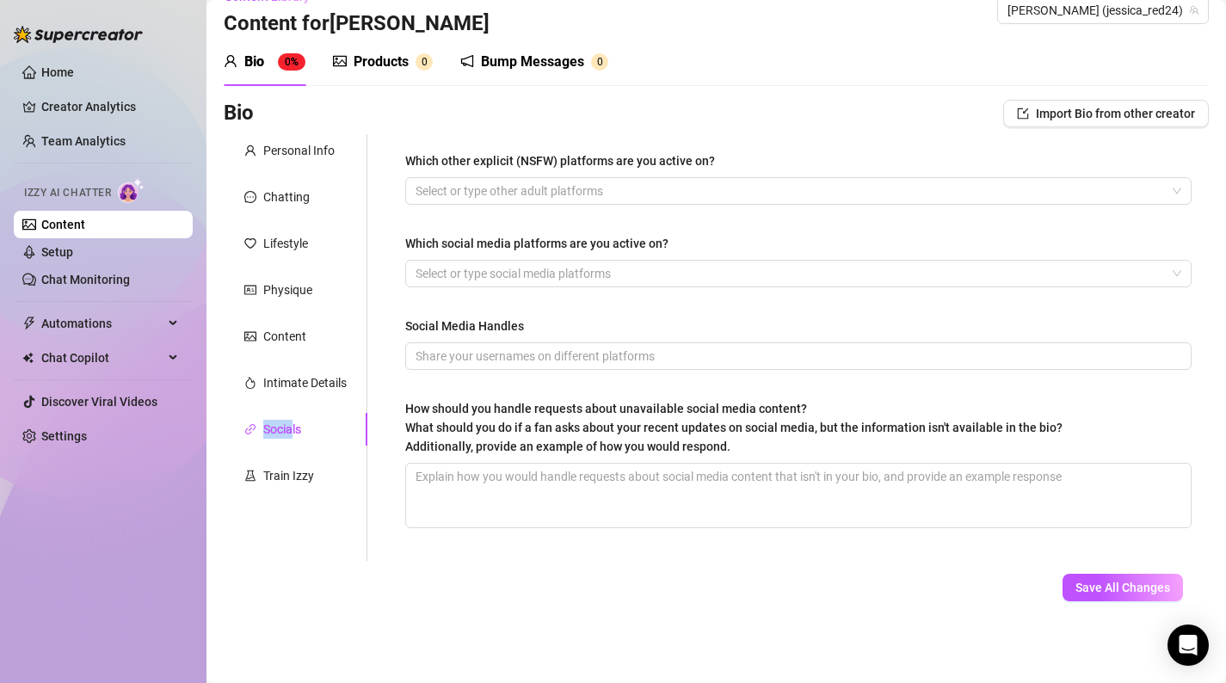
scroll to position [29, 0]
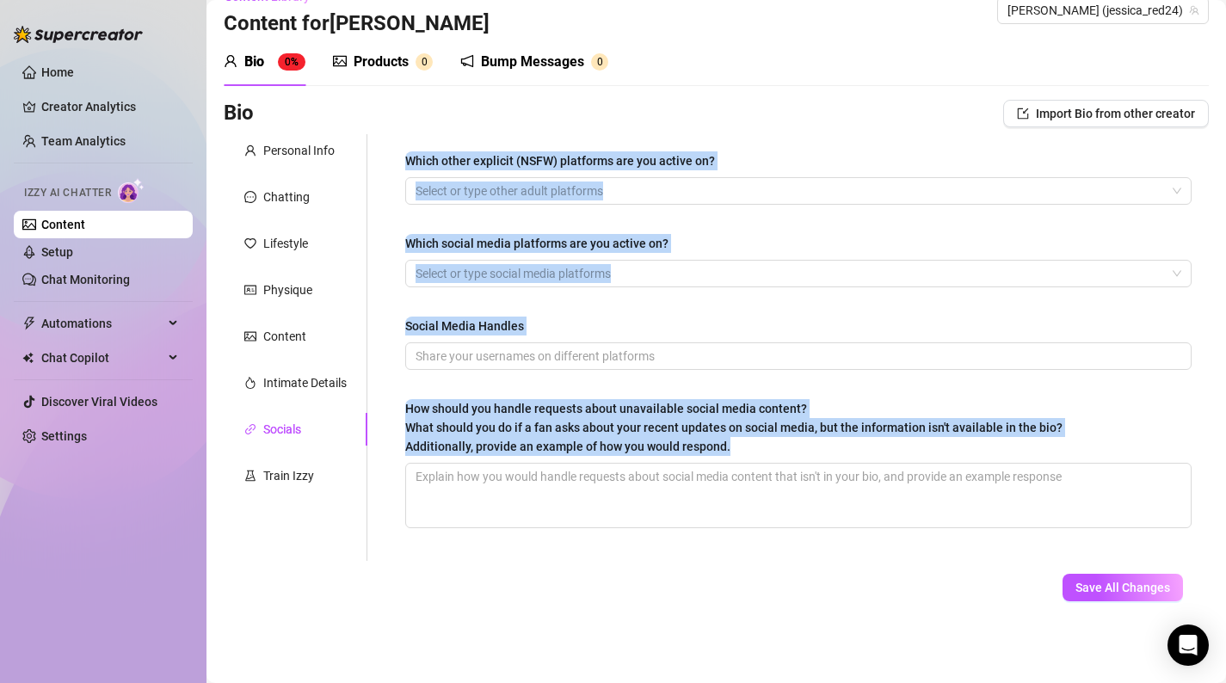
drag, startPoint x: 406, startPoint y: 155, endPoint x: 810, endPoint y: 447, distance: 498.0
click at [810, 447] on div "Which other explicit (NSFW) platforms are you active on? Select or type other a…" at bounding box center [798, 347] width 787 height 392
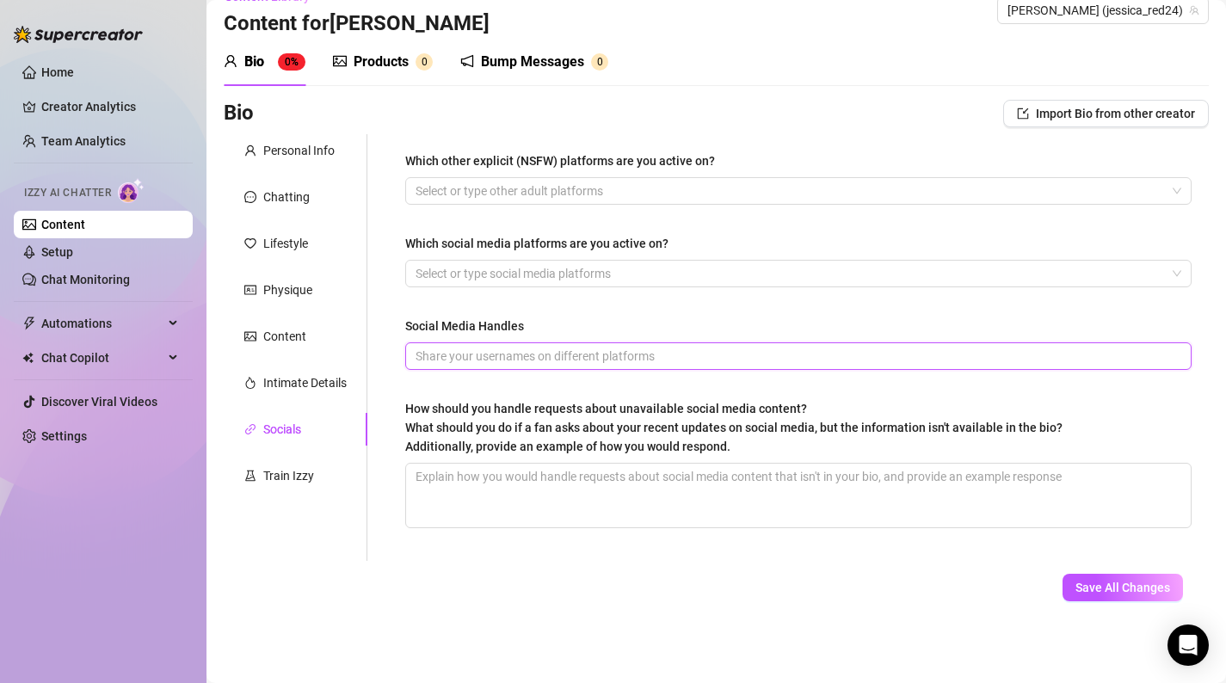
click at [788, 360] on input "Social Media Handles" at bounding box center [797, 356] width 762 height 19
click at [539, 322] on div "Social Media Handles" at bounding box center [798, 330] width 787 height 26
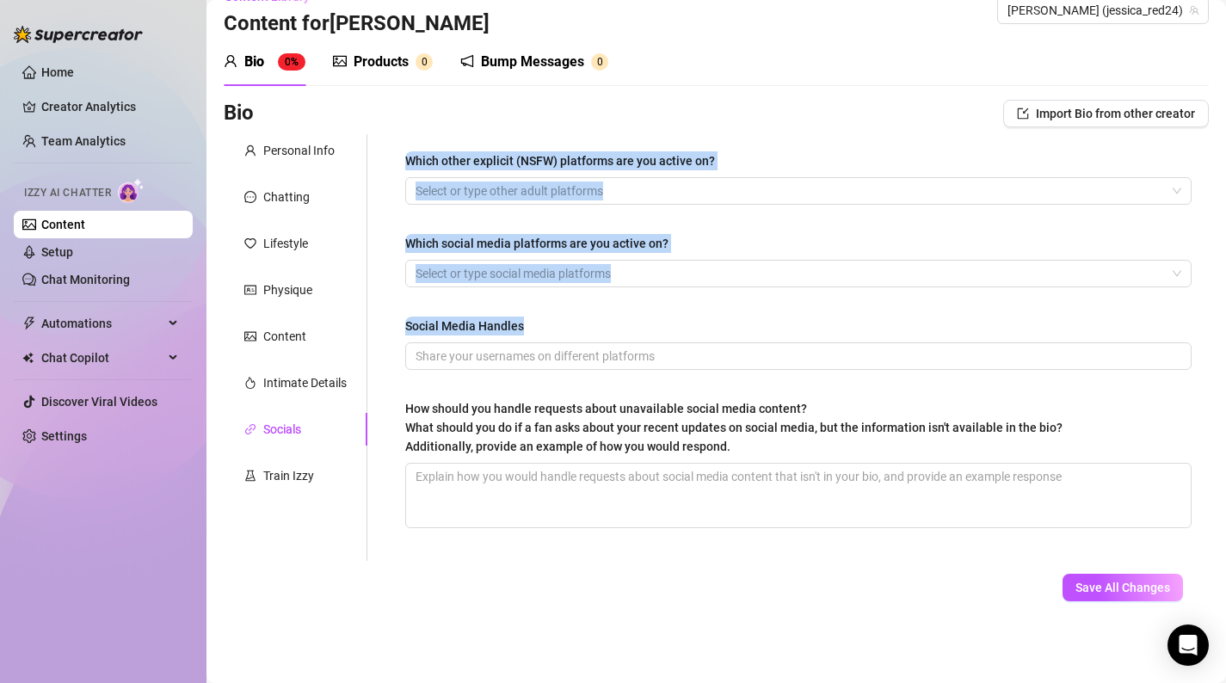
drag, startPoint x: 572, startPoint y: 324, endPoint x: 403, endPoint y: 158, distance: 237.3
click at [403, 158] on div "Which other explicit (NSFW) platforms are you active on? Select or type other a…" at bounding box center [798, 347] width 821 height 427
click at [478, 273] on div at bounding box center [790, 274] width 762 height 24
